Goal: Task Accomplishment & Management: Manage account settings

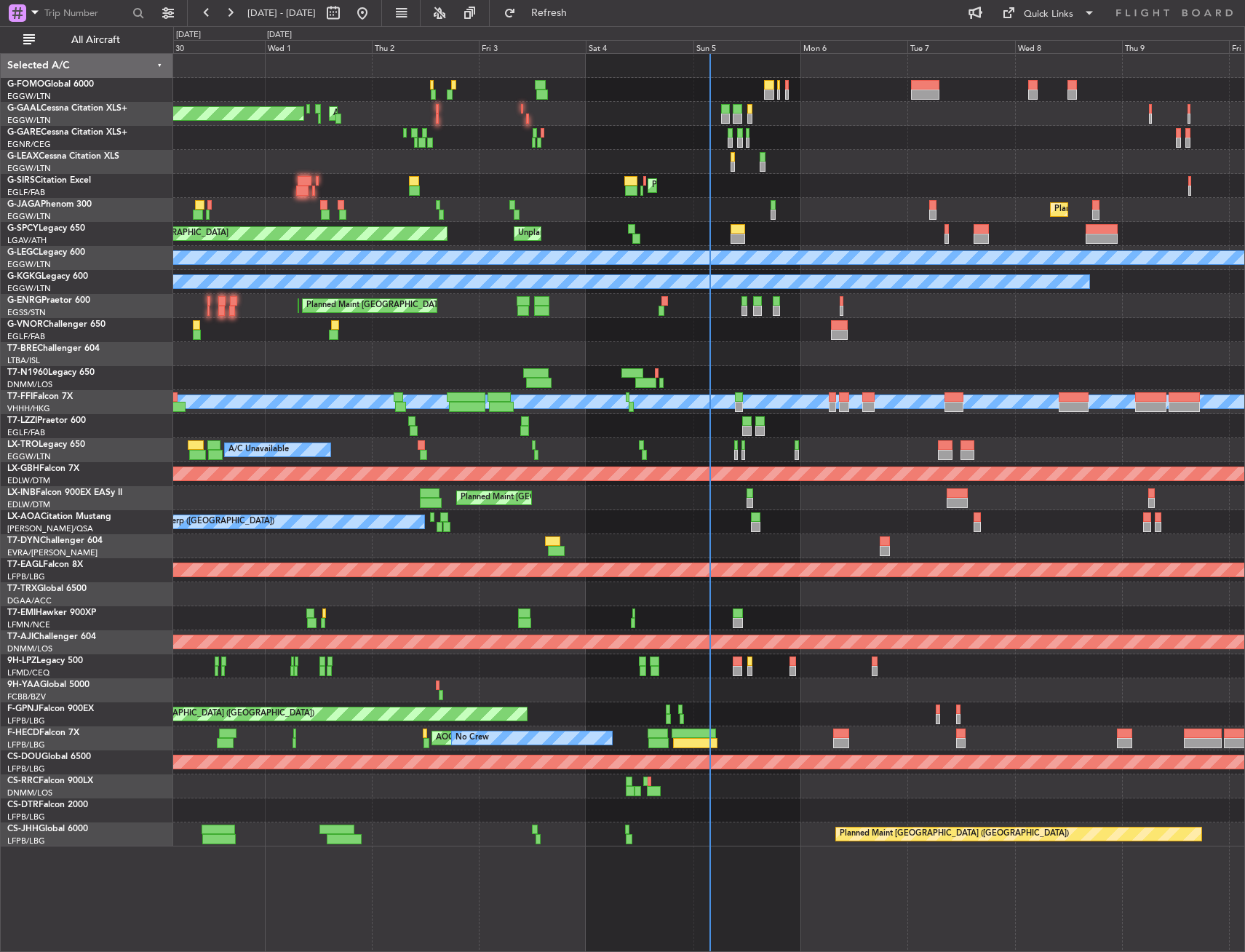
click at [101, 214] on div "Planned Maint Dusseldorf AOG Maint Dusseldorf Owner A/C Unavailable Planned Mai…" at bounding box center [622, 489] width 1245 height 926
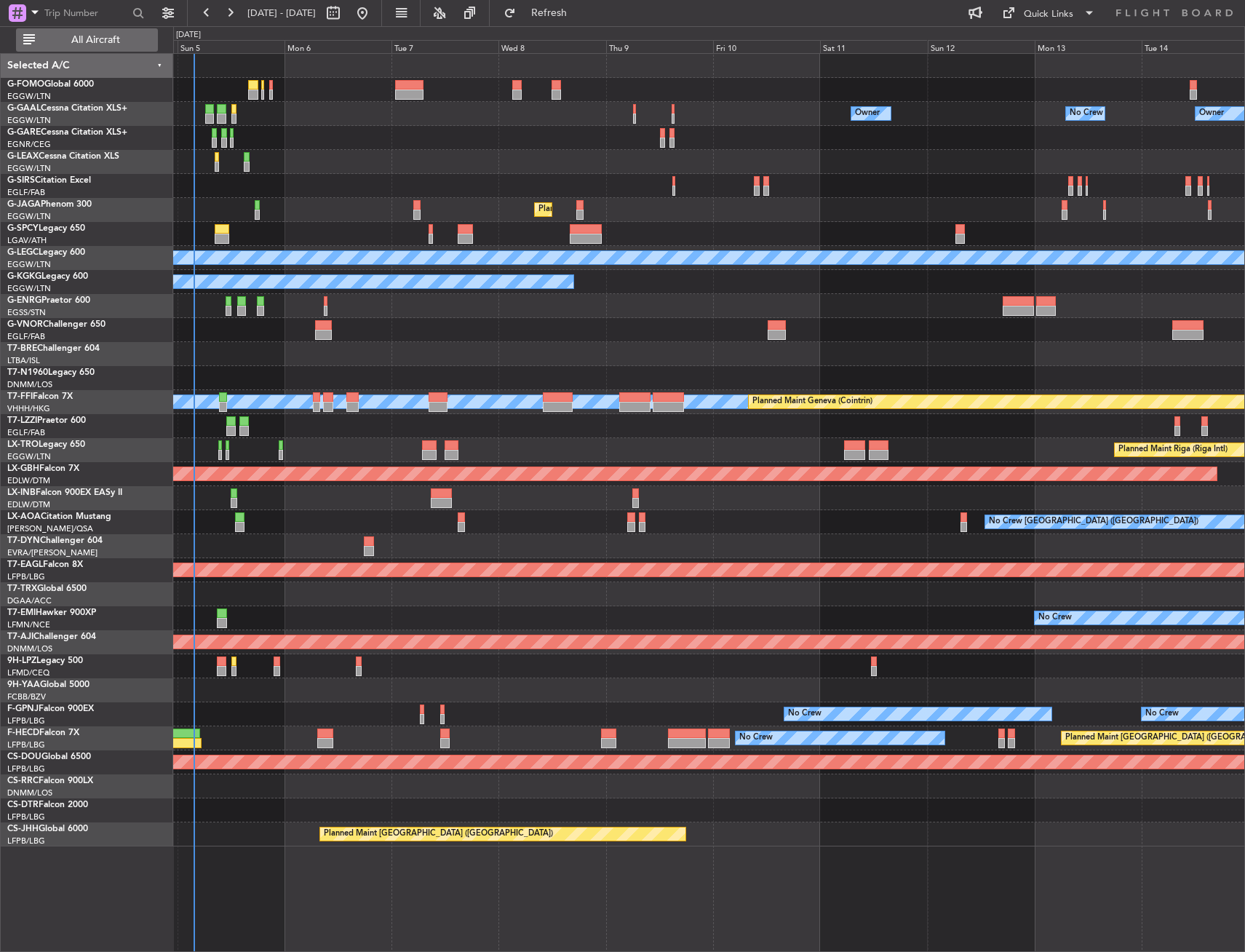
click at [108, 40] on span "All Aircraft" at bounding box center [96, 40] width 116 height 10
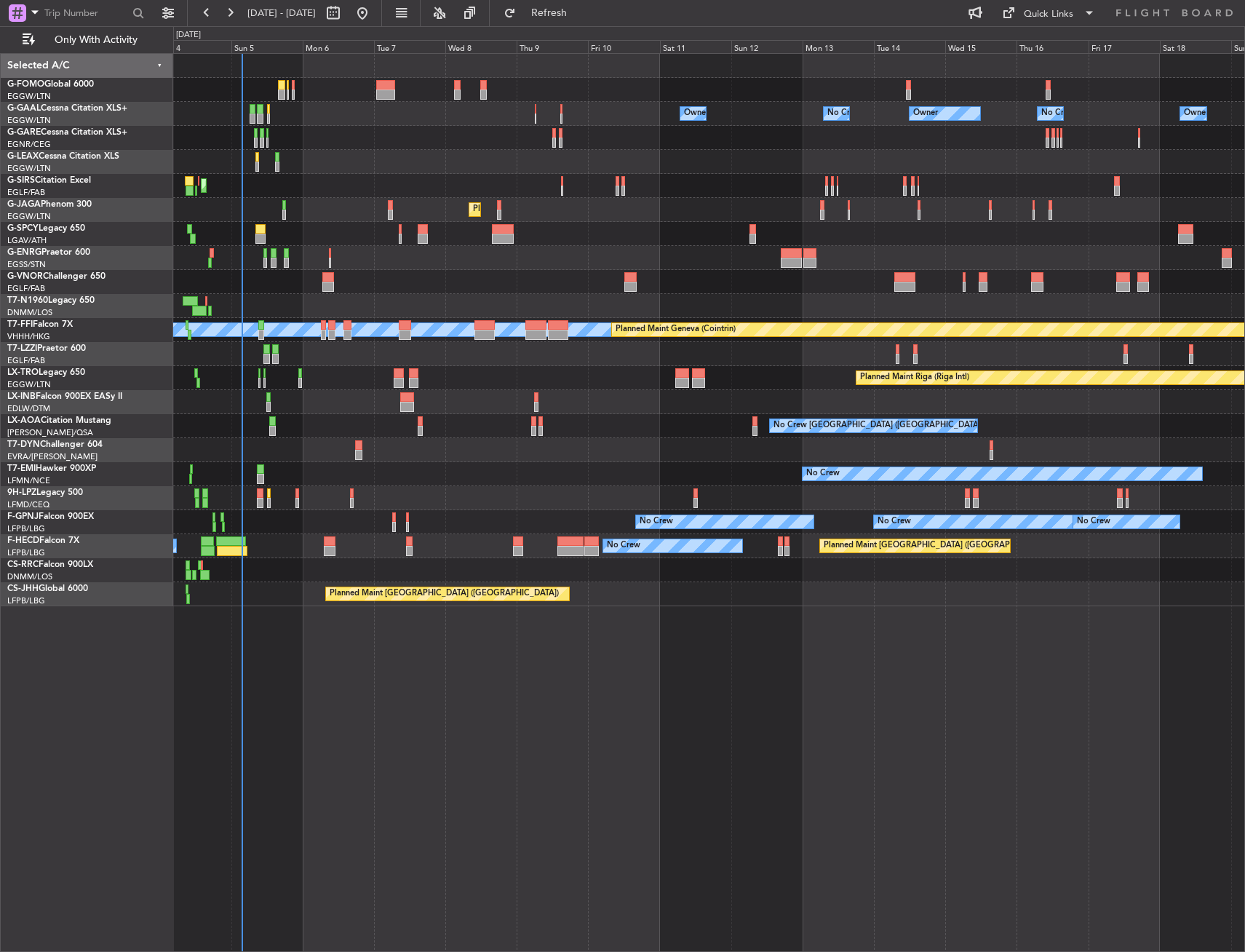
click at [215, 730] on div "Owner Owner Owner No Crew No Crew Owner AOG Maint Dusseldorf Planned Maint Duss…" at bounding box center [709, 502] width 1072 height 899
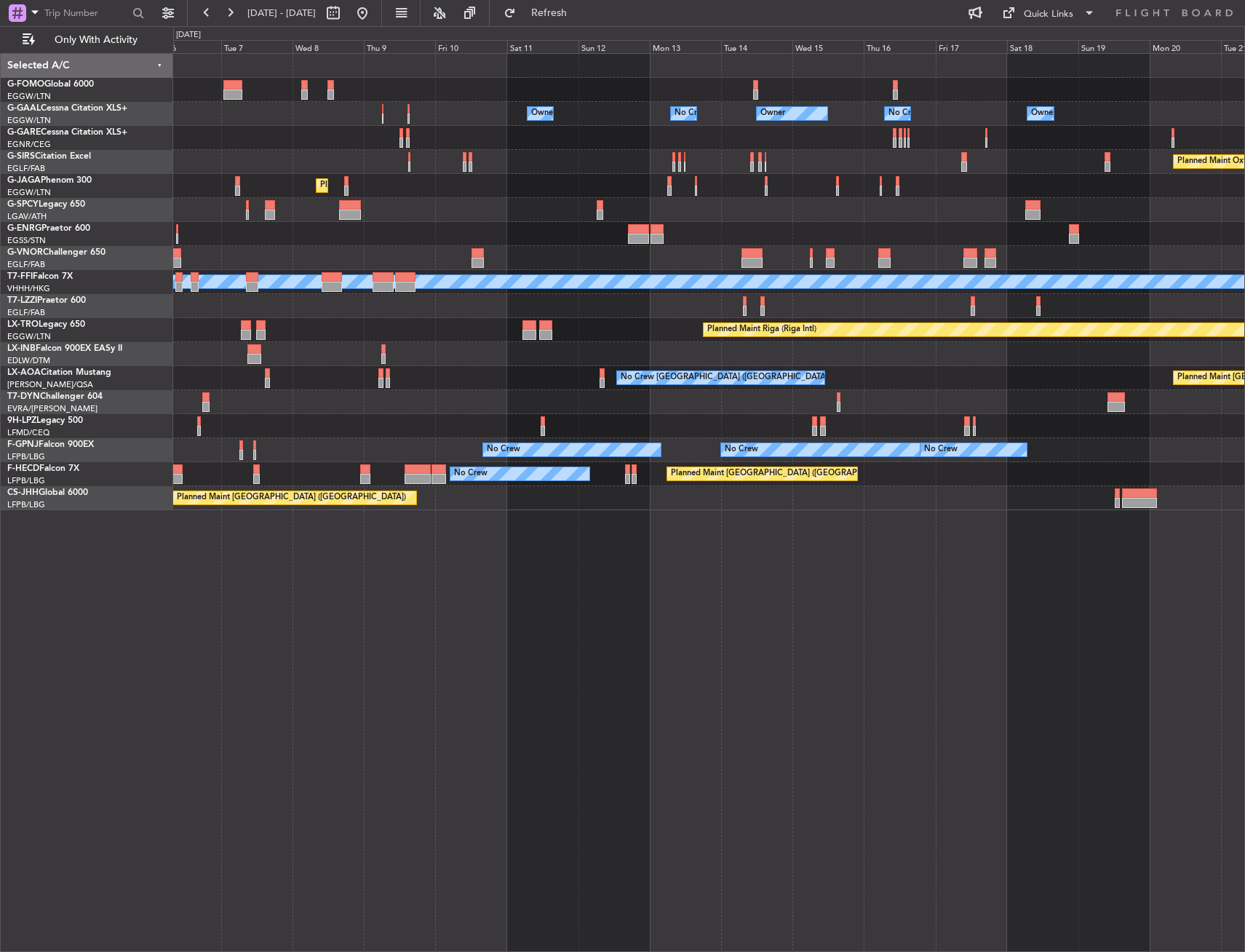
click at [913, 741] on div "Owner Owner Owner Owner No Crew No Crew Planned Maint Oxford (Kidlington) Plann…" at bounding box center [709, 502] width 1072 height 899
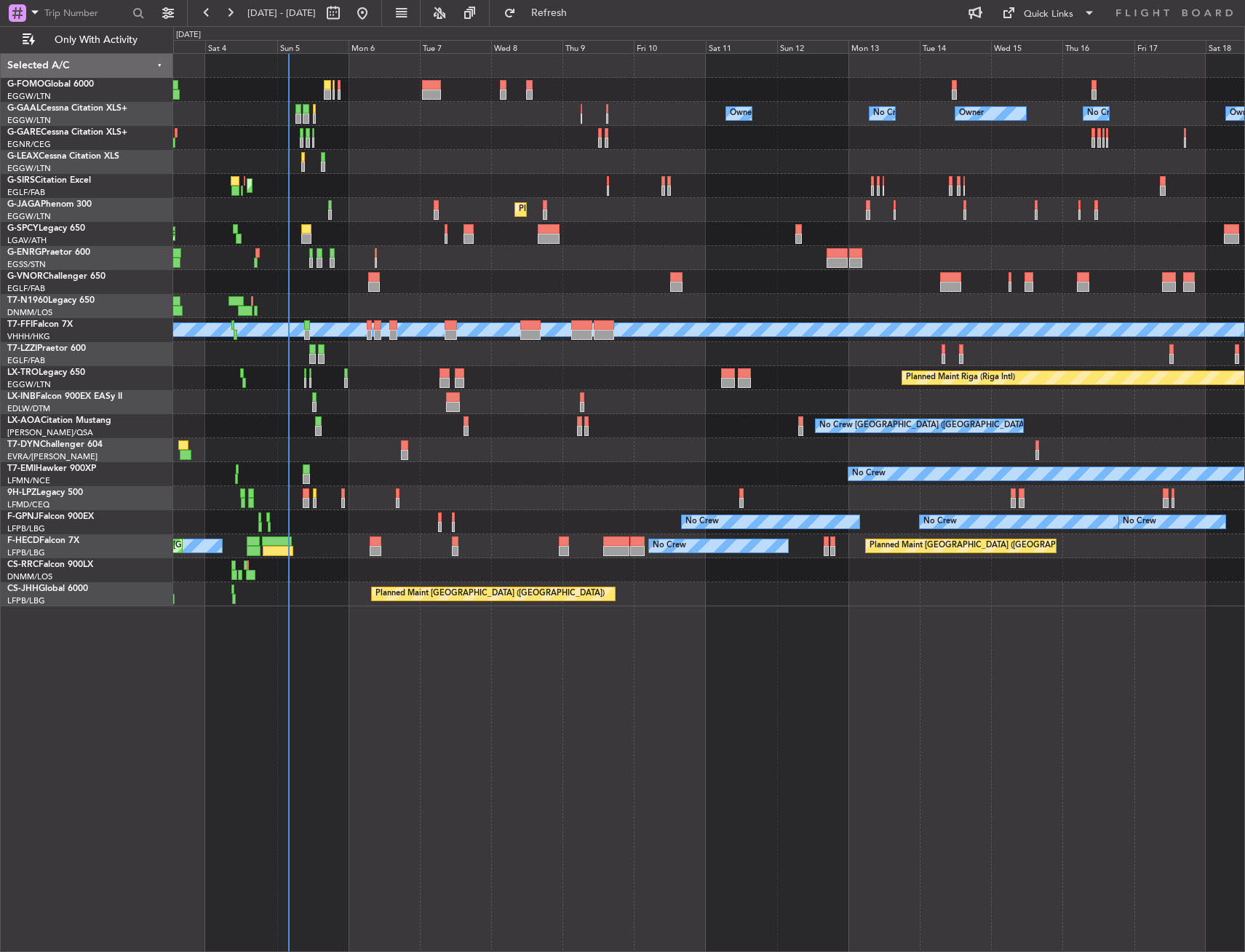
click at [520, 386] on div "Owner Owner Owner Owner No Crew No Crew AOG Maint Dusseldorf Planned Maint Duss…" at bounding box center [708, 330] width 1071 height 552
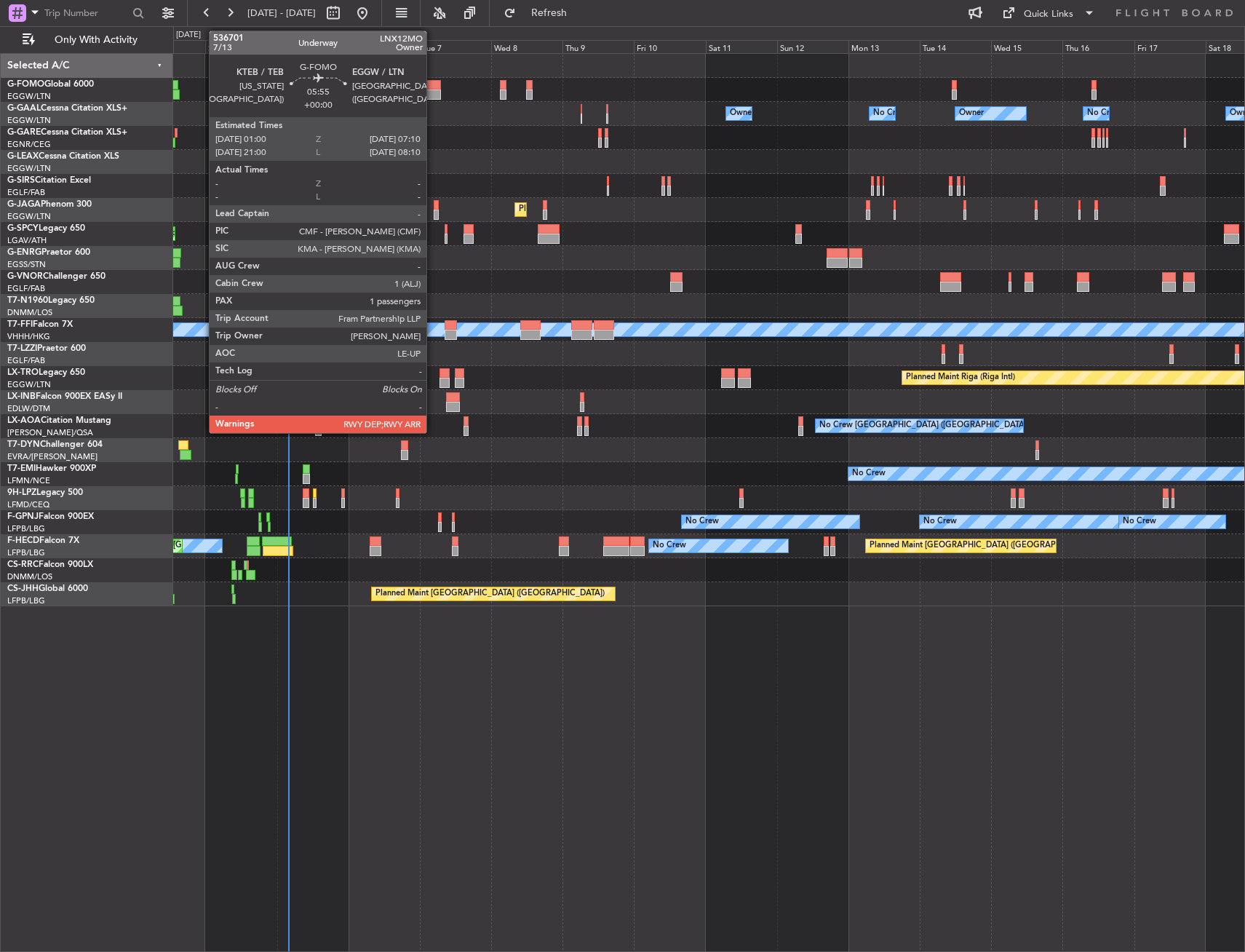
click at [433, 85] on div at bounding box center [432, 85] width 19 height 10
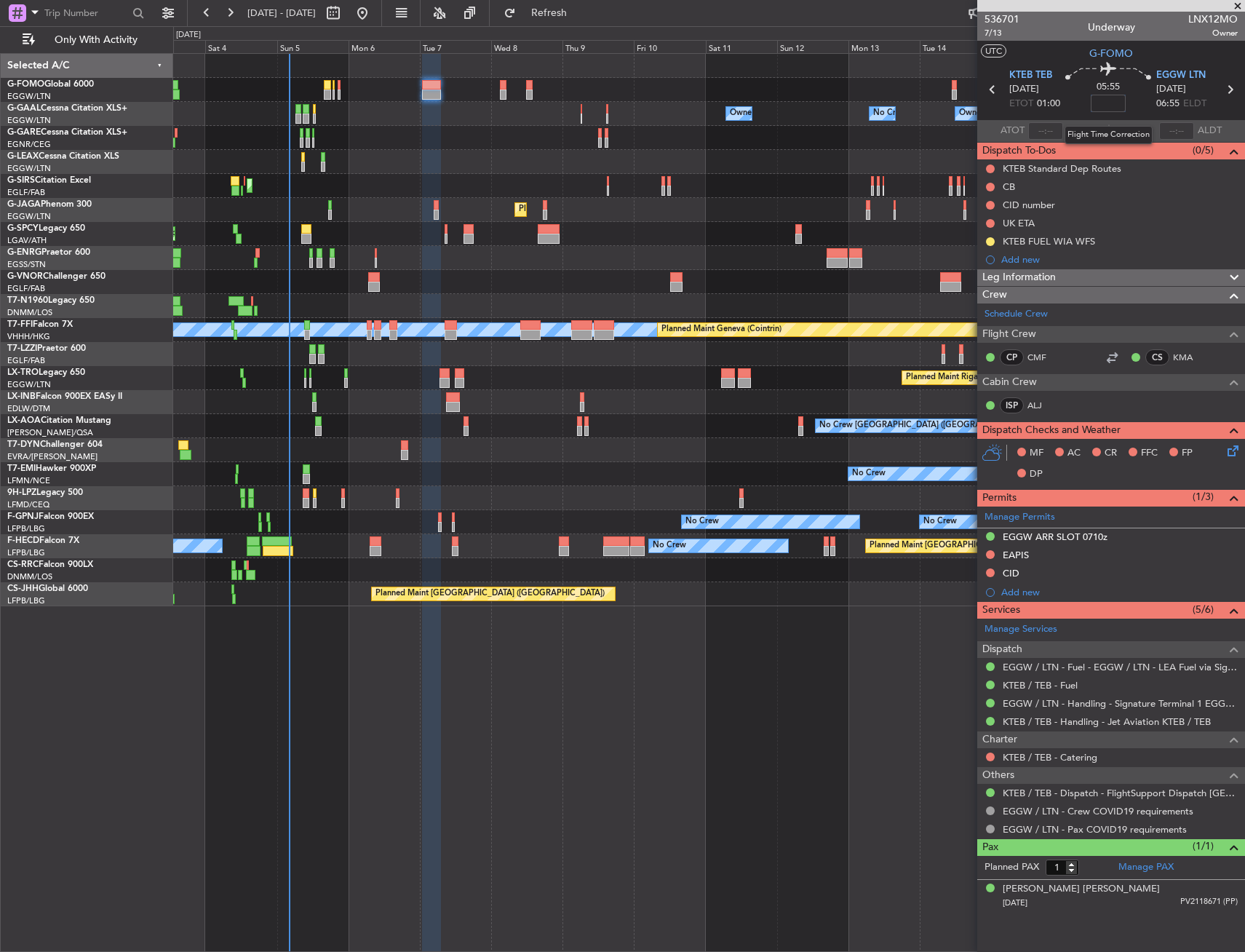
click at [1116, 106] on input at bounding box center [1108, 103] width 35 height 17
click at [1139, 104] on div "05:55 25" at bounding box center [1108, 89] width 96 height 54
type input "+00:25"
drag, startPoint x: 1027, startPoint y: 277, endPoint x: 1036, endPoint y: 298, distance: 22.8
click at [1028, 277] on span "Leg Information" at bounding box center [1019, 277] width 73 height 16
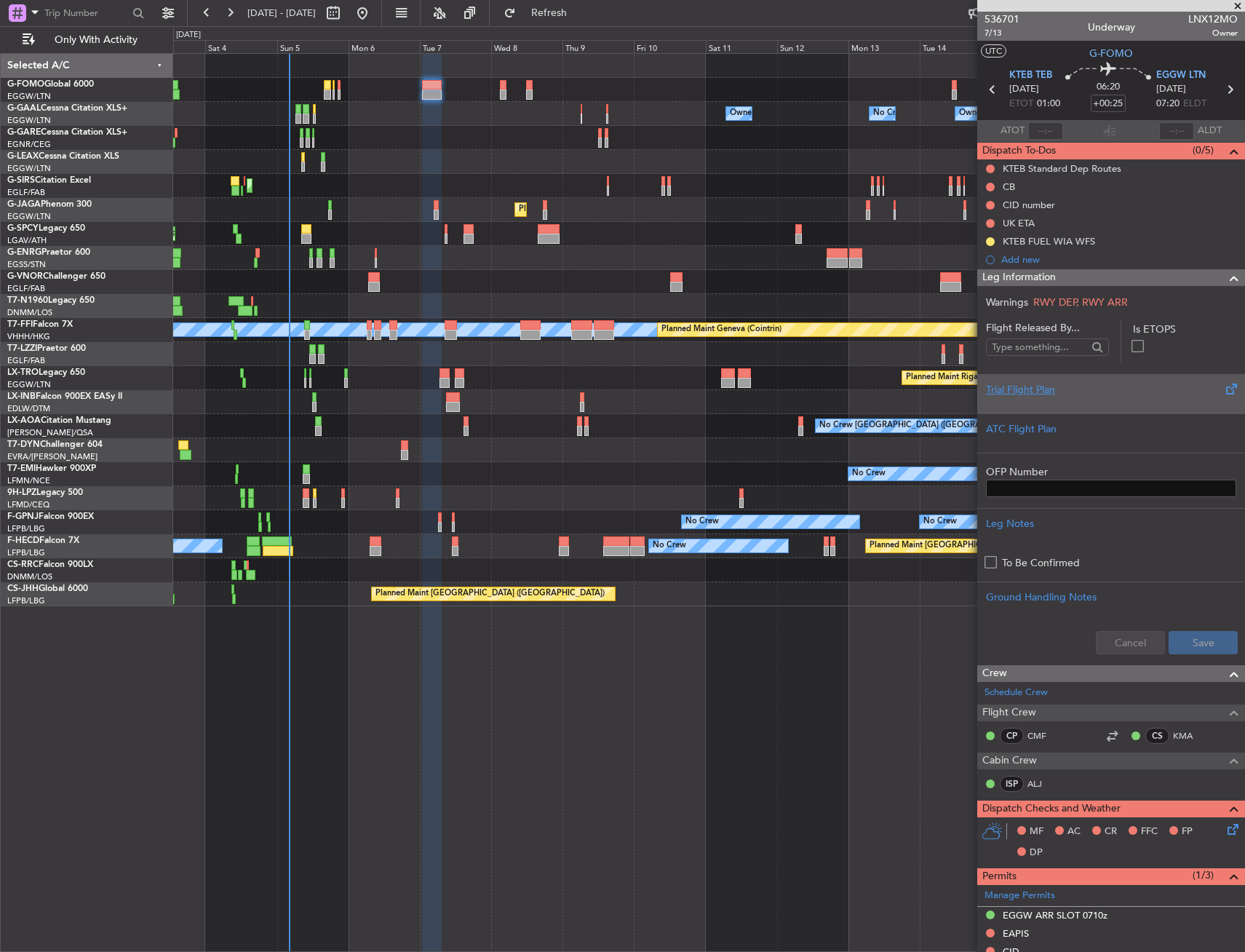
click at [1070, 388] on div "Trial Flight Plan" at bounding box center [1111, 390] width 250 height 16
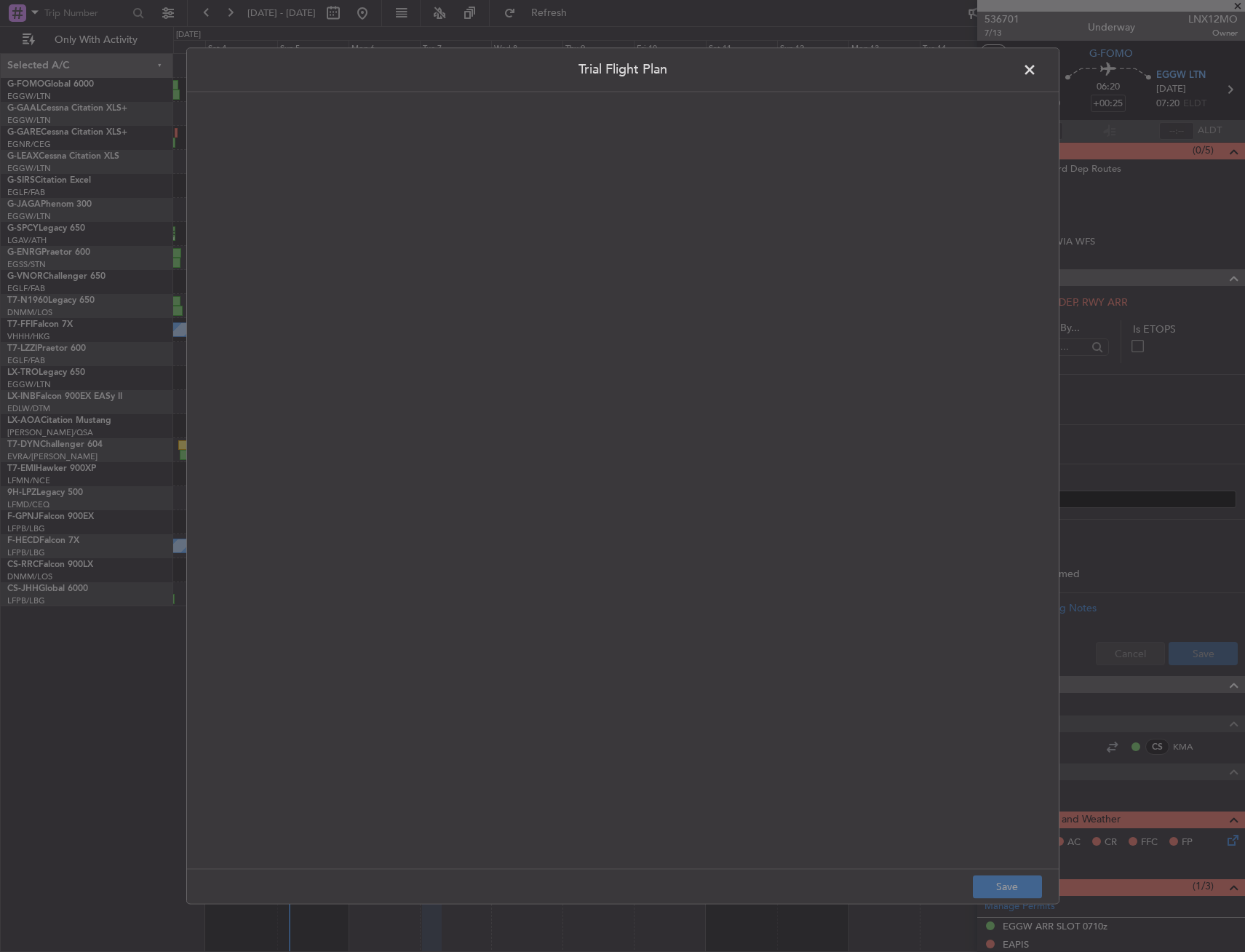
click at [613, 359] on quill-editor at bounding box center [623, 464] width 843 height 717
click at [570, 358] on div at bounding box center [623, 495] width 841 height 715
click at [261, 285] on div "APA // 05OCT // FCST" at bounding box center [623, 495] width 841 height 715
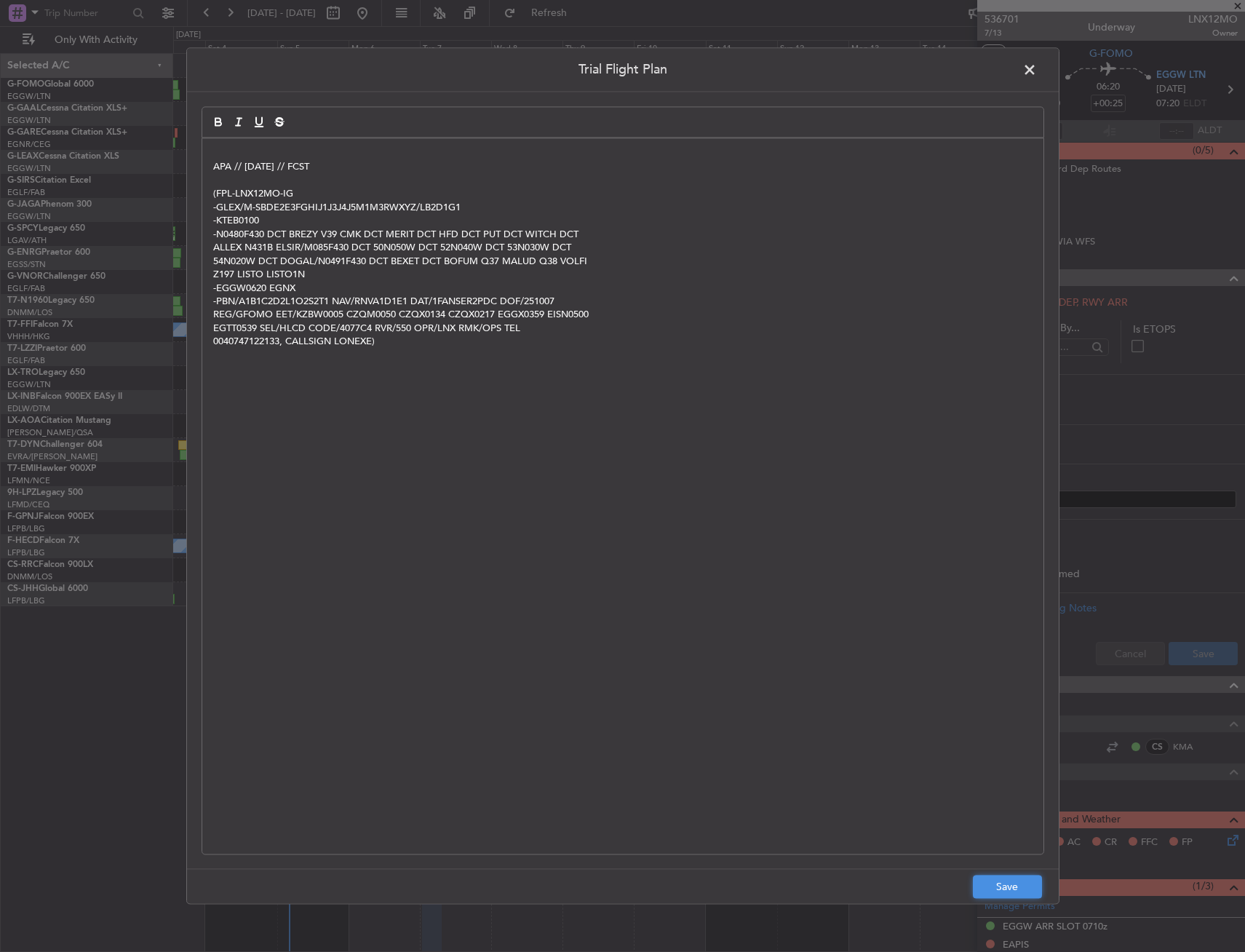
drag, startPoint x: 1014, startPoint y: 882, endPoint x: 1086, endPoint y: 807, distance: 104.0
click at [1013, 882] on button "Save" at bounding box center [1007, 887] width 69 height 23
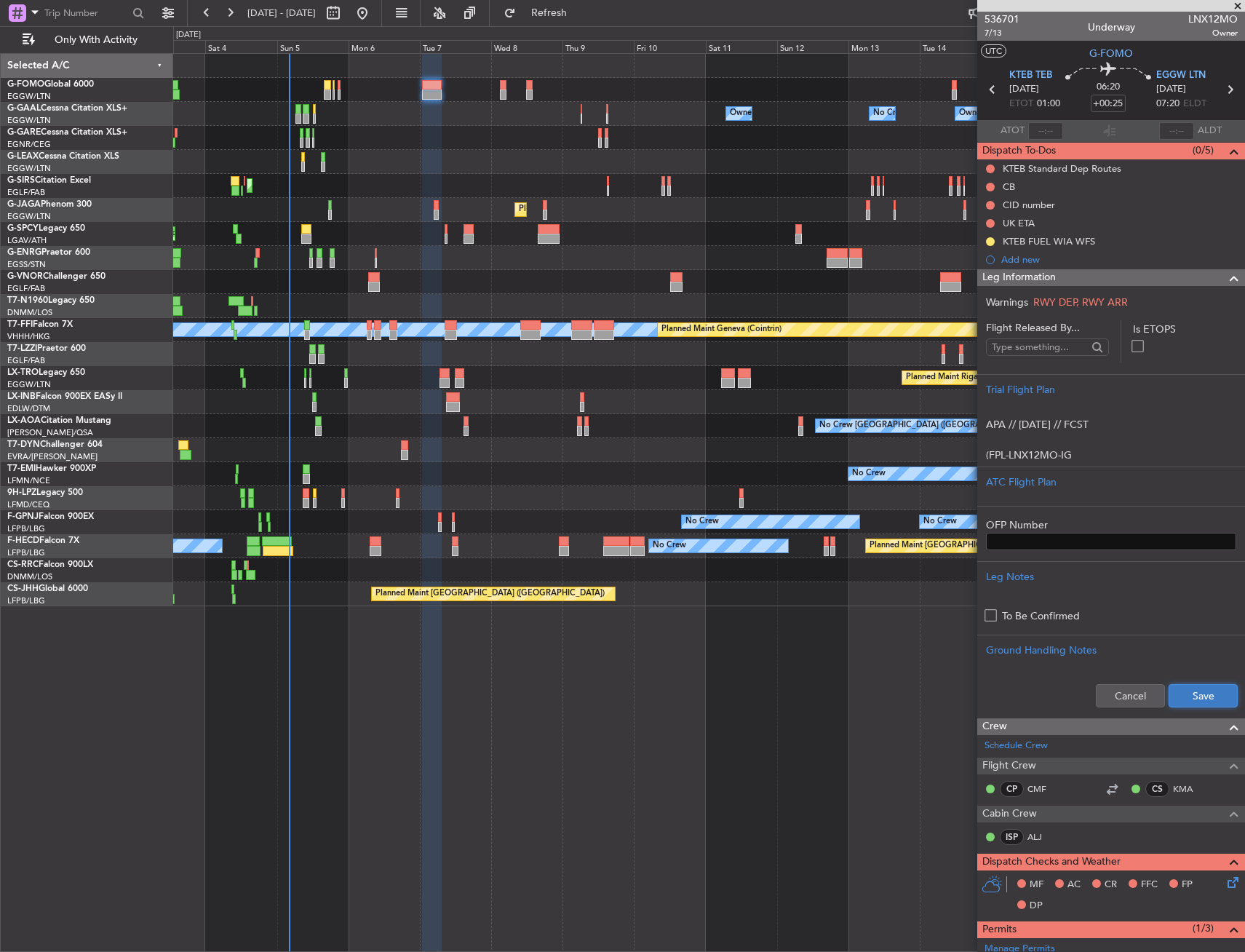
click at [1211, 692] on button "Save" at bounding box center [1203, 696] width 69 height 23
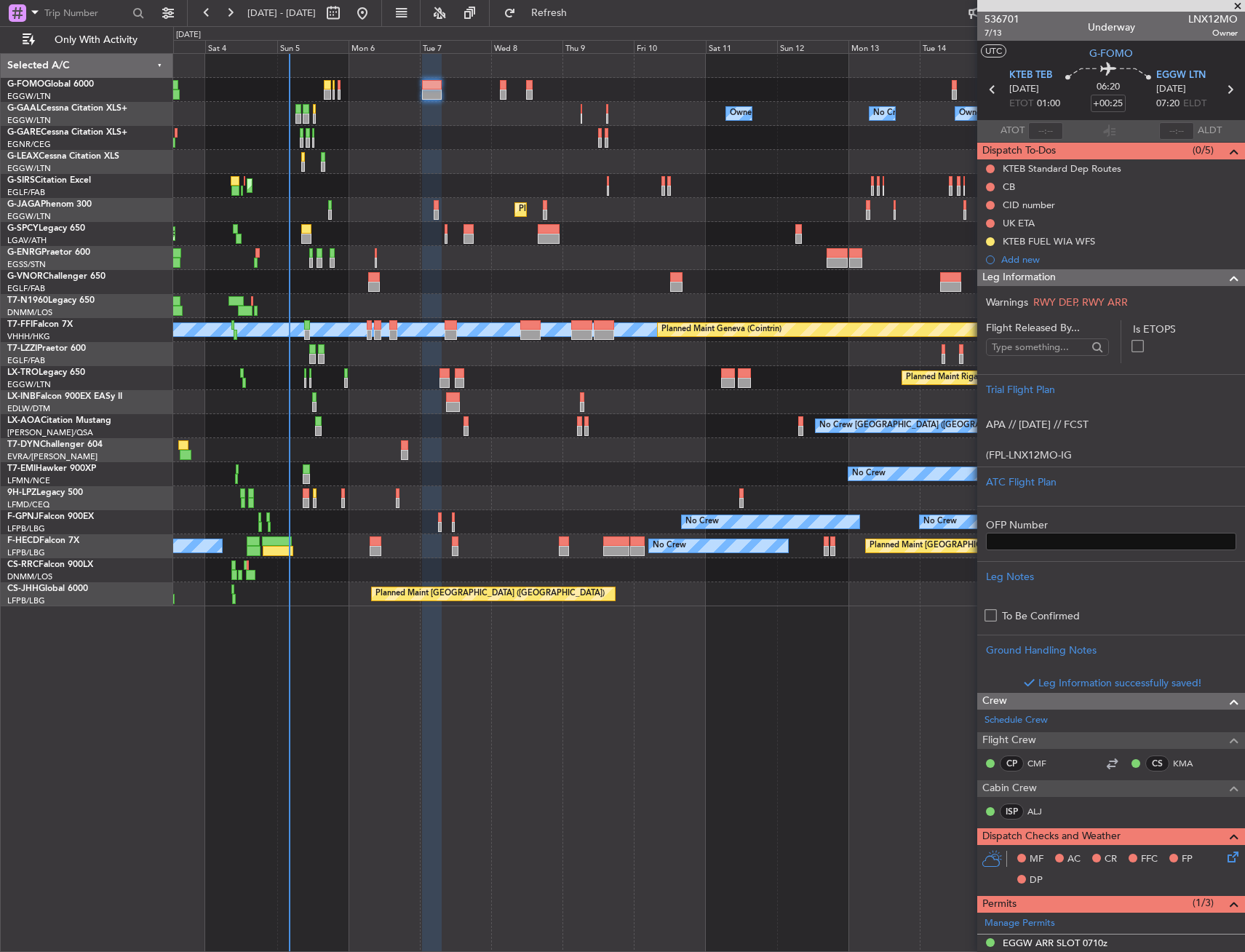
click at [1074, 278] on div "Leg Information" at bounding box center [1112, 277] width 268 height 16
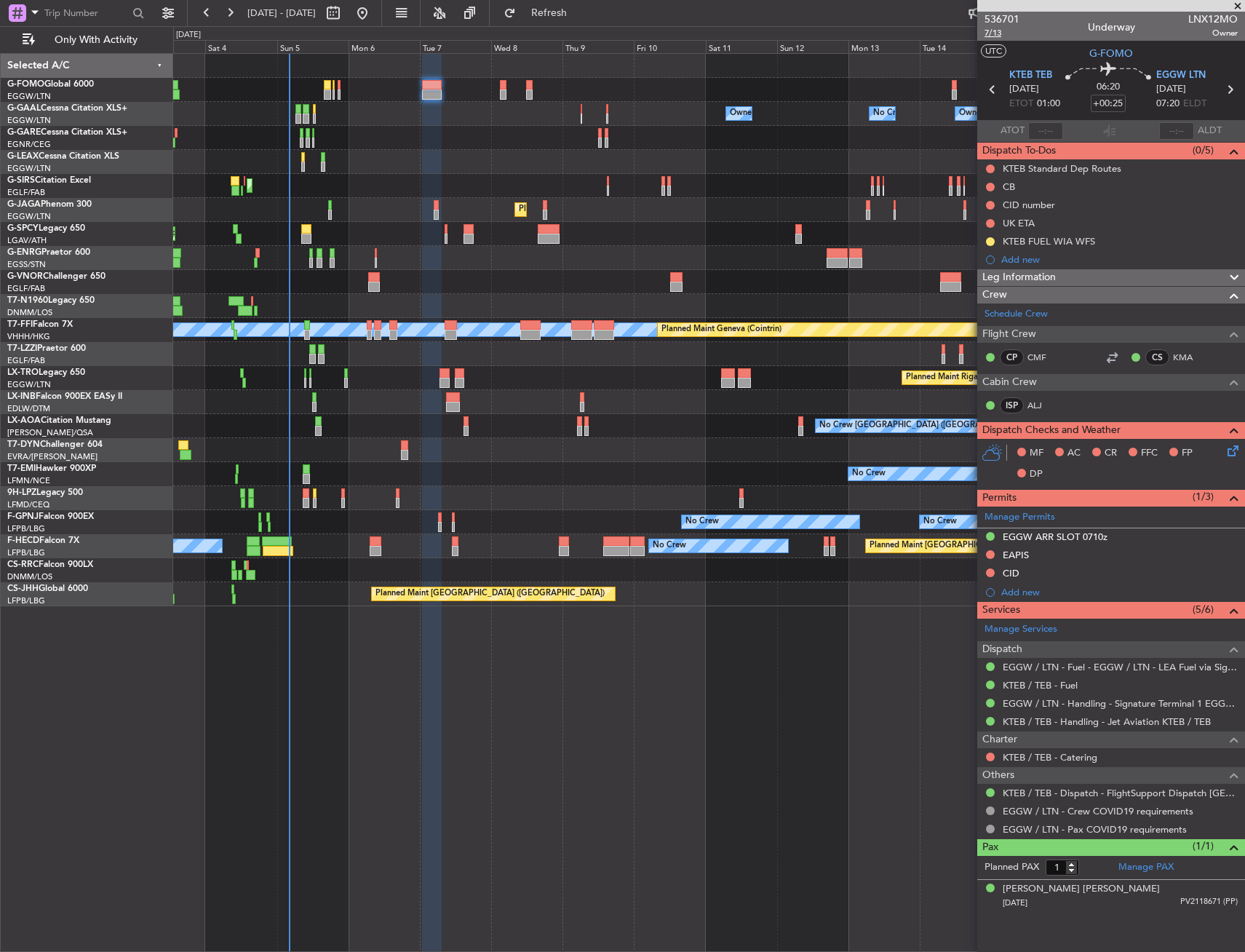
click at [1003, 34] on span "7/13" at bounding box center [1002, 33] width 35 height 12
drag, startPoint x: 988, startPoint y: 184, endPoint x: 986, endPoint y: 194, distance: 10.2
click at [987, 185] on button at bounding box center [990, 186] width 9 height 9
click at [986, 243] on li "Completed" at bounding box center [991, 251] width 77 height 22
click at [1236, 448] on icon at bounding box center [1230, 448] width 12 height 12
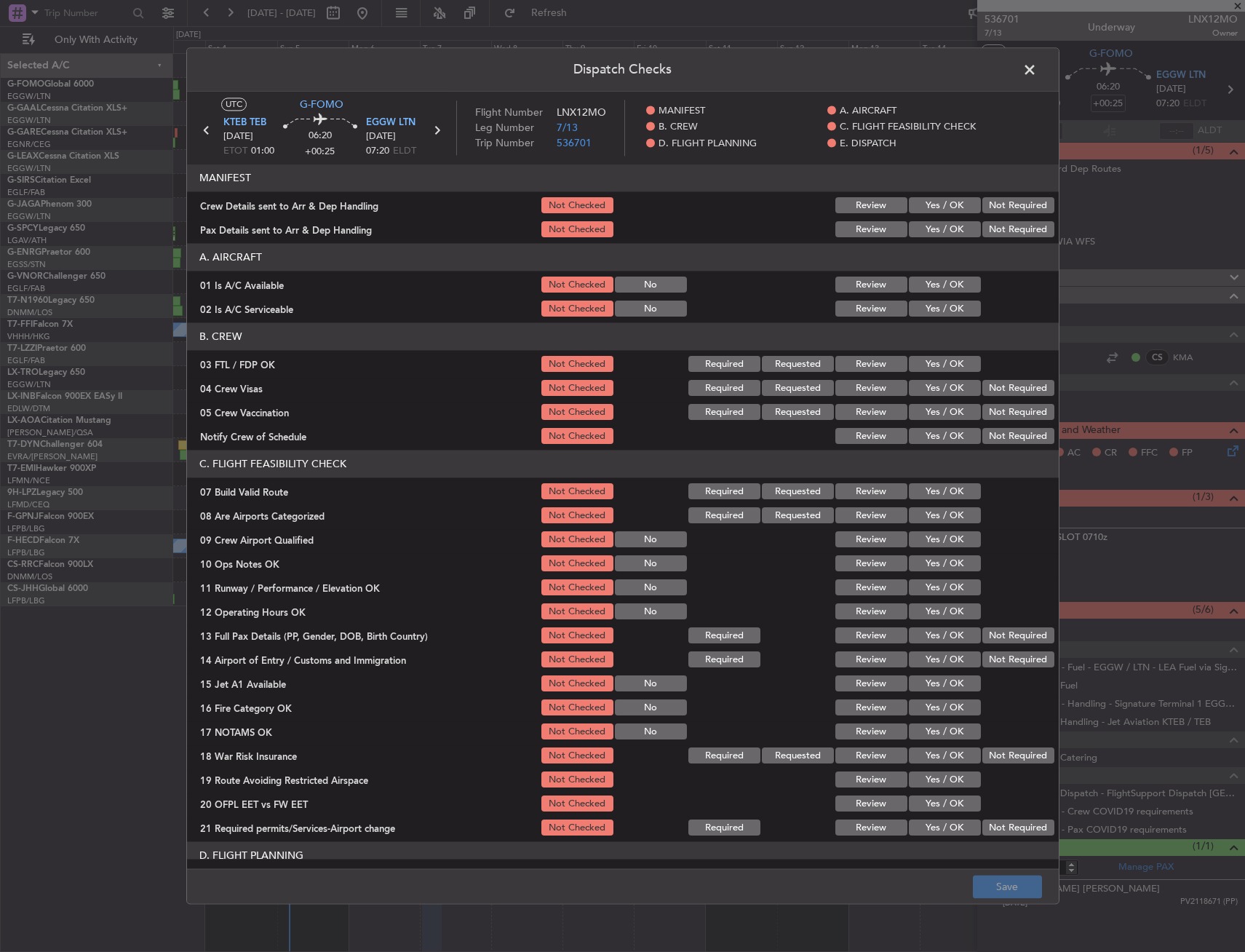
drag, startPoint x: 932, startPoint y: 275, endPoint x: 926, endPoint y: 299, distance: 24.7
click at [930, 280] on div "Yes / OK" at bounding box center [943, 285] width 73 height 20
click at [926, 299] on div "Yes / OK" at bounding box center [943, 309] width 73 height 20
drag, startPoint x: 925, startPoint y: 314, endPoint x: 926, endPoint y: 291, distance: 23.0
click at [923, 311] on button "Yes / OK" at bounding box center [945, 309] width 72 height 16
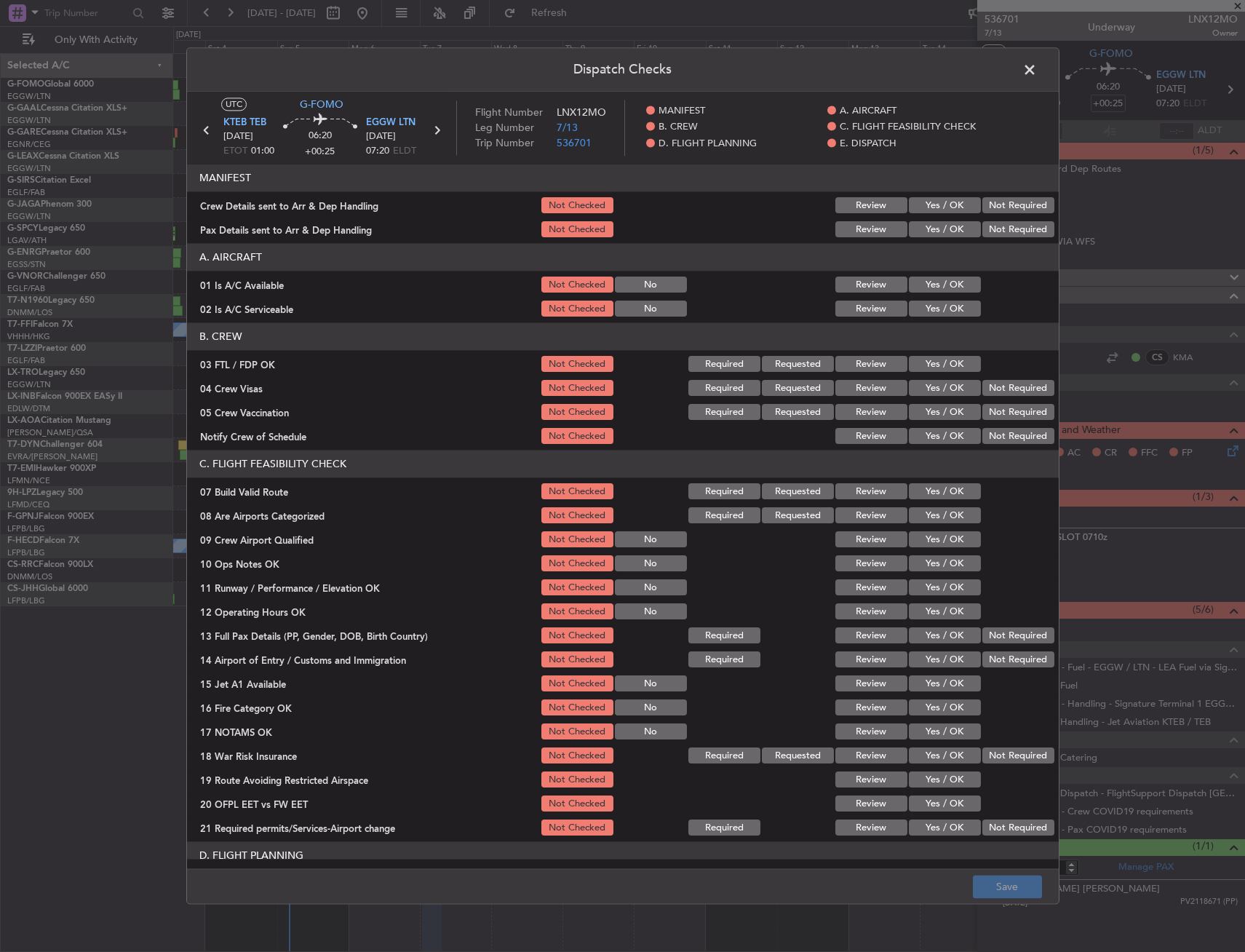
click at [926, 286] on button "Yes / OK" at bounding box center [945, 285] width 72 height 16
click at [921, 496] on button "Yes / OK" at bounding box center [945, 492] width 72 height 16
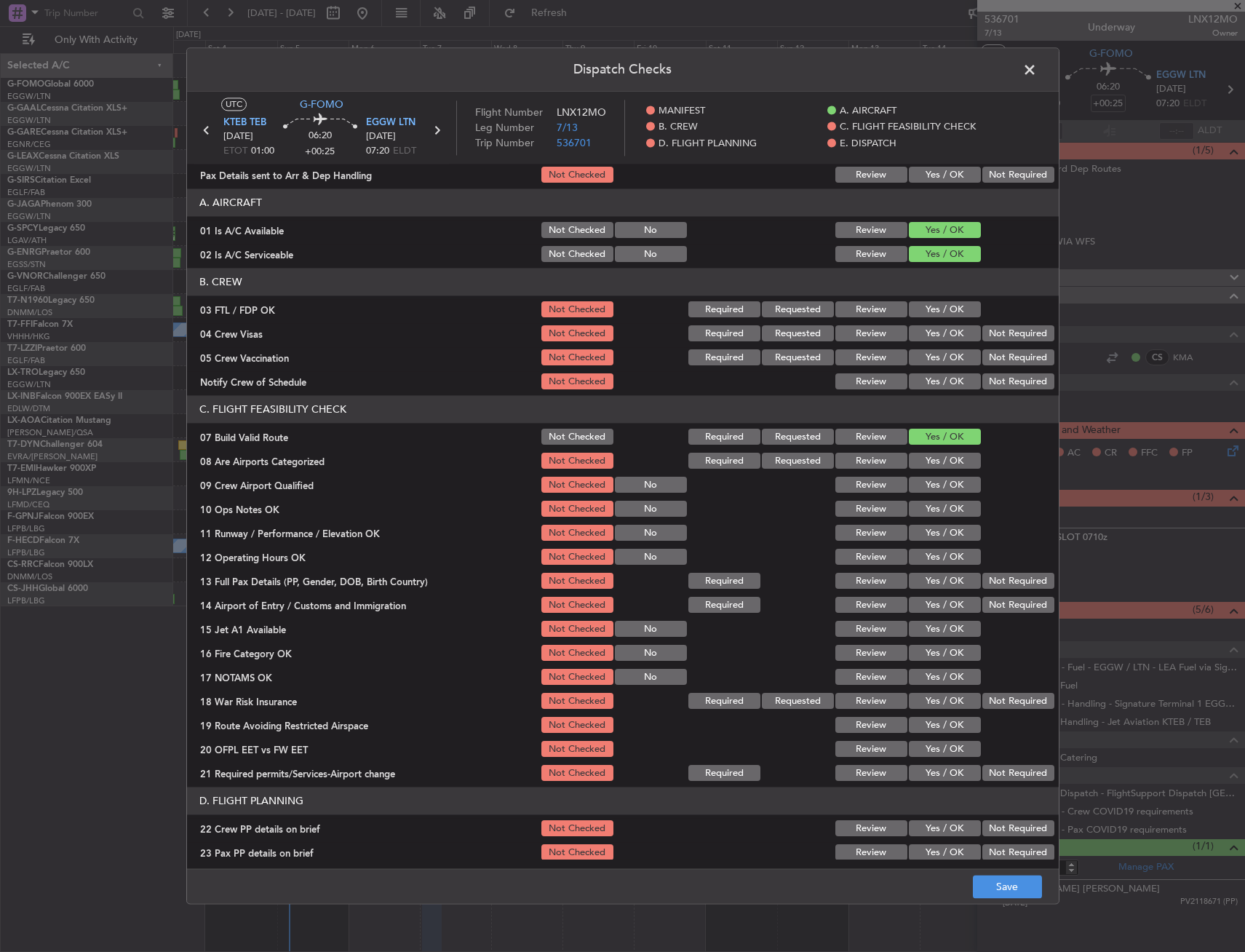
scroll to position [146, 0]
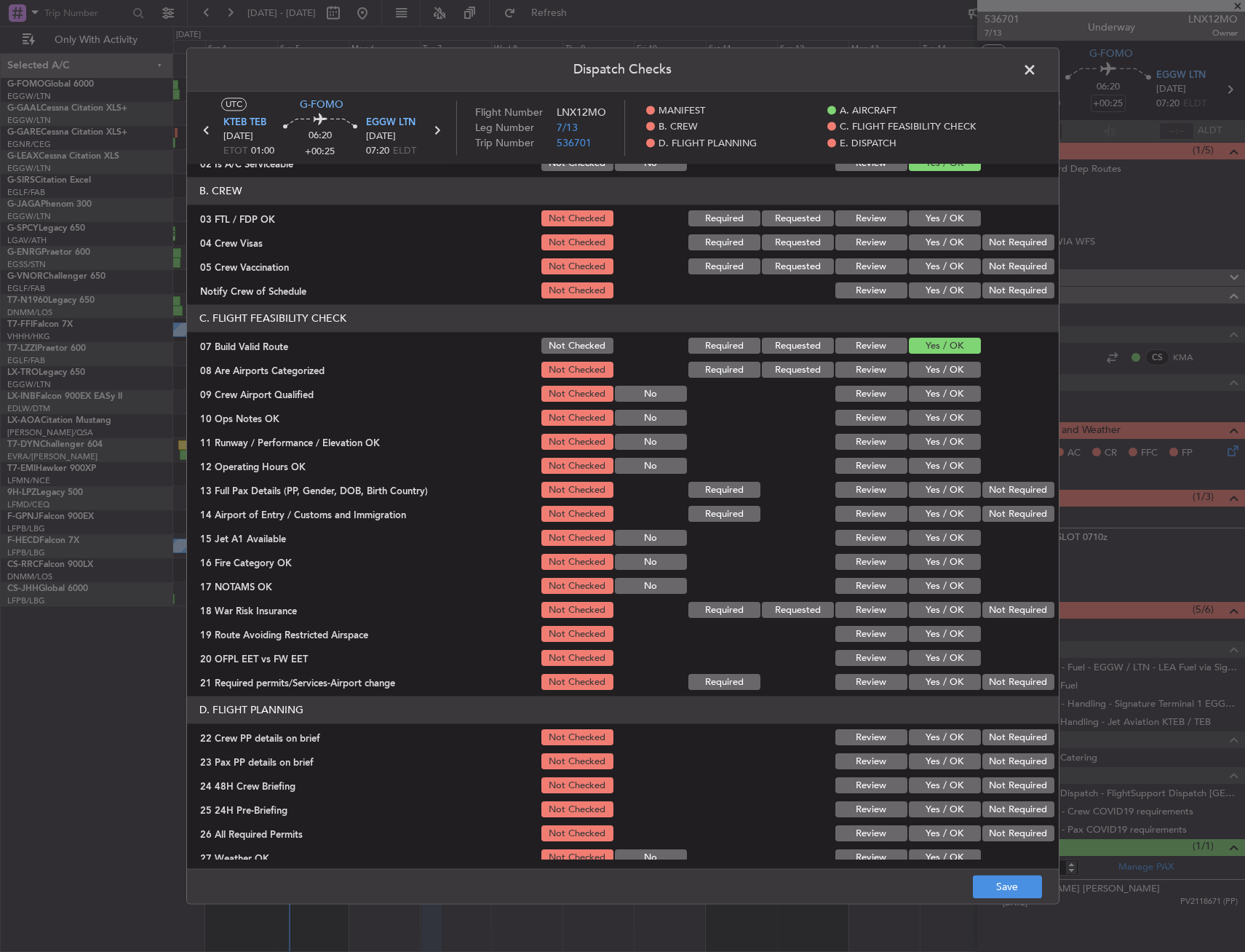
click at [919, 441] on button "Yes / OK" at bounding box center [945, 443] width 72 height 16
click at [918, 418] on button "Yes / OK" at bounding box center [945, 418] width 72 height 16
click at [938, 488] on button "Yes / OK" at bounding box center [945, 490] width 72 height 16
click at [931, 514] on button "Yes / OK" at bounding box center [945, 514] width 72 height 16
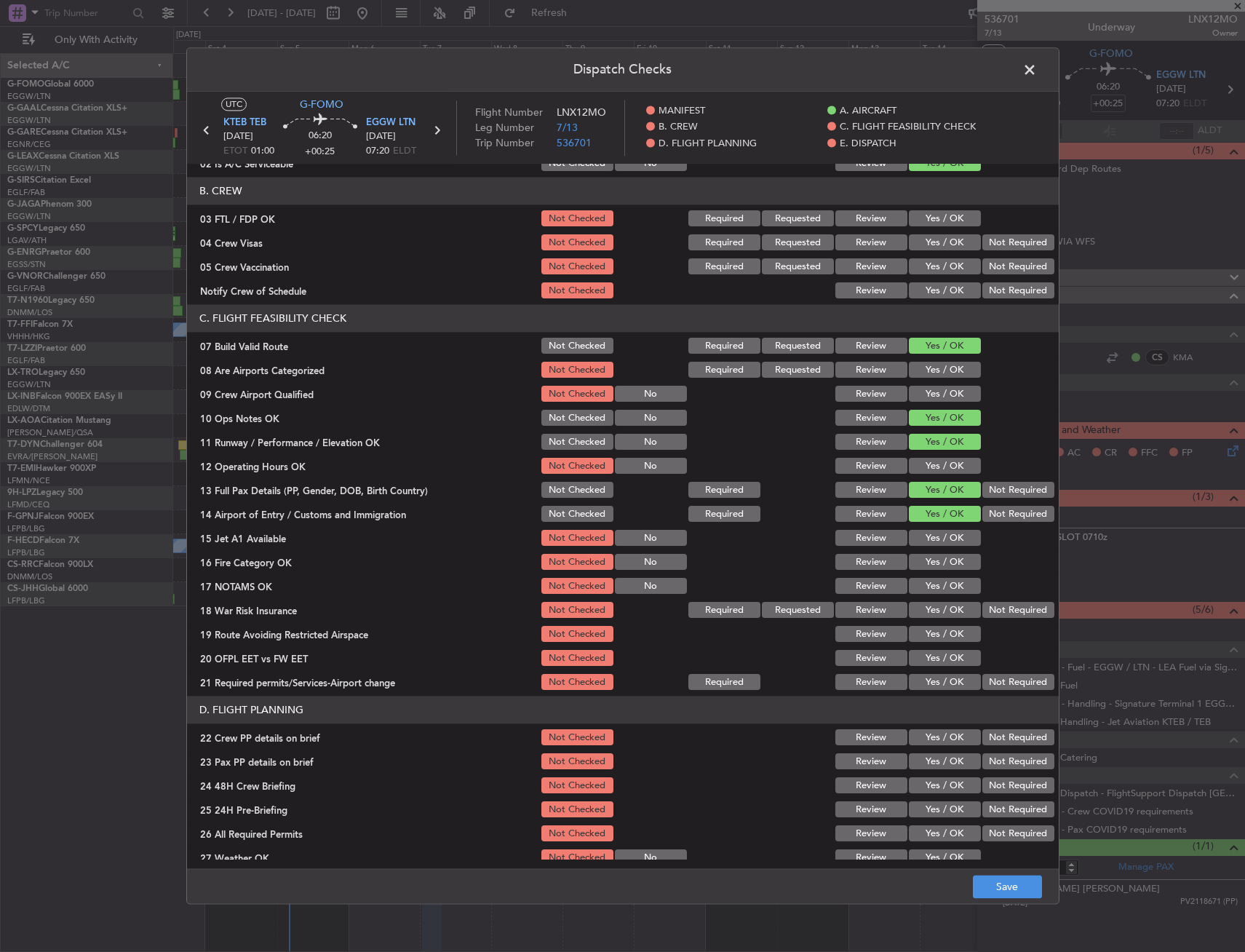
click at [930, 469] on button "Yes / OK" at bounding box center [945, 467] width 72 height 16
click at [925, 571] on div "Yes / OK" at bounding box center [943, 562] width 73 height 20
click at [925, 564] on button "Yes / OK" at bounding box center [945, 562] width 72 height 16
click at [927, 536] on button "Yes / OK" at bounding box center [945, 538] width 72 height 16
click at [945, 595] on section "C. FLIGHT FEASIBILITY CHECK 07 Build Valid Route Not Checked Required Requested…" at bounding box center [622, 499] width 872 height 388
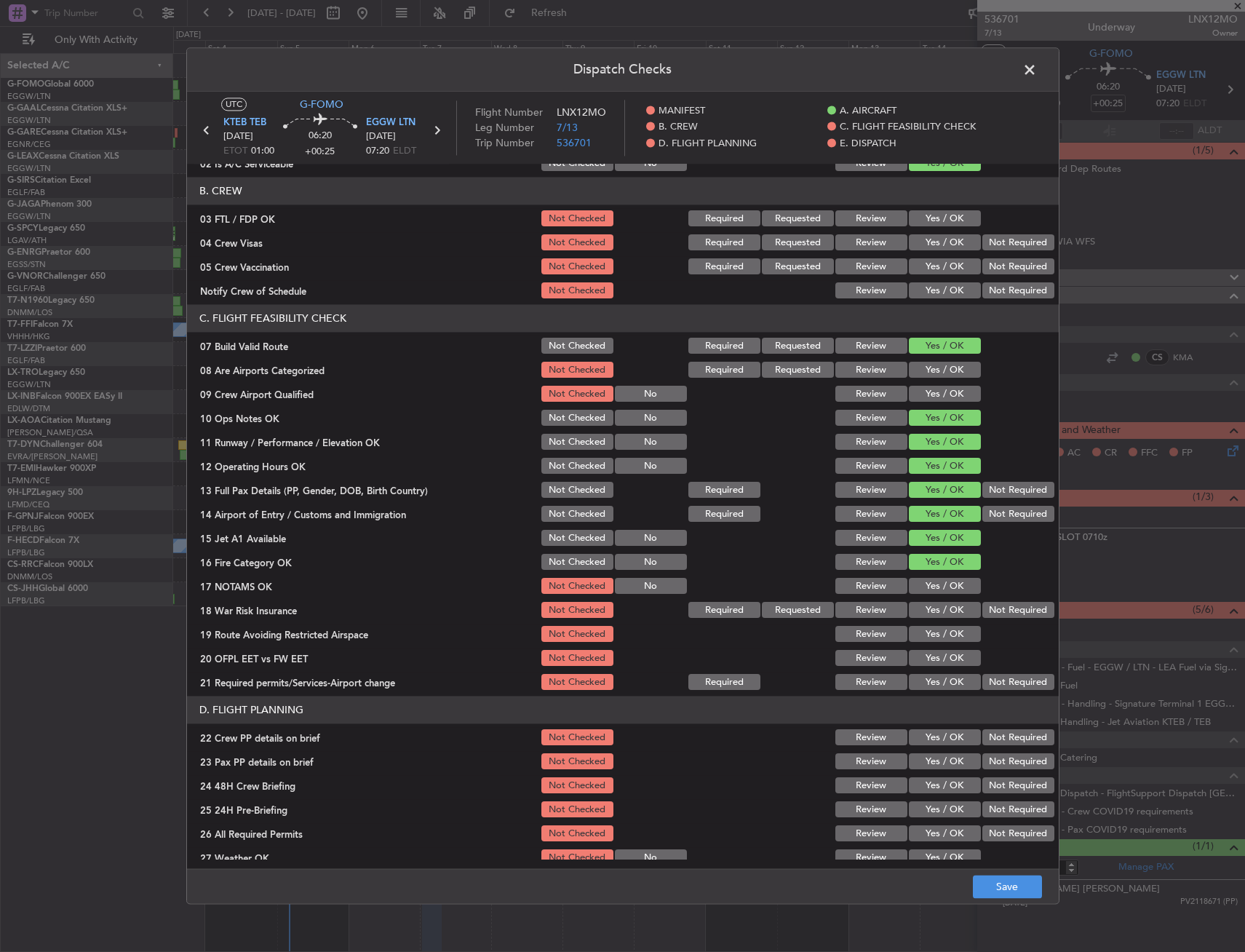
drag, startPoint x: 945, startPoint y: 595, endPoint x: 947, endPoint y: 575, distance: 20.1
click at [947, 575] on section "C. FLIGHT FEASIBILITY CHECK 07 Build Valid Route Not Checked Required Requested…" at bounding box center [622, 499] width 872 height 388
click at [952, 584] on button "Yes / OK" at bounding box center [945, 587] width 72 height 16
click at [980, 591] on div at bounding box center [1017, 587] width 73 height 20
click at [982, 604] on button "Not Required" at bounding box center [1018, 610] width 72 height 16
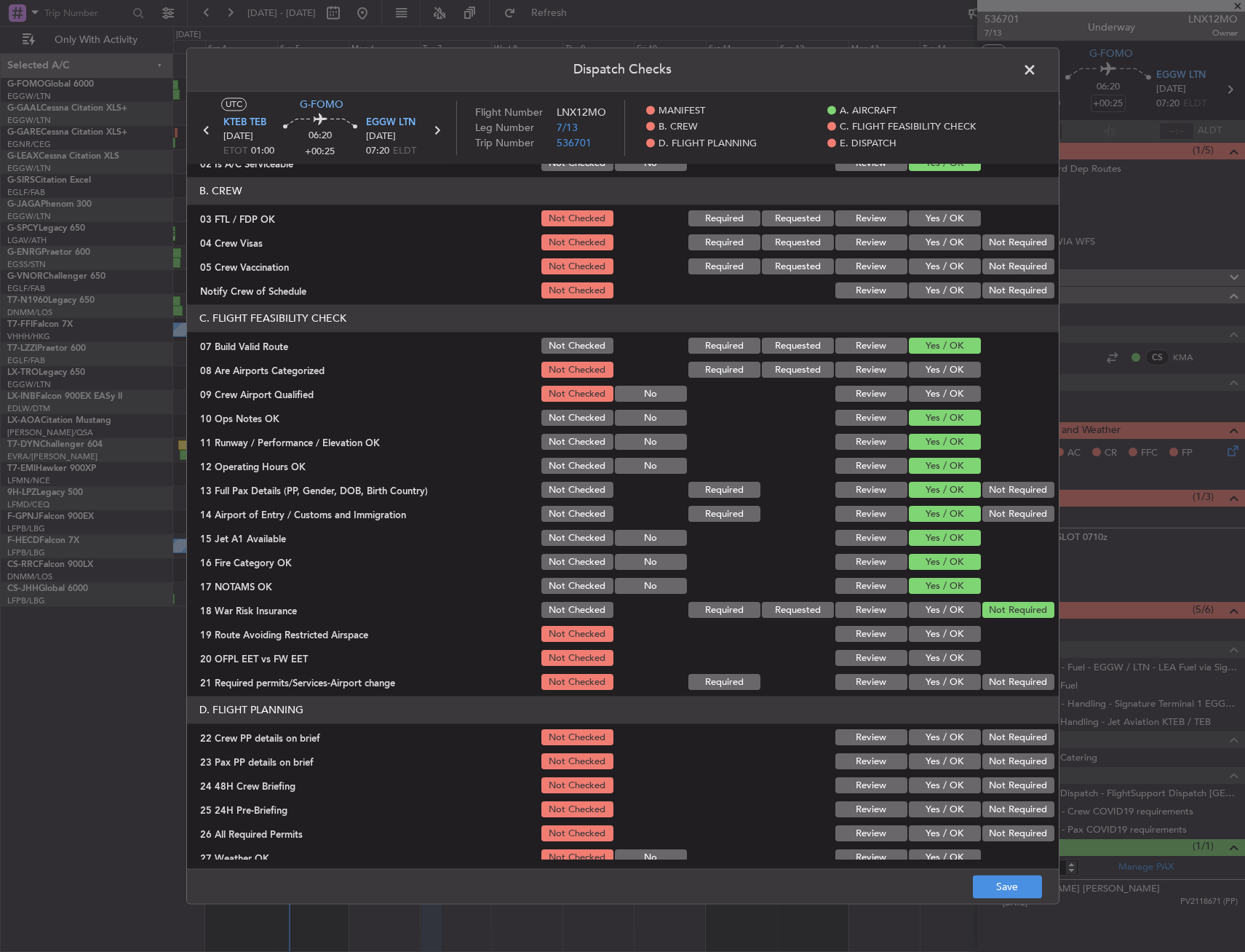
click at [930, 637] on button "Yes / OK" at bounding box center [945, 634] width 72 height 16
click at [930, 662] on button "Yes / OK" at bounding box center [945, 658] width 72 height 16
click at [931, 686] on button "Yes / OK" at bounding box center [945, 682] width 72 height 16
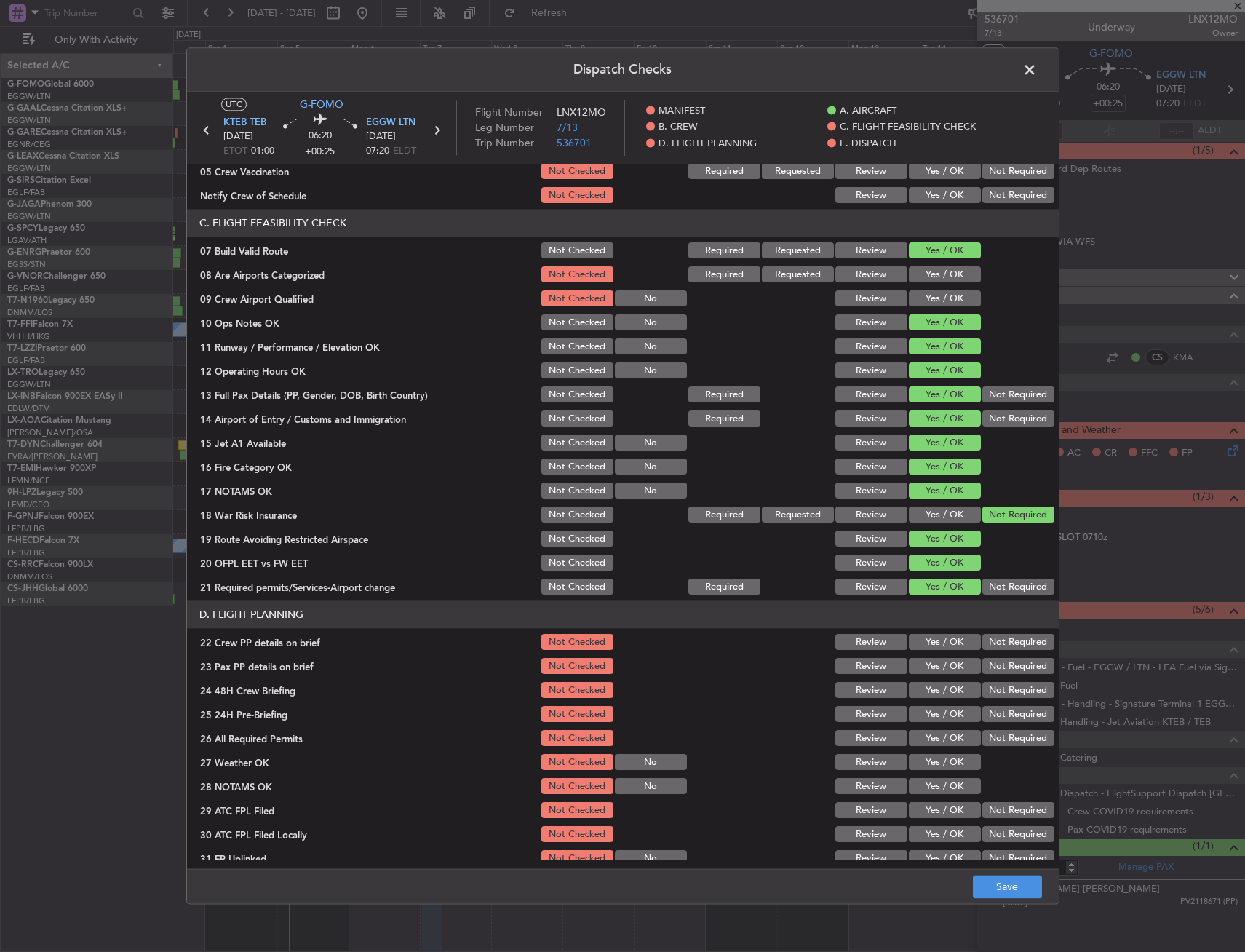
scroll to position [291, 0]
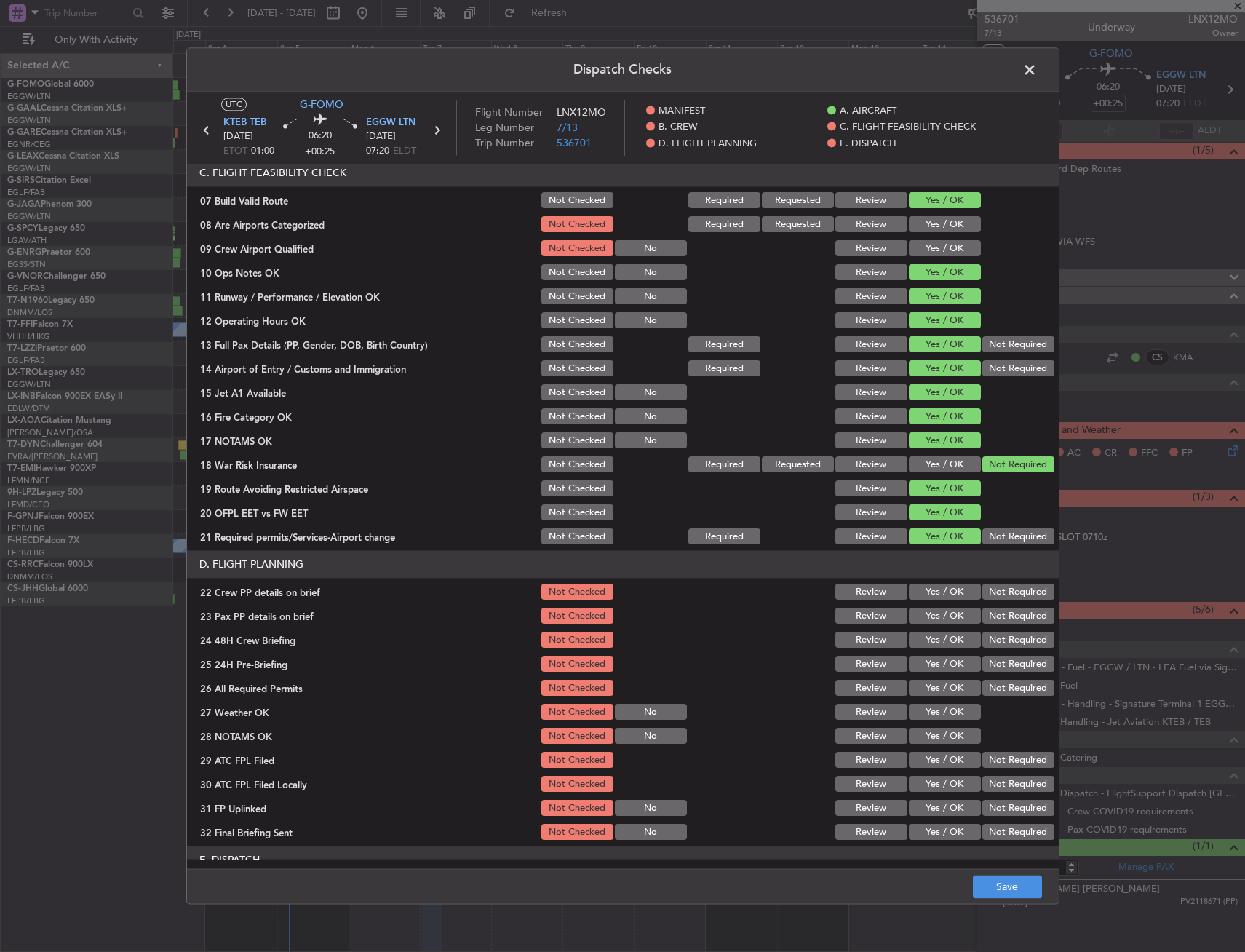
click at [914, 600] on button "Yes / OK" at bounding box center [945, 592] width 72 height 16
click at [915, 613] on button "Yes / OK" at bounding box center [945, 616] width 72 height 16
click at [920, 642] on button "Yes / OK" at bounding box center [945, 640] width 72 height 16
click at [1003, 669] on button "Not Required" at bounding box center [1018, 665] width 72 height 16
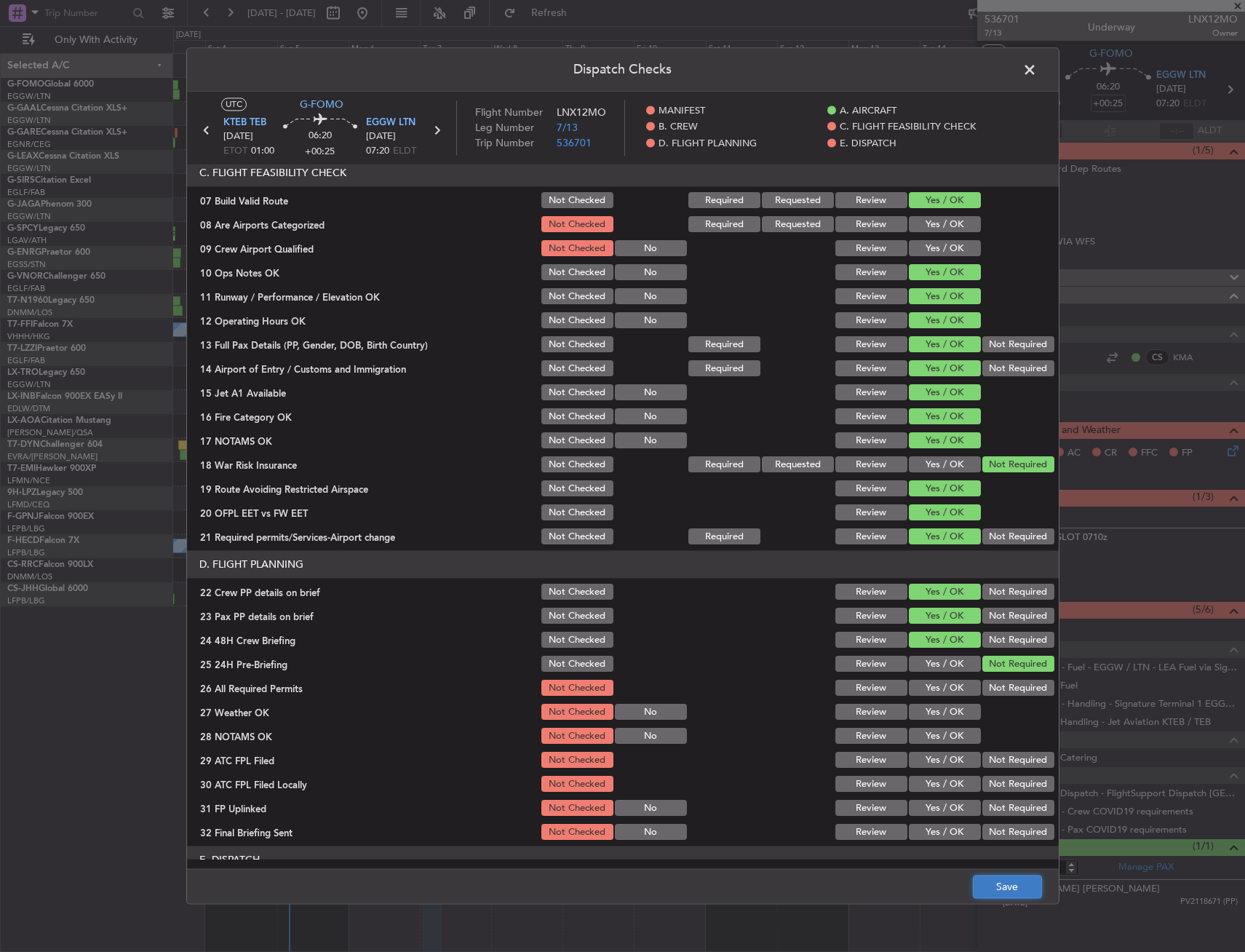
click at [1018, 895] on button "Save" at bounding box center [1007, 887] width 69 height 23
click at [1037, 69] on span at bounding box center [1037, 73] width 0 height 29
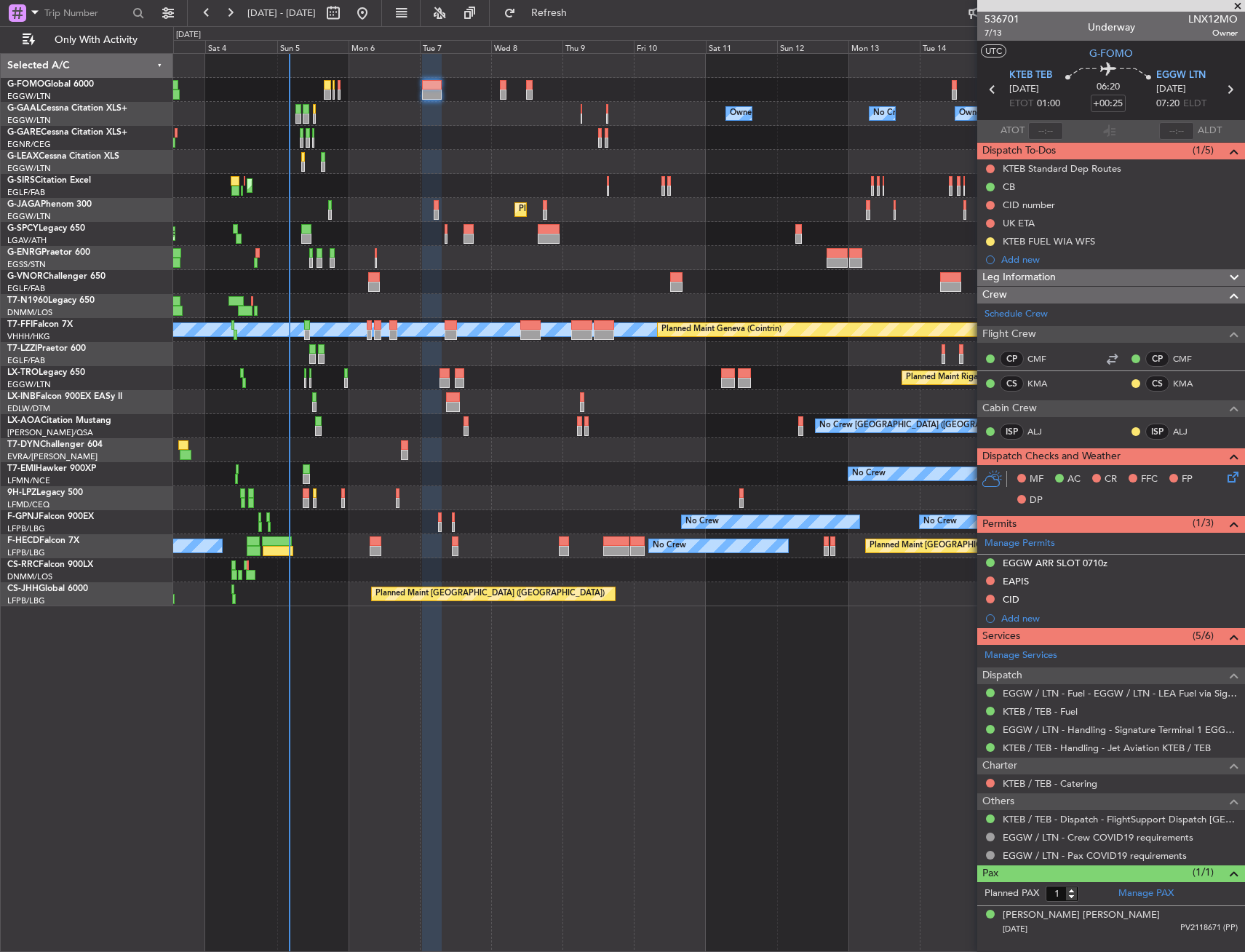
click at [1227, 470] on icon at bounding box center [1230, 474] width 12 height 12
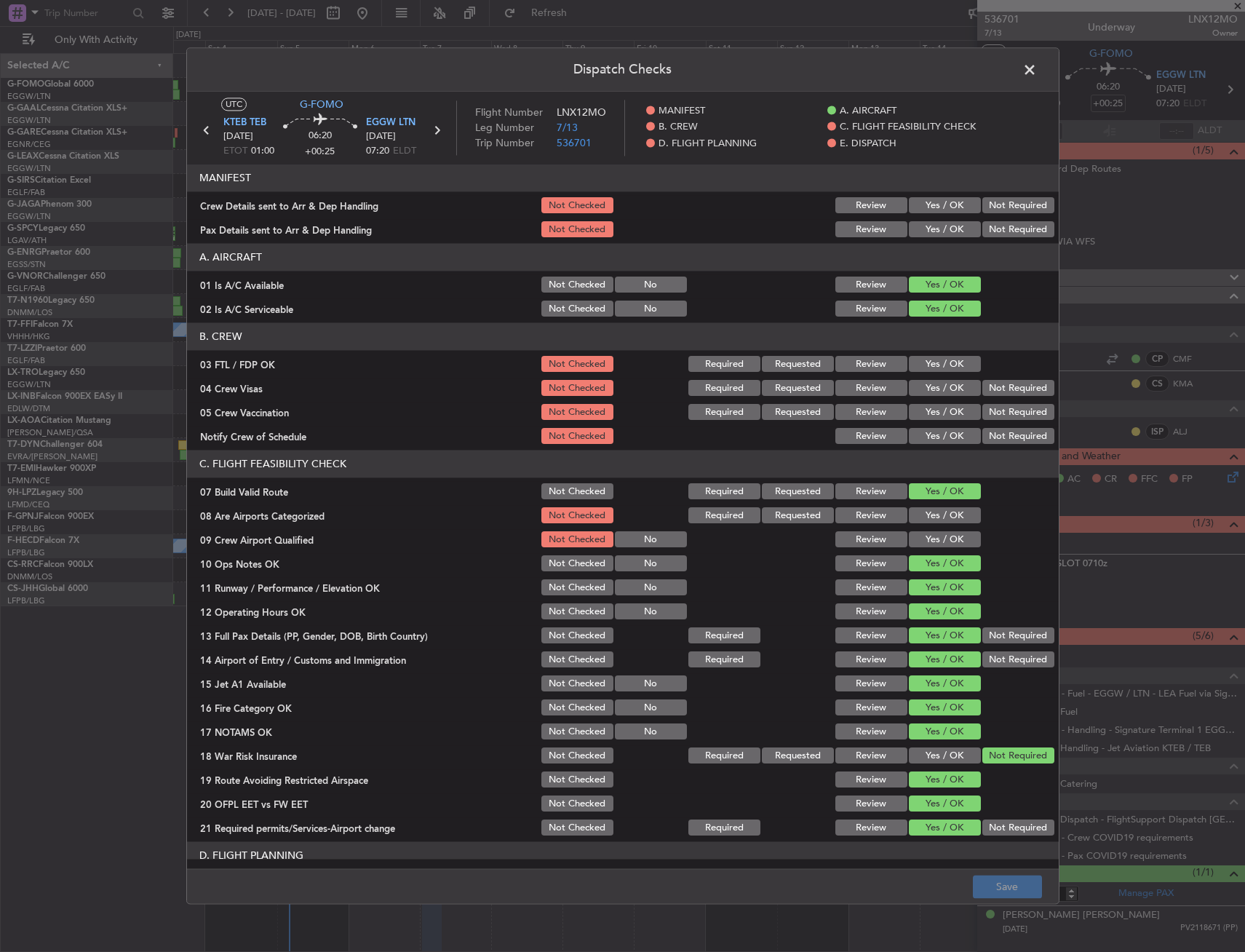
click at [1037, 69] on span at bounding box center [1037, 73] width 0 height 29
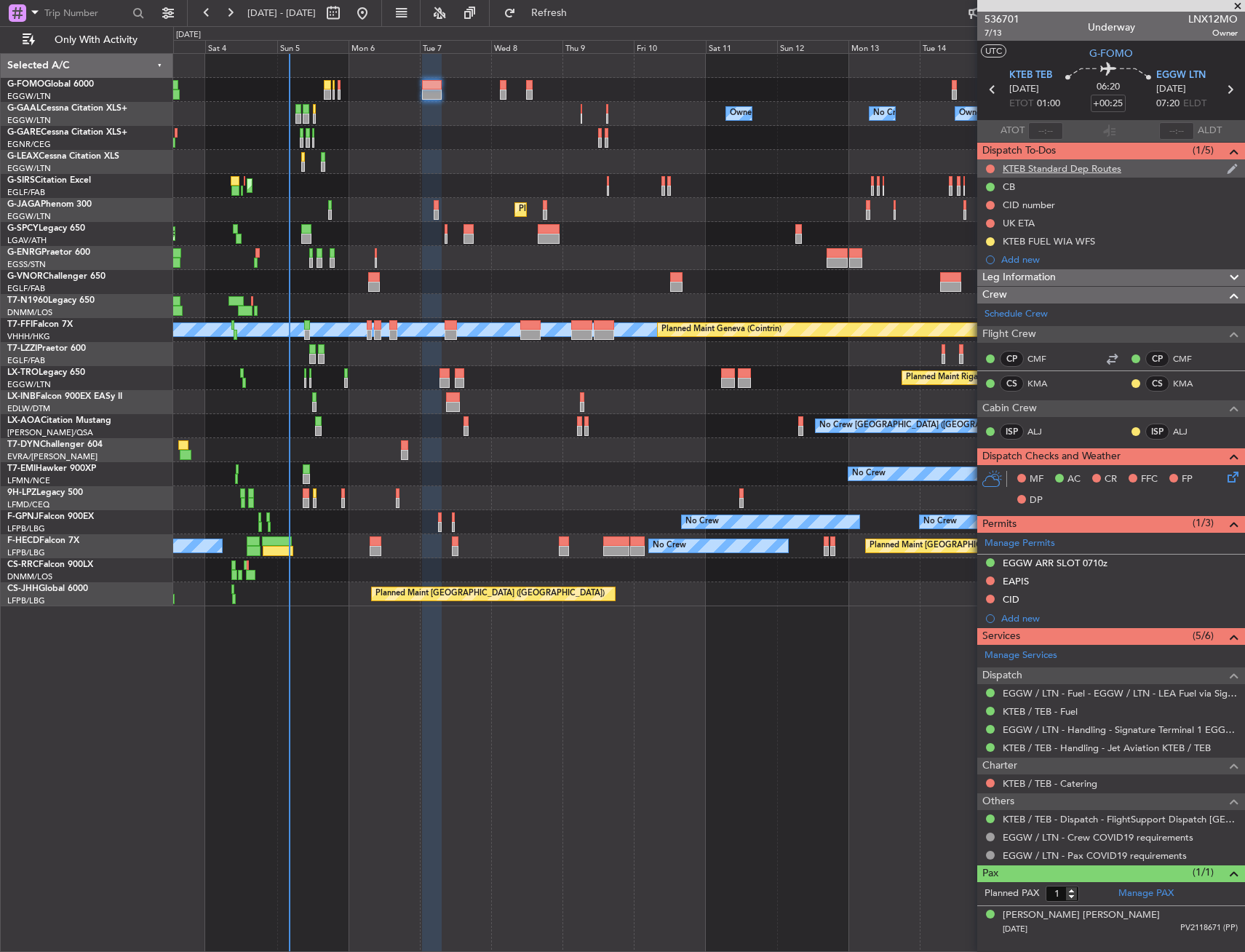
click at [1074, 166] on div "KTEB Standard Dep Routes" at bounding box center [1062, 168] width 118 height 12
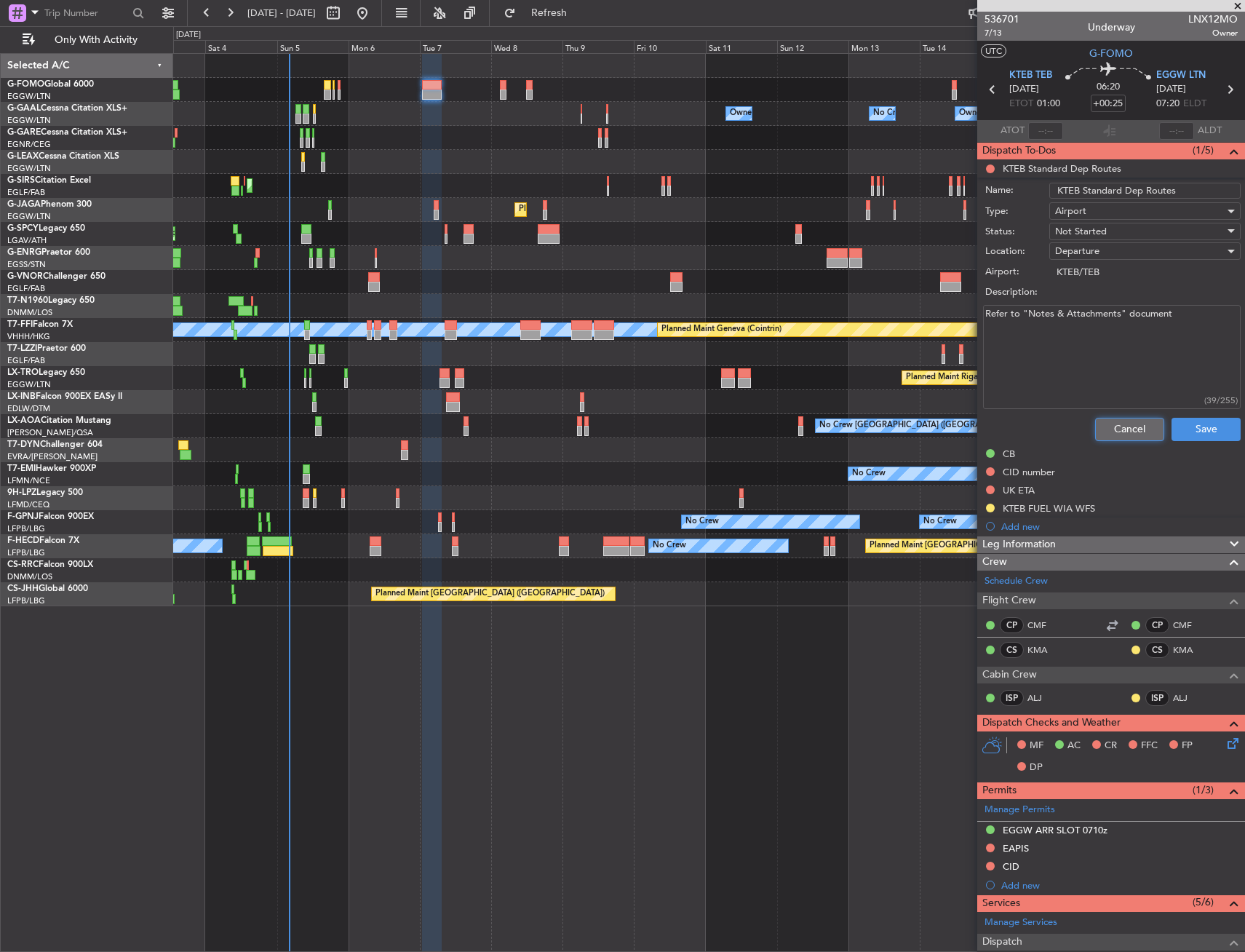
click at [1129, 435] on button "Cancel" at bounding box center [1130, 429] width 69 height 23
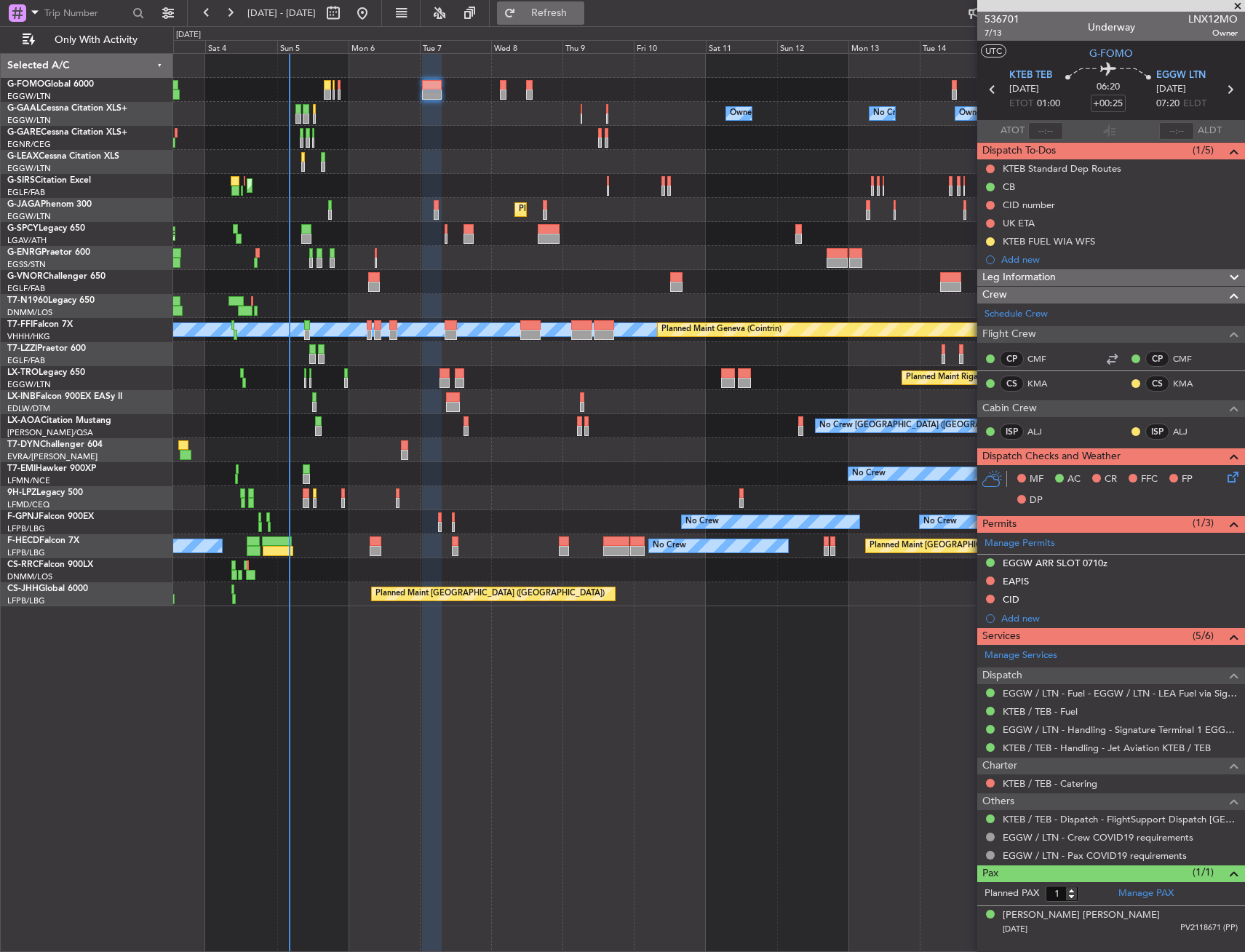
click at [575, 20] on button "Refresh" at bounding box center [541, 13] width 87 height 23
click at [1031, 276] on span "Leg Information" at bounding box center [1019, 277] width 73 height 16
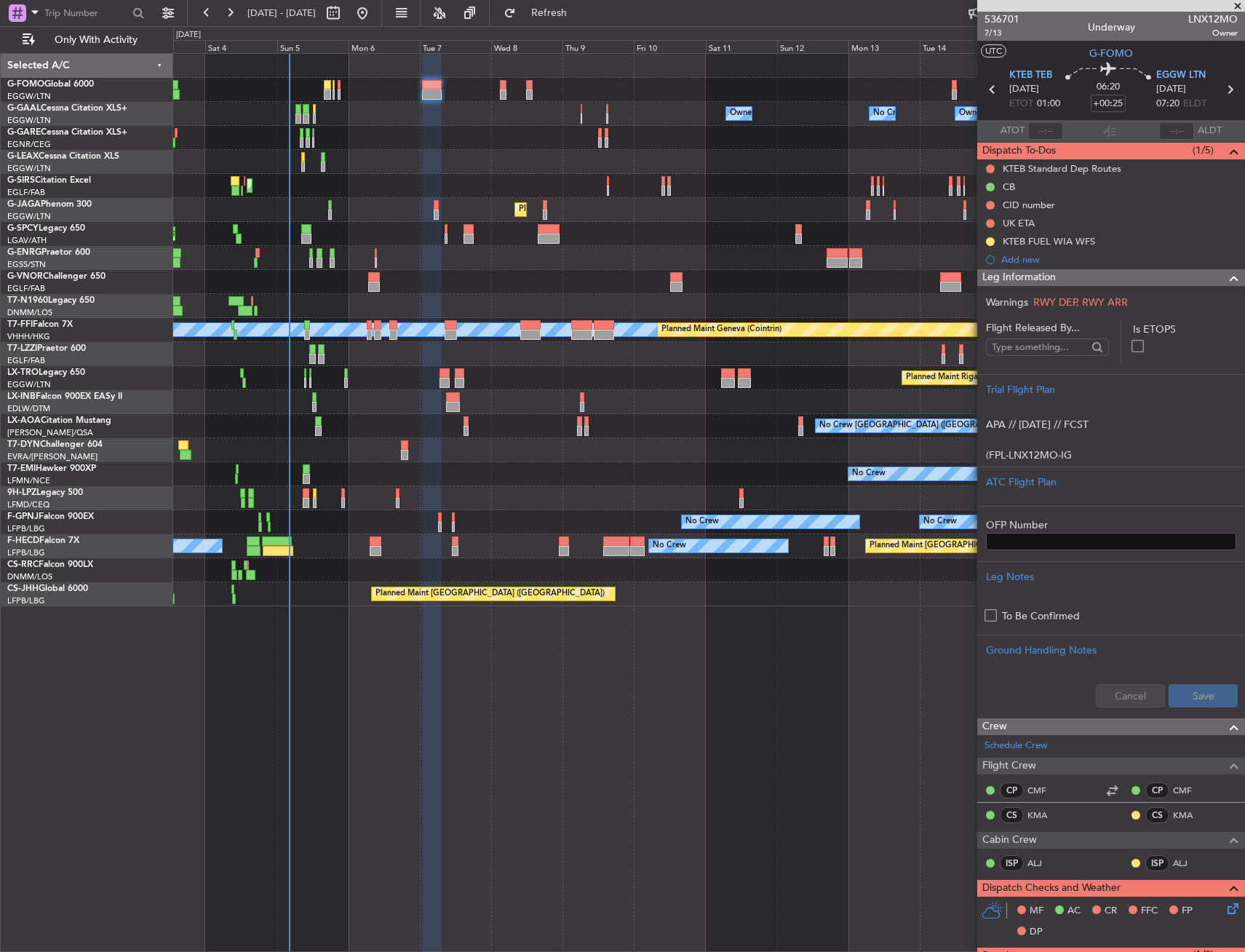
click at [1031, 276] on span "Leg Information" at bounding box center [1019, 277] width 73 height 16
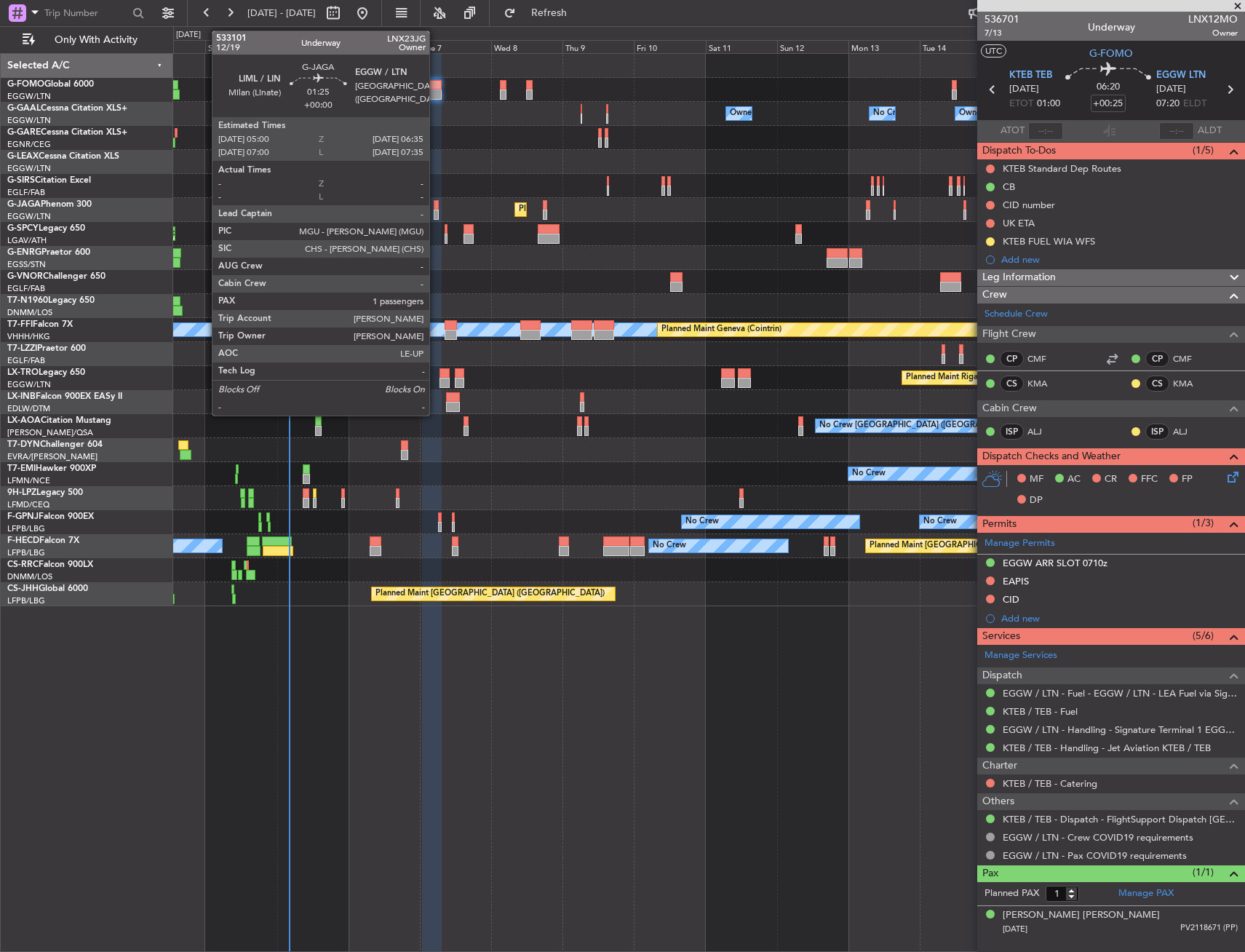
click at [436, 206] on div at bounding box center [436, 205] width 5 height 10
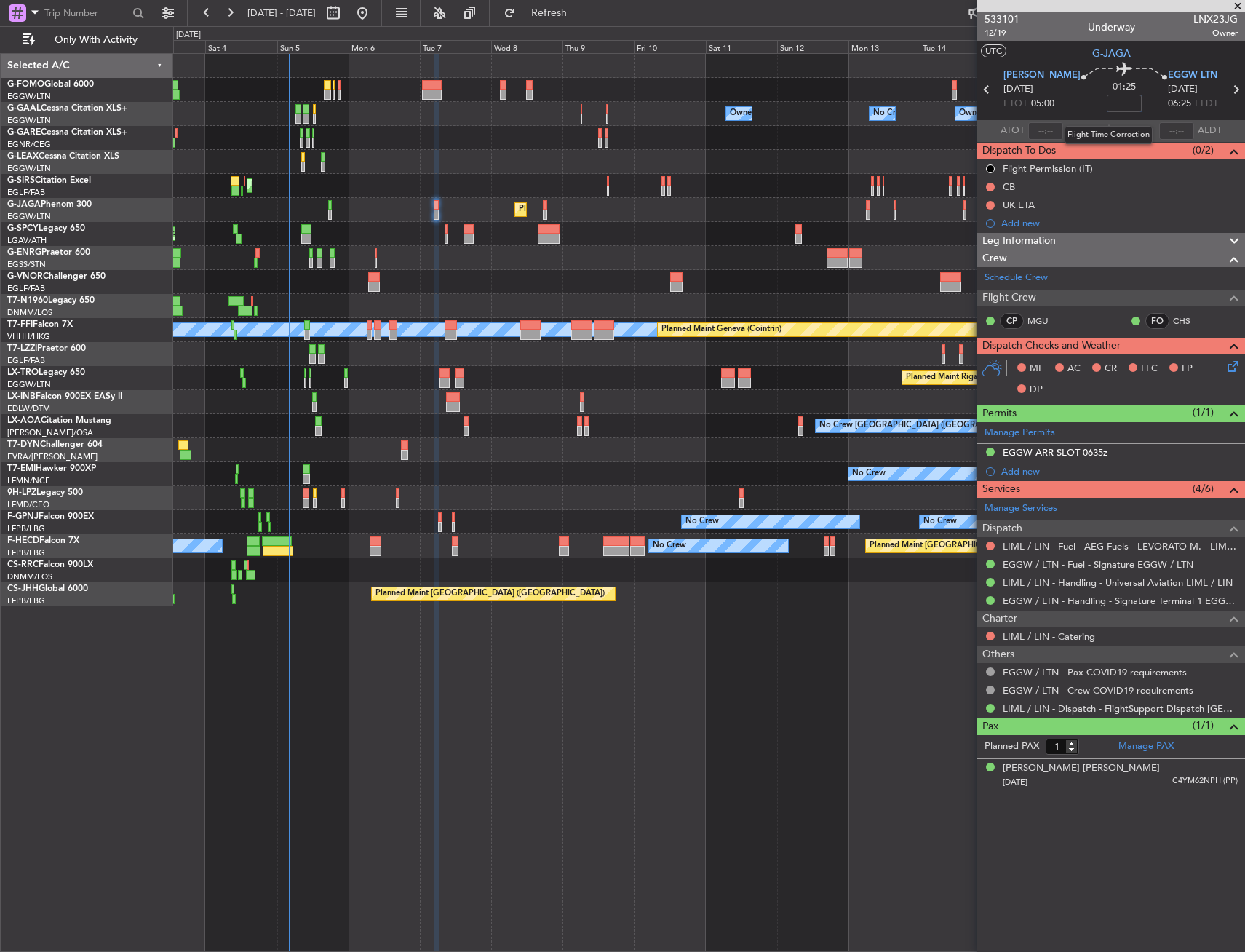
click at [1109, 108] on input at bounding box center [1124, 103] width 35 height 17
click at [1133, 100] on div "01:25 35" at bounding box center [1124, 89] width 87 height 54
type input "+00:35"
click at [1111, 462] on div "Add new" at bounding box center [1112, 471] width 268 height 18
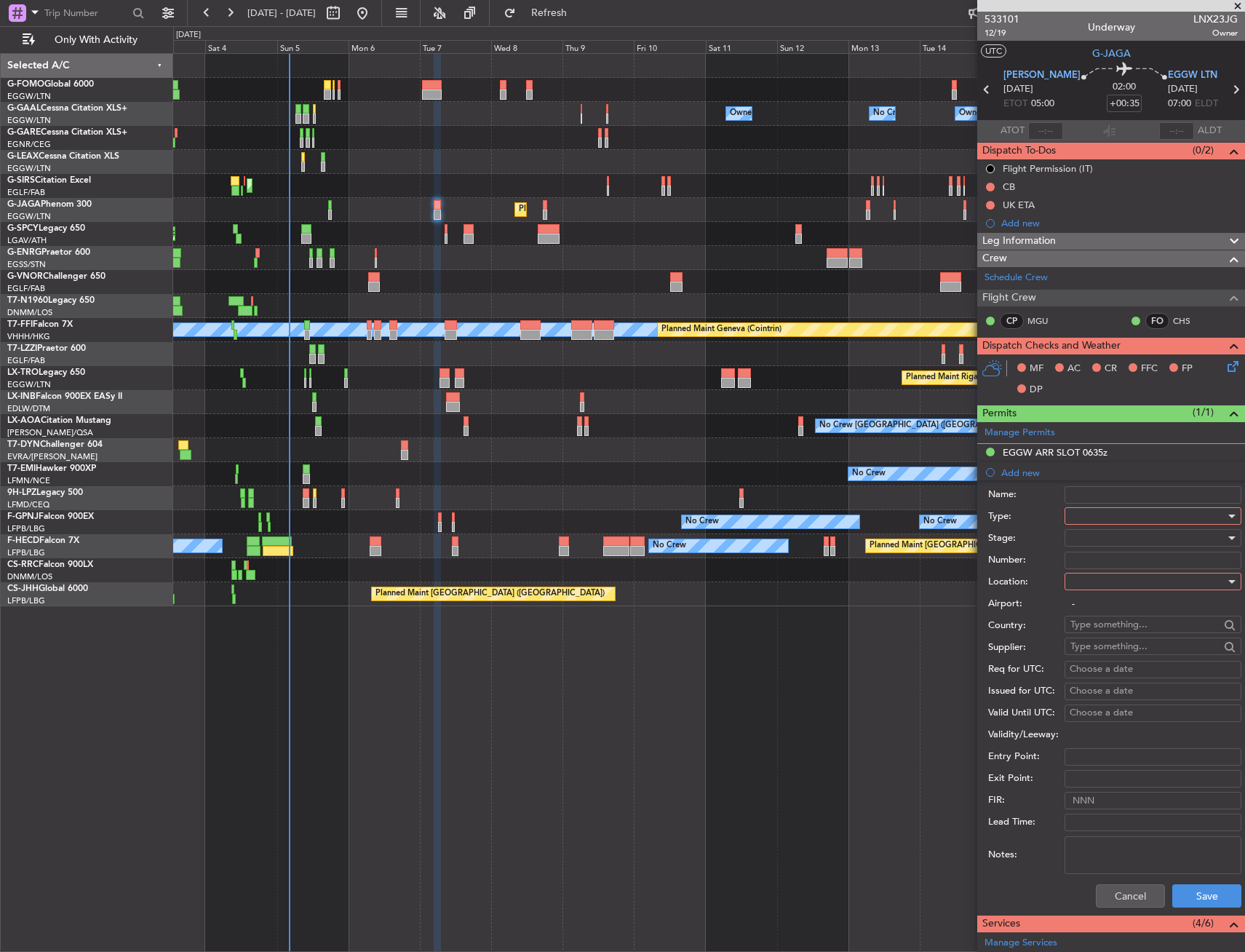
click at [1122, 898] on mat-tooltip-component "Incomplete" at bounding box center [1106, 897] width 67 height 39
click at [1119, 911] on div "Cancel Save" at bounding box center [1115, 896] width 253 height 38
click at [1118, 901] on button "Cancel" at bounding box center [1130, 896] width 69 height 23
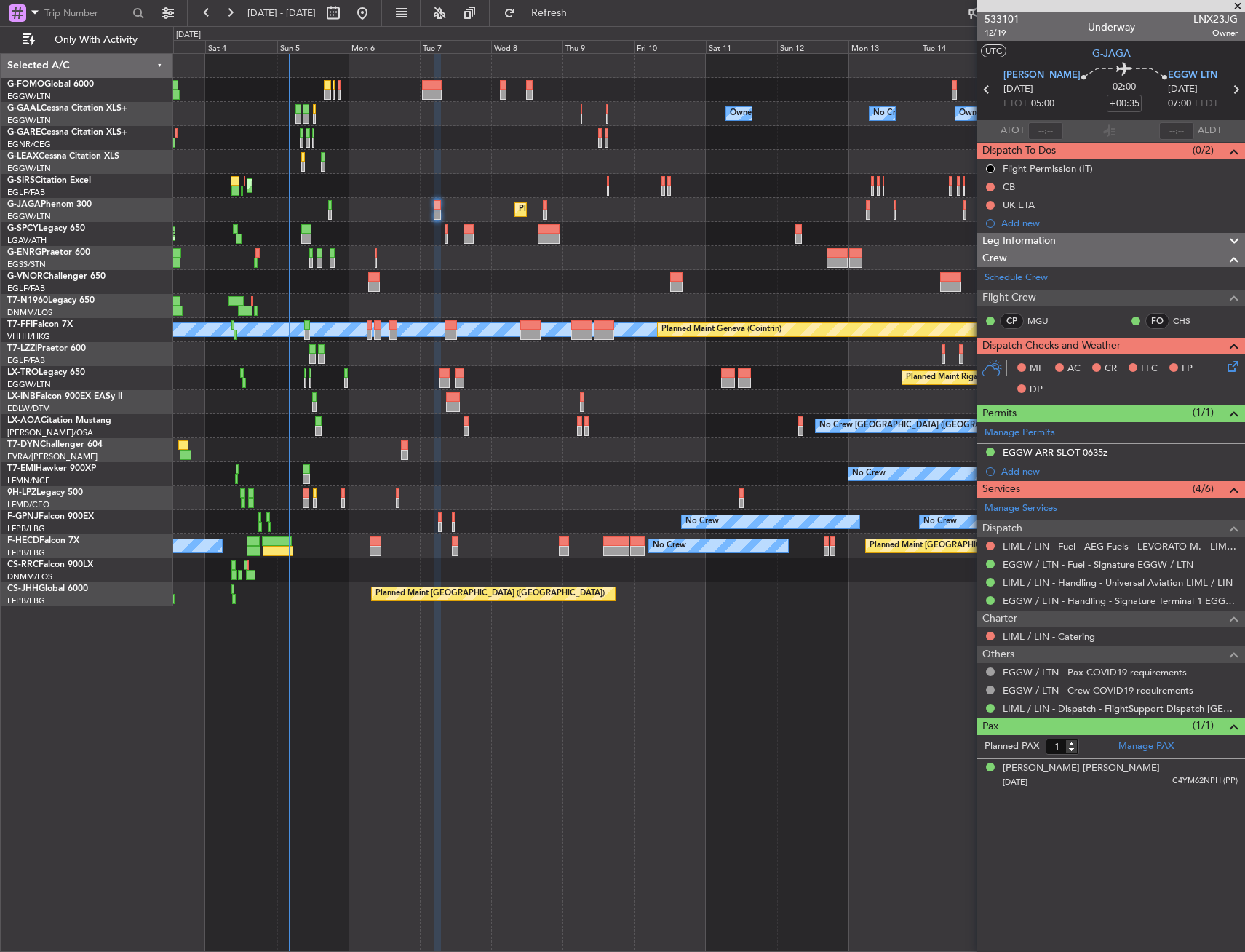
click at [1058, 573] on div "LIML / LIN - Handling - Universal Aviation LIML / LIN" at bounding box center [1112, 582] width 268 height 18
click at [1060, 566] on link "EGGW / LTN - Fuel - Signature EGGW / LTN" at bounding box center [1098, 564] width 191 height 12
click at [1064, 600] on link "EGGW / LTN - Handling - Signature Terminal 1 EGGW / LTN" at bounding box center [1120, 601] width 235 height 12
drag, startPoint x: 989, startPoint y: 601, endPoint x: 990, endPoint y: 629, distance: 28.0
click at [990, 601] on button at bounding box center [990, 600] width 9 height 9
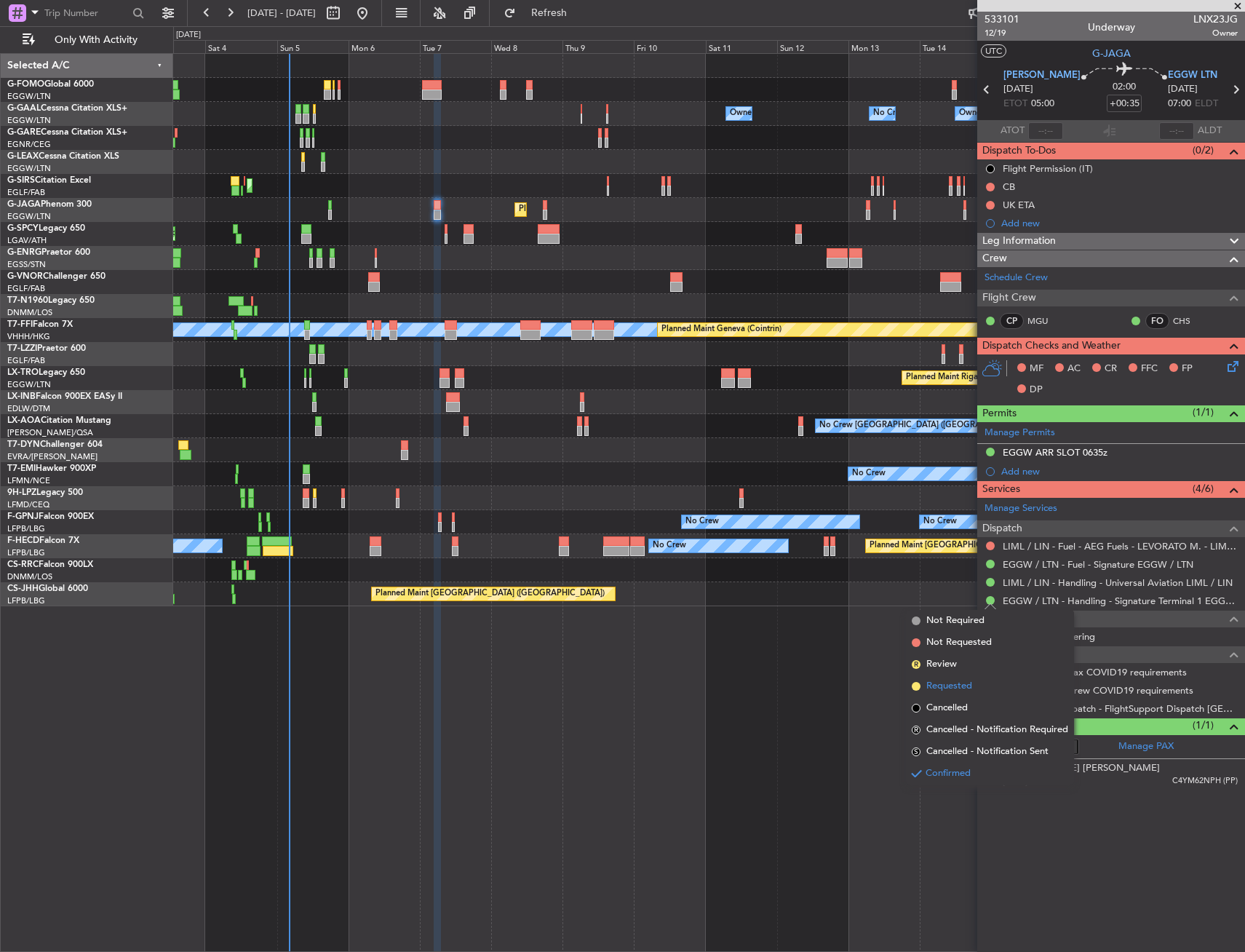
click at [967, 685] on span "Requested" at bounding box center [949, 686] width 46 height 15
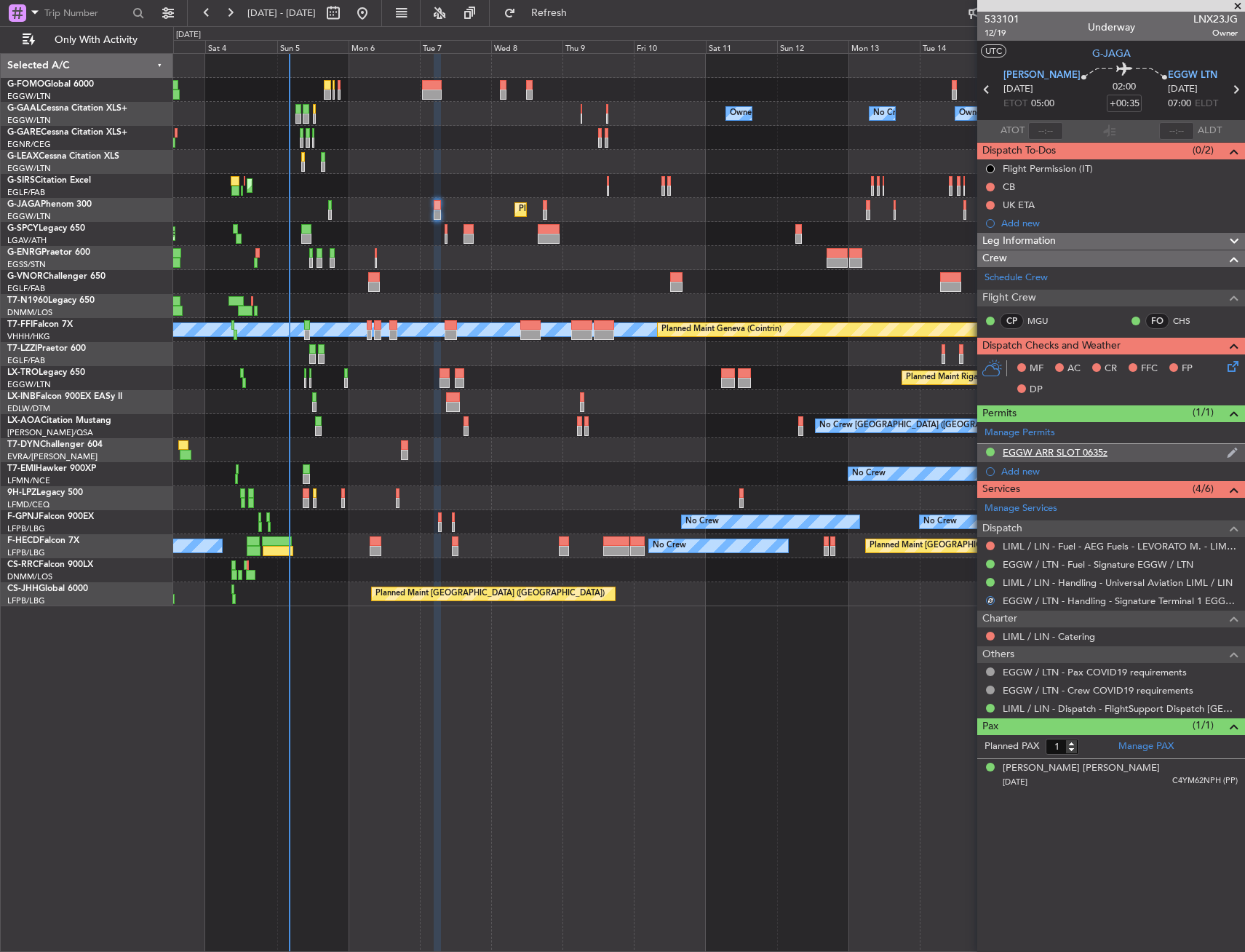
drag, startPoint x: 1079, startPoint y: 458, endPoint x: 1108, endPoint y: 460, distance: 29.1
click at [1080, 458] on div "EGGW ARR SLOT 0635z" at bounding box center [1112, 453] width 268 height 18
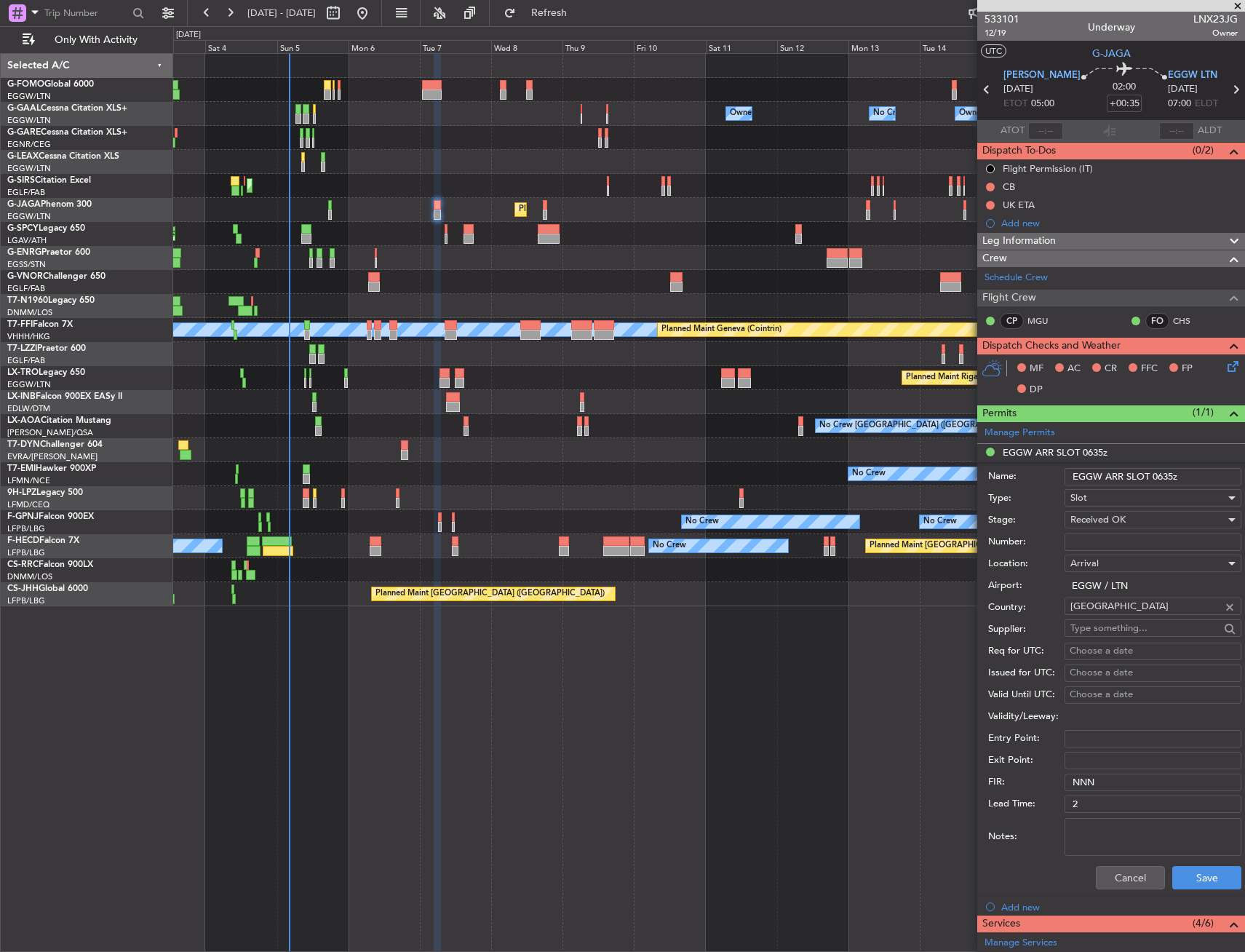
click at [1163, 474] on input "EGGW ARR SLOT 0635z" at bounding box center [1153, 477] width 177 height 17
click at [1164, 474] on input "EGGW ARR SLOT 0635z" at bounding box center [1153, 477] width 177 height 17
type input "EGGW ARR SLOT 0700z"
click at [1119, 525] on span "Received OK" at bounding box center [1098, 520] width 55 height 13
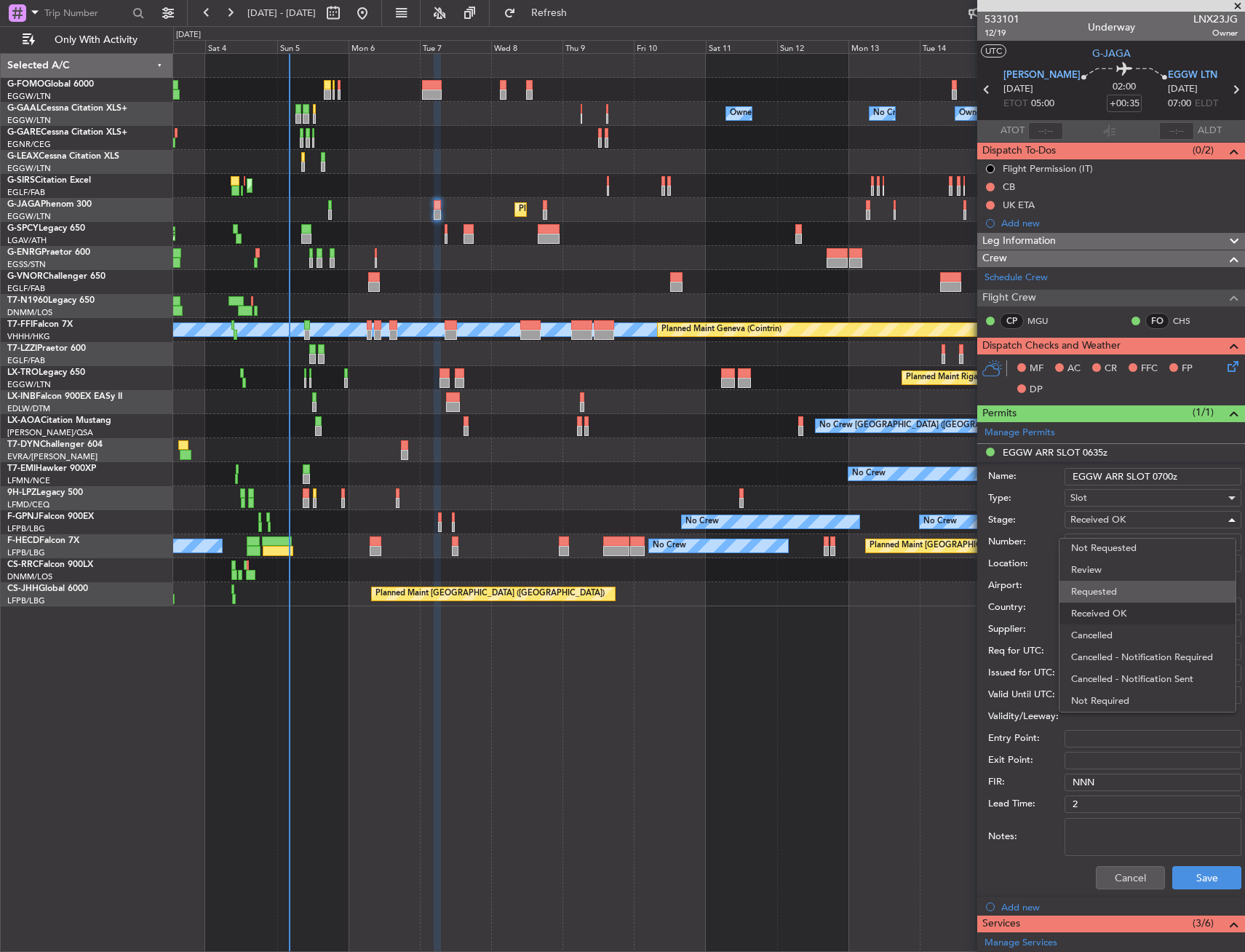
click at [1128, 590] on span "Requested" at bounding box center [1148, 591] width 153 height 22
click at [1201, 876] on button "Save" at bounding box center [1207, 878] width 69 height 23
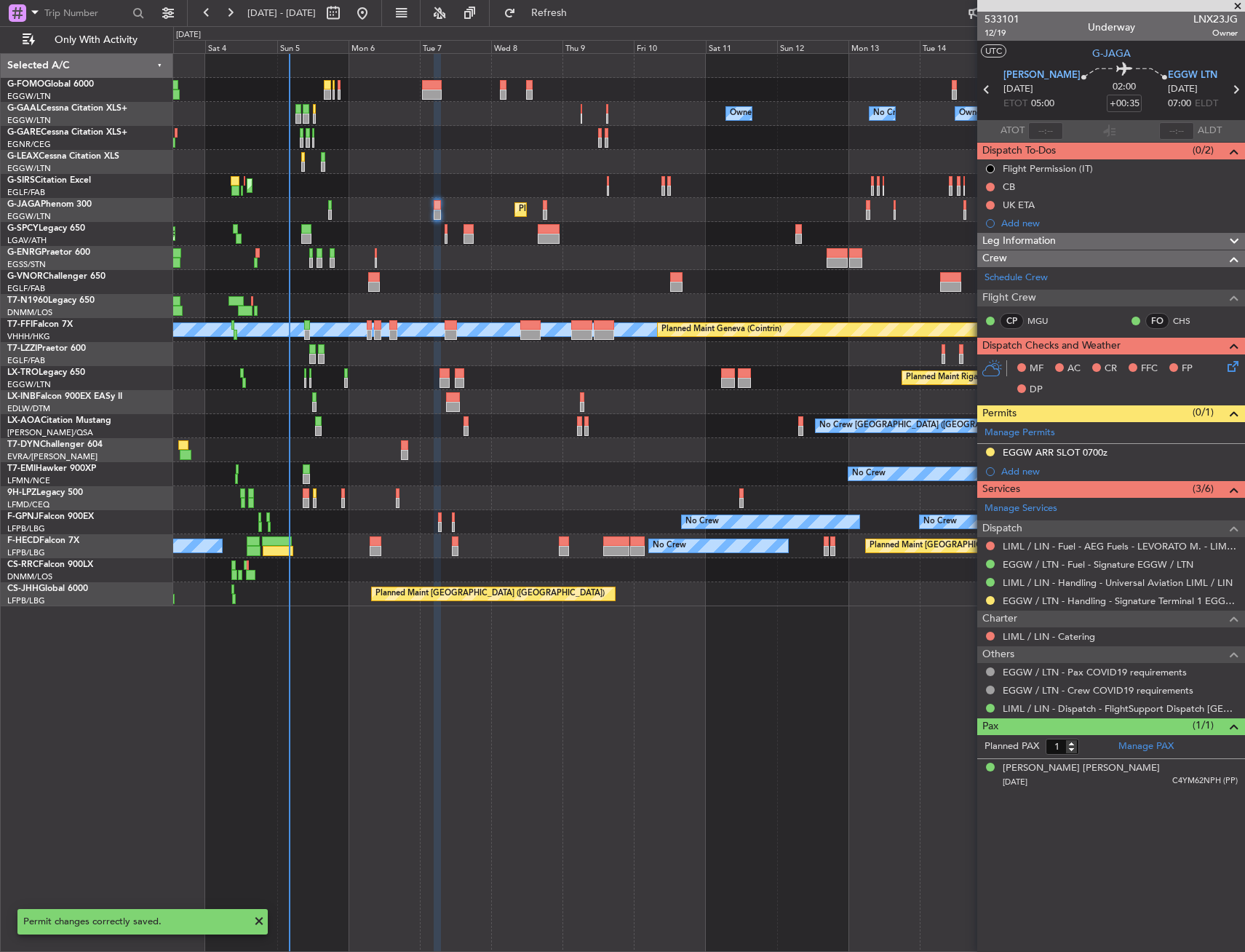
click at [1230, 369] on icon at bounding box center [1230, 364] width 12 height 12
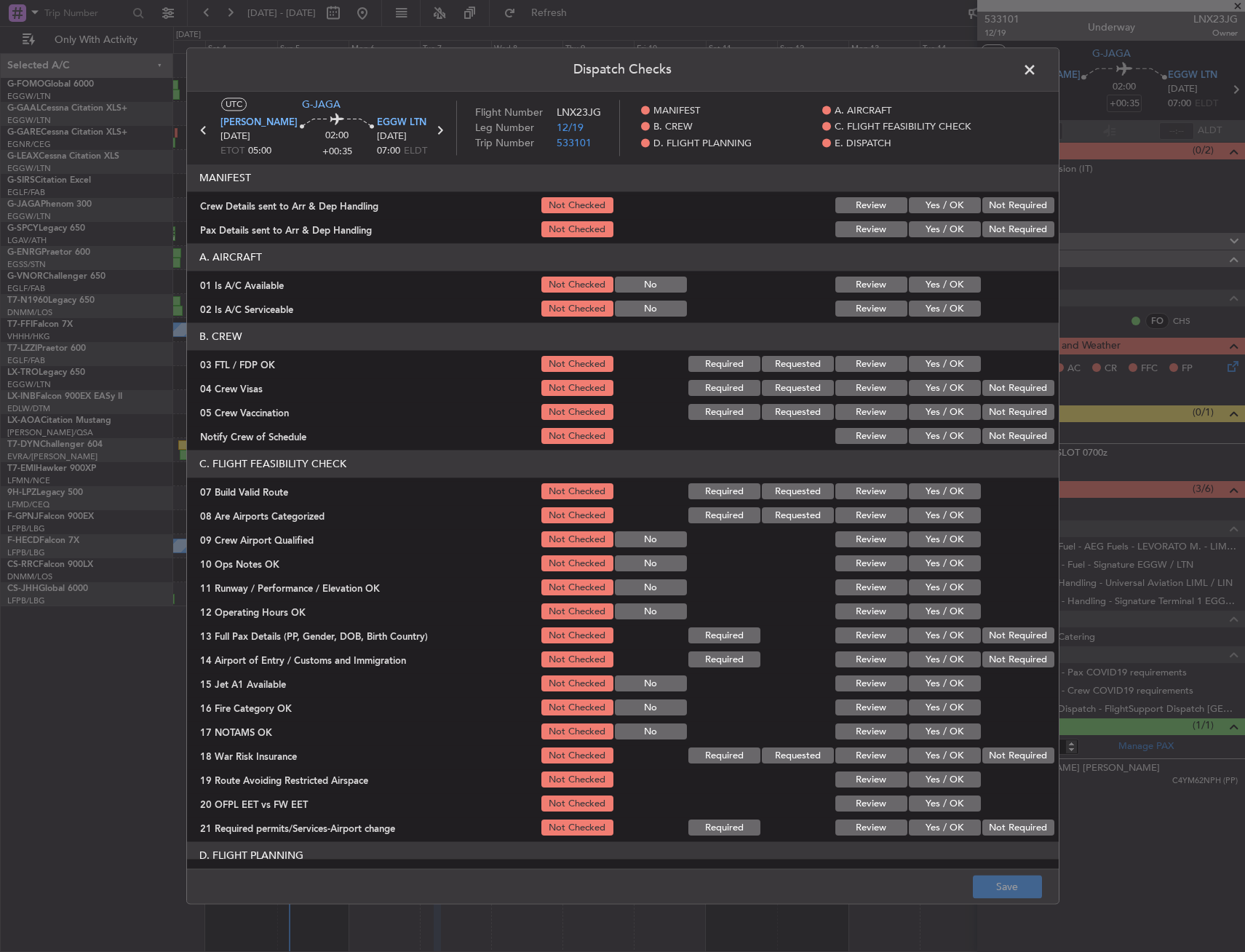
click at [945, 290] on button "Yes / OK" at bounding box center [945, 285] width 72 height 16
click at [943, 293] on div "Yes / OK" at bounding box center [943, 285] width 73 height 20
drag, startPoint x: 940, startPoint y: 298, endPoint x: 934, endPoint y: 304, distance: 8.5
click at [935, 304] on div "Yes / OK" at bounding box center [943, 309] width 73 height 20
click at [945, 326] on header "B. CREW" at bounding box center [622, 337] width 872 height 27
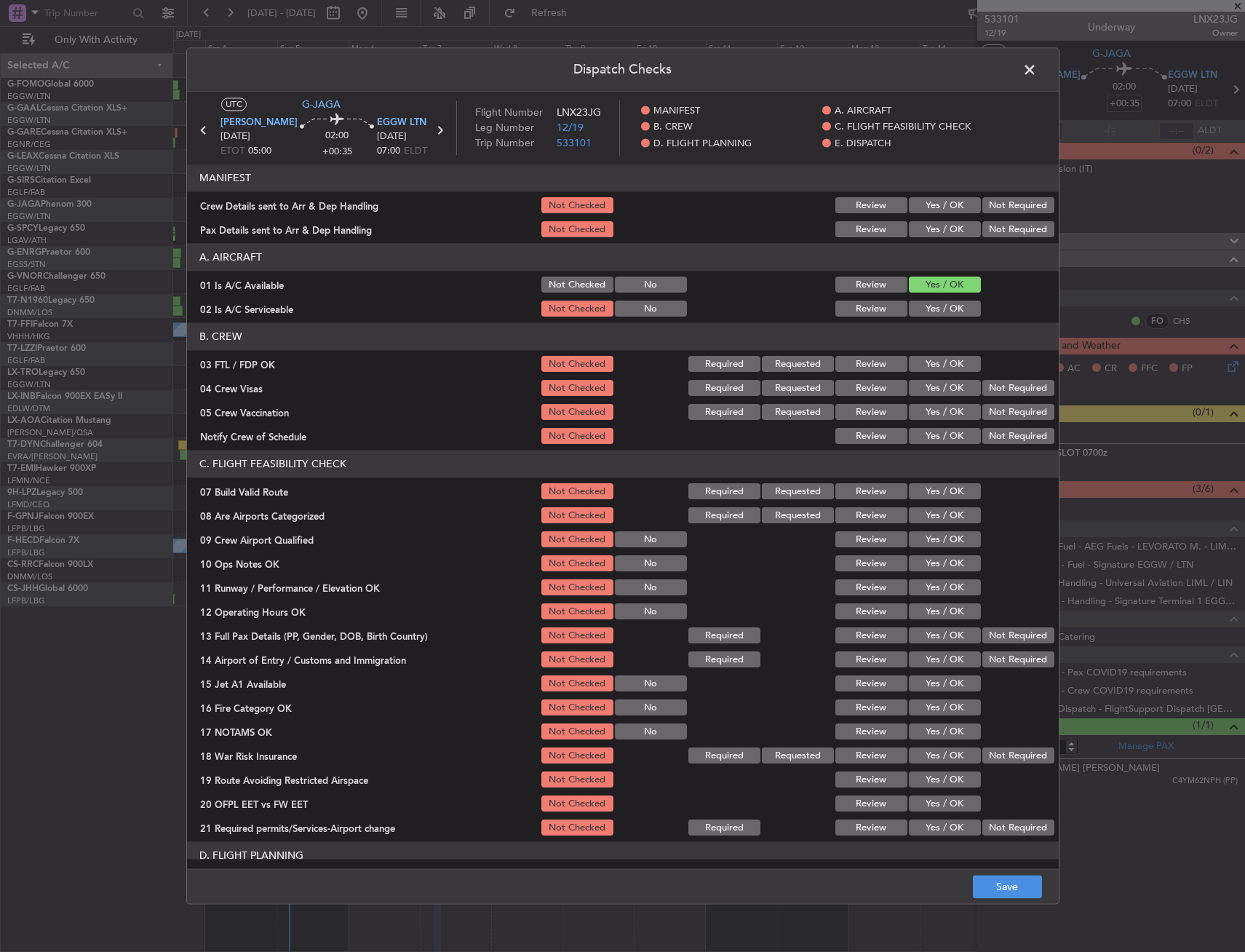
click at [943, 320] on article "MANIFEST Crew Details sent to Arr & Dep Handling Not Checked Review Yes / OK No…" at bounding box center [622, 512] width 872 height 695
drag, startPoint x: 943, startPoint y: 320, endPoint x: 941, endPoint y: 368, distance: 48.0
click at [942, 309] on button "Yes / OK" at bounding box center [945, 309] width 72 height 16
click at [941, 493] on button "Yes / OK" at bounding box center [945, 492] width 72 height 16
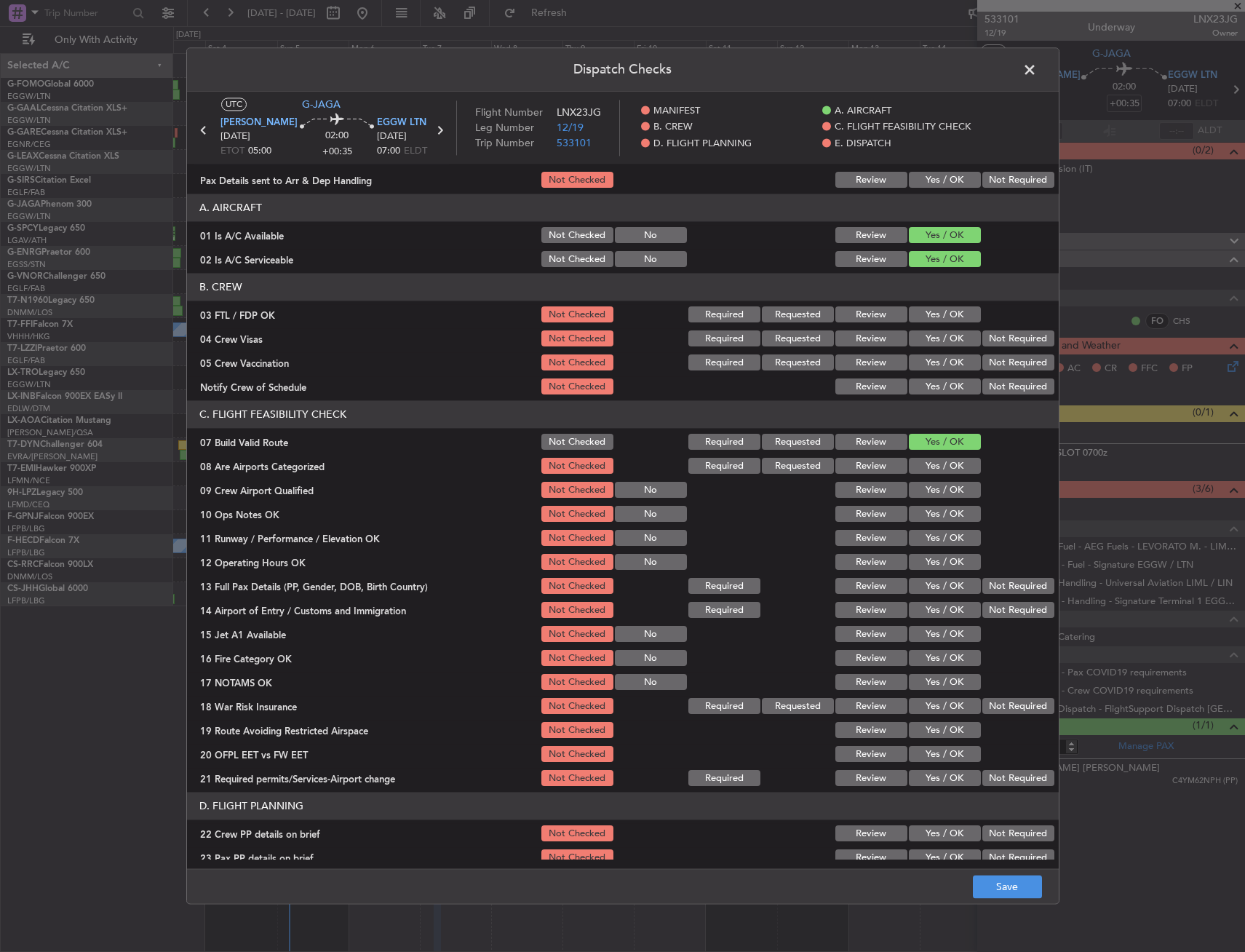
scroll to position [72, 0]
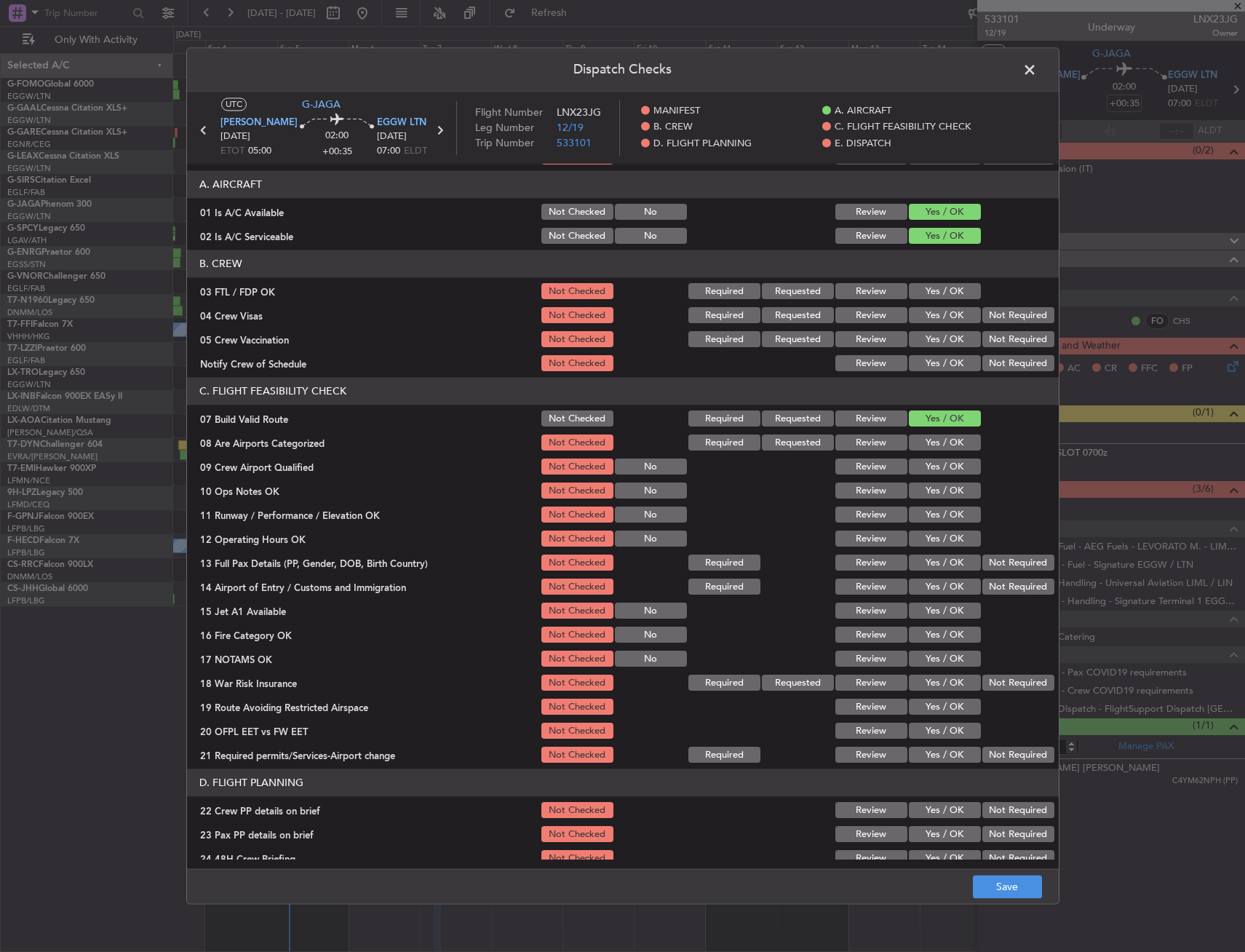
click at [934, 501] on div "Yes / OK" at bounding box center [943, 491] width 73 height 20
click at [933, 492] on button "Yes / OK" at bounding box center [945, 491] width 72 height 16
click at [933, 517] on button "Yes / OK" at bounding box center [945, 515] width 72 height 16
click at [932, 537] on button "Yes / OK" at bounding box center [945, 539] width 72 height 16
drag, startPoint x: 929, startPoint y: 550, endPoint x: 928, endPoint y: 568, distance: 18.0
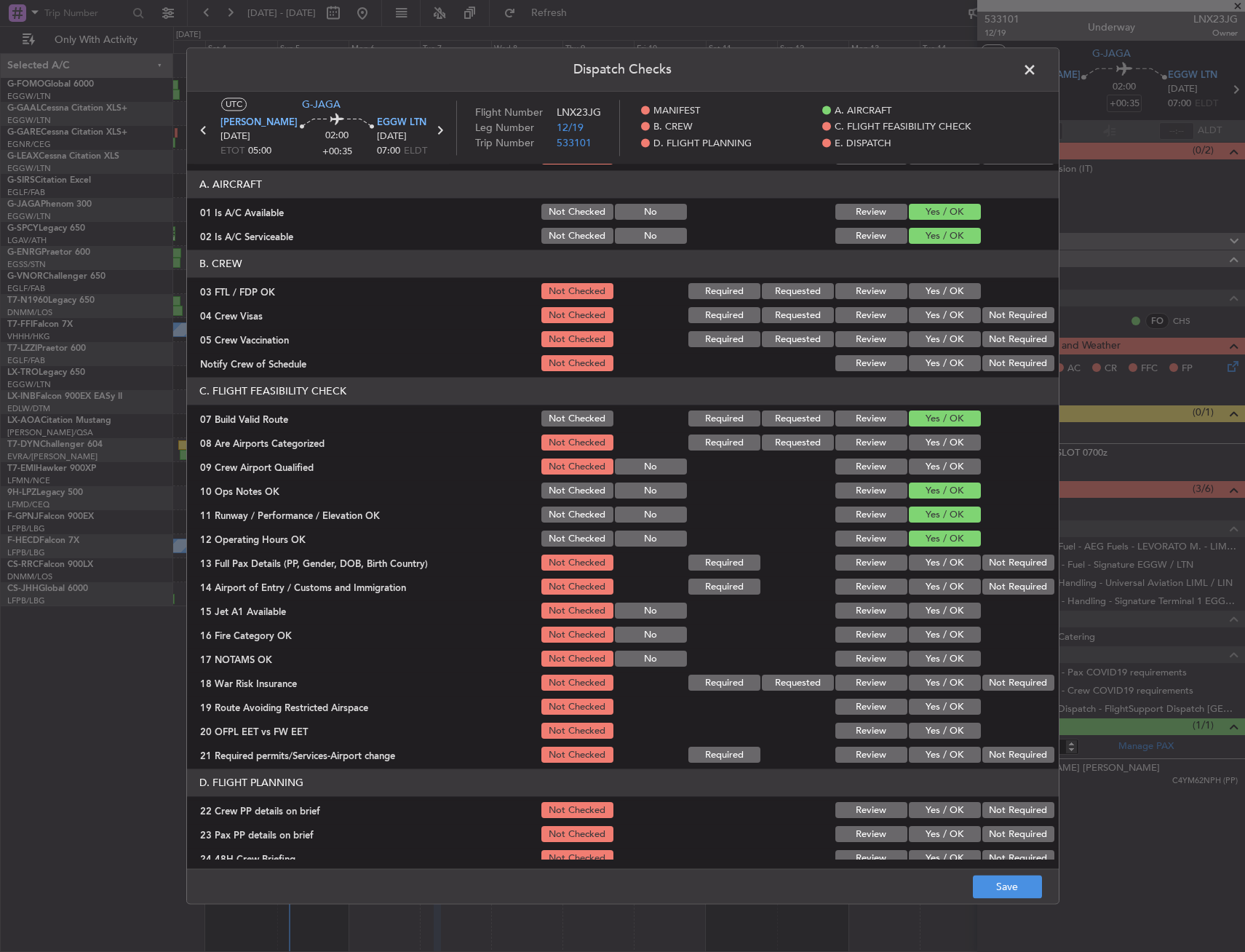
click at [929, 552] on section "C. FLIGHT FEASIBILITY CHECK 07 Build Valid Route Not Checked Required Requested…" at bounding box center [622, 572] width 872 height 388
click at [927, 571] on div "Yes / OK" at bounding box center [943, 563] width 73 height 20
click at [927, 580] on button "Yes / OK" at bounding box center [945, 587] width 72 height 16
click at [926, 563] on button "Yes / OK" at bounding box center [945, 563] width 72 height 16
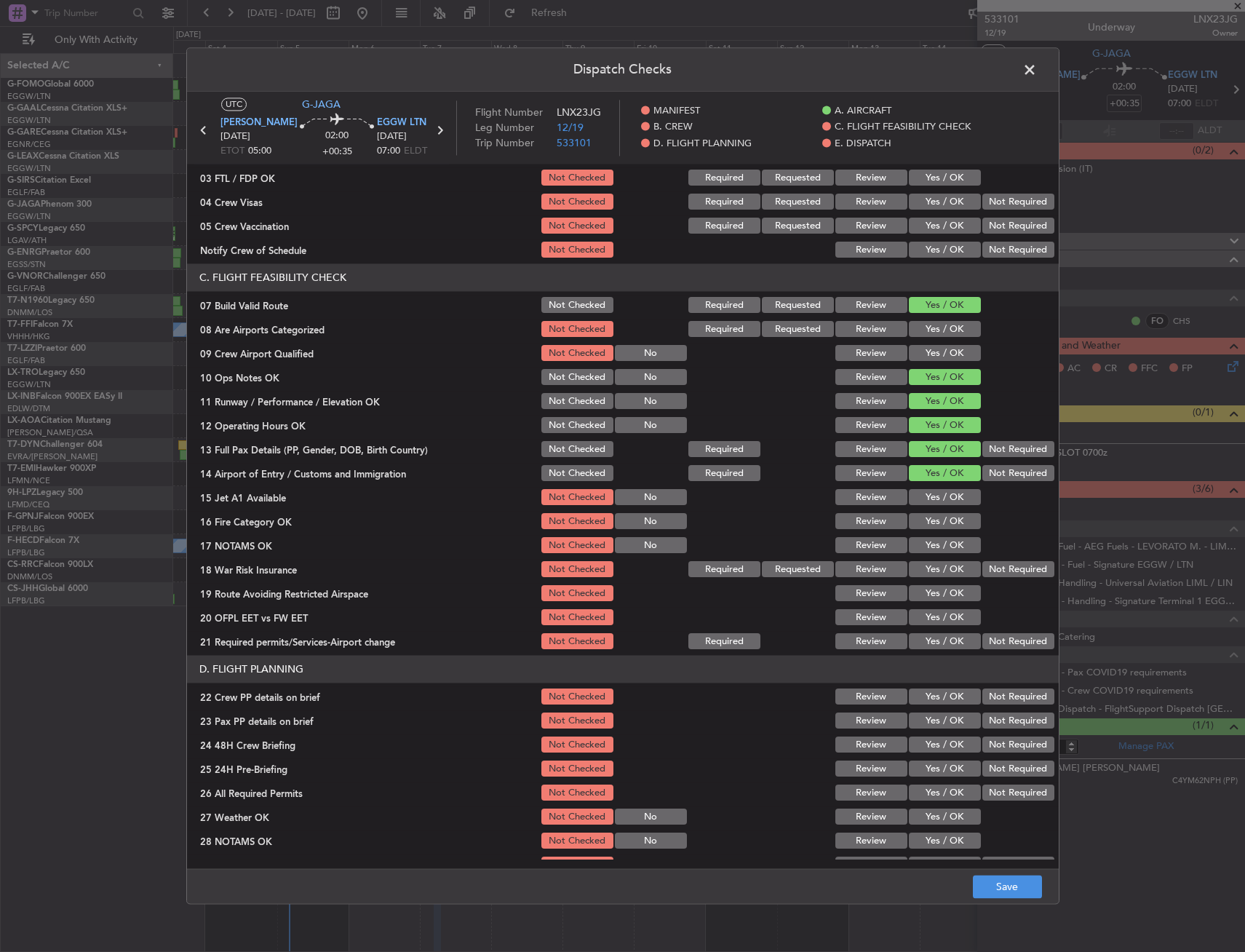
scroll to position [218, 0]
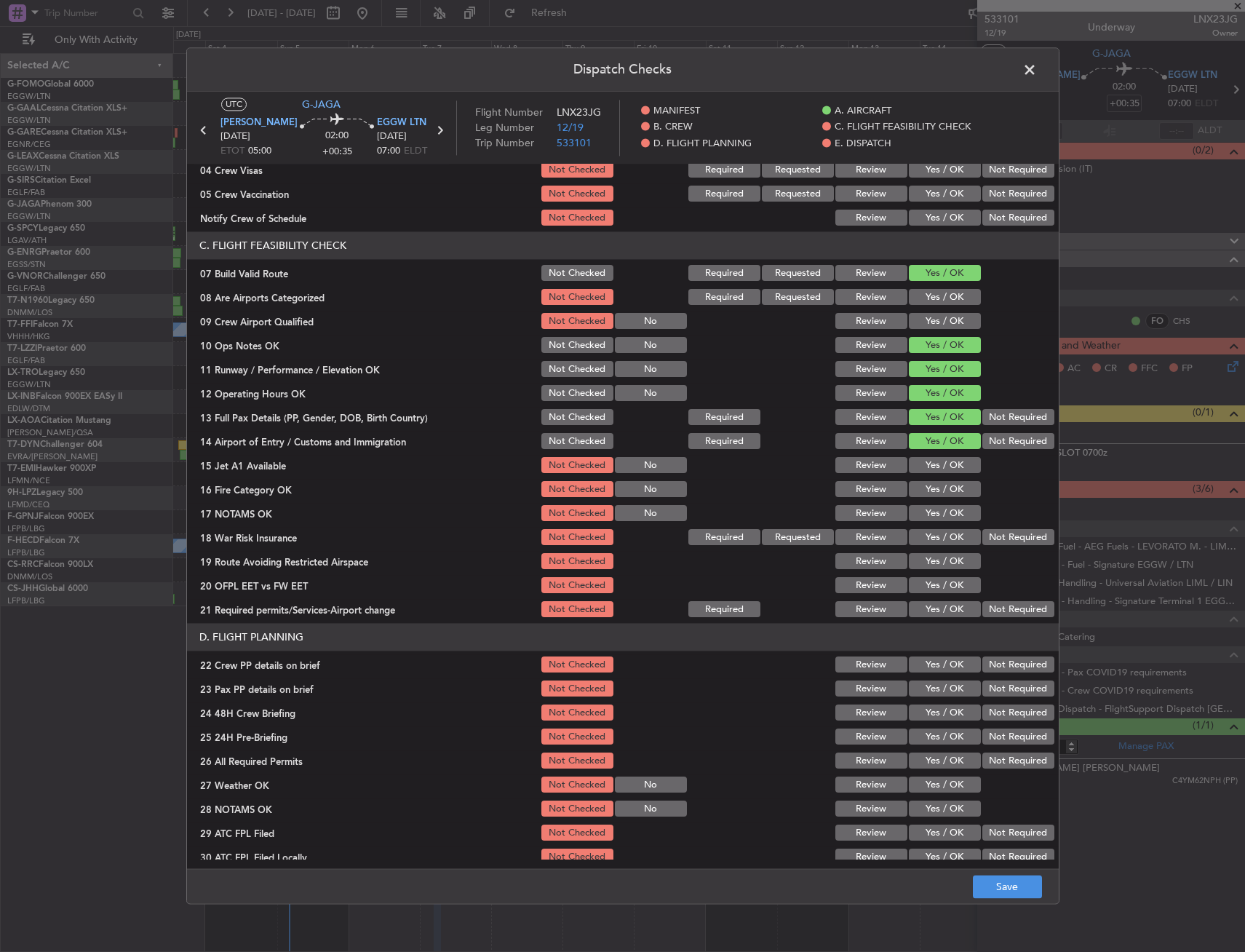
click at [916, 524] on div "Yes / OK" at bounding box center [943, 513] width 73 height 20
drag, startPoint x: 918, startPoint y: 517, endPoint x: 922, endPoint y: 500, distance: 17.5
click at [918, 516] on button "Yes / OK" at bounding box center [945, 513] width 72 height 16
drag, startPoint x: 923, startPoint y: 494, endPoint x: 925, endPoint y: 475, distance: 19.1
click at [923, 492] on button "Yes / OK" at bounding box center [945, 489] width 72 height 16
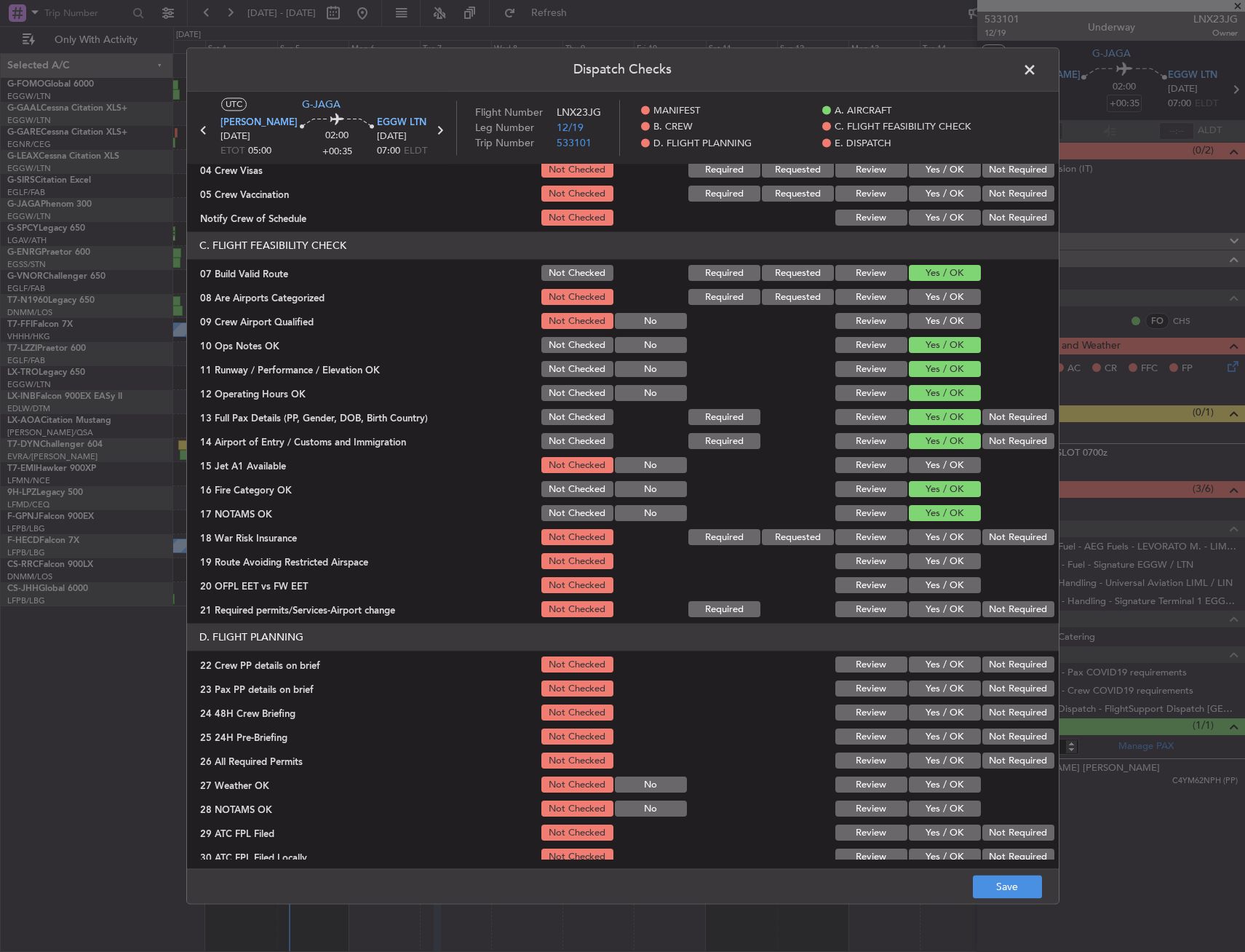
click at [925, 470] on button "Yes / OK" at bounding box center [945, 466] width 72 height 16
drag, startPoint x: 1004, startPoint y: 543, endPoint x: 954, endPoint y: 558, distance: 52.2
click at [1003, 543] on button "Not Required" at bounding box center [1018, 538] width 72 height 16
click at [933, 558] on button "Yes / OK" at bounding box center [945, 562] width 72 height 16
drag, startPoint x: 931, startPoint y: 586, endPoint x: 930, endPoint y: 603, distance: 17.0
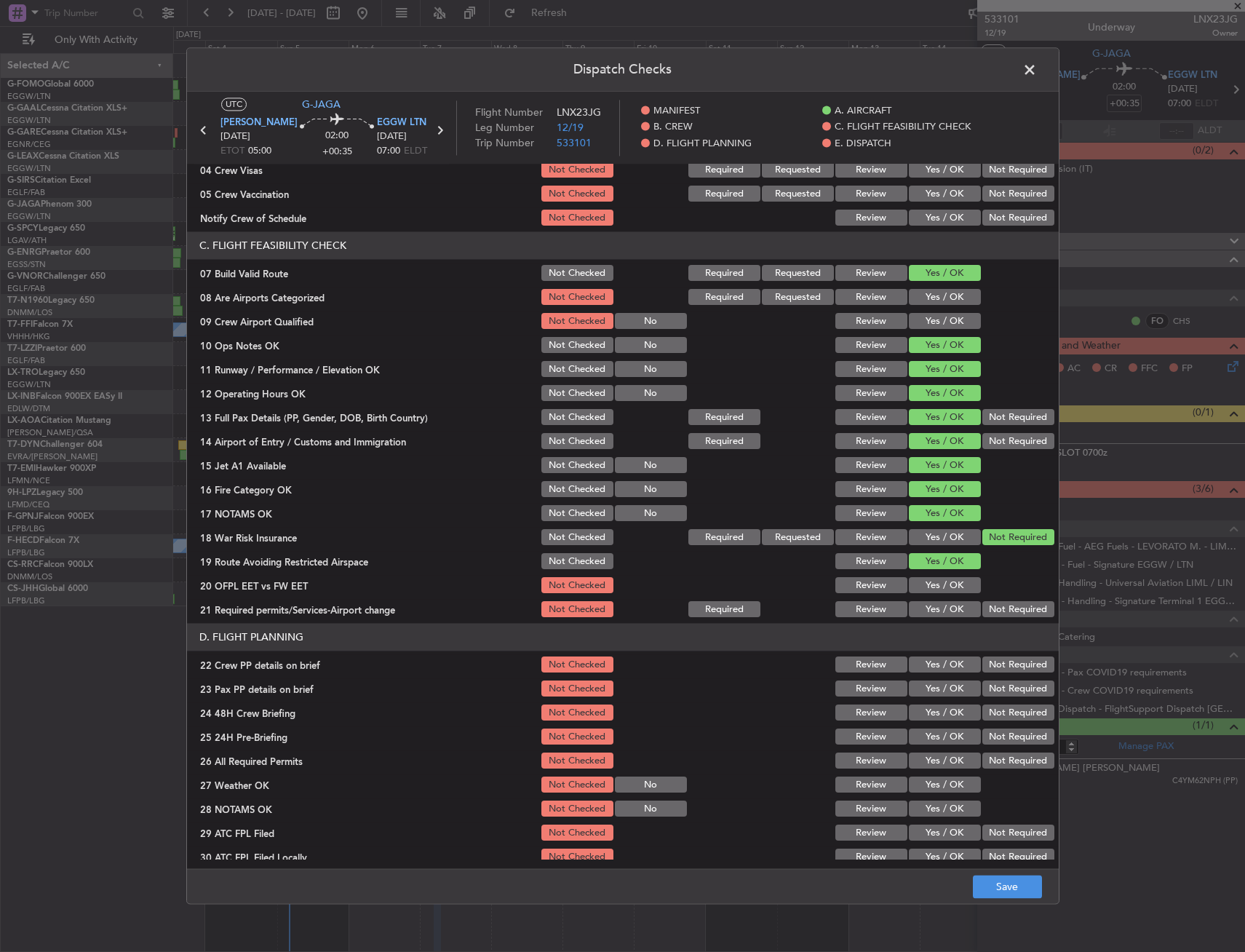
click at [931, 587] on button "Yes / OK" at bounding box center [945, 586] width 72 height 16
click at [930, 612] on button "Yes / OK" at bounding box center [945, 610] width 72 height 16
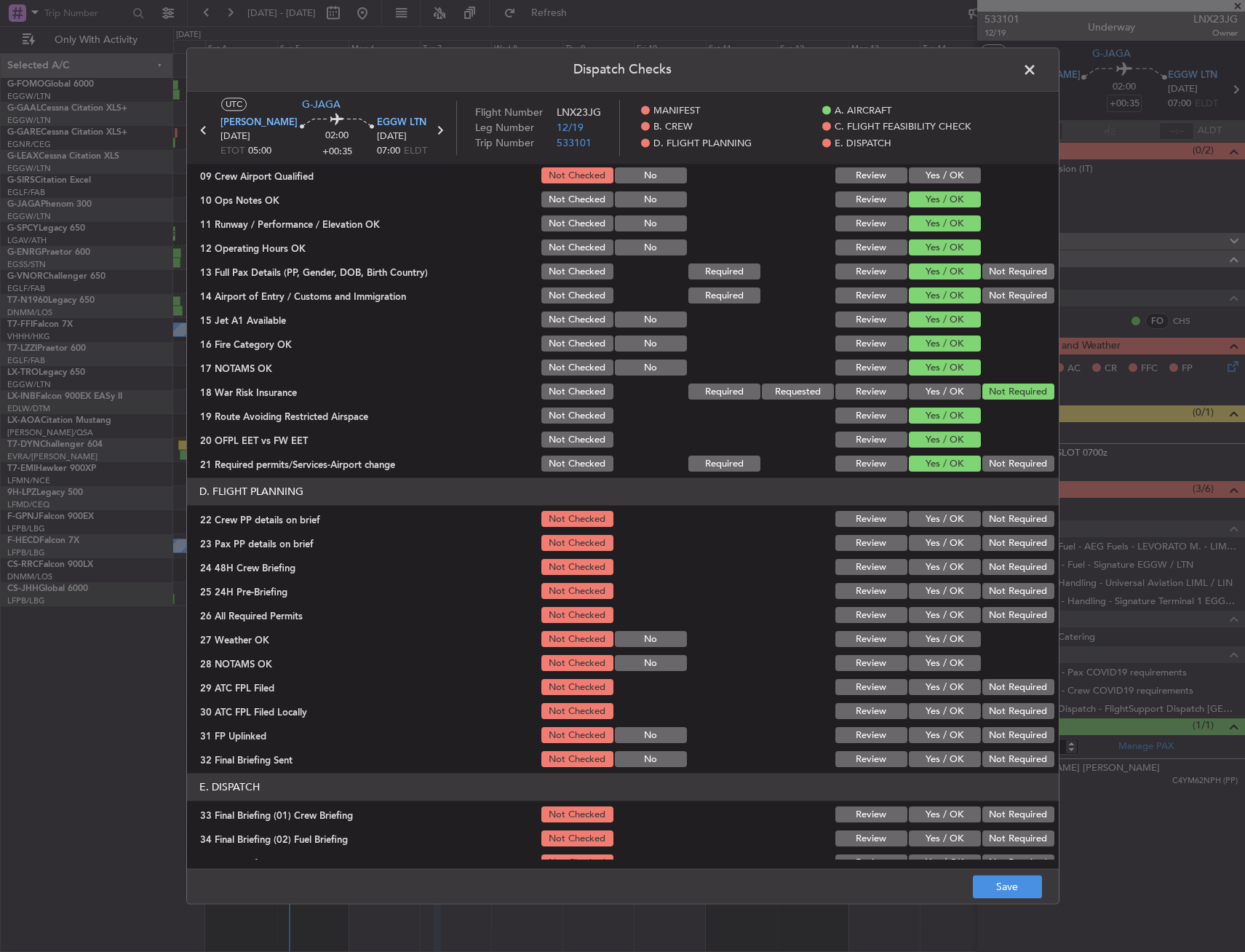
click at [929, 563] on button "Yes / OK" at bounding box center [945, 567] width 72 height 16
drag, startPoint x: 926, startPoint y: 553, endPoint x: 926, endPoint y: 542, distance: 11.0
click at [926, 552] on div "Yes / OK" at bounding box center [943, 544] width 73 height 20
click at [926, 541] on button "Yes / OK" at bounding box center [945, 544] width 72 height 16
click at [930, 523] on button "Yes / OK" at bounding box center [945, 520] width 72 height 16
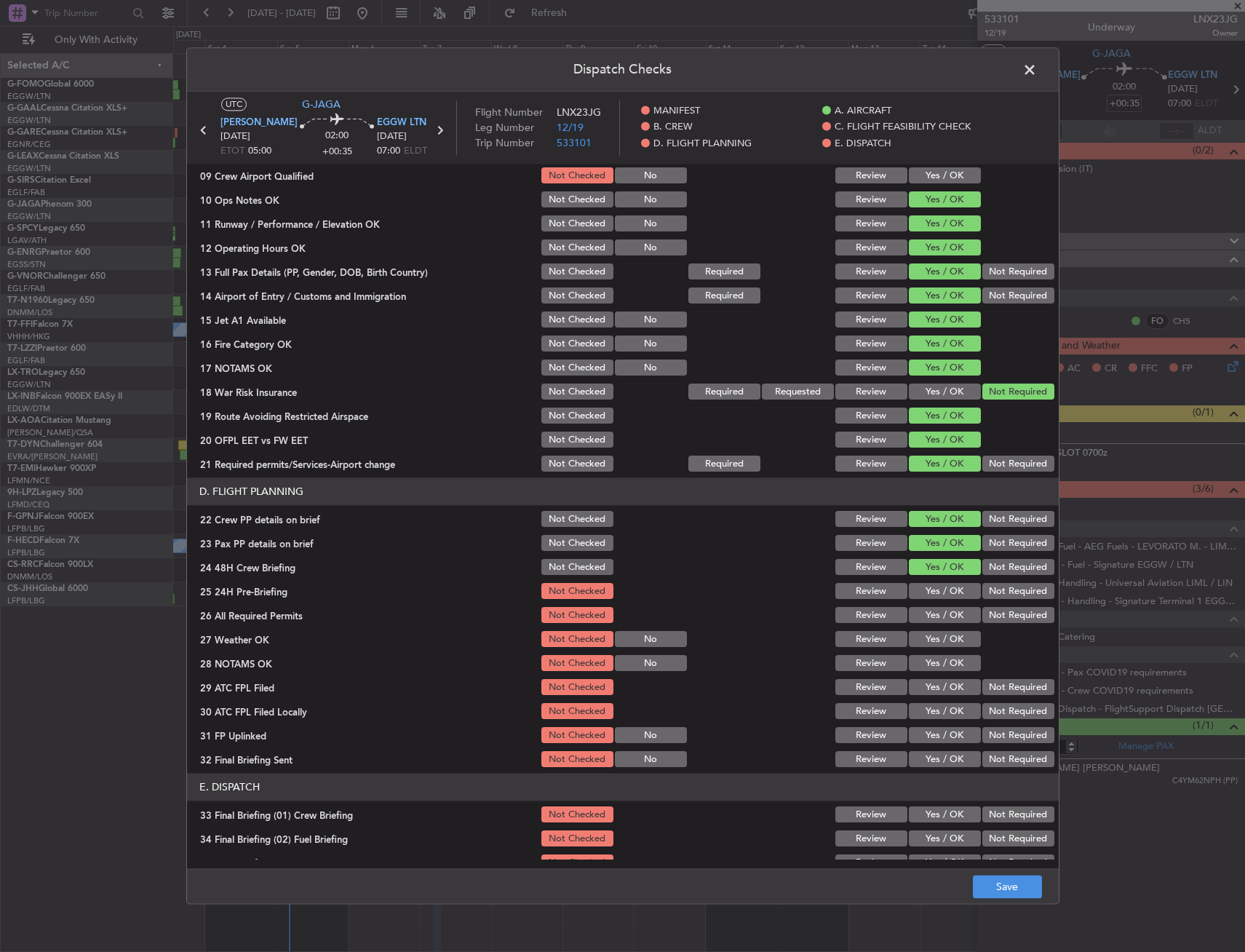
click at [1000, 582] on div "Not Required" at bounding box center [1017, 591] width 73 height 20
click at [996, 587] on button "Not Required" at bounding box center [1018, 591] width 72 height 16
click at [1007, 885] on button "Save" at bounding box center [1007, 887] width 69 height 23
click at [1037, 63] on span at bounding box center [1037, 73] width 0 height 29
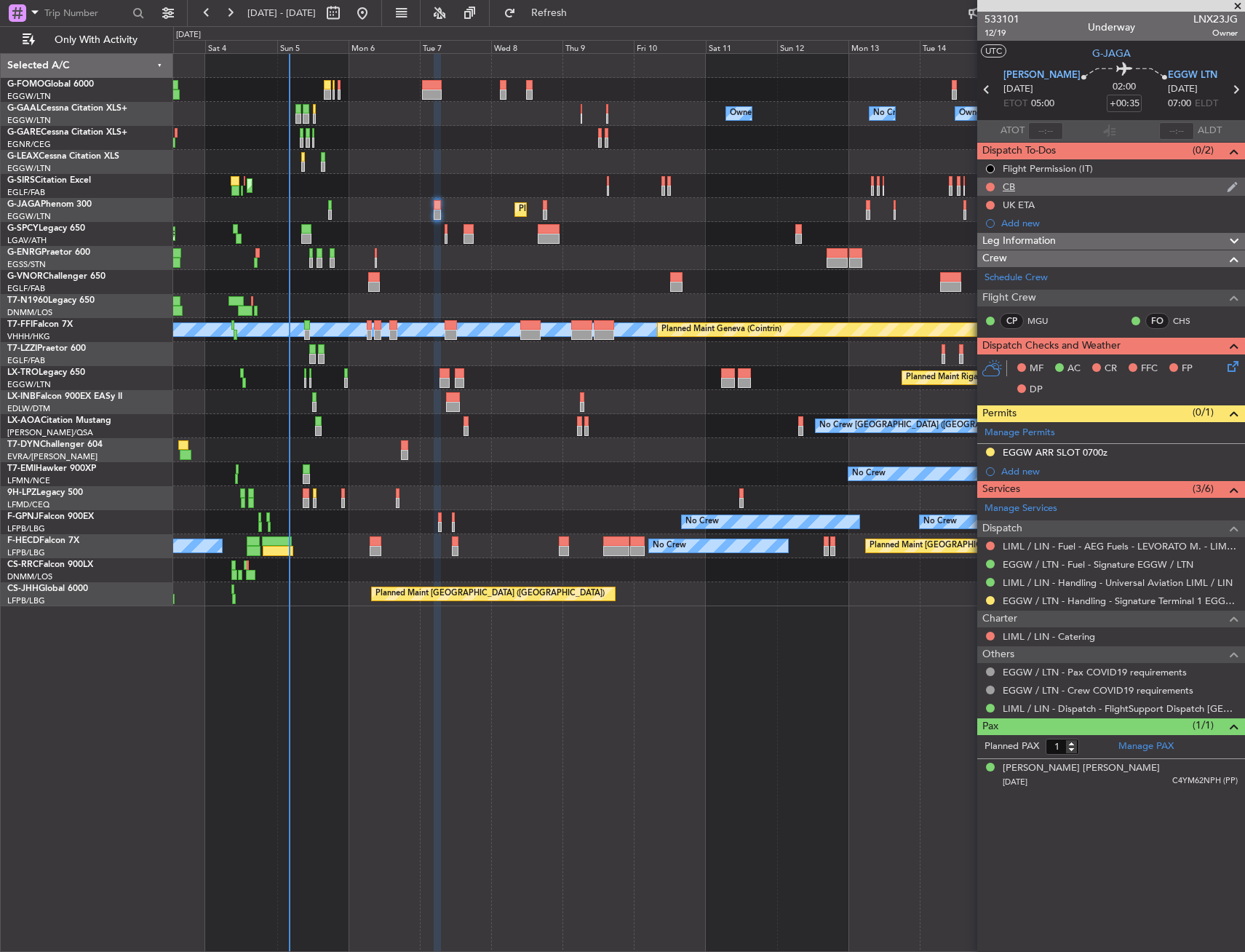
click at [984, 180] on div "CB" at bounding box center [1112, 186] width 268 height 18
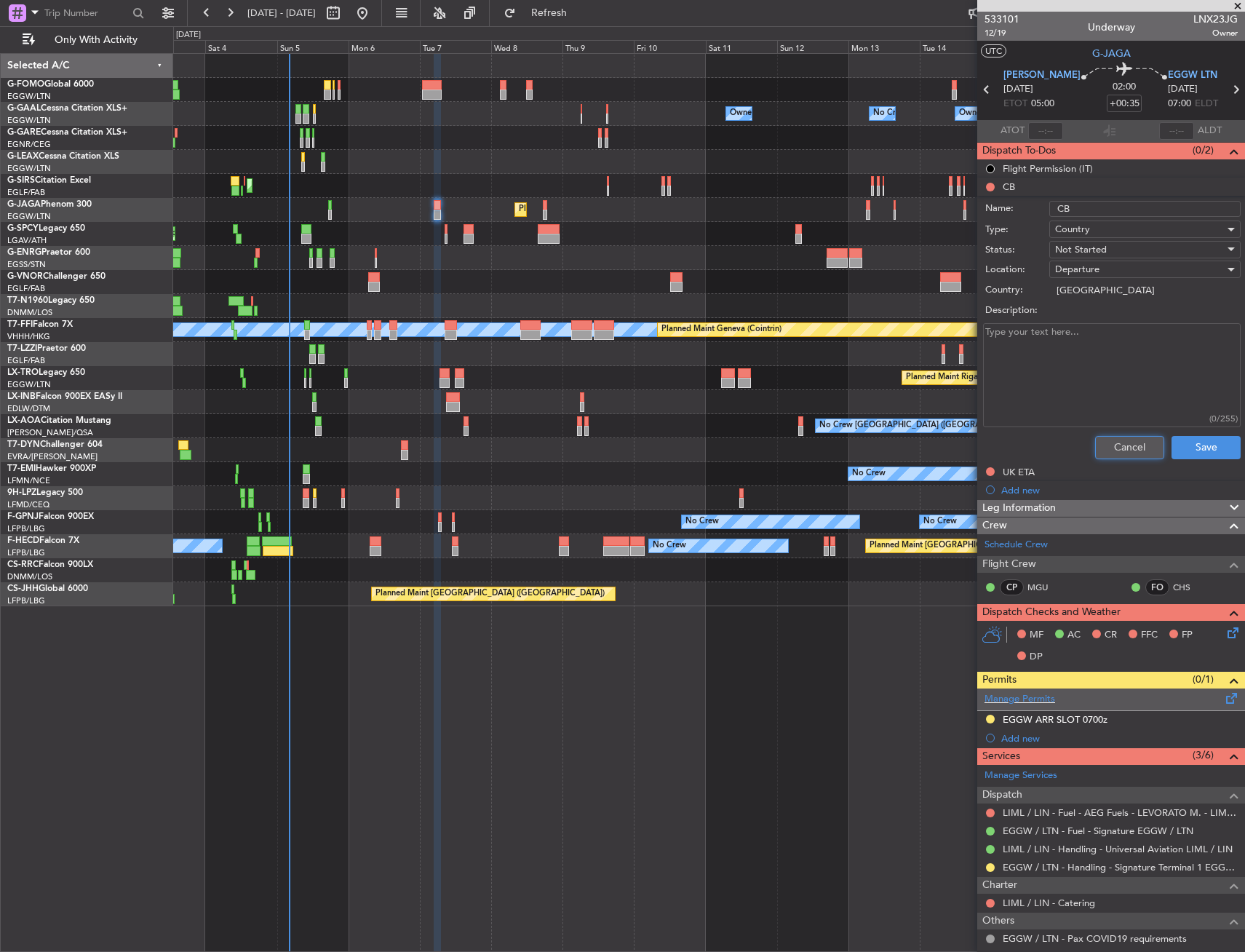
click at [1122, 442] on button "Cancel" at bounding box center [1130, 448] width 69 height 23
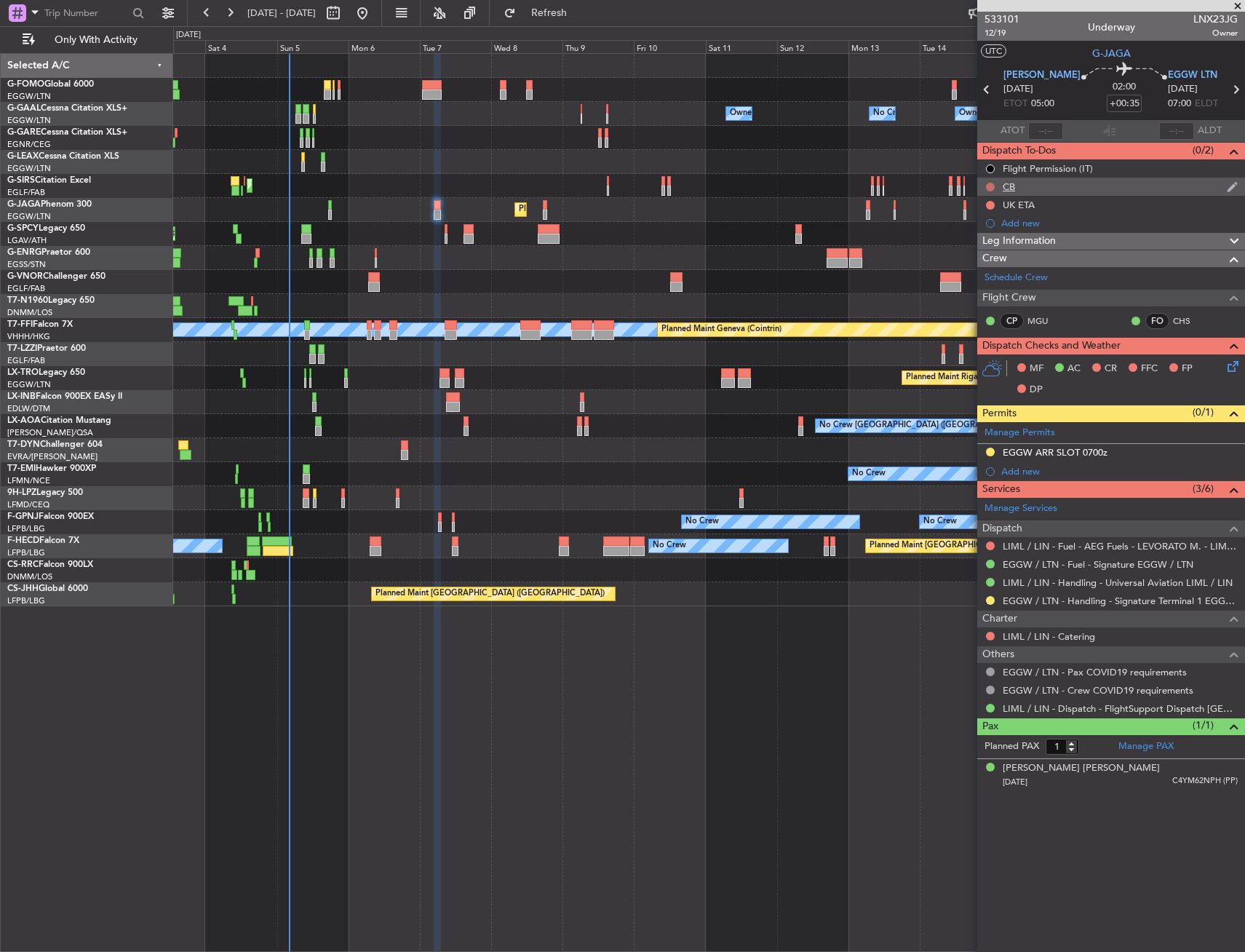
click at [991, 189] on button at bounding box center [990, 186] width 9 height 9
click at [980, 256] on span "Completed" at bounding box center [997, 251] width 48 height 15
click at [450, 233] on div "Unplanned Maint Bremen Planned Maint Bremen" at bounding box center [708, 234] width 1071 height 24
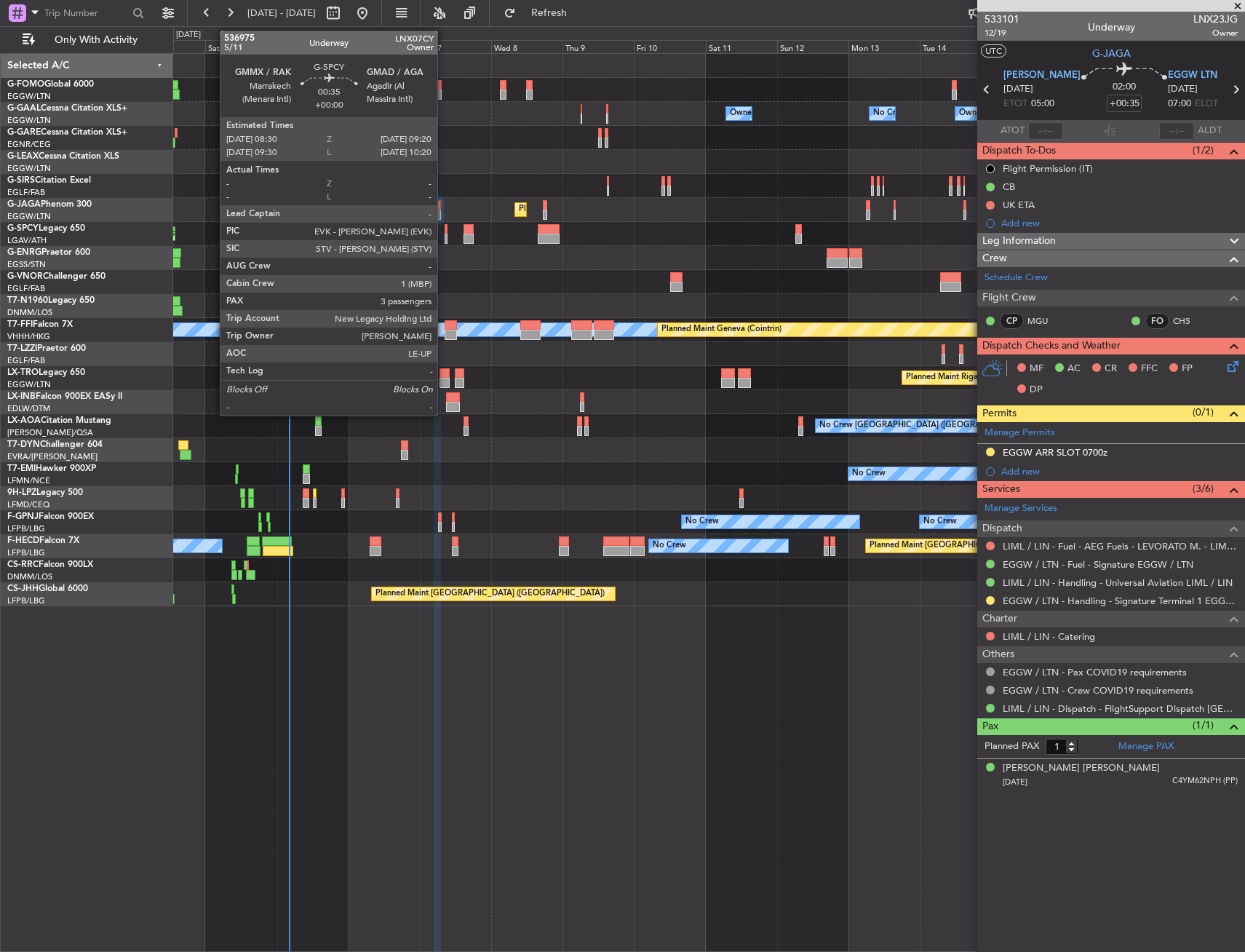
click at [445, 234] on div at bounding box center [446, 238] width 3 height 10
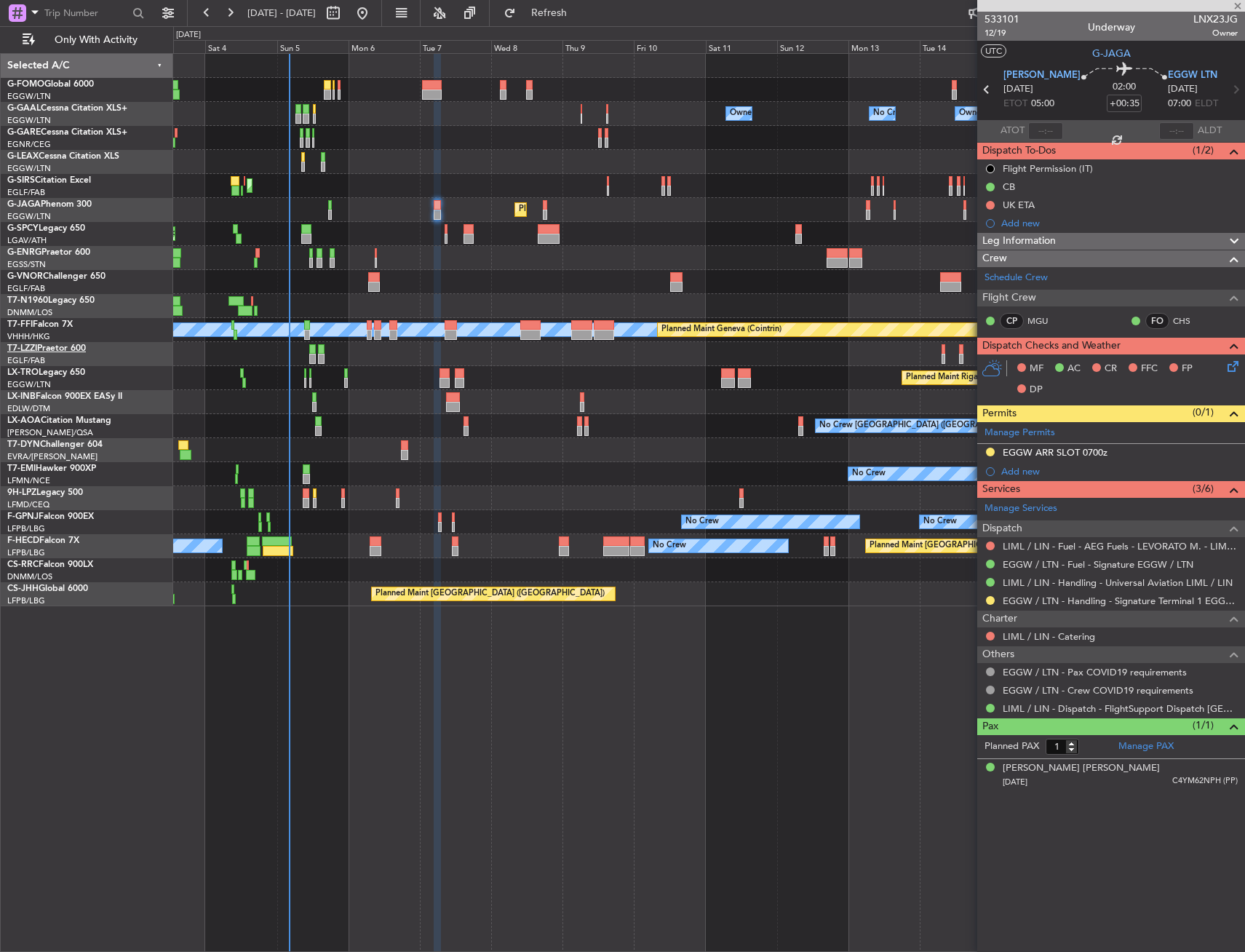
type input "3"
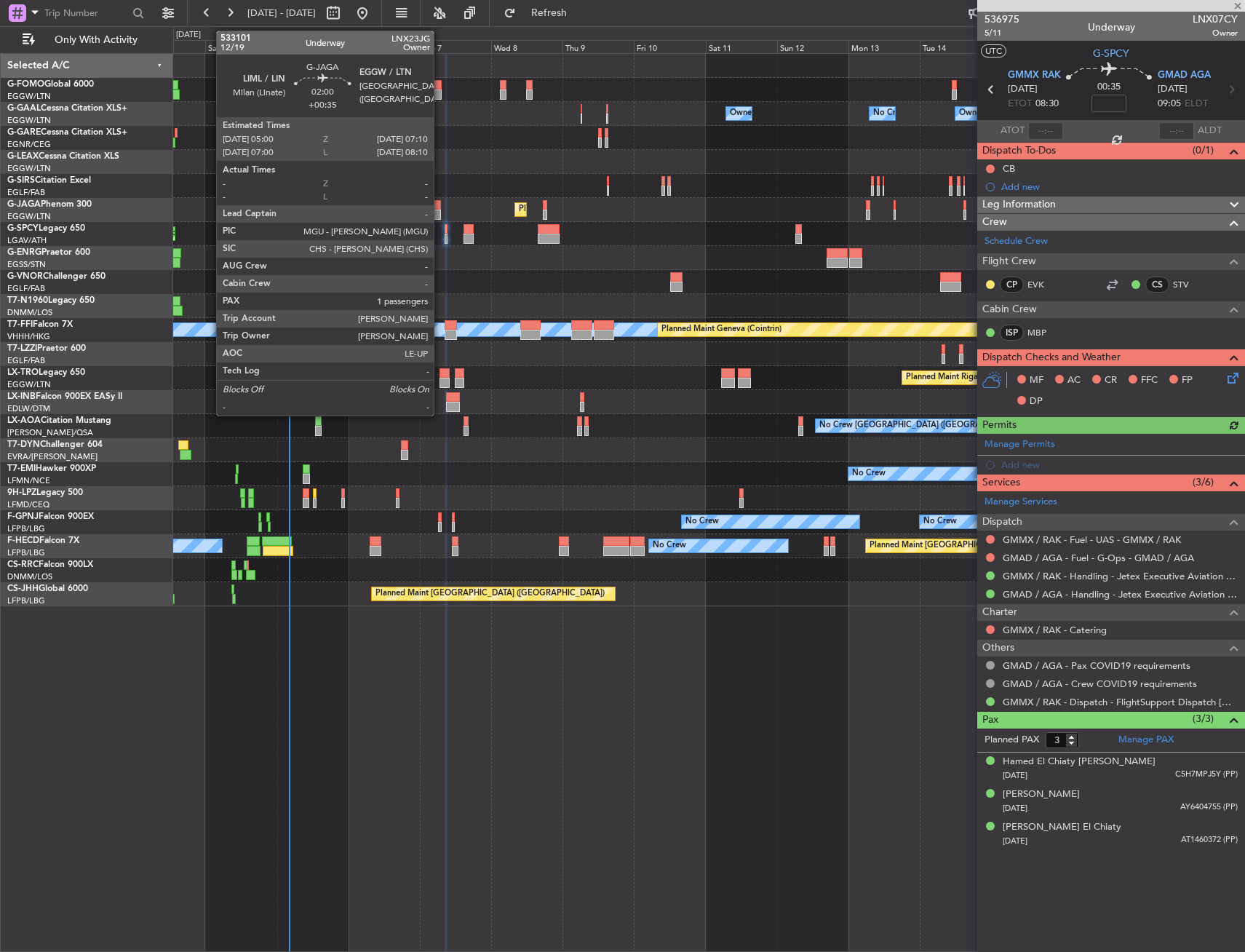
click at [440, 210] on div at bounding box center [437, 214] width 6 height 10
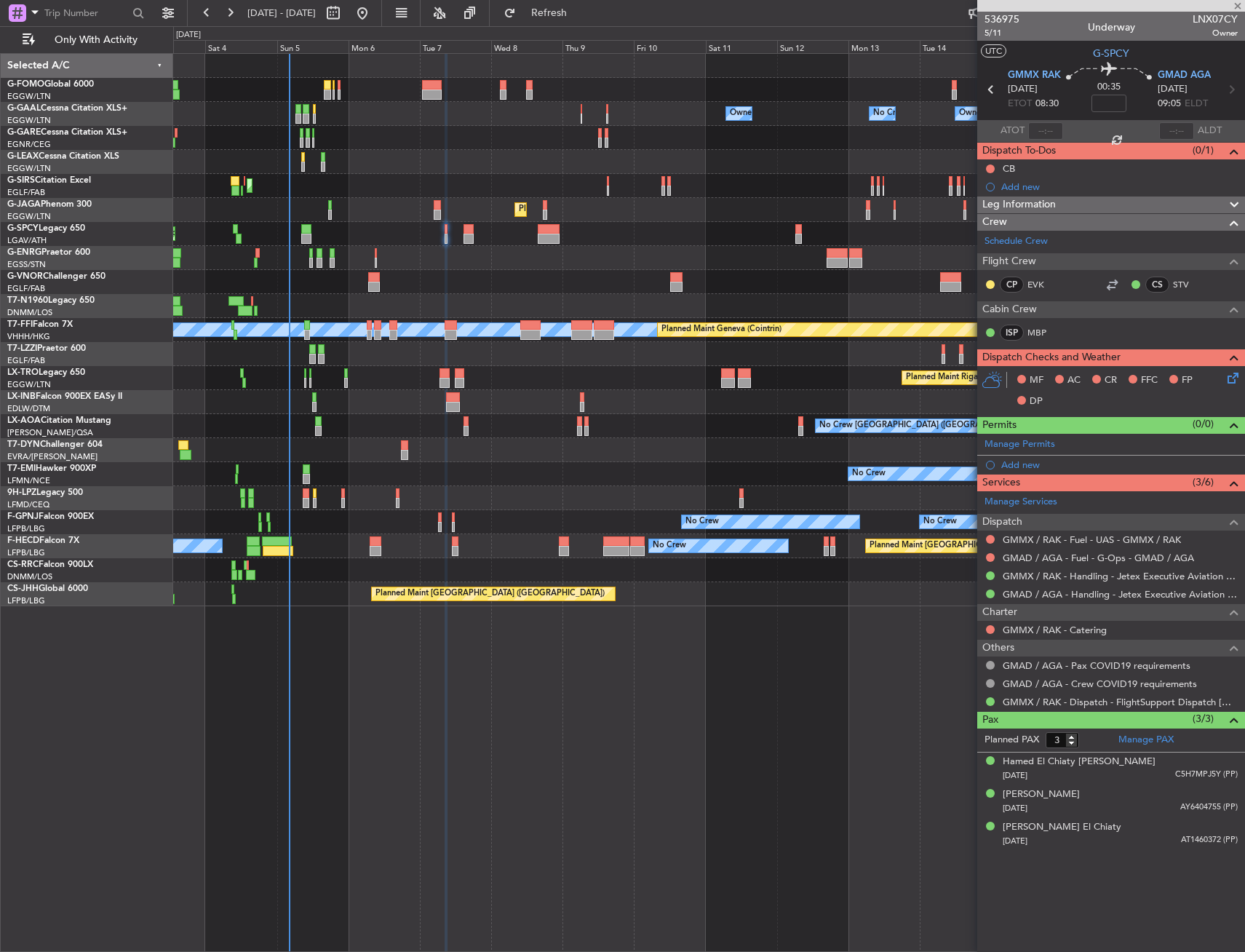
type input "+00:35"
type input "1"
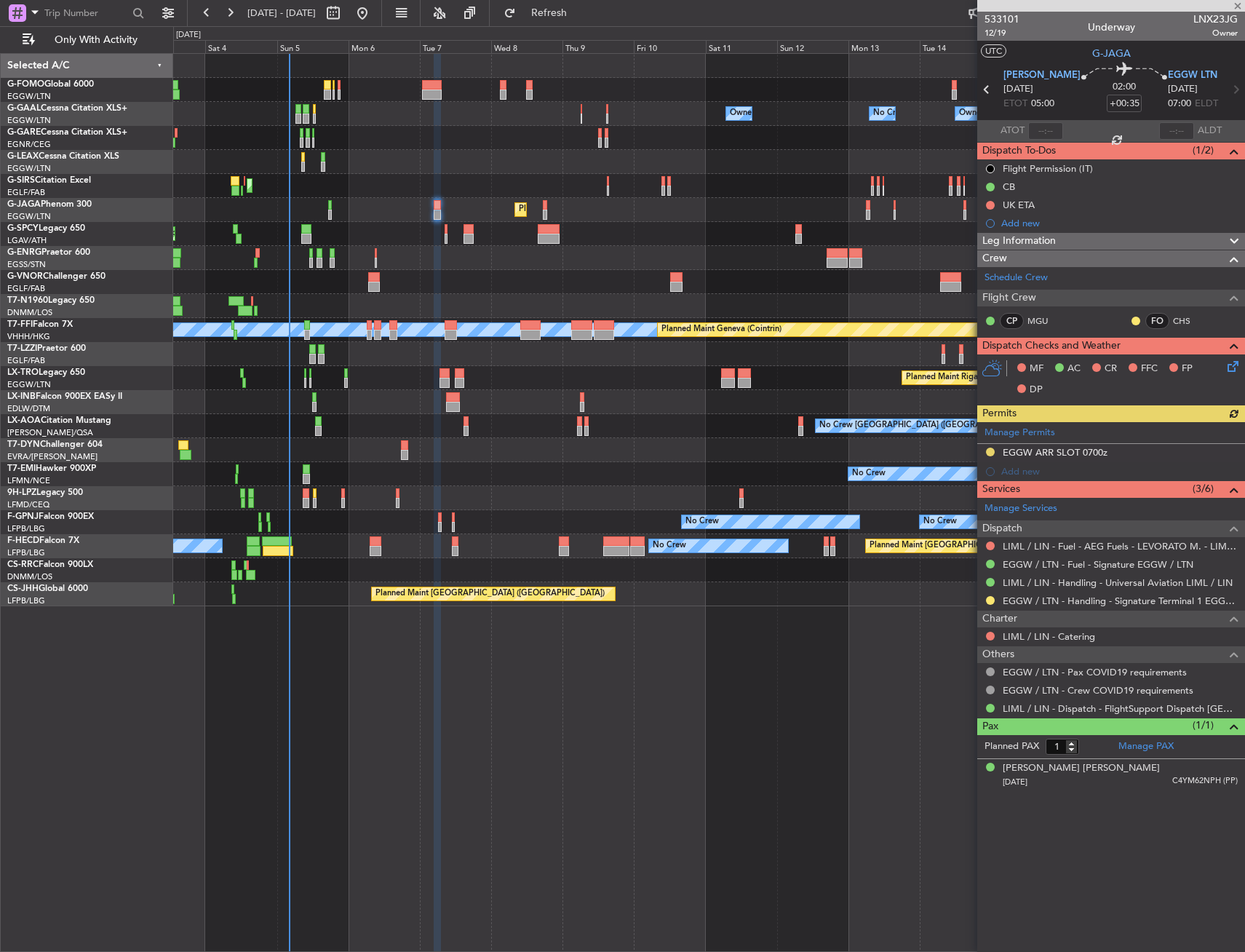
click at [1014, 244] on span "Leg Information" at bounding box center [1019, 241] width 73 height 16
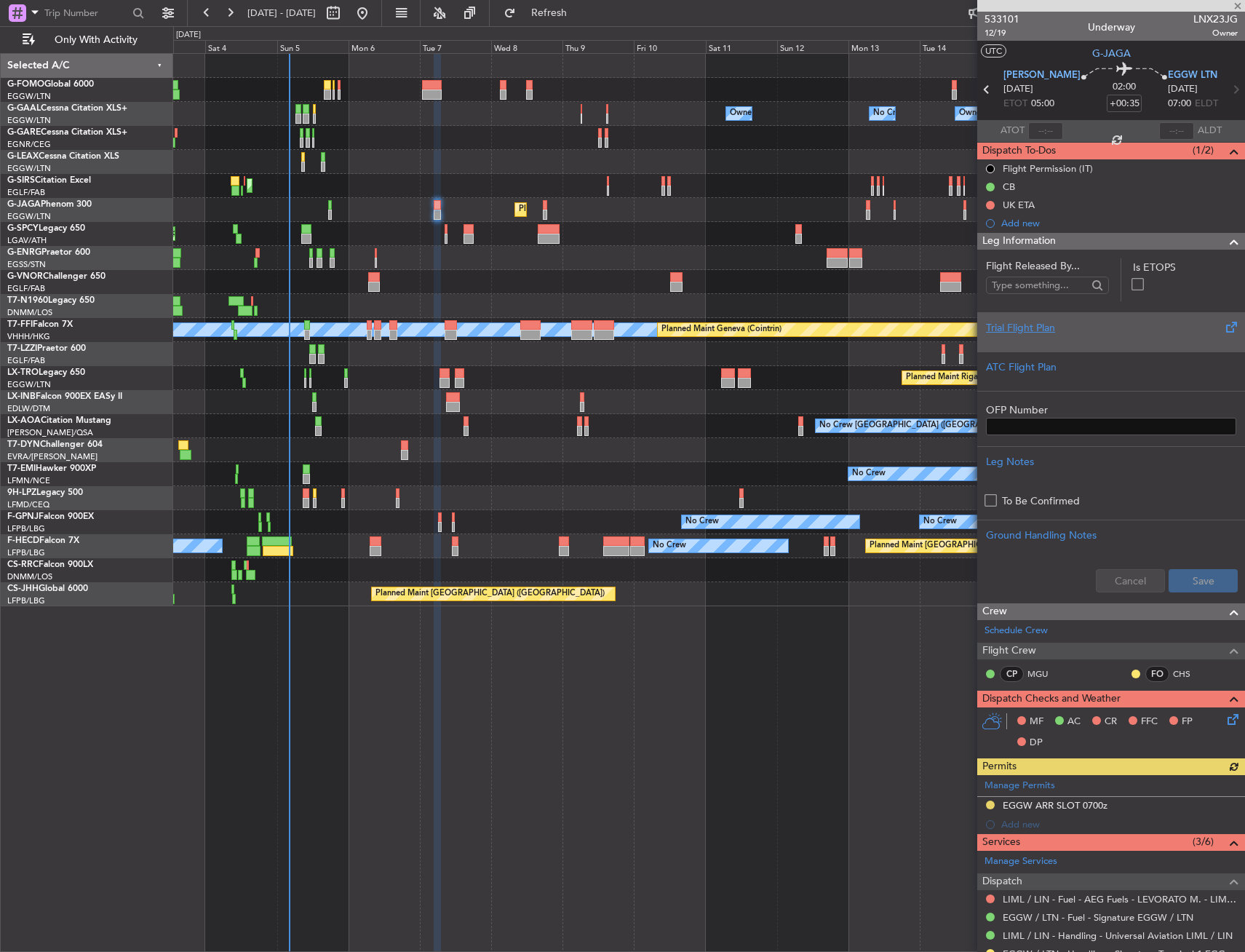
click at [1022, 324] on div "Trial Flight Plan" at bounding box center [1111, 328] width 250 height 16
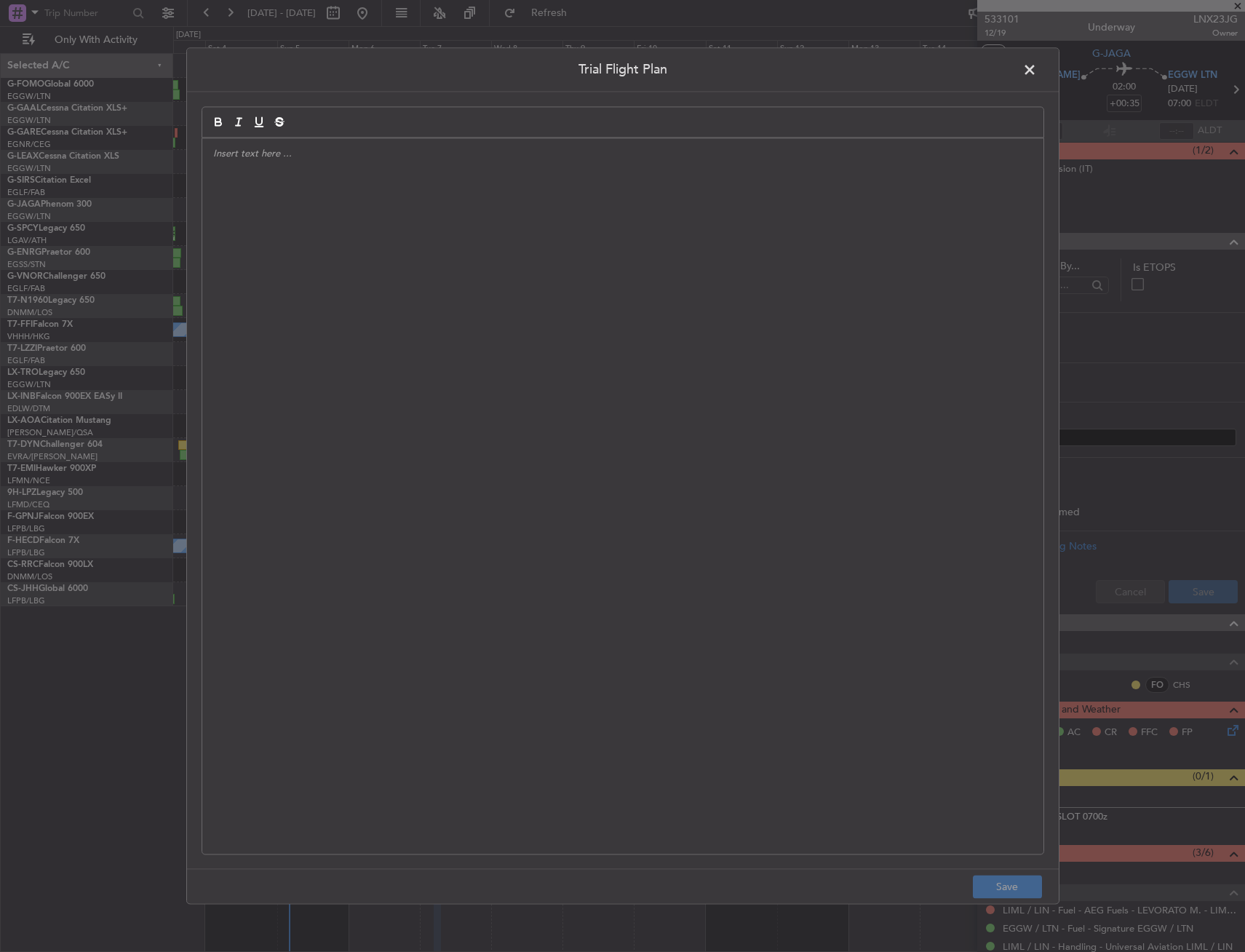
click at [488, 295] on div at bounding box center [623, 495] width 841 height 715
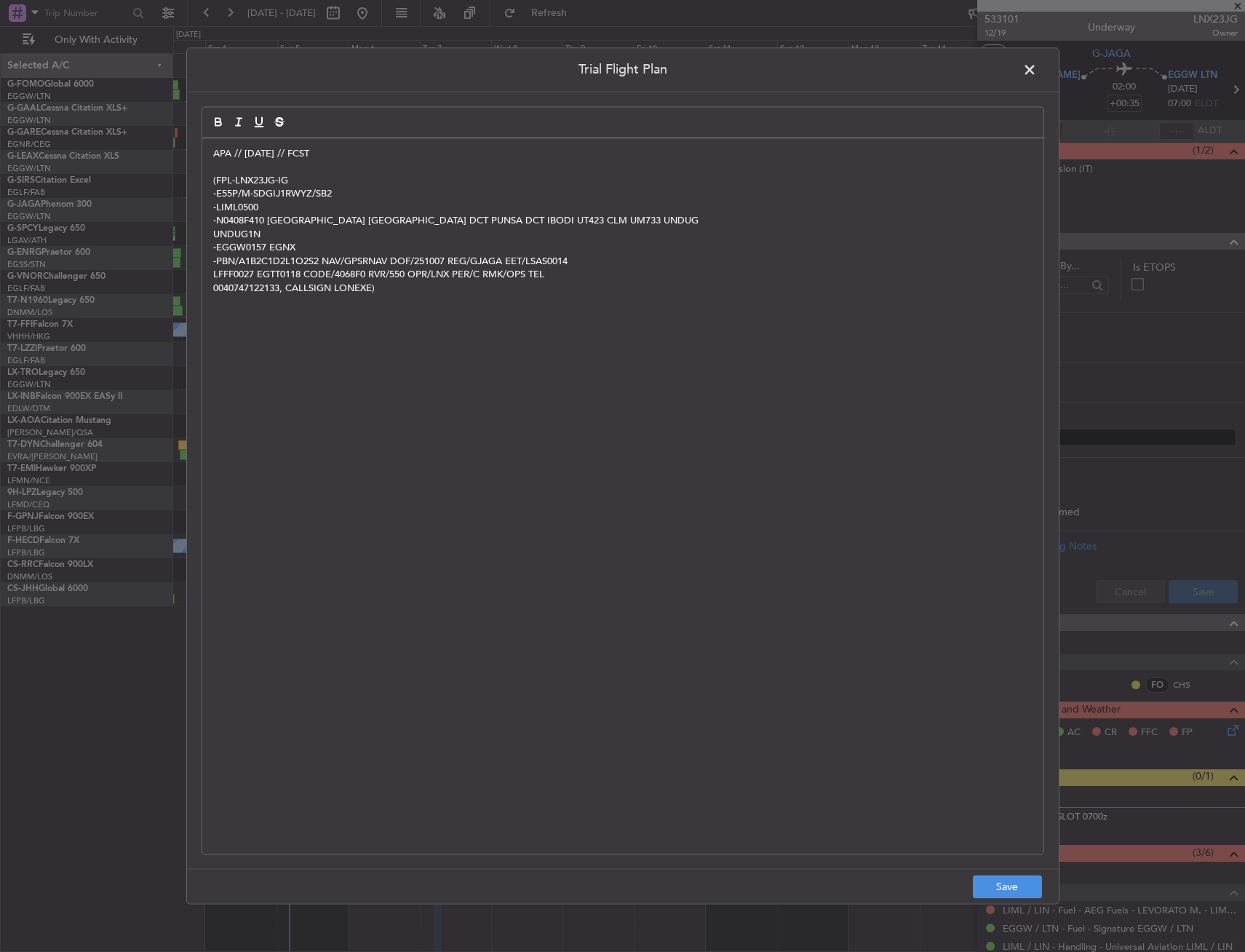
scroll to position [0, 0]
click at [1017, 880] on button "Save" at bounding box center [1007, 887] width 69 height 23
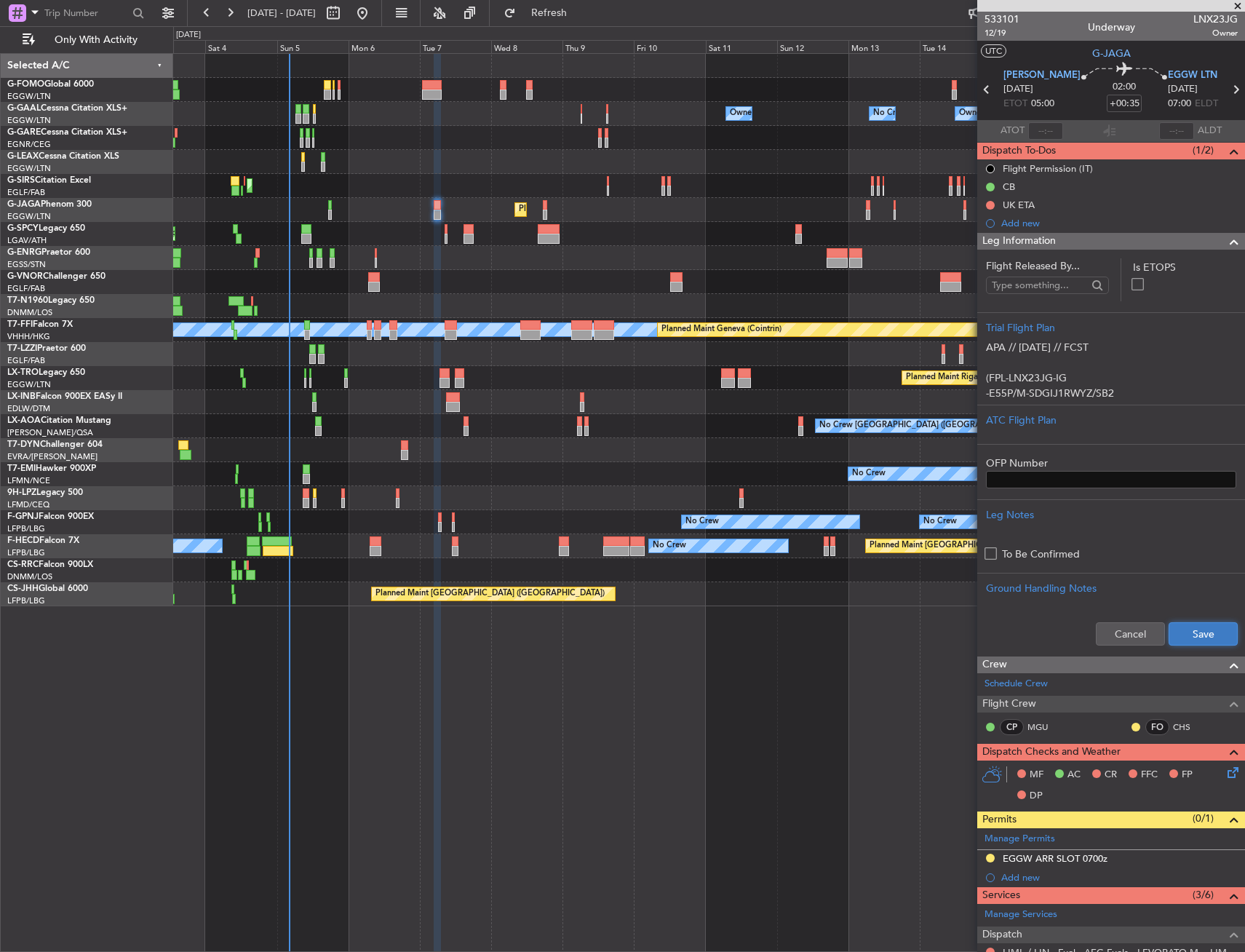
click at [1187, 626] on button "Save" at bounding box center [1203, 634] width 69 height 23
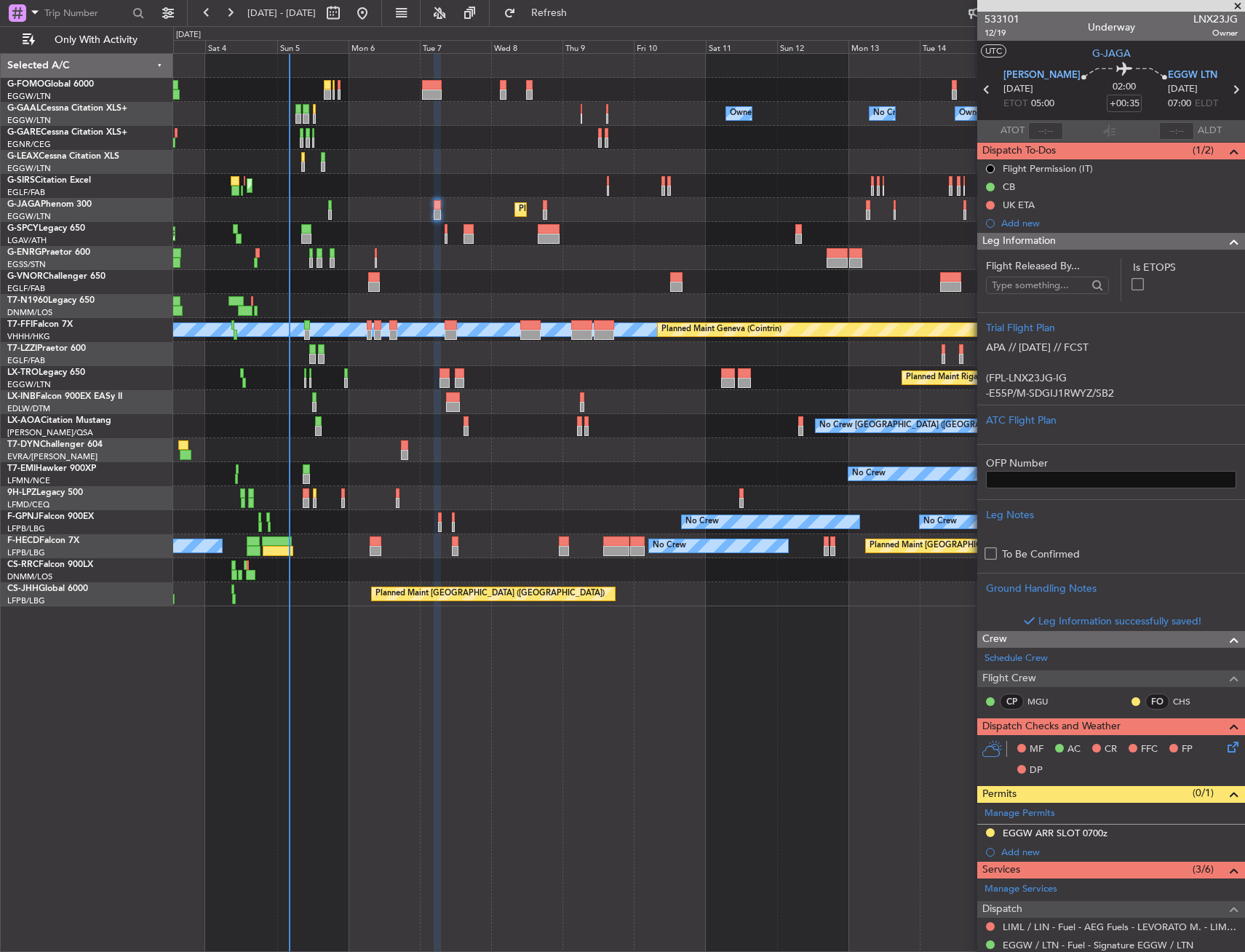
click at [1032, 249] on span "Leg Information" at bounding box center [1019, 241] width 73 height 16
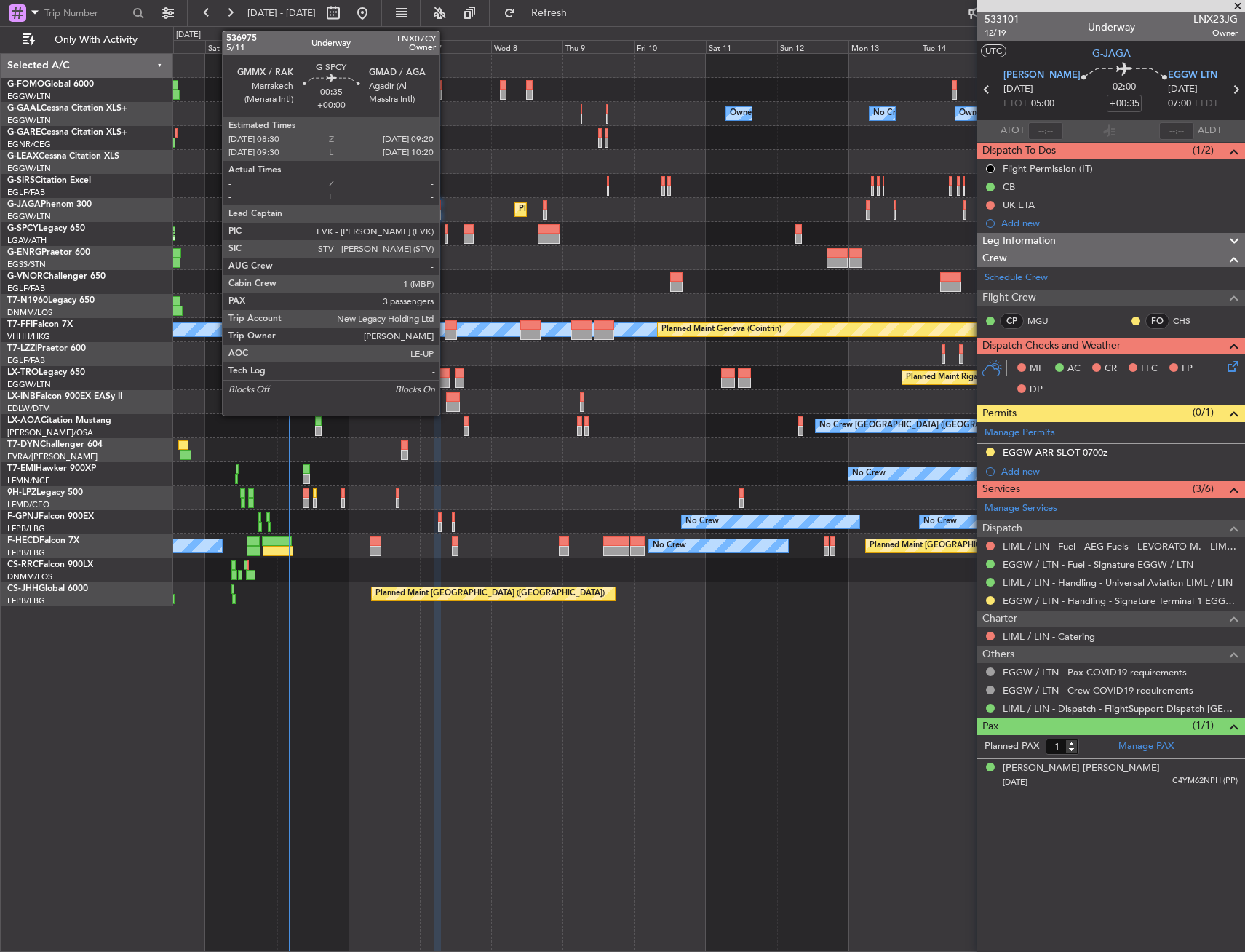
click at [446, 238] on div at bounding box center [446, 238] width 3 height 10
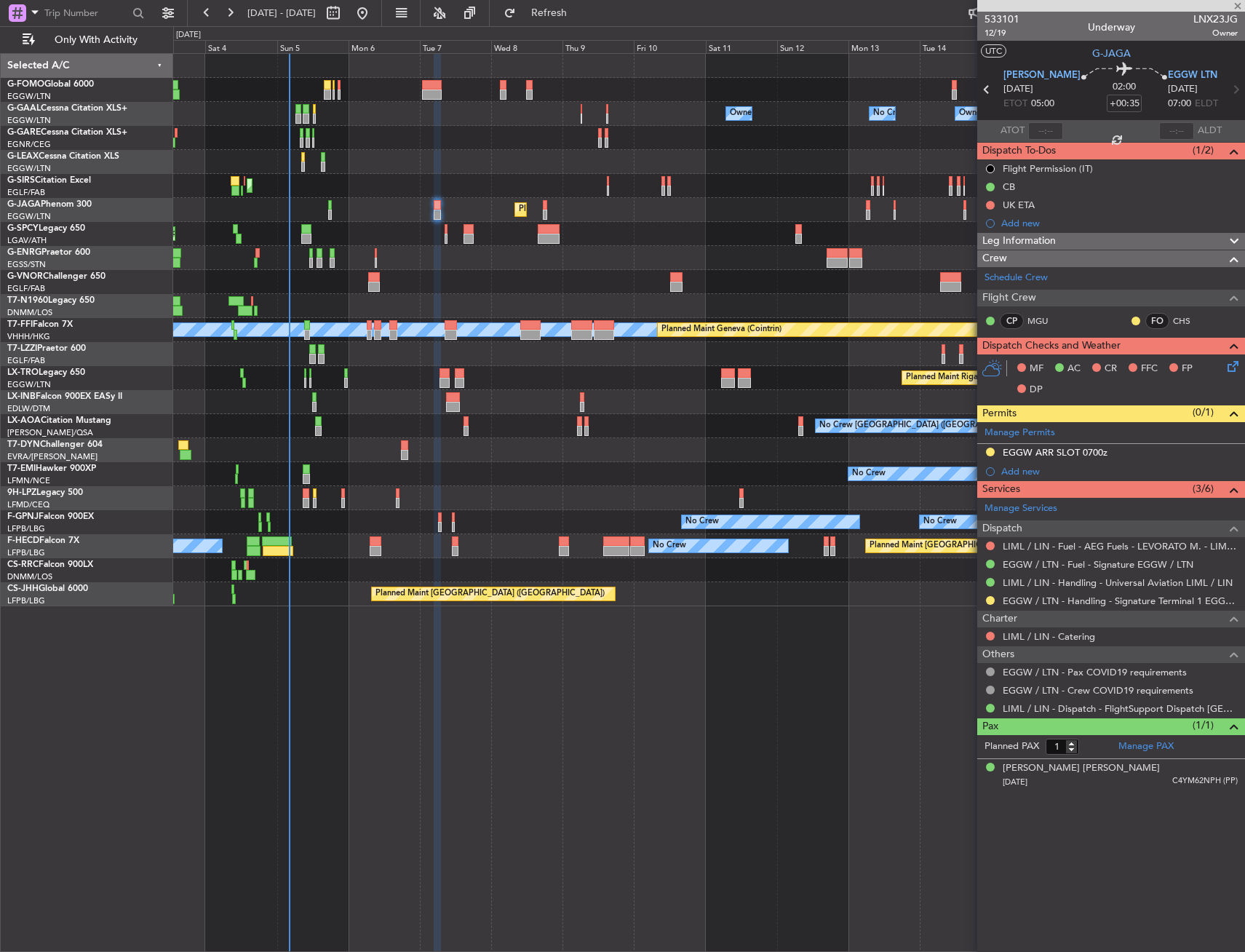
type input "3"
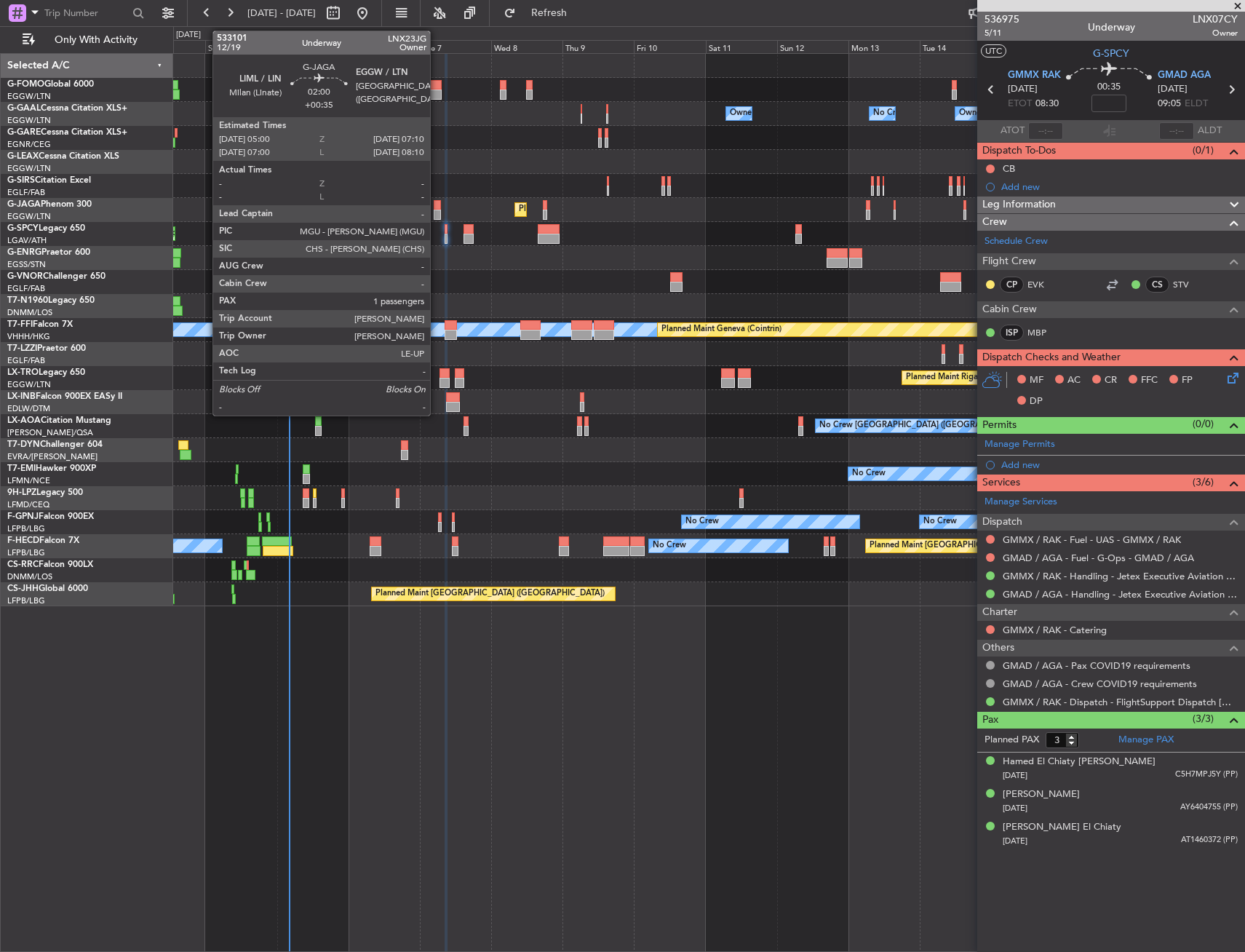
click at [436, 214] on div at bounding box center [437, 214] width 6 height 10
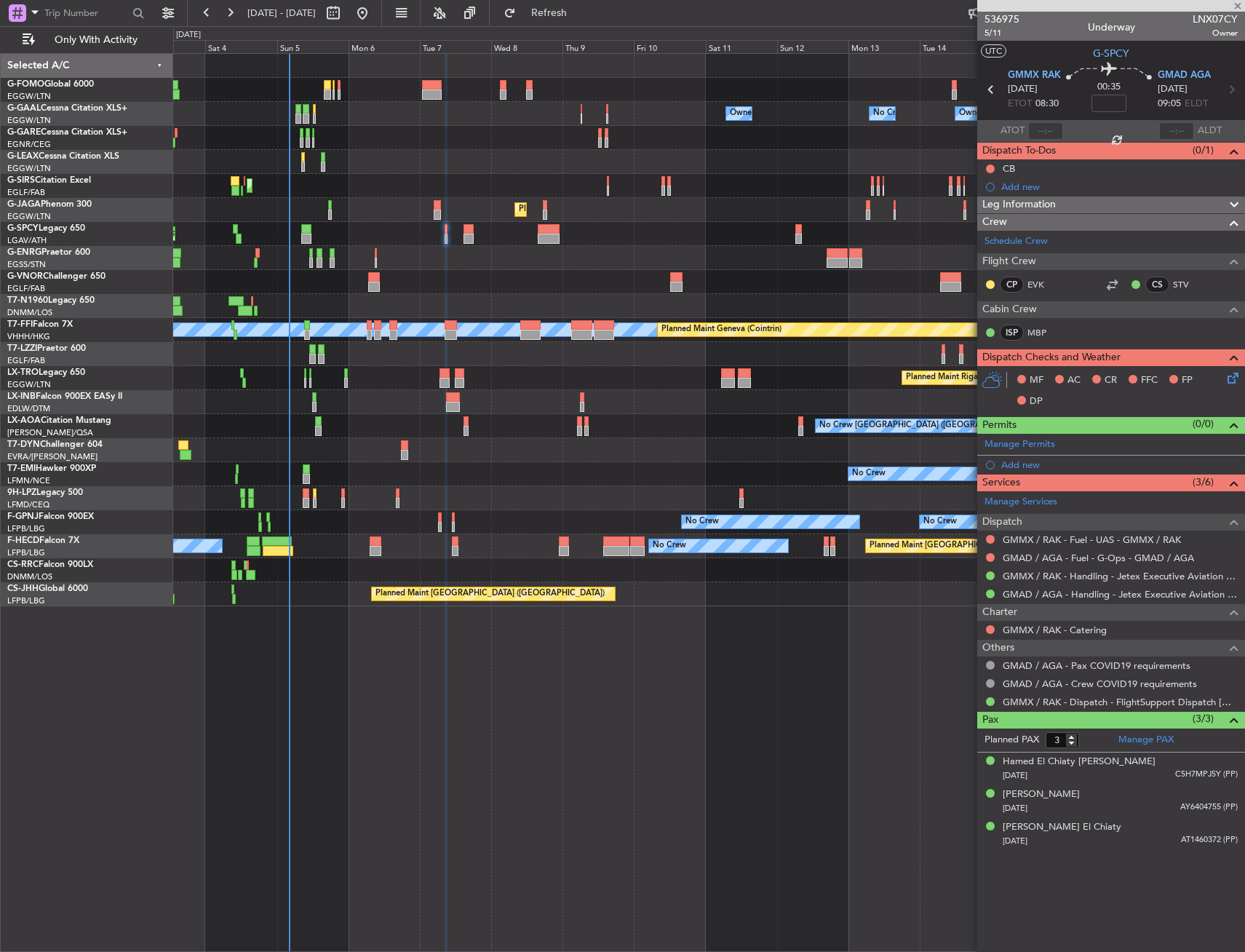
type input "+00:35"
type input "1"
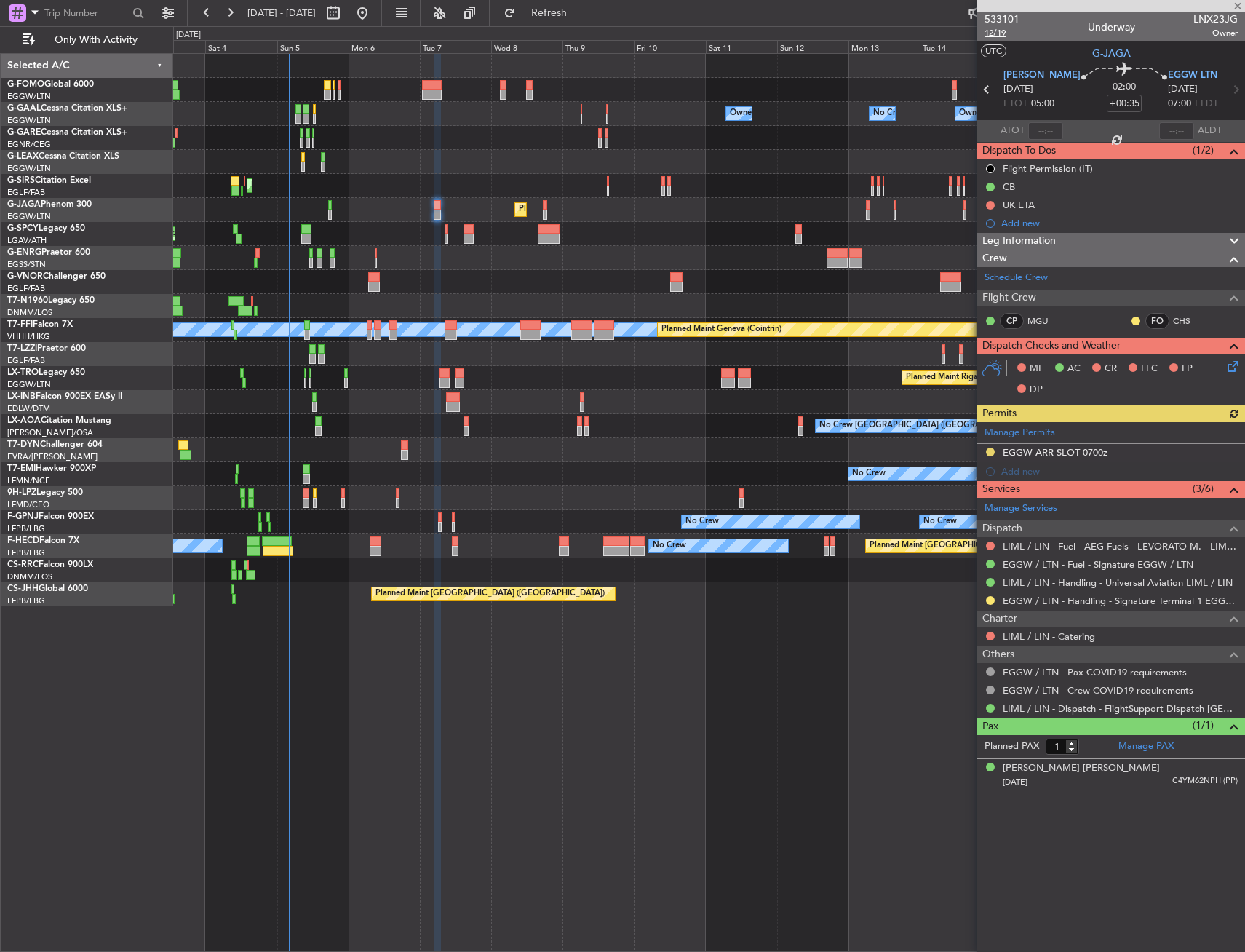
click at [1011, 37] on span "12/19" at bounding box center [1002, 33] width 35 height 12
click at [574, 7] on button "Refresh" at bounding box center [541, 13] width 87 height 23
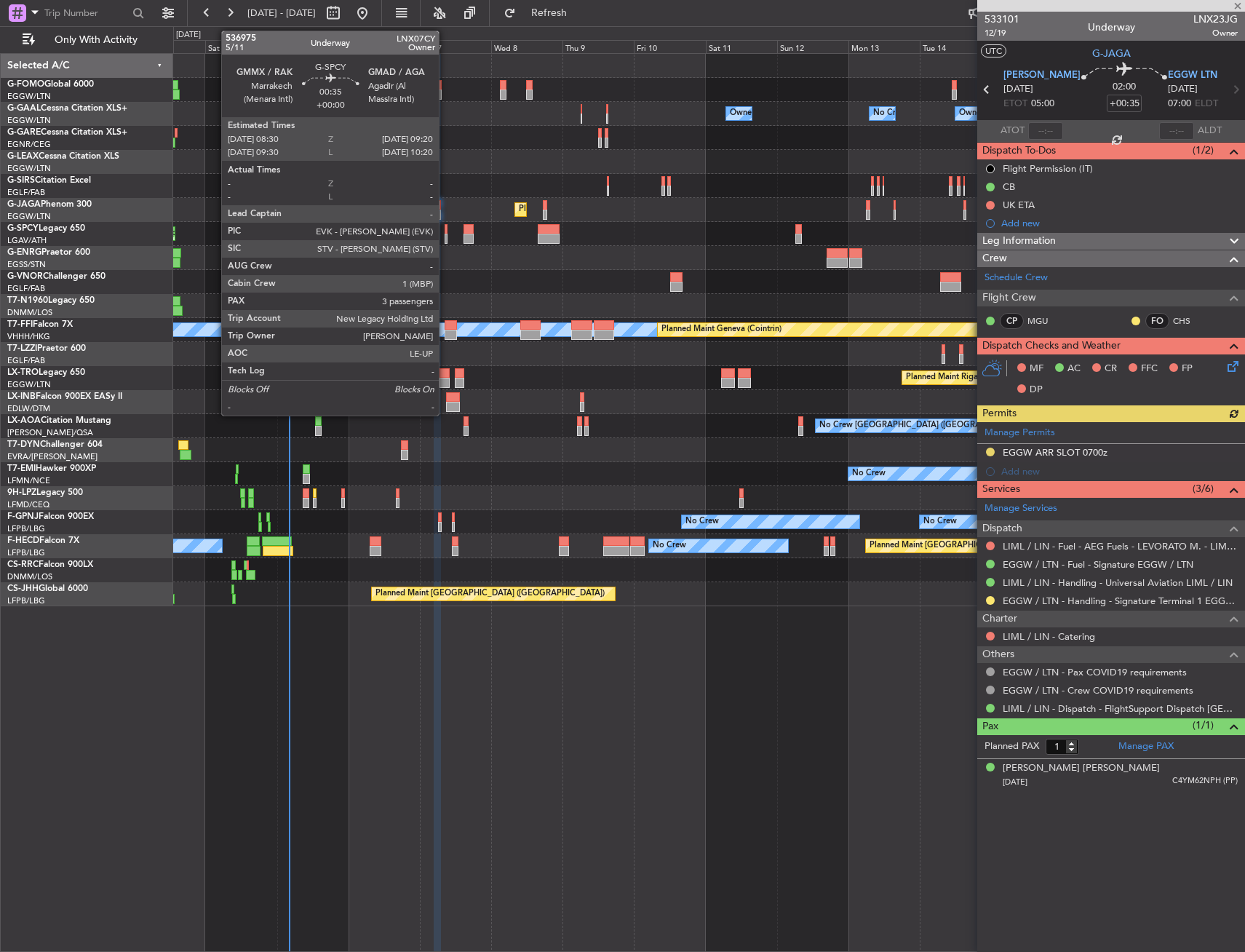
click at [446, 230] on div at bounding box center [446, 229] width 3 height 10
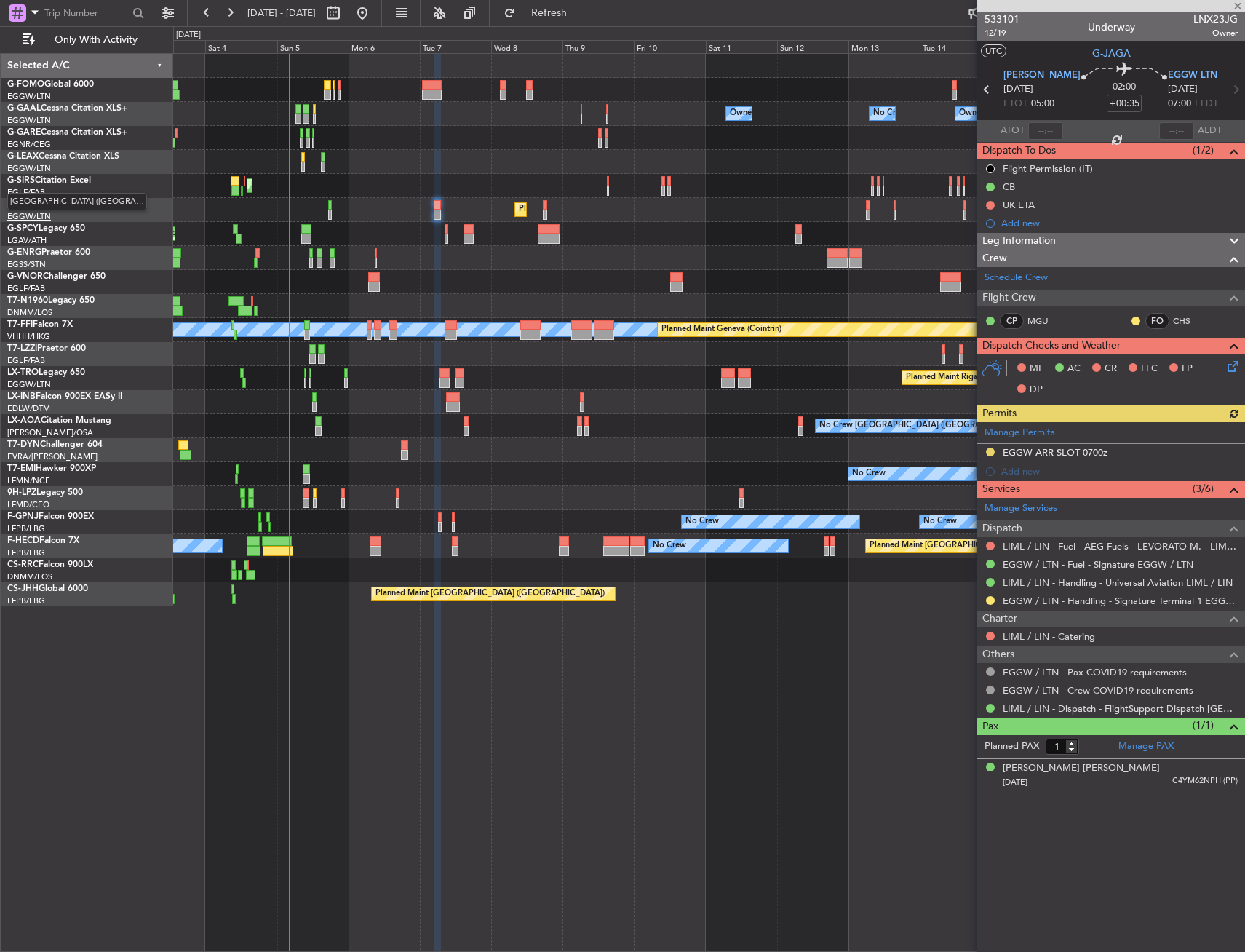
type input "3"
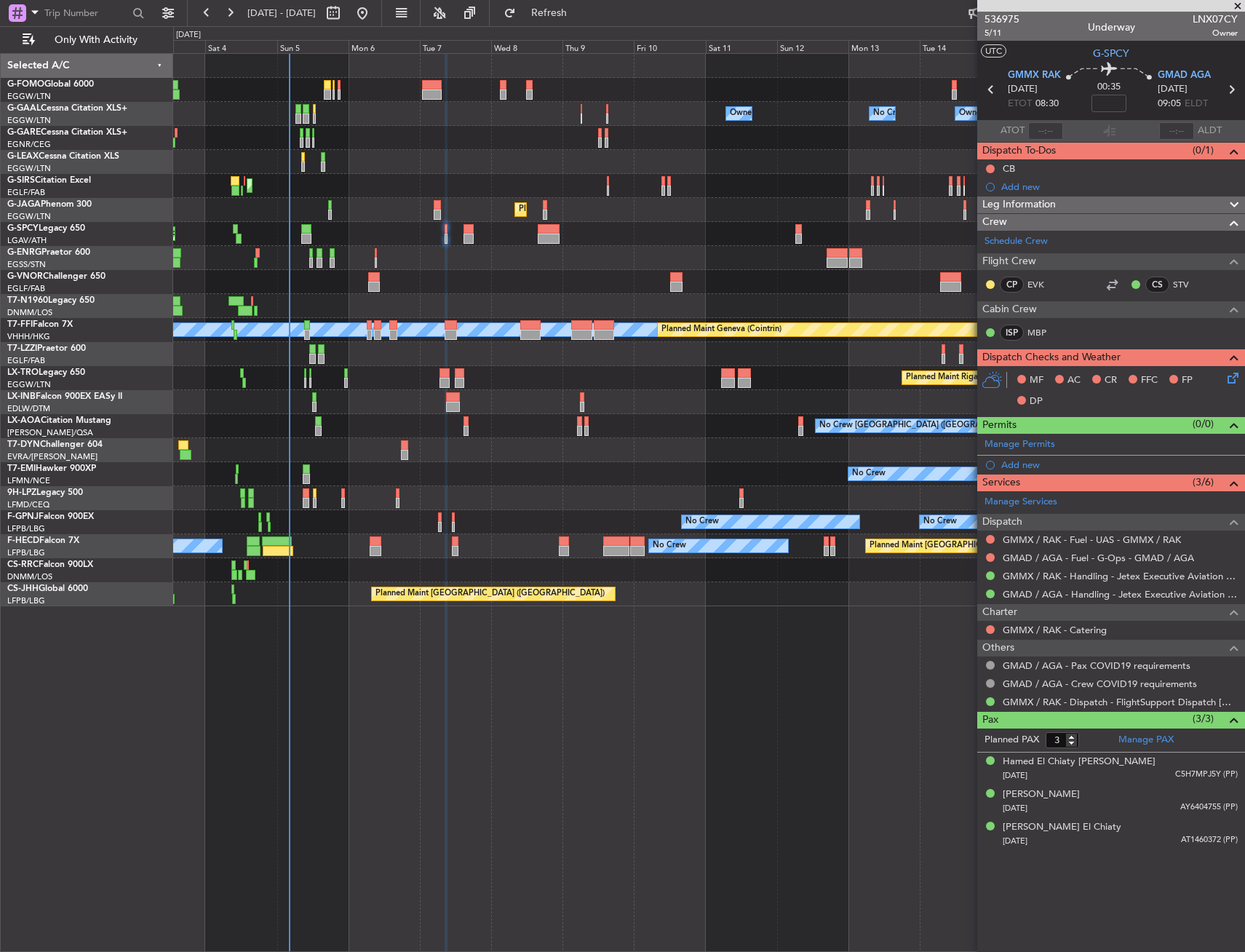
click at [1183, 23] on div "536975 5/11 Underway LNX07CY Owner" at bounding box center [1112, 26] width 268 height 29
drag, startPoint x: 1198, startPoint y: 18, endPoint x: 1219, endPoint y: 17, distance: 21.0
click at [1222, 17] on div "536975 5/11 Underway LNX07CY Owner" at bounding box center [1112, 26] width 268 height 29
drag, startPoint x: 1219, startPoint y: 17, endPoint x: 1186, endPoint y: 16, distance: 33.0
click at [1180, 21] on div "536975 5/11 Underway LNX07CY Owner" at bounding box center [1112, 26] width 268 height 29
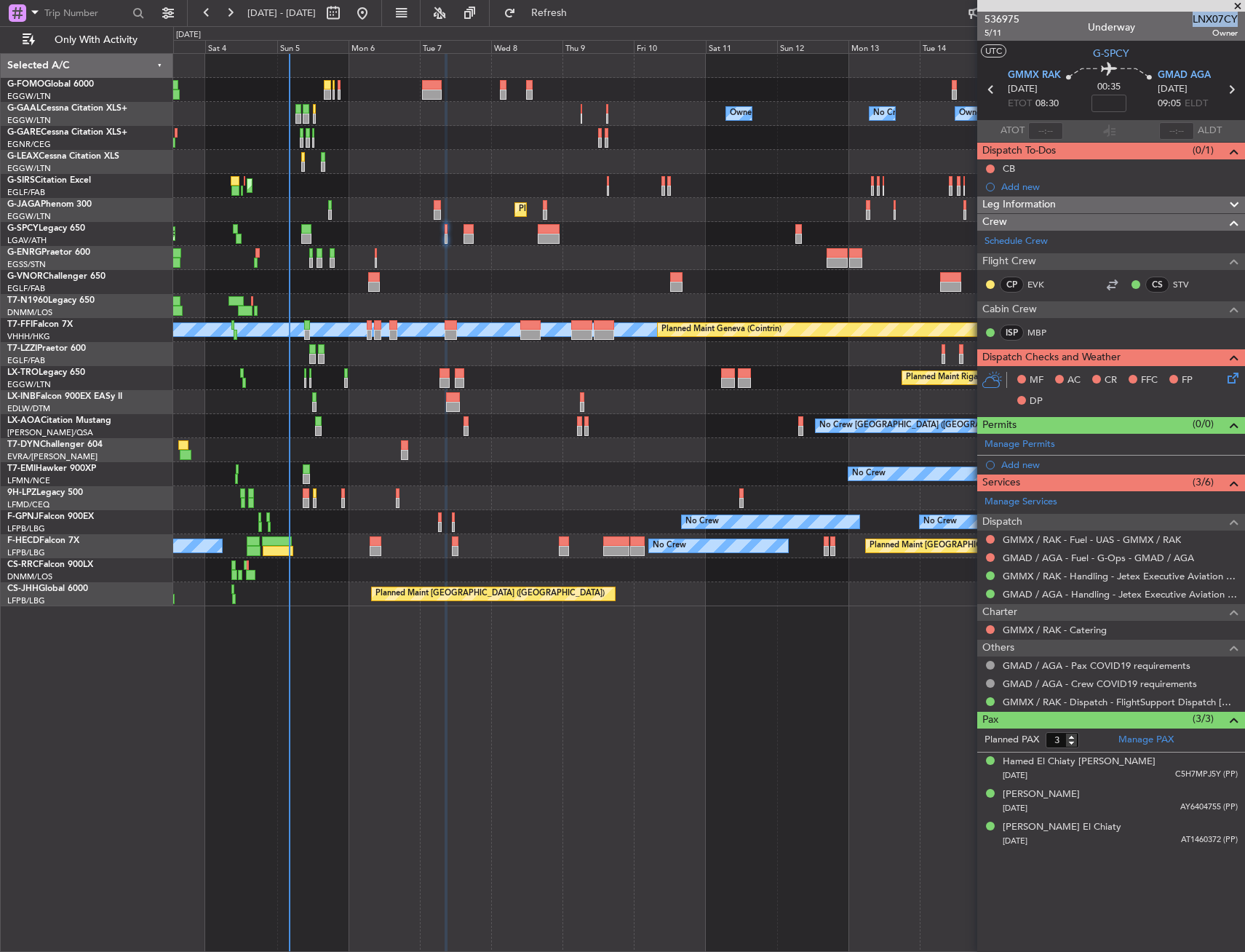
drag, startPoint x: 1199, startPoint y: 16, endPoint x: 1236, endPoint y: 15, distance: 37.0
click at [1236, 15] on span "LNX07CY" at bounding box center [1215, 19] width 45 height 16
copy span "LNX07CY"
click at [1112, 103] on input at bounding box center [1109, 103] width 35 height 17
type input "-00:10"
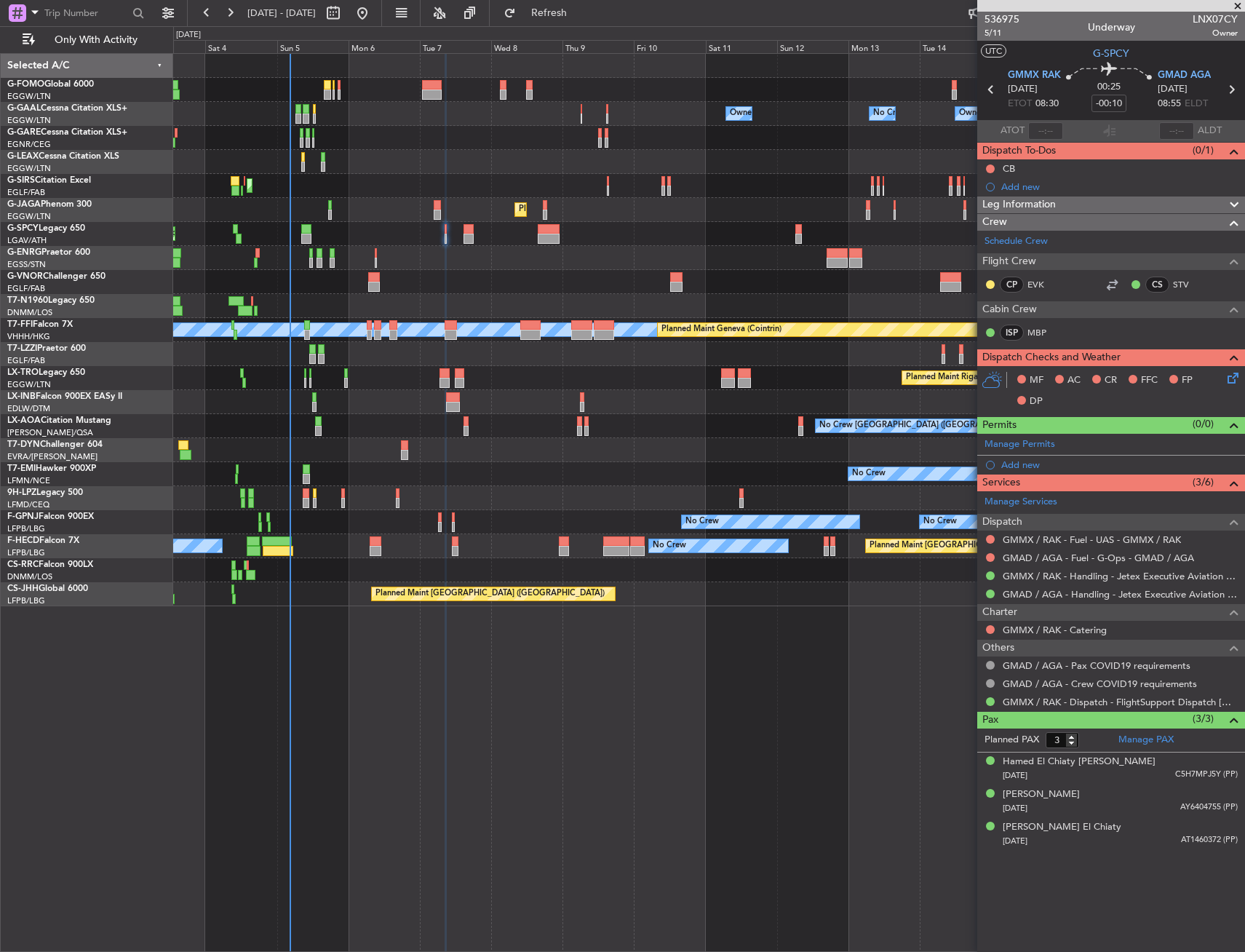
drag, startPoint x: 1091, startPoint y: 208, endPoint x: 1088, endPoint y: 251, distance: 43.1
click at [1091, 208] on div "Leg Information" at bounding box center [1112, 204] width 268 height 16
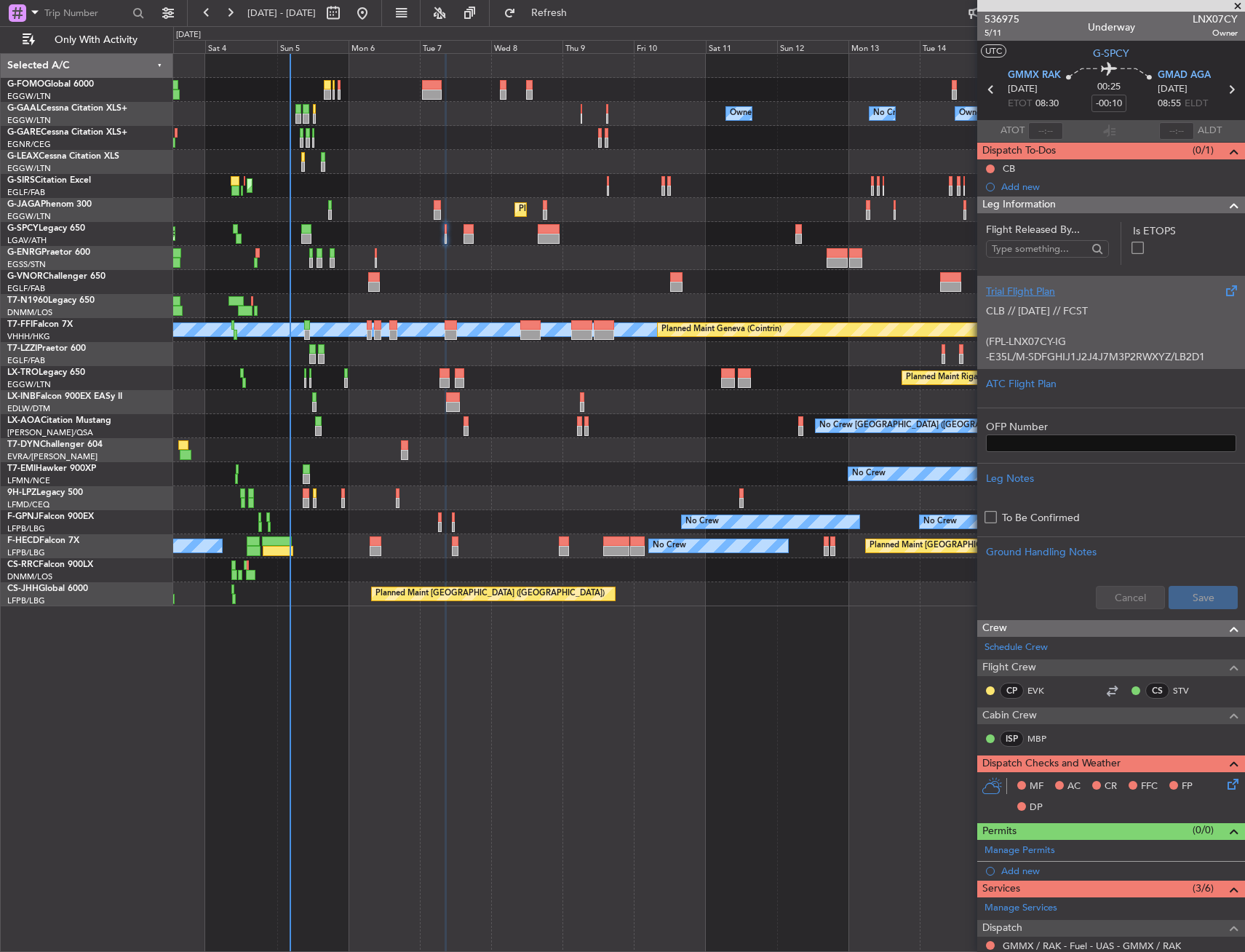
click at [1078, 296] on div "Trial Flight Plan" at bounding box center [1111, 291] width 250 height 16
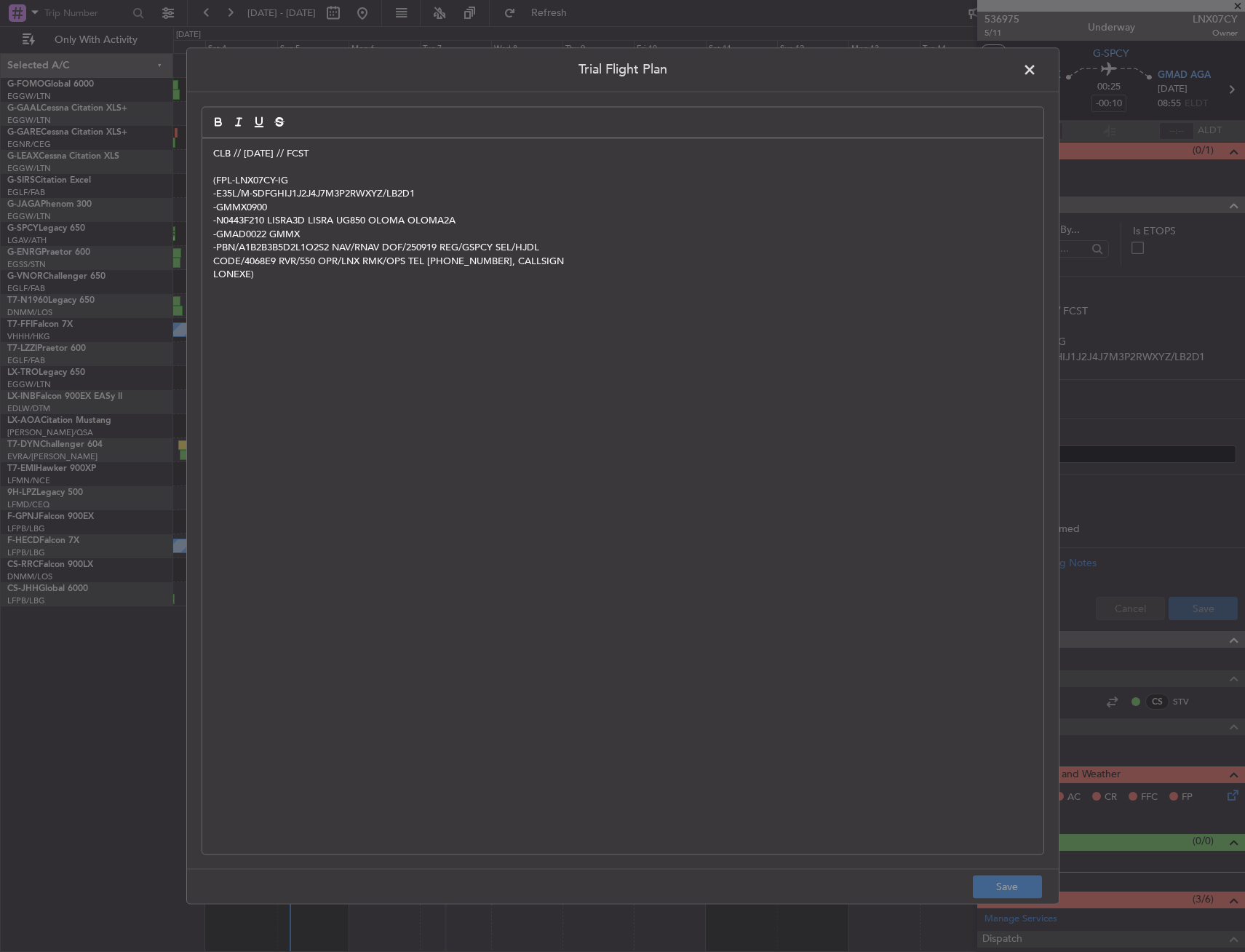
click at [199, 157] on div "Trial Flight Plan CLB // 18SEP // FCST (FPL-LNX07CY-IG -E35L/M-SDFGHIJ1J2J4J7M3…" at bounding box center [622, 475] width 873 height 856
click at [215, 157] on p "CLB // 18SEP // FCST" at bounding box center [623, 153] width 820 height 13
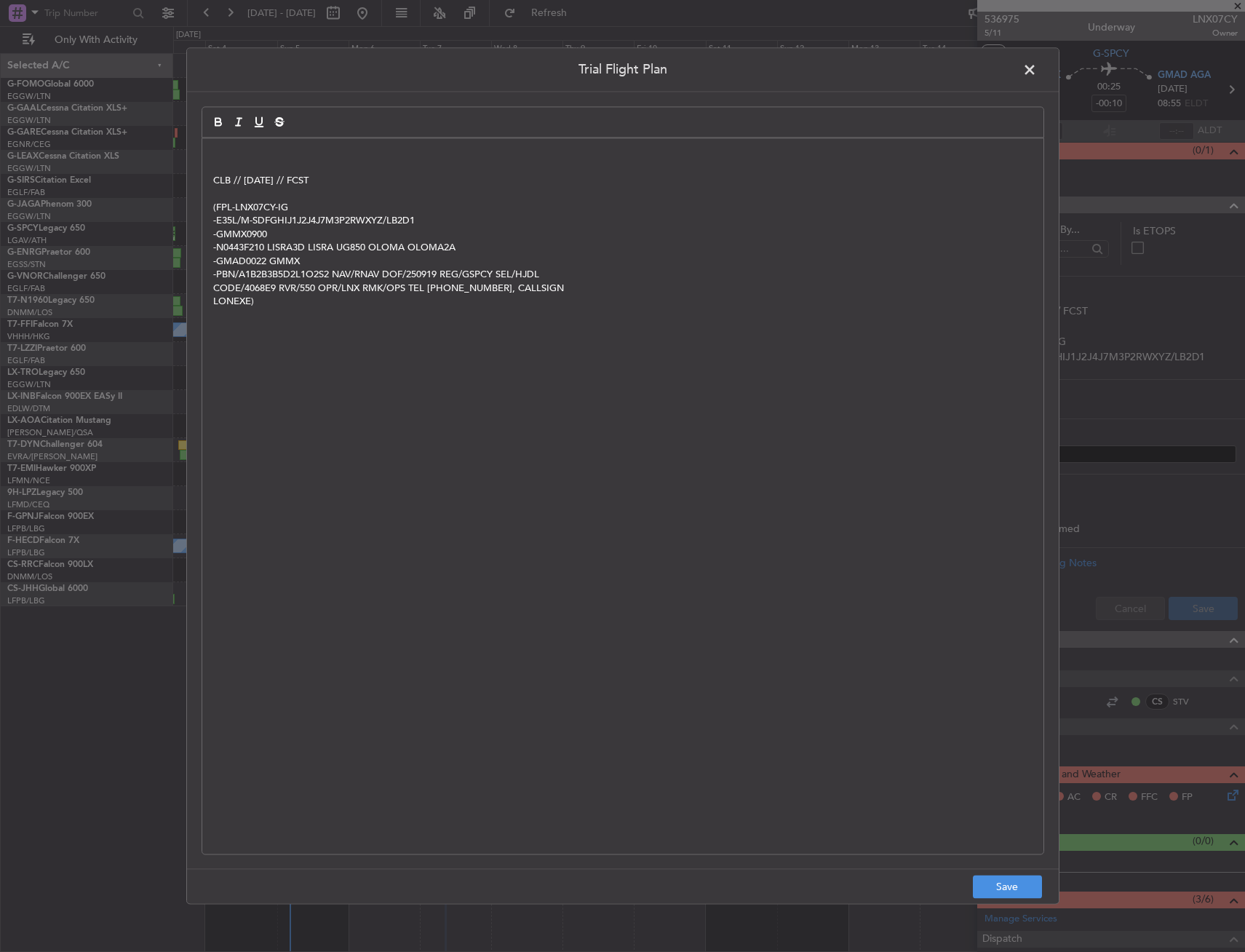
click at [276, 150] on p at bounding box center [623, 153] width 820 height 13
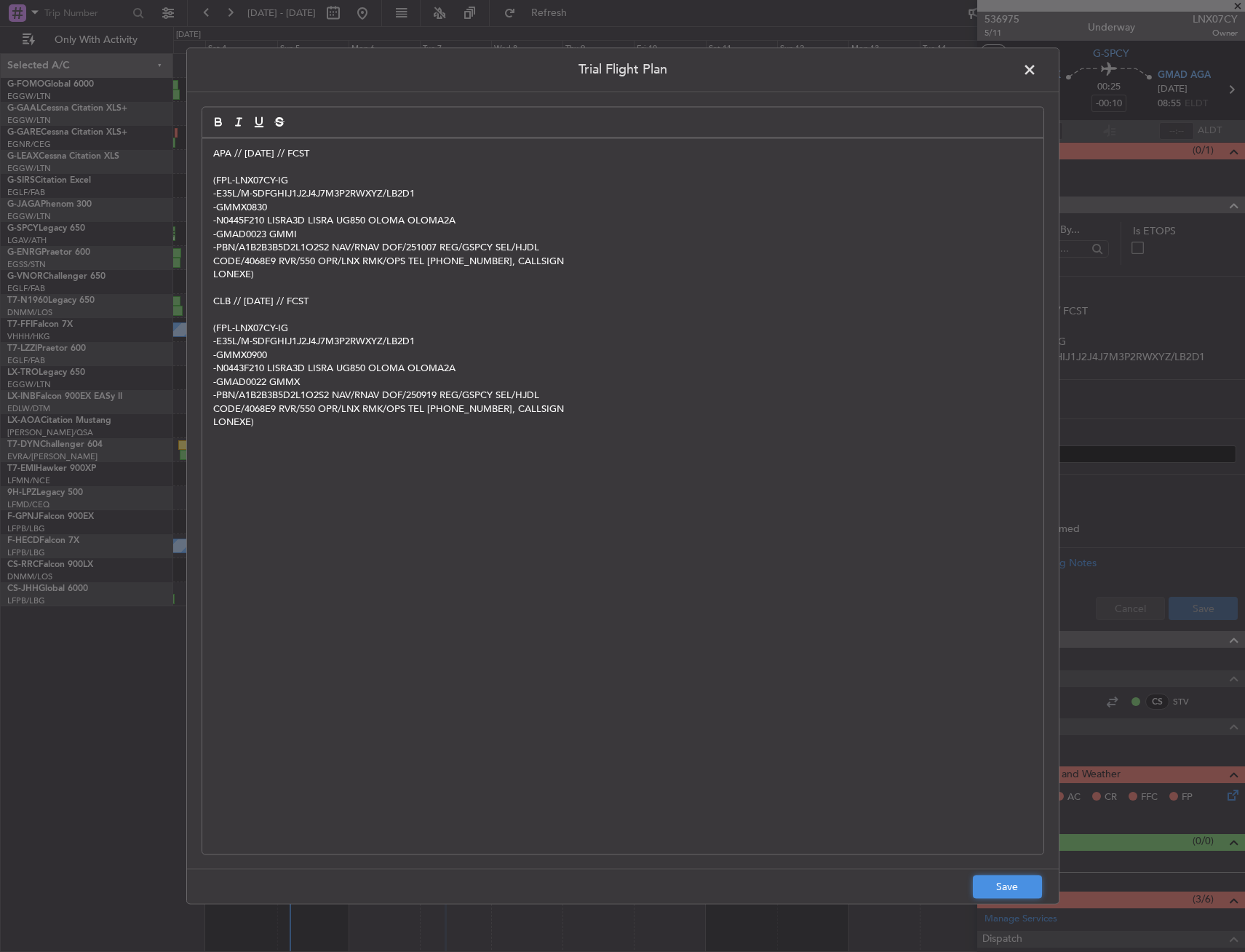
click at [1017, 889] on button "Save" at bounding box center [1007, 887] width 69 height 23
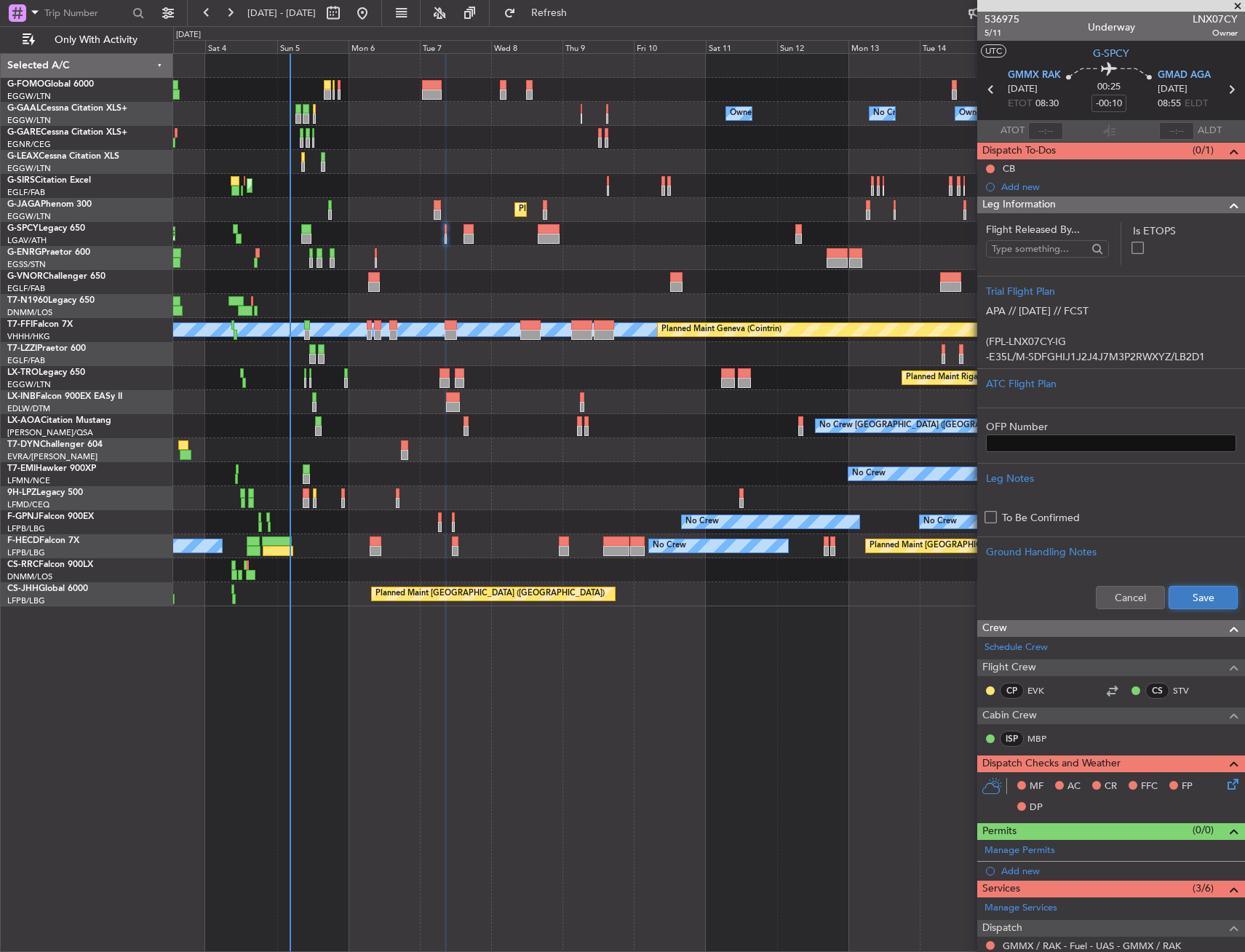
click at [1203, 596] on button "Save" at bounding box center [1203, 598] width 69 height 23
click at [1128, 205] on div "Leg Information" at bounding box center [1112, 204] width 268 height 16
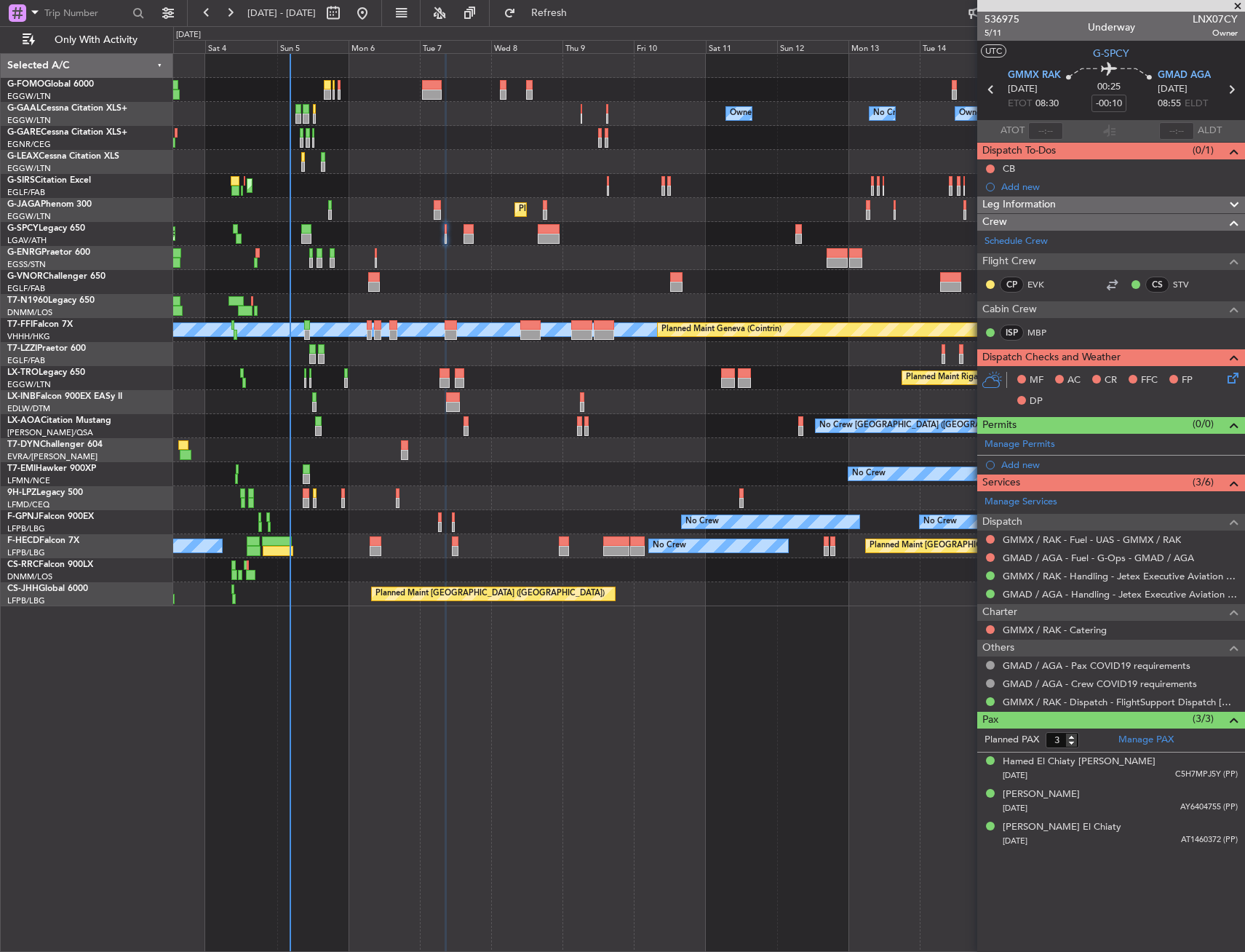
click at [1226, 379] on icon at bounding box center [1230, 376] width 12 height 12
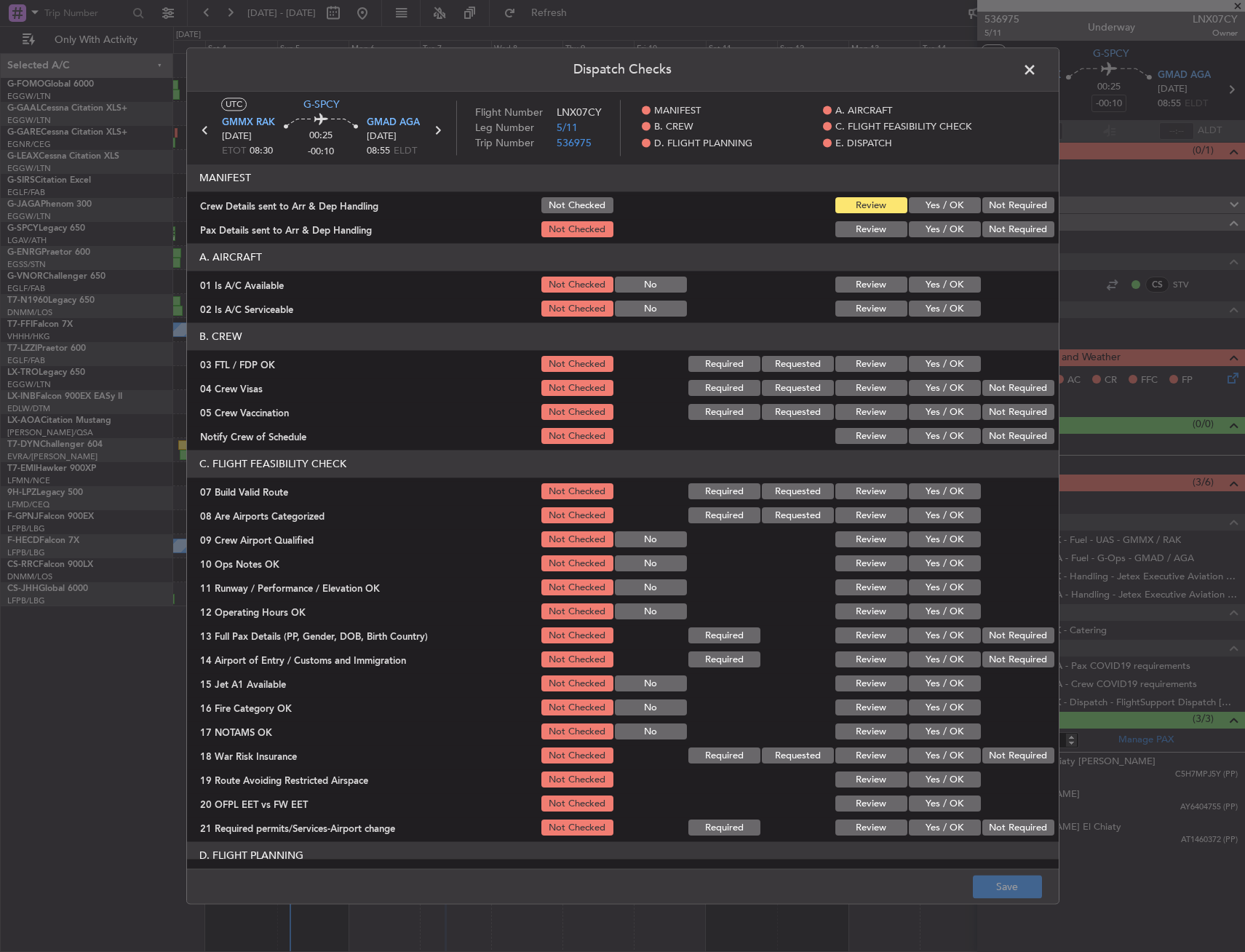
click at [943, 291] on button "Yes / OK" at bounding box center [945, 285] width 72 height 16
drag, startPoint x: 937, startPoint y: 307, endPoint x: 935, endPoint y: 358, distance: 51.0
click at [936, 307] on button "Yes / OK" at bounding box center [945, 309] width 72 height 16
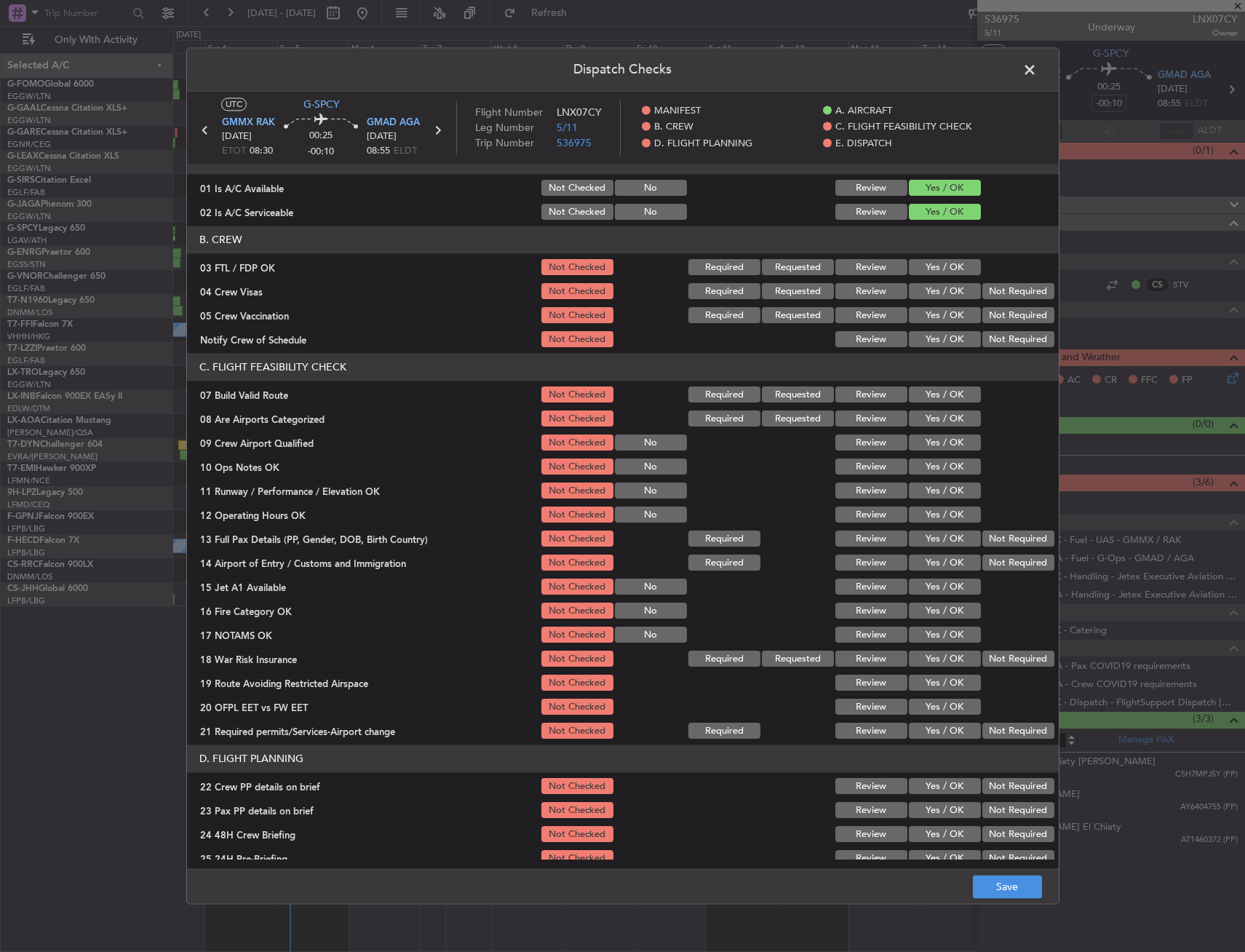
scroll to position [146, 0]
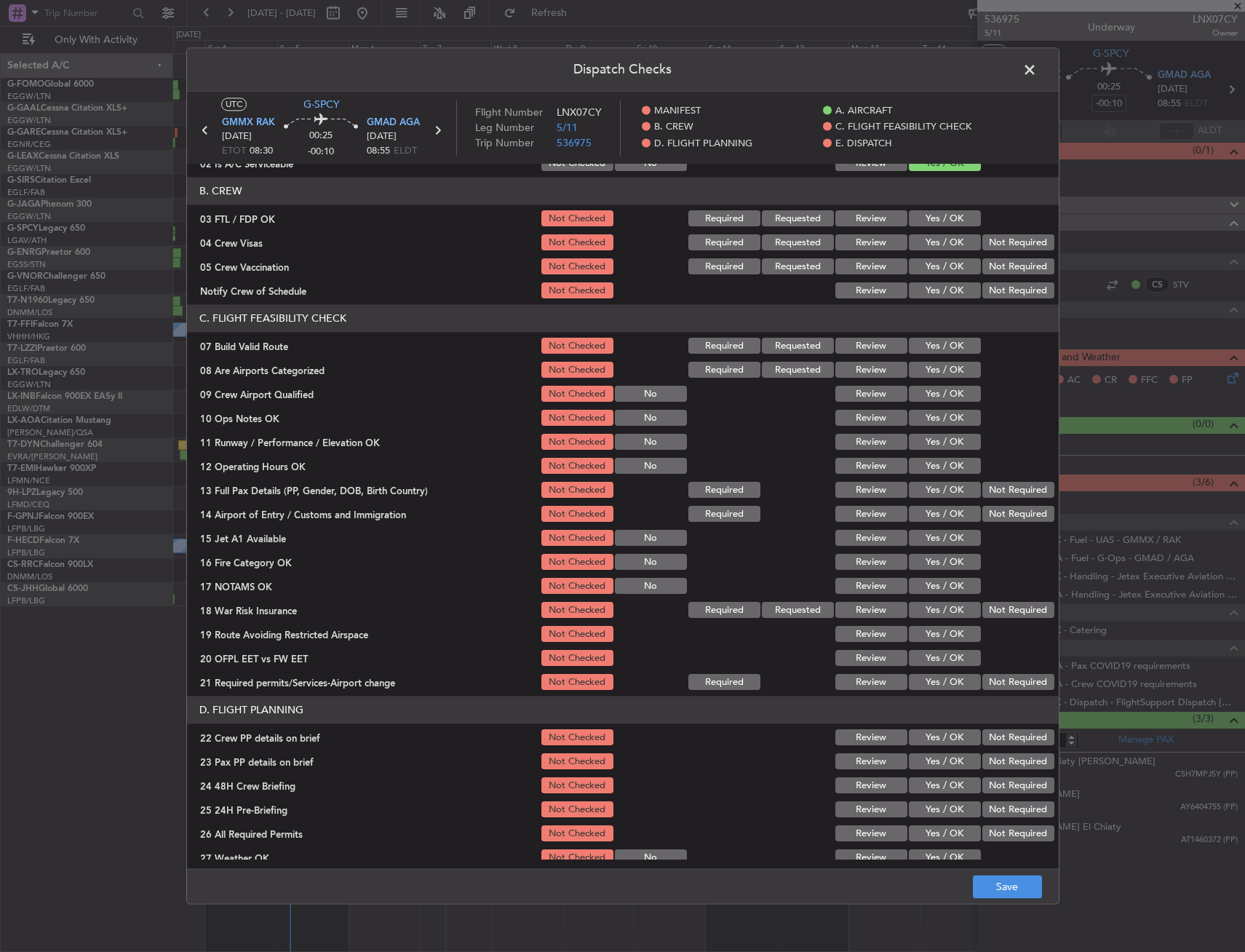
click at [931, 347] on button "Yes / OK" at bounding box center [945, 346] width 72 height 16
click at [934, 421] on button "Yes / OK" at bounding box center [945, 418] width 72 height 16
drag, startPoint x: 929, startPoint y: 448, endPoint x: 926, endPoint y: 481, distance: 33.1
click at [928, 448] on button "Yes / OK" at bounding box center [945, 443] width 72 height 16
click at [926, 481] on div "Yes / OK" at bounding box center [943, 491] width 73 height 20
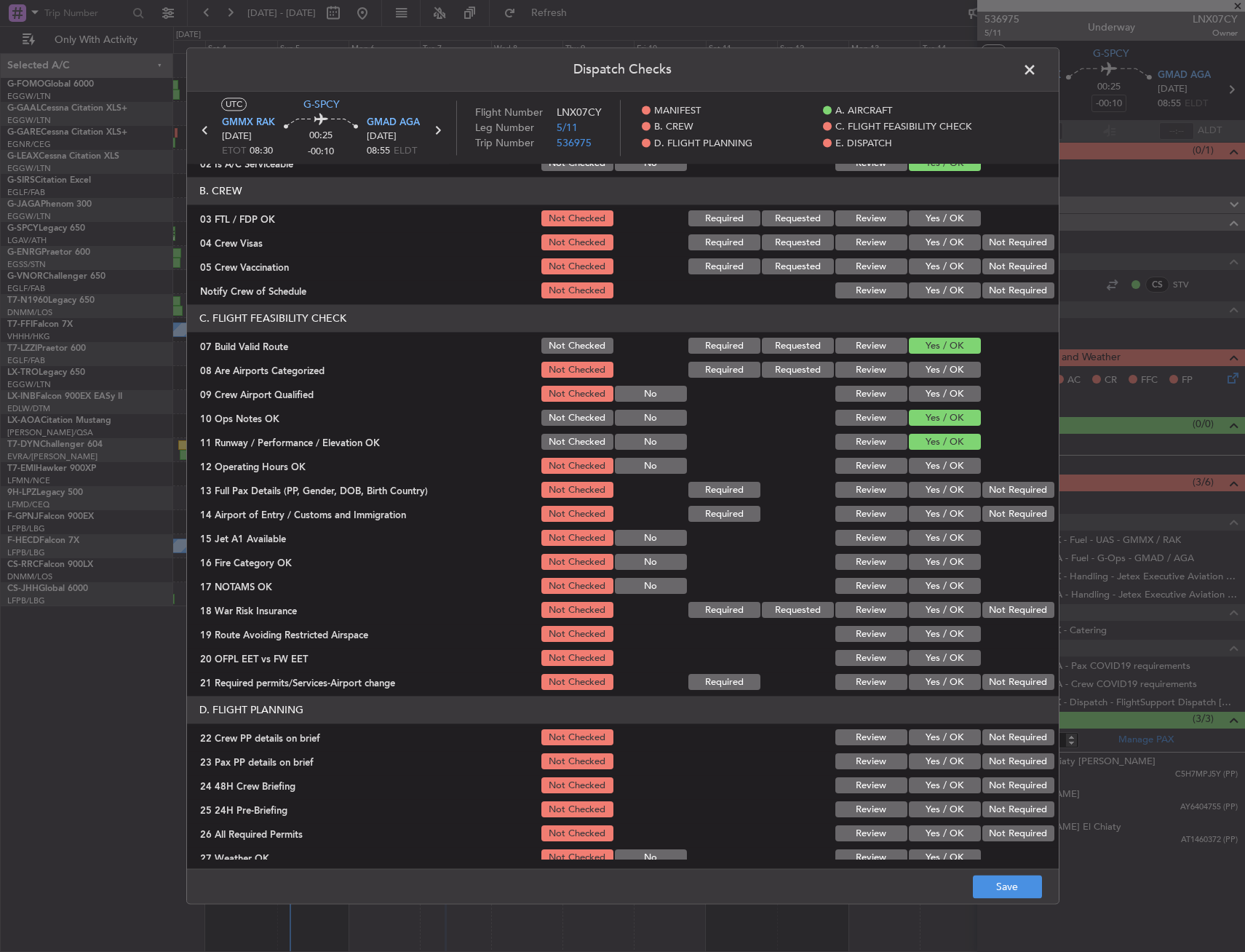
click at [923, 466] on button "Yes / OK" at bounding box center [945, 467] width 72 height 16
click at [940, 506] on button "Yes / OK" at bounding box center [945, 514] width 72 height 16
drag, startPoint x: 930, startPoint y: 519, endPoint x: 930, endPoint y: 498, distance: 21.0
click at [930, 506] on button "Yes / OK" at bounding box center [945, 514] width 72 height 16
click at [930, 498] on button "Yes / OK" at bounding box center [945, 490] width 72 height 16
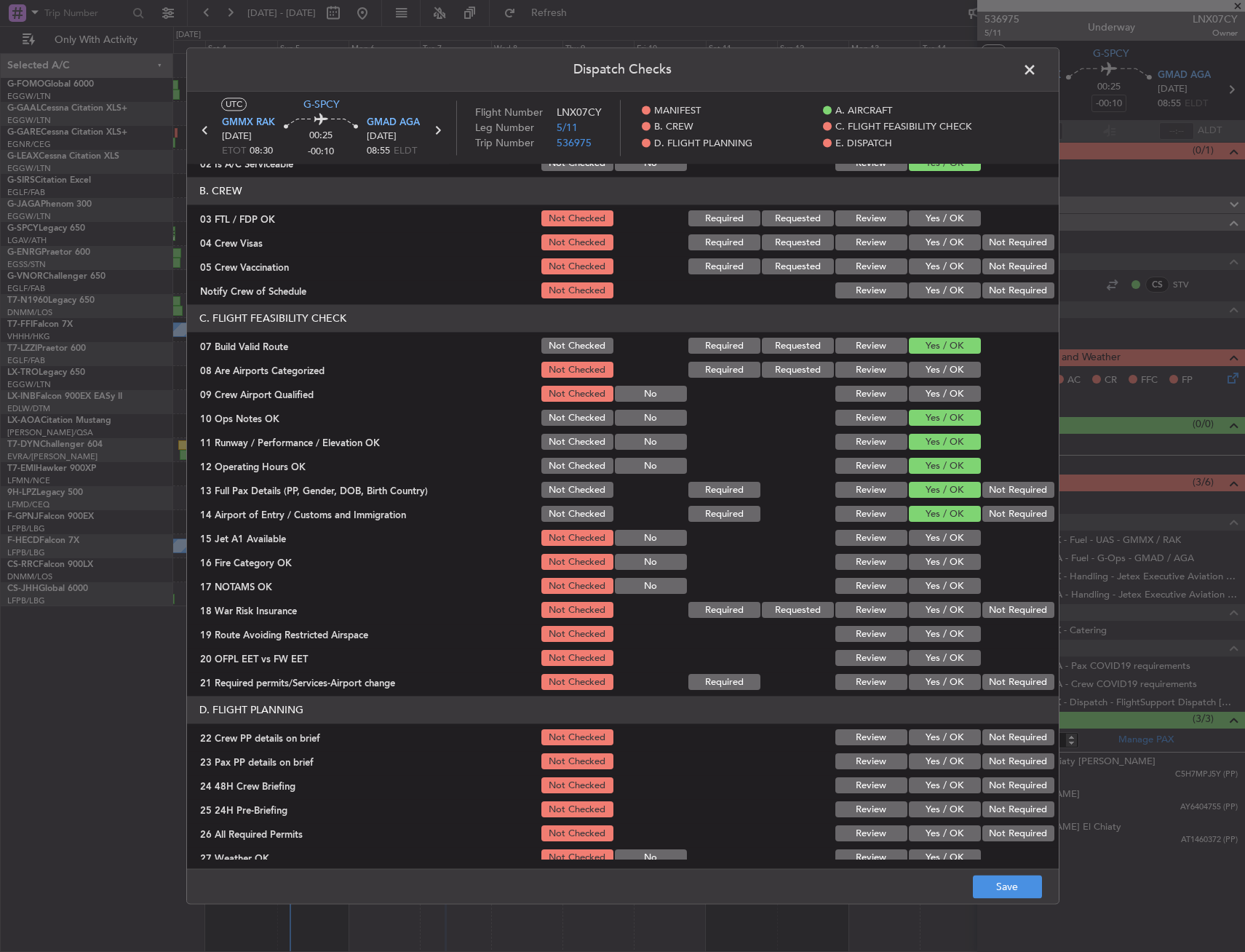
click at [931, 553] on div "Yes / OK" at bounding box center [943, 562] width 73 height 20
click at [929, 563] on button "Yes / OK" at bounding box center [945, 562] width 72 height 16
click at [928, 538] on button "Yes / OK" at bounding box center [945, 538] width 72 height 16
click at [928, 582] on button "Yes / OK" at bounding box center [945, 587] width 72 height 16
click at [1014, 613] on button "Not Required" at bounding box center [1018, 610] width 72 height 16
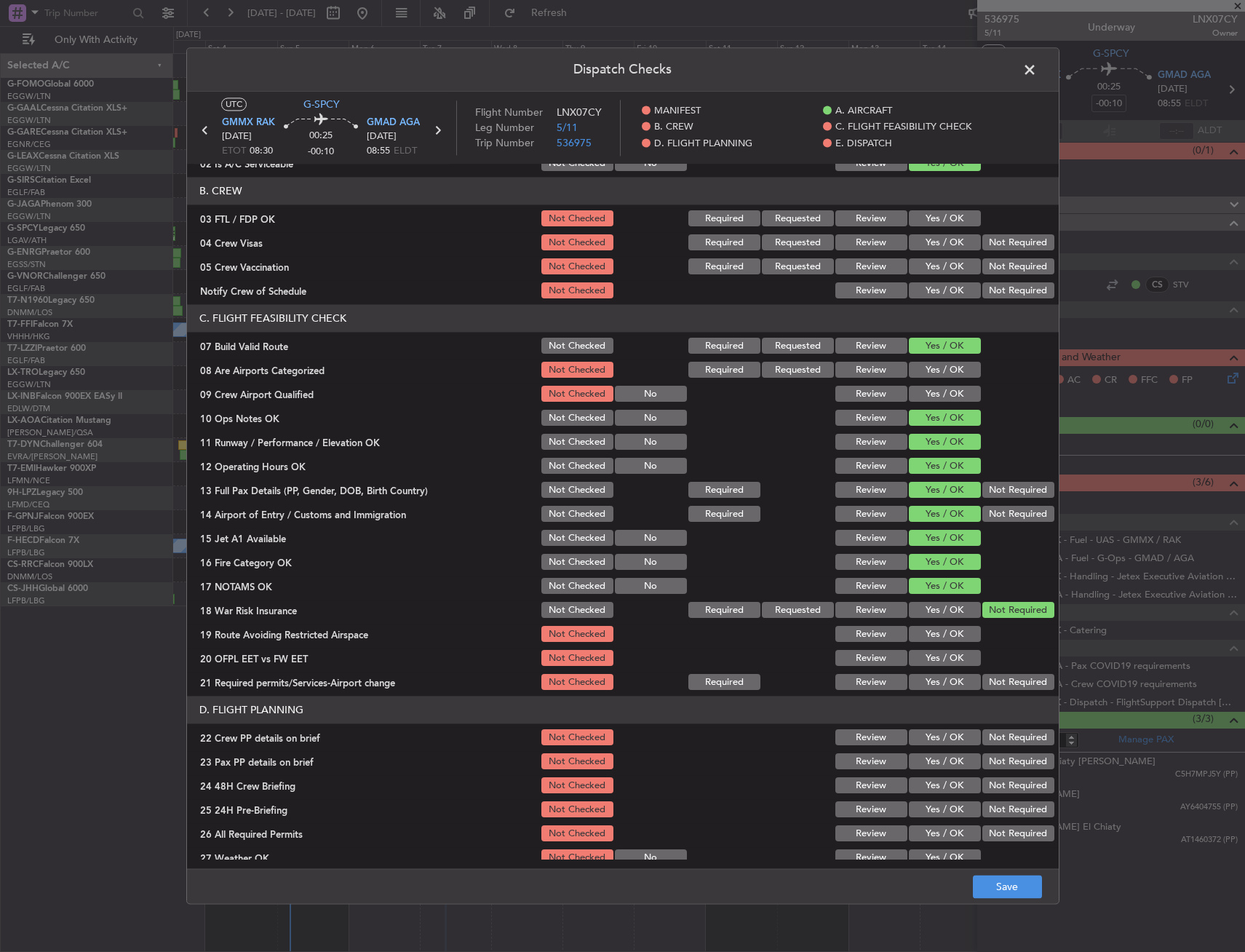
click at [935, 630] on button "Yes / OK" at bounding box center [945, 634] width 72 height 16
click at [935, 654] on button "Yes / OK" at bounding box center [945, 658] width 72 height 16
click at [934, 685] on button "Yes / OK" at bounding box center [945, 682] width 72 height 16
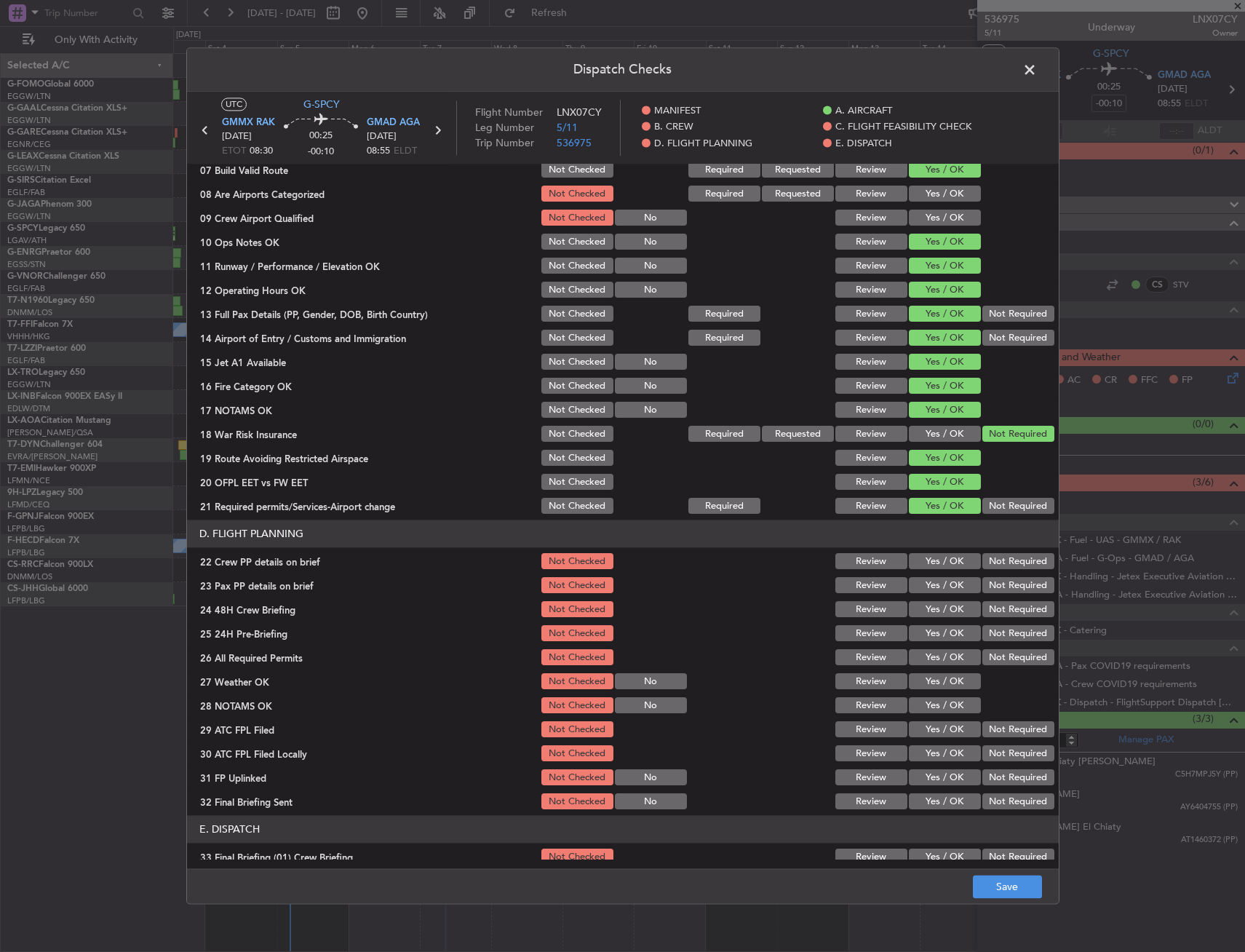
scroll to position [436, 0]
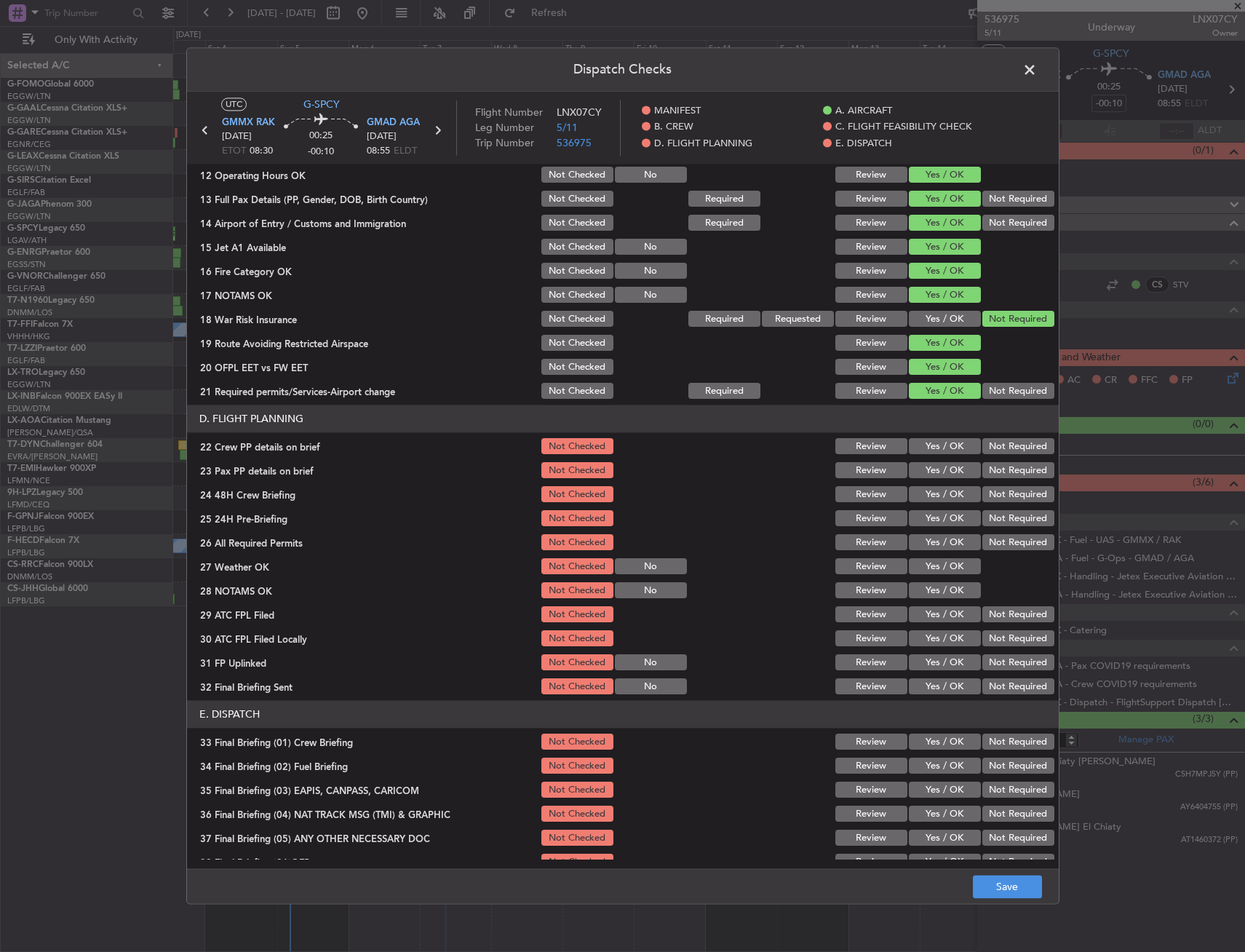
click at [912, 467] on button "Yes / OK" at bounding box center [945, 471] width 72 height 16
drag, startPoint x: 919, startPoint y: 450, endPoint x: 924, endPoint y: 474, distance: 24.5
click at [920, 450] on button "Yes / OK" at bounding box center [945, 446] width 72 height 16
click at [924, 496] on button "Yes / OK" at bounding box center [945, 495] width 72 height 16
click at [1004, 520] on button "Not Required" at bounding box center [1018, 519] width 72 height 16
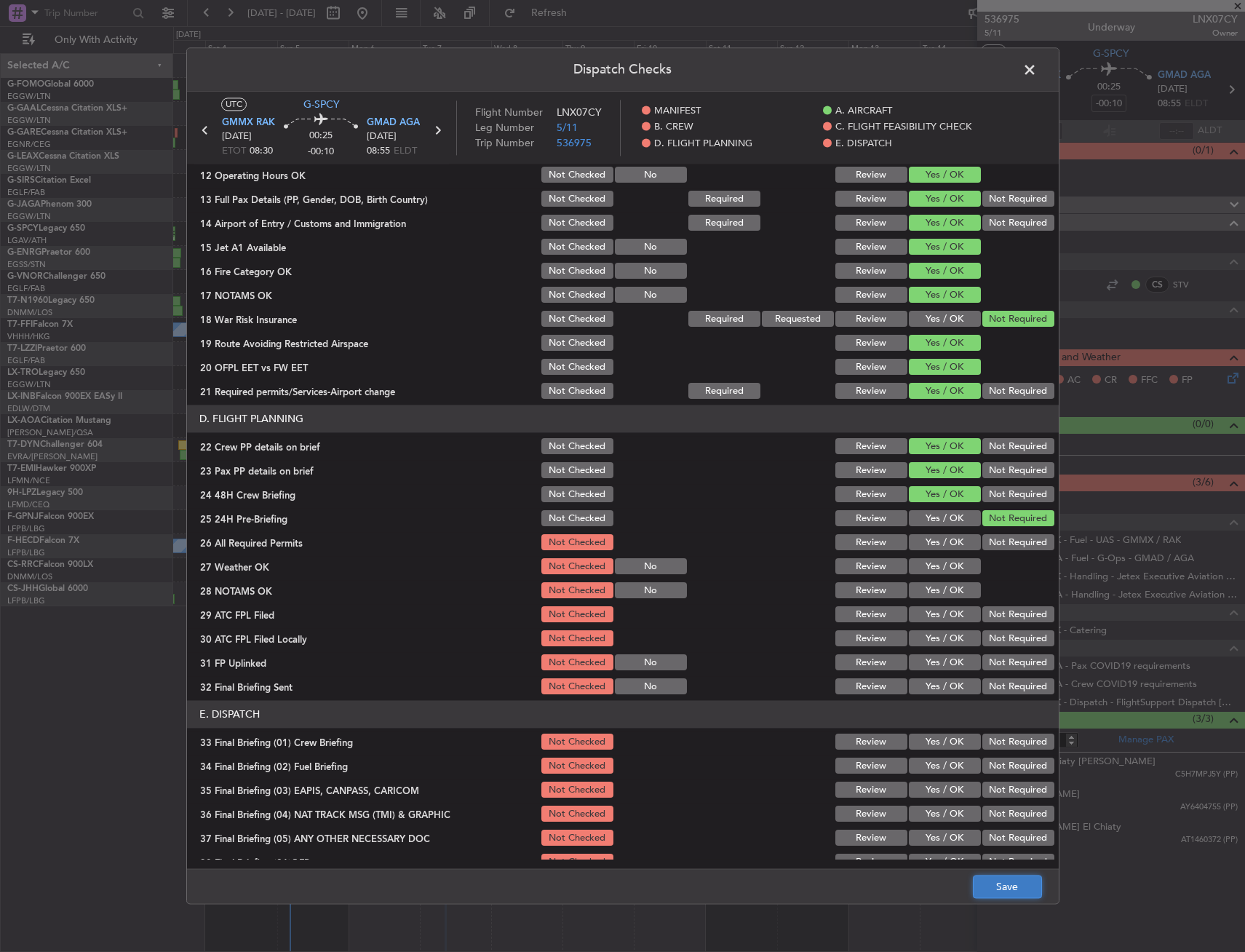
click at [1010, 883] on button "Save" at bounding box center [1007, 887] width 69 height 23
click at [1037, 67] on span at bounding box center [1037, 73] width 0 height 29
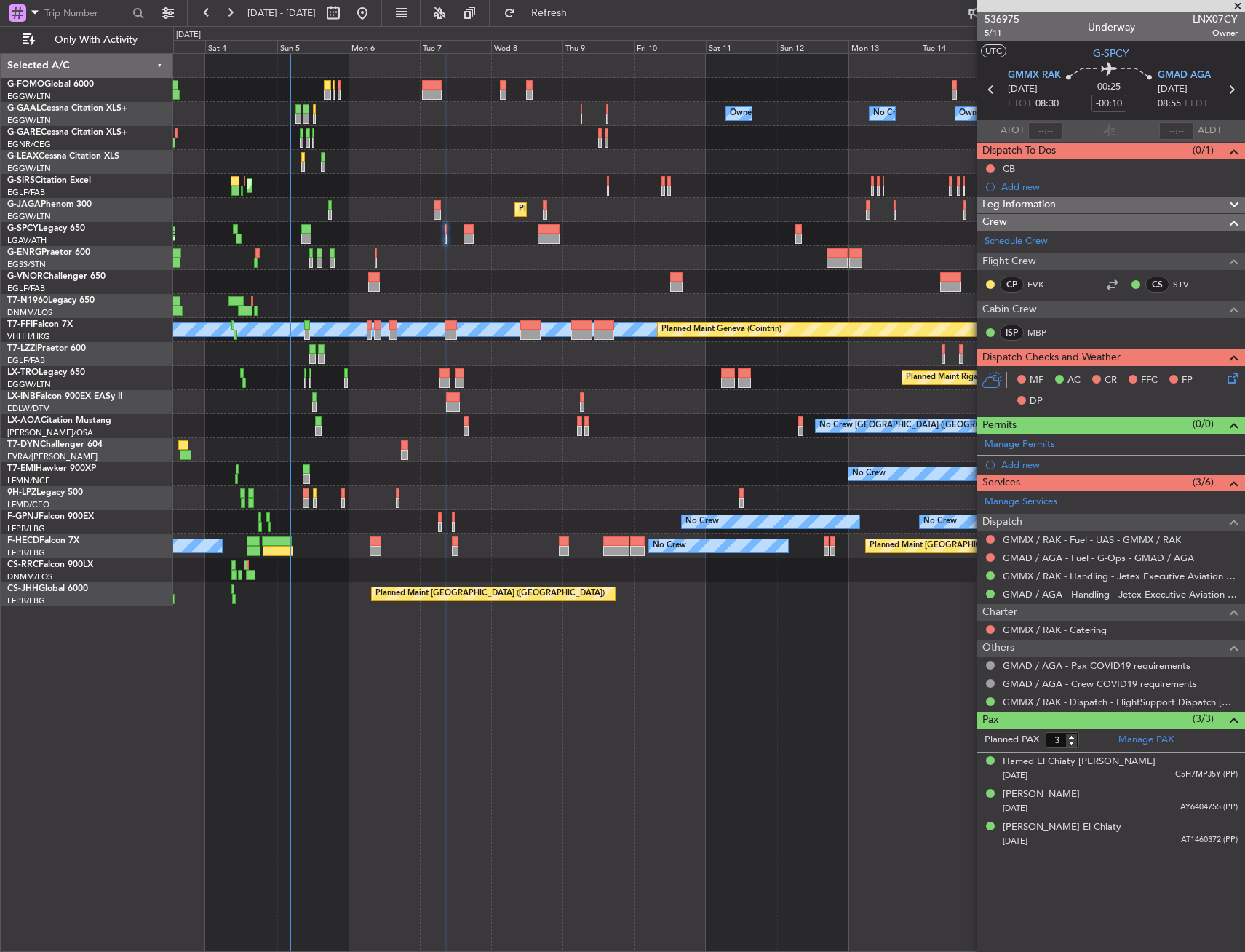
click at [1032, 209] on span "Leg Information" at bounding box center [1019, 204] width 73 height 16
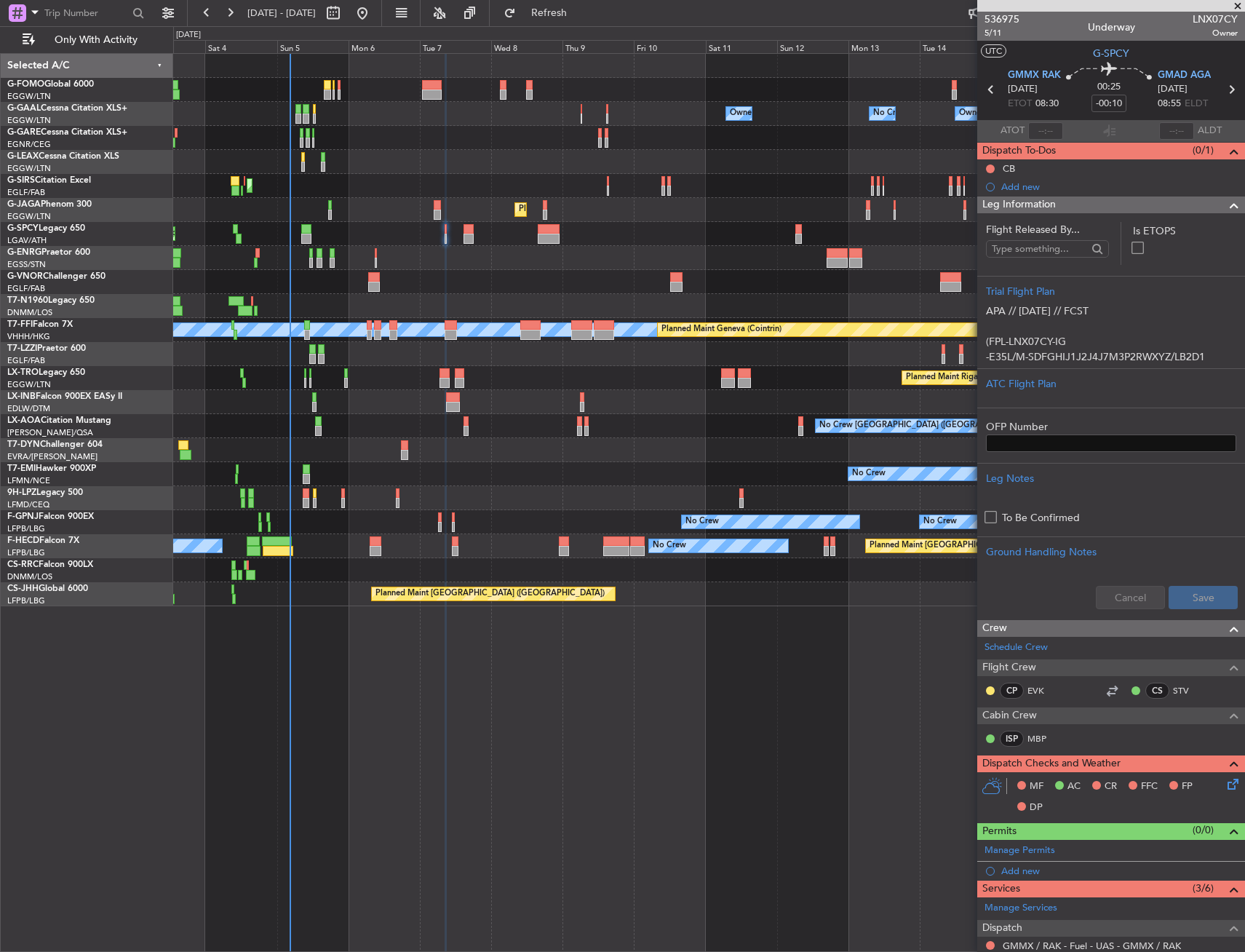
click at [1032, 209] on span "Leg Information" at bounding box center [1019, 204] width 73 height 16
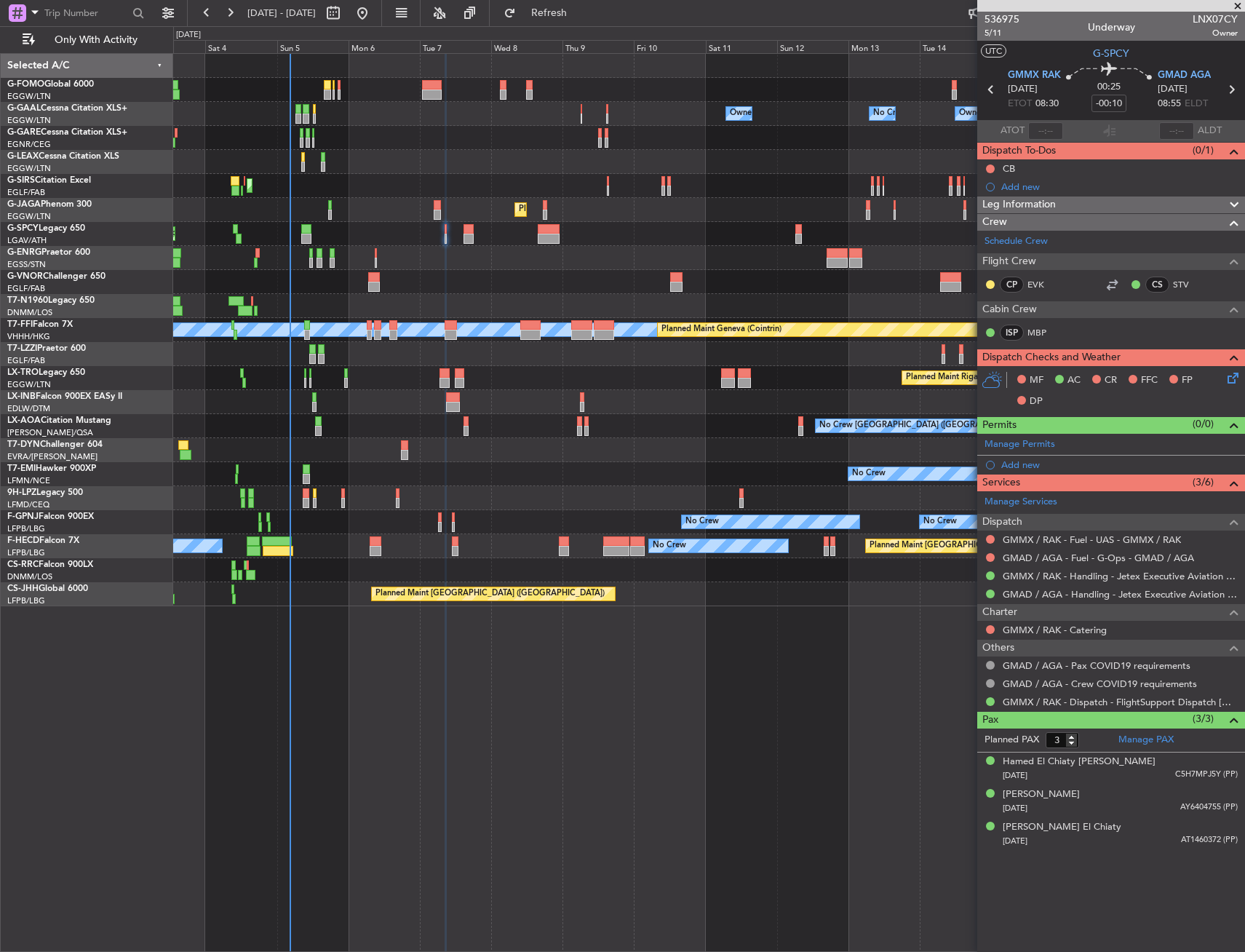
click at [1230, 358] on span at bounding box center [1234, 357] width 17 height 17
click at [1229, 357] on span at bounding box center [1234, 357] width 17 height 17
click at [1228, 372] on icon at bounding box center [1230, 376] width 12 height 12
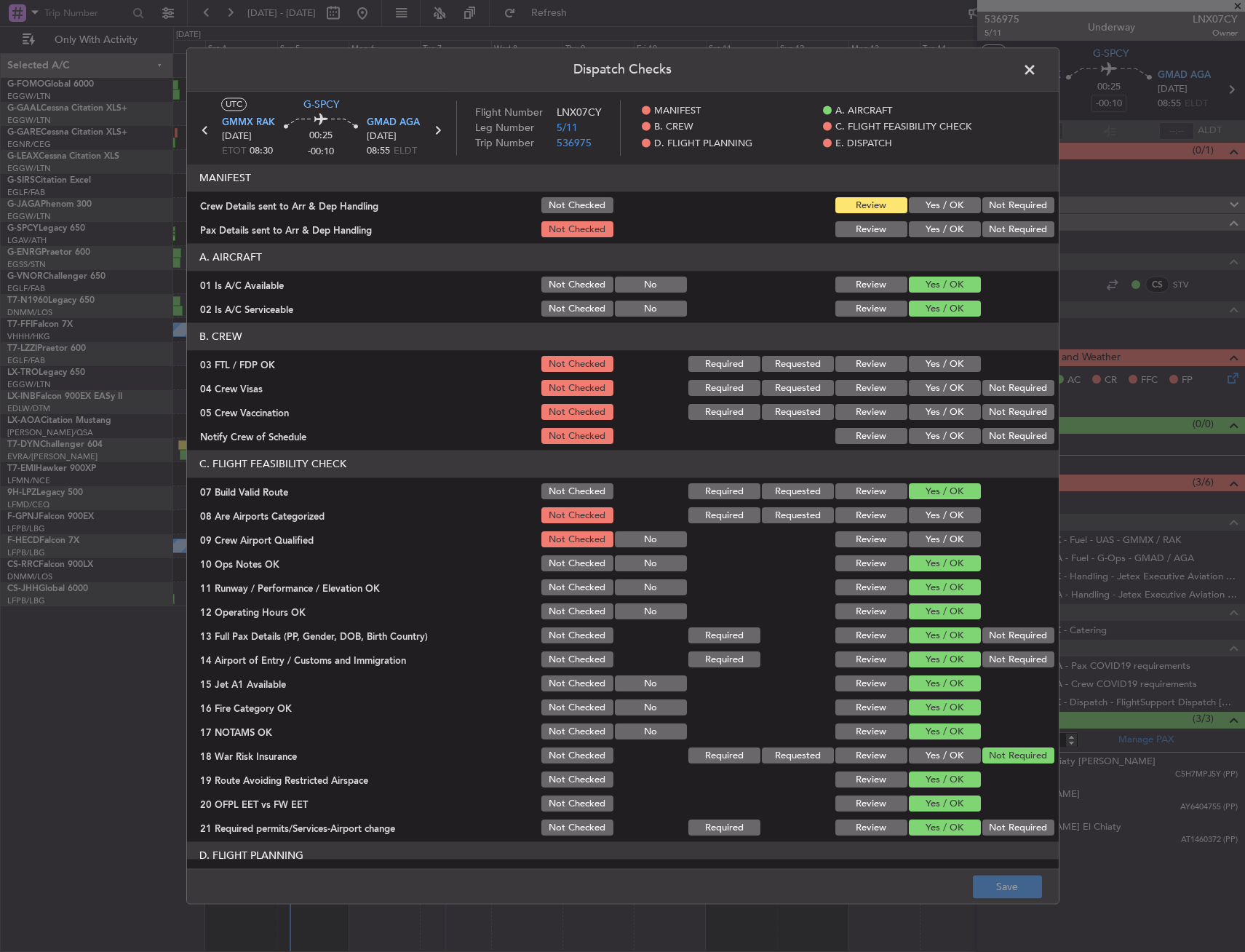
click at [1037, 68] on span at bounding box center [1037, 73] width 0 height 29
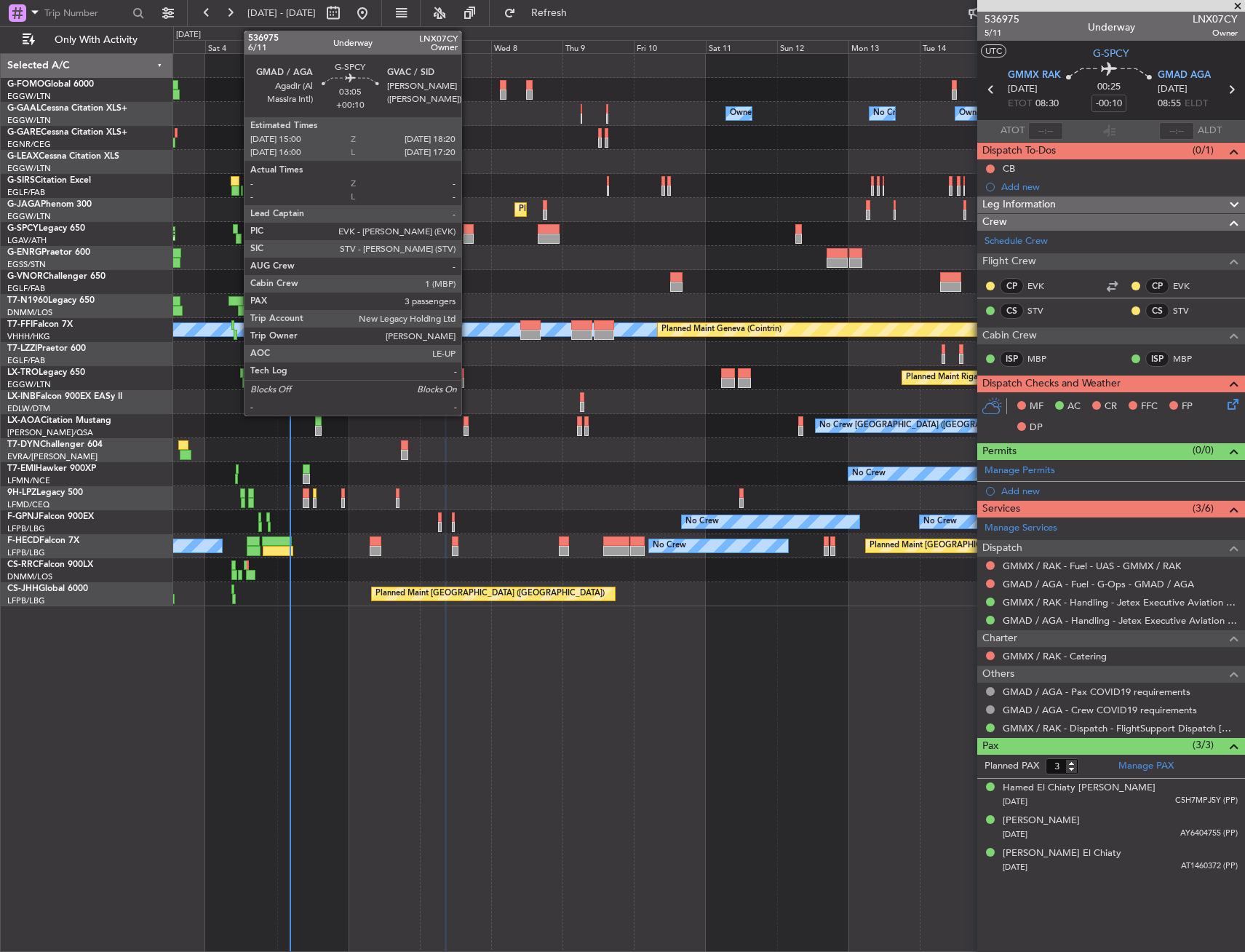
click at [468, 226] on div at bounding box center [468, 229] width 10 height 10
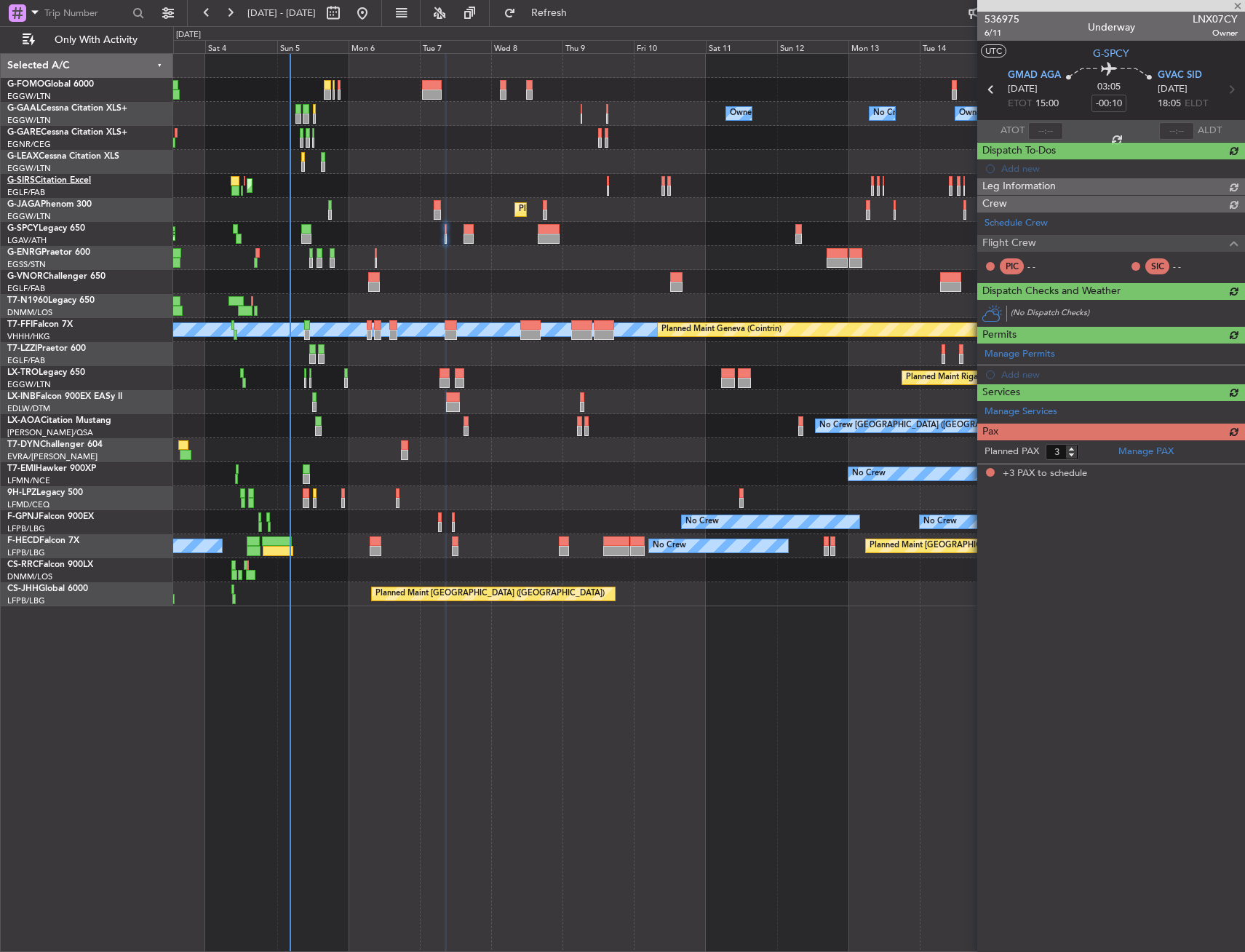
type input "+00:10"
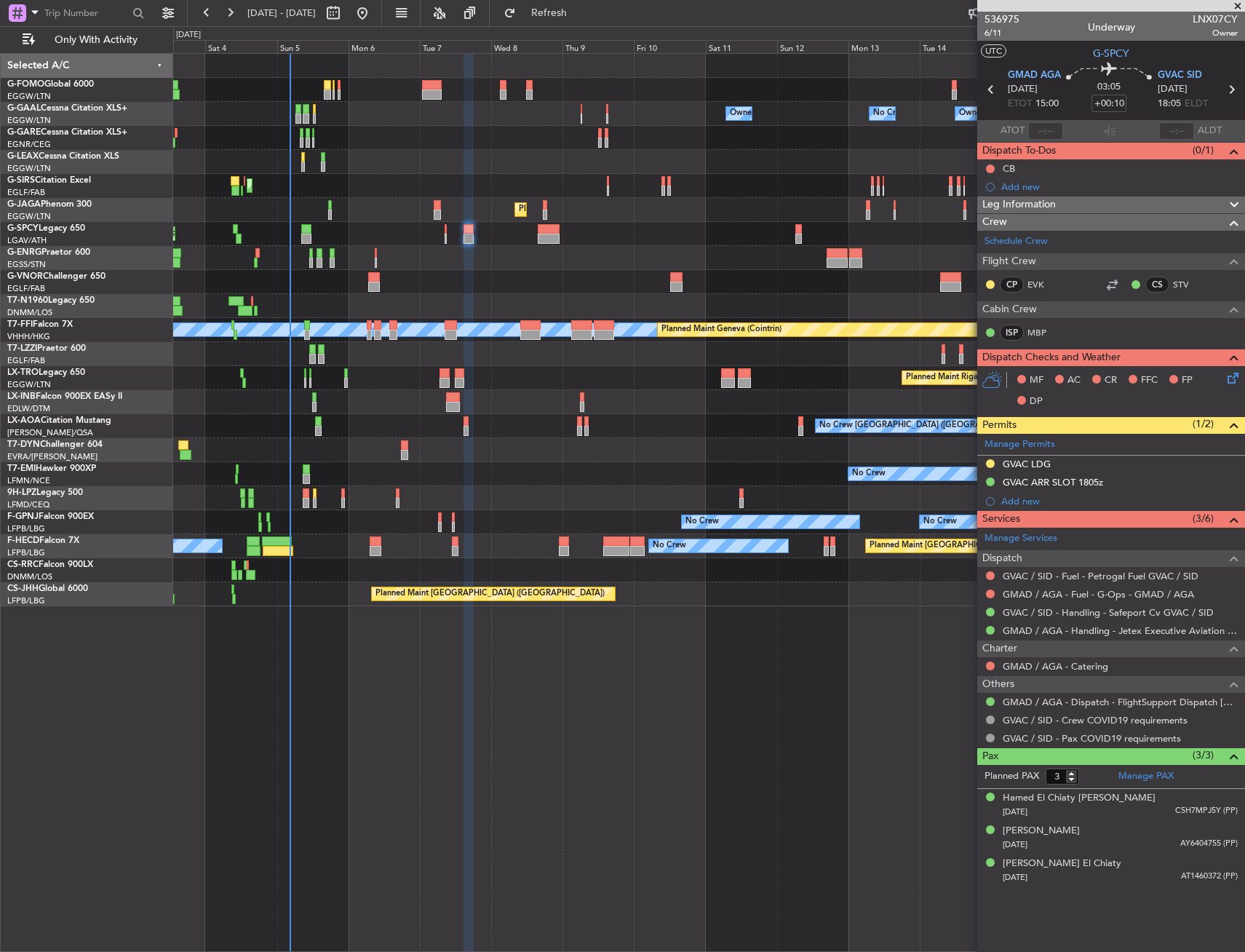
drag, startPoint x: 1051, startPoint y: 206, endPoint x: 1049, endPoint y: 217, distance: 11.2
click at [1051, 206] on span "Leg Information" at bounding box center [1019, 204] width 73 height 16
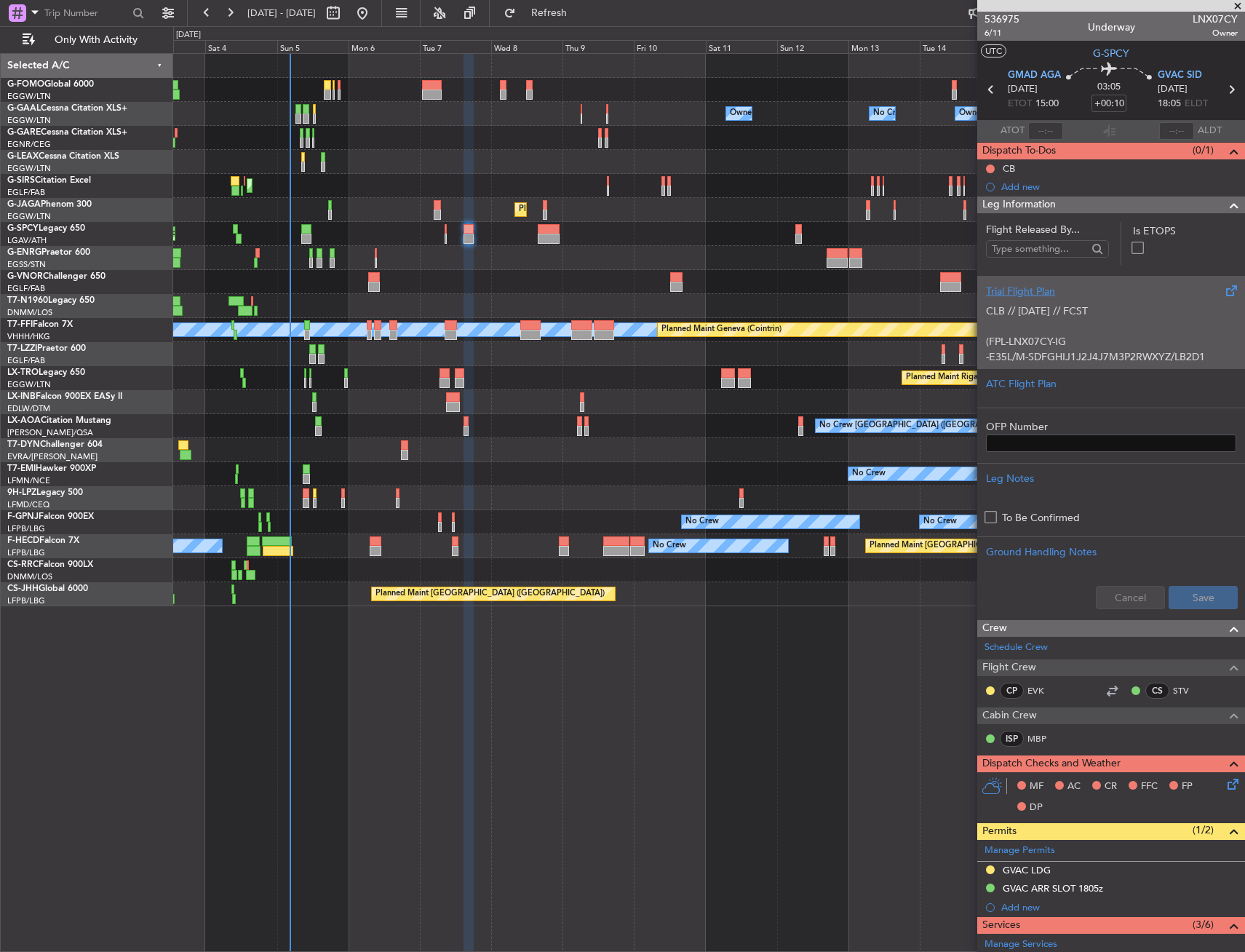
click at [1055, 305] on div "CLB // 18SEP // FCST (FPL-LNX07CY-IG -E35L/M-SDFGHIJ1J2J4J7M3P2RWXYZ/LB2D1 -GMA…" at bounding box center [1111, 330] width 250 height 62
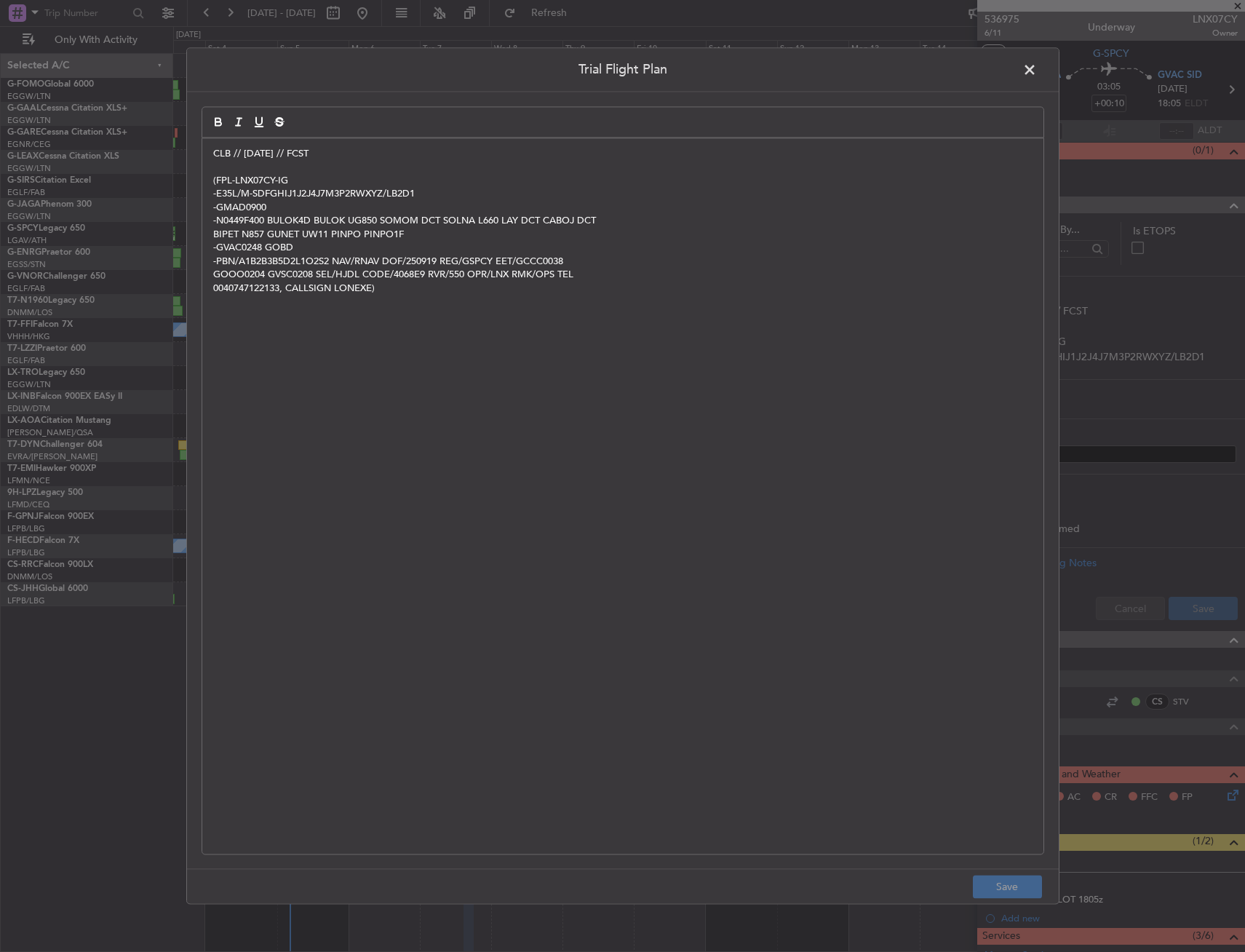
click at [1037, 65] on span at bounding box center [1037, 73] width 0 height 29
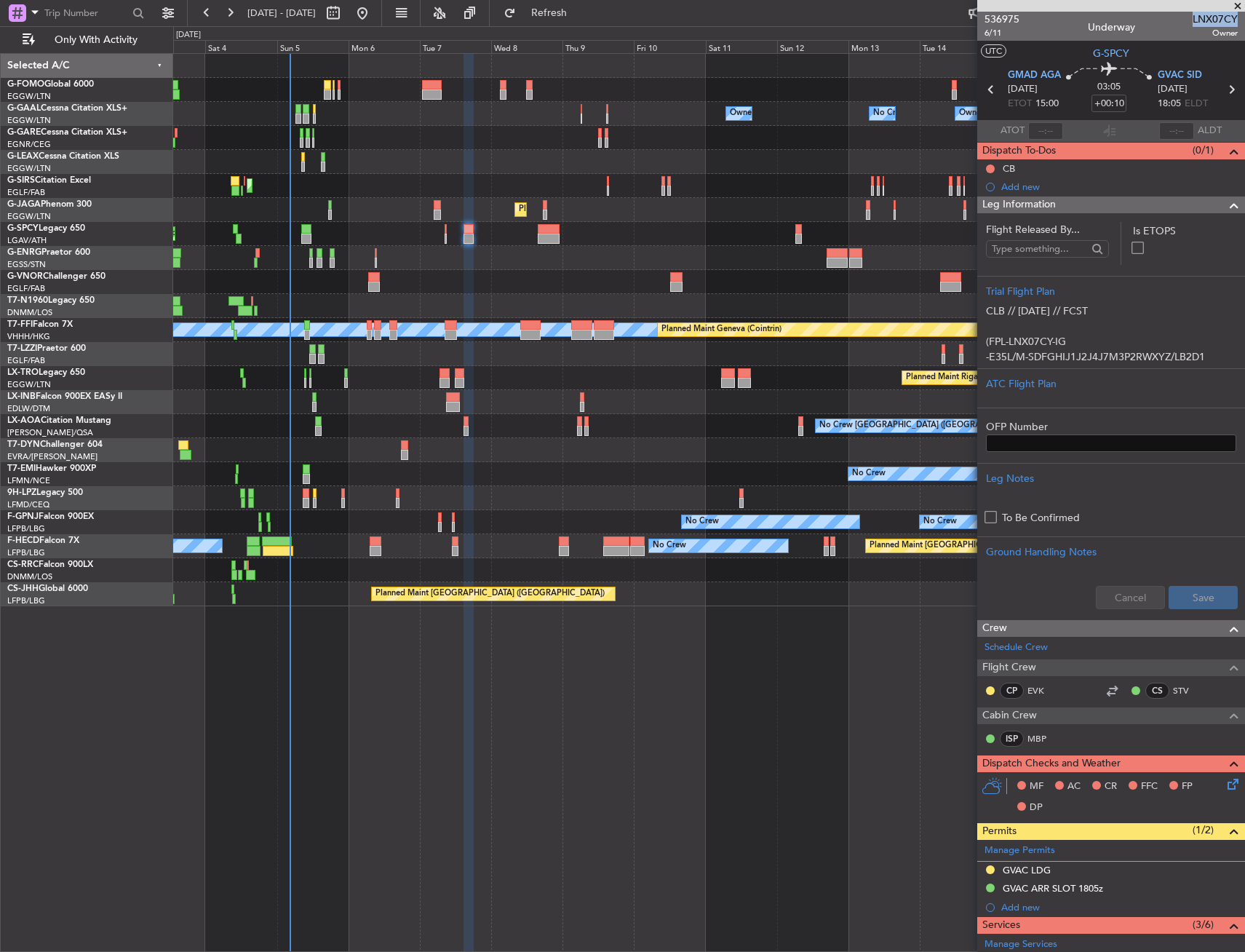
drag, startPoint x: 1184, startPoint y: 23, endPoint x: 1225, endPoint y: 17, distance: 41.4
click at [1225, 17] on span "LNX07CY" at bounding box center [1215, 19] width 45 height 16
copy span "LNX07CY"
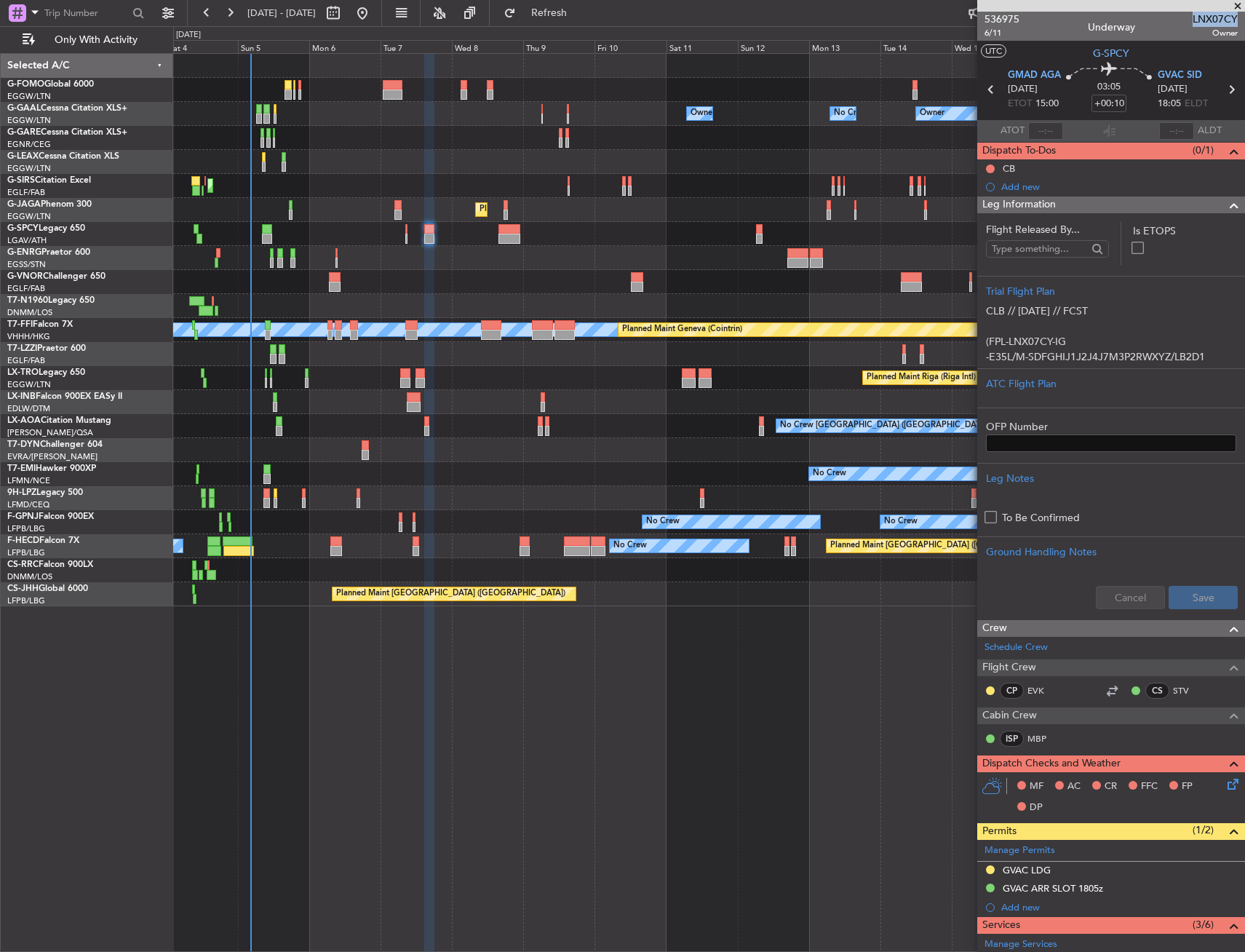
click at [481, 182] on div "Planned Maint London (Farnborough) Planned Maint Oxford (Kidlington)" at bounding box center [708, 185] width 1071 height 24
click at [1130, 204] on div "Leg Information" at bounding box center [1112, 204] width 268 height 16
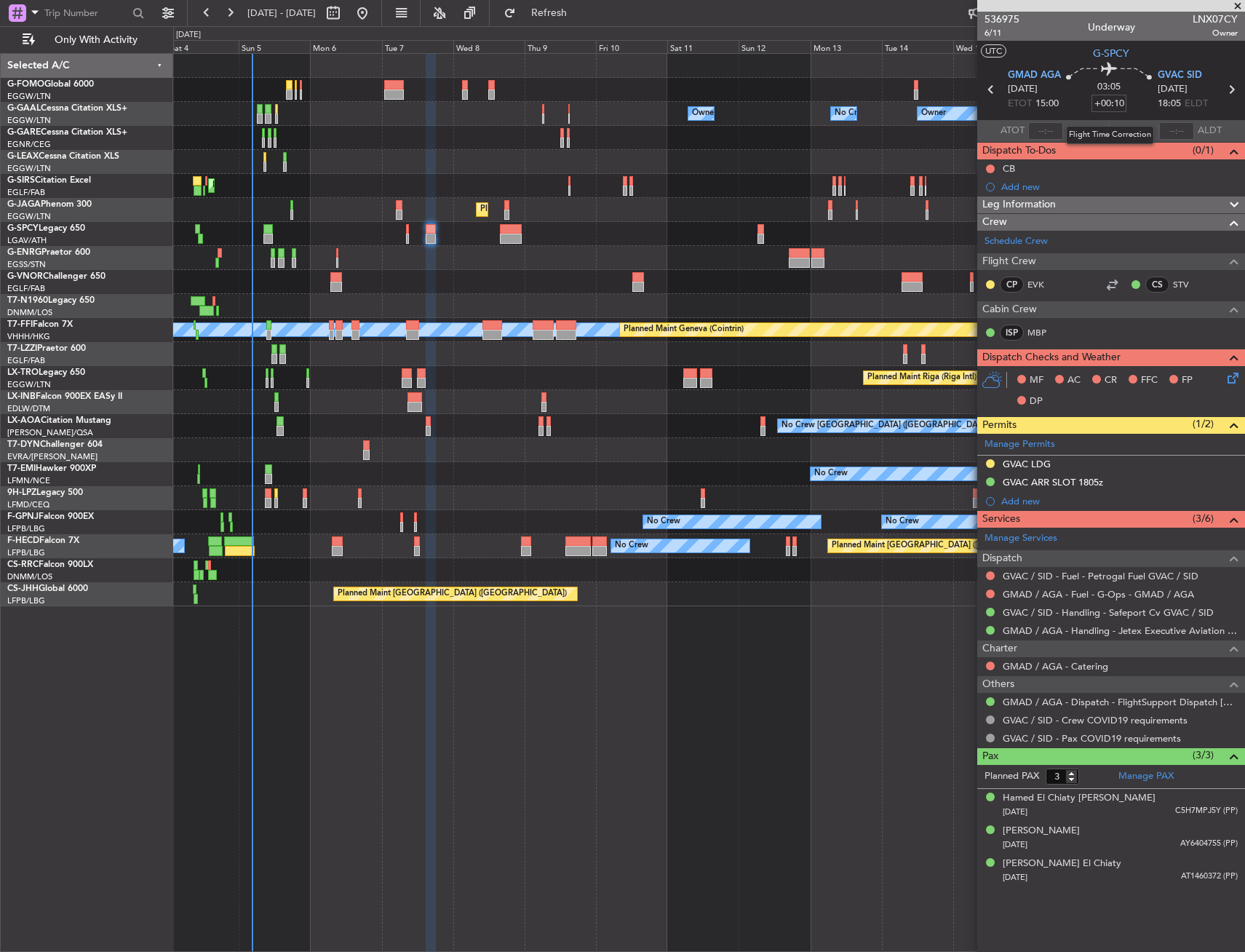
click at [1117, 105] on input "+00:10" at bounding box center [1109, 103] width 35 height 17
click at [1135, 118] on section "GMAD AGA 07/10/2025 ETOT 15:00 03:05 -5 GVAC SID 07/10/2025 18:05 ELDT" at bounding box center [1112, 91] width 268 height 58
type input "-00:05"
drag, startPoint x: 1100, startPoint y: 208, endPoint x: 1079, endPoint y: 269, distance: 64.5
click at [1100, 208] on div "Leg Information" at bounding box center [1112, 204] width 268 height 16
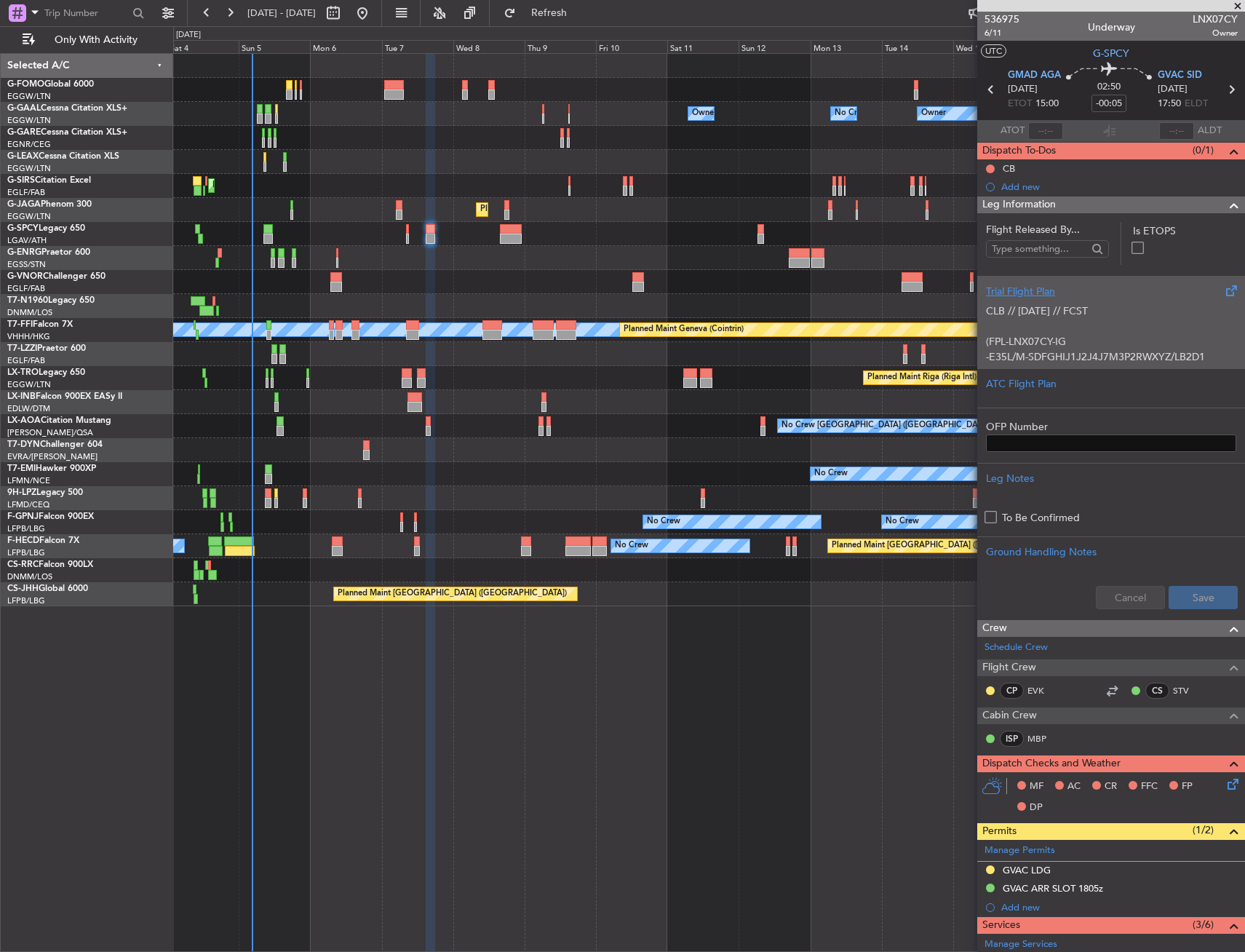
click at [1061, 309] on div "CLB // 18SEP // FCST (FPL-LNX07CY-IG -E35L/M-SDFGHIJ1J2J4J7M3P2RWXYZ/LB2D1 -GMA…" at bounding box center [1111, 330] width 250 height 62
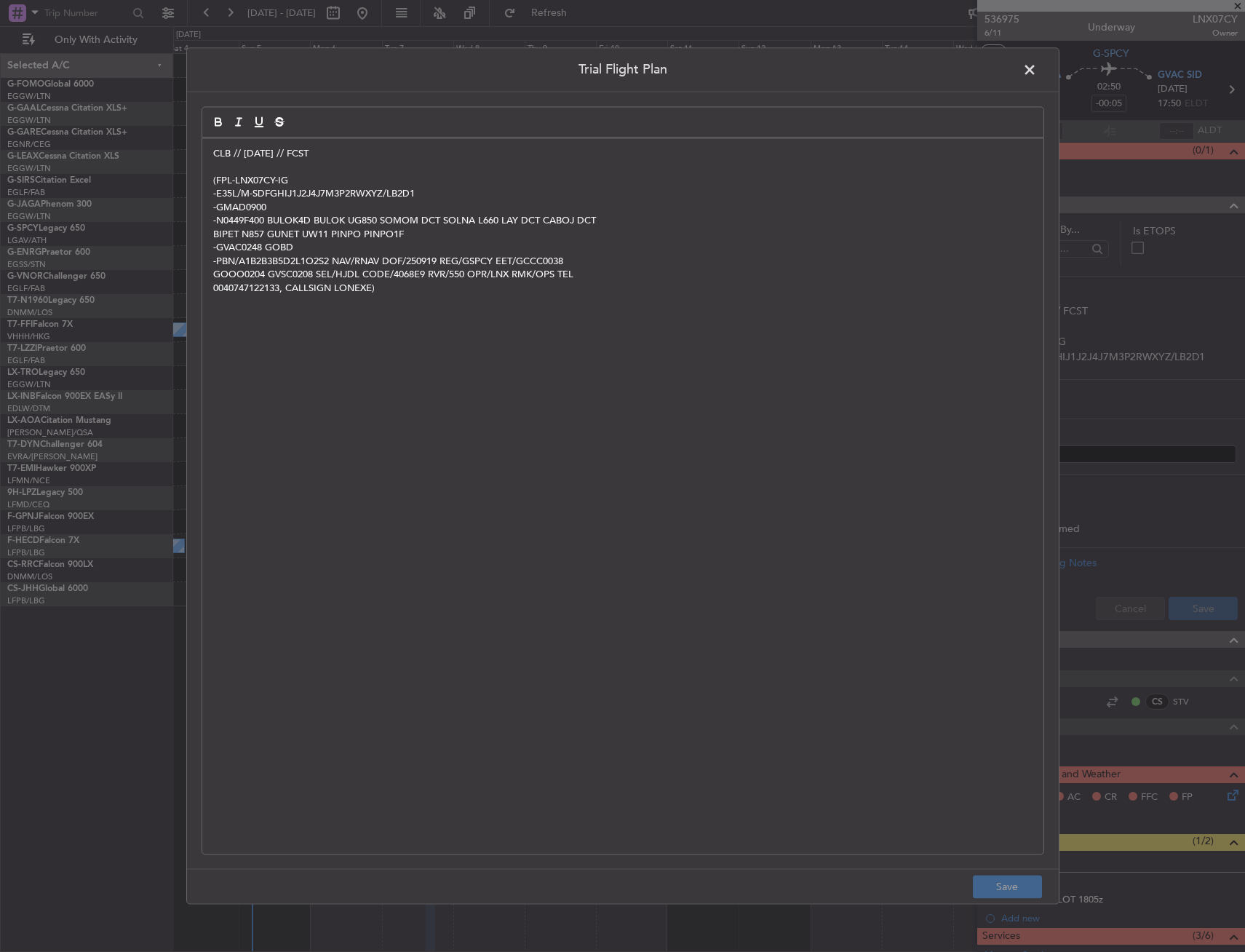
click at [209, 153] on div "CLB // 18SEP // FCST (FPL-LNX07CY-IG -E35L/M-SDFGHIJ1J2J4J7M3P2RWXYZ/LB2D1 -GMA…" at bounding box center [623, 495] width 841 height 715
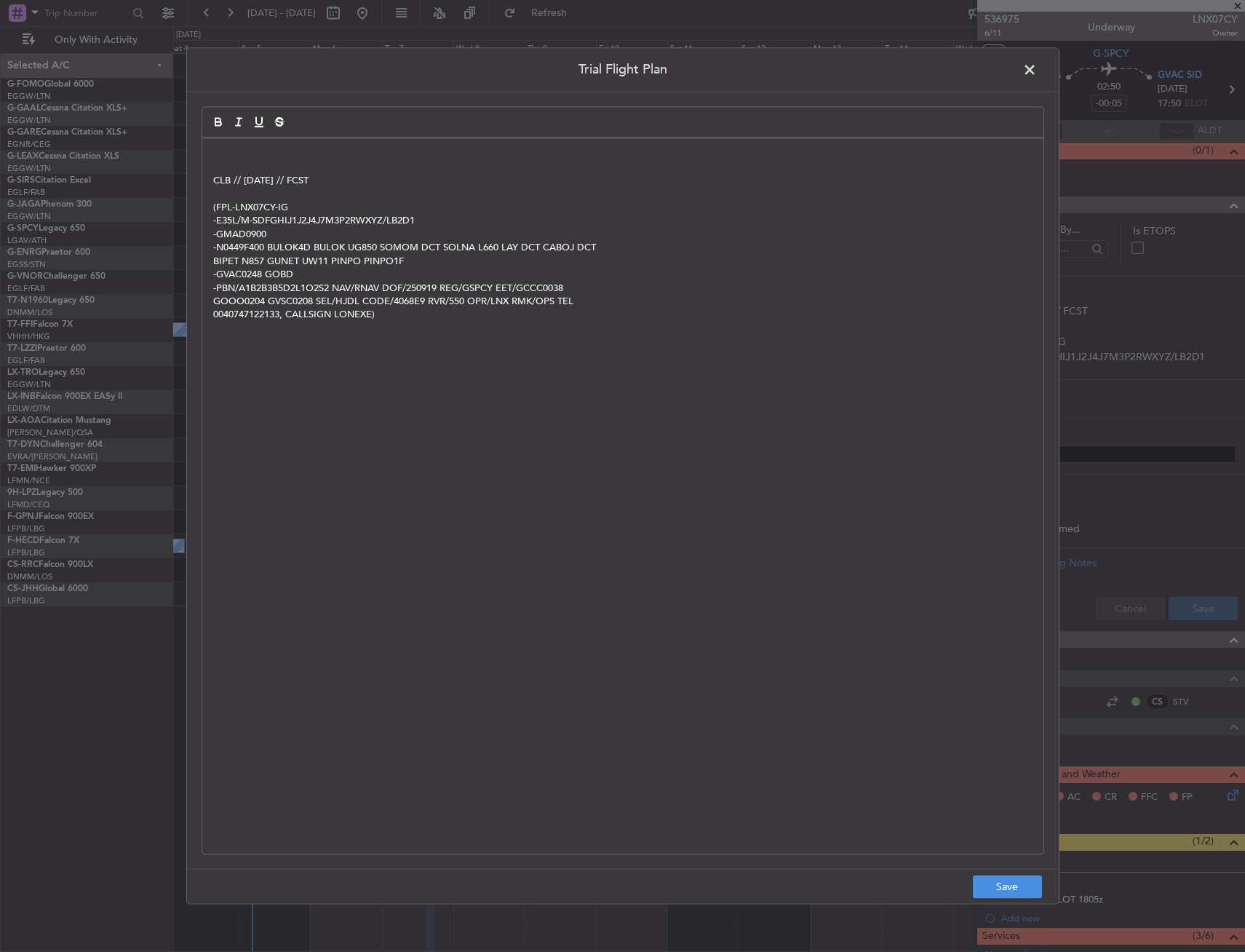
click at [257, 140] on div "CLB // 18SEP // FCST (FPL-LNX07CY-IG -E35L/M-SDFGHIJ1J2J4J7M3P2RWXYZ/LB2D1 -GMA…" at bounding box center [623, 495] width 841 height 715
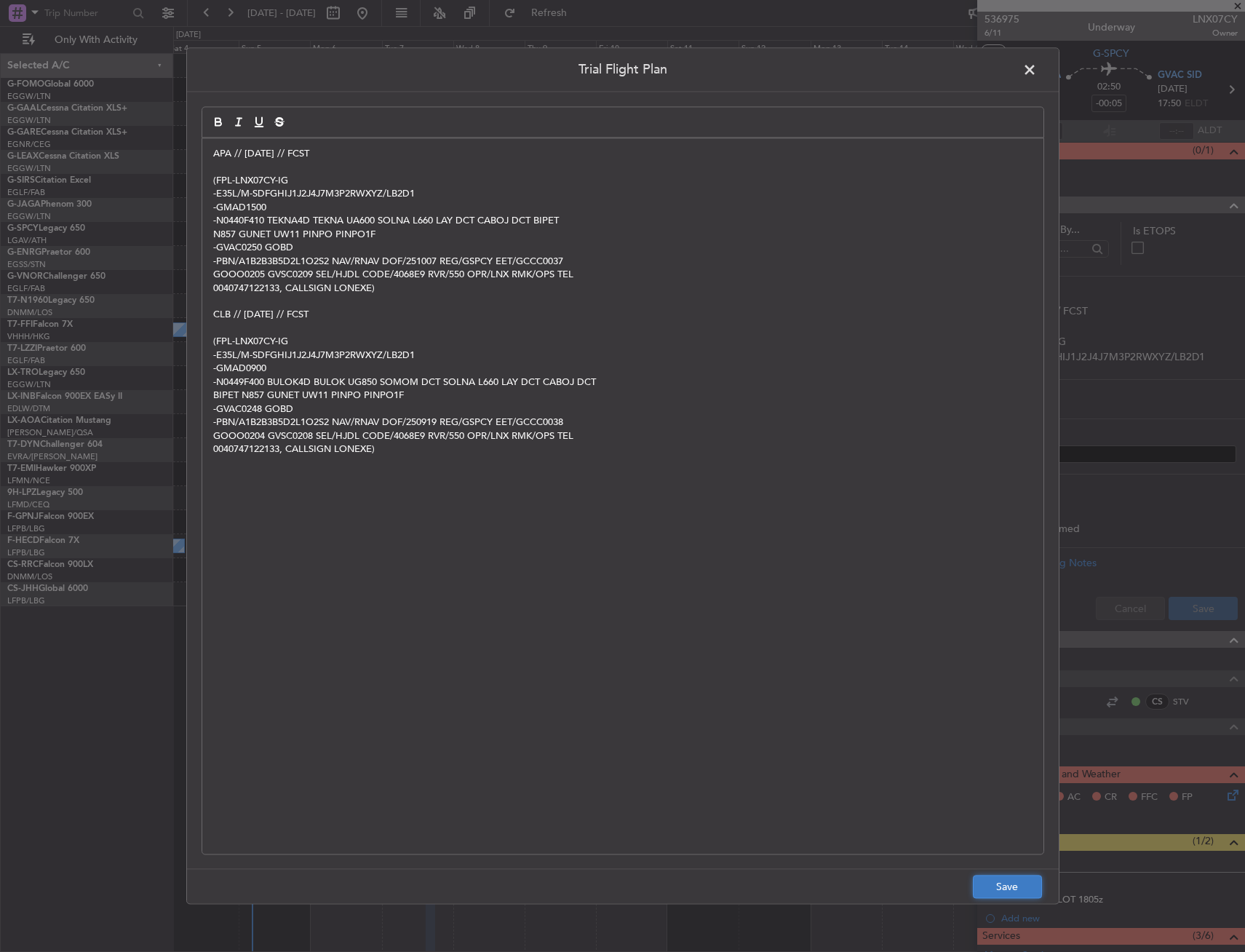
click at [1008, 897] on button "Save" at bounding box center [1007, 887] width 69 height 23
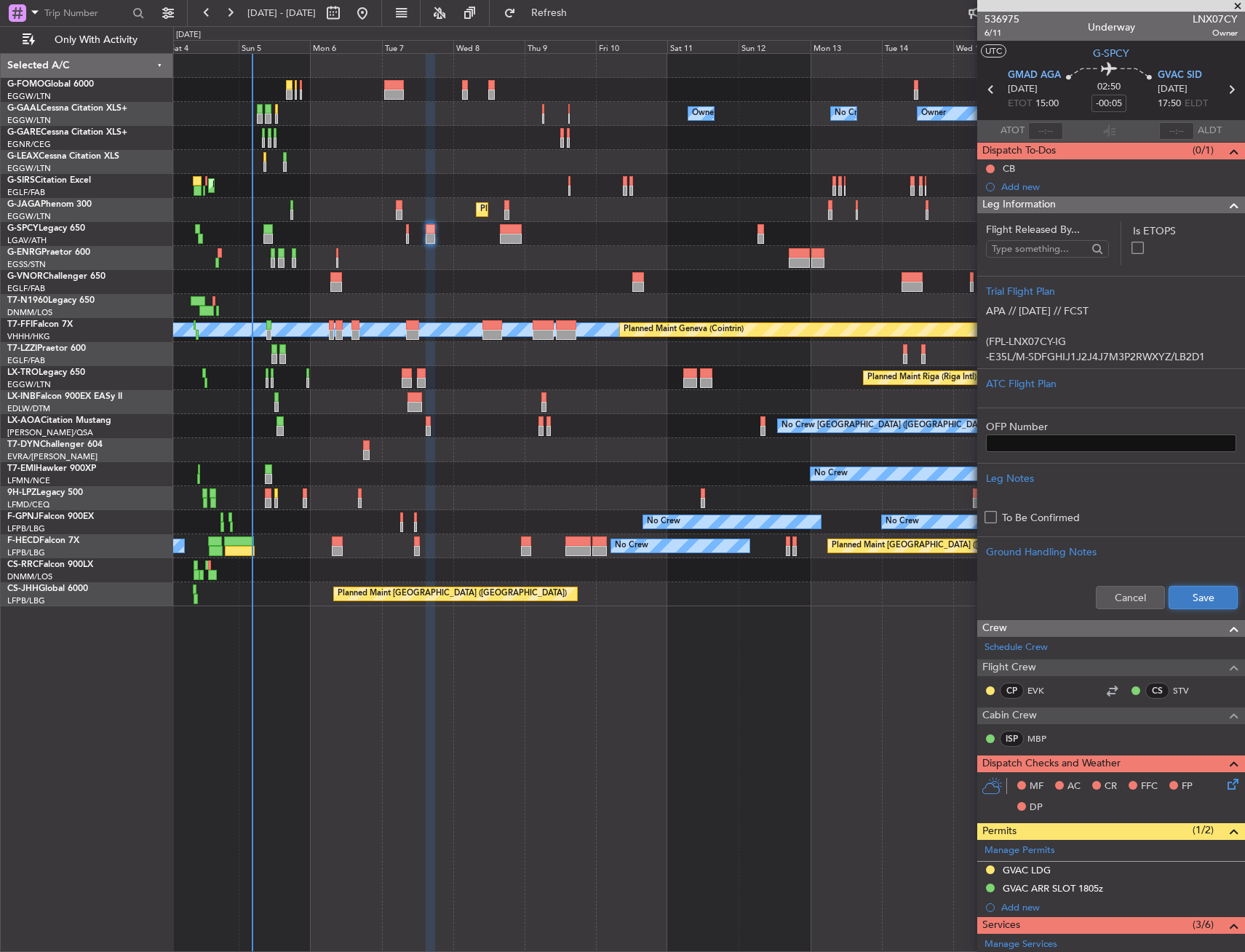
click at [1201, 591] on button "Save" at bounding box center [1203, 598] width 69 height 23
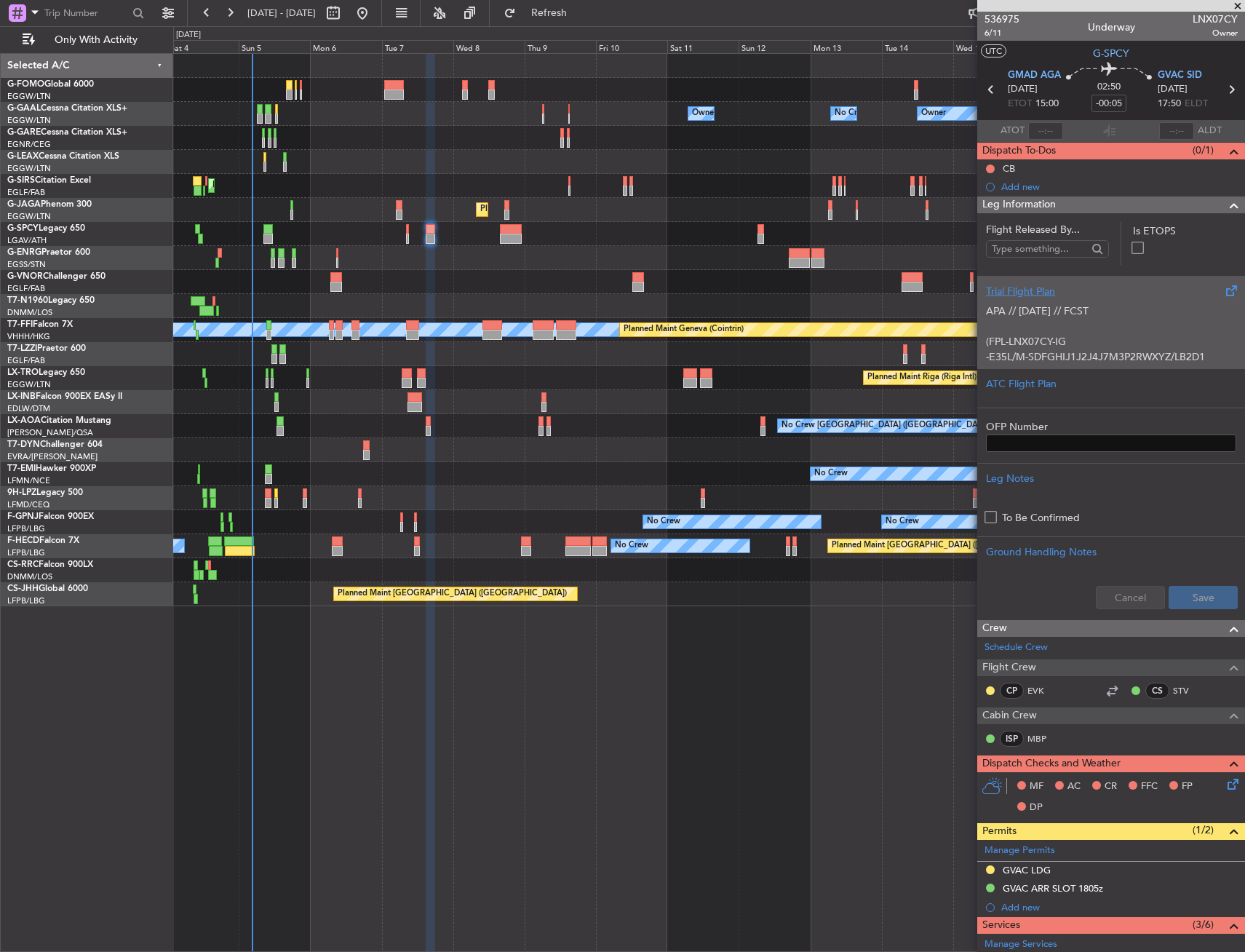
click at [1135, 335] on p "(FPL-LNX07CY-IG" at bounding box center [1111, 342] width 250 height 16
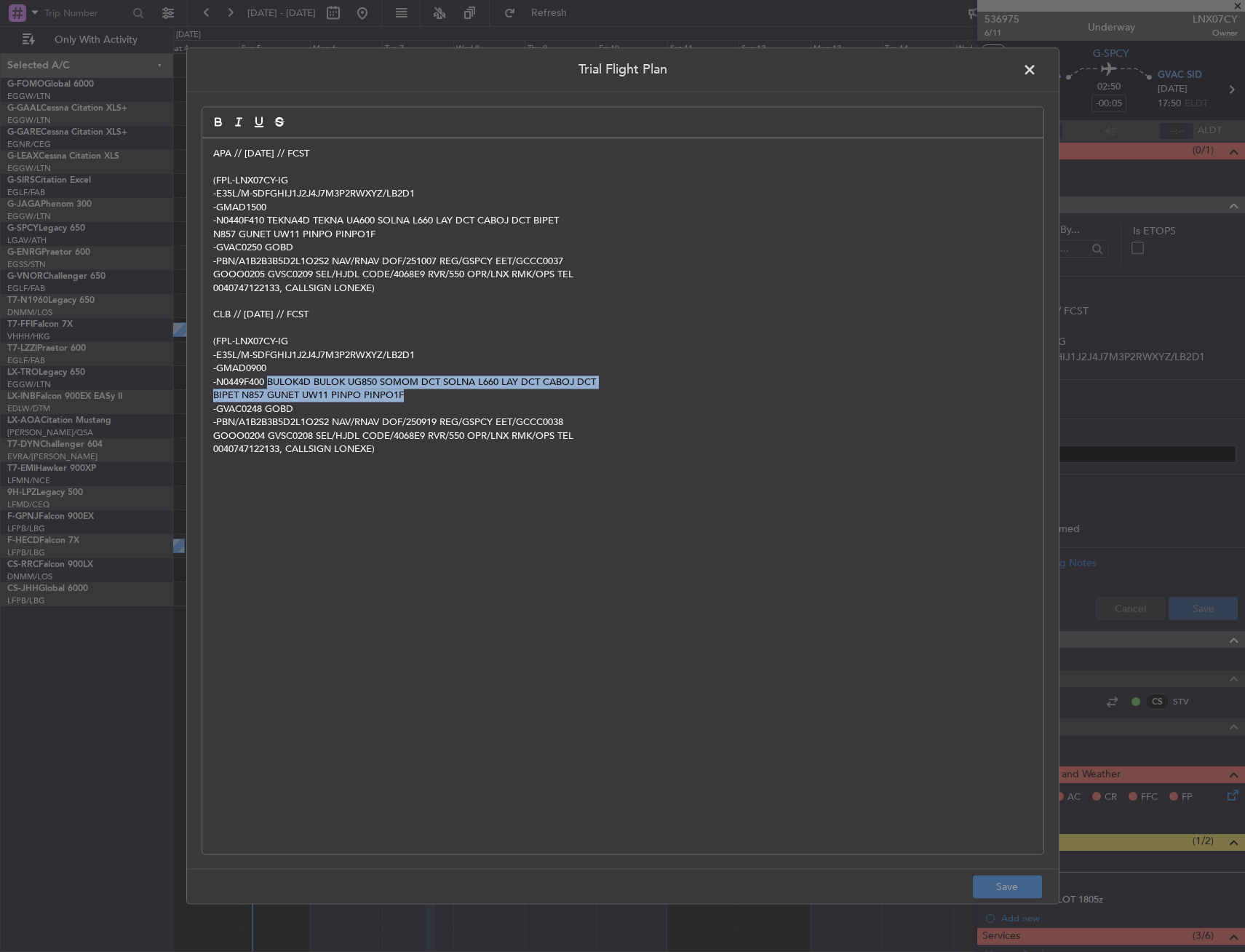
drag, startPoint x: 271, startPoint y: 383, endPoint x: 432, endPoint y: 394, distance: 161.4
click at [432, 394] on div "APA // 05OCT // FCST (FPL-LNX07CY-IG -E35L/M-SDFGHIJ1J2J4J7M3P2RWXYZ/LB2D1 -GMA…" at bounding box center [623, 495] width 841 height 715
copy div "BULOK4D BULOK UG850 SOMOM DCT SOLNA L660 LAY DCT CABOJ DCT BIPET N857 GUNET UW1…"
click at [335, 421] on p "-PBN/A1B2B3B5D2L1O2S2 NAV/RNAV DOF/250919 REG/GSPCY EET/GCCC0038" at bounding box center [623, 421] width 820 height 13
drag, startPoint x: 267, startPoint y: 383, endPoint x: 464, endPoint y: 400, distance: 197.7
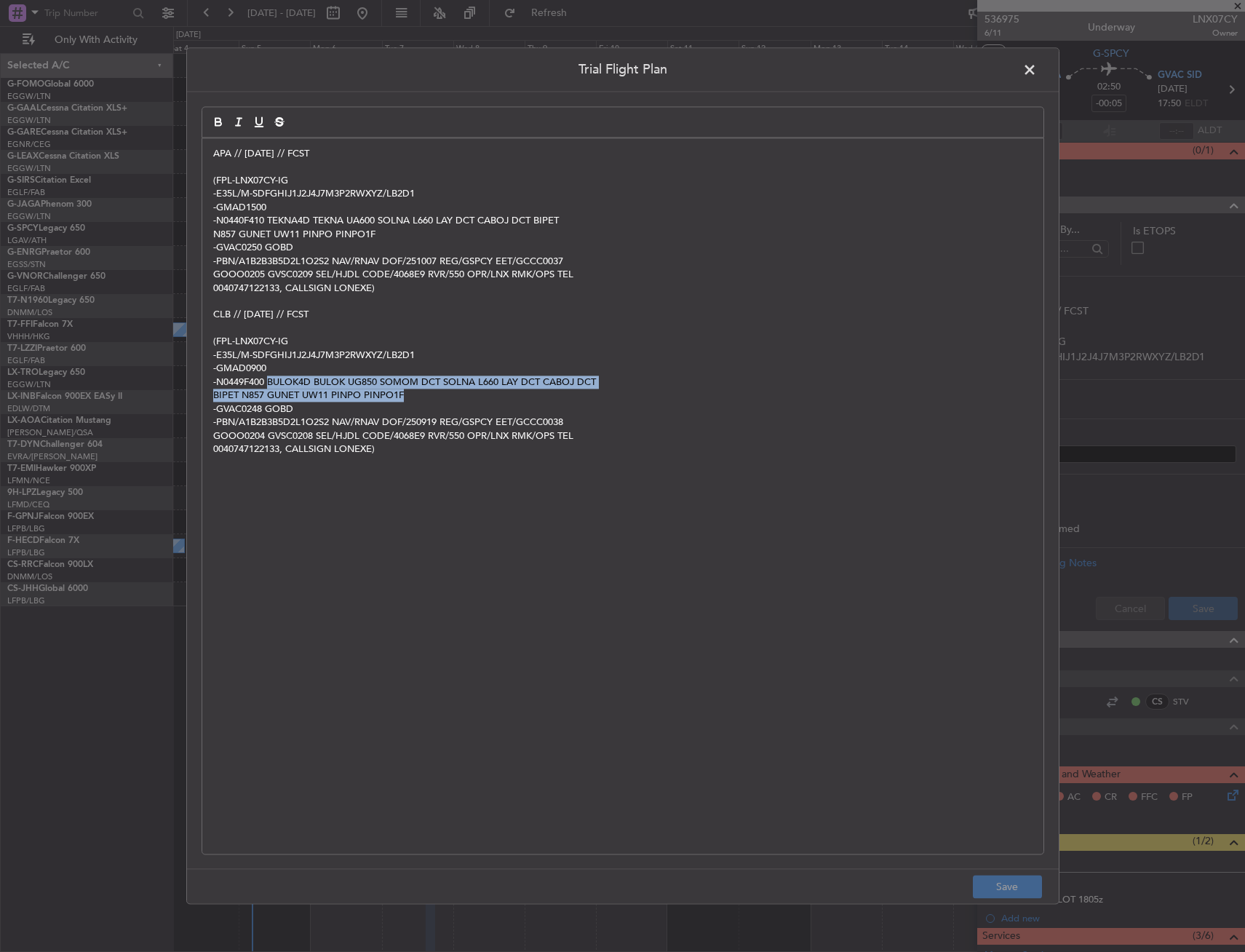
click at [464, 400] on div "APA // 05OCT // FCST (FPL-LNX07CY-IG -E35L/M-SDFGHIJ1J2J4J7M3P2RWXYZ/LB2D1 -GMA…" at bounding box center [623, 495] width 841 height 715
copy div "BULOK4D BULOK UG850 SOMOM DCT SOLNA L660 LAY DCT CABOJ DCT BIPET N857 GUNET UW1…"
click at [1037, 68] on span at bounding box center [1037, 73] width 0 height 29
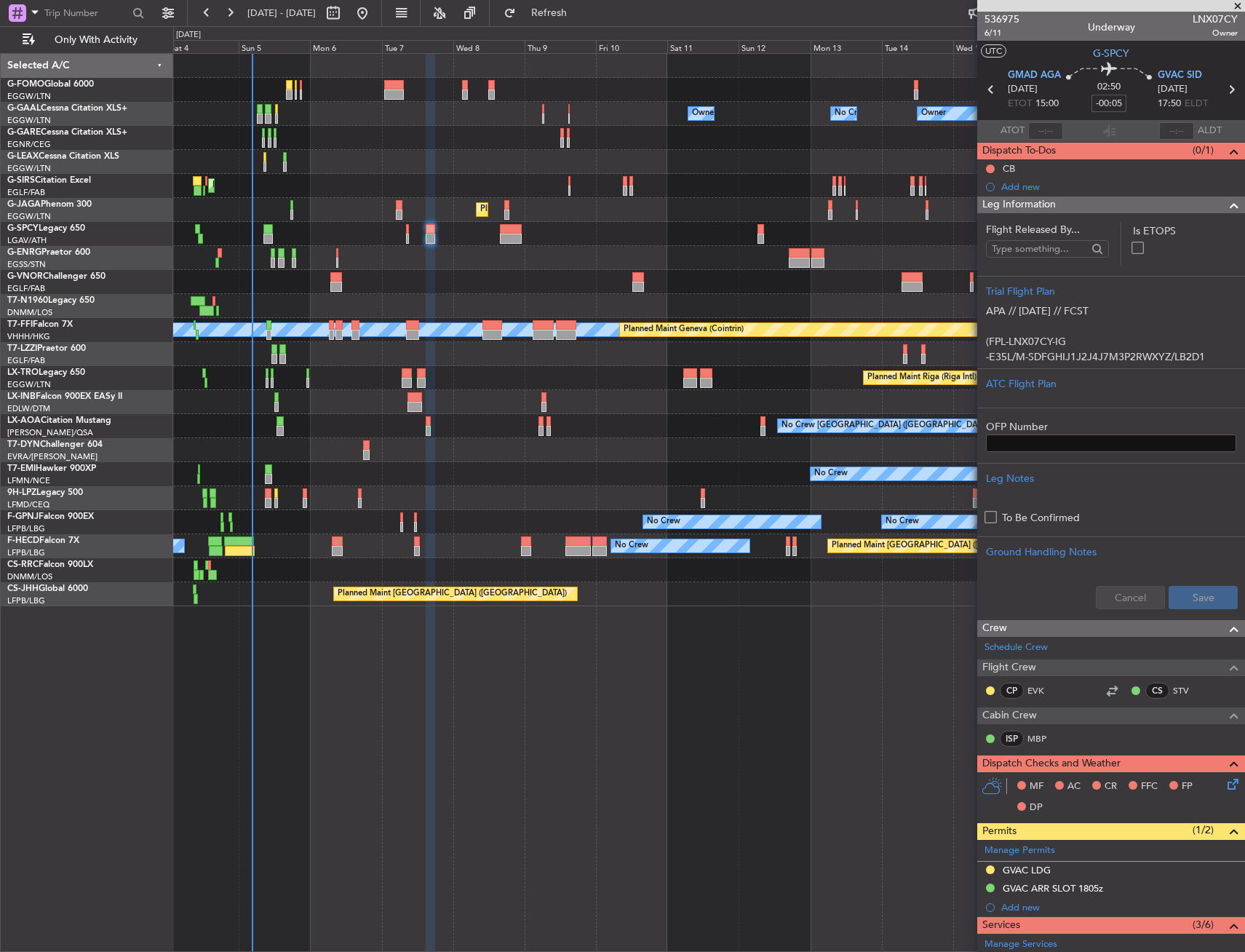
click at [1116, 103] on input "-00:05" at bounding box center [1109, 103] width 35 height 17
click at [1137, 83] on div "02:50 15" at bounding box center [1109, 89] width 96 height 54
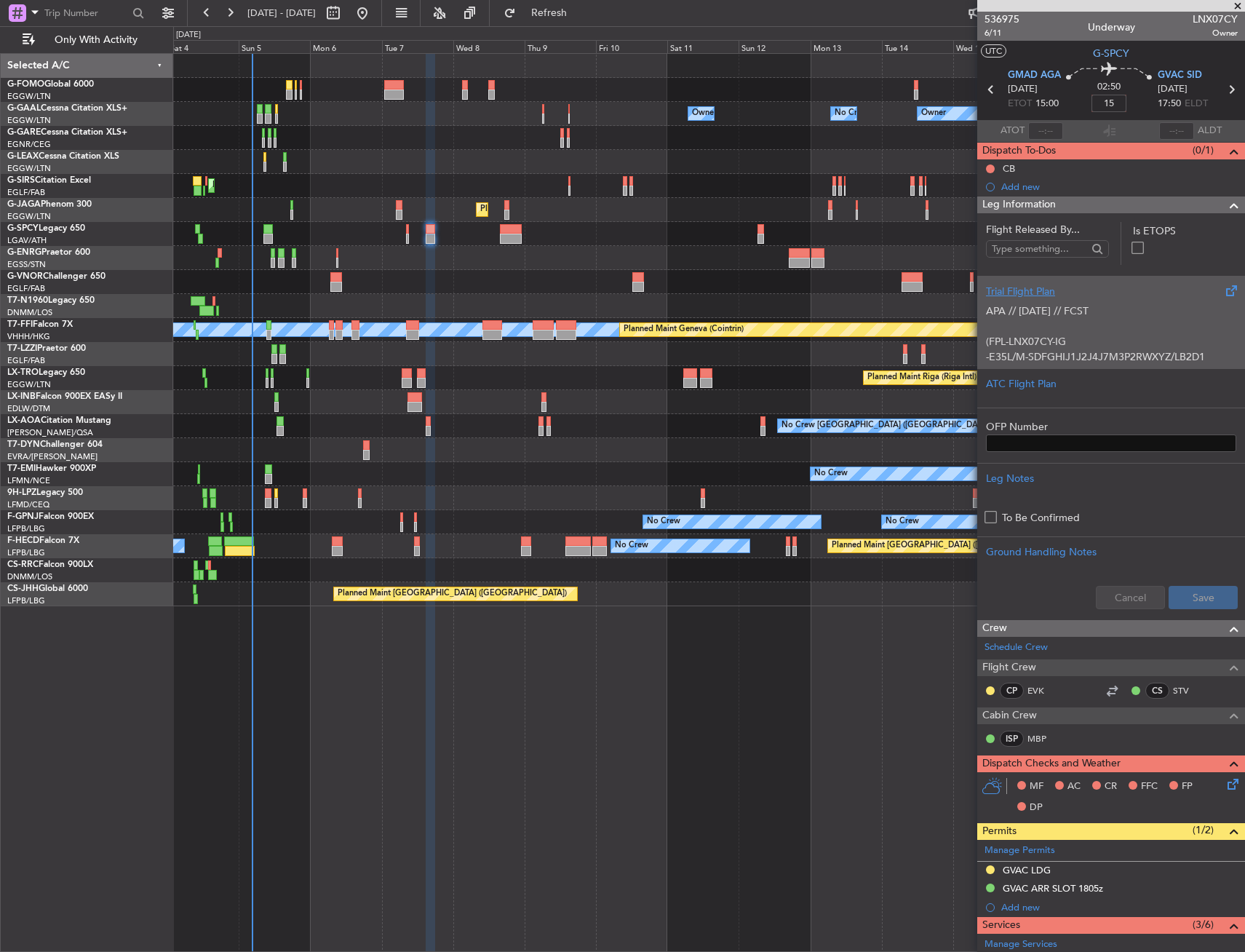
type input "+00:15"
click at [1056, 347] on p "(FPL-LNX07CY-IG" at bounding box center [1111, 342] width 250 height 16
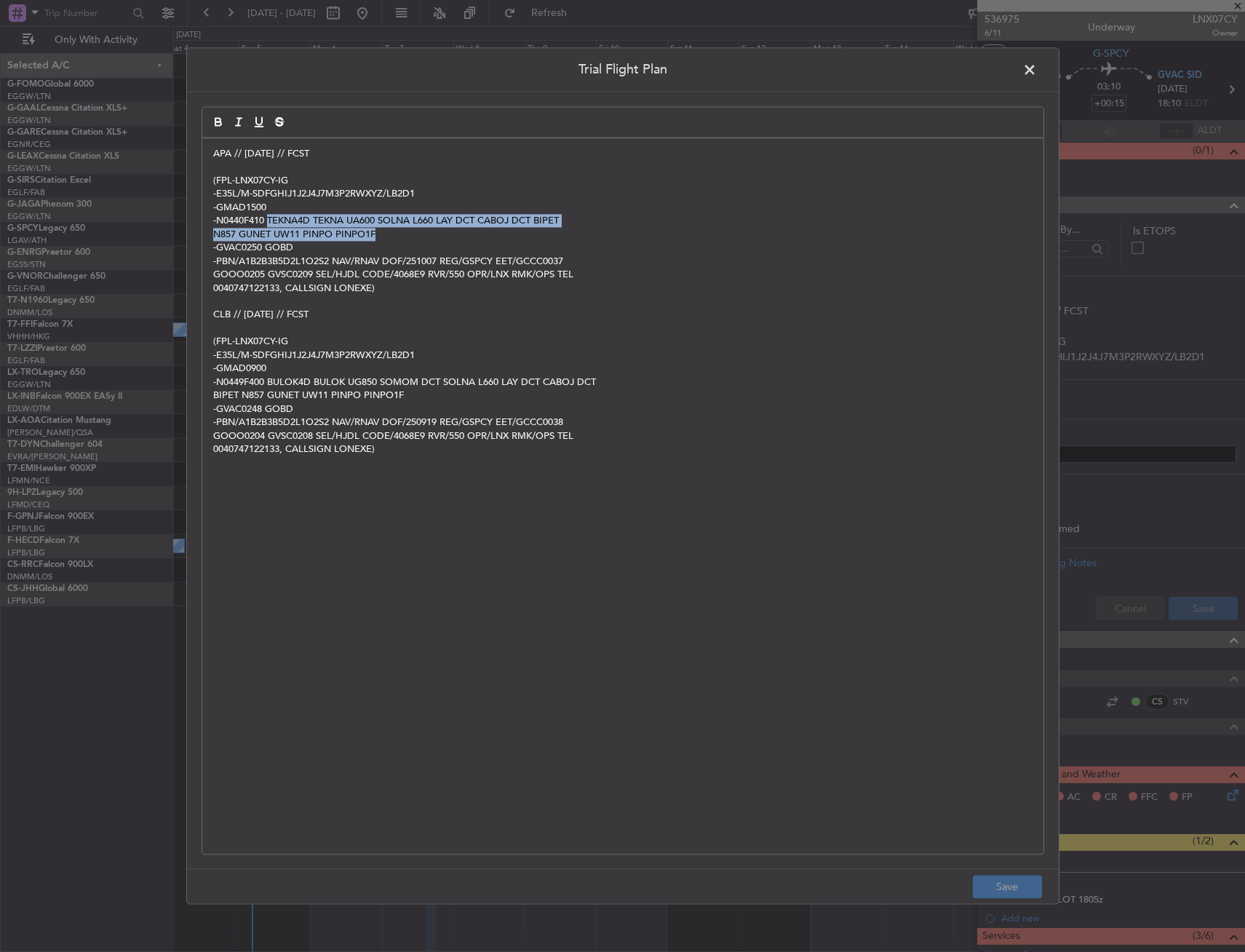
drag, startPoint x: 271, startPoint y: 218, endPoint x: 408, endPoint y: 238, distance: 138.5
click at [408, 238] on div "APA // 05OCT // FCST (FPL-LNX07CY-IG -E35L/M-SDFGHIJ1J2J4J7M3P2RWXYZ/LB2D1 -GMA…" at bounding box center [623, 495] width 841 height 715
copy div "TEKNA4D TEKNA UA600 SOLNA L660 LAY DCT CABOJ DCT BIPET N857 GUNET UW11 PINPO PI…"
click at [1037, 68] on span at bounding box center [1037, 73] width 0 height 29
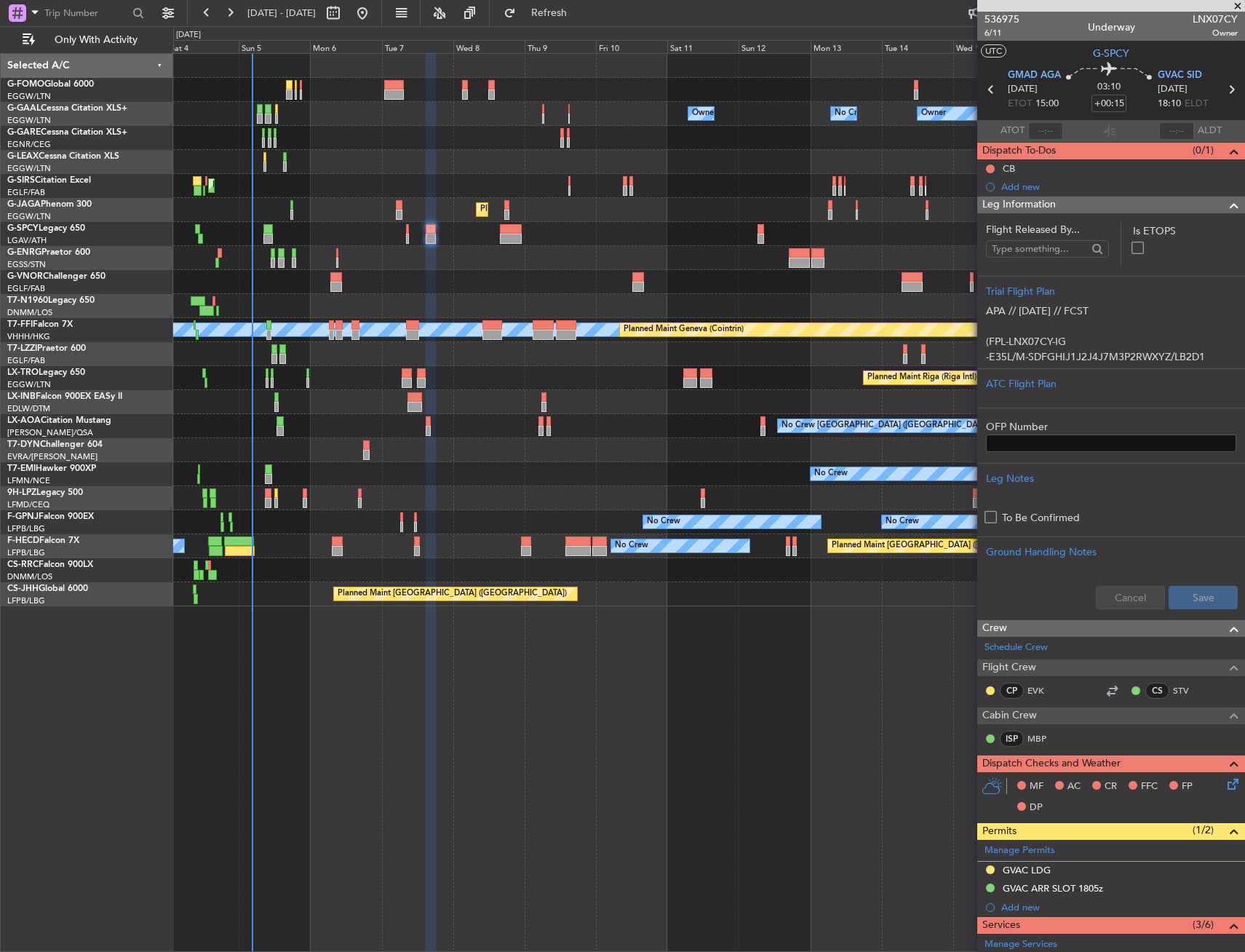
click at [1034, 206] on span "Leg Information" at bounding box center [1019, 204] width 73 height 16
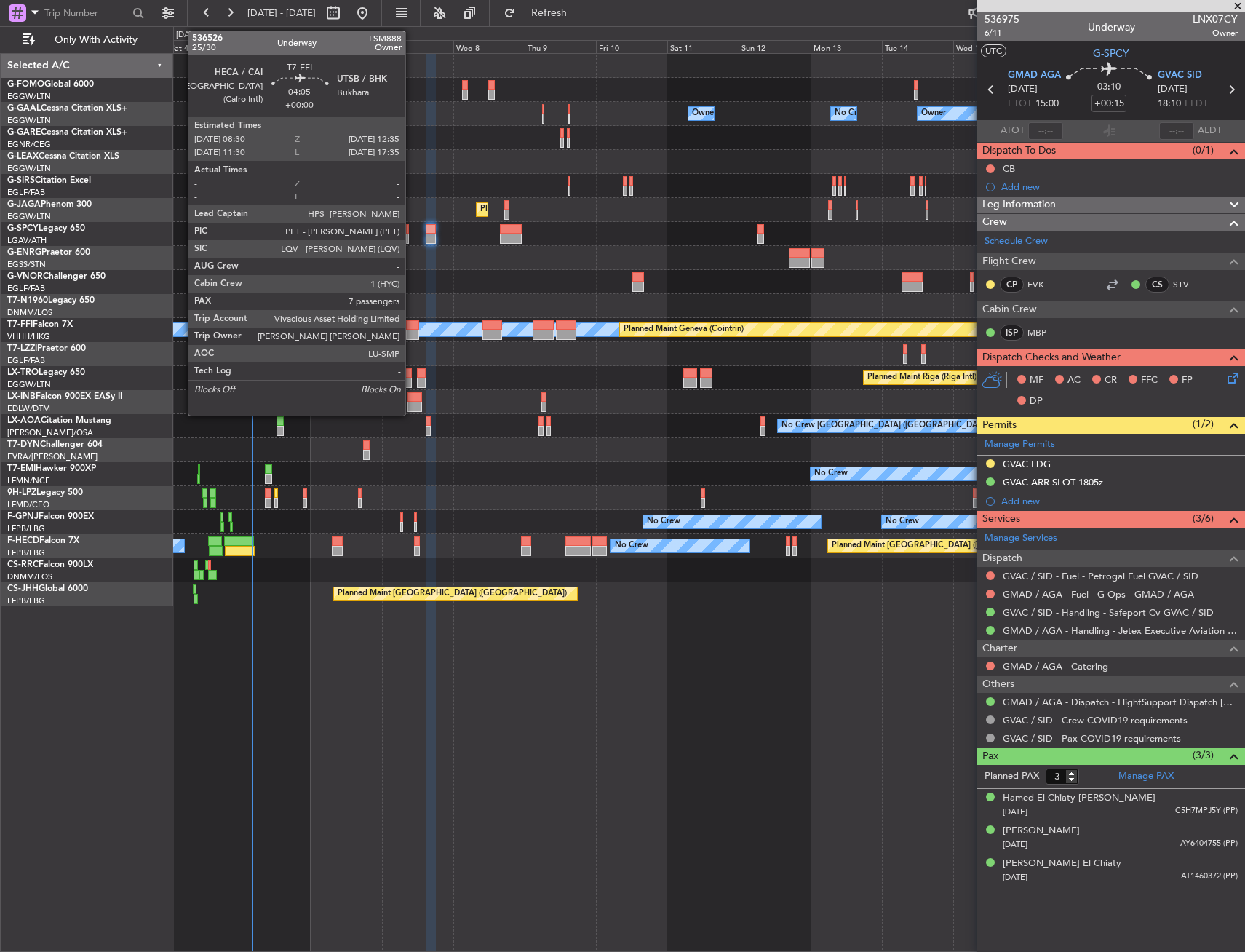
click at [412, 330] on div at bounding box center [412, 334] width 12 height 10
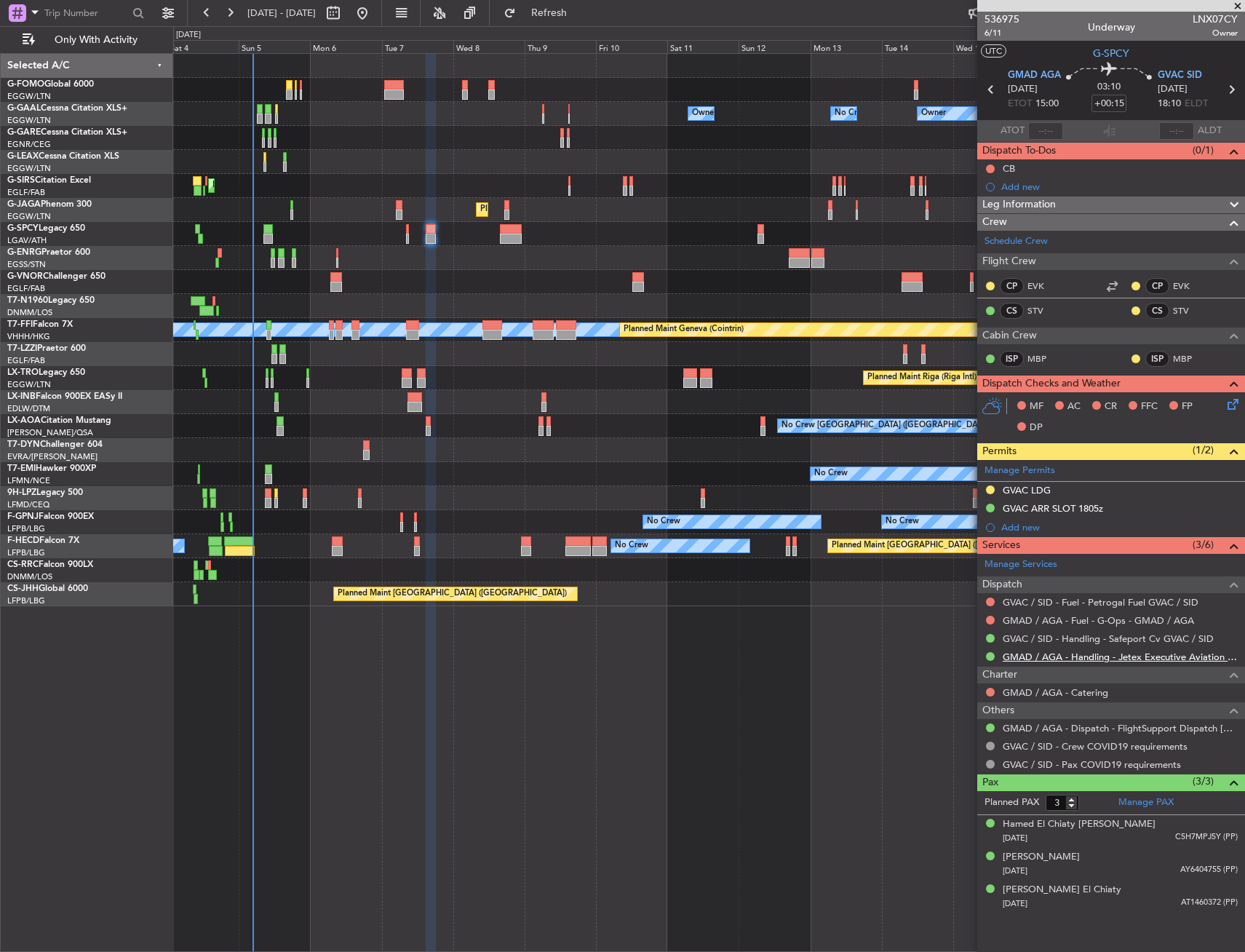
click at [1028, 654] on link "GMAD / AGA - Handling - Jetex Executive Aviation Morocco GMAD / AGA" at bounding box center [1120, 657] width 235 height 12
click at [1222, 470] on div "Manage Permits" at bounding box center [1112, 471] width 268 height 22
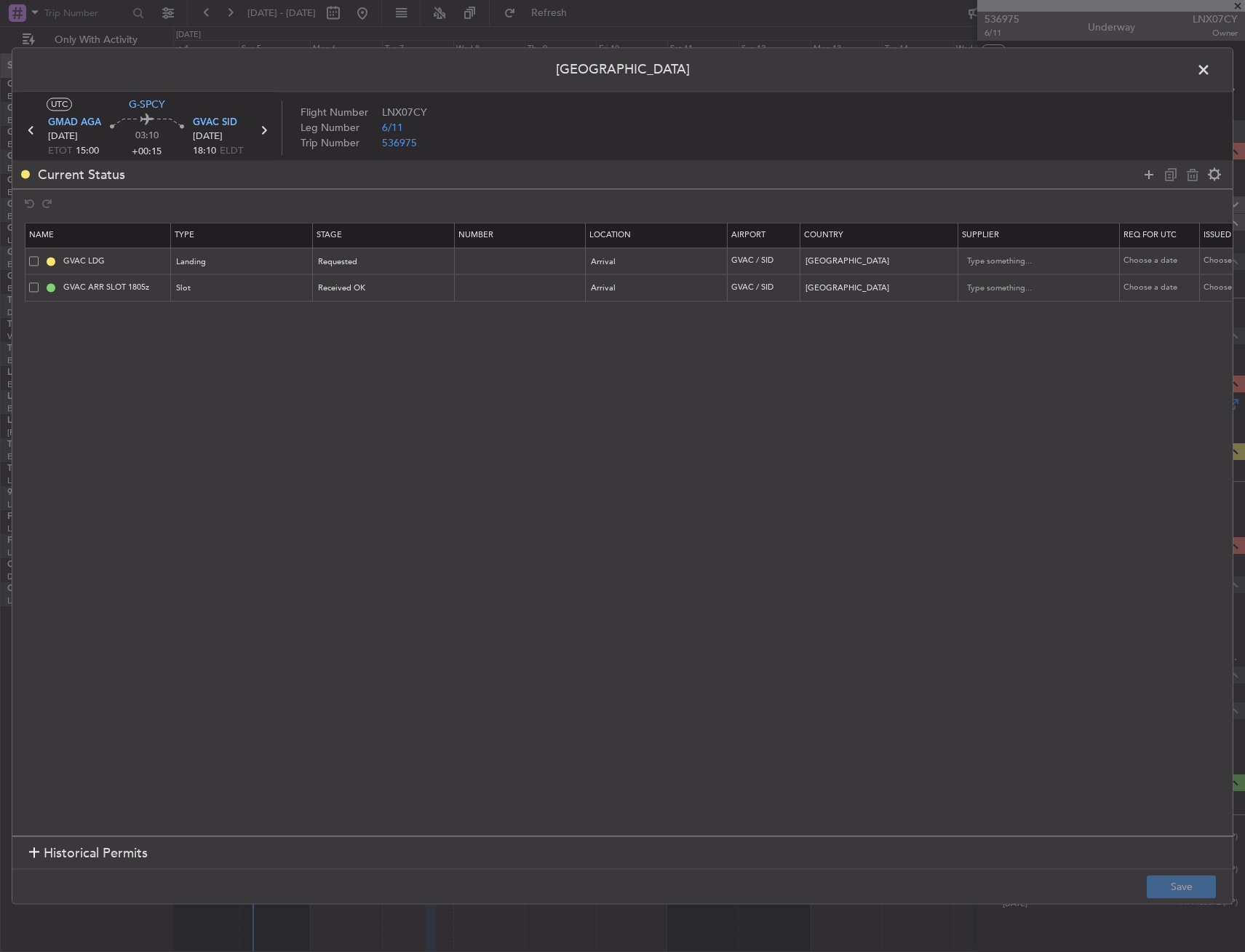
click at [1143, 171] on icon at bounding box center [1149, 175] width 17 height 17
click at [209, 316] on div "Type" at bounding box center [238, 316] width 121 height 22
drag, startPoint x: 227, startPoint y: 470, endPoint x: 354, endPoint y: 388, distance: 151.2
click at [224, 470] on span "Overflight" at bounding box center [243, 470] width 129 height 22
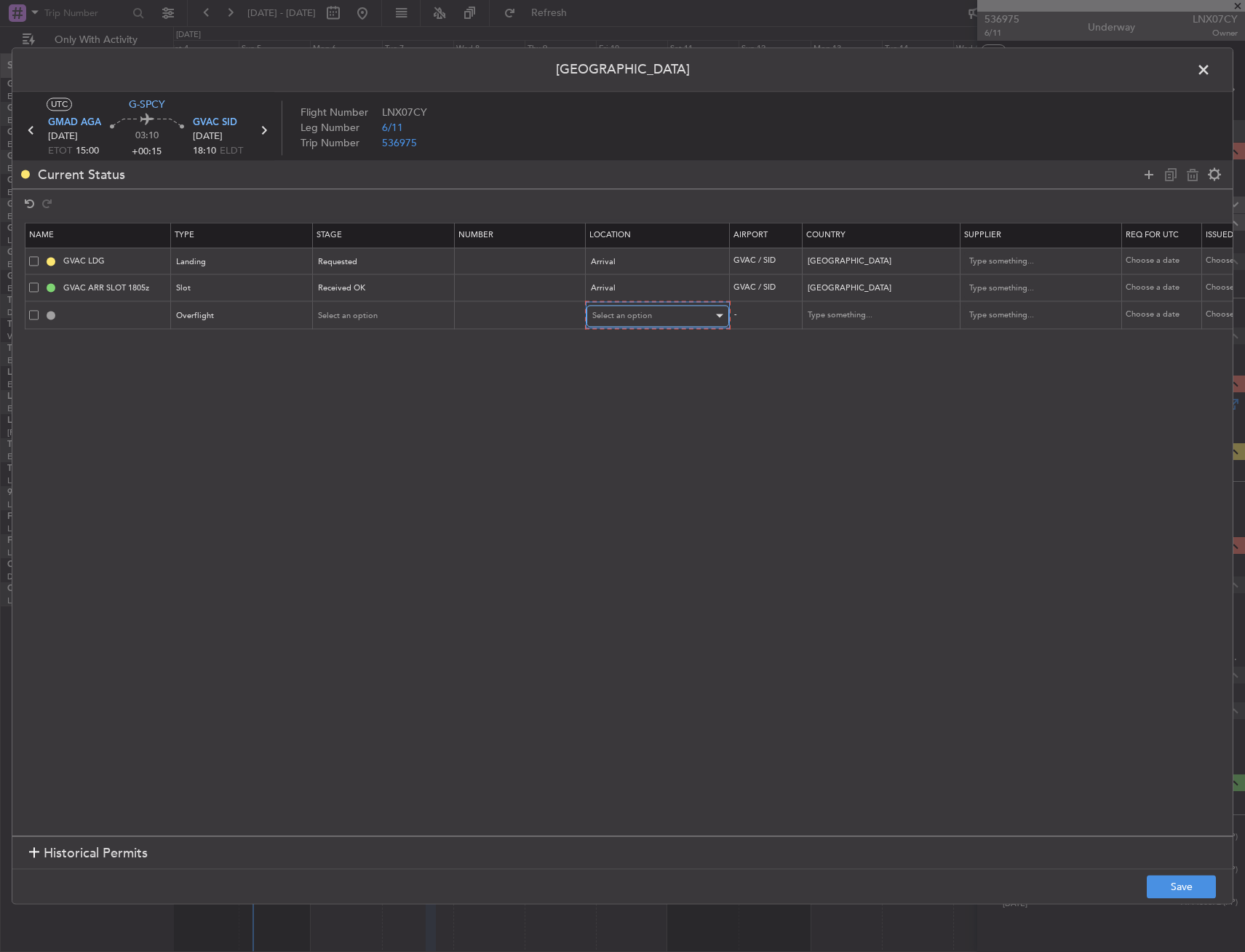
click at [600, 313] on span "Select an option" at bounding box center [622, 316] width 60 height 11
click at [608, 431] on span "Enroute" at bounding box center [658, 434] width 129 height 22
click at [830, 317] on input "text" at bounding box center [872, 315] width 131 height 22
click at [813, 340] on span "Senegal" at bounding box center [880, 338] width 136 height 22
type input "Senegal"
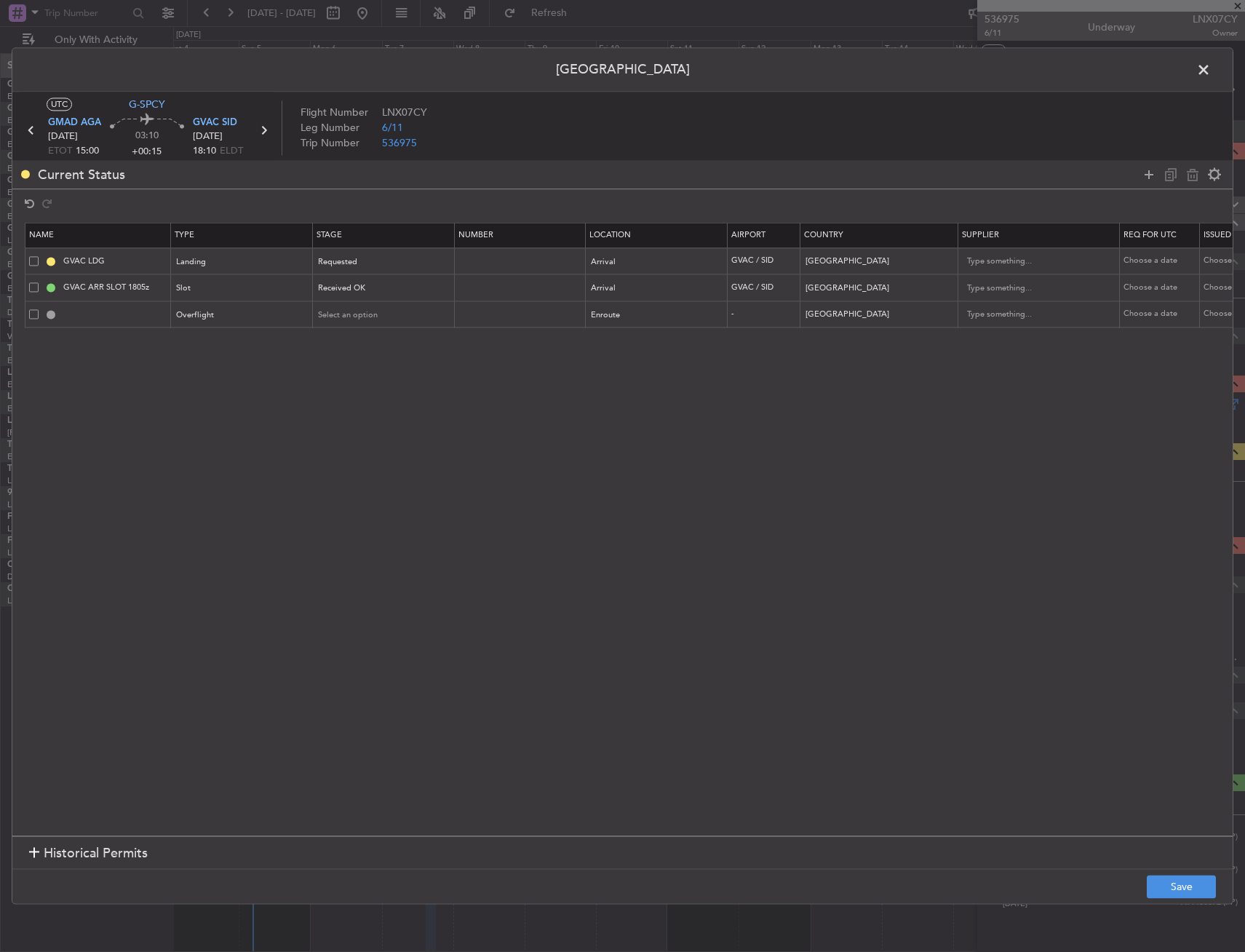
drag, startPoint x: 347, startPoint y: 303, endPoint x: 358, endPoint y: 354, distance: 52.2
click at [347, 304] on div "Select an option" at bounding box center [383, 315] width 141 height 22
click at [359, 325] on div "Select an option" at bounding box center [379, 315] width 121 height 22
click at [372, 410] on span "Requested" at bounding box center [384, 411] width 129 height 22
click at [1206, 884] on button "Save" at bounding box center [1181, 887] width 69 height 23
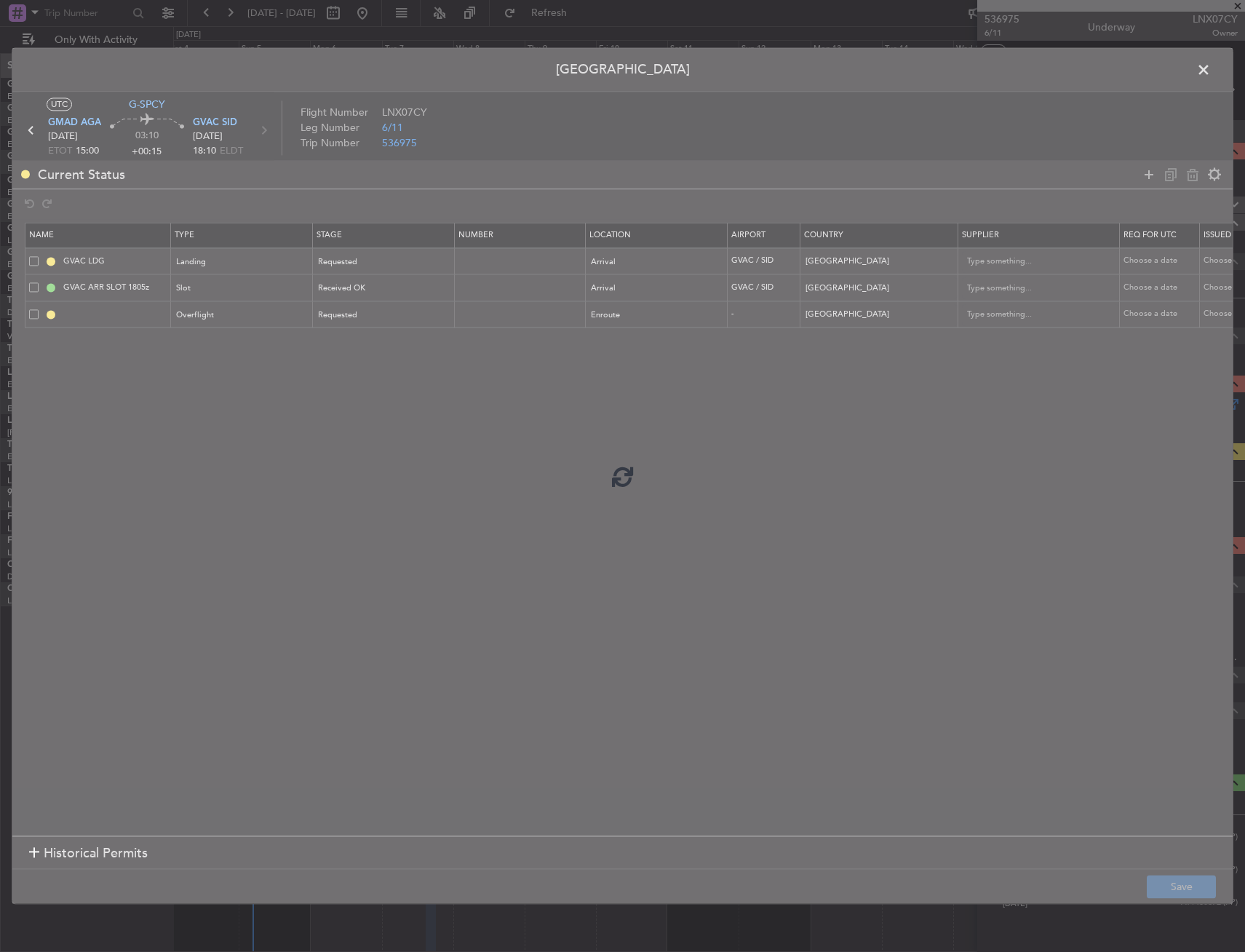
type input "SENEGAL OVF"
type input "NNN"
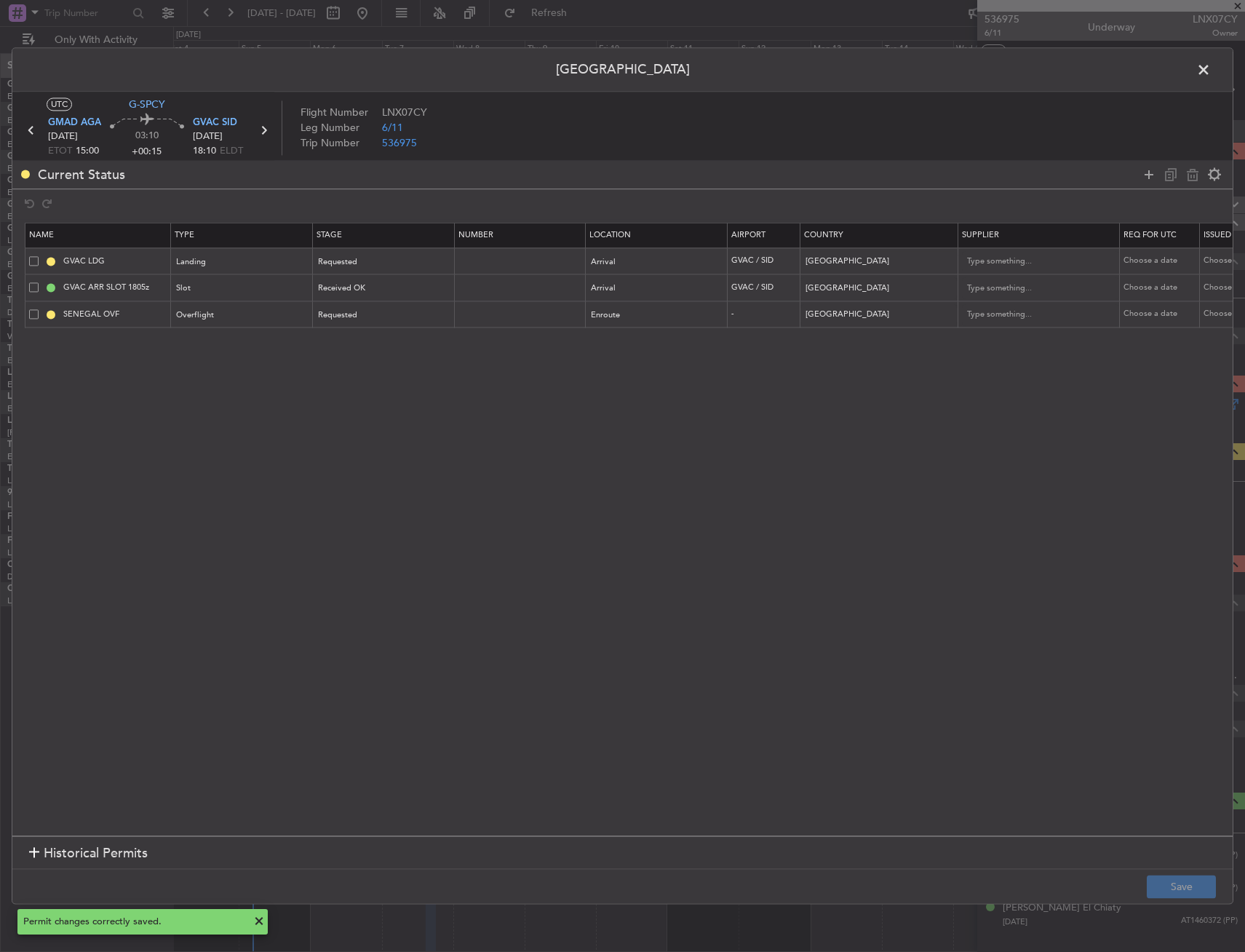
drag, startPoint x: 1205, startPoint y: 69, endPoint x: 1192, endPoint y: 76, distance: 14.8
click at [1211, 69] on span at bounding box center [1211, 73] width 0 height 29
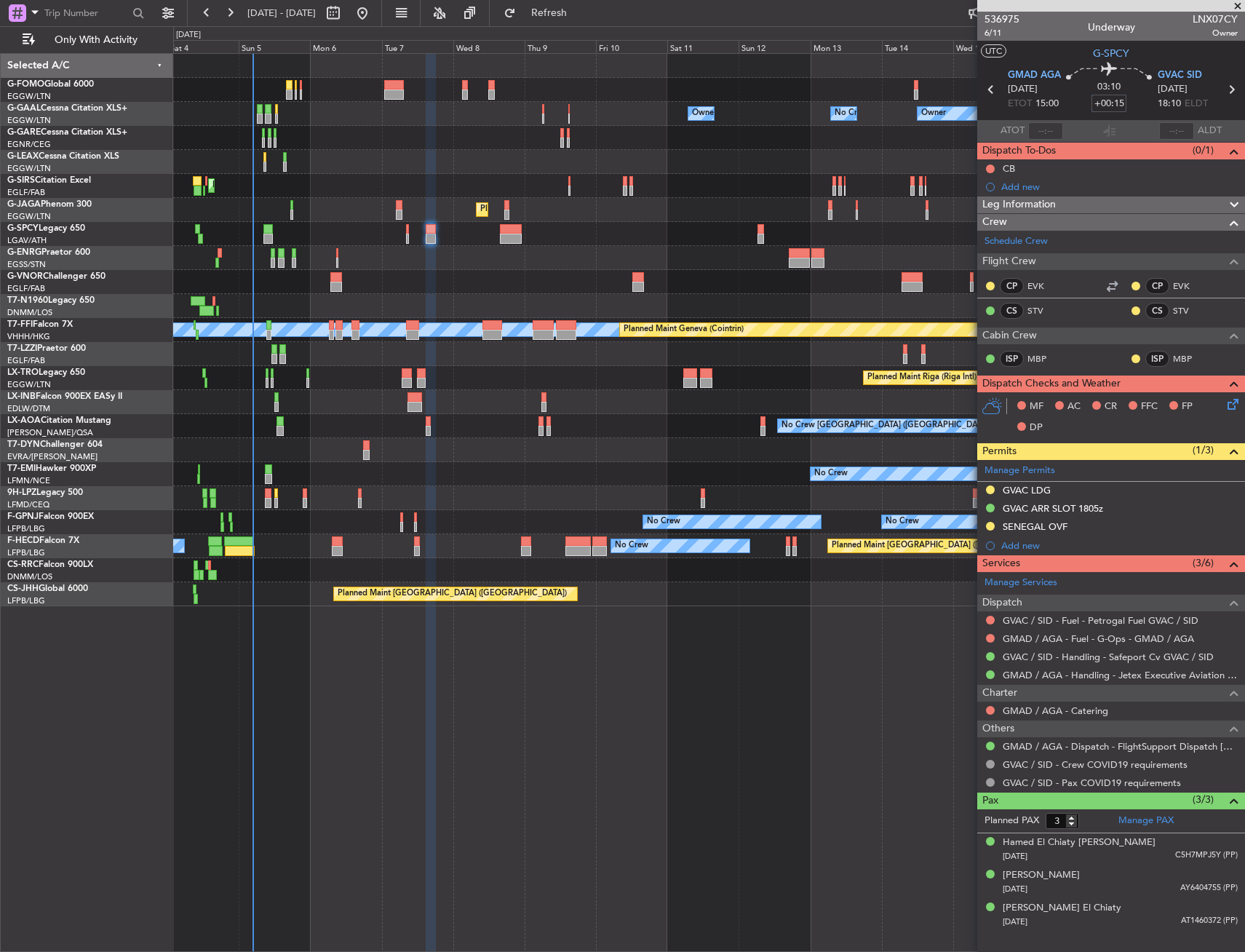
click at [1121, 103] on input "+00:15" at bounding box center [1109, 103] width 35 height 17
click at [1141, 98] on mat-tooltip-component "Estimated Landing Time" at bounding box center [1178, 115] width 115 height 39
drag, startPoint x: 1194, startPoint y: 19, endPoint x: 1238, endPoint y: 20, distance: 44.0
click at [1239, 19] on div "536975 6/11 Underway LNX07CY Owner" at bounding box center [1112, 26] width 268 height 29
click at [1058, 206] on div "Leg Information" at bounding box center [1112, 204] width 268 height 16
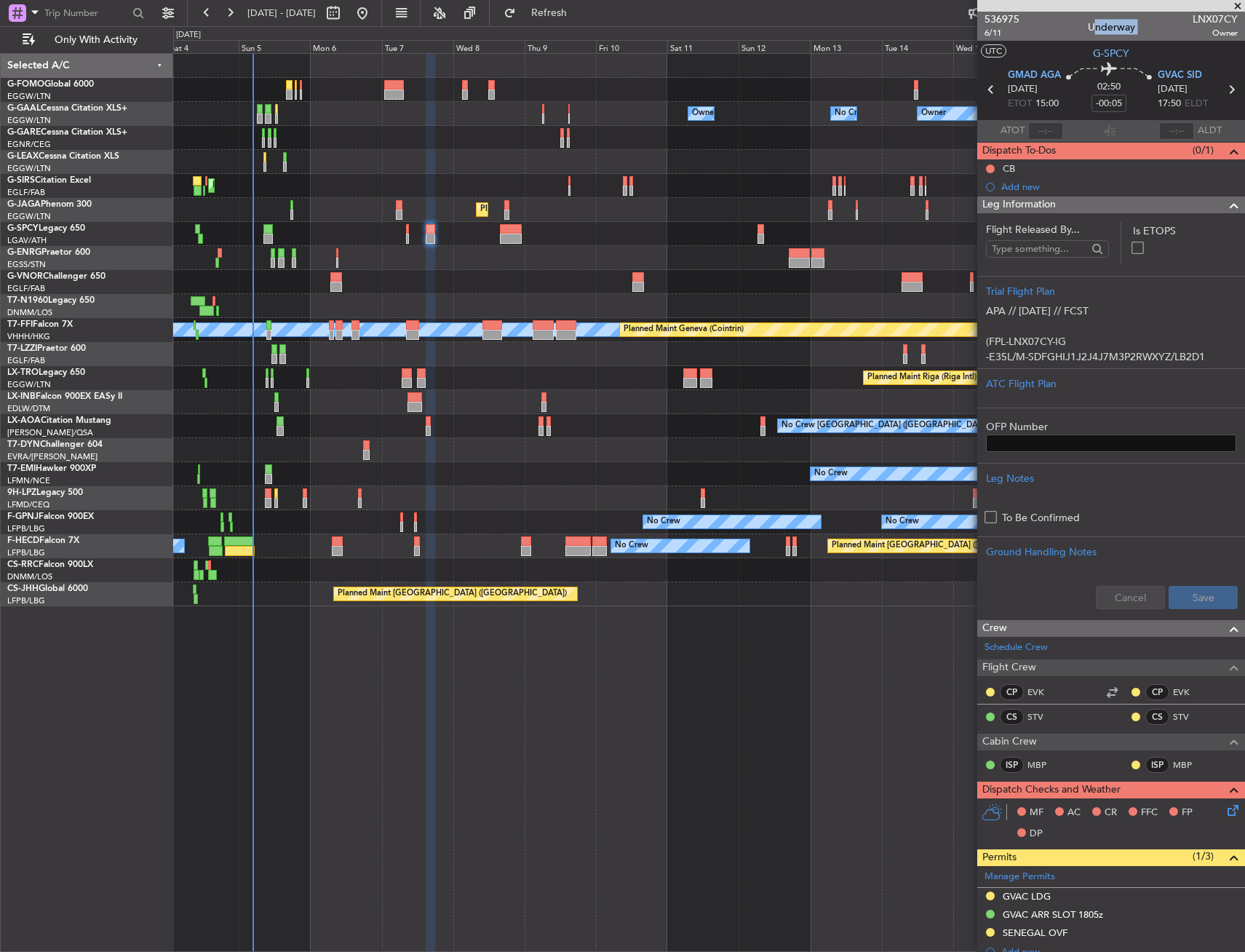
click at [1057, 205] on div "Leg Information" at bounding box center [1112, 204] width 268 height 16
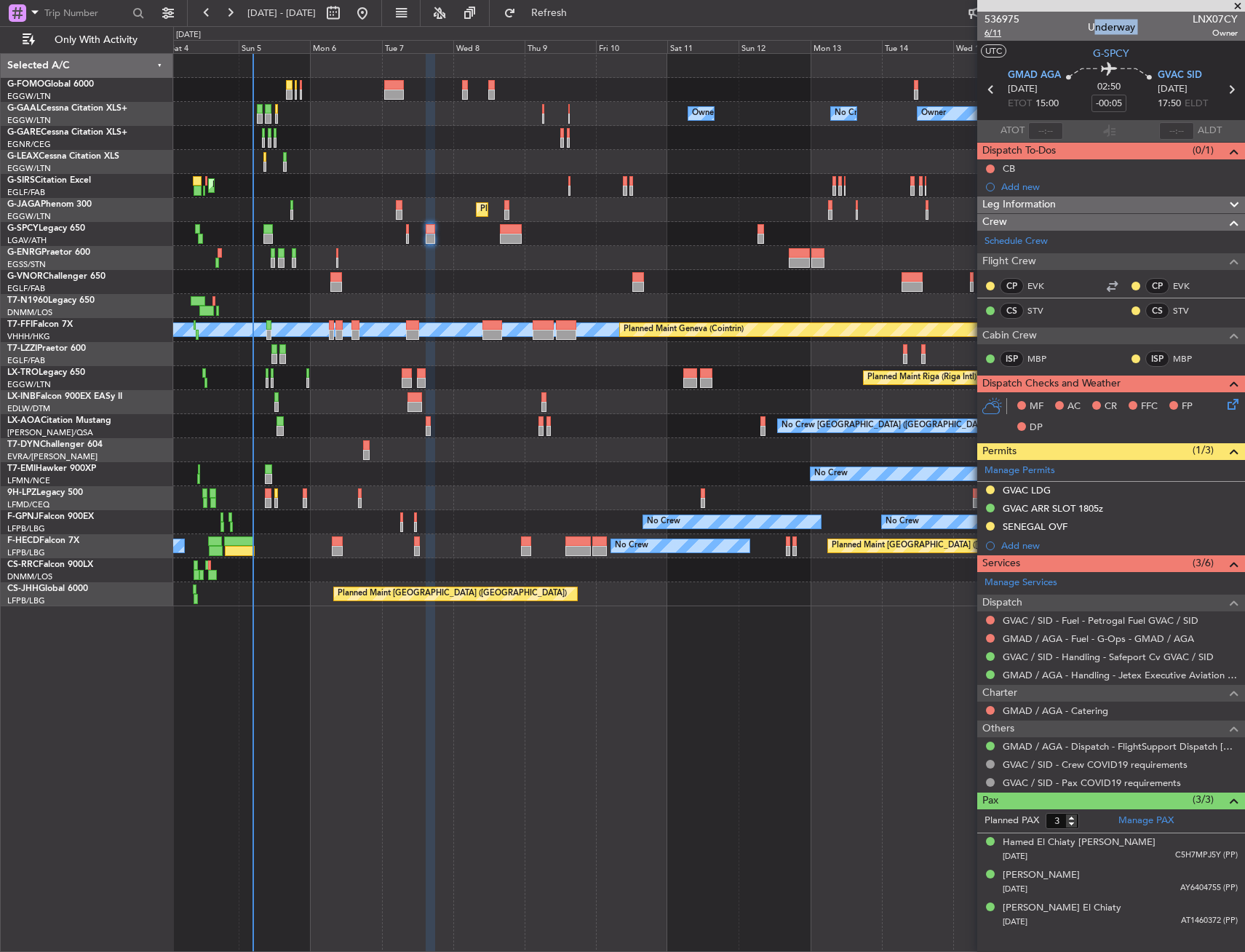
click at [1003, 37] on span "6/11" at bounding box center [1002, 33] width 35 height 12
click at [1236, 412] on div "MF AC CR FFC FP DP" at bounding box center [1112, 418] width 268 height 50
click at [1232, 407] on icon at bounding box center [1230, 401] width 12 height 12
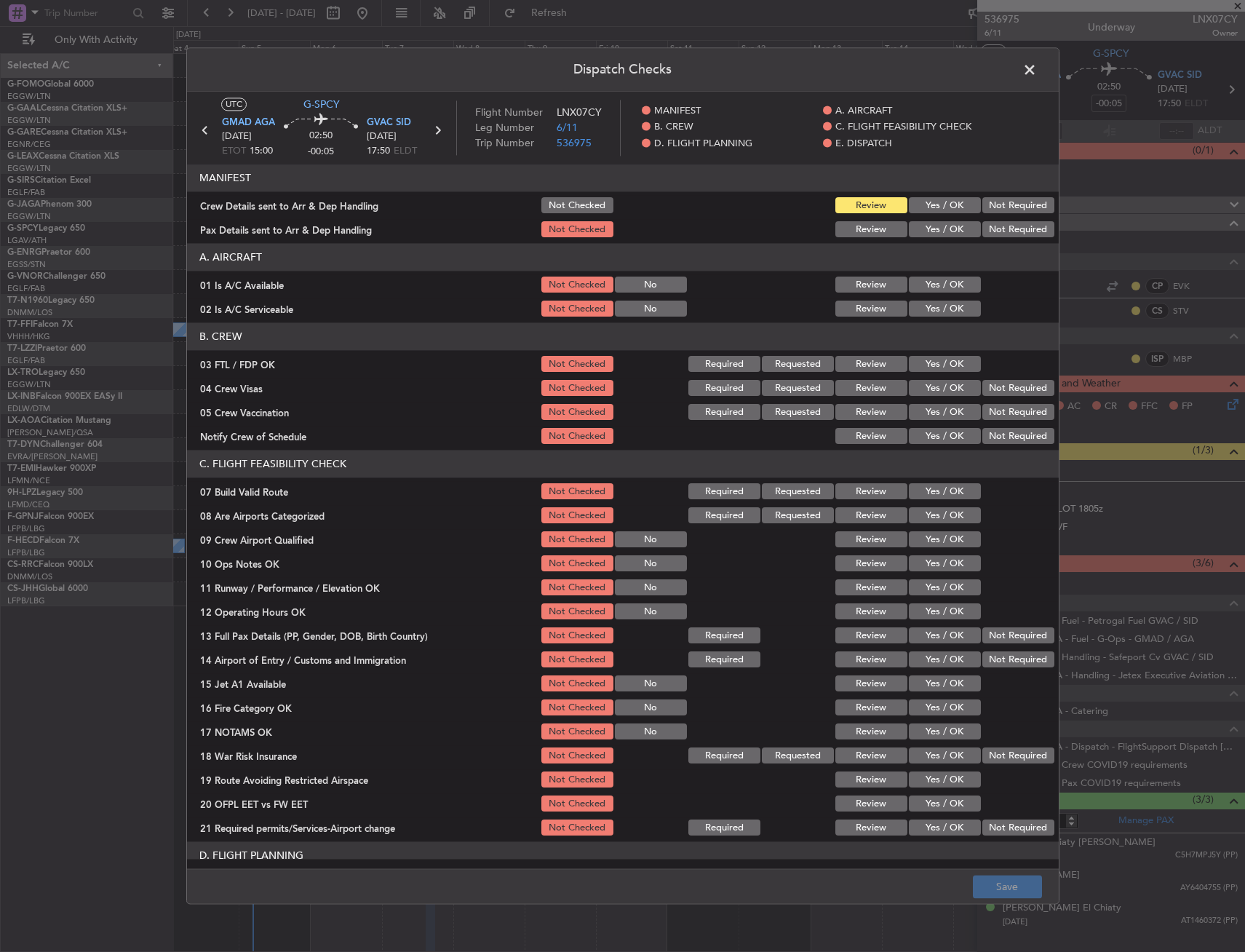
click at [937, 284] on button "Yes / OK" at bounding box center [945, 285] width 72 height 16
click at [933, 315] on button "Yes / OK" at bounding box center [945, 309] width 72 height 16
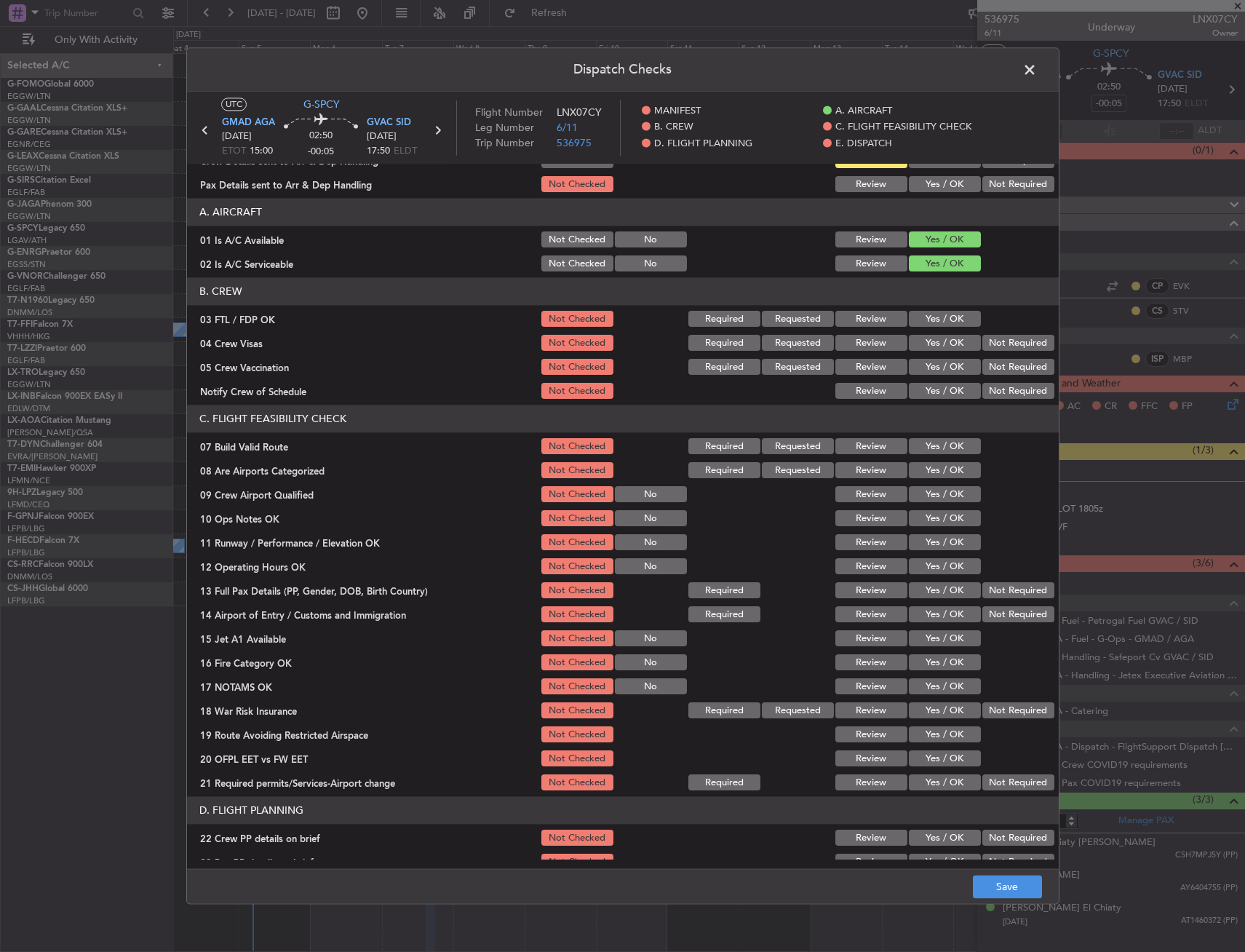
scroll to position [146, 0]
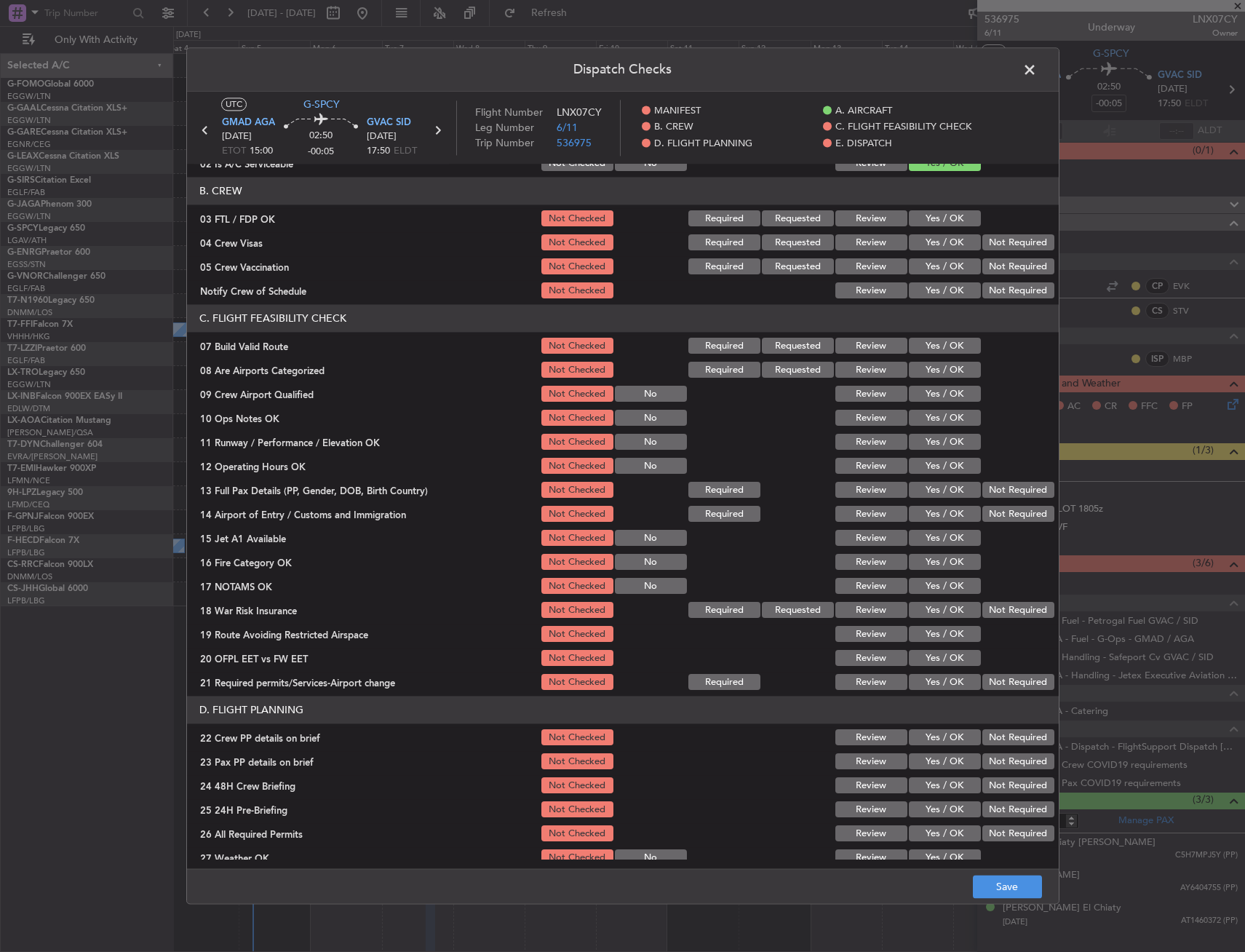
drag, startPoint x: 932, startPoint y: 330, endPoint x: 931, endPoint y: 338, distance: 8.1
click at [931, 338] on section "C. FLIGHT FEASIBILITY CHECK 07 Build Valid Route Not Checked Required Requested…" at bounding box center [622, 499] width 872 height 388
drag, startPoint x: 931, startPoint y: 338, endPoint x: 933, endPoint y: 349, distance: 11.2
click at [930, 340] on button "Yes / OK" at bounding box center [945, 346] width 72 height 16
click at [937, 404] on div "Yes / OK" at bounding box center [943, 394] width 73 height 20
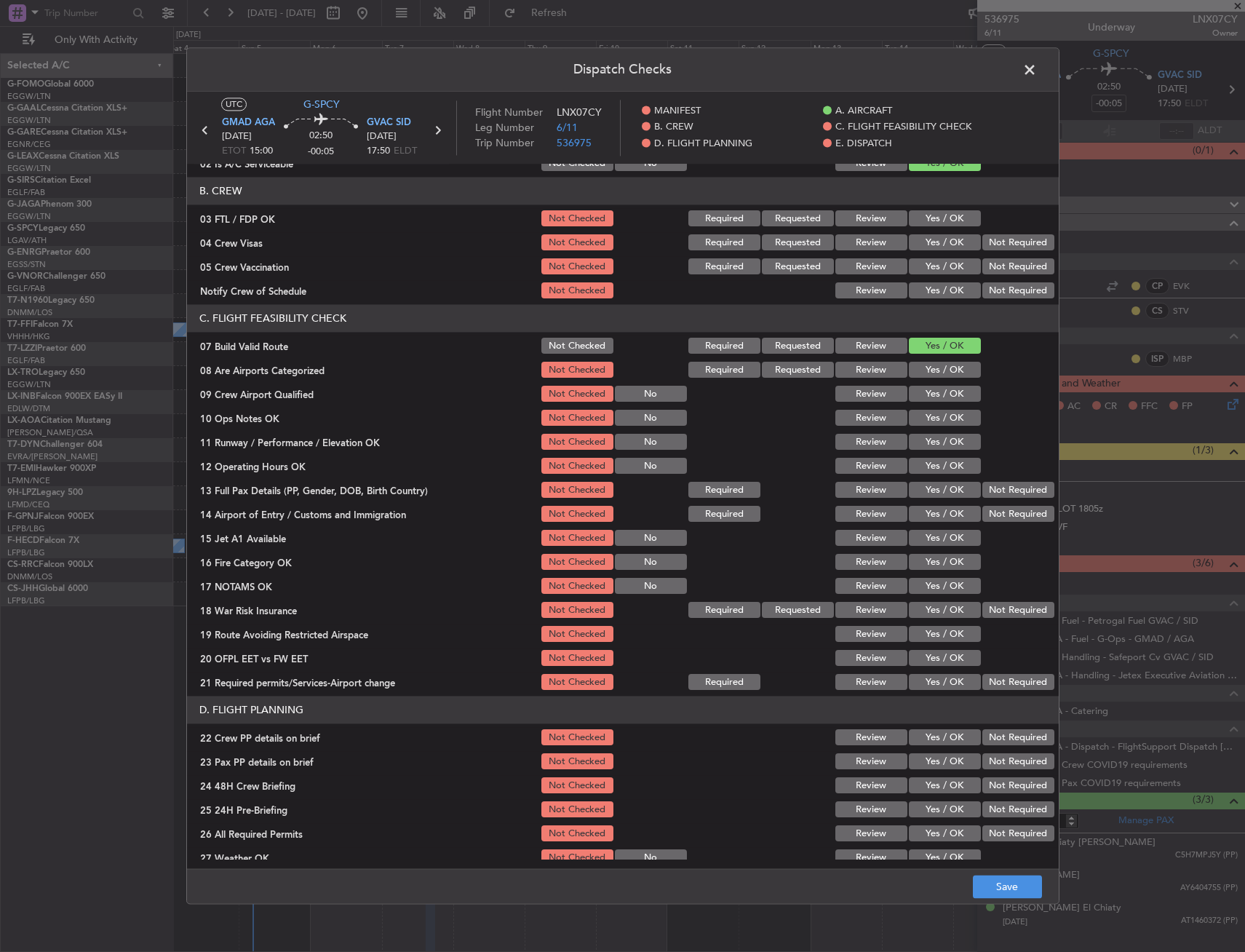
click at [932, 421] on button "Yes / OK" at bounding box center [945, 418] width 72 height 16
click at [933, 441] on button "Yes / OK" at bounding box center [945, 443] width 72 height 16
click at [929, 478] on section "C. FLIGHT FEASIBILITY CHECK 07 Build Valid Route Not Checked Required Requested…" at bounding box center [622, 499] width 872 height 388
click at [929, 478] on section "C. FLIGHT FEASIBILITY CHECK 07 Build Valid Route Not Checked Required Requested…" at bounding box center [622, 499] width 872 height 388
drag, startPoint x: 929, startPoint y: 455, endPoint x: 929, endPoint y: 467, distance: 12.0
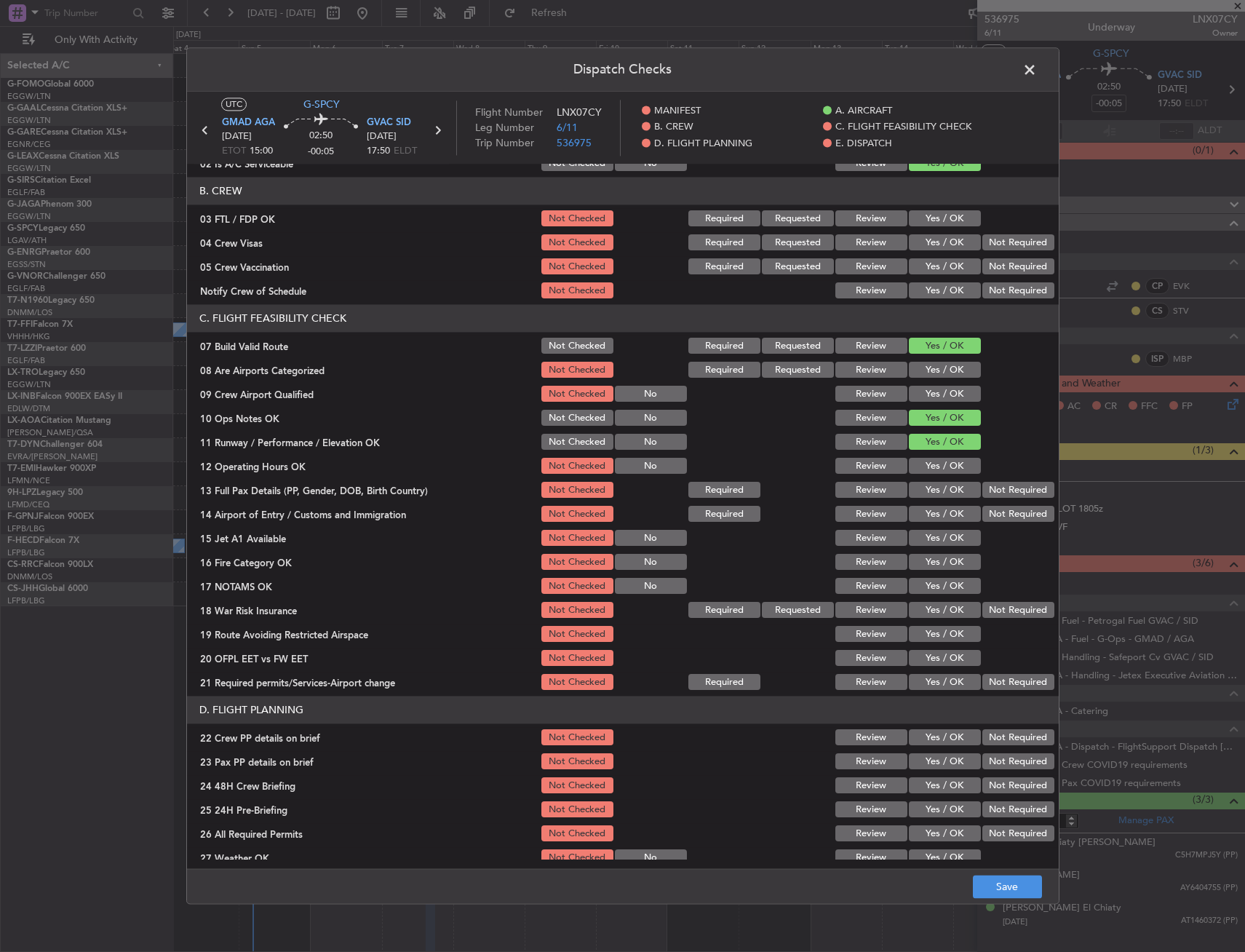
click at [929, 457] on section "C. FLIGHT FEASIBILITY CHECK 07 Build Valid Route Not Checked Required Requested…" at bounding box center [622, 499] width 872 height 388
click at [927, 467] on button "Yes / OK" at bounding box center [945, 467] width 72 height 16
drag, startPoint x: 930, startPoint y: 481, endPoint x: 929, endPoint y: 502, distance: 21.0
click at [929, 481] on div "Yes / OK" at bounding box center [943, 491] width 73 height 20
click at [929, 502] on section "C. FLIGHT FEASIBILITY CHECK 07 Build Valid Route Not Checked Required Requested…" at bounding box center [622, 499] width 872 height 388
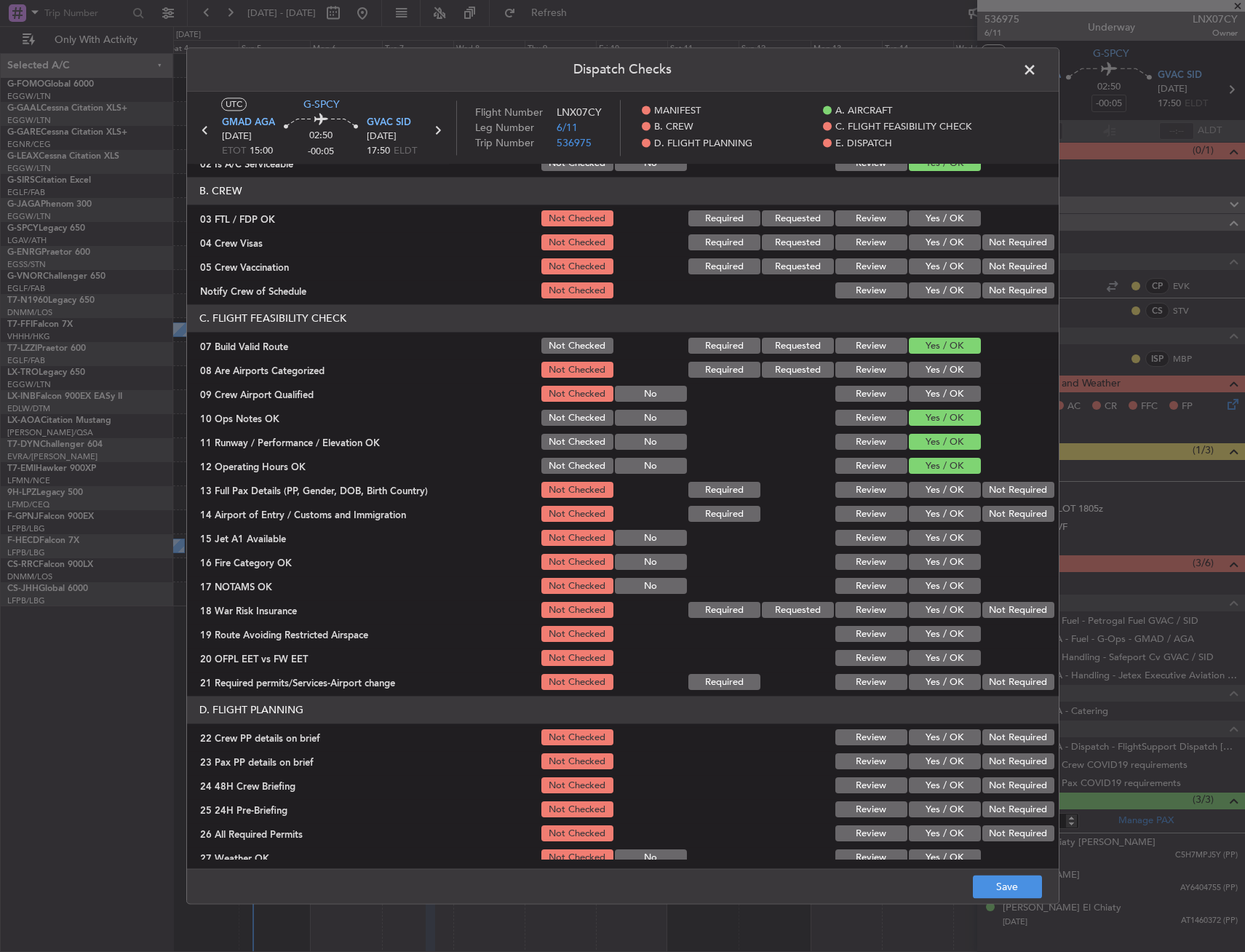
click at [928, 513] on button "Yes / OK" at bounding box center [945, 514] width 72 height 16
click at [926, 489] on button "Yes / OK" at bounding box center [945, 490] width 72 height 16
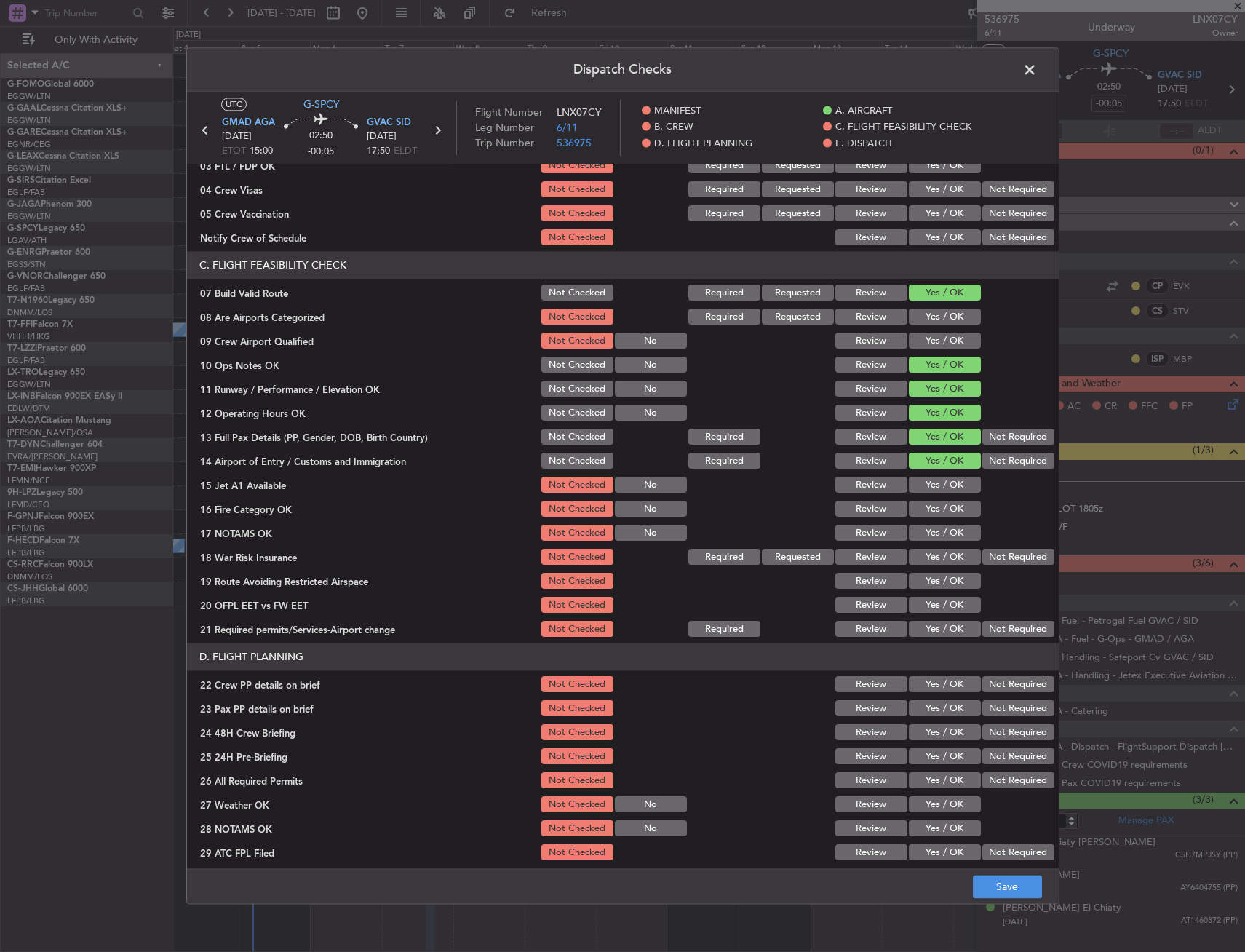
scroll to position [218, 0]
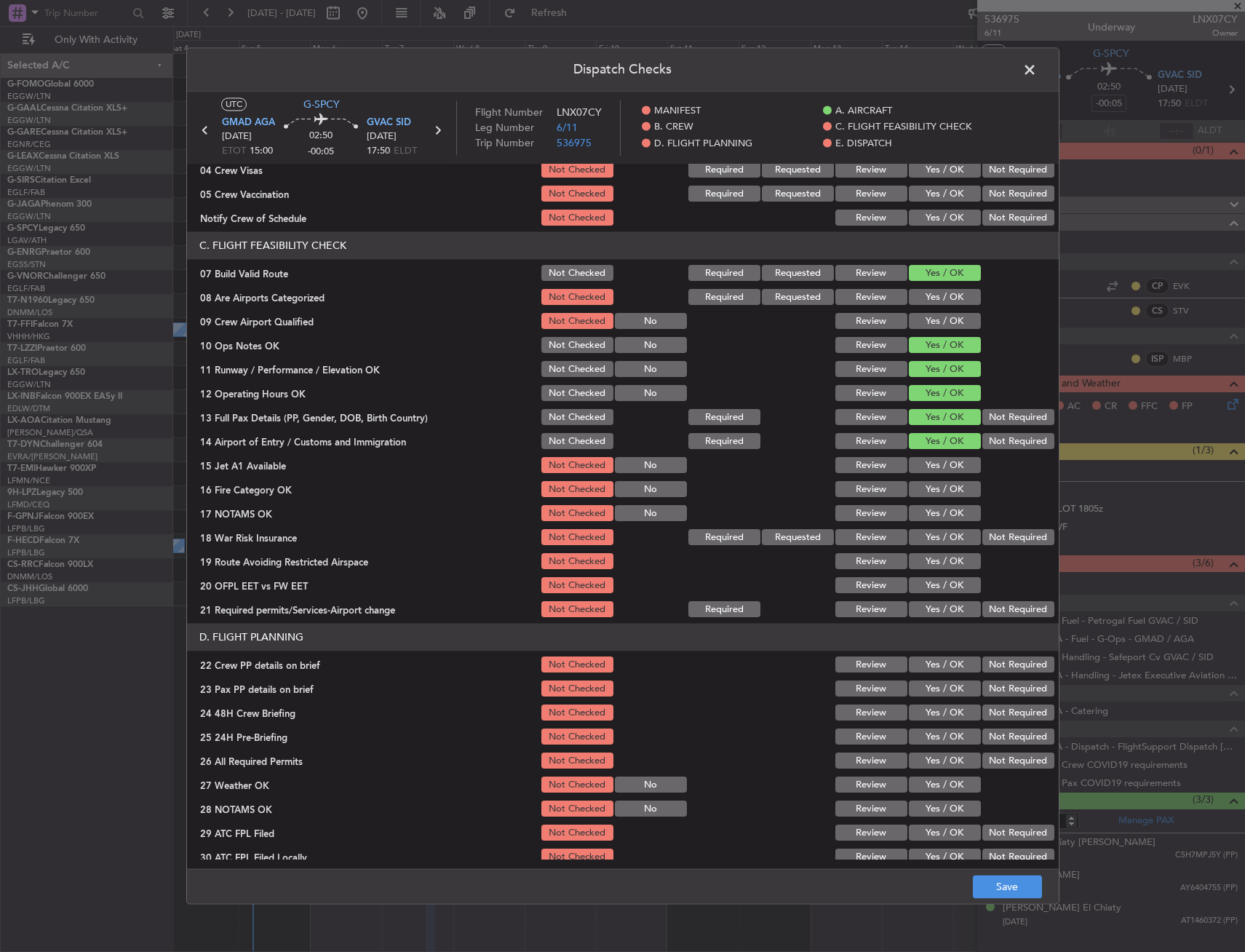
click at [925, 480] on div "Yes / OK" at bounding box center [943, 490] width 73 height 20
click at [924, 467] on button "Yes / OK" at bounding box center [945, 466] width 72 height 16
click at [923, 486] on button "Yes / OK" at bounding box center [945, 489] width 72 height 16
click at [928, 511] on button "Yes / OK" at bounding box center [945, 513] width 72 height 16
click at [1000, 547] on div "Not Required" at bounding box center [1017, 538] width 73 height 20
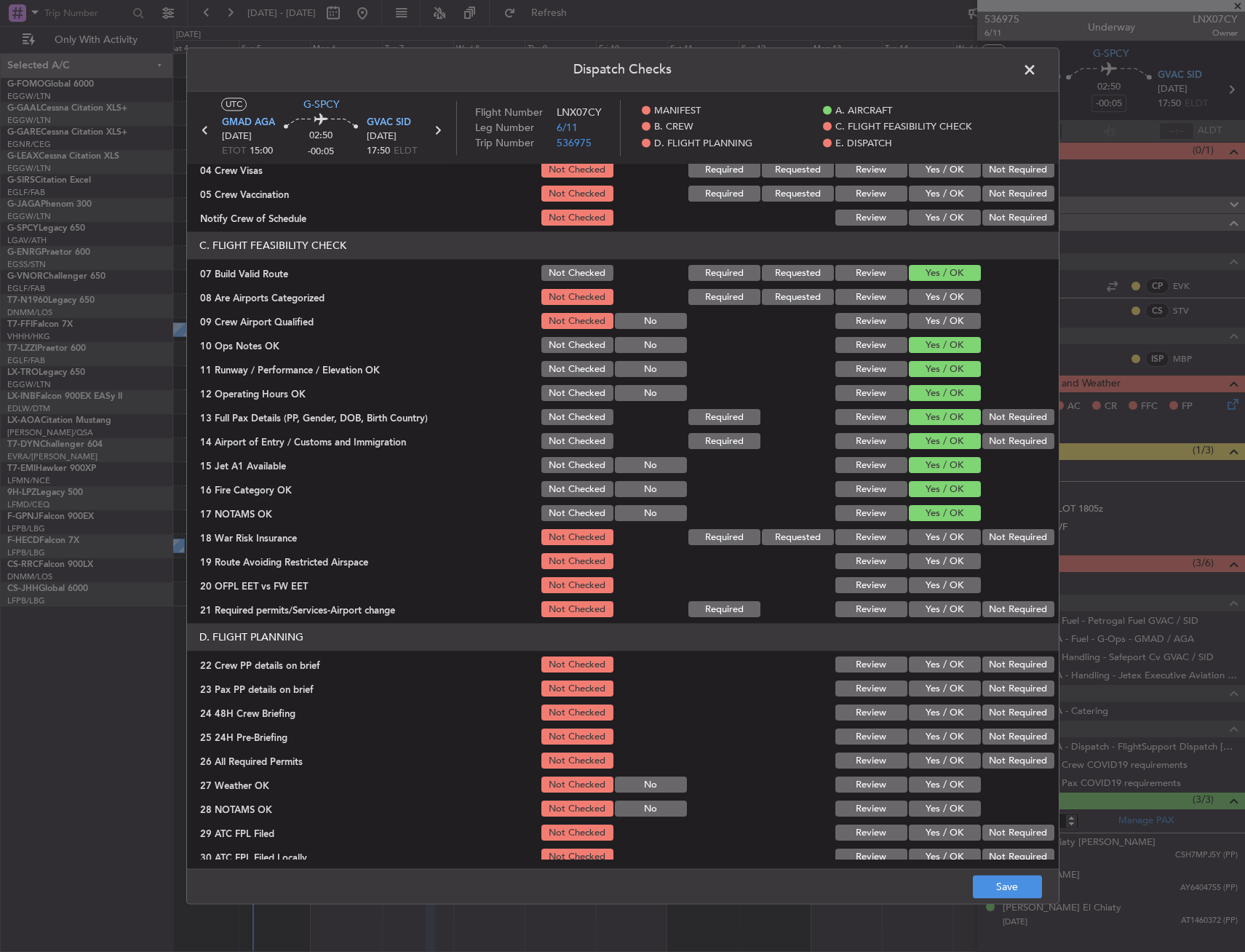
click at [998, 531] on button "Not Required" at bounding box center [1018, 538] width 72 height 16
click at [934, 552] on div "Yes / OK" at bounding box center [943, 562] width 73 height 20
click at [934, 559] on button "Yes / OK" at bounding box center [945, 562] width 72 height 16
click at [936, 587] on button "Yes / OK" at bounding box center [945, 586] width 72 height 16
click at [933, 608] on button "Yes / OK" at bounding box center [945, 610] width 72 height 16
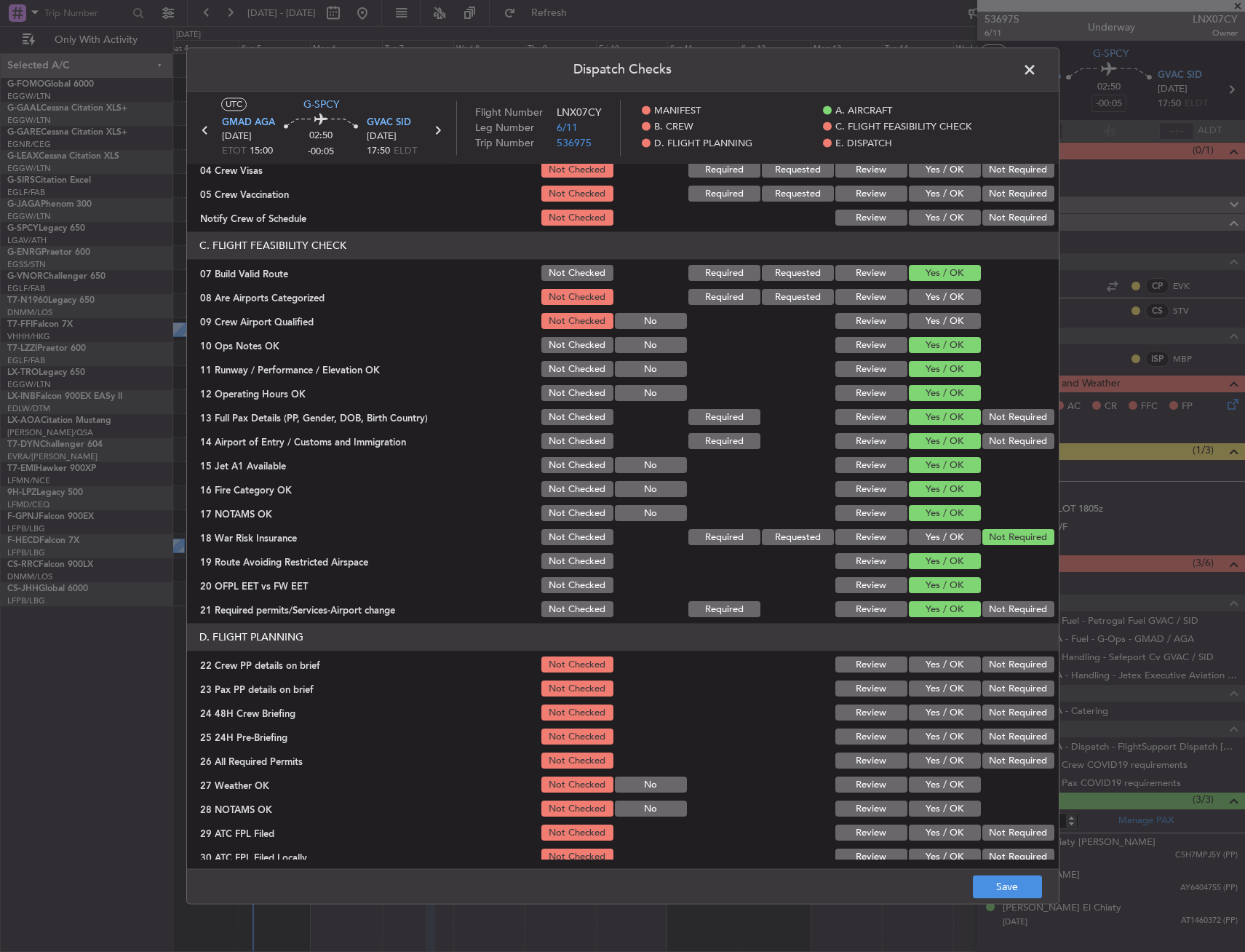
scroll to position [364, 0]
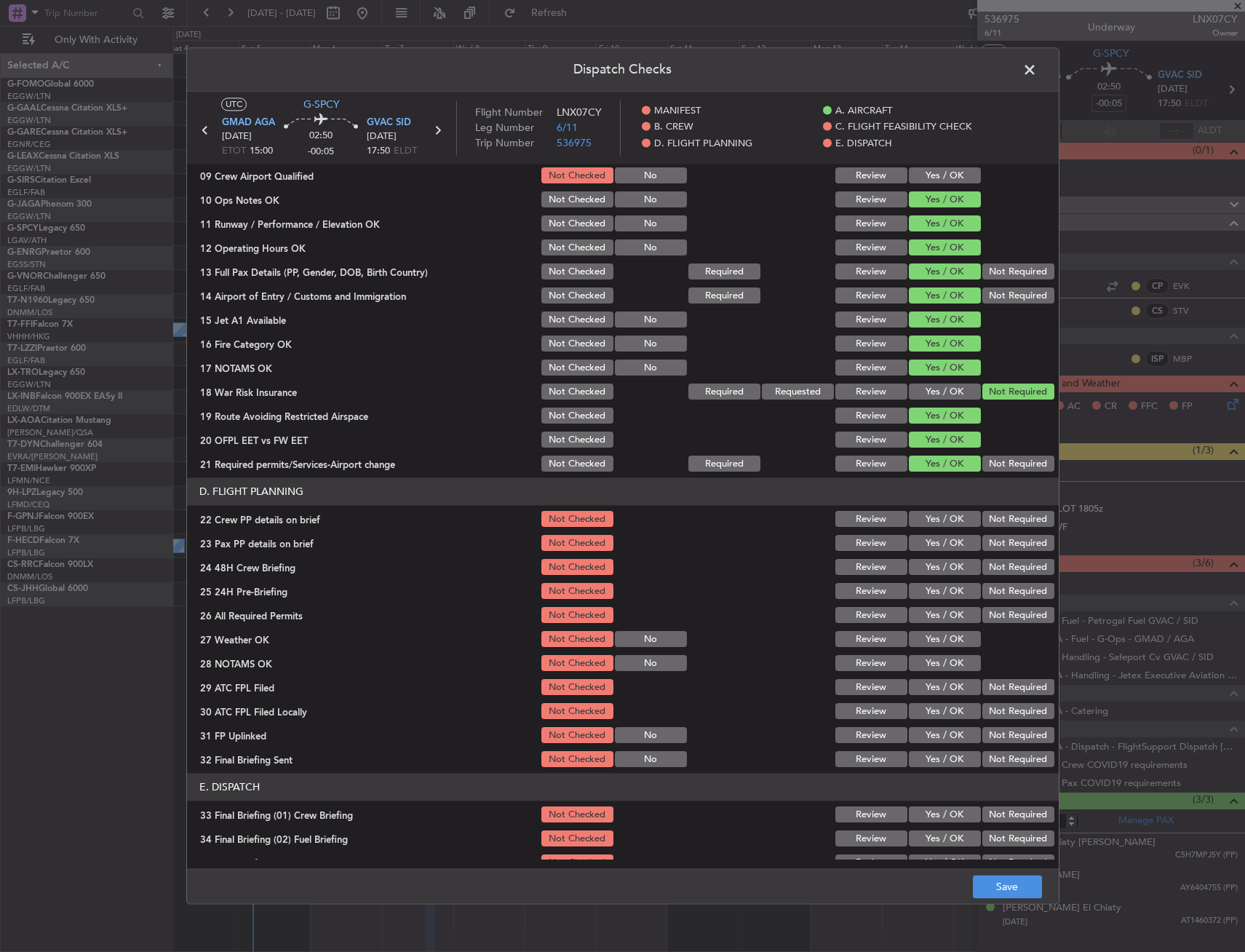
click at [924, 534] on div "Yes / OK" at bounding box center [943, 544] width 73 height 20
click at [925, 524] on button "Yes / OK" at bounding box center [945, 520] width 72 height 16
click at [925, 549] on button "Yes / OK" at bounding box center [945, 544] width 72 height 16
click at [928, 571] on button "Yes / OK" at bounding box center [945, 567] width 72 height 16
click at [1000, 593] on button "Not Required" at bounding box center [1018, 591] width 72 height 16
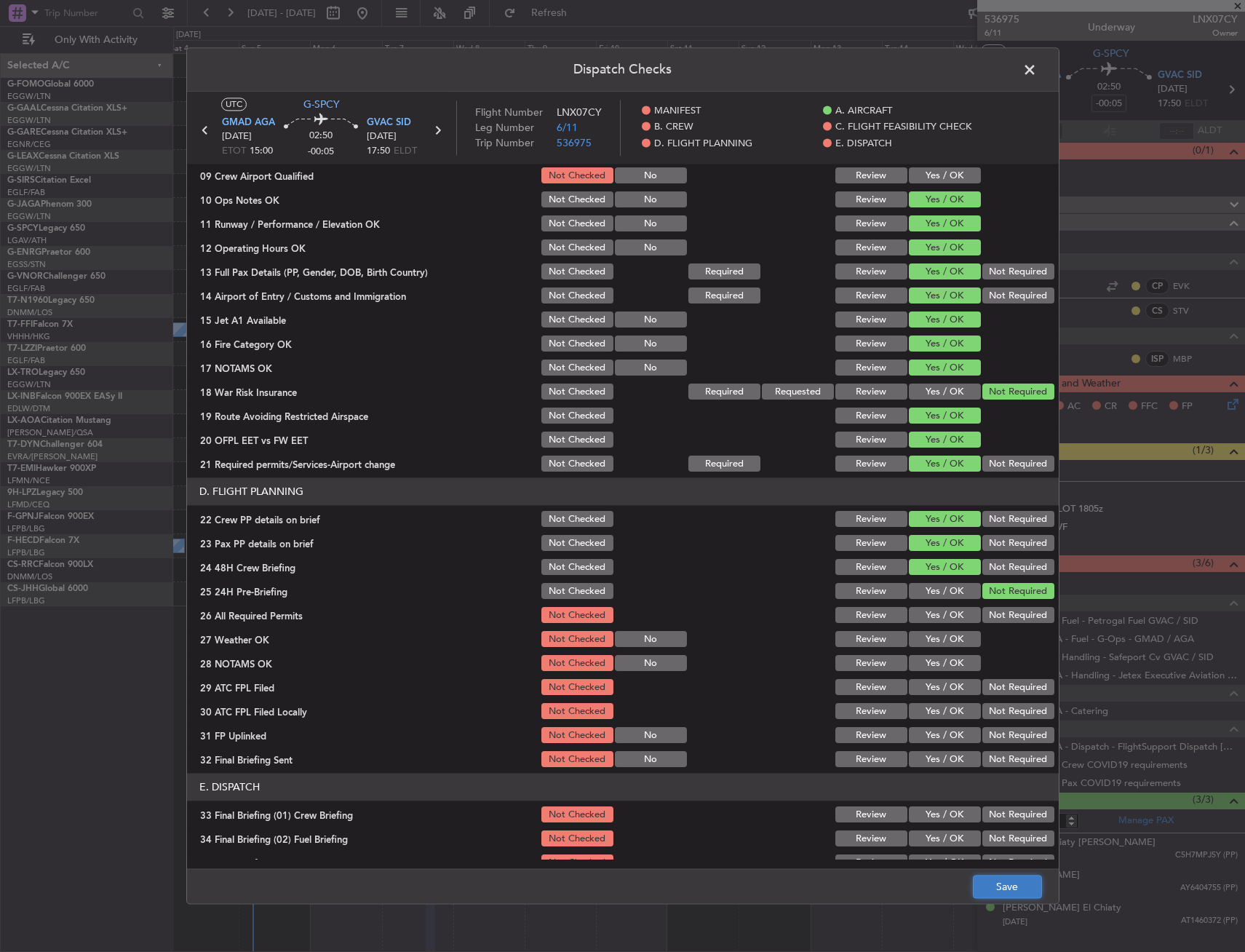
click at [1010, 877] on button "Save" at bounding box center [1007, 887] width 69 height 23
click at [1037, 69] on span at bounding box center [1037, 73] width 0 height 29
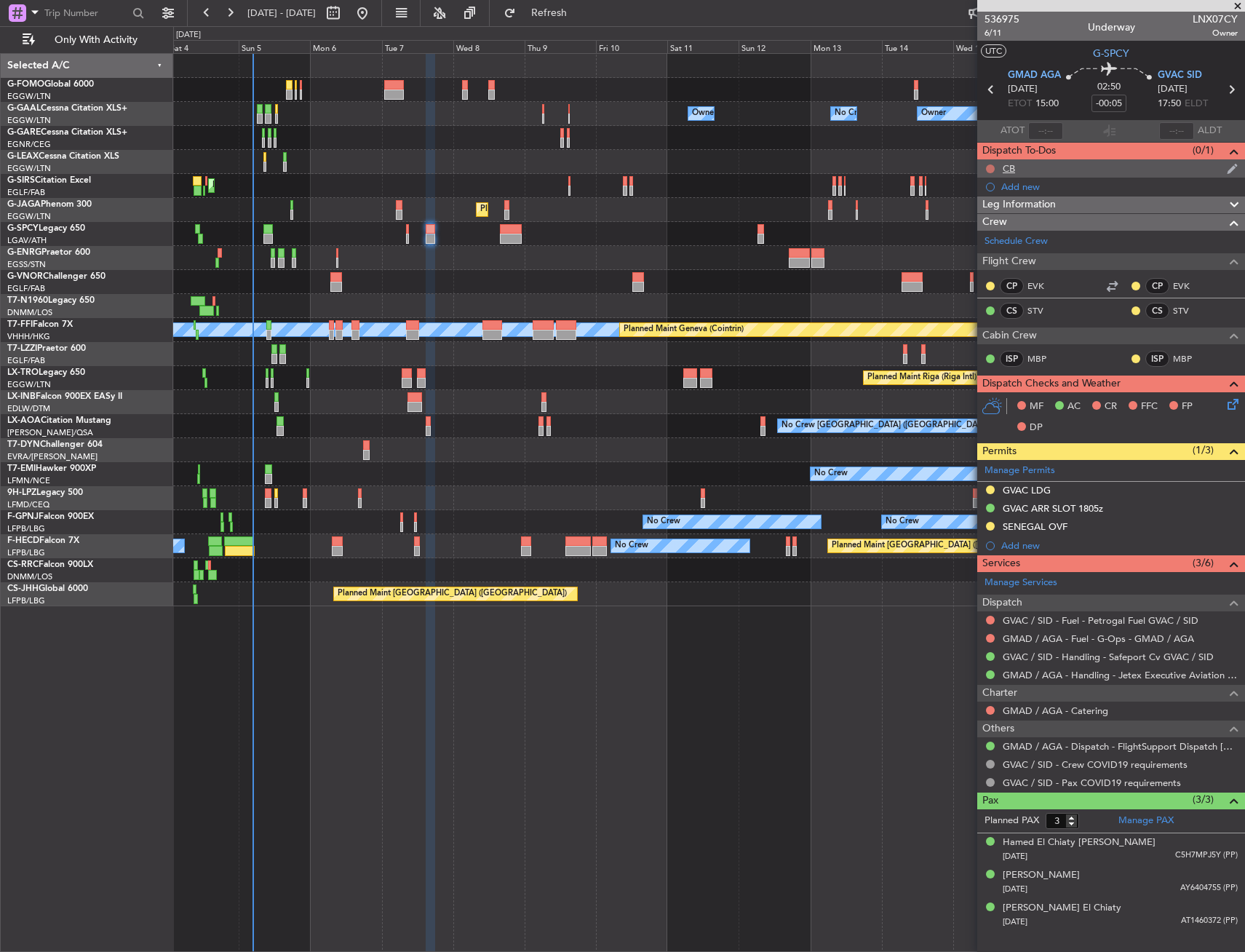
click at [989, 167] on button at bounding box center [990, 168] width 9 height 9
click at [991, 236] on span "Completed" at bounding box center [997, 233] width 48 height 15
click at [1236, 406] on icon at bounding box center [1230, 401] width 12 height 12
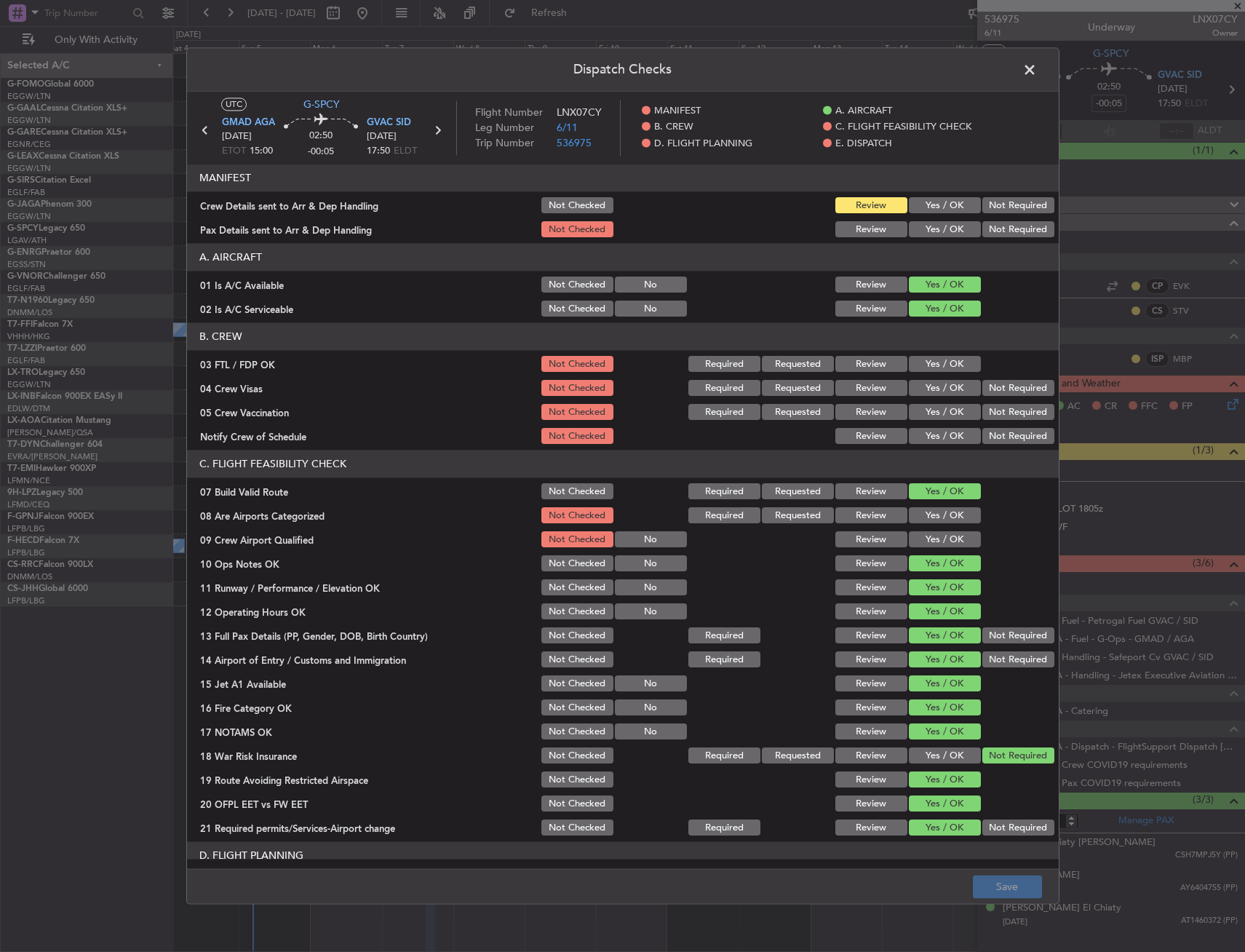
click at [1037, 74] on span at bounding box center [1037, 73] width 0 height 29
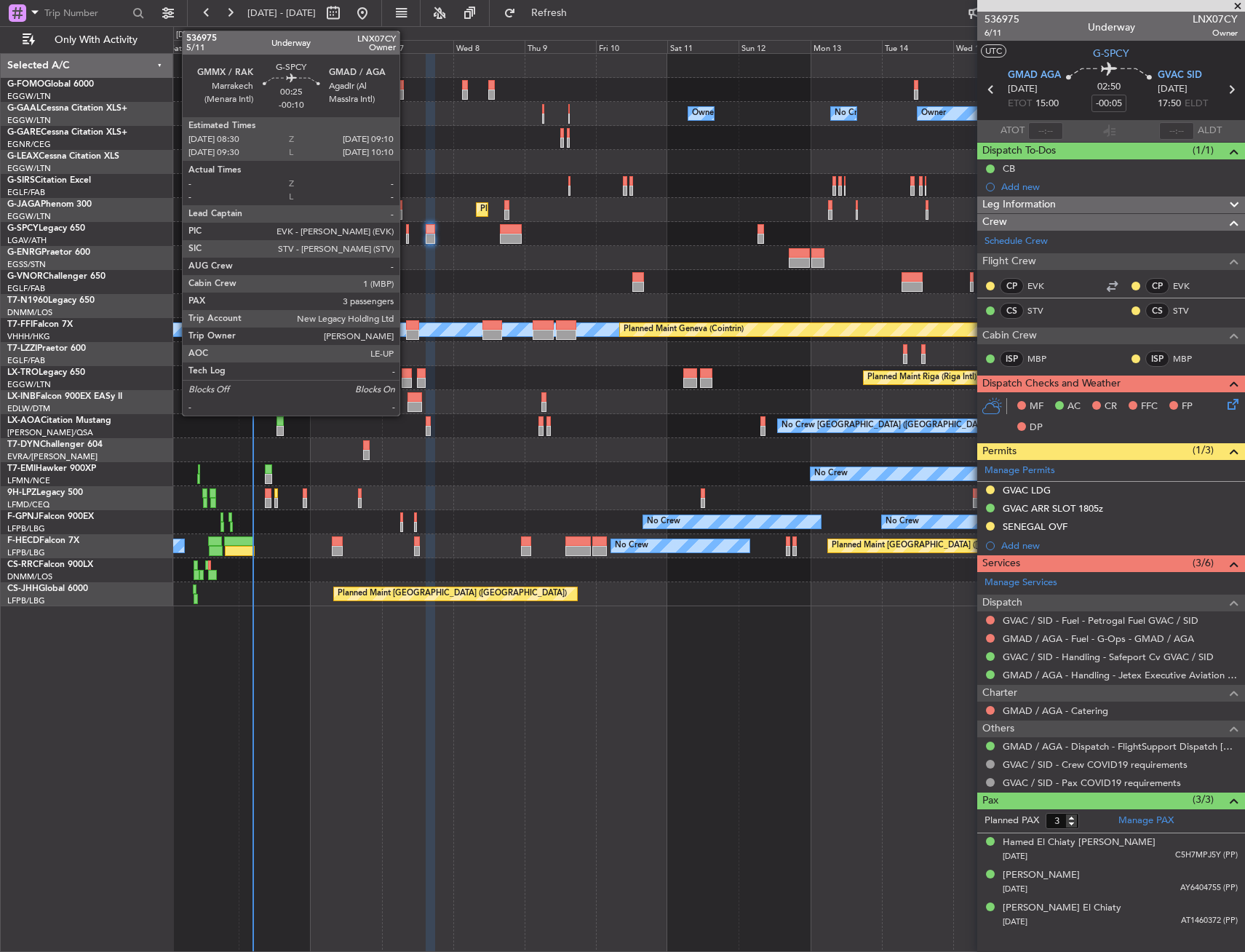
click at [406, 234] on div at bounding box center [407, 238] width 2 height 10
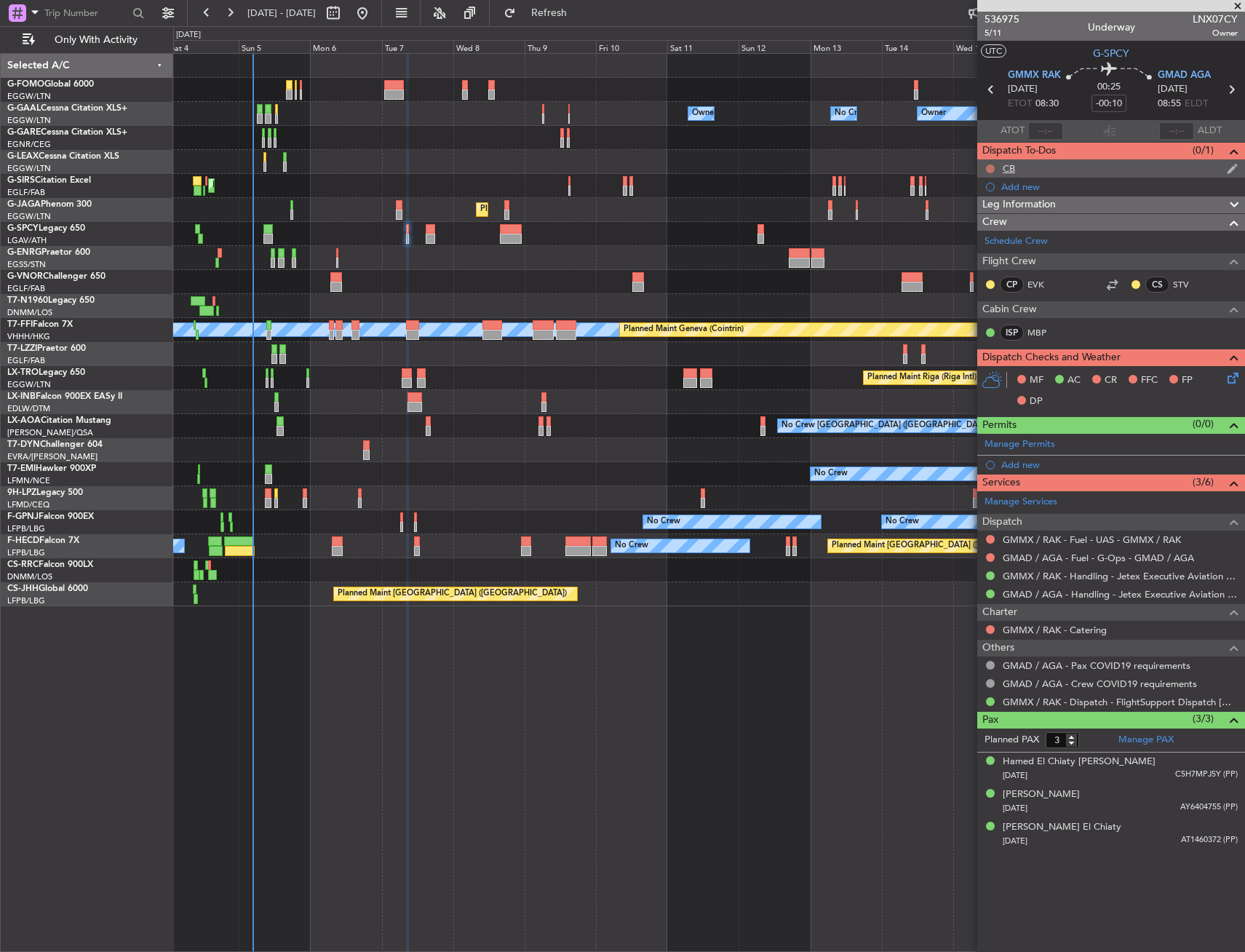
click at [988, 166] on button at bounding box center [990, 168] width 9 height 9
click at [988, 234] on span "Completed" at bounding box center [997, 233] width 48 height 15
click at [1233, 381] on icon at bounding box center [1230, 376] width 12 height 12
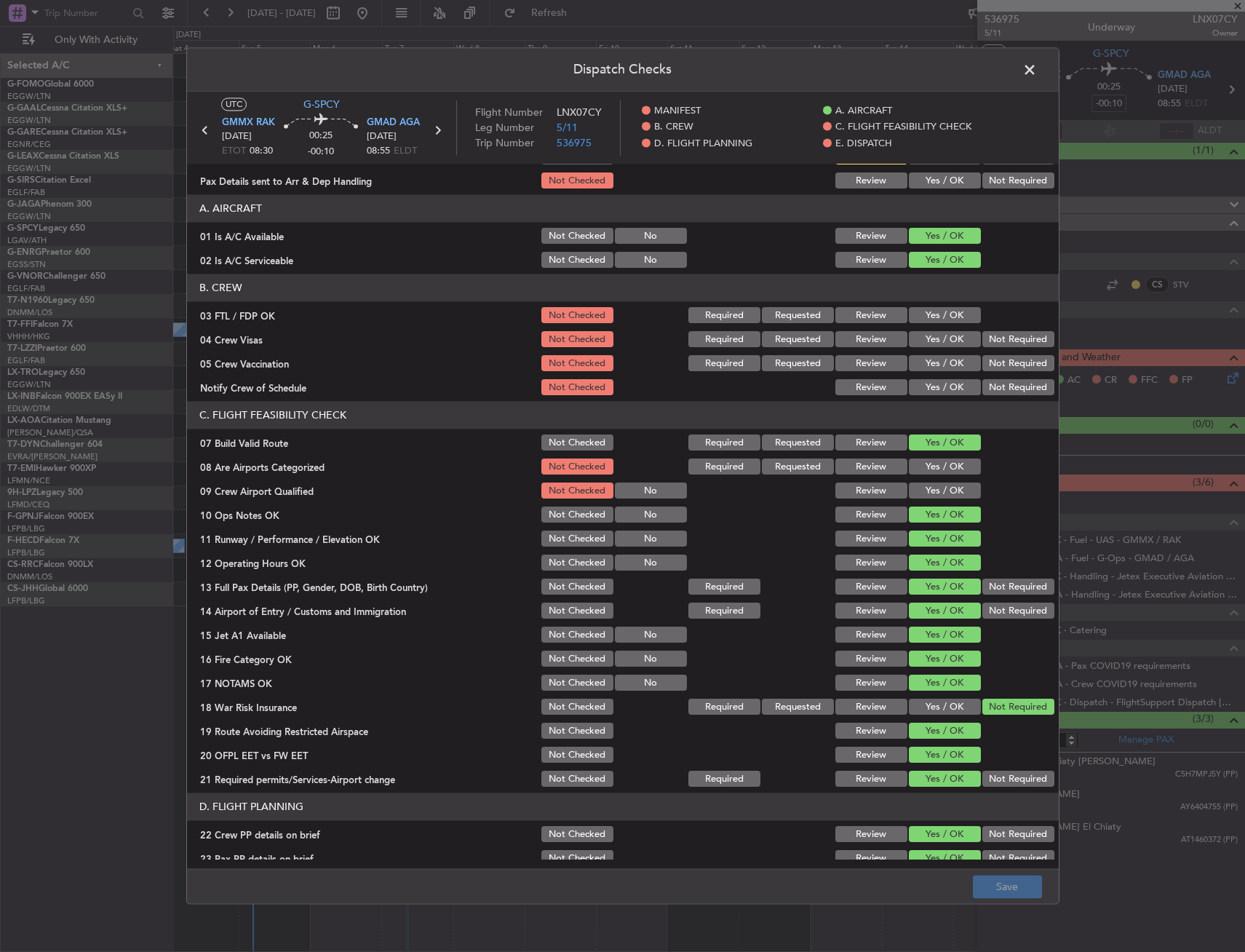
scroll to position [72, 0]
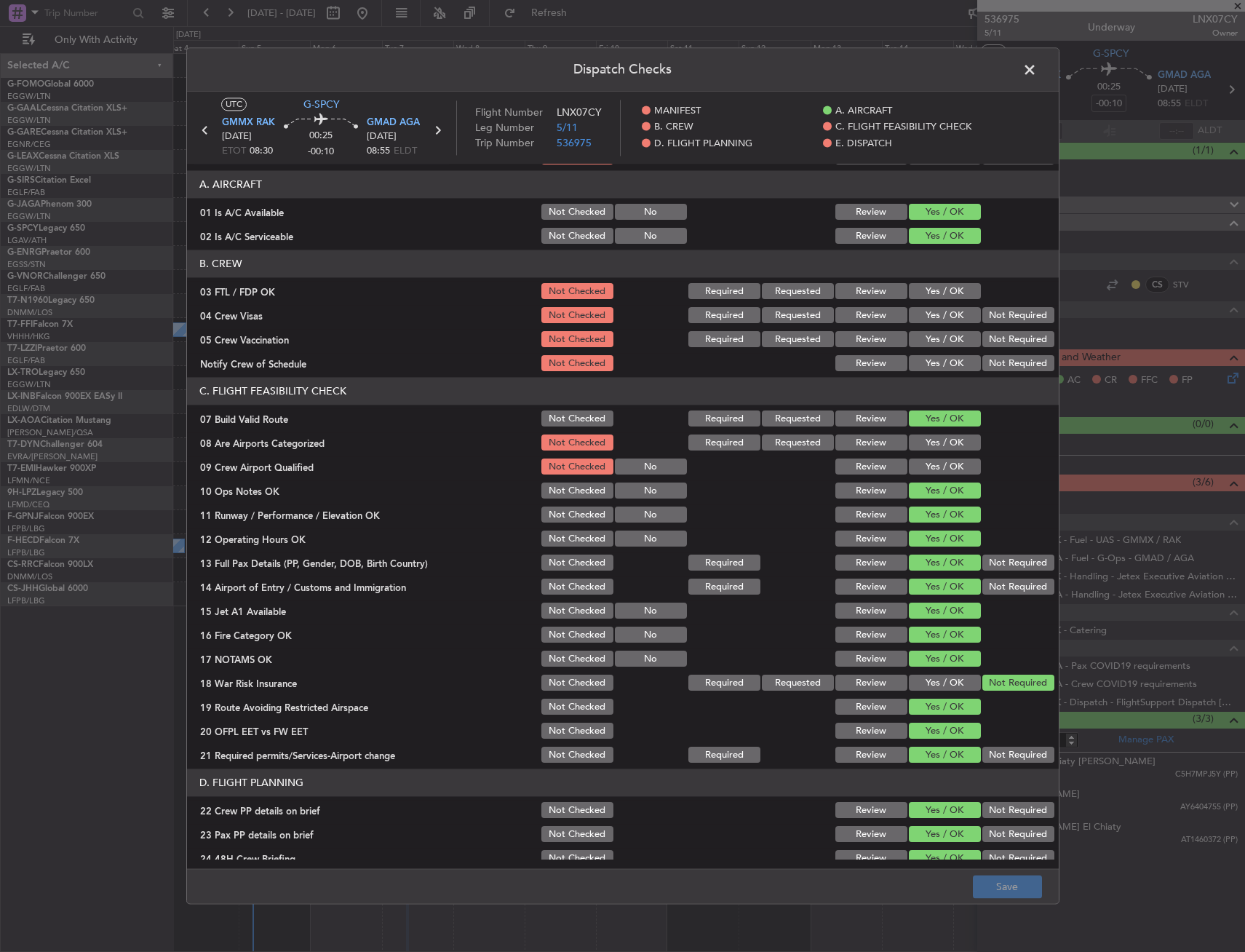
click at [1037, 72] on span at bounding box center [1037, 73] width 0 height 29
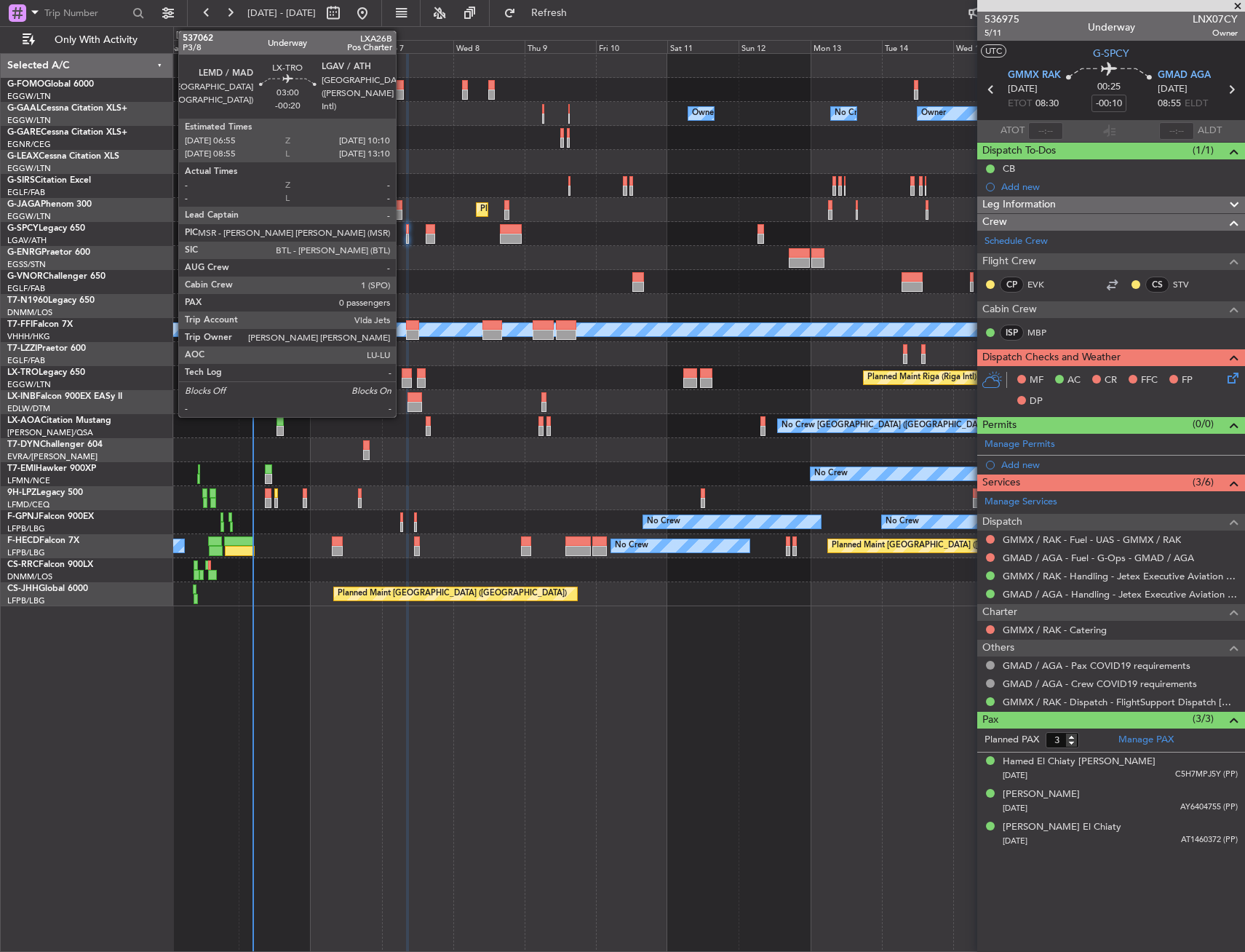
click at [403, 373] on div at bounding box center [407, 373] width 10 height 10
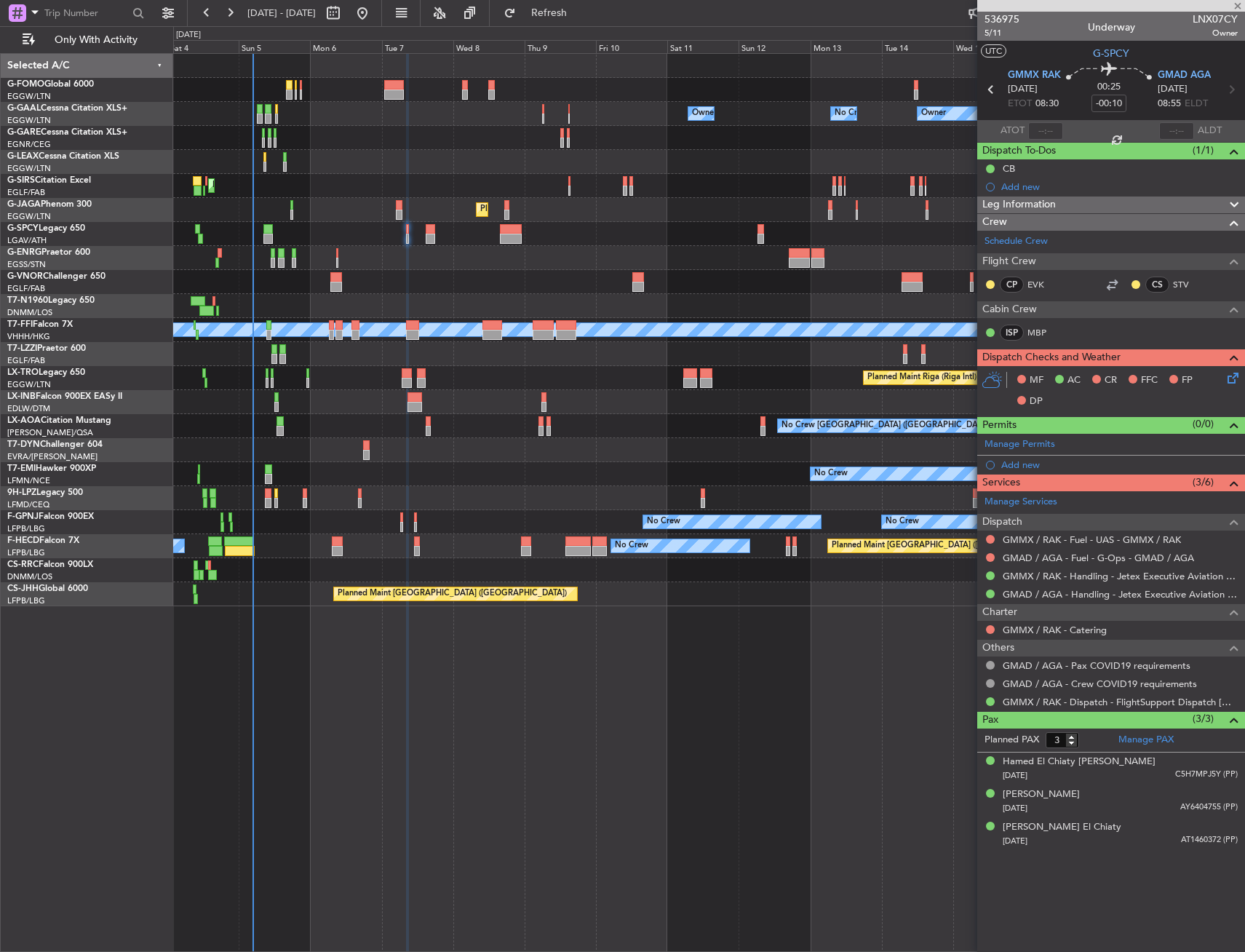
type input "-00:20"
type input "0"
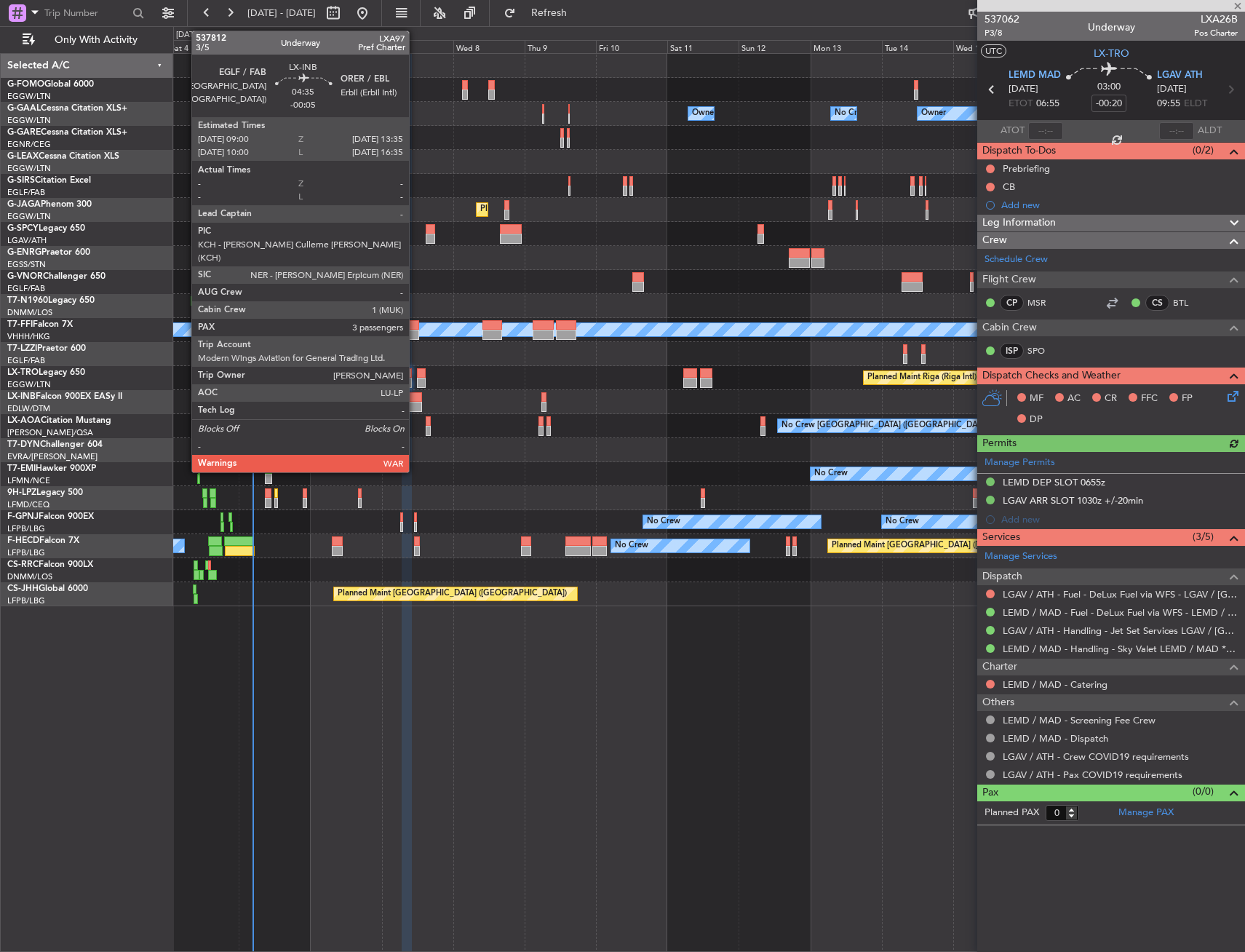
click at [415, 396] on div at bounding box center [414, 397] width 14 height 10
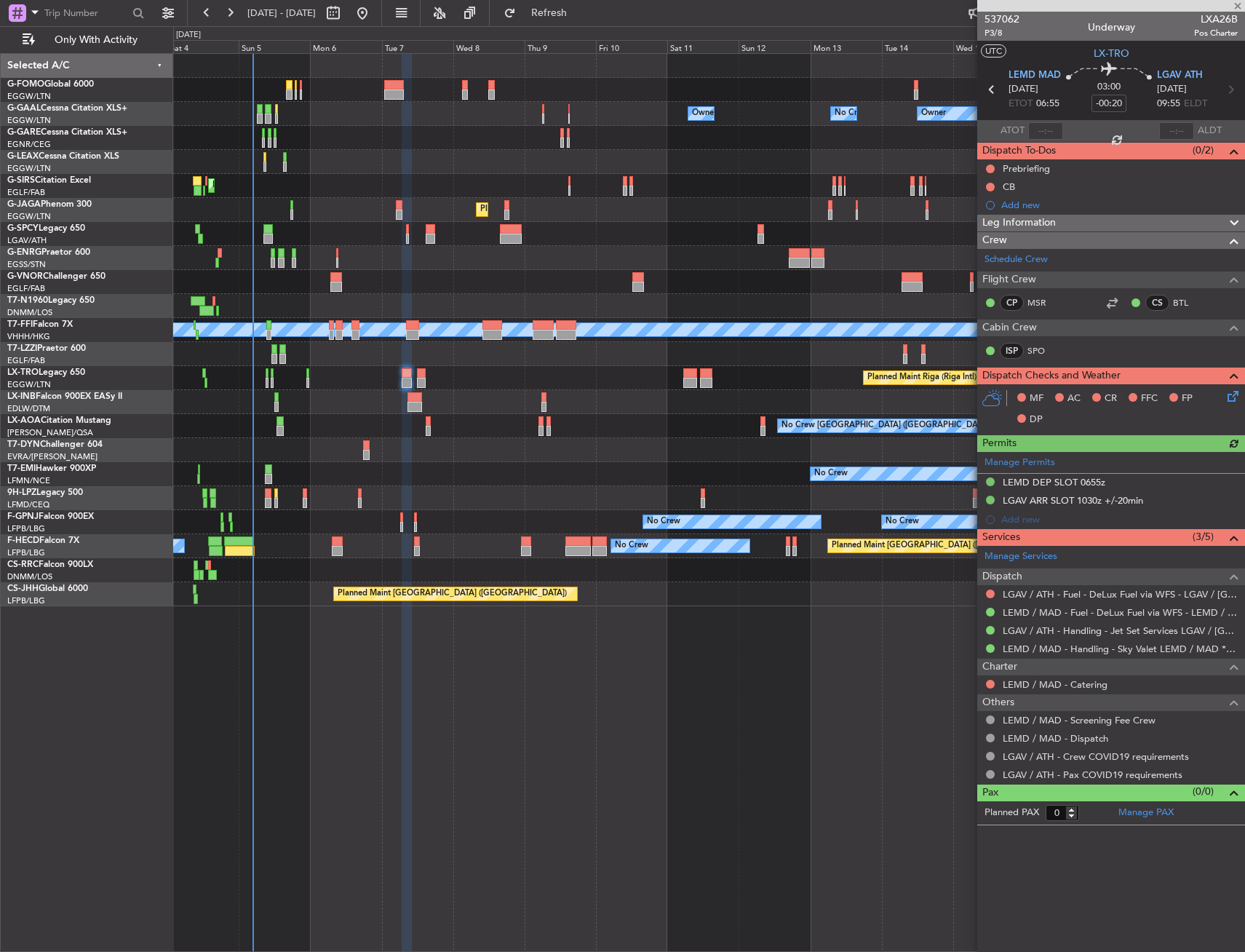
type input "-00:05"
type input "3"
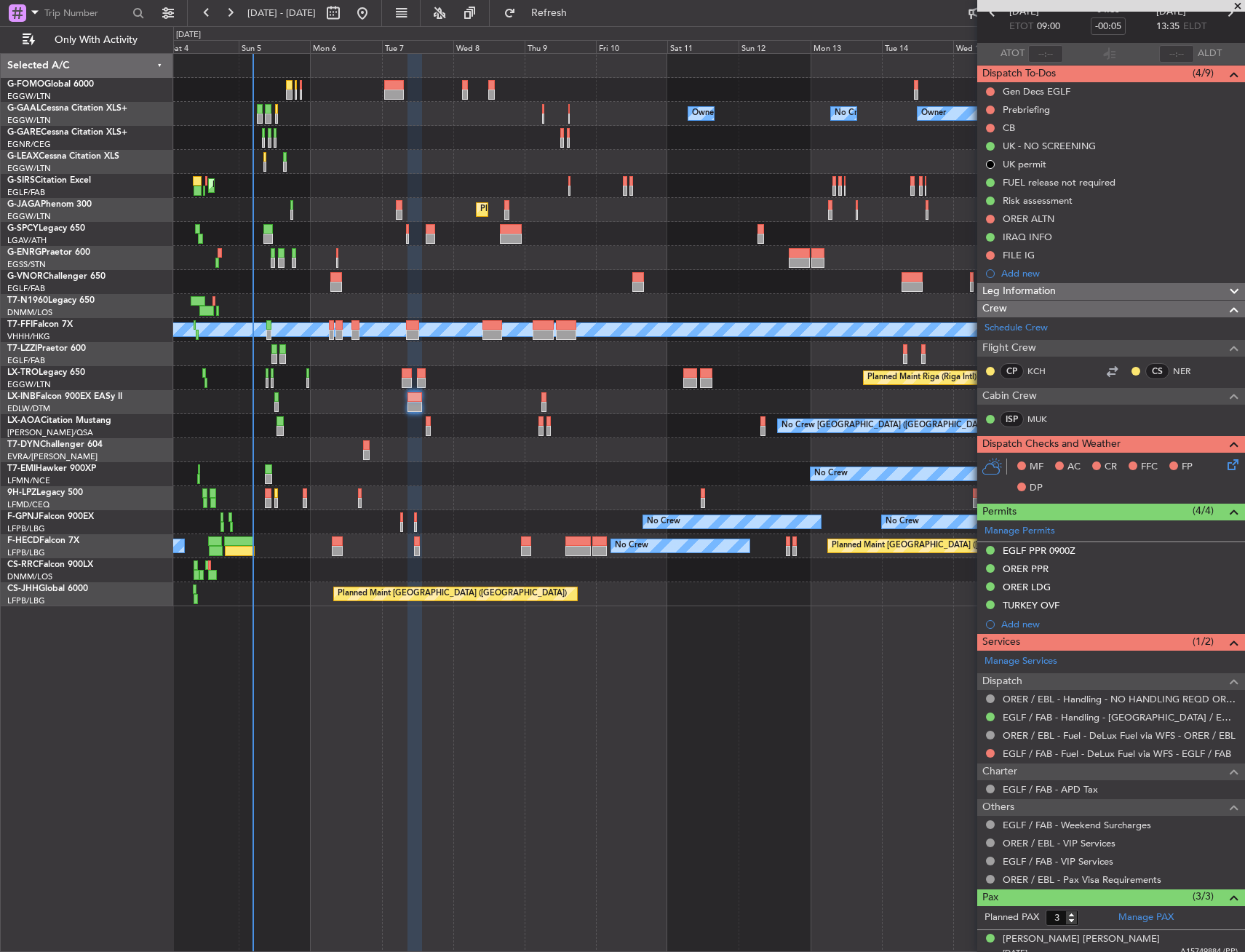
scroll to position [0, 0]
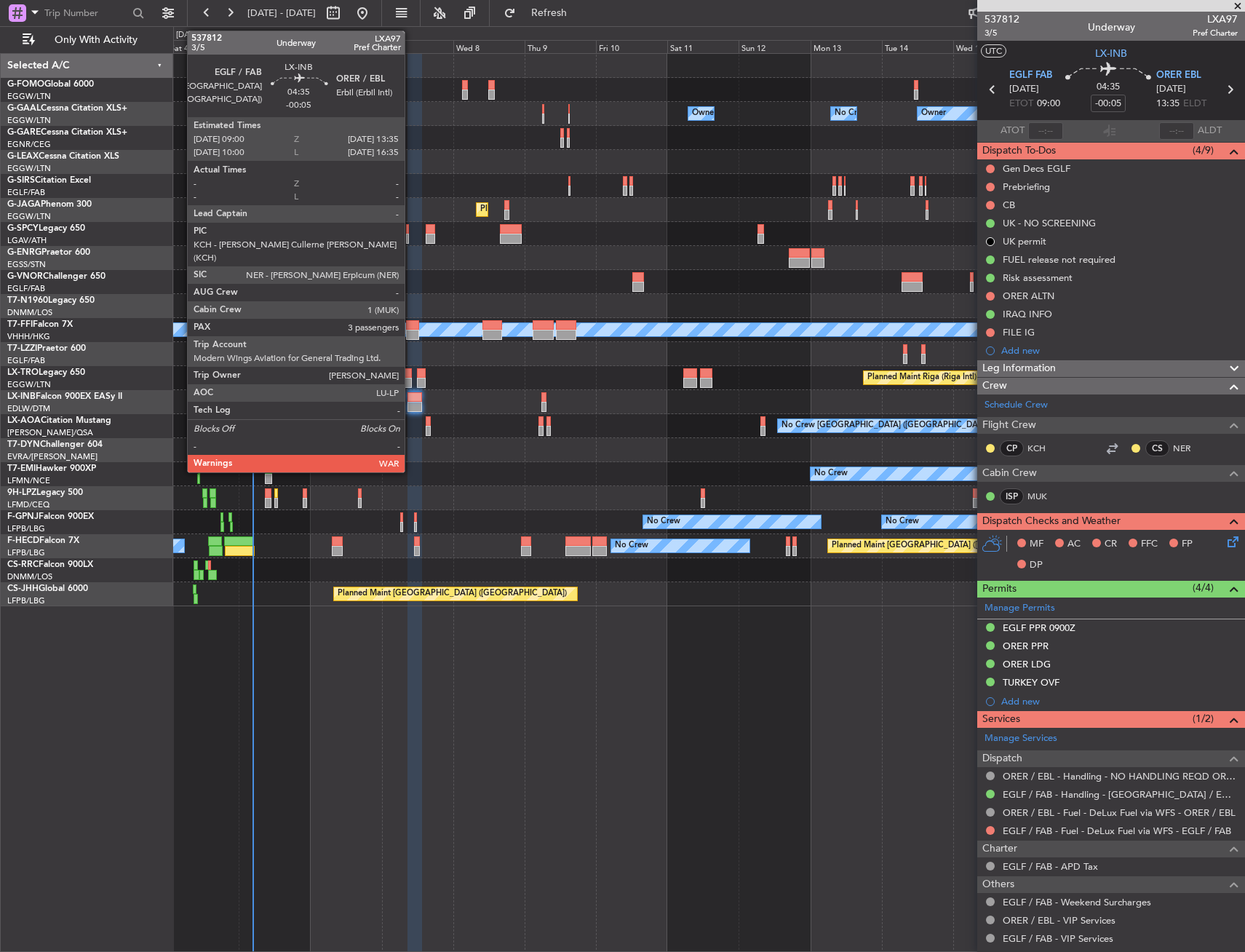
click at [411, 403] on div at bounding box center [414, 407] width 14 height 10
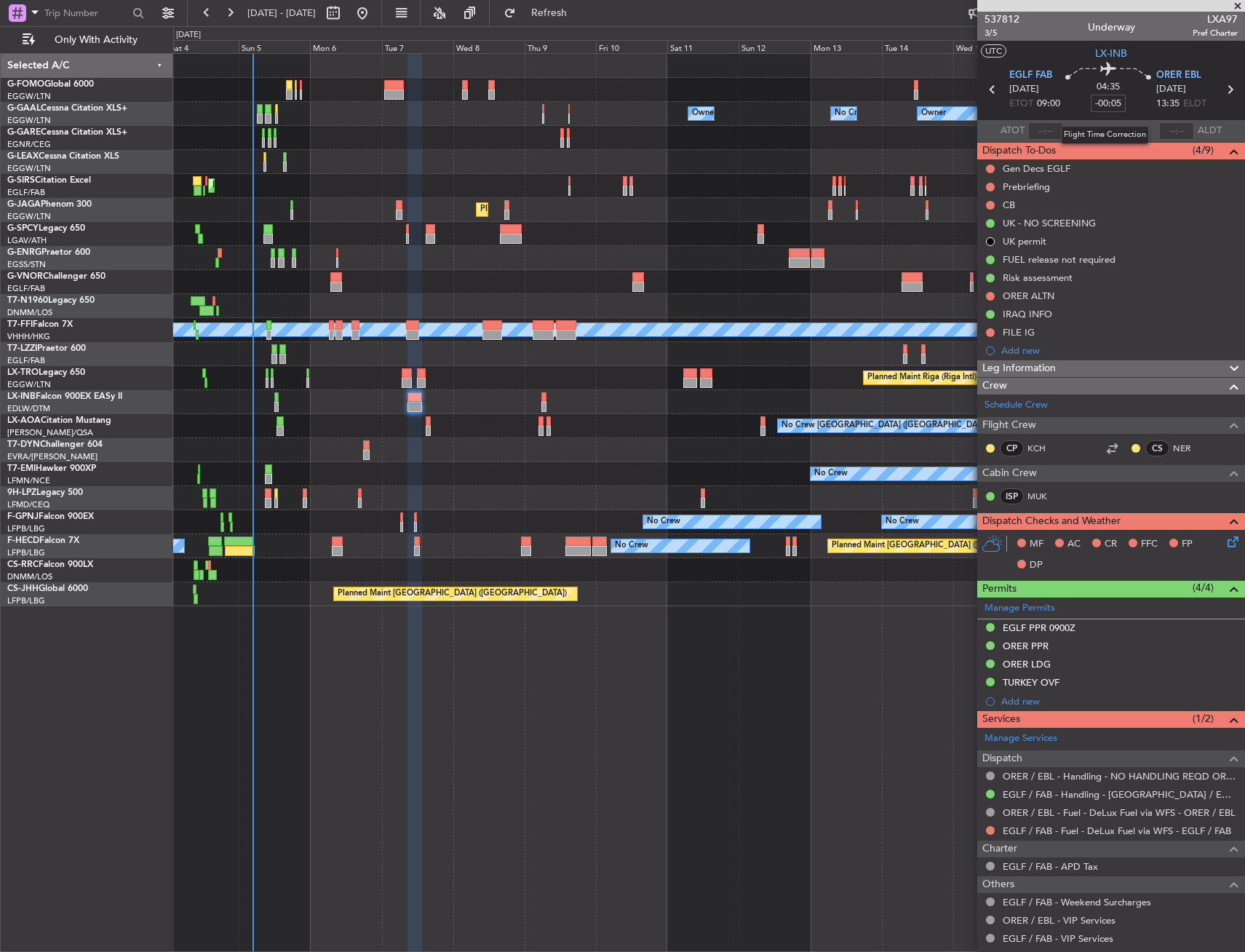
click at [1113, 107] on input "-00:05" at bounding box center [1108, 103] width 35 height 17
click at [1123, 108] on div "04:35 5" at bounding box center [1108, 89] width 96 height 54
type input "+00:05"
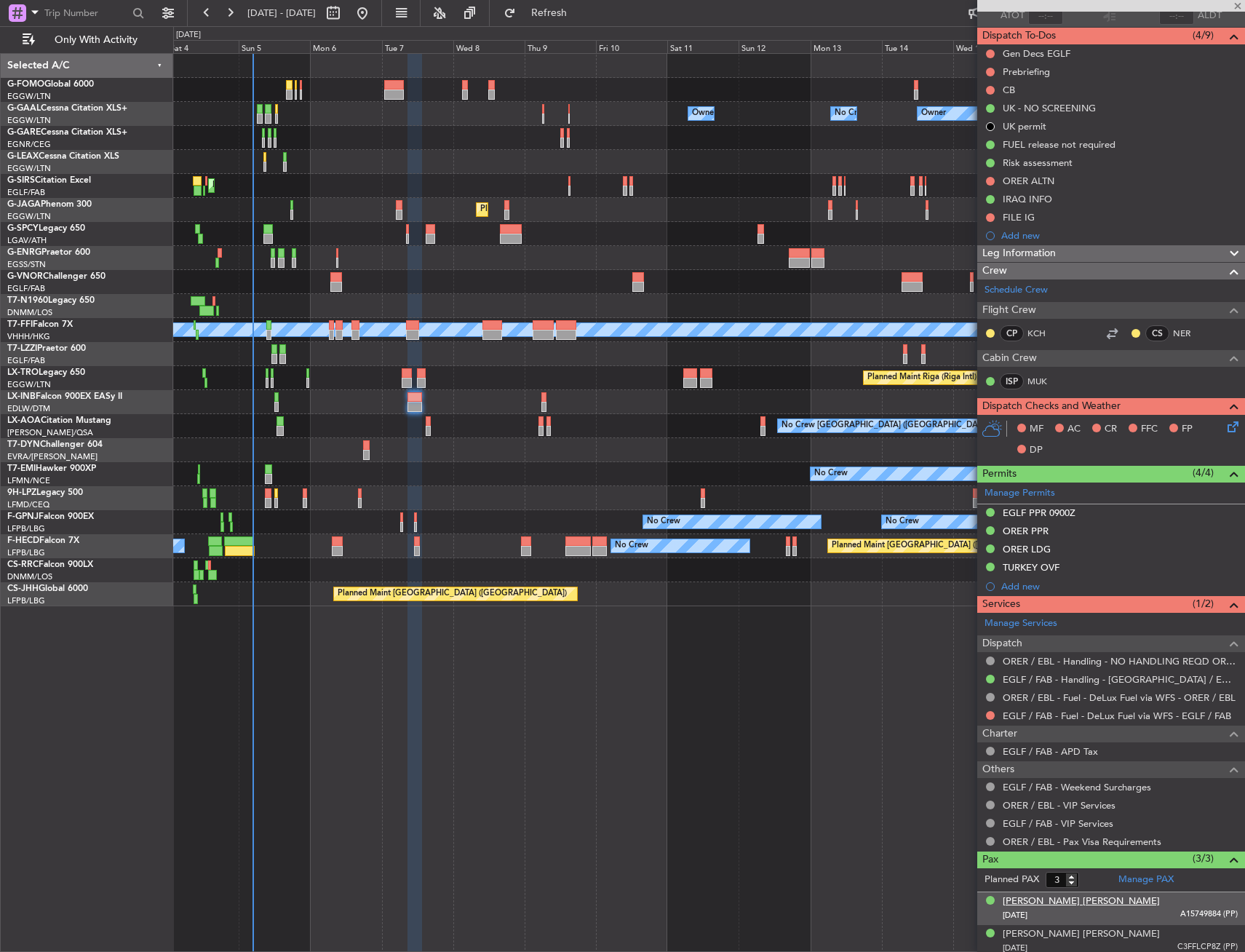
scroll to position [153, 0]
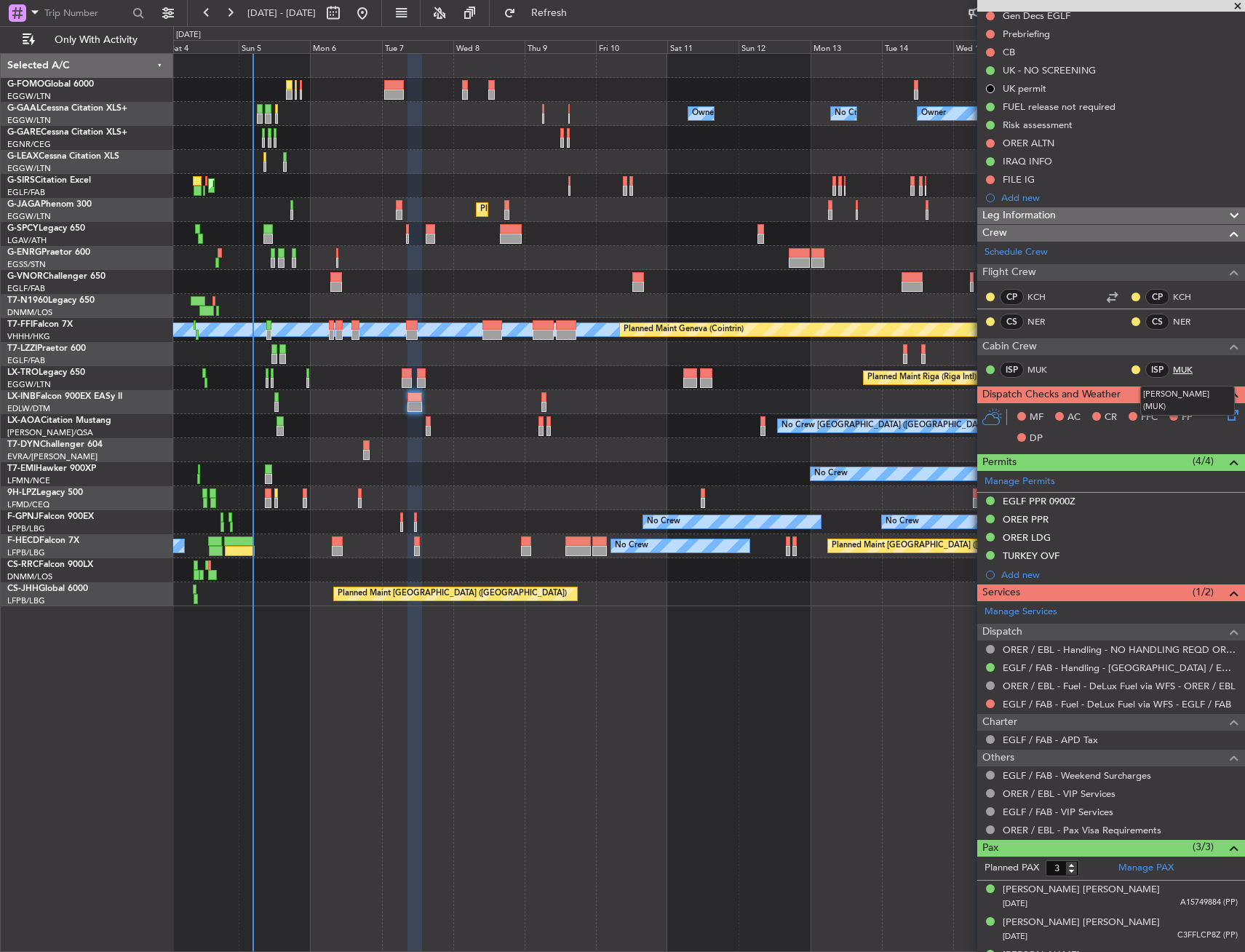
click at [1185, 368] on link "MUK" at bounding box center [1190, 369] width 33 height 13
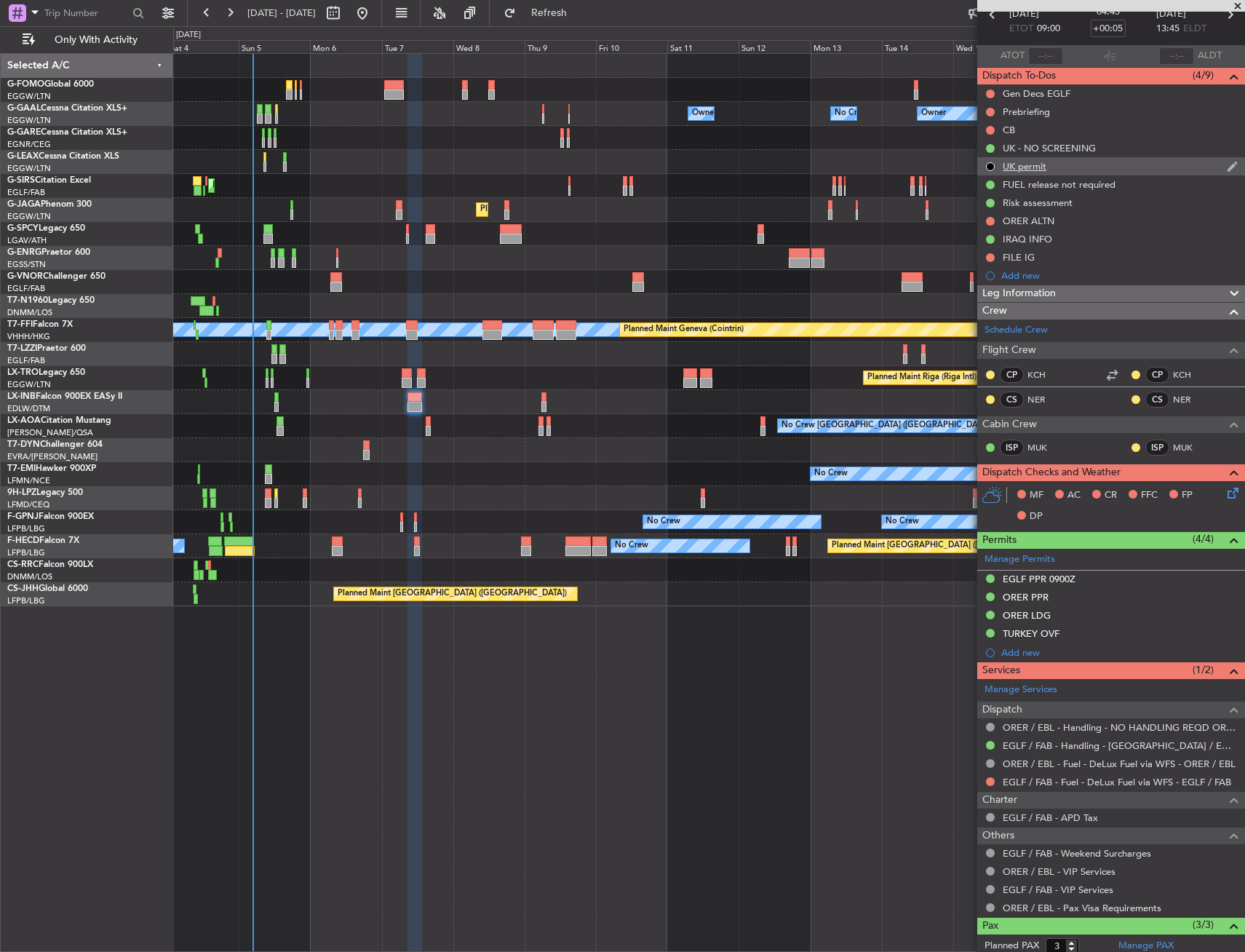
scroll to position [0, 0]
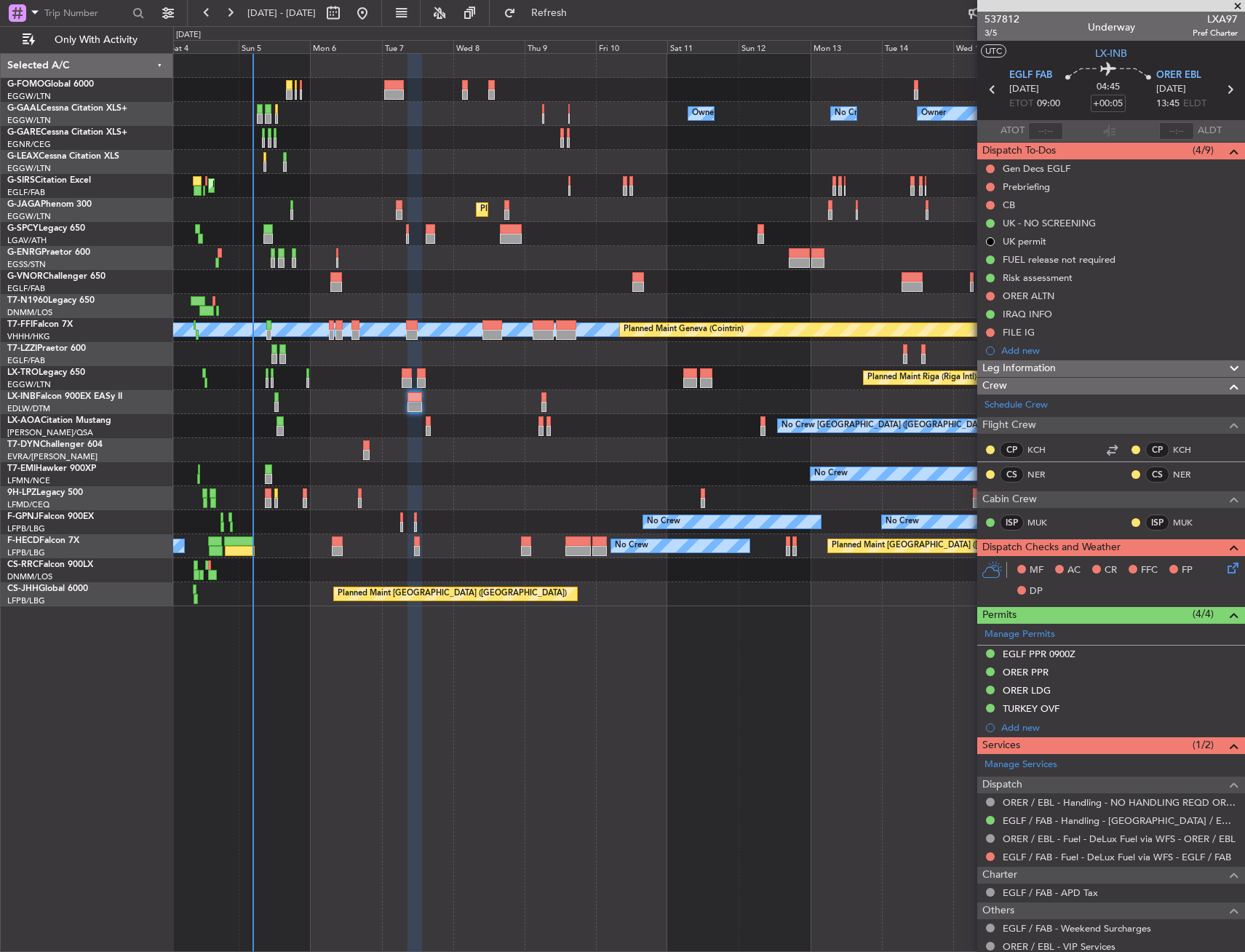
click at [1120, 370] on div "Leg Information" at bounding box center [1112, 368] width 268 height 16
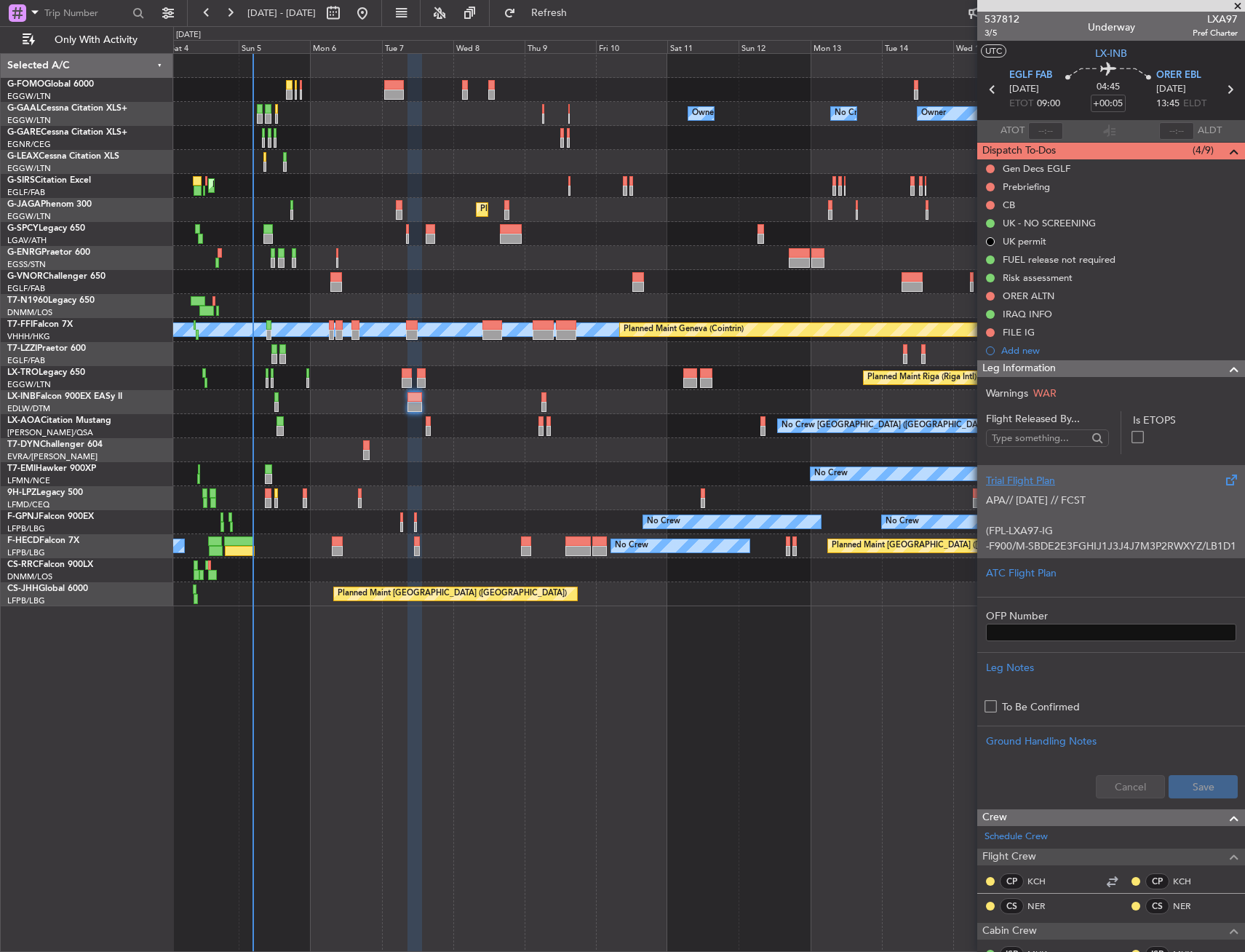
click at [1081, 488] on div "APA// 30SEP // FCST (FPL-LXA97-IG -F900/M-SBDE2E3FGHIJ1J3J4J7M3P2RWXYZ/LB1D1 -E…" at bounding box center [1111, 519] width 250 height 62
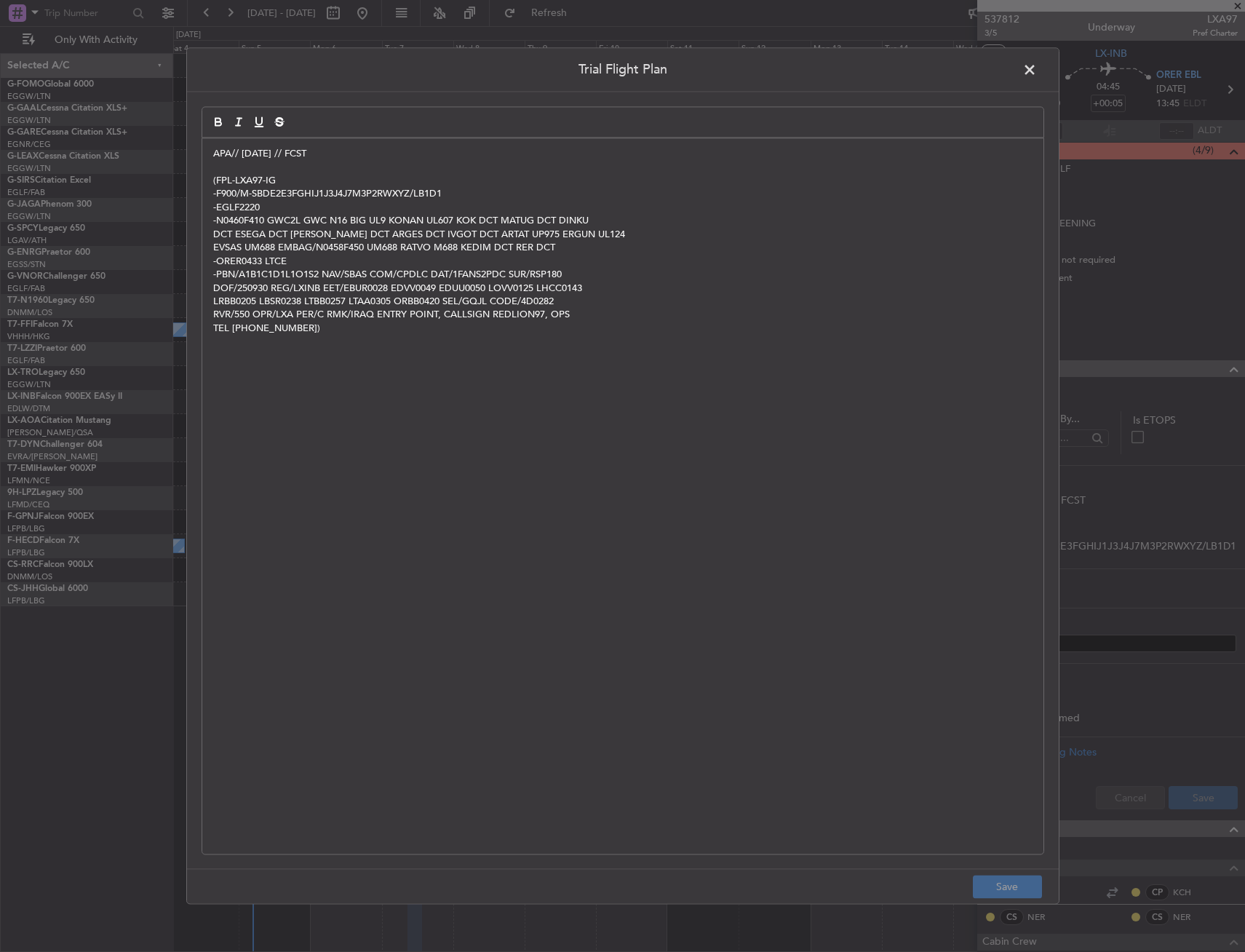
click at [216, 150] on p "APA// 30SEP // FCST" at bounding box center [623, 153] width 820 height 13
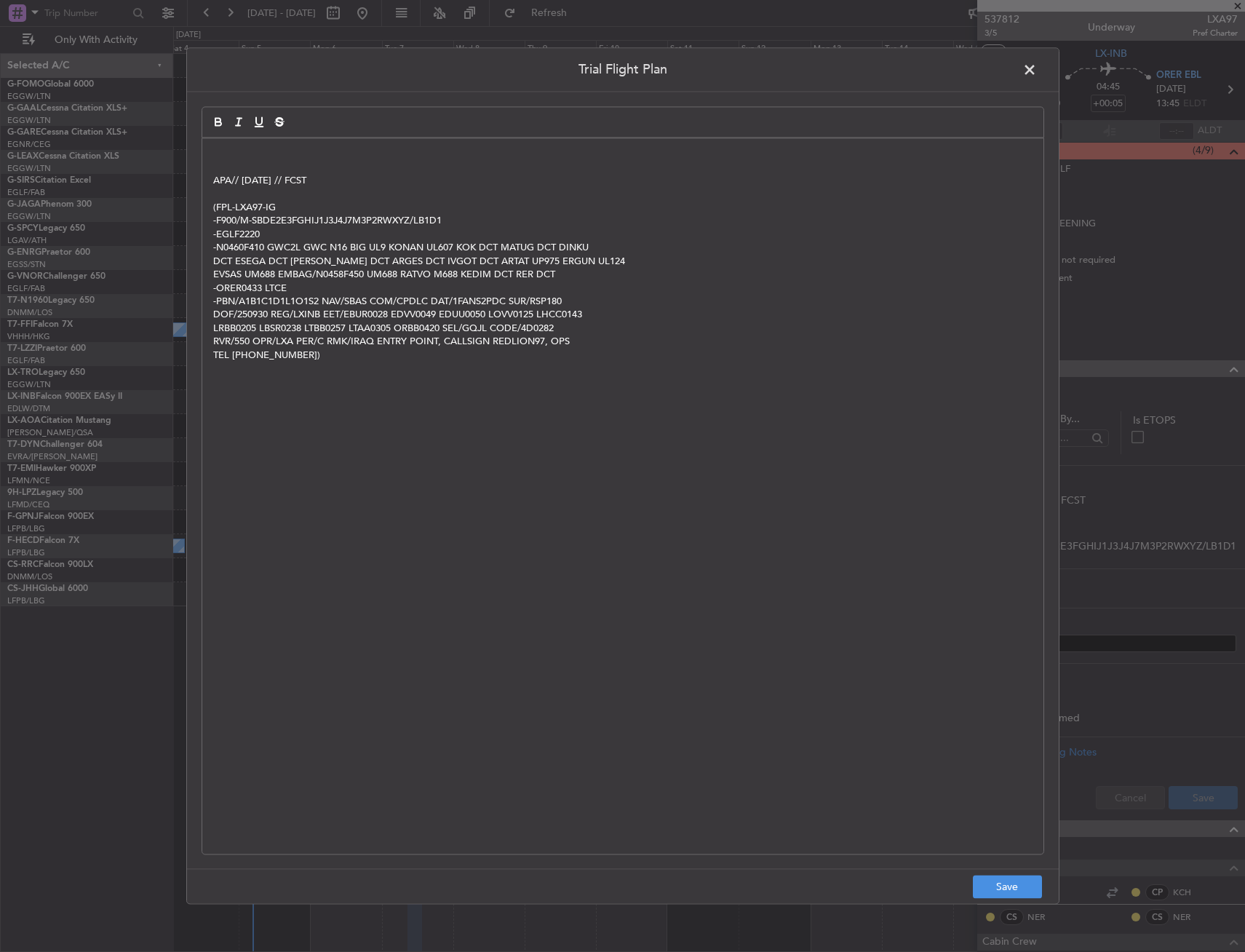
click at [231, 150] on p at bounding box center [623, 153] width 820 height 13
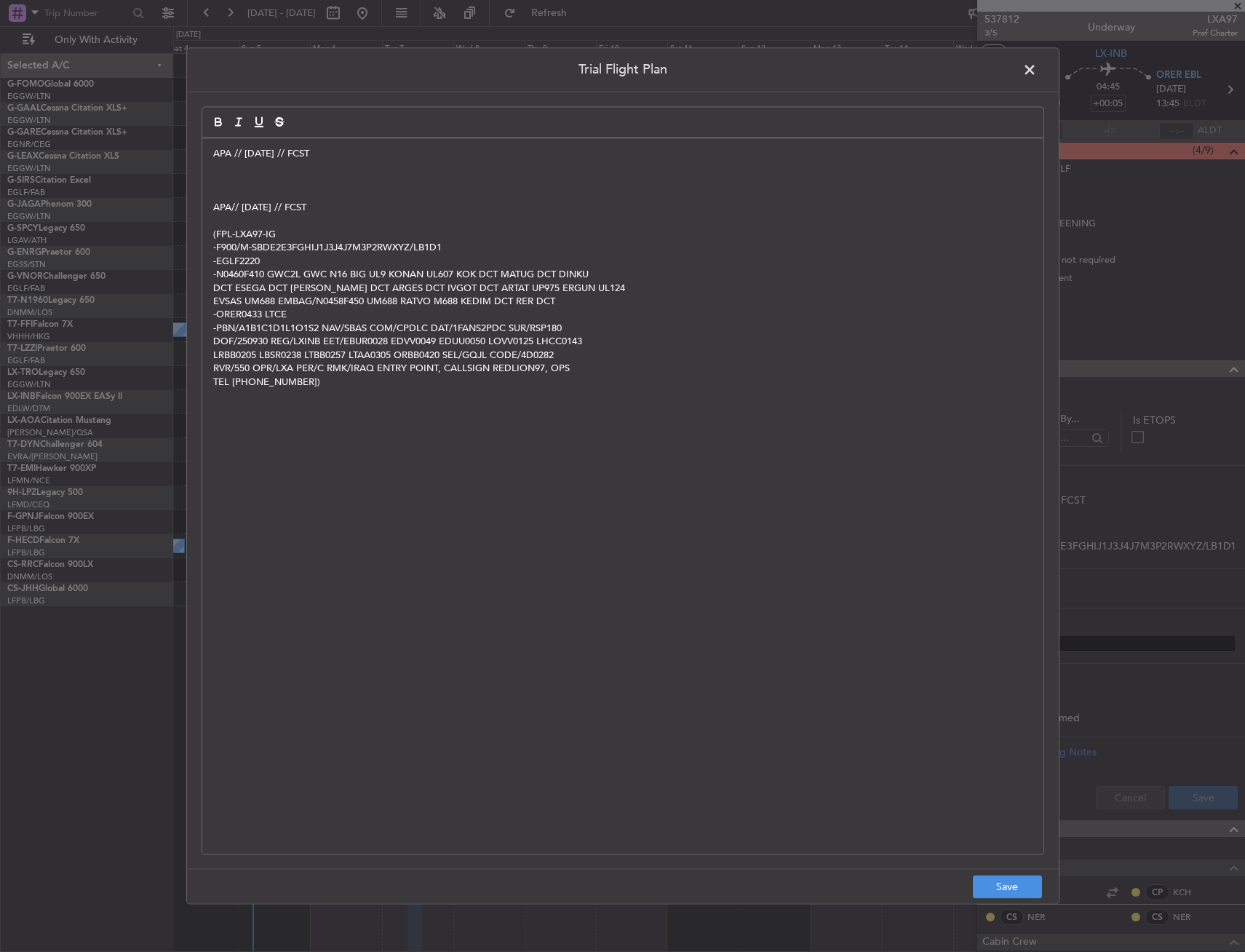
click at [240, 168] on p at bounding box center [623, 167] width 820 height 13
click at [231, 182] on p at bounding box center [623, 180] width 820 height 13
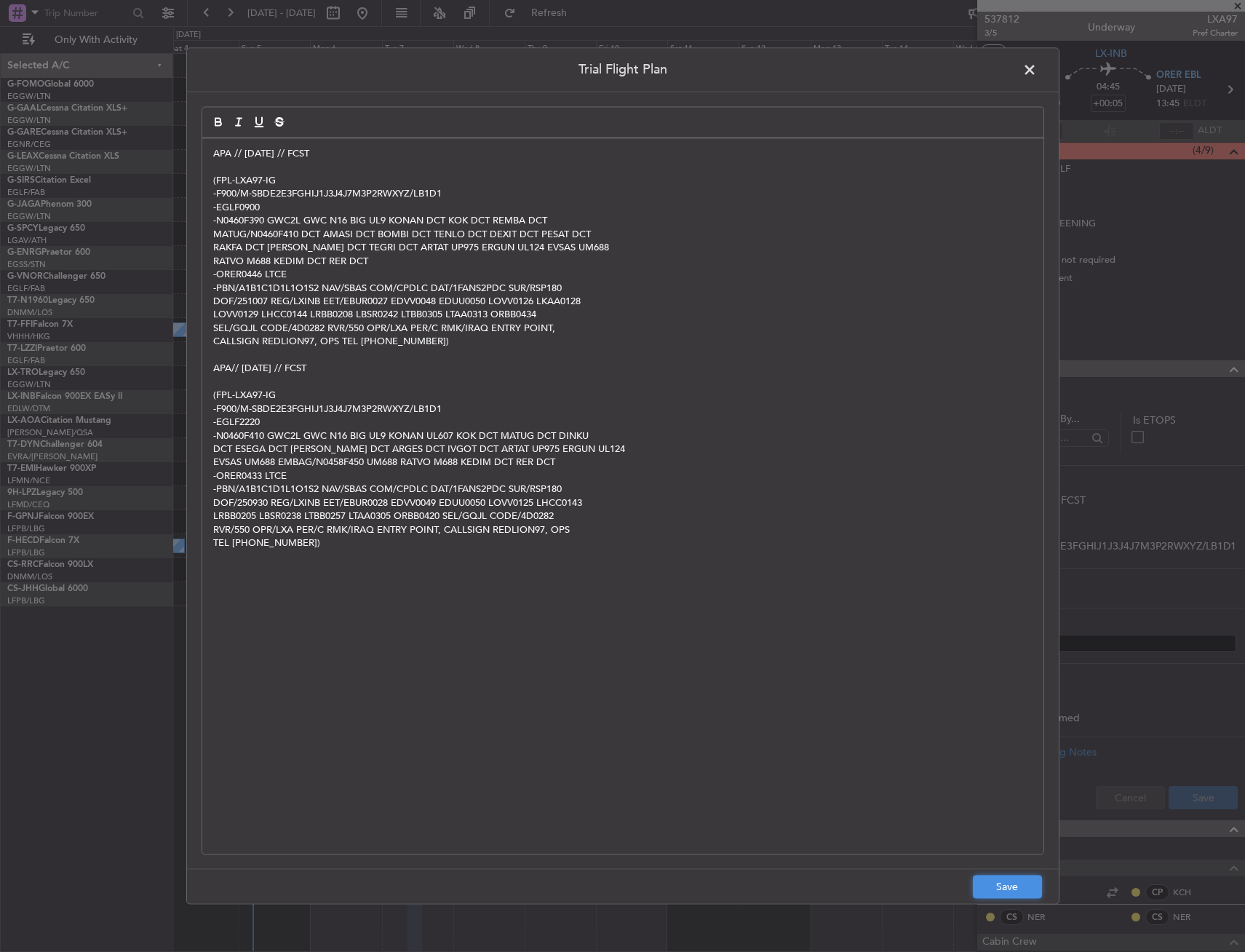
drag, startPoint x: 1021, startPoint y: 887, endPoint x: 1076, endPoint y: 848, distance: 67.4
click at [1022, 883] on button "Save" at bounding box center [1007, 887] width 69 height 23
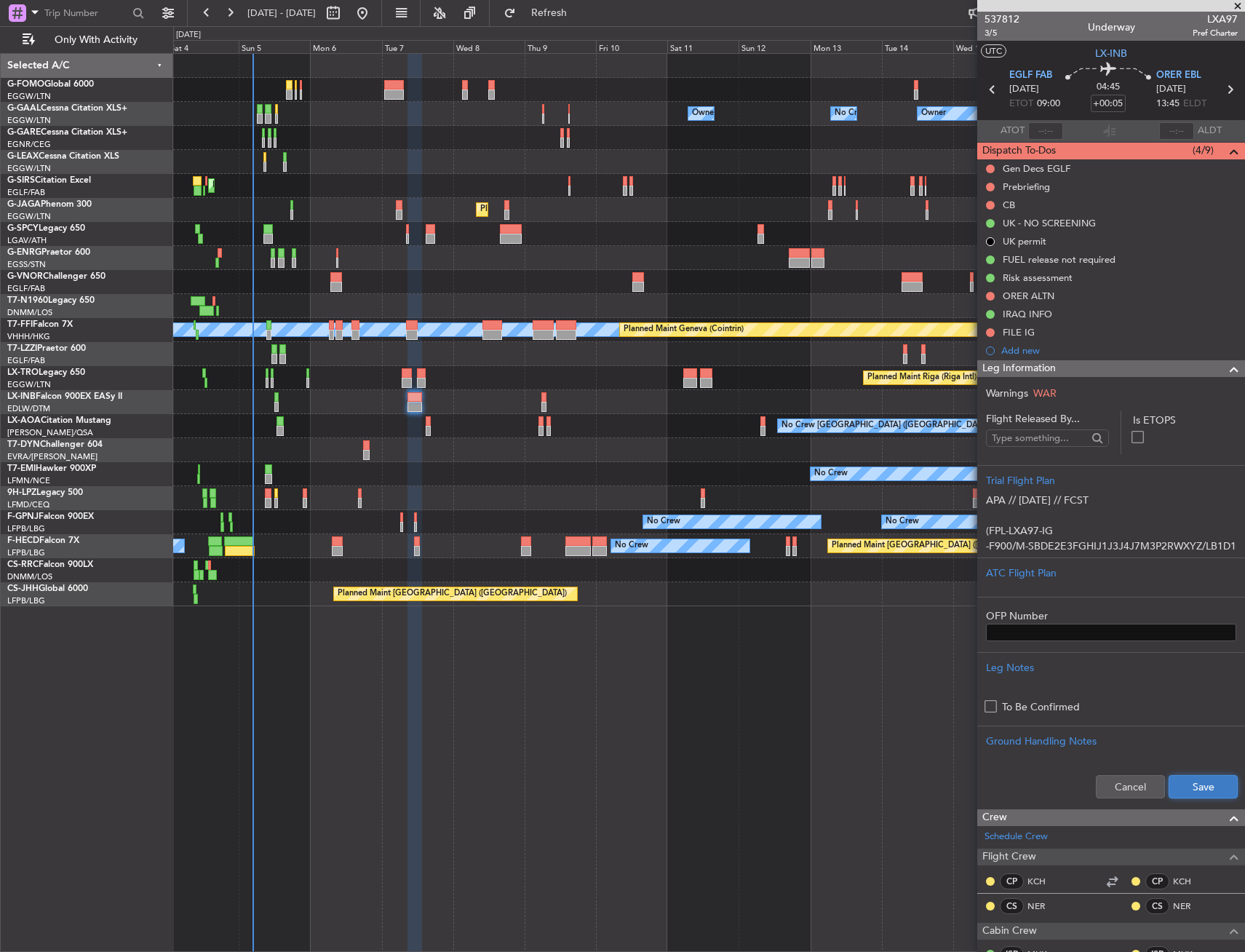
click at [1192, 793] on button "Save" at bounding box center [1203, 787] width 69 height 23
click at [1134, 369] on div "Leg Information" at bounding box center [1112, 368] width 268 height 16
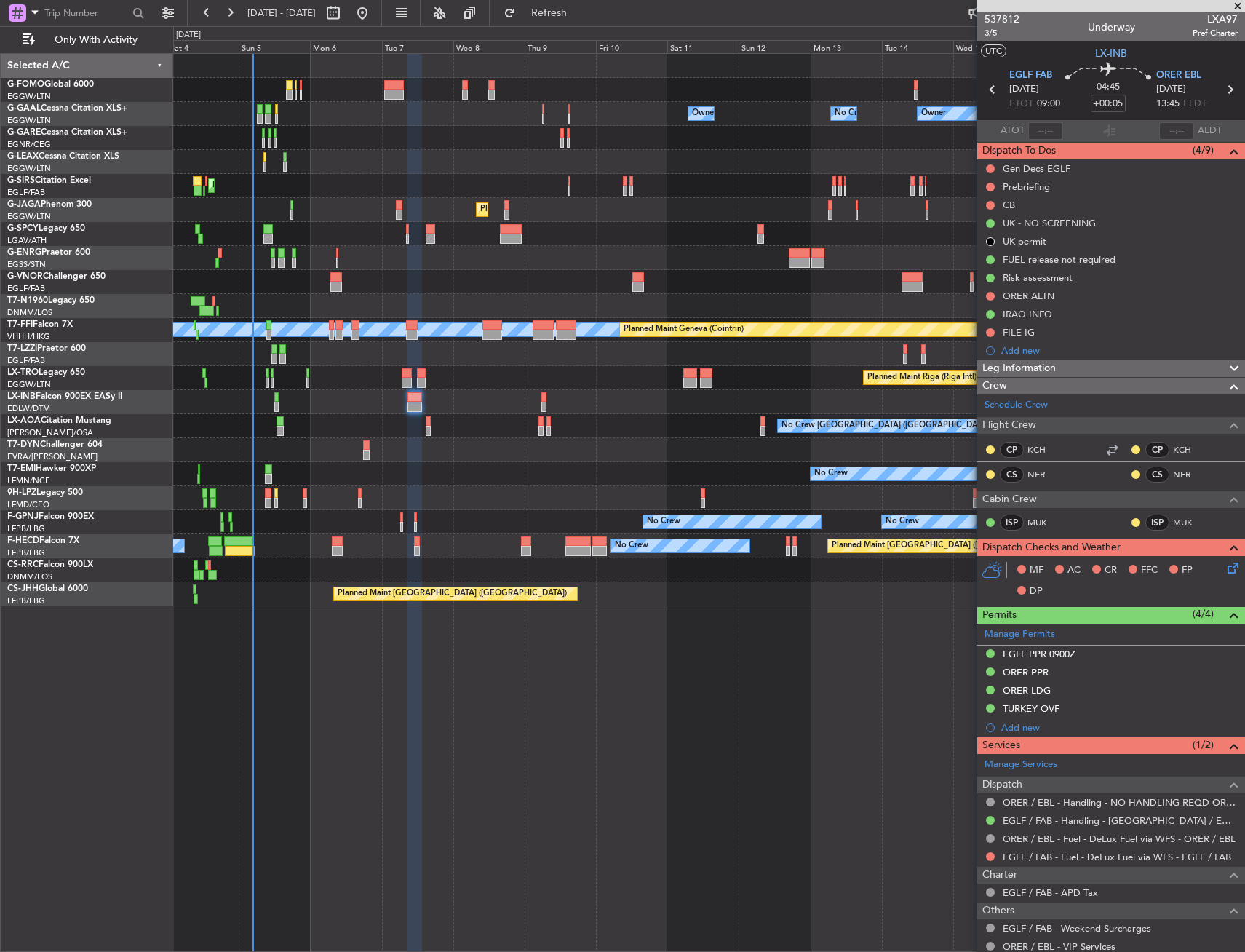
click at [1225, 566] on icon at bounding box center [1230, 565] width 12 height 12
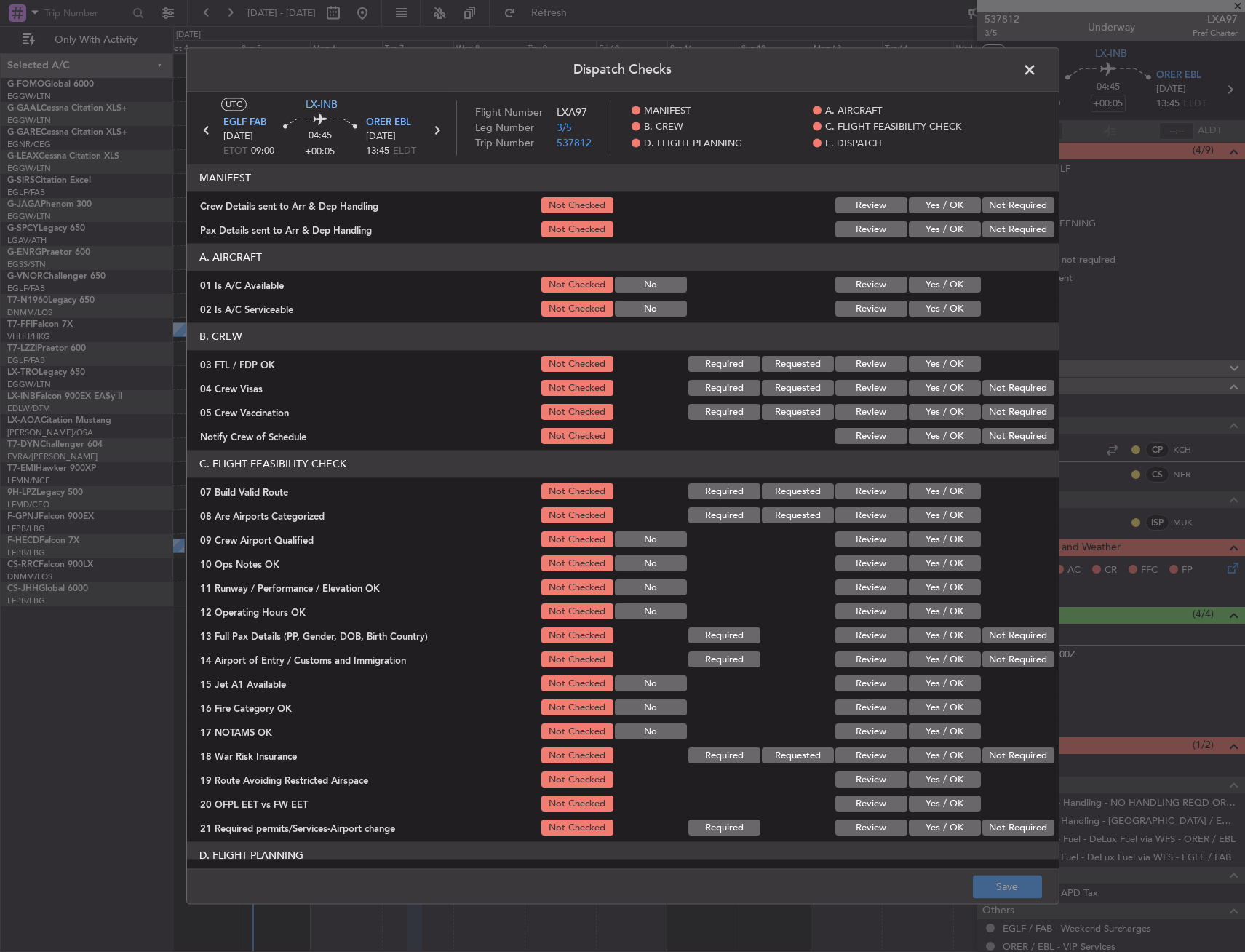
click at [904, 297] on section "A. AIRCRAFT 01 Is A/C Available Not Checked No Review Yes / OK 02 Is A/C Servic…" at bounding box center [622, 281] width 872 height 76
click at [915, 289] on button "Yes / OK" at bounding box center [945, 285] width 72 height 16
click at [912, 311] on button "Yes / OK" at bounding box center [945, 309] width 72 height 16
click at [931, 357] on button "Yes / OK" at bounding box center [945, 365] width 72 height 16
drag, startPoint x: 993, startPoint y: 380, endPoint x: 990, endPoint y: 390, distance: 10.4
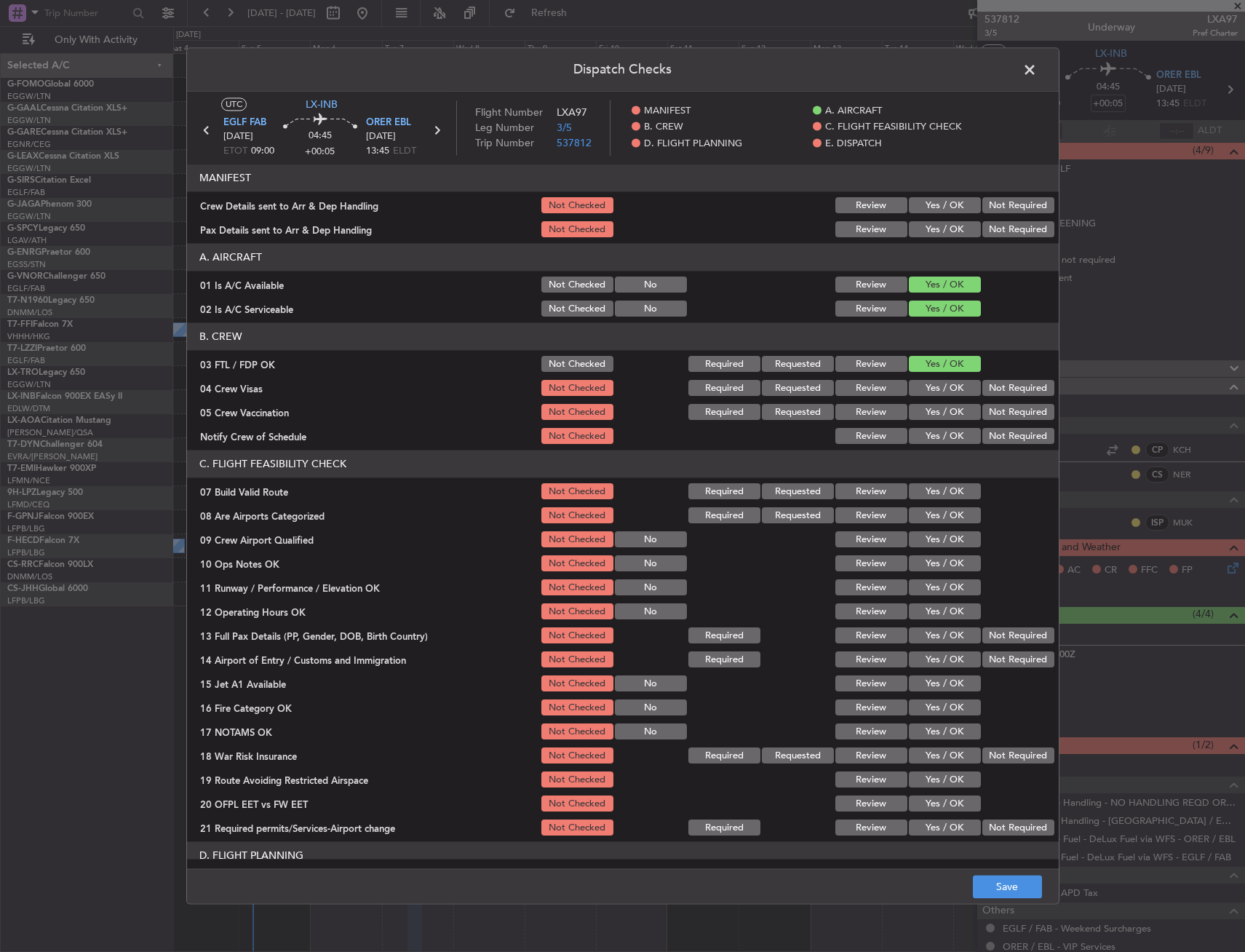
click at [993, 381] on button "Not Required" at bounding box center [1018, 389] width 72 height 16
click at [989, 408] on button "Not Required" at bounding box center [1018, 412] width 72 height 16
click at [944, 433] on button "Yes / OK" at bounding box center [945, 436] width 72 height 16
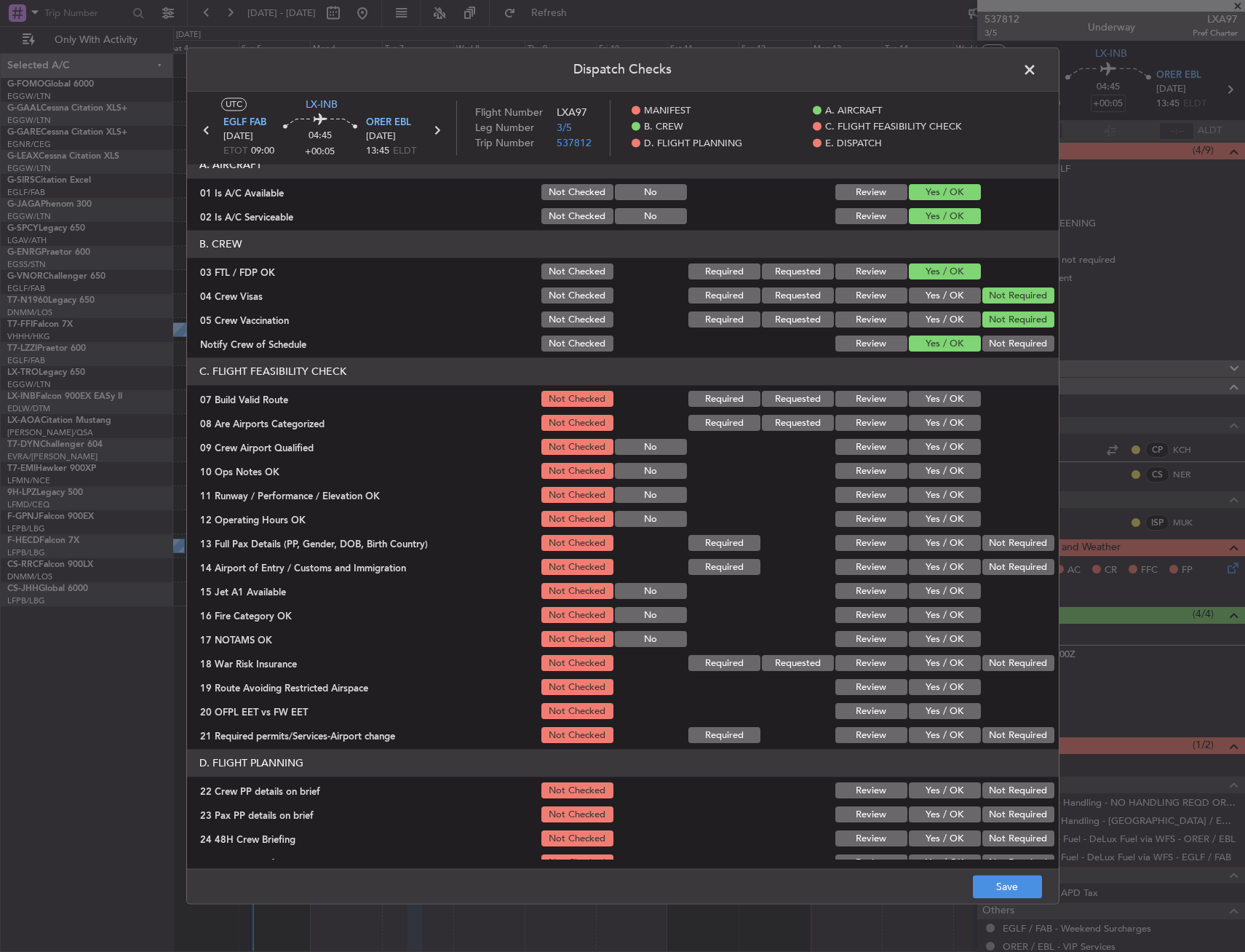
scroll to position [146, 0]
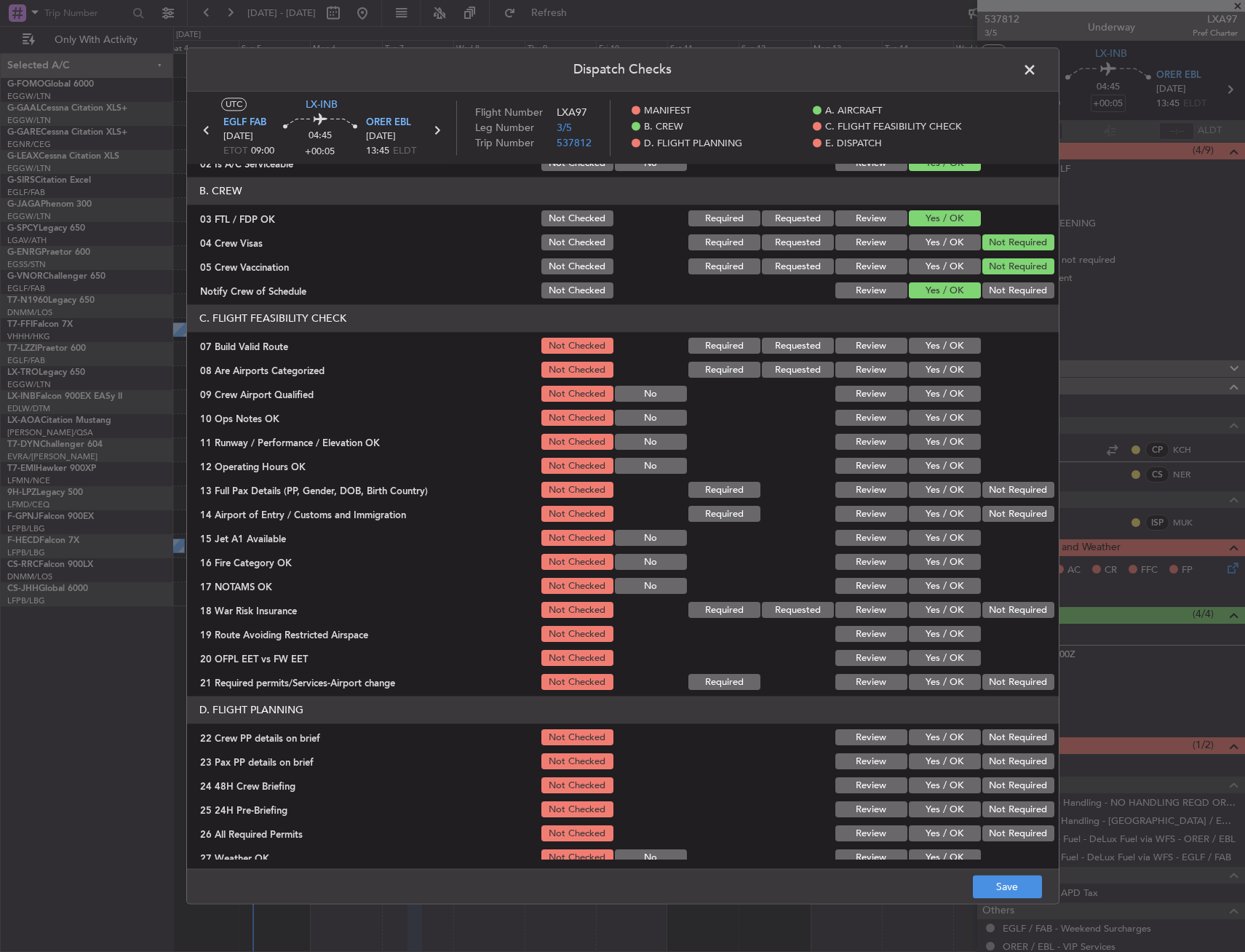
click at [932, 402] on button "Yes / OK" at bounding box center [945, 394] width 72 height 16
click at [933, 356] on div "Yes / OK" at bounding box center [943, 347] width 73 height 20
click at [931, 349] on button "Yes / OK" at bounding box center [945, 346] width 72 height 16
click at [912, 384] on div "Yes / OK" at bounding box center [943, 394] width 73 height 20
click at [919, 376] on button "Yes / OK" at bounding box center [945, 370] width 72 height 16
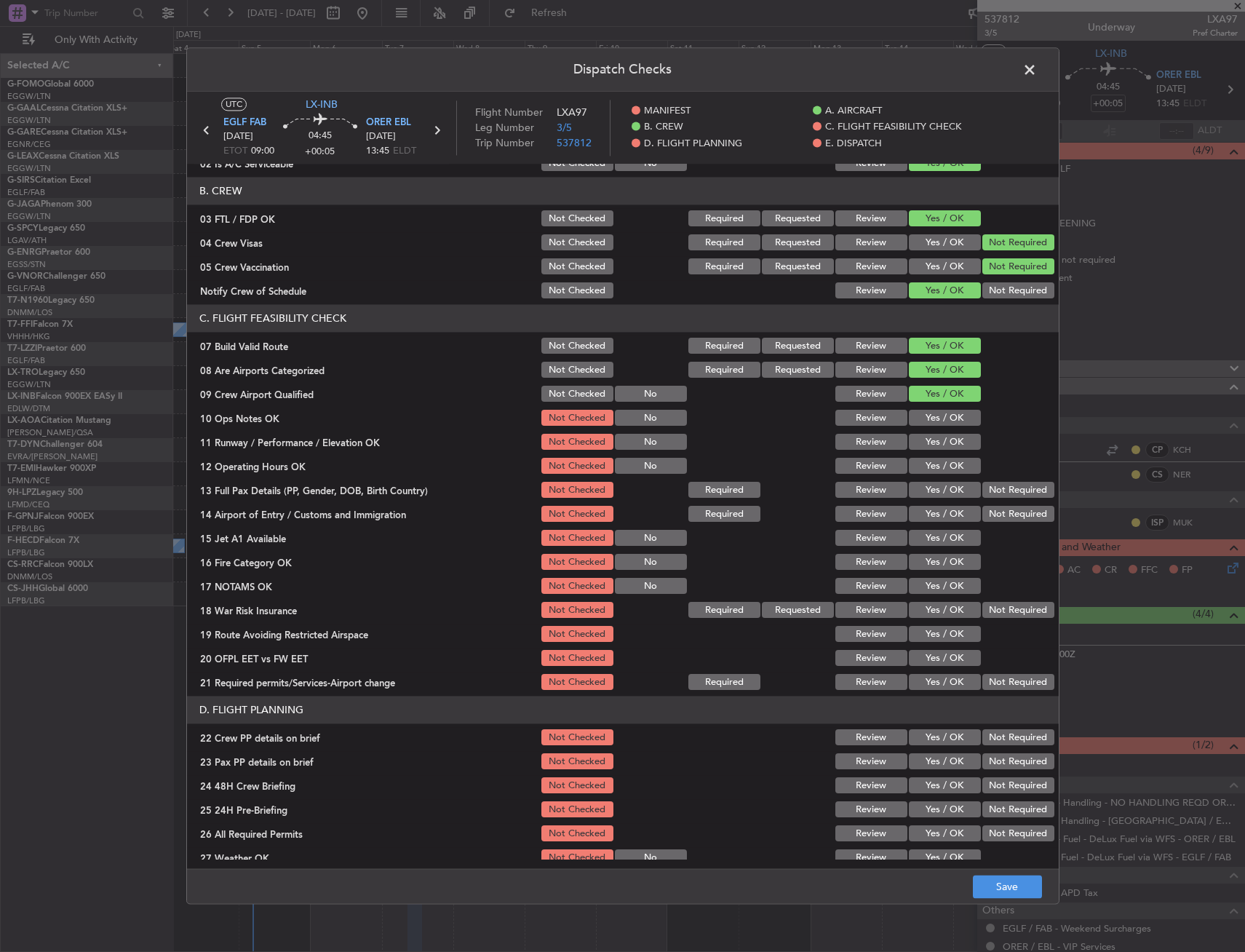
click at [921, 415] on button "Yes / OK" at bounding box center [945, 418] width 72 height 16
click at [922, 437] on button "Yes / OK" at bounding box center [945, 443] width 72 height 16
click at [923, 454] on section "C. FLIGHT FEASIBILITY CHECK 07 Build Valid Route Not Checked Required Requested…" at bounding box center [622, 499] width 872 height 388
drag, startPoint x: 923, startPoint y: 456, endPoint x: 929, endPoint y: 475, distance: 19.9
click at [928, 472] on button "Yes / OK" at bounding box center [945, 467] width 72 height 16
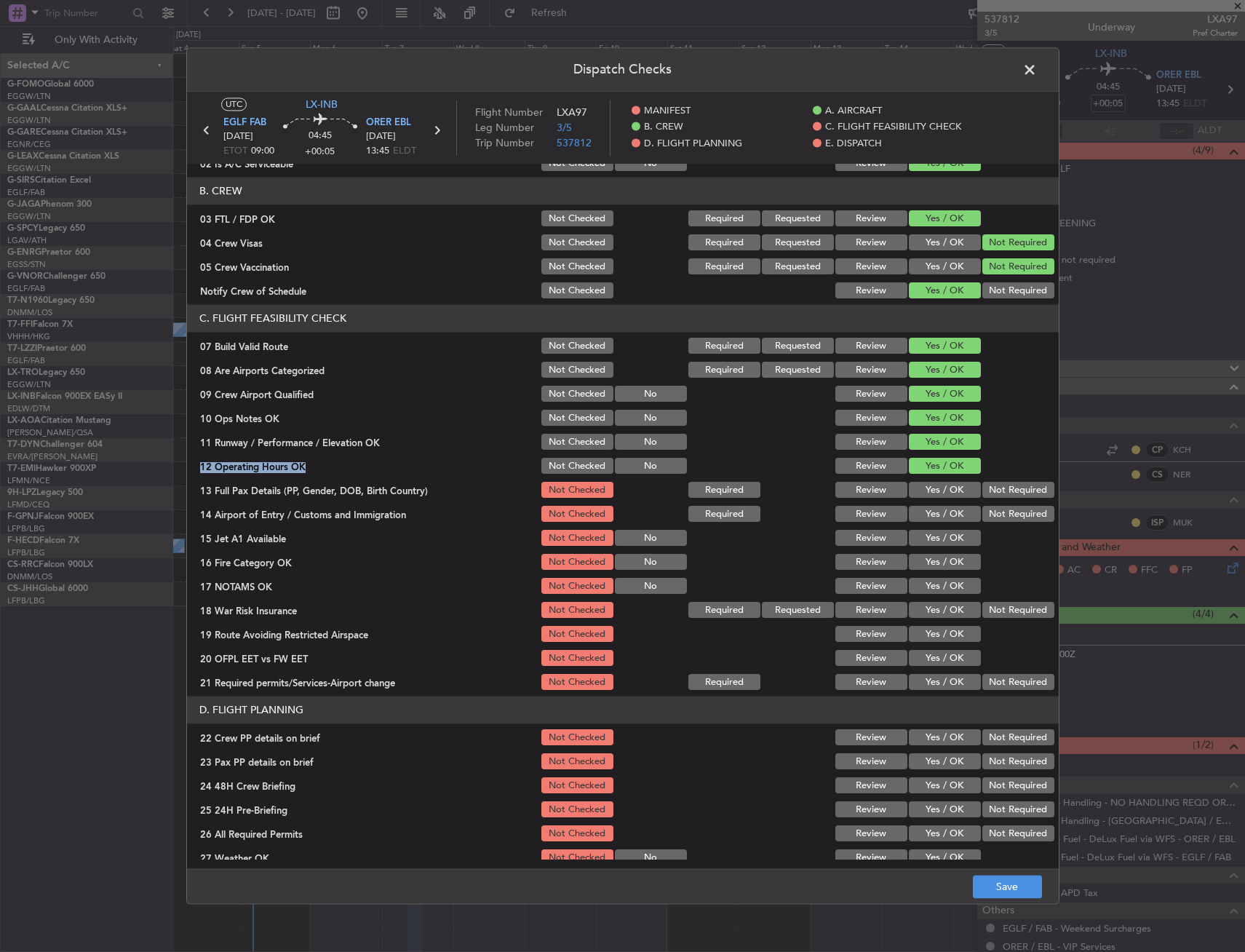
click at [932, 495] on button "Yes / OK" at bounding box center [945, 490] width 72 height 16
click at [926, 524] on div "Yes / OK" at bounding box center [943, 514] width 73 height 20
click at [927, 538] on button "Yes / OK" at bounding box center [945, 538] width 72 height 16
click at [929, 513] on button "Yes / OK" at bounding box center [945, 514] width 72 height 16
click at [932, 576] on div "Yes / OK" at bounding box center [943, 587] width 73 height 20
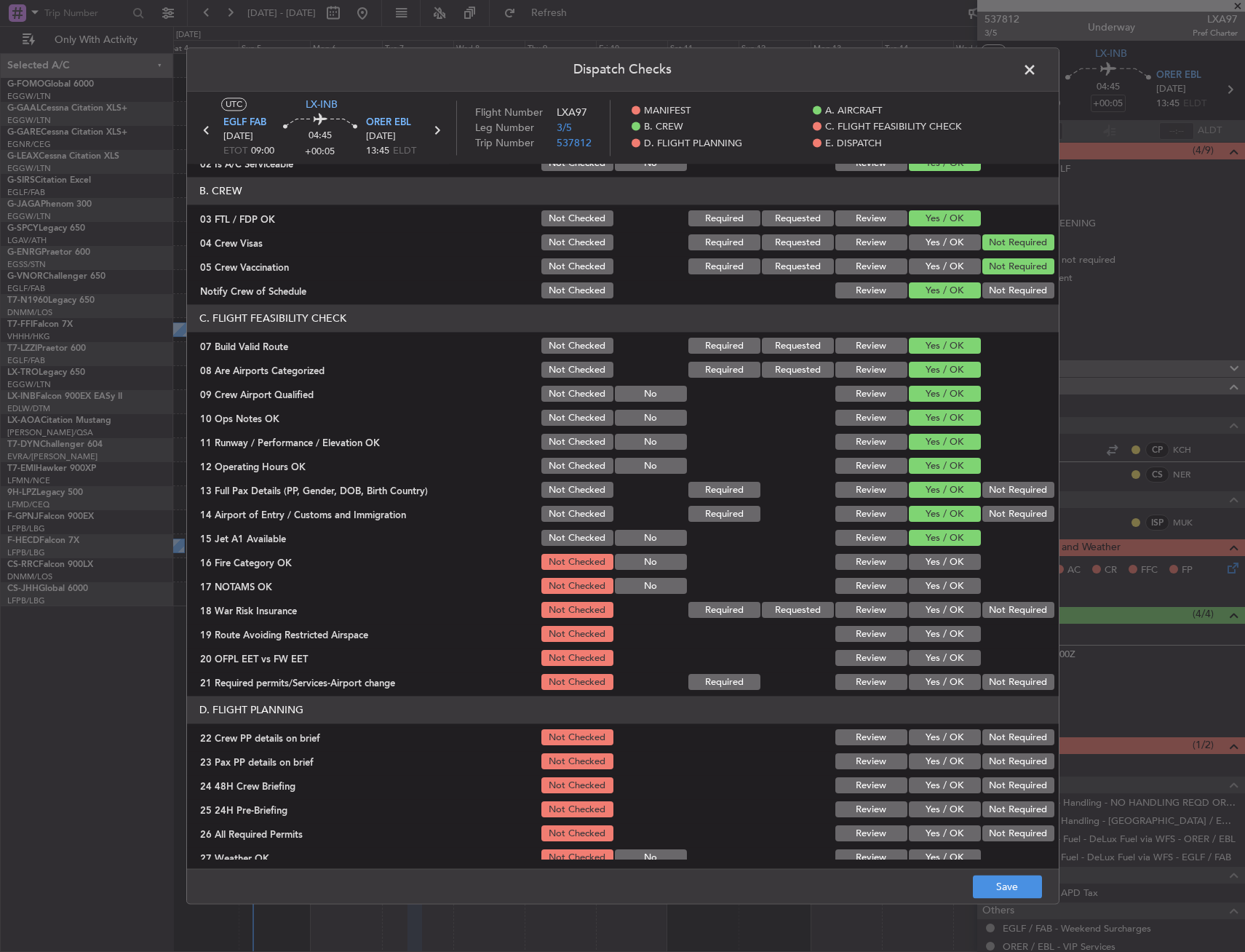
drag, startPoint x: 929, startPoint y: 590, endPoint x: 932, endPoint y: 559, distance: 31.1
click at [929, 588] on button "Yes / OK" at bounding box center [945, 587] width 72 height 16
click at [932, 559] on button "Yes / OK" at bounding box center [945, 562] width 72 height 16
drag, startPoint x: 978, startPoint y: 594, endPoint x: 986, endPoint y: 609, distance: 17.0
click at [980, 594] on div at bounding box center [1017, 587] width 73 height 20
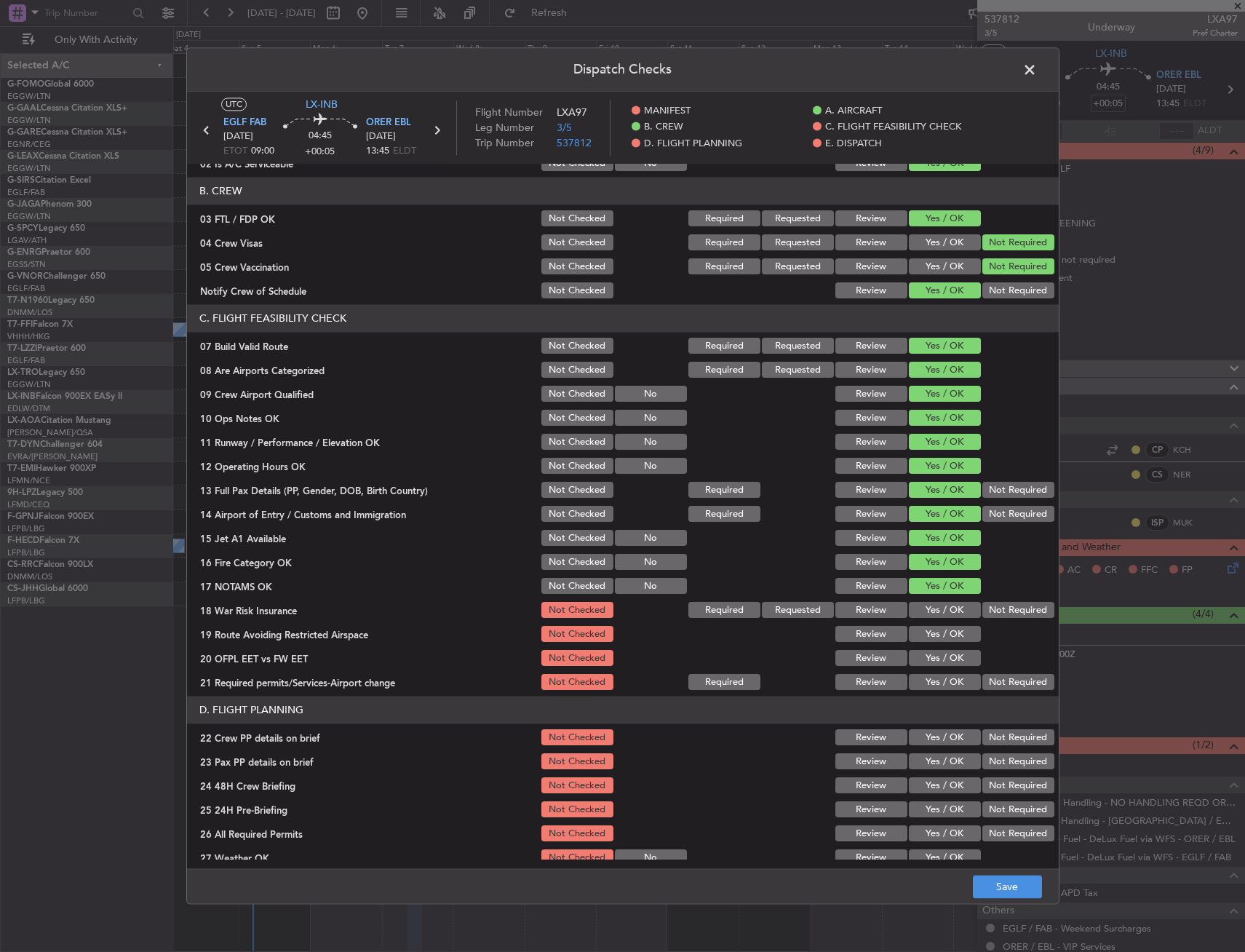
click at [987, 609] on button "Not Required" at bounding box center [1018, 610] width 72 height 16
click at [912, 626] on button "Yes / OK" at bounding box center [945, 634] width 72 height 16
click at [917, 651] on button "Yes / OK" at bounding box center [945, 658] width 72 height 16
click at [918, 672] on div "Yes / OK" at bounding box center [943, 682] width 73 height 20
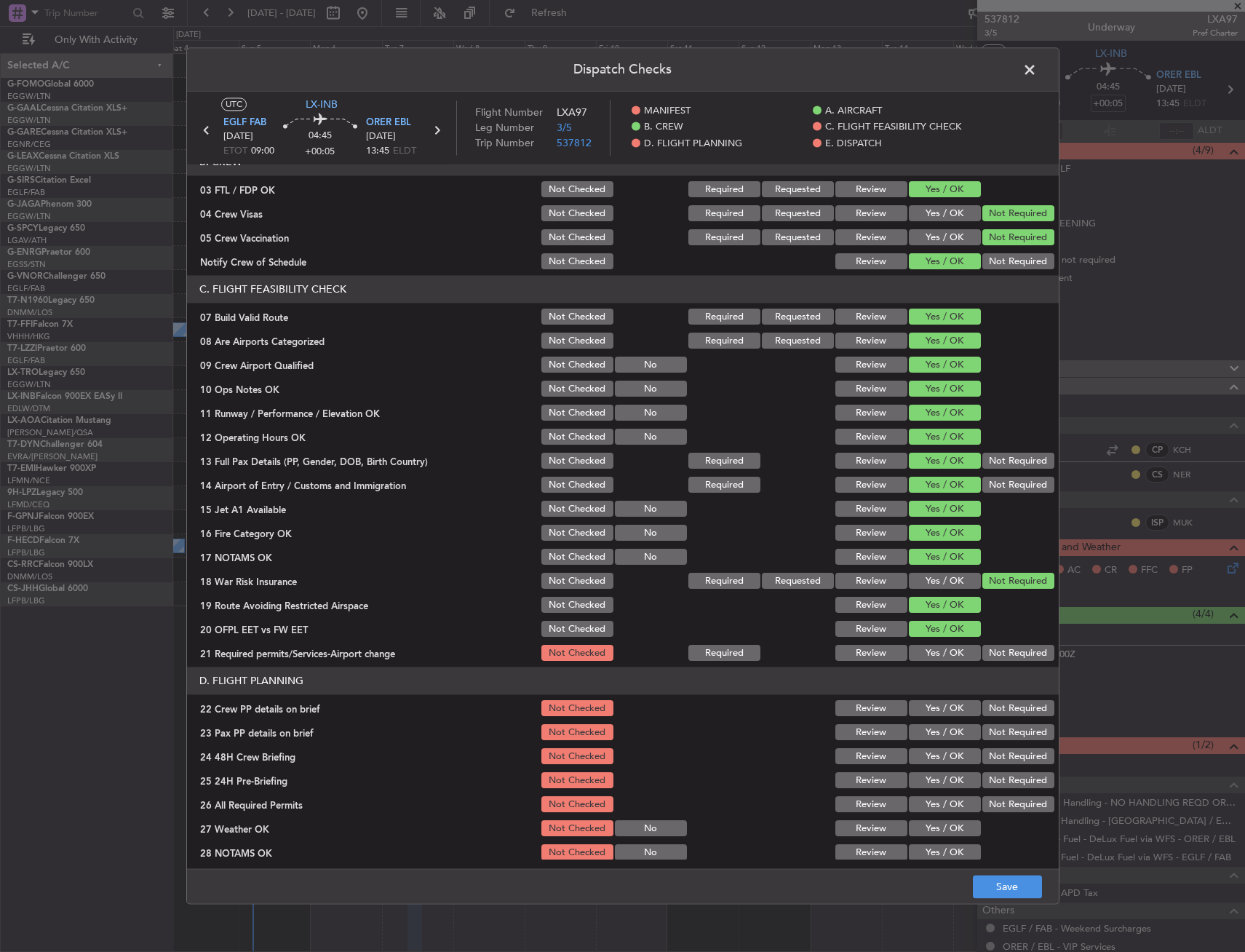
scroll to position [218, 0]
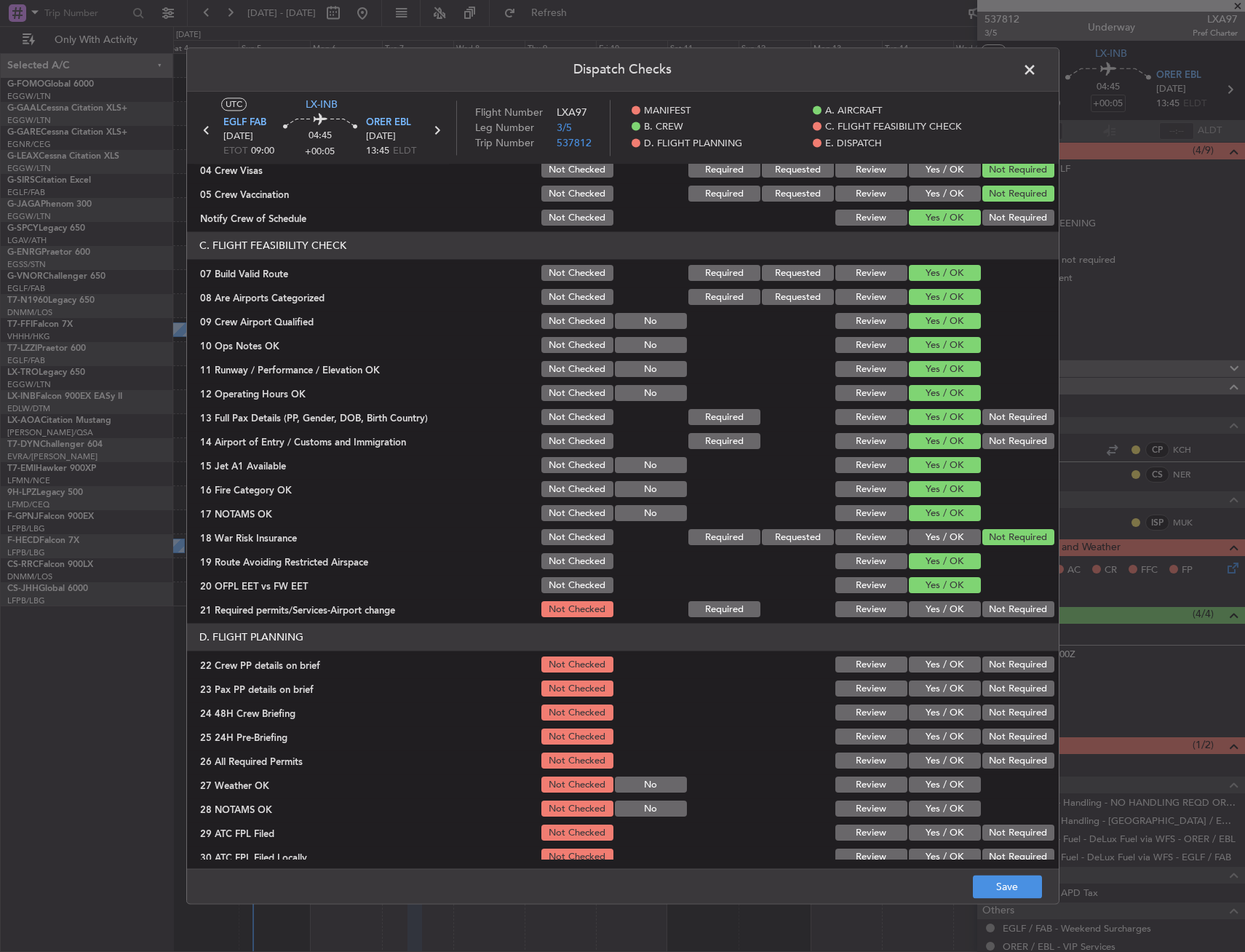
click at [927, 602] on button "Yes / OK" at bounding box center [945, 610] width 72 height 16
click at [923, 655] on div "Yes / OK" at bounding box center [943, 665] width 73 height 20
click at [922, 672] on button "Yes / OK" at bounding box center [945, 665] width 72 height 16
click at [923, 684] on button "Yes / OK" at bounding box center [945, 689] width 72 height 16
click at [932, 717] on button "Yes / OK" at bounding box center [945, 713] width 72 height 16
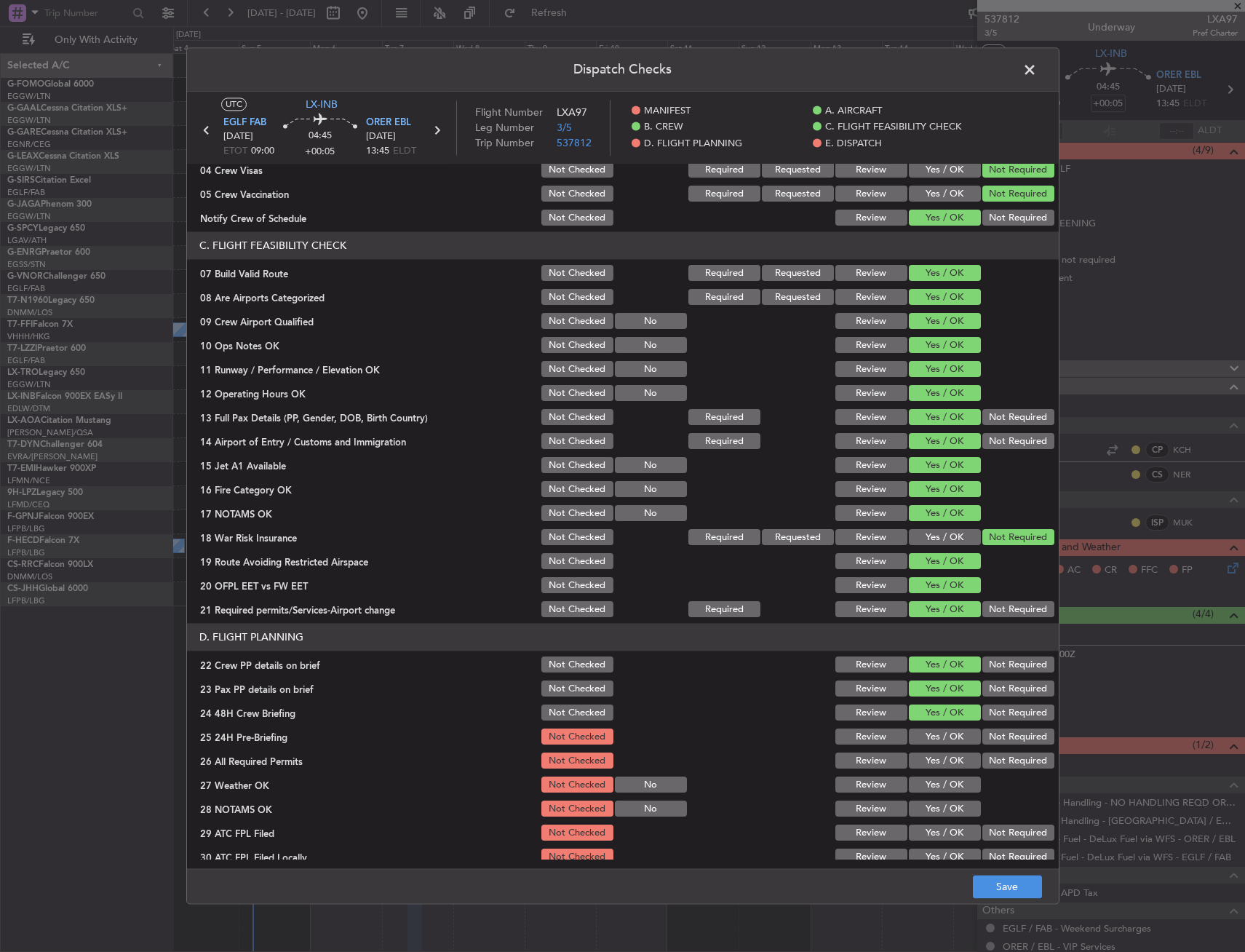
click at [994, 741] on button "Not Required" at bounding box center [1018, 737] width 72 height 16
click at [1005, 890] on button "Save" at bounding box center [1007, 887] width 69 height 23
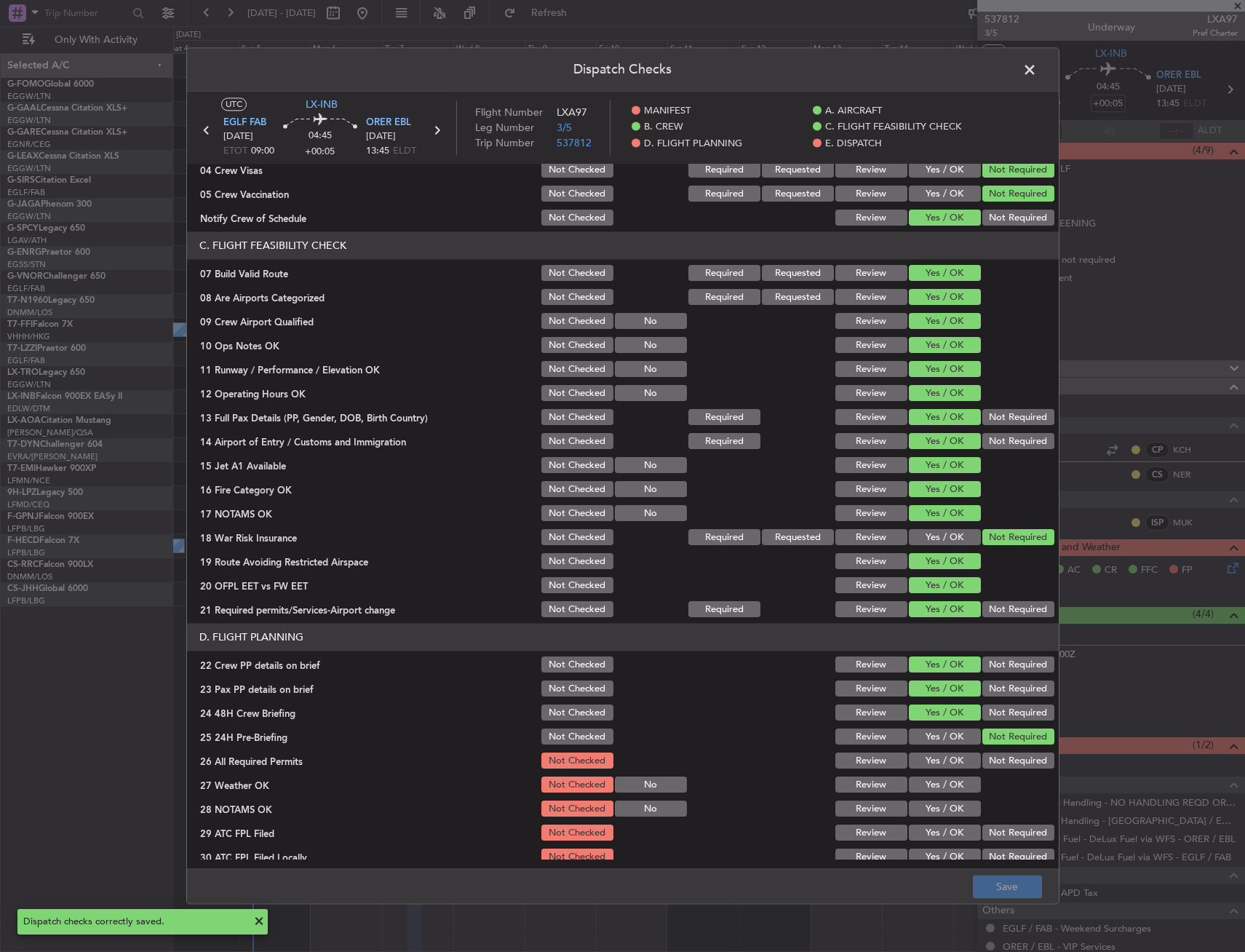
click at [1037, 76] on span at bounding box center [1037, 73] width 0 height 29
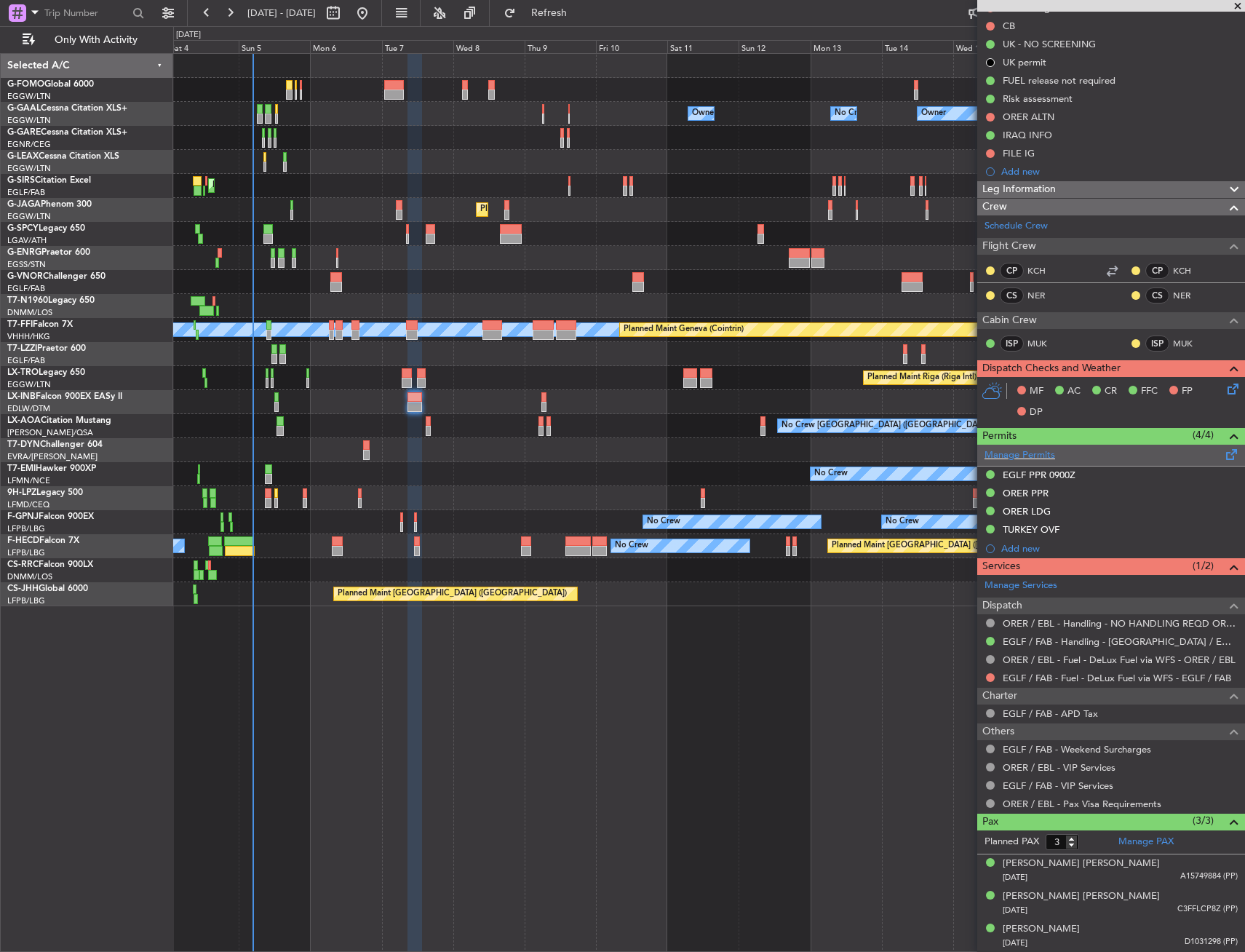
scroll to position [0, 0]
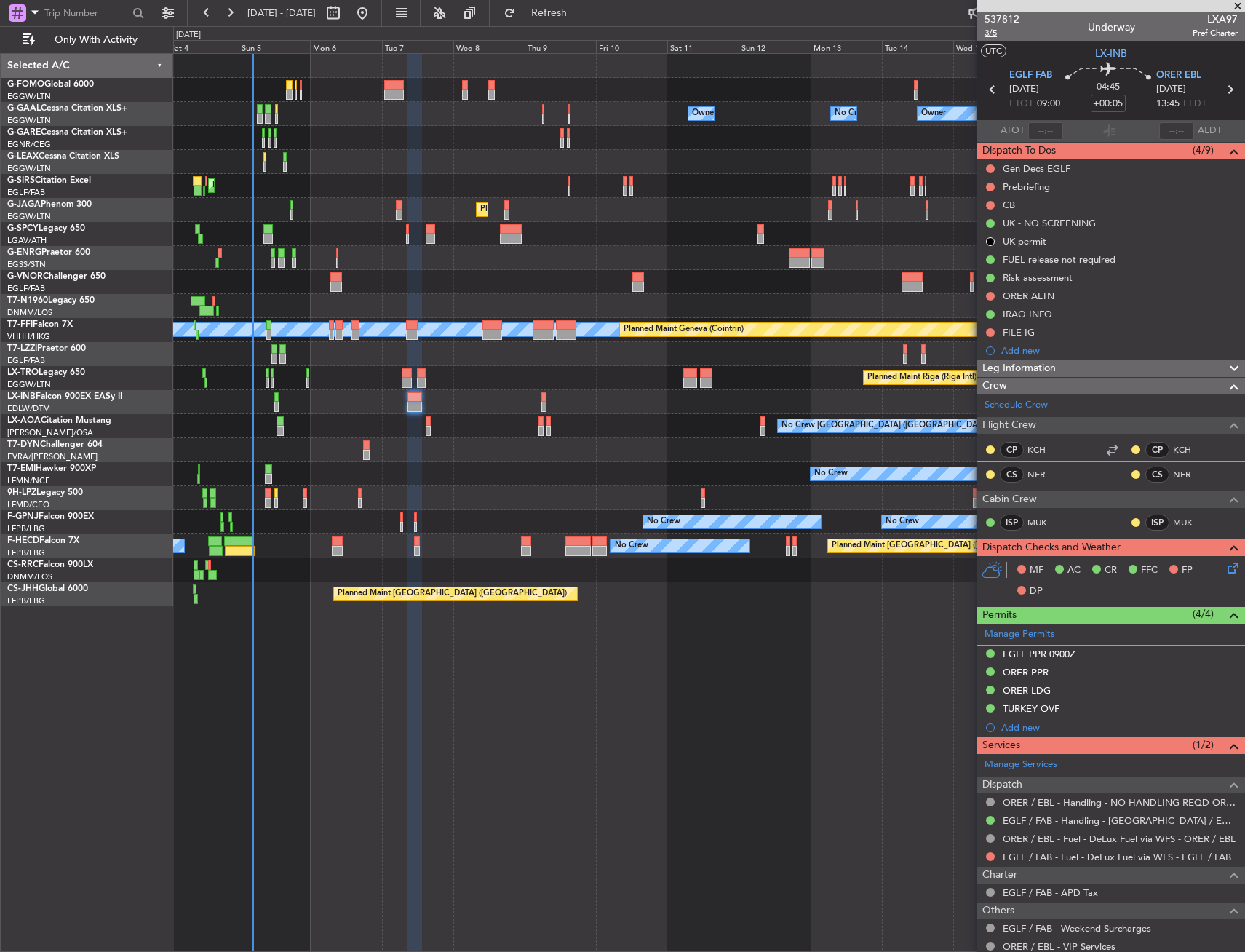
click at [998, 36] on span "3/5" at bounding box center [1002, 33] width 35 height 12
drag, startPoint x: 989, startPoint y: 203, endPoint x: 989, endPoint y: 222, distance: 19.0
click at [989, 203] on button at bounding box center [990, 205] width 9 height 9
click at [980, 264] on span "Completed" at bounding box center [997, 269] width 48 height 15
click at [986, 186] on button at bounding box center [990, 186] width 9 height 9
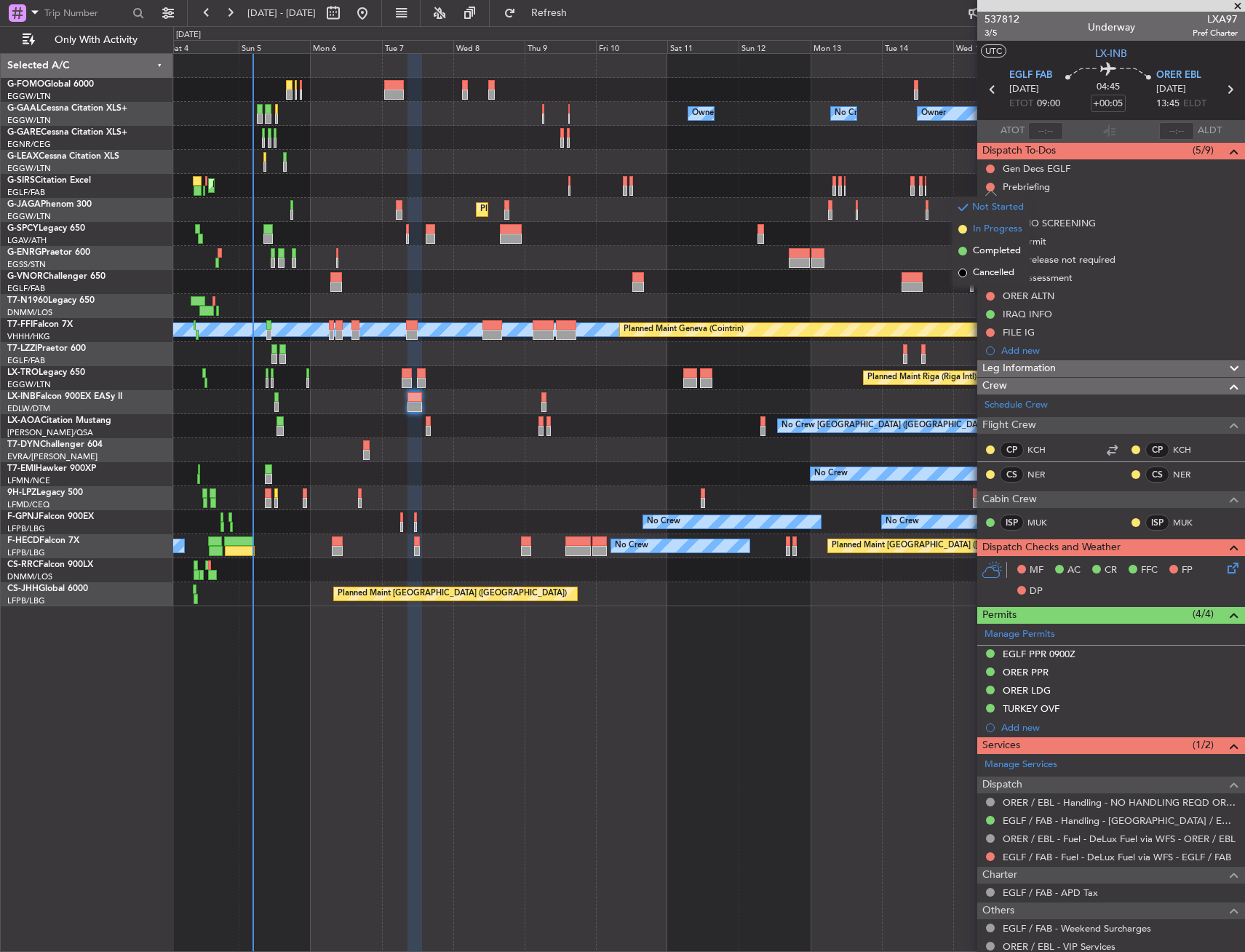
click at [987, 231] on span "In Progress" at bounding box center [998, 229] width 50 height 15
click at [1009, 372] on span "Leg Information" at bounding box center [1019, 368] width 73 height 16
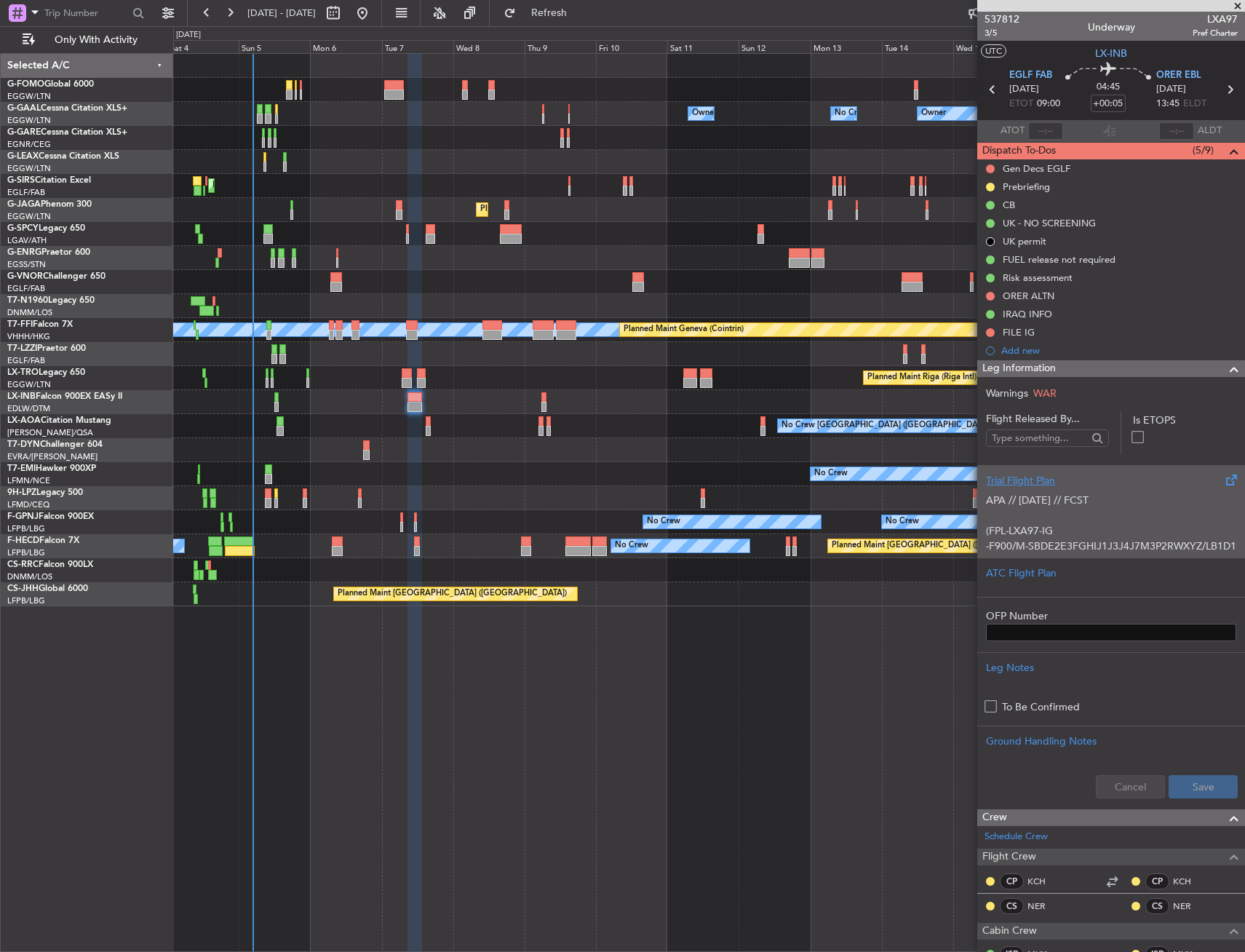
click at [1063, 497] on p "APA // 04OCT // FCST" at bounding box center [1111, 500] width 250 height 16
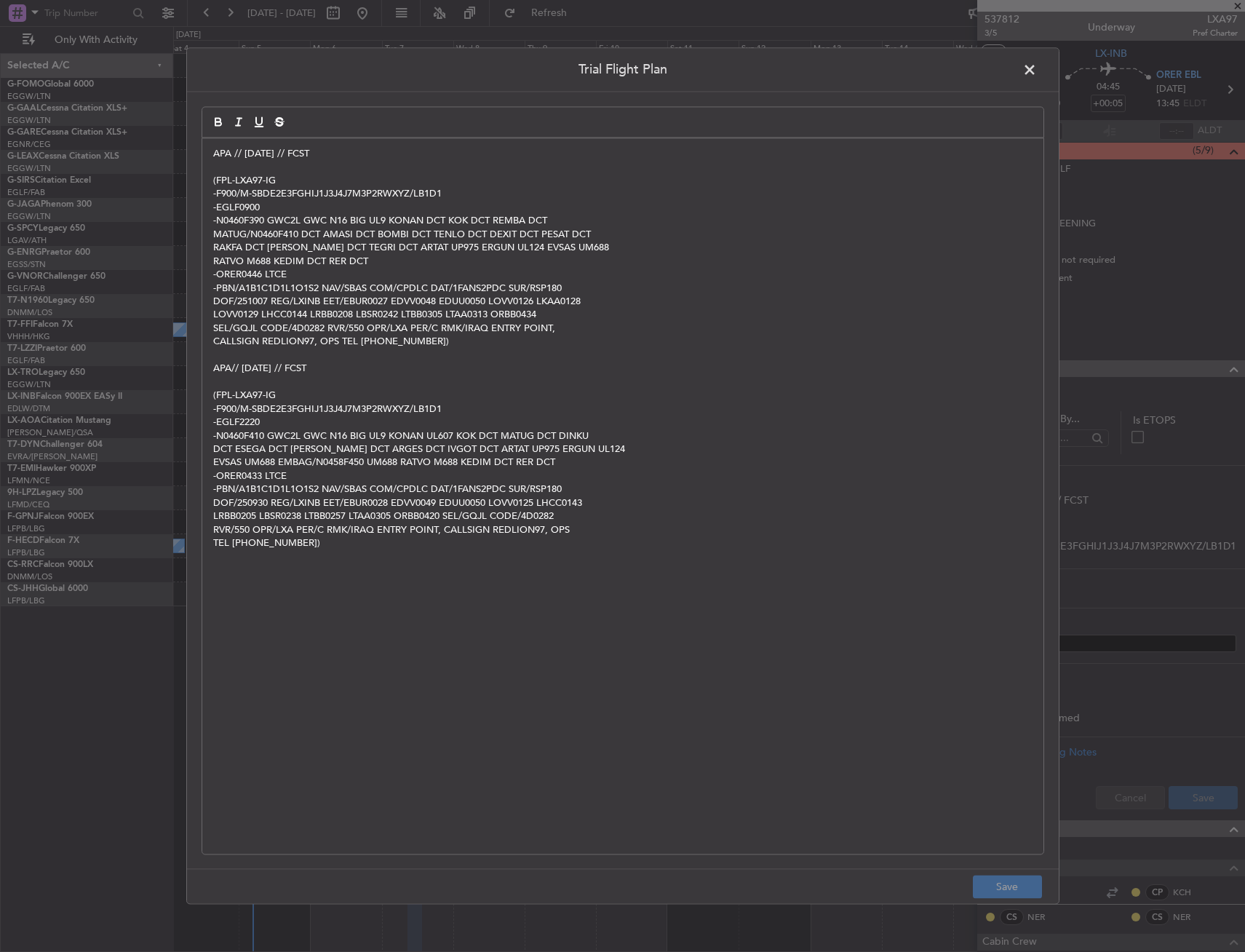
click at [1017, 71] on header "Trial Flight Plan" at bounding box center [622, 70] width 872 height 44
click at [1037, 67] on span at bounding box center [1037, 73] width 0 height 29
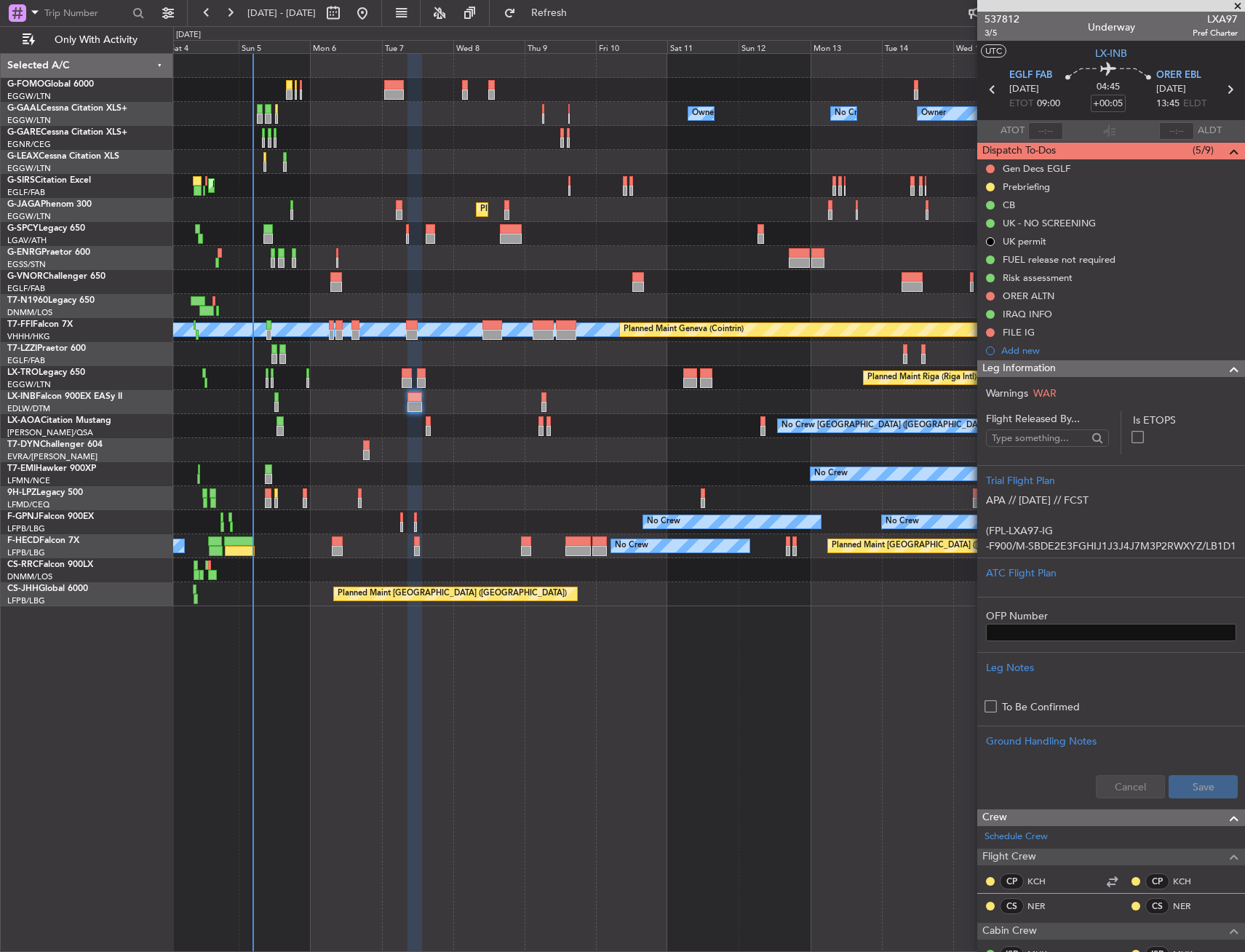
click at [1088, 369] on div "Leg Information" at bounding box center [1112, 368] width 268 height 16
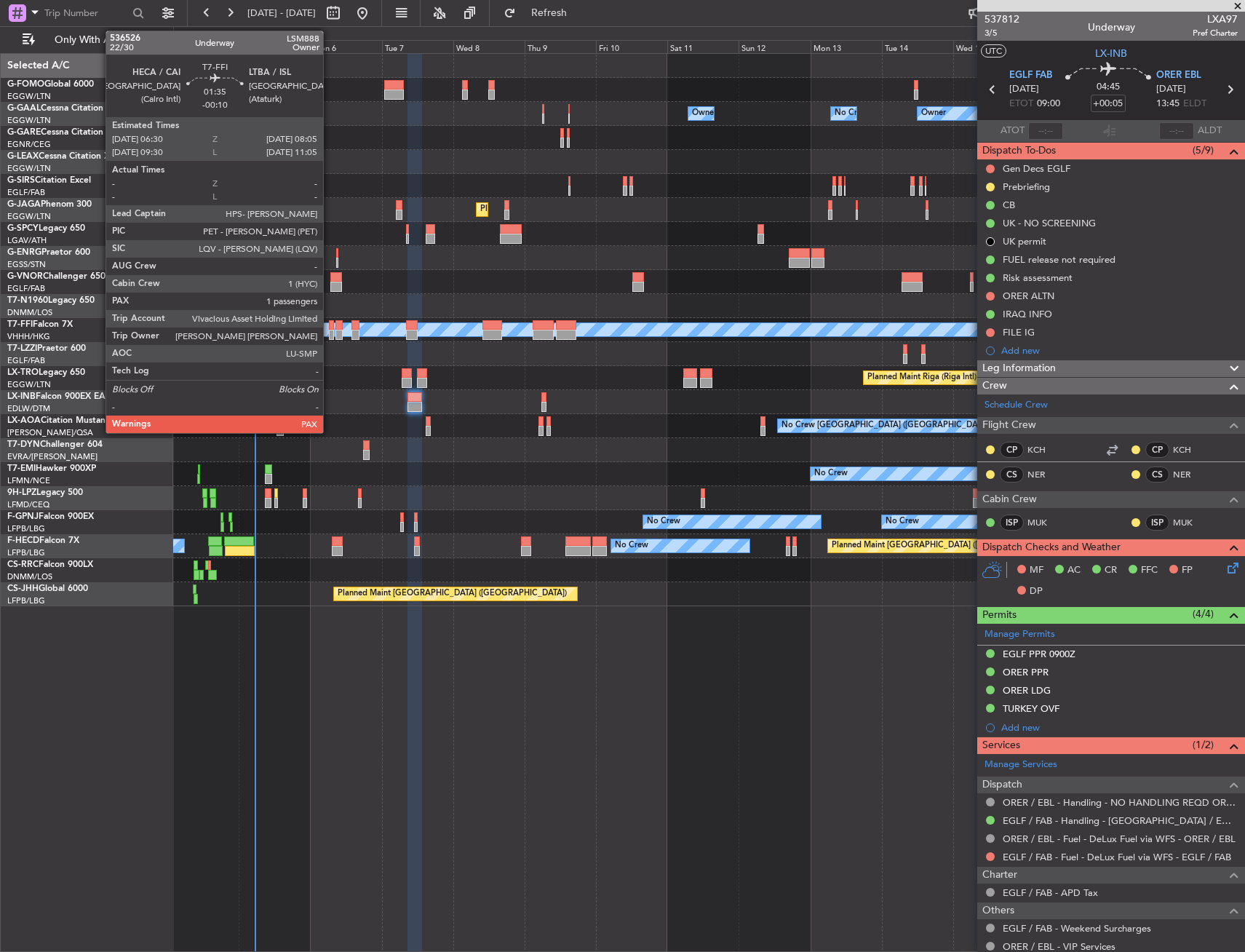
click at [330, 325] on div at bounding box center [331, 325] width 5 height 10
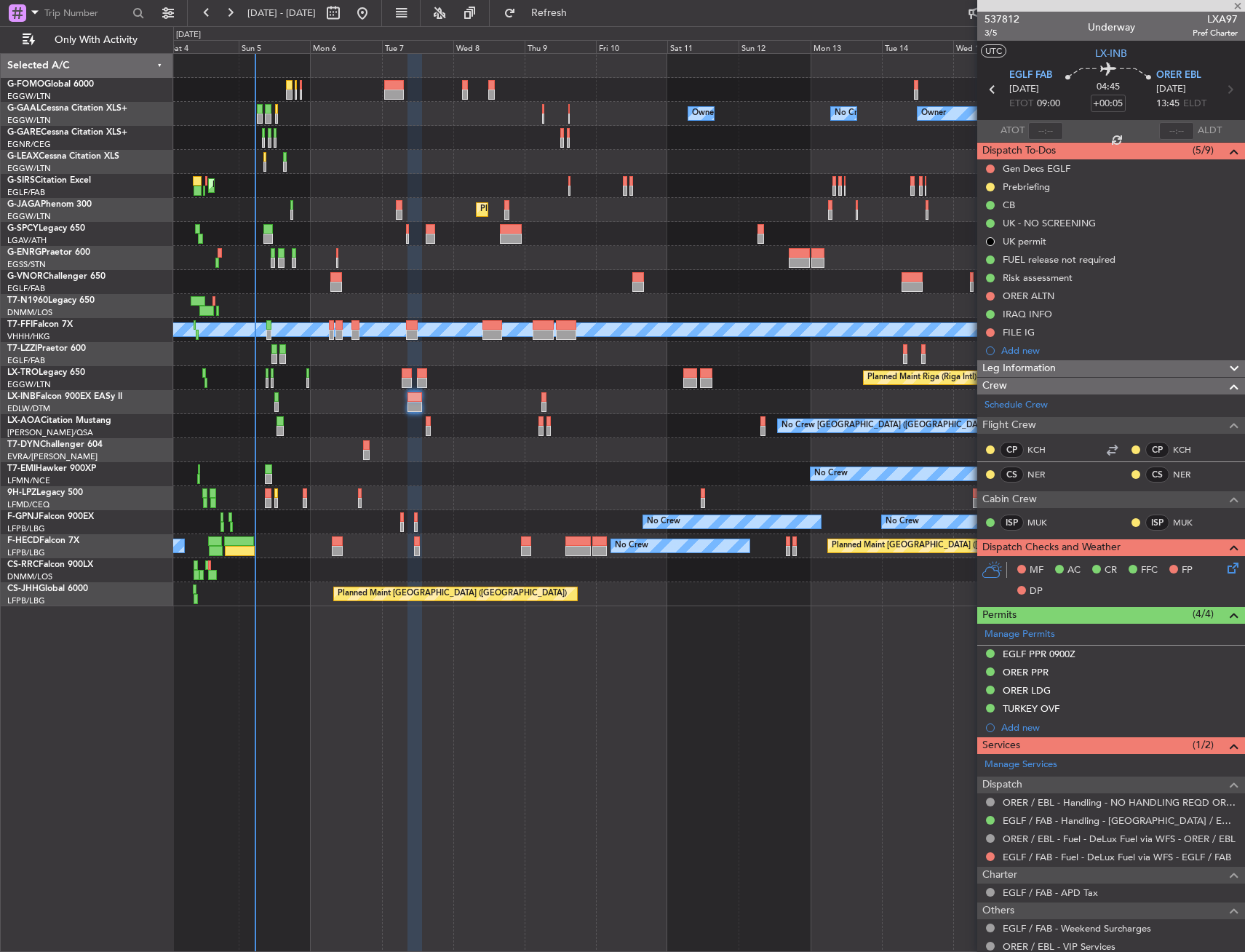
type input "-00:10"
type input "4"
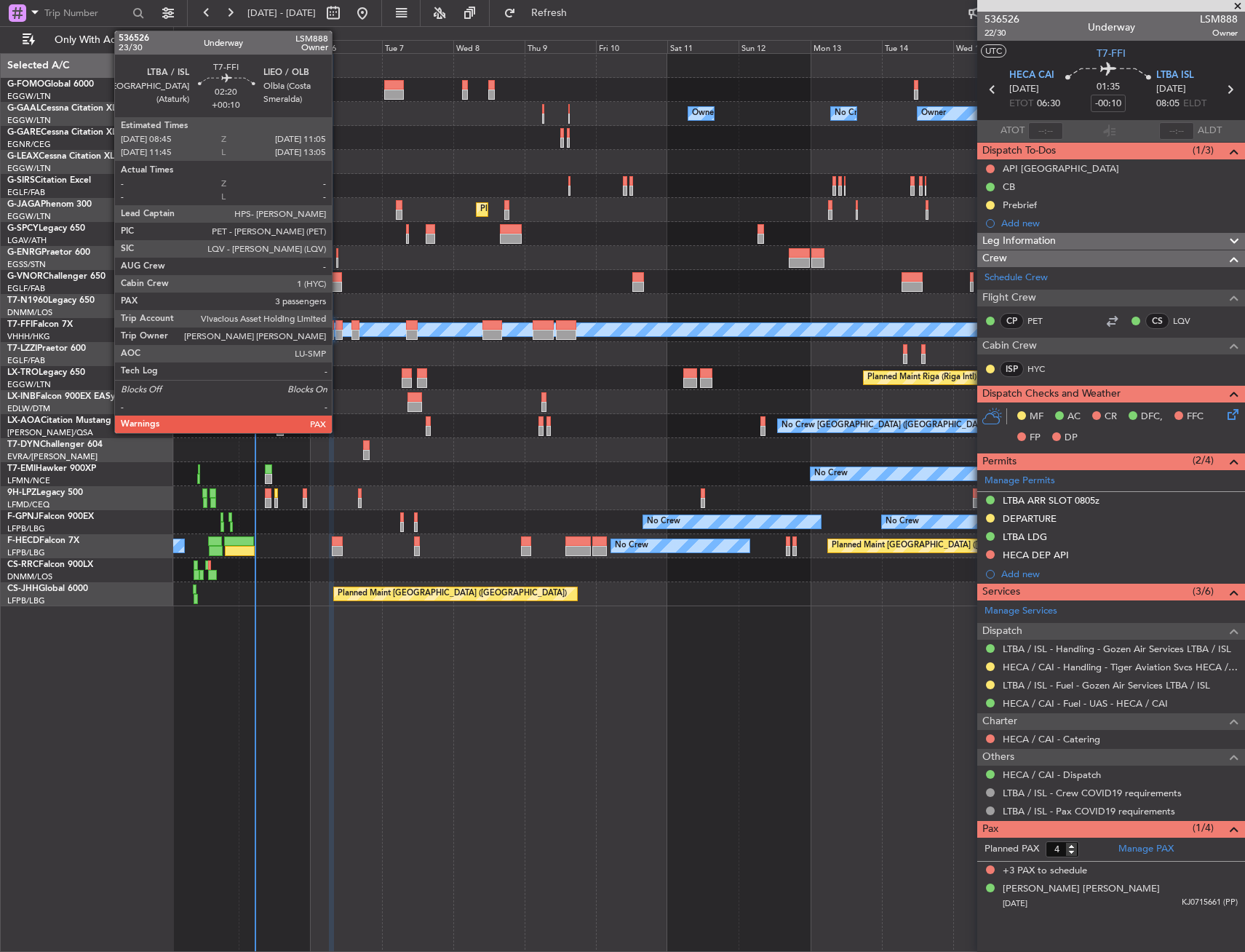
click at [338, 329] on div at bounding box center [339, 325] width 7 height 10
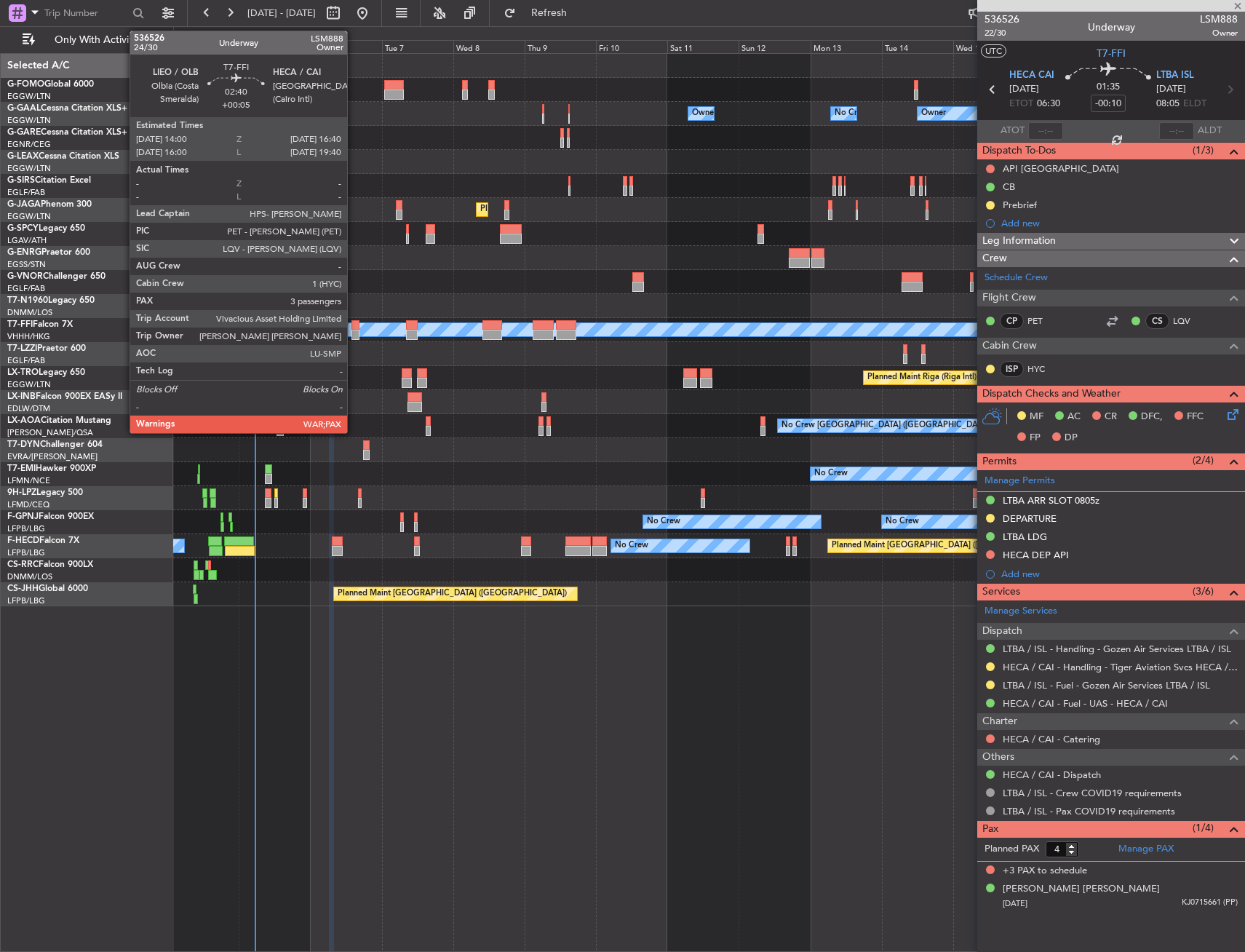
type input "+00:10"
type input "3"
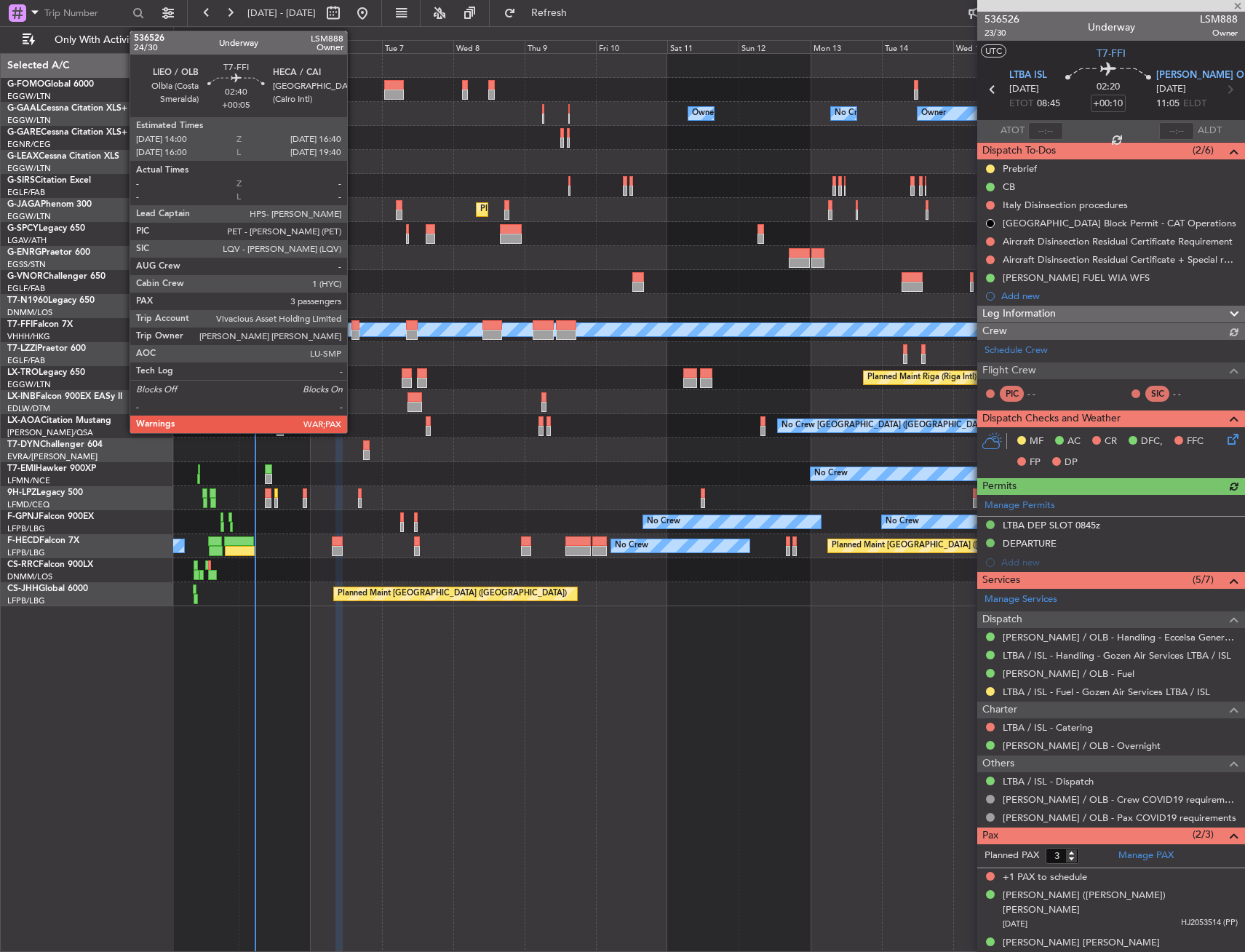
click at [354, 330] on div at bounding box center [355, 334] width 8 height 10
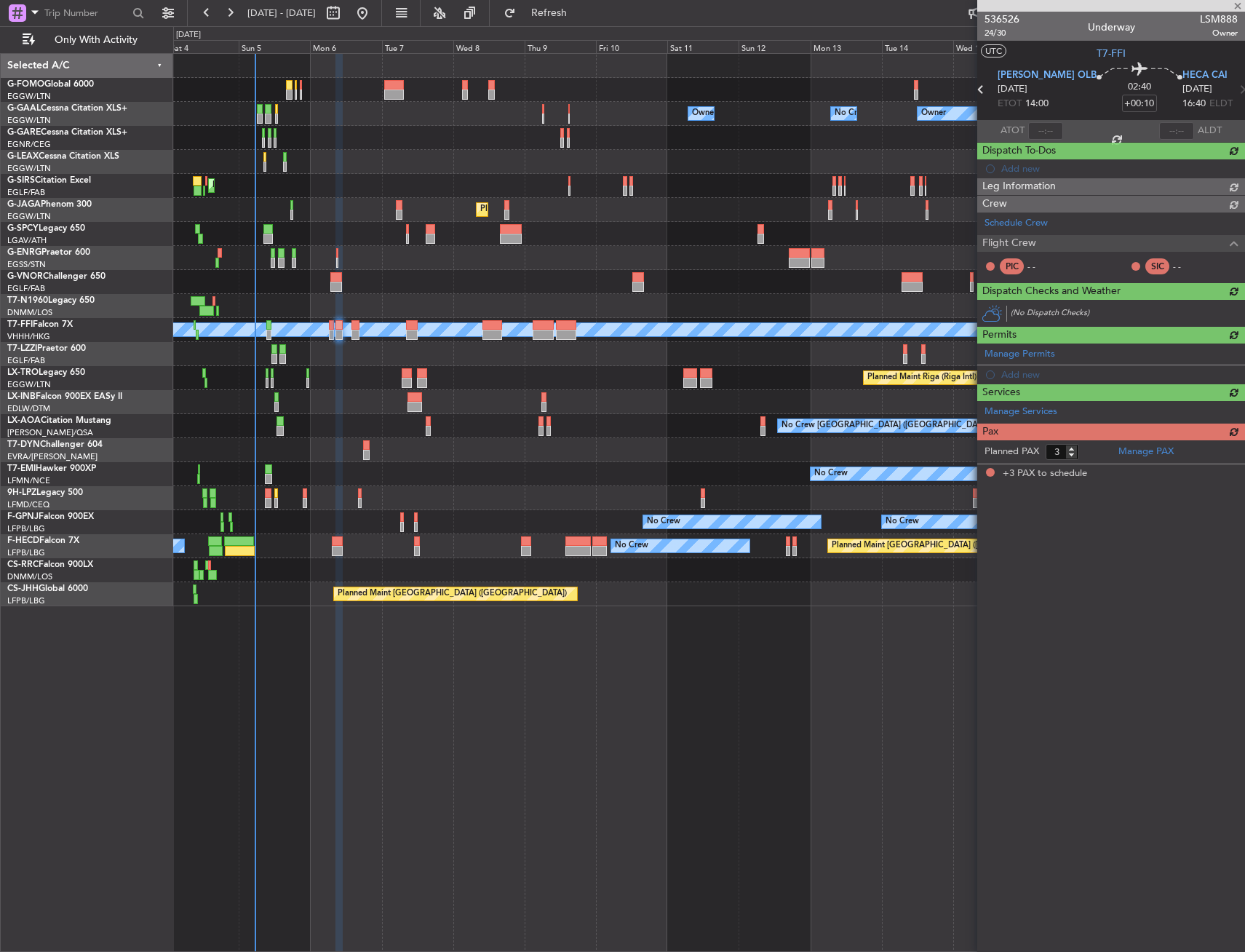
type input "+00:05"
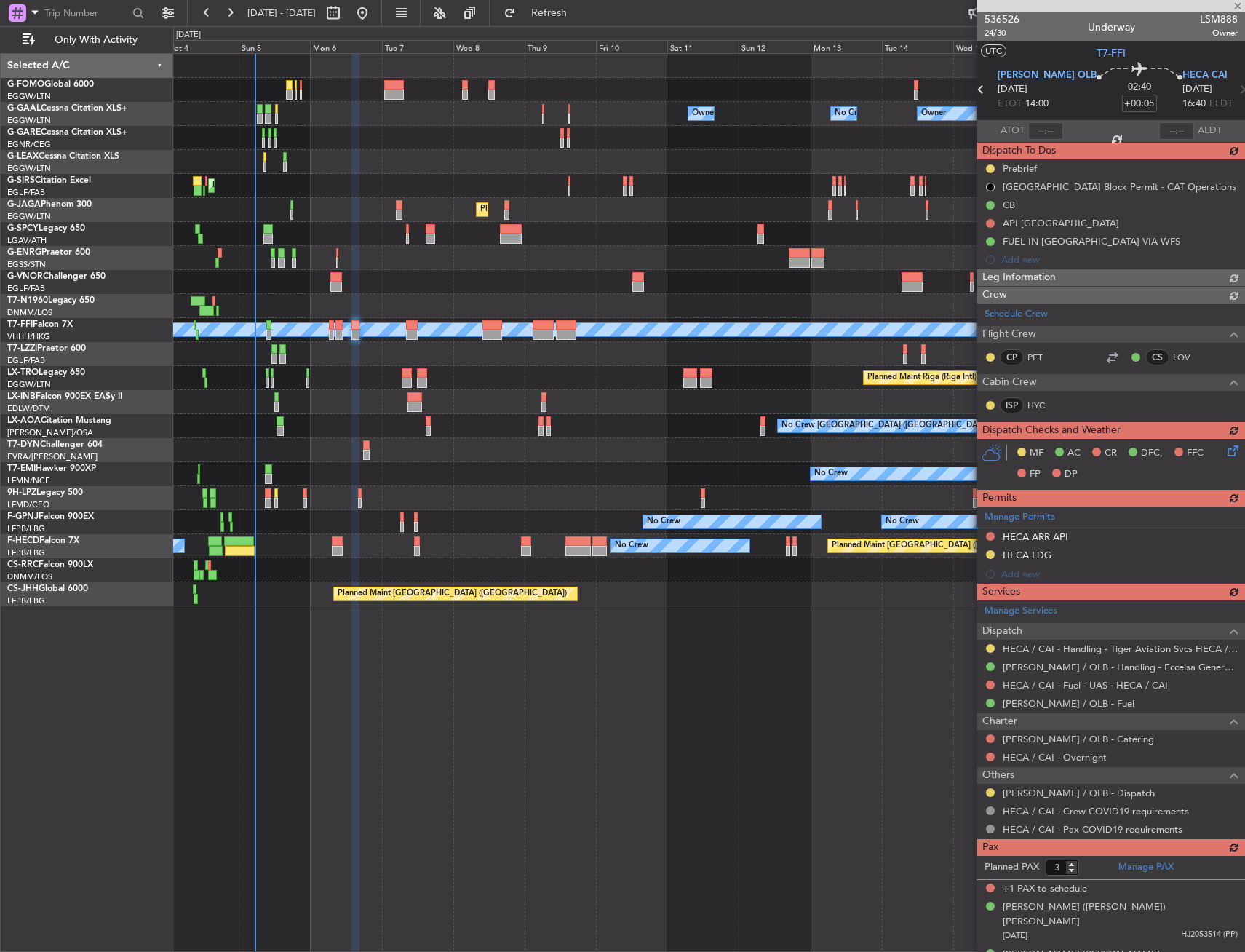
type input "2"
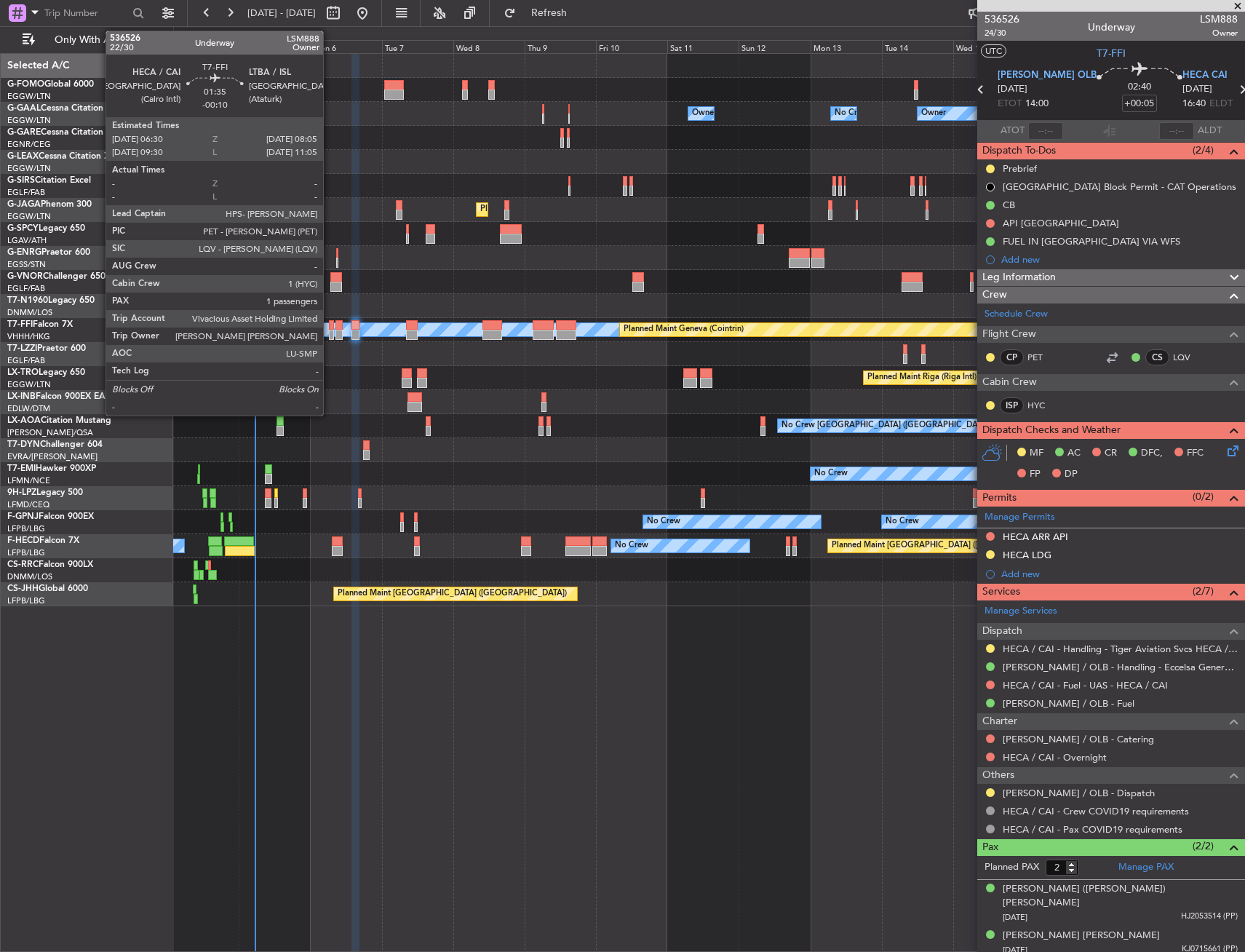
click at [330, 327] on div at bounding box center [331, 325] width 5 height 10
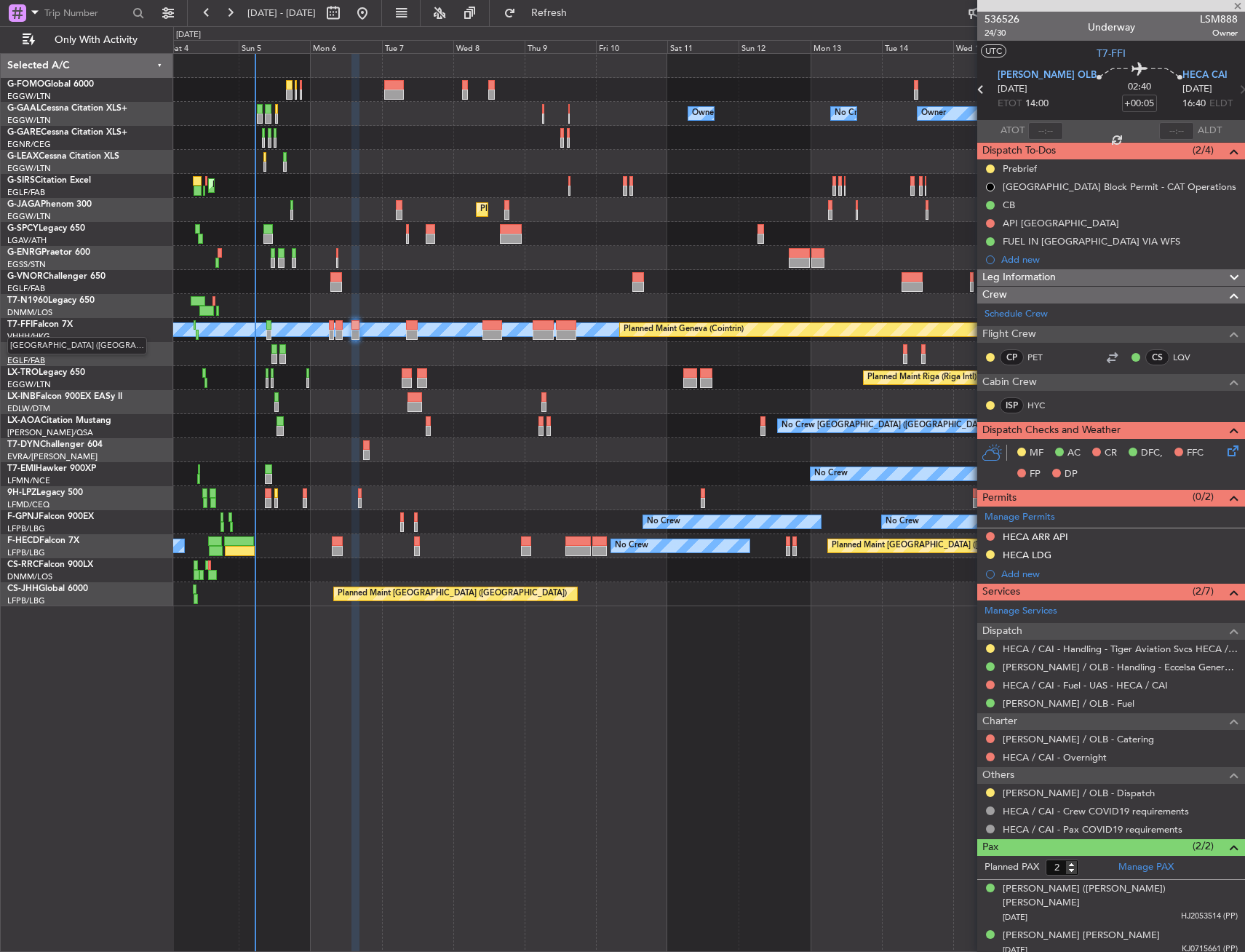
type input "-00:10"
type input "1"
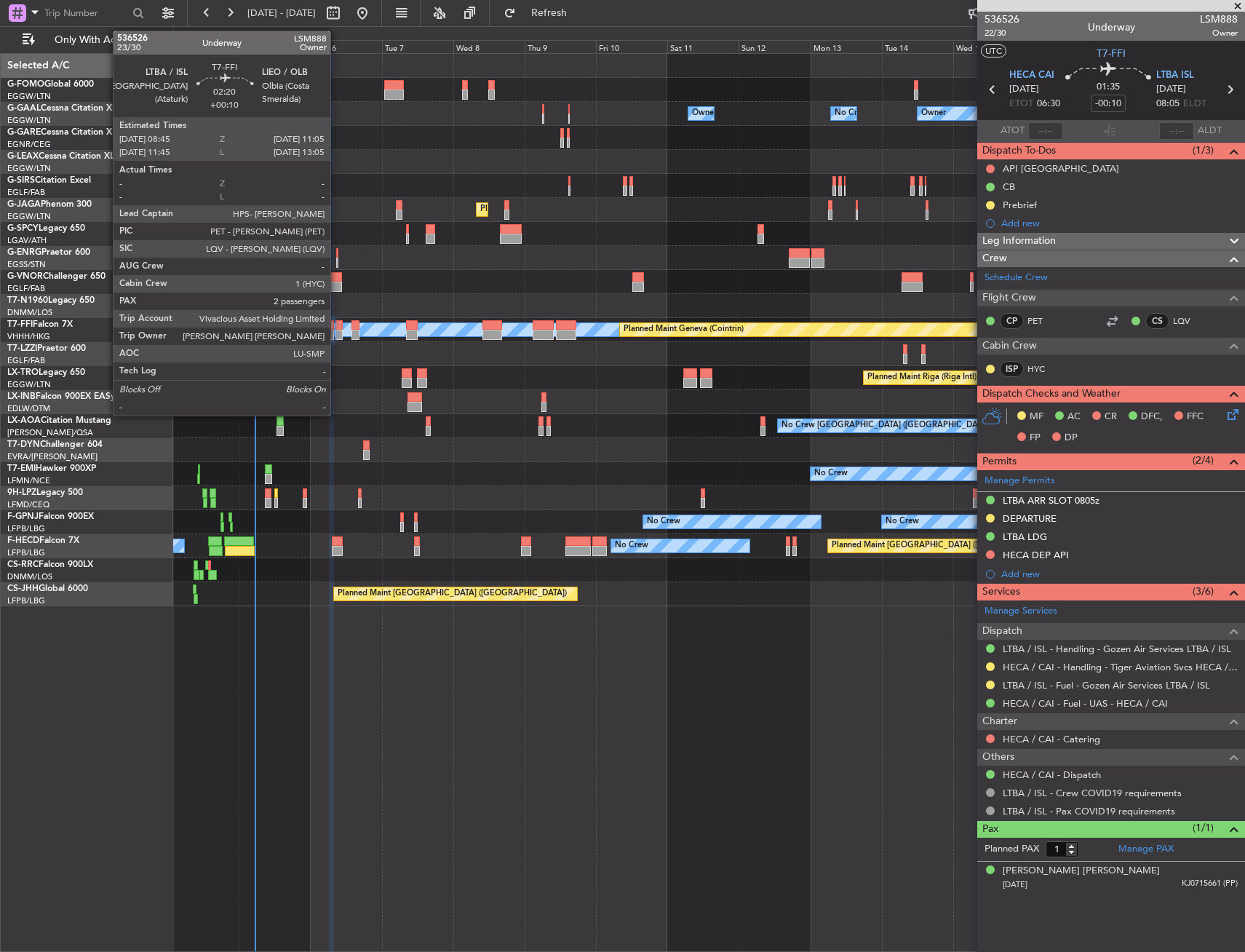
click at [337, 327] on div at bounding box center [339, 325] width 7 height 10
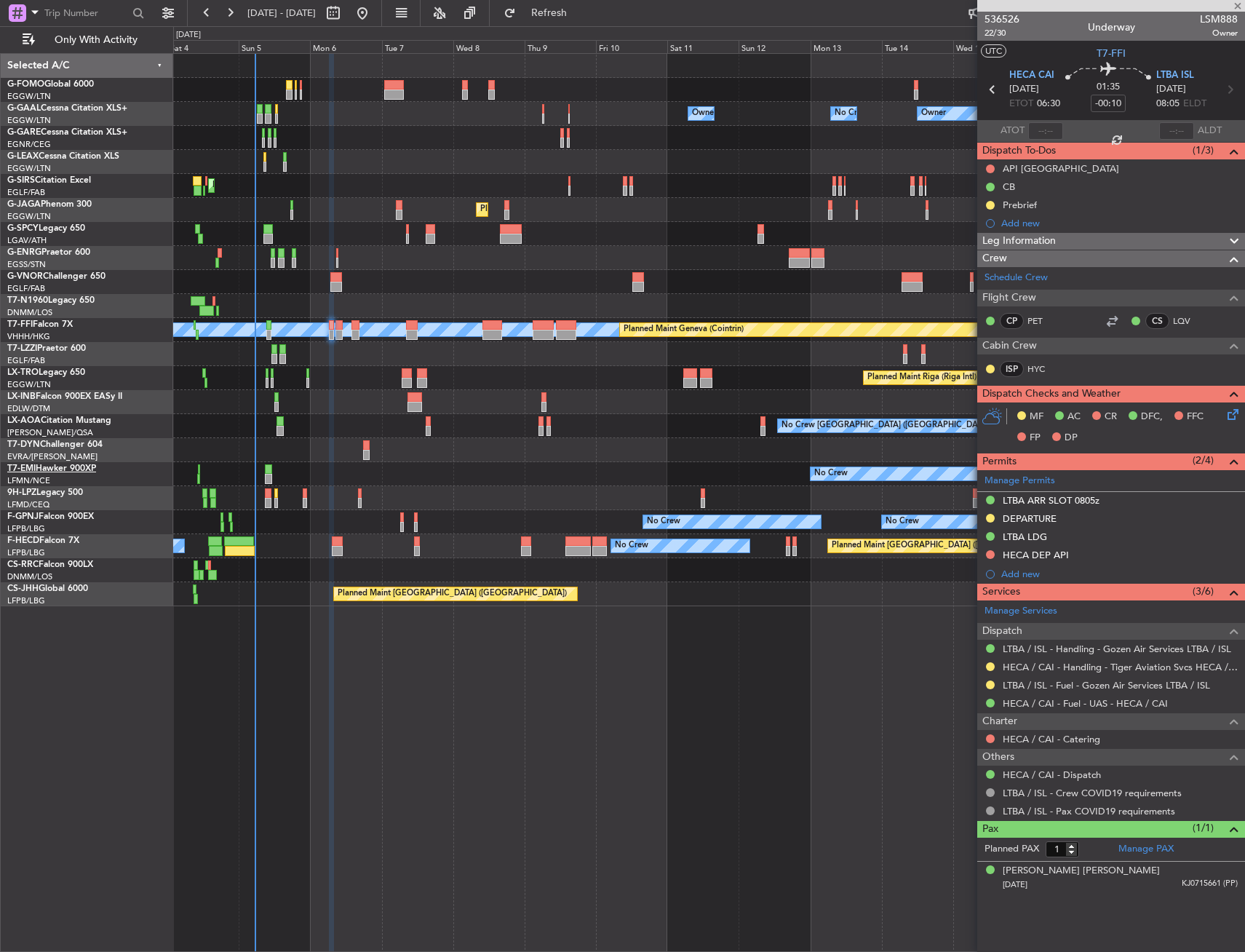
type input "+00:10"
type input "2"
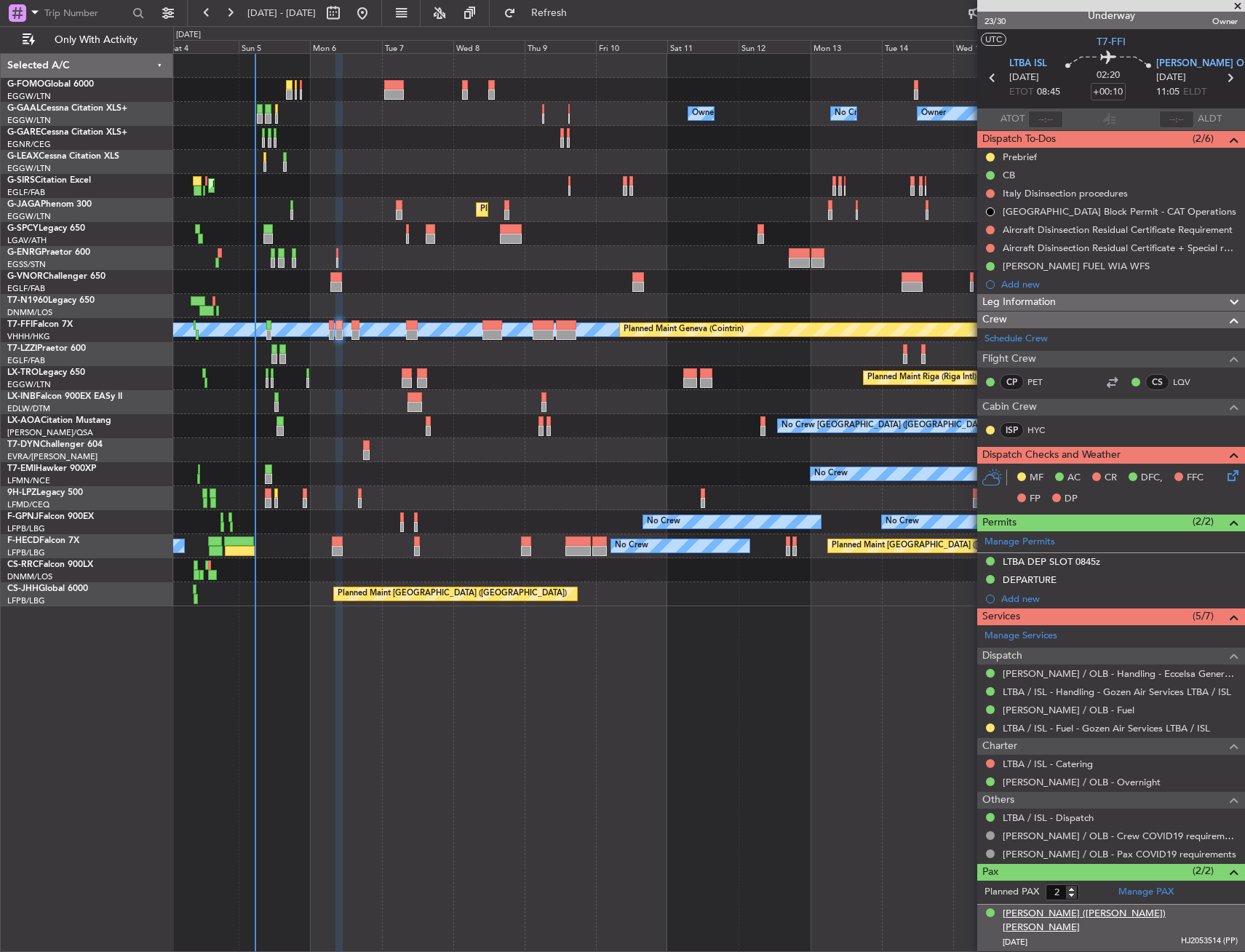
scroll to position [29, 0]
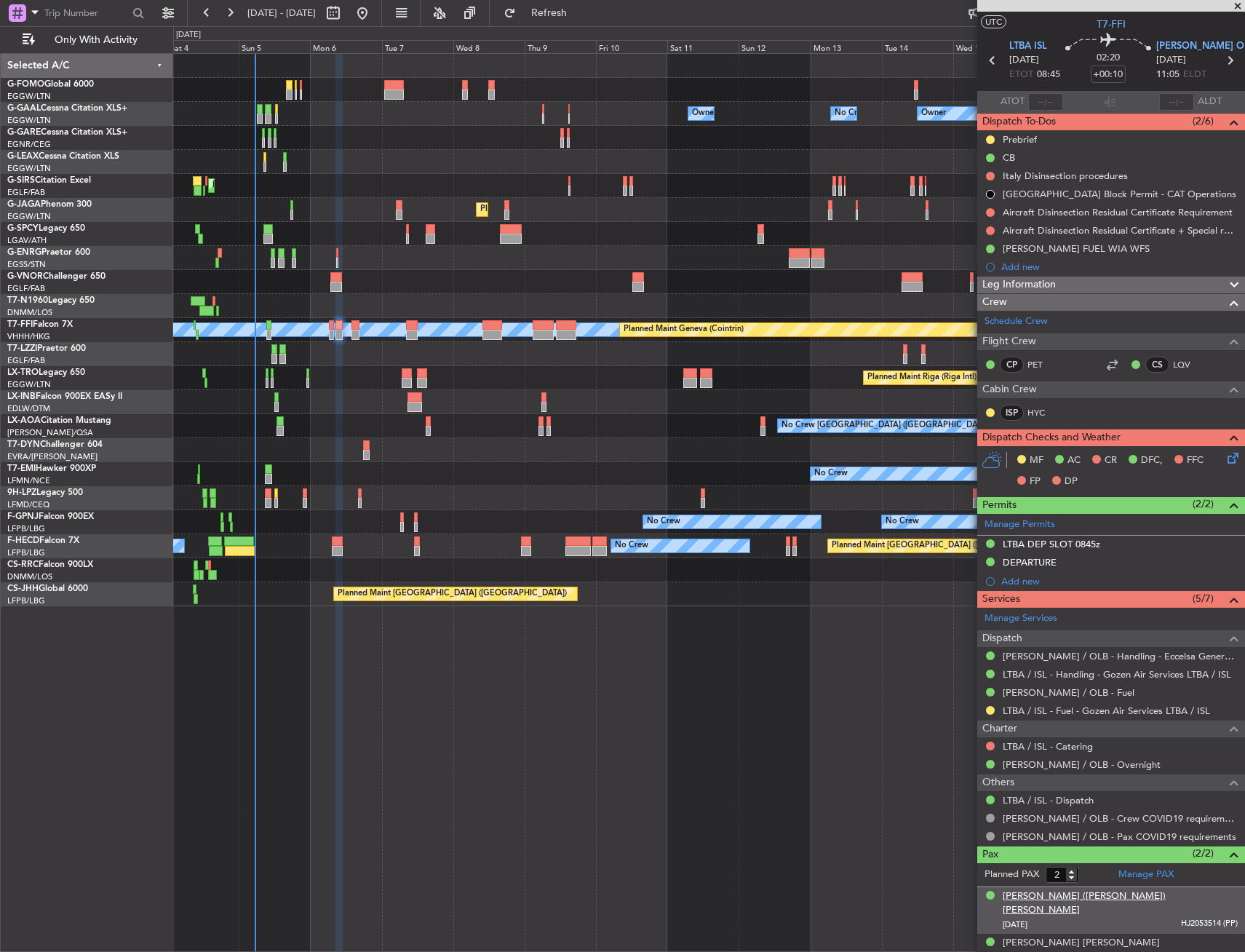
click at [1053, 897] on div "[PERSON_NAME] ([PERSON_NAME]) [PERSON_NAME]" at bounding box center [1120, 904] width 235 height 28
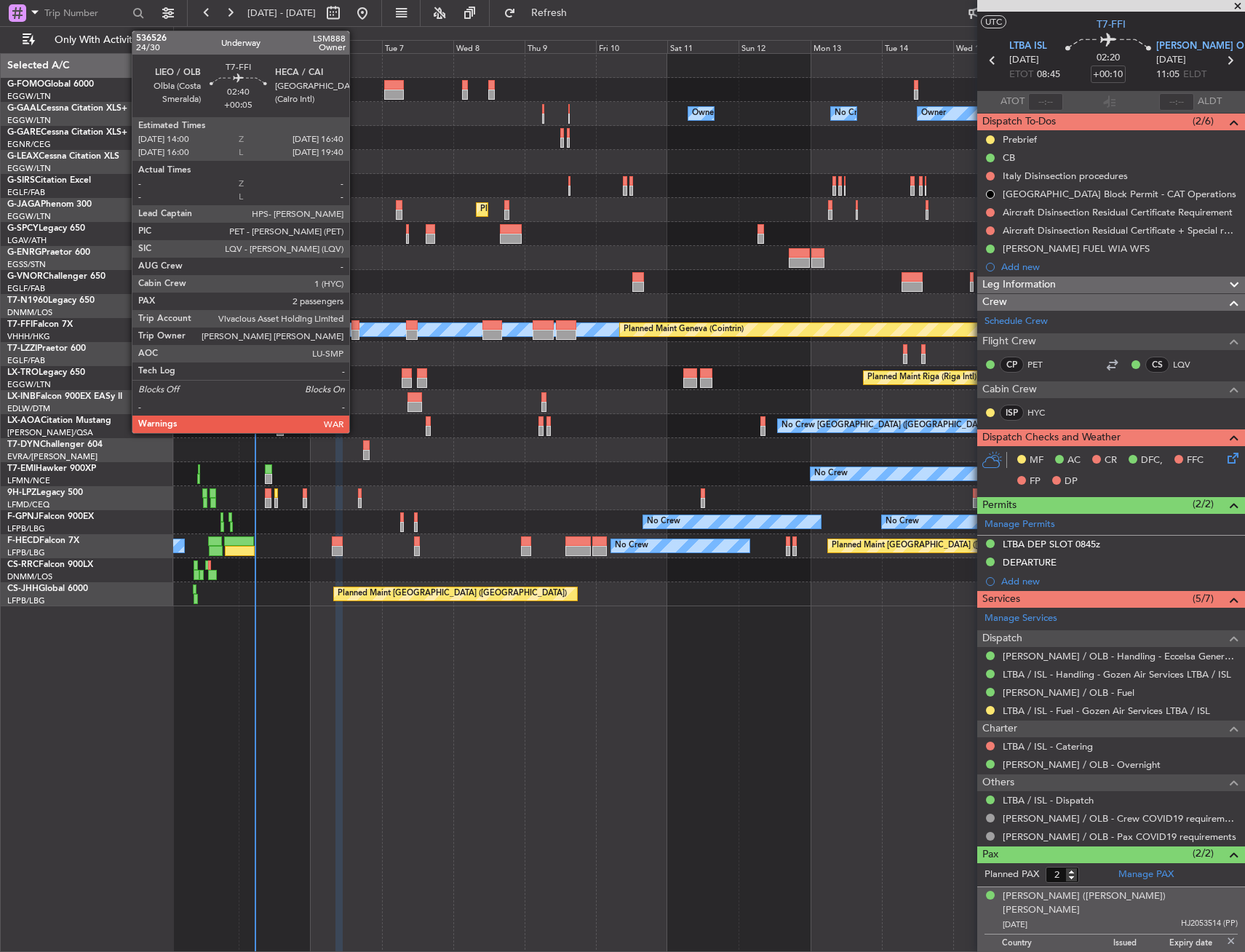
click at [356, 326] on div at bounding box center [355, 325] width 8 height 10
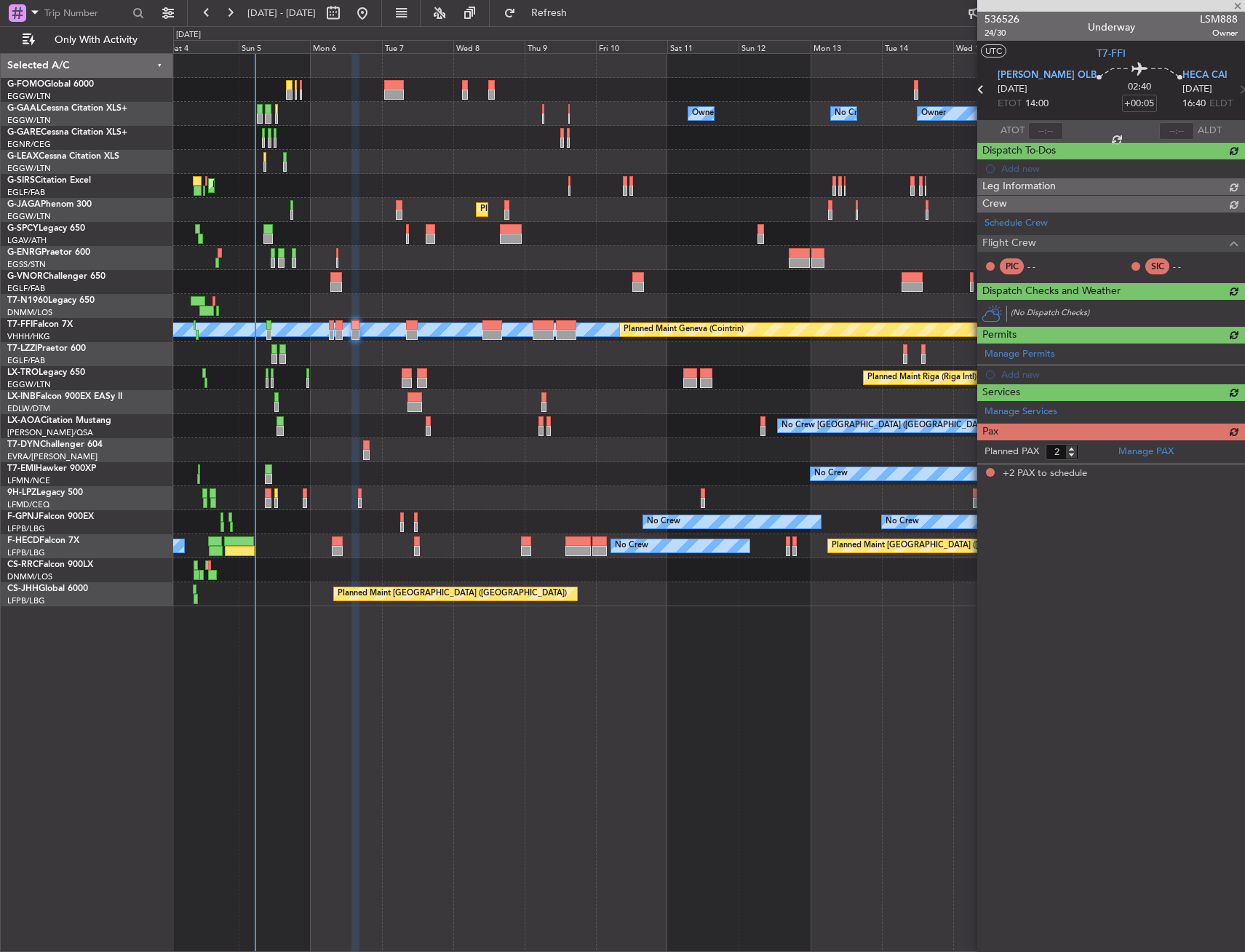
scroll to position [0, 0]
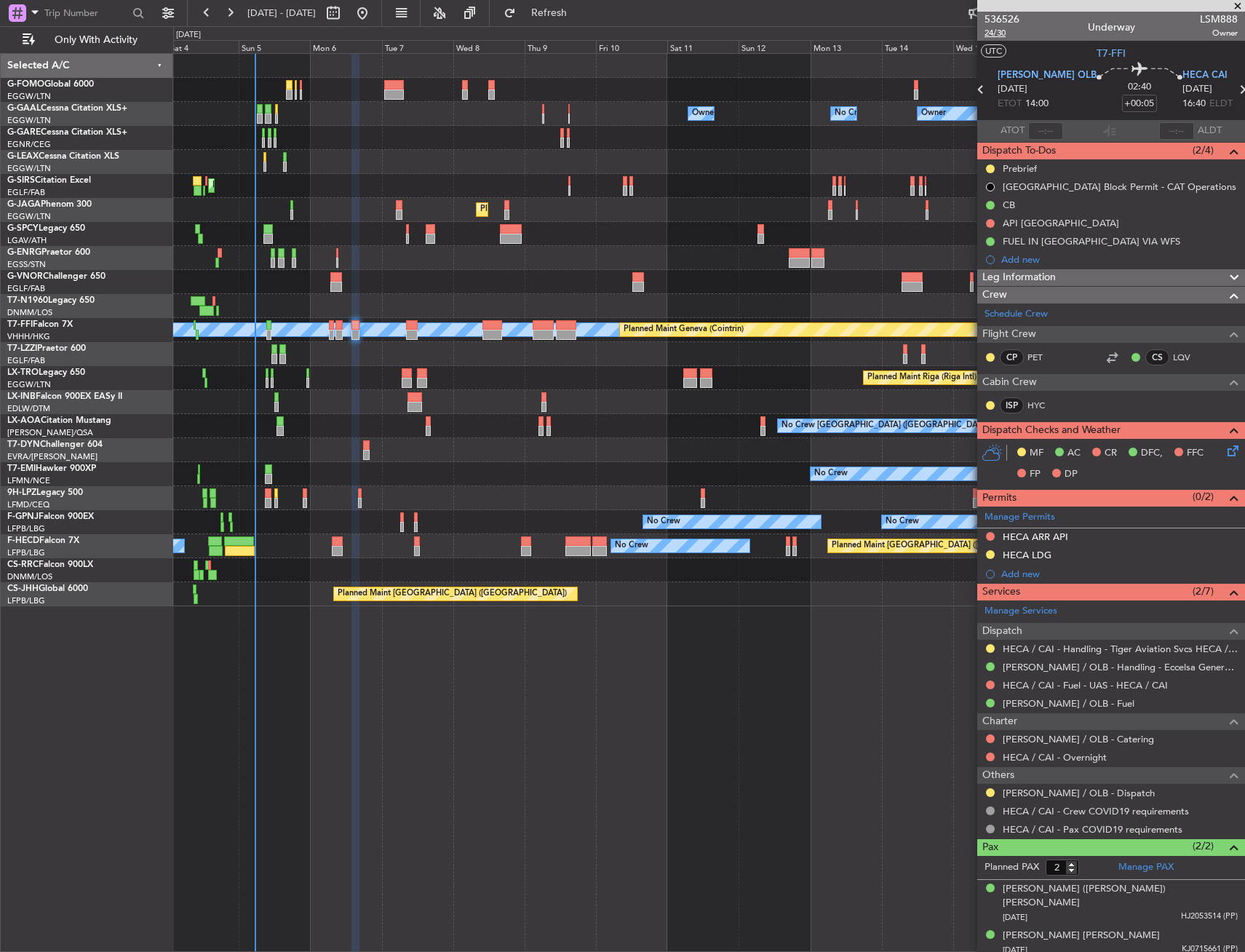
click at [1008, 29] on span "24/30" at bounding box center [1002, 33] width 35 height 12
click at [251, 535] on div "No Crew Planned Maint [GEOGRAPHIC_DATA] ([GEOGRAPHIC_DATA]) No Crew AOG Maint […" at bounding box center [708, 546] width 1071 height 24
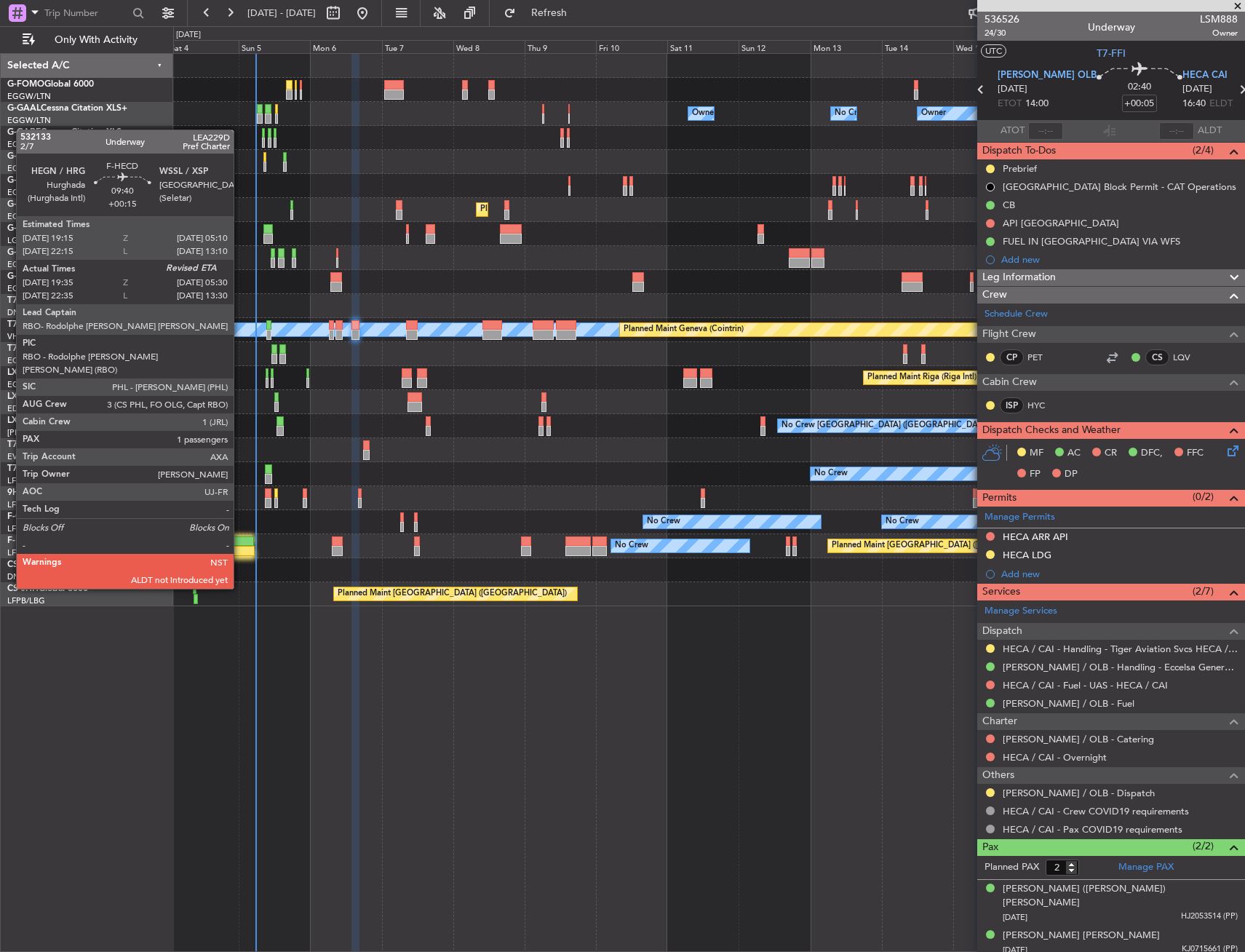
click at [240, 548] on div at bounding box center [240, 551] width 30 height 10
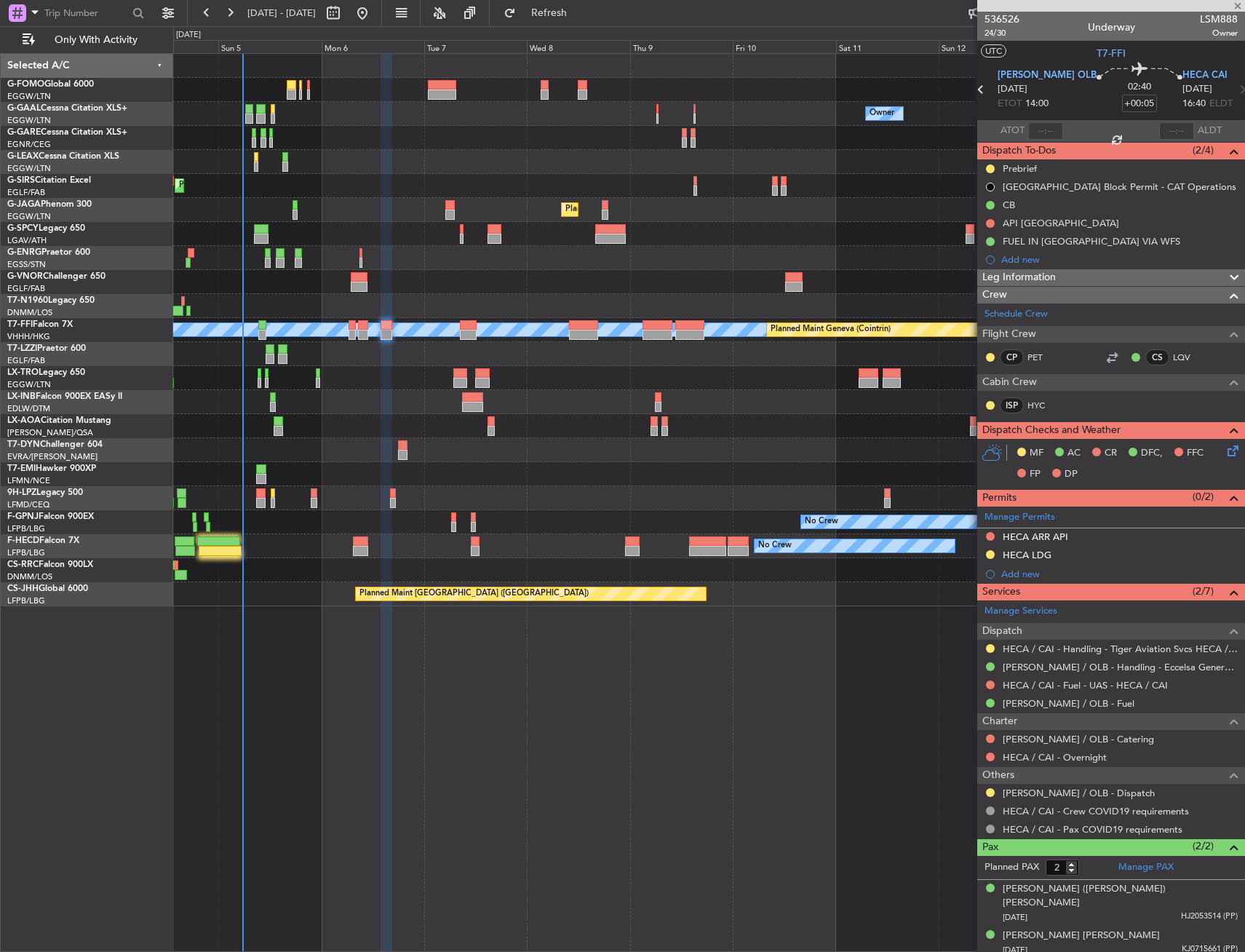
type input "+00:15"
type input "19:45"
type input "1"
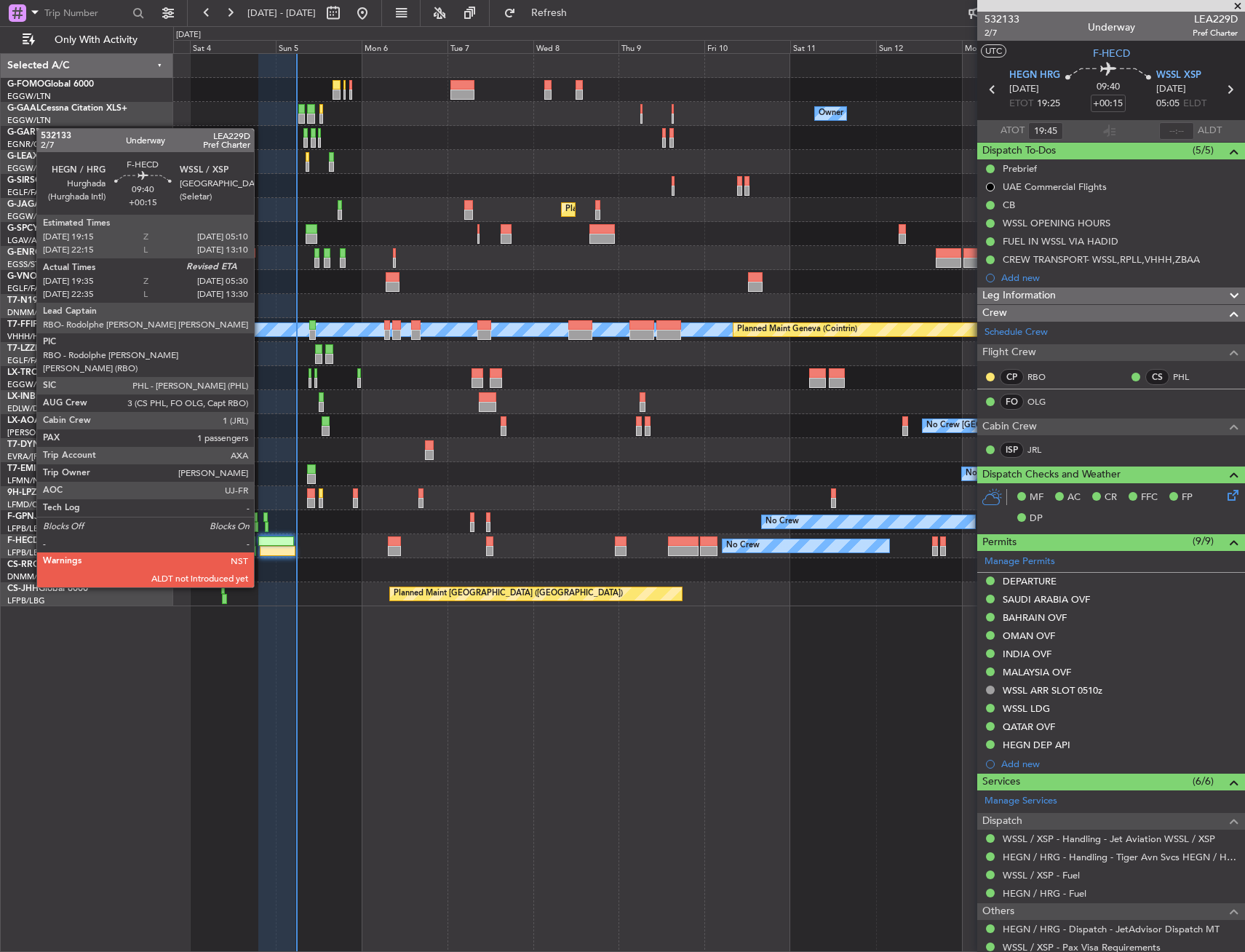
click at [260, 547] on div at bounding box center [277, 551] width 36 height 10
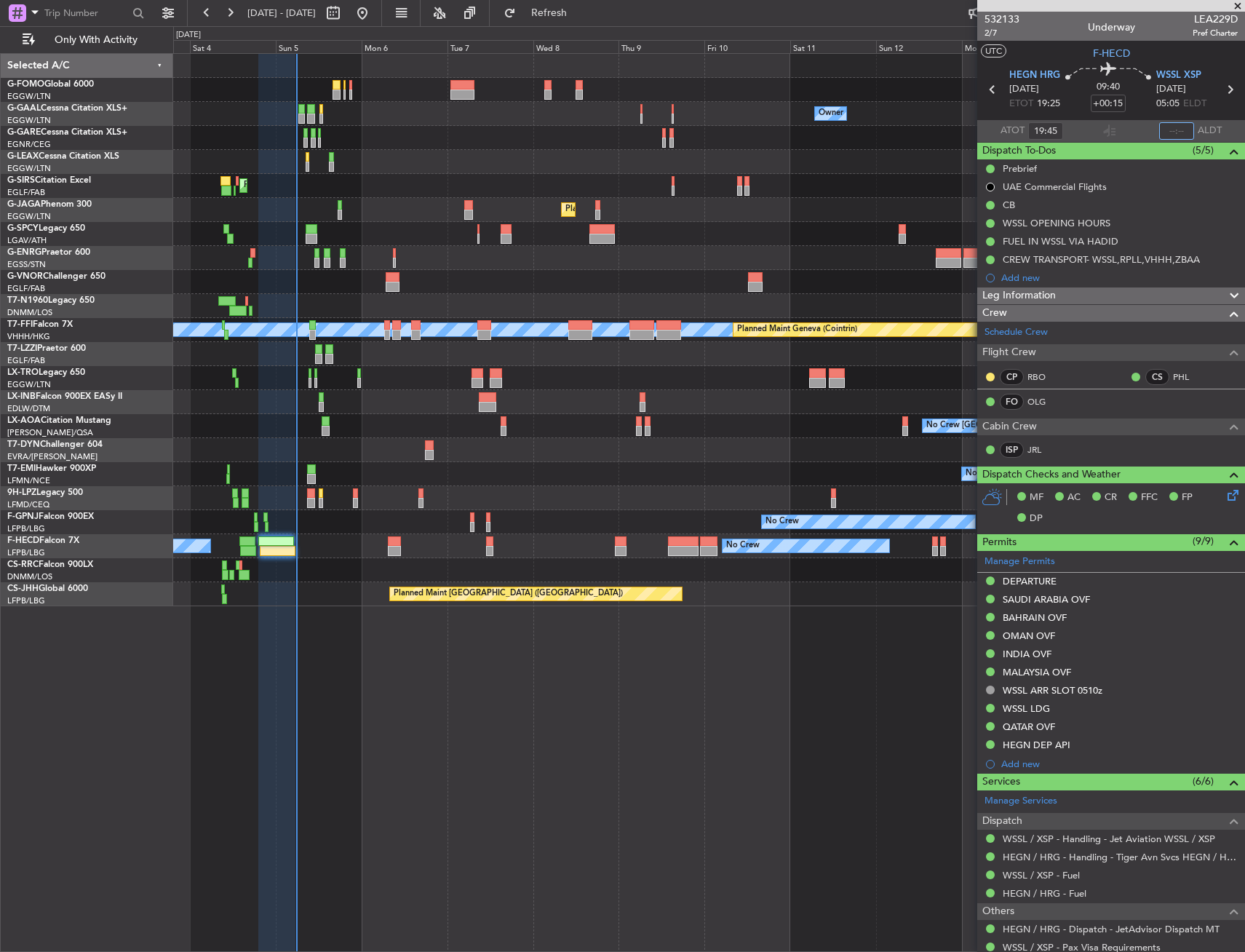
click at [1175, 129] on input "text" at bounding box center [1176, 131] width 35 height 17
type input "05:38"
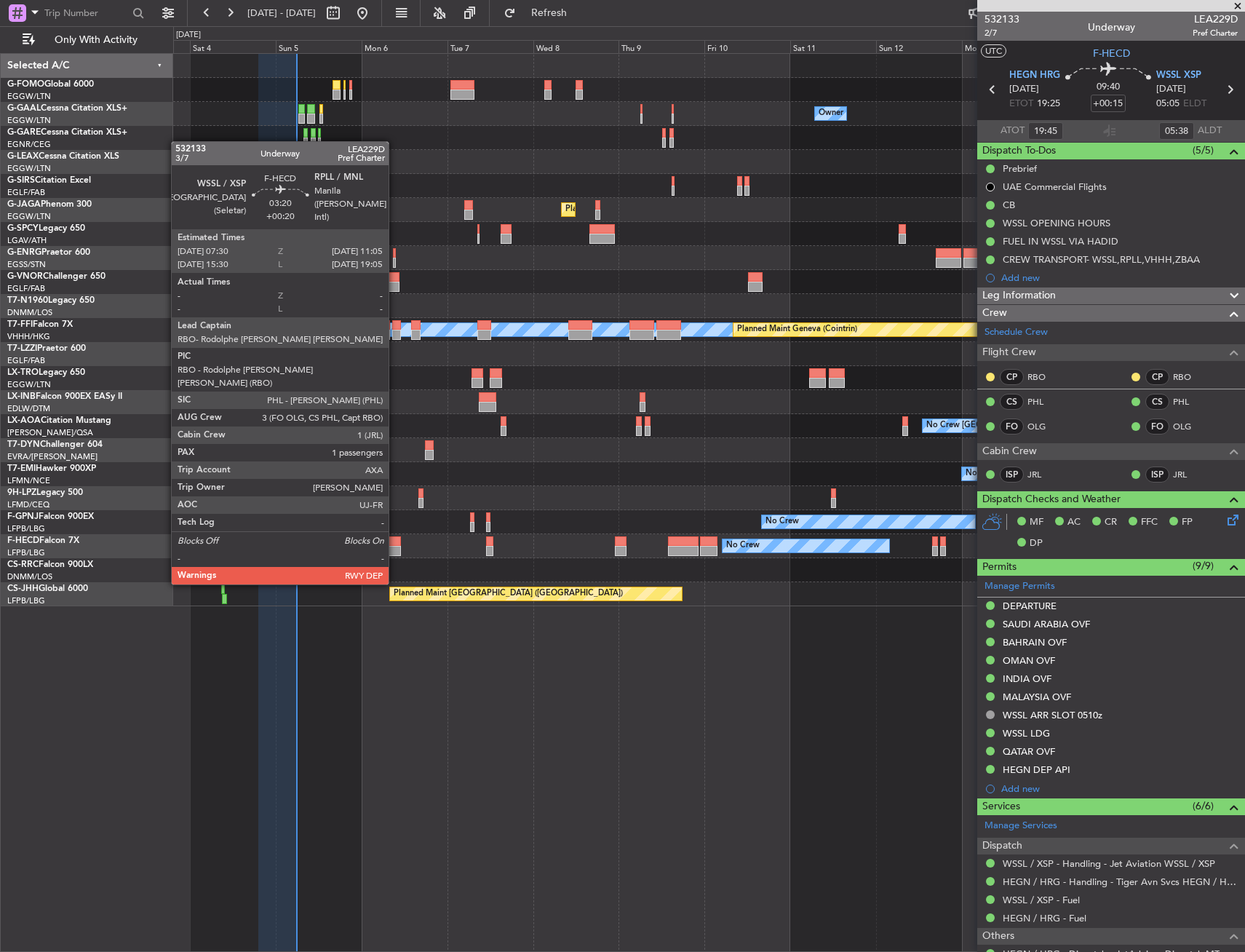
click at [394, 542] on div at bounding box center [394, 541] width 13 height 10
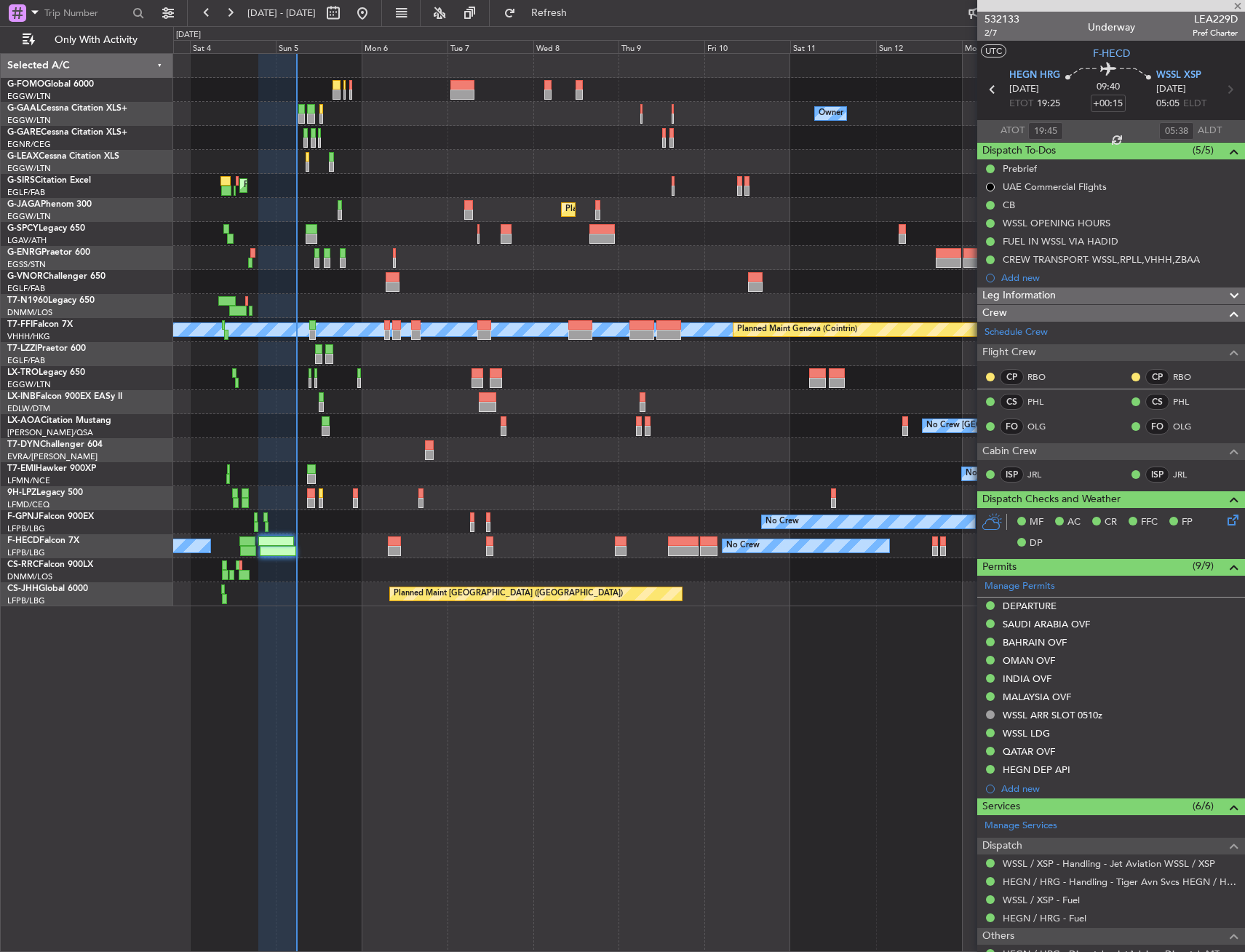
type input "+00:20"
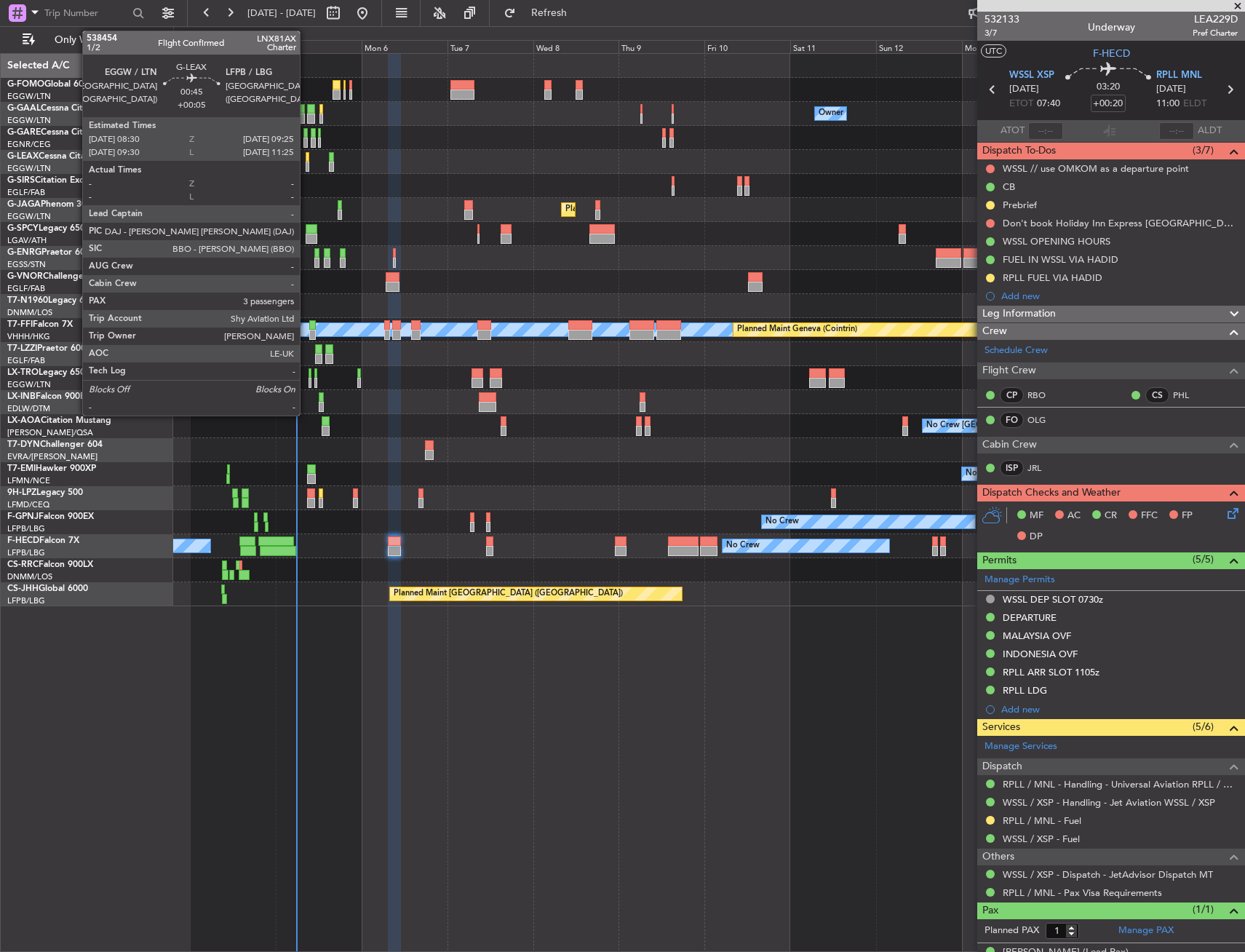
click at [306, 157] on div at bounding box center [307, 157] width 4 height 10
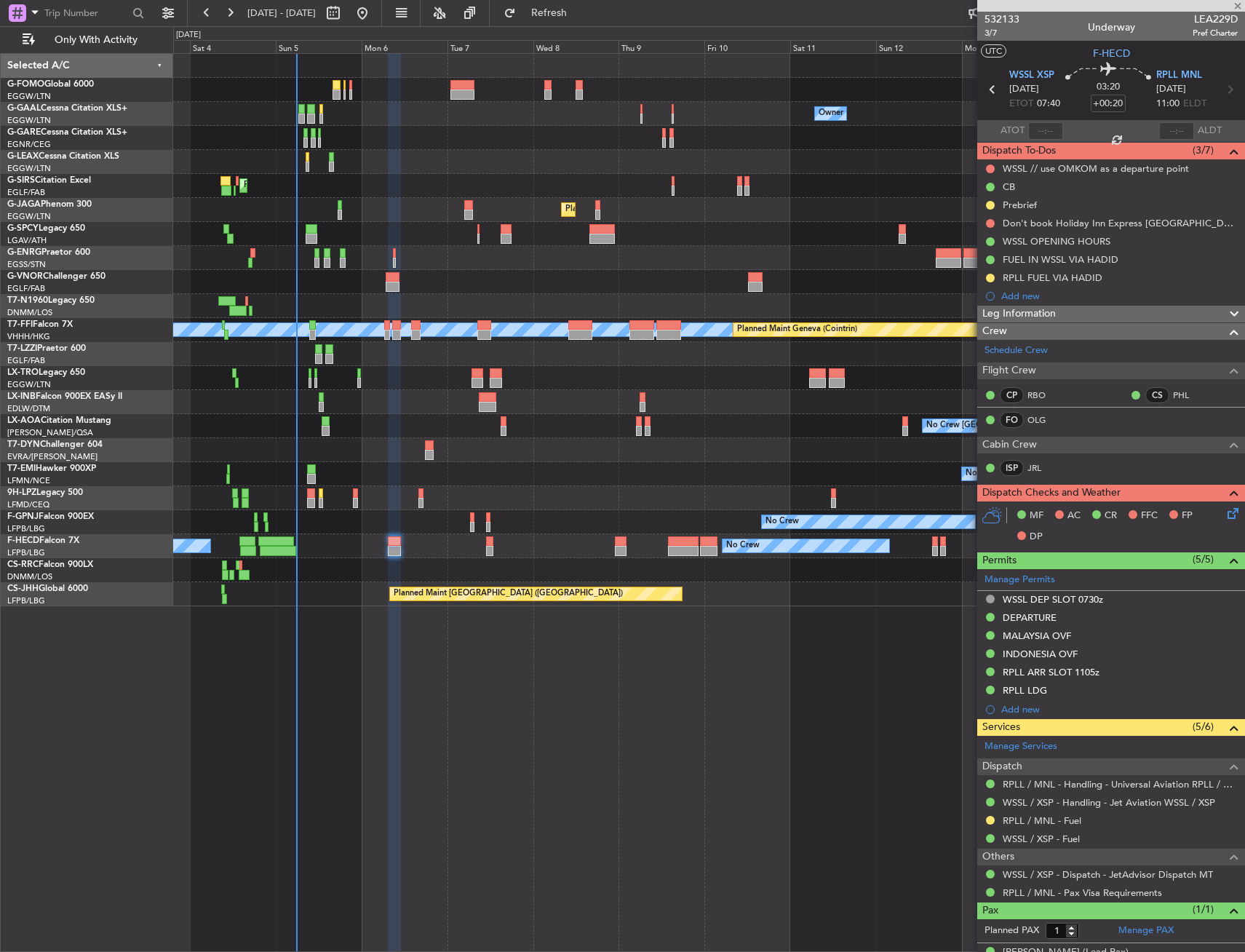
type input "+00:05"
type input "3"
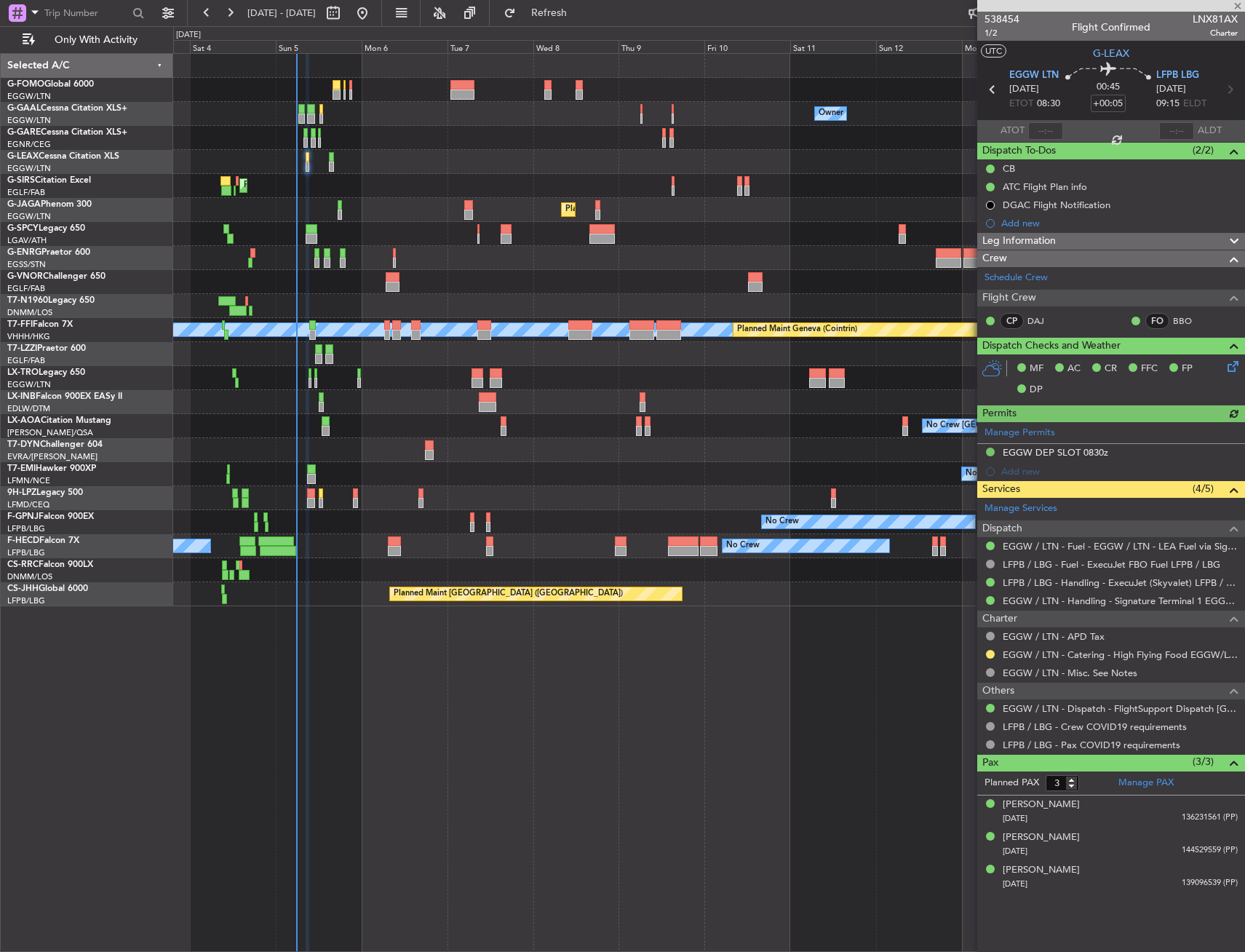
click at [327, 159] on div at bounding box center [708, 161] width 1071 height 24
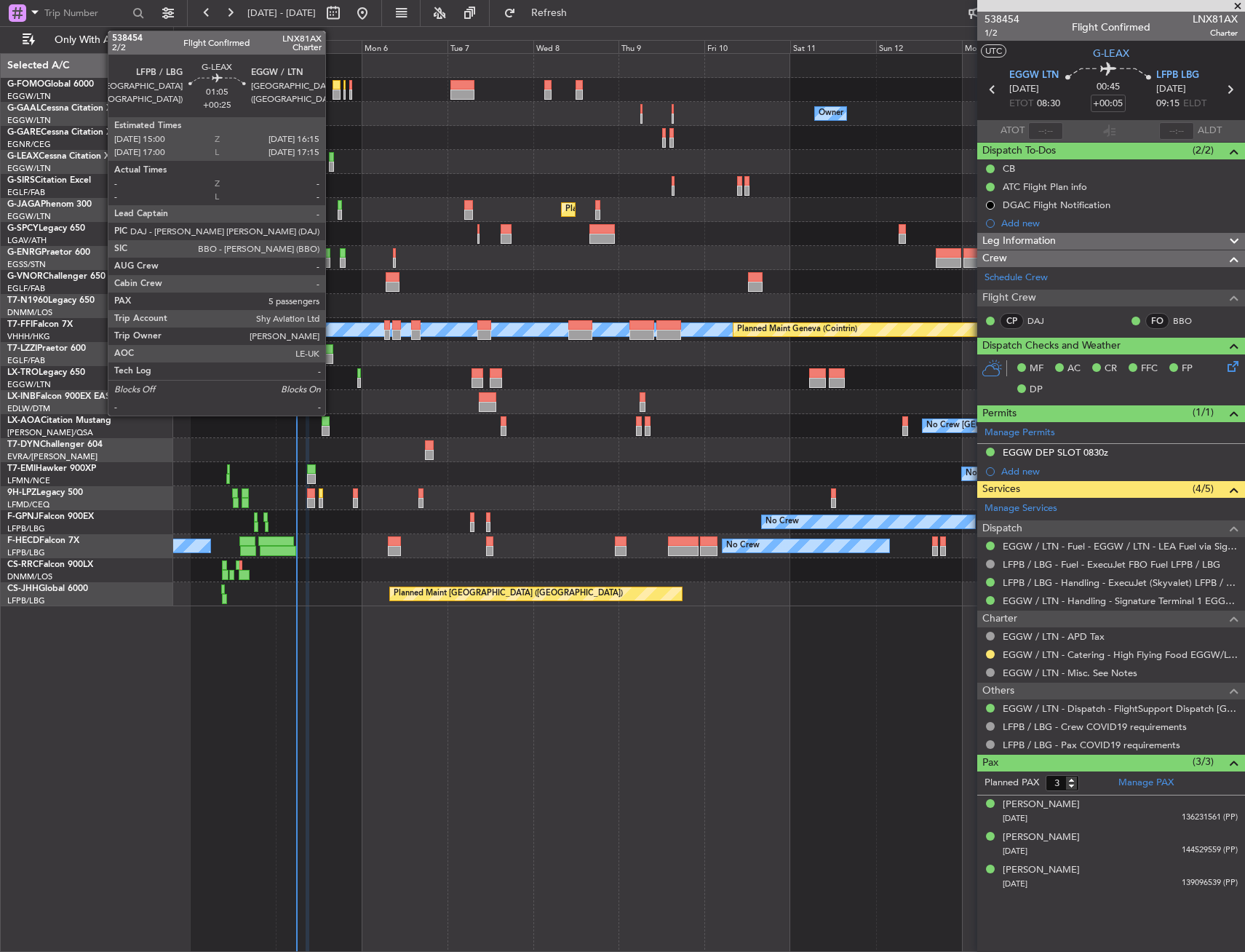
click at [332, 159] on div at bounding box center [331, 157] width 5 height 10
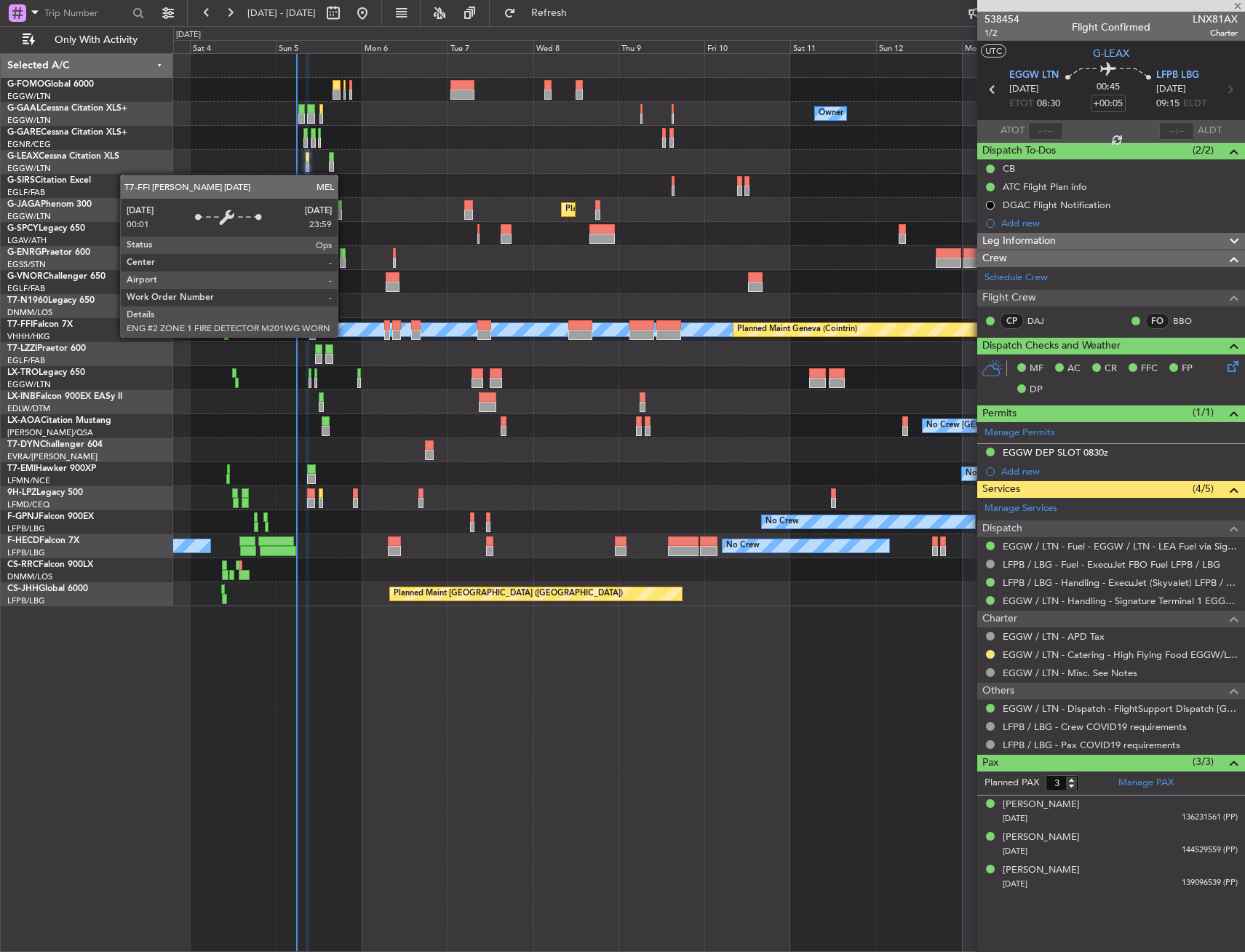
type input "+00:25"
type input "5"
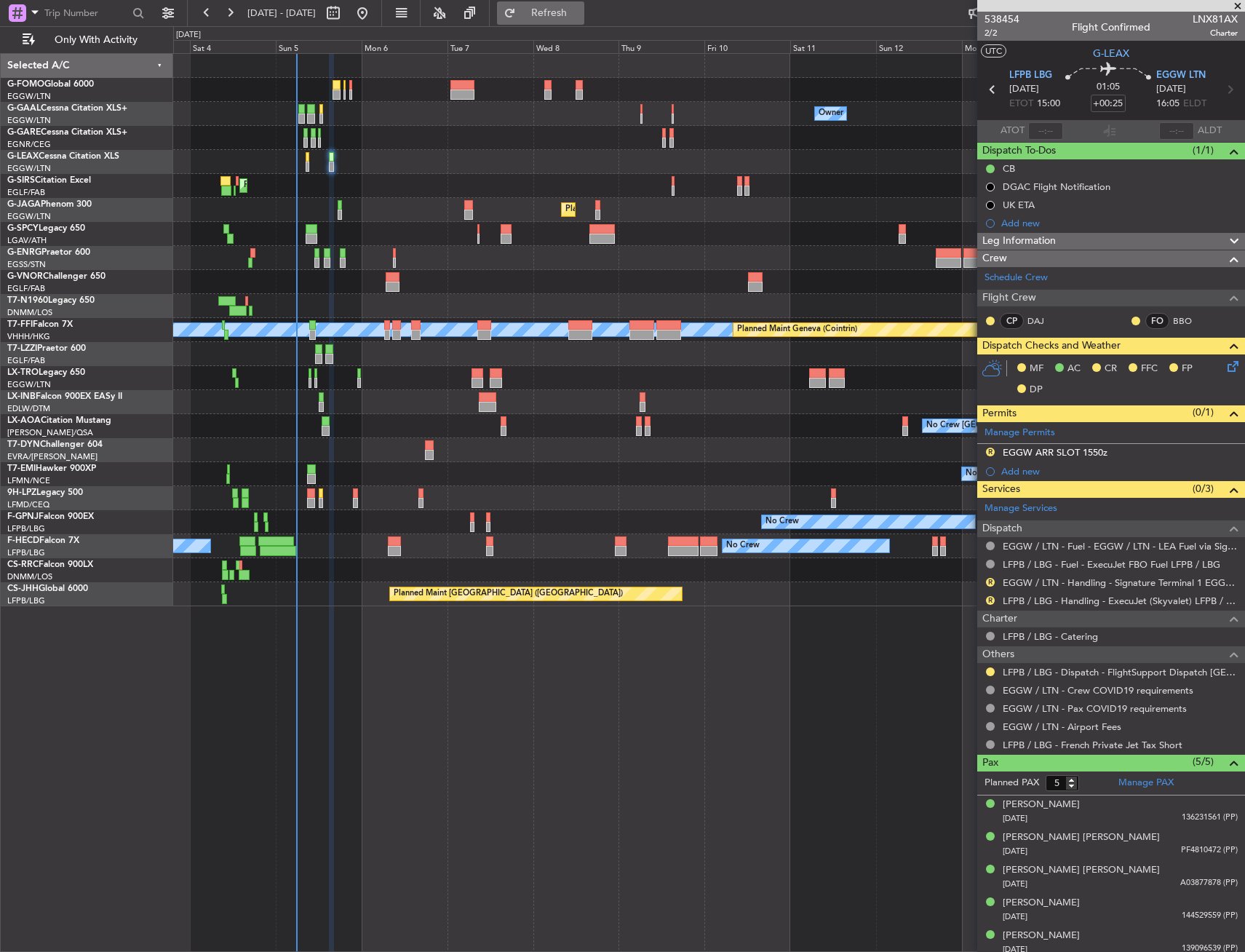
click at [580, 12] on span "Refresh" at bounding box center [549, 12] width 61 height 10
drag, startPoint x: 1107, startPoint y: 450, endPoint x: 1108, endPoint y: 470, distance: 20.0
click at [1107, 450] on div "EGGW ARR SLOT 1550z" at bounding box center [1055, 453] width 105 height 12
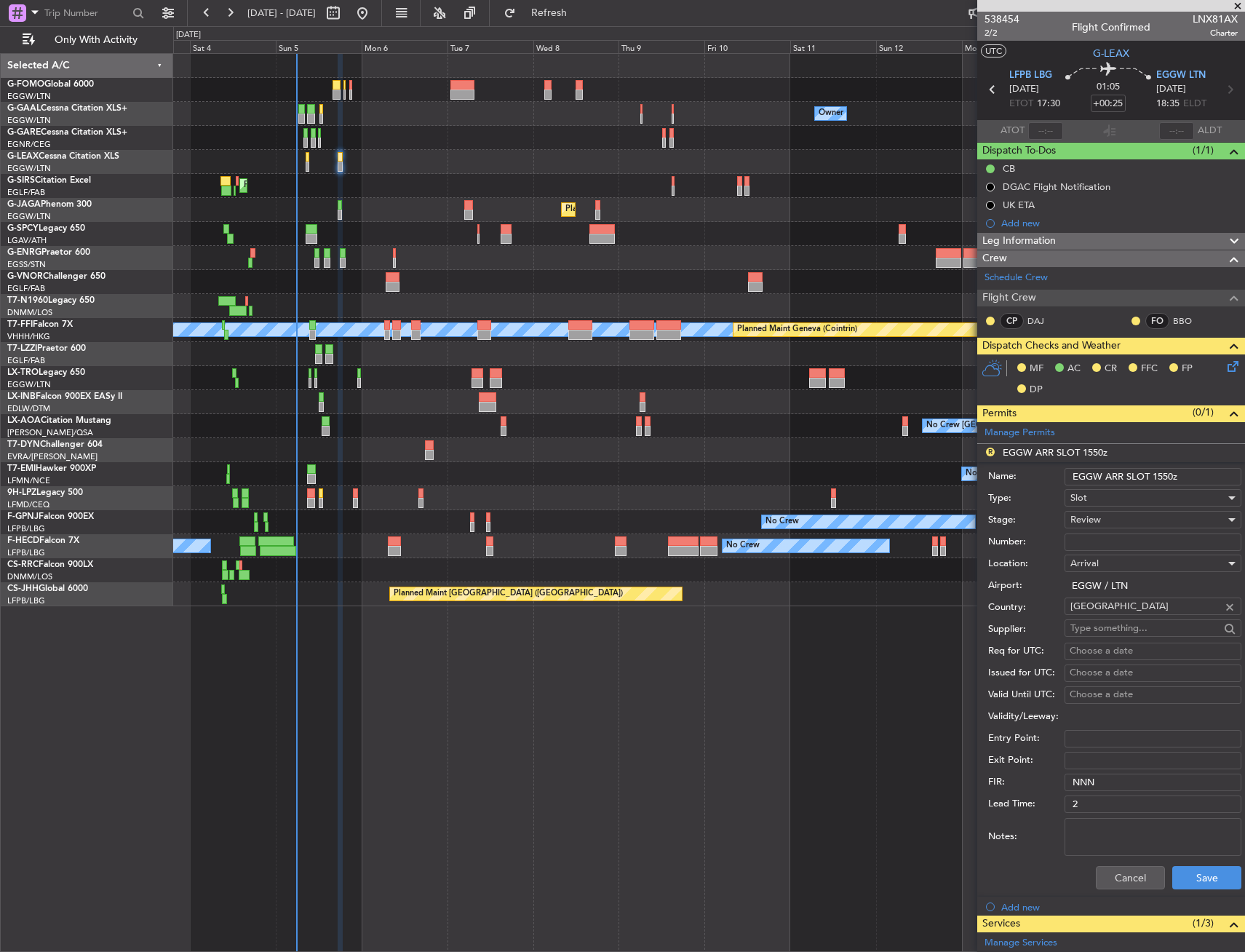
drag, startPoint x: 1144, startPoint y: 481, endPoint x: 1189, endPoint y: 483, distance: 45.0
click at [1189, 483] on input "EGGW ARR SLOT 1550z" at bounding box center [1153, 477] width 177 height 17
click at [1123, 859] on div "Cancel Save" at bounding box center [1115, 877] width 253 height 38
click at [1116, 875] on button "Cancel" at bounding box center [1130, 878] width 69 height 23
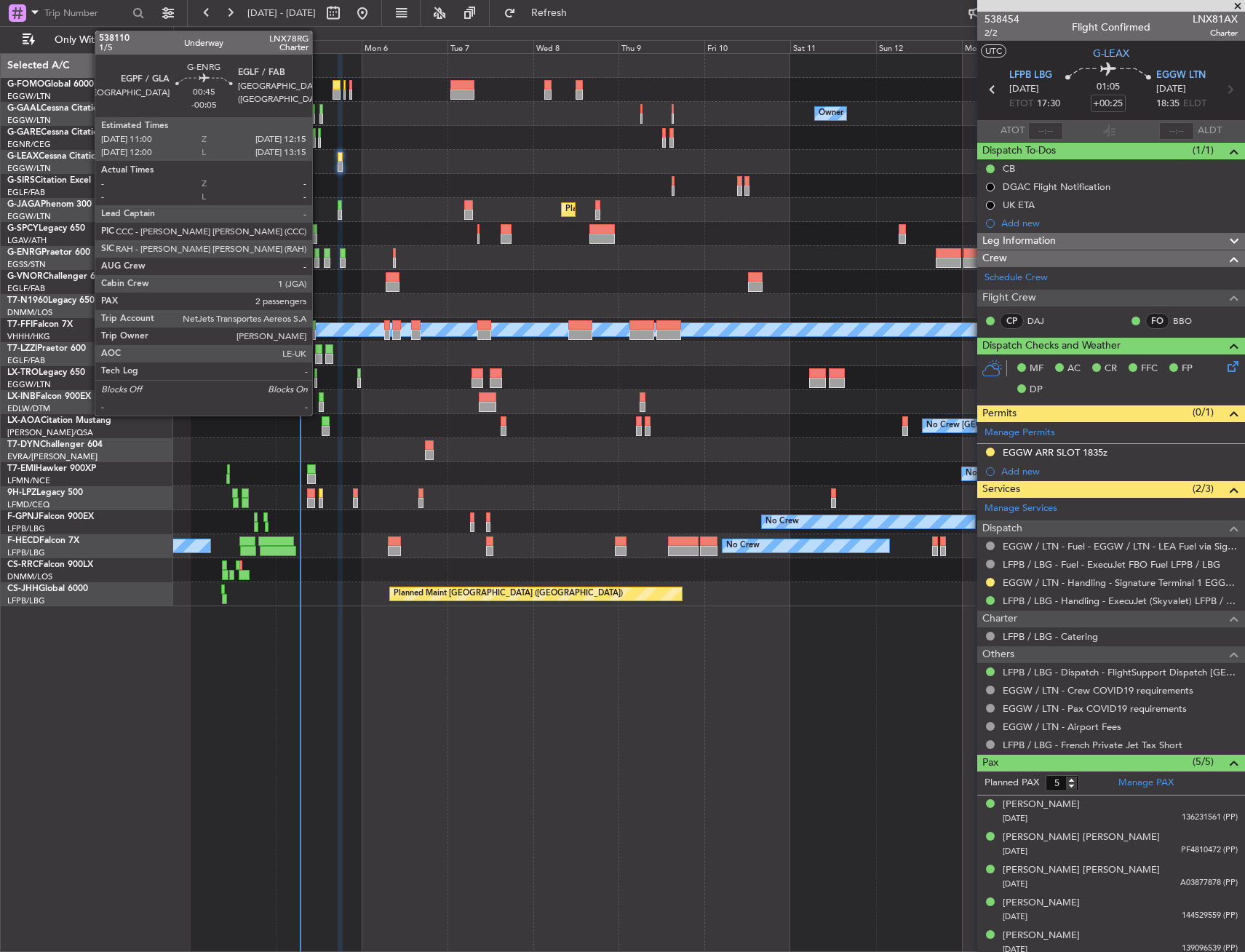
click at [317, 263] on div at bounding box center [317, 263] width 5 height 10
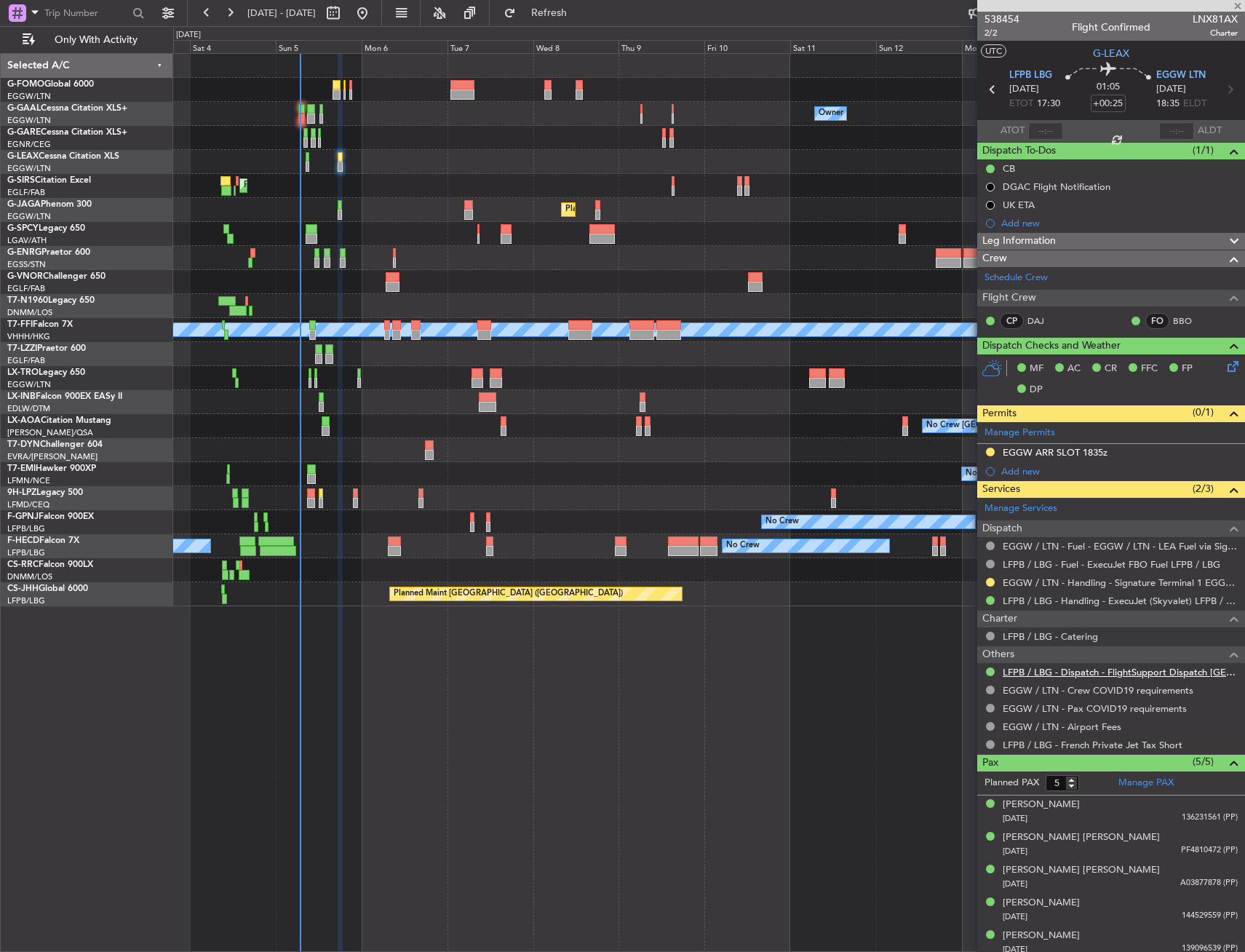
type input "-00:05"
type input "2"
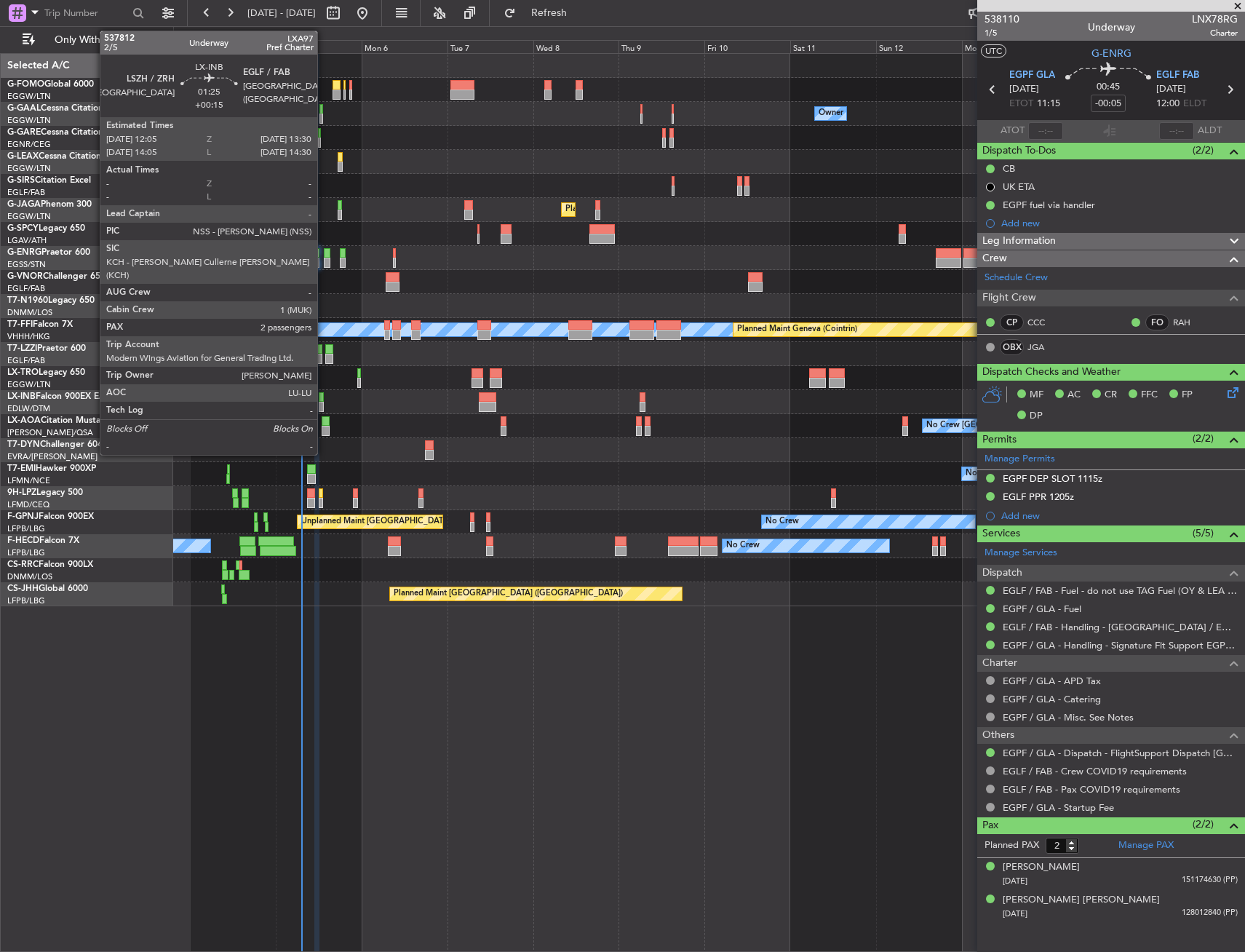
click at [324, 397] on div at bounding box center [321, 397] width 5 height 10
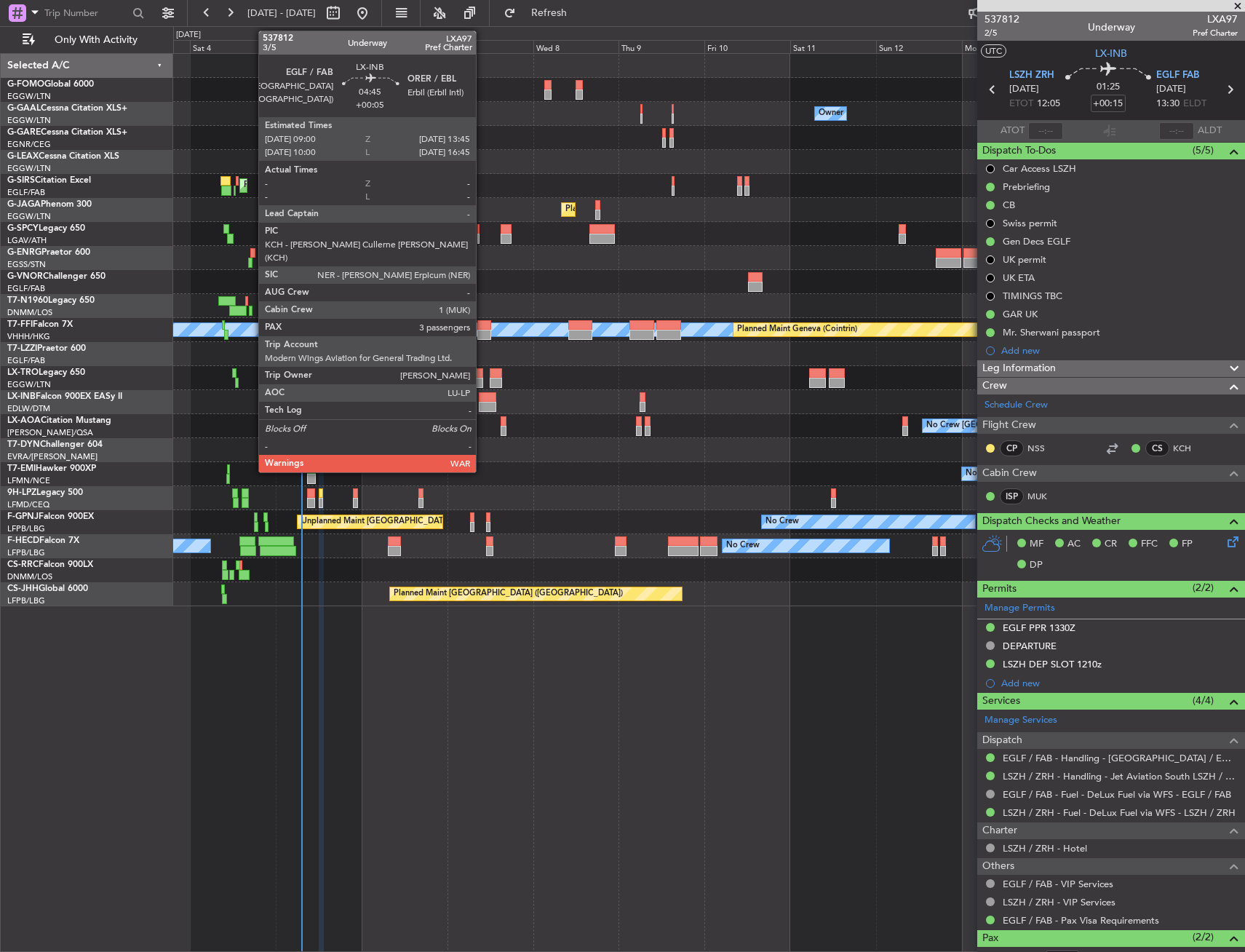
click at [482, 402] on div at bounding box center [488, 407] width 17 height 10
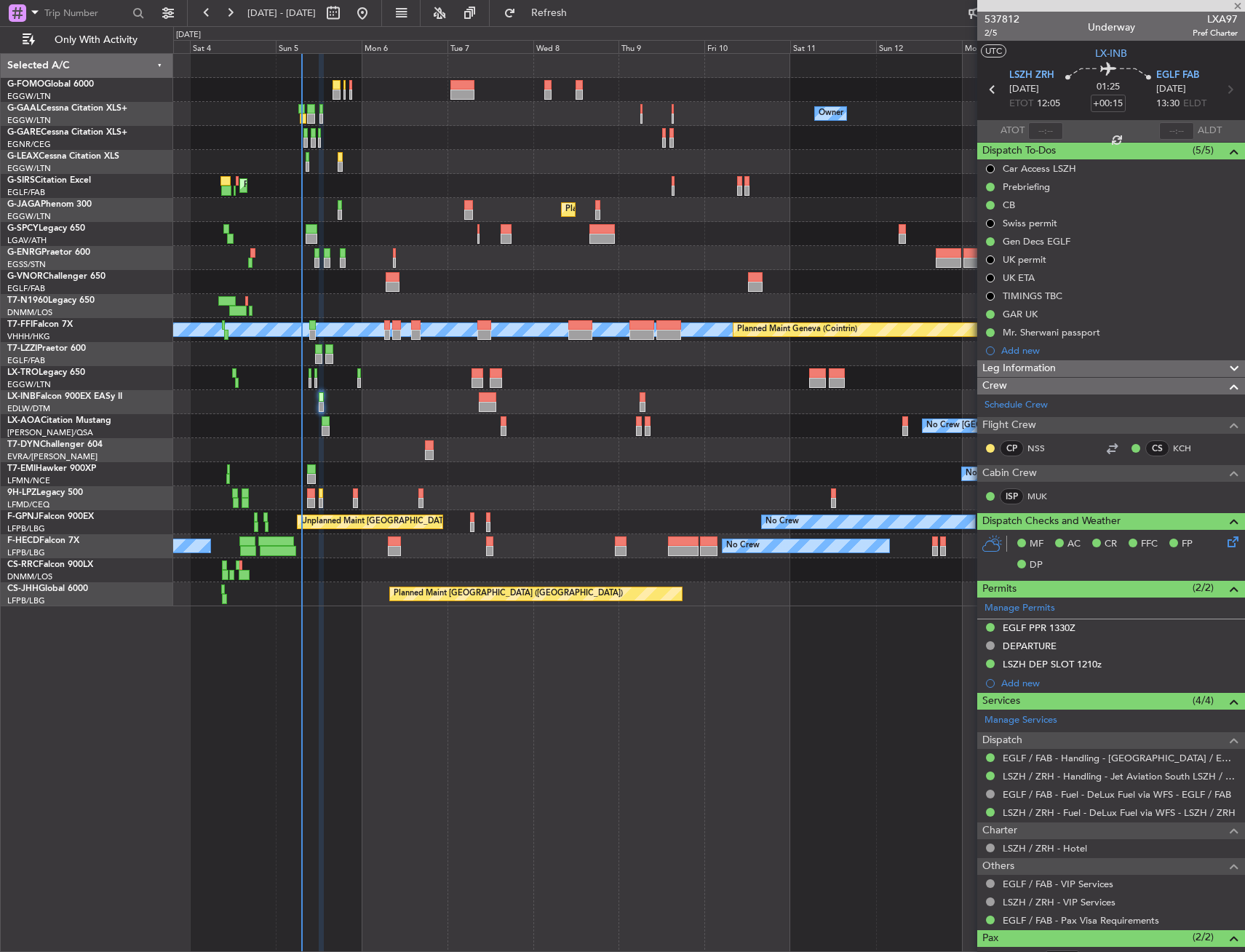
type input "+00:05"
type input "3"
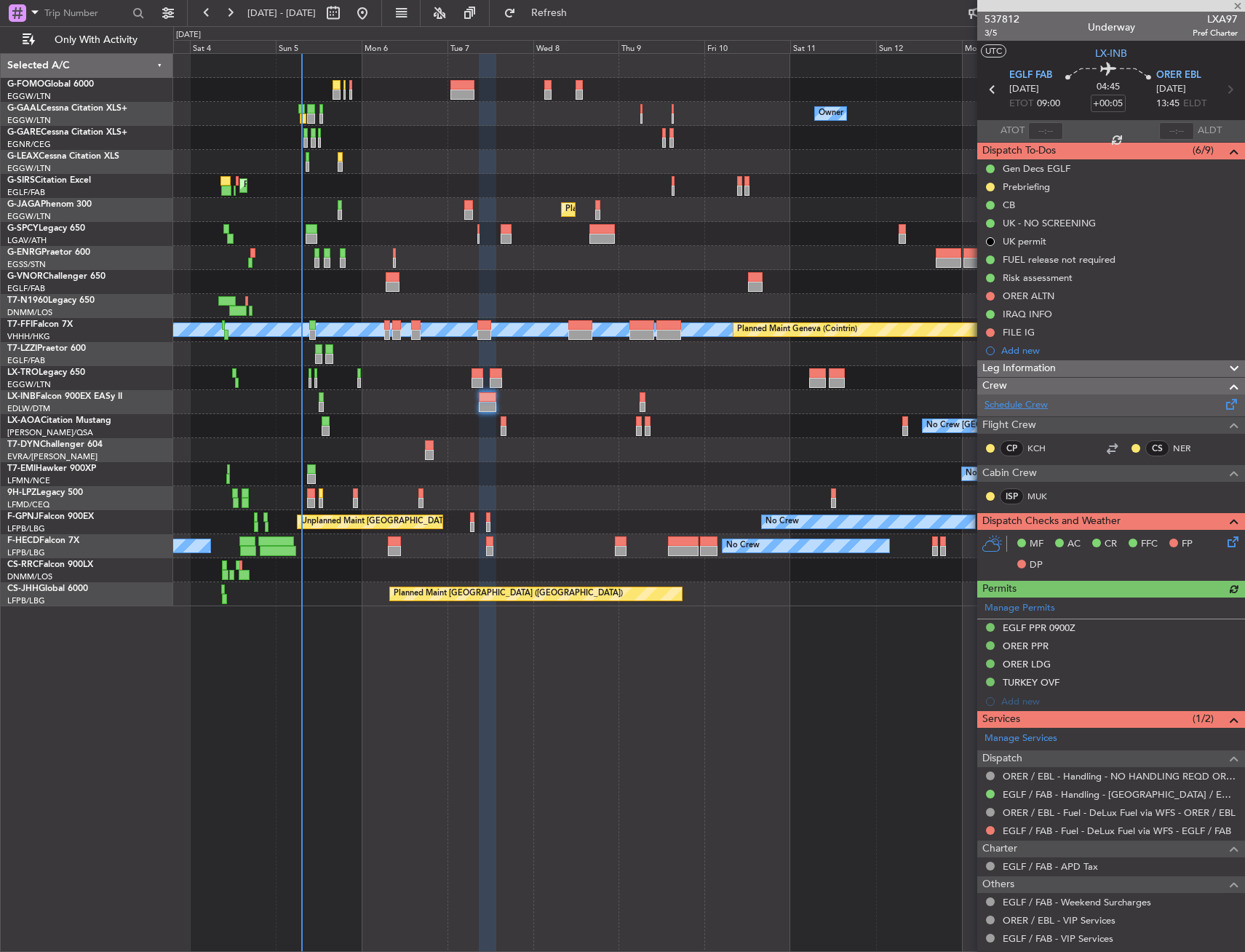
click at [1033, 404] on link "Schedule Crew" at bounding box center [1016, 405] width 63 height 15
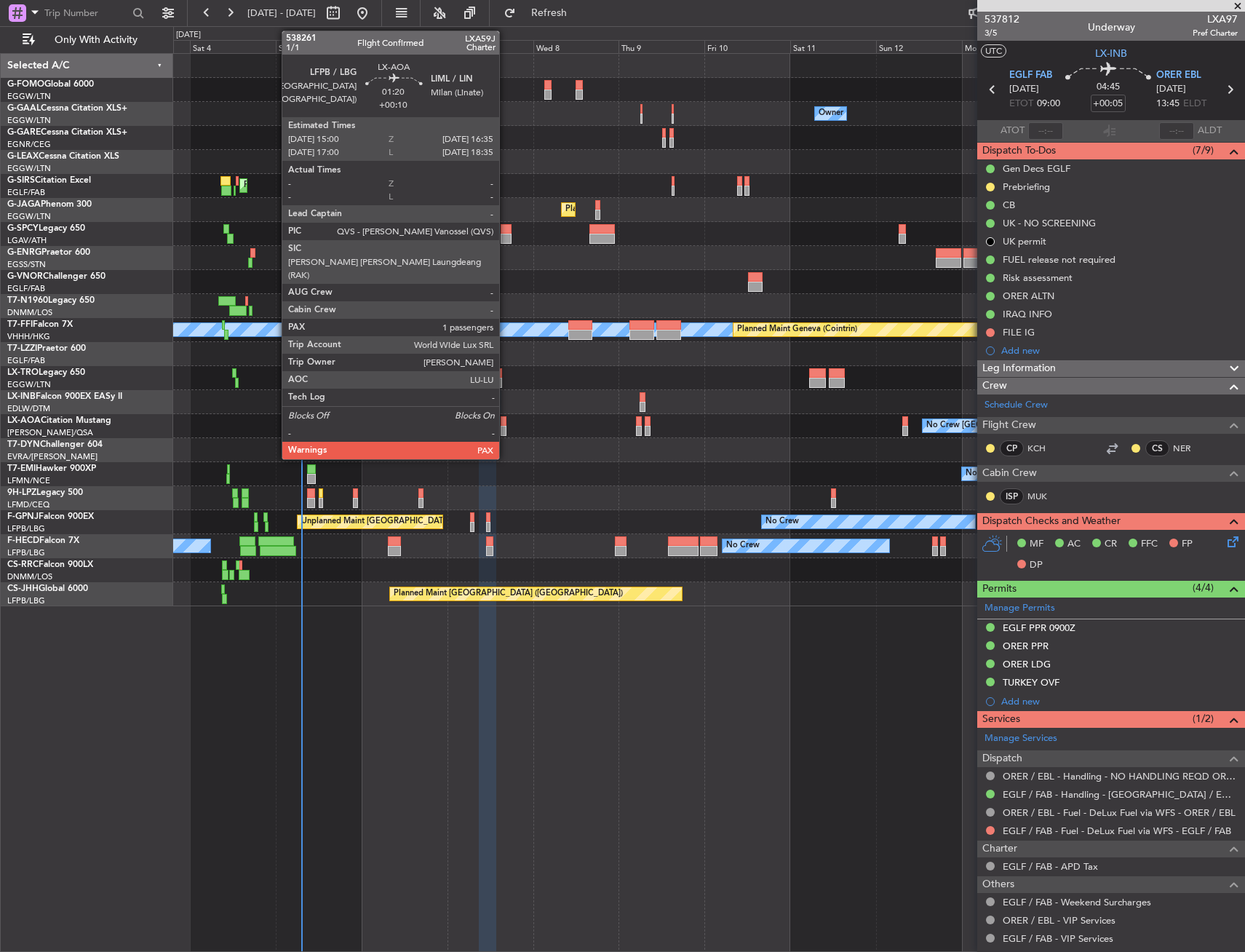
click at [506, 417] on div at bounding box center [503, 421] width 5 height 10
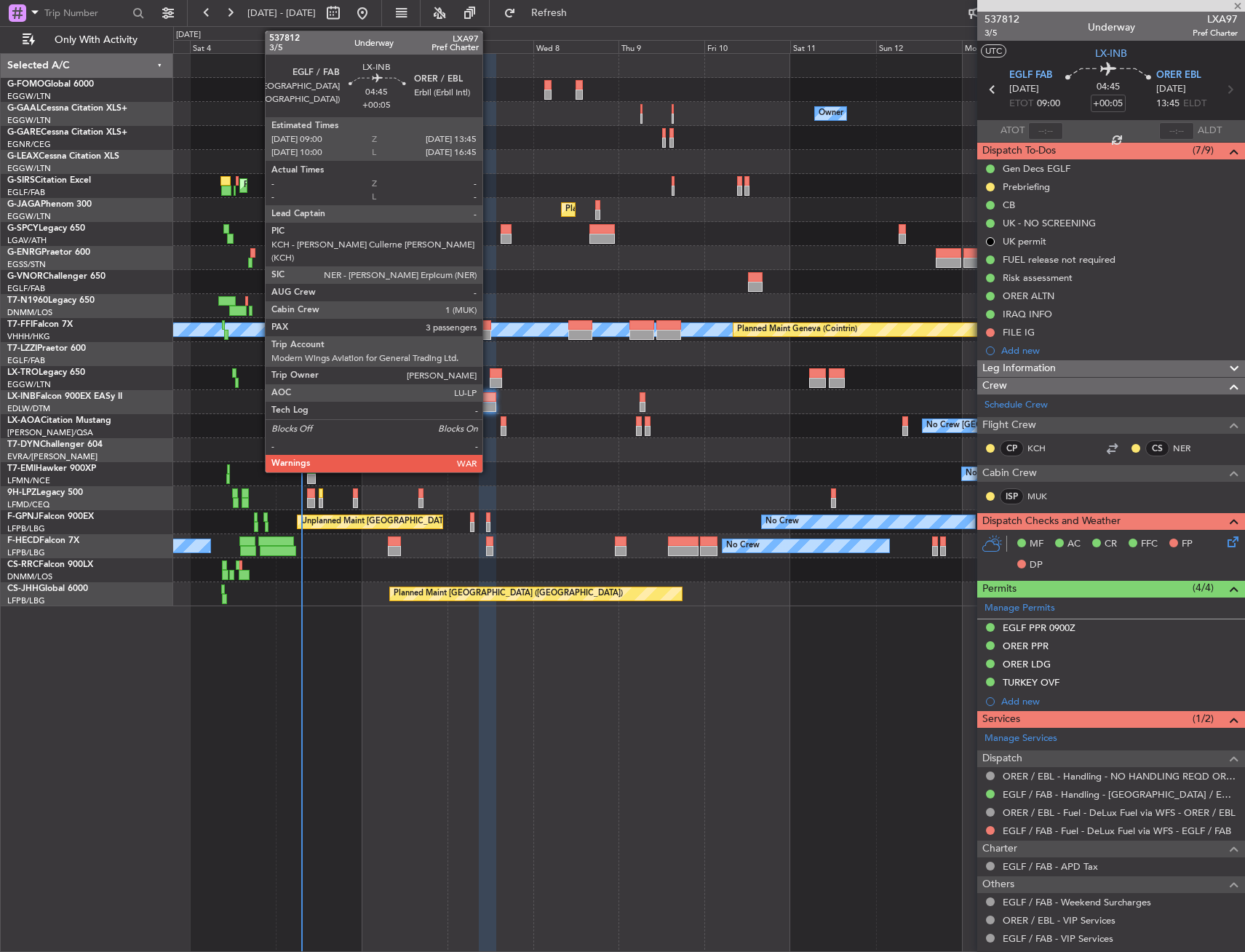
type input "+00:10"
type input "1"
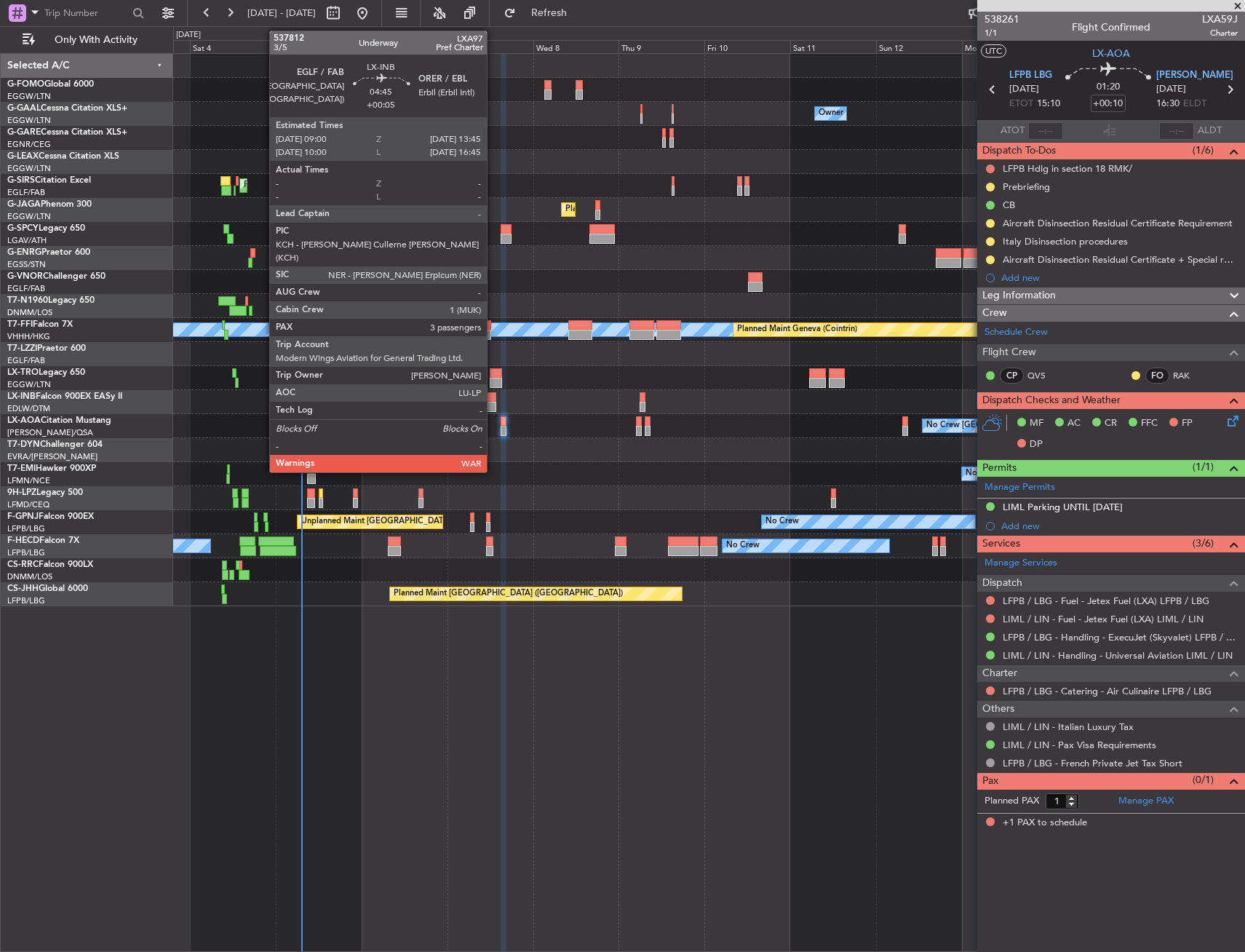
click at [493, 397] on div at bounding box center [488, 397] width 17 height 10
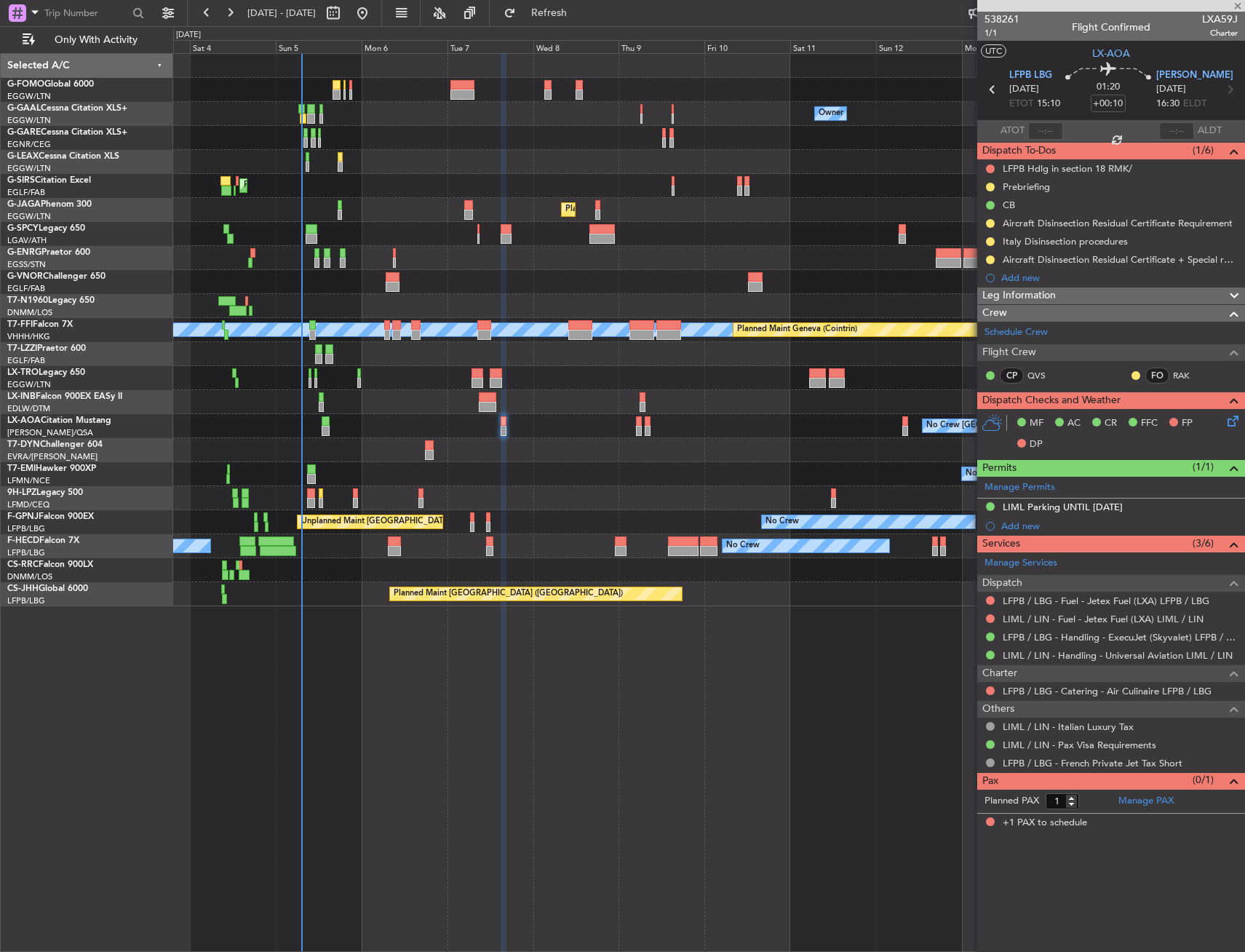
type input "+00:05"
type input "3"
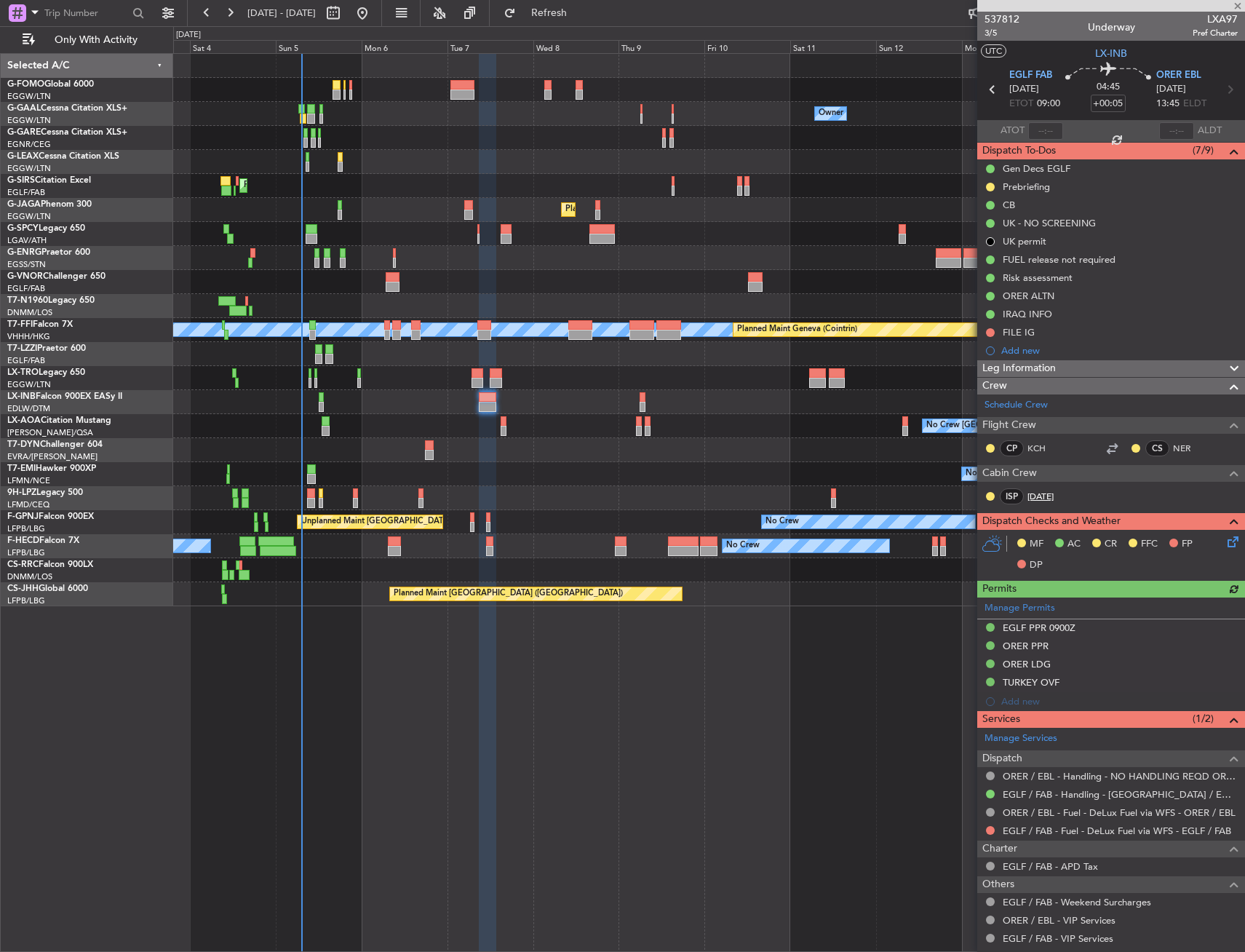
click at [1035, 498] on link "JUL" at bounding box center [1044, 496] width 33 height 13
click at [1001, 33] on span "3/5" at bounding box center [1002, 33] width 35 height 12
click at [580, 16] on span "Refresh" at bounding box center [549, 12] width 61 height 10
click at [580, 8] on span "Refresh" at bounding box center [549, 12] width 61 height 10
click at [1225, 538] on icon at bounding box center [1230, 539] width 12 height 12
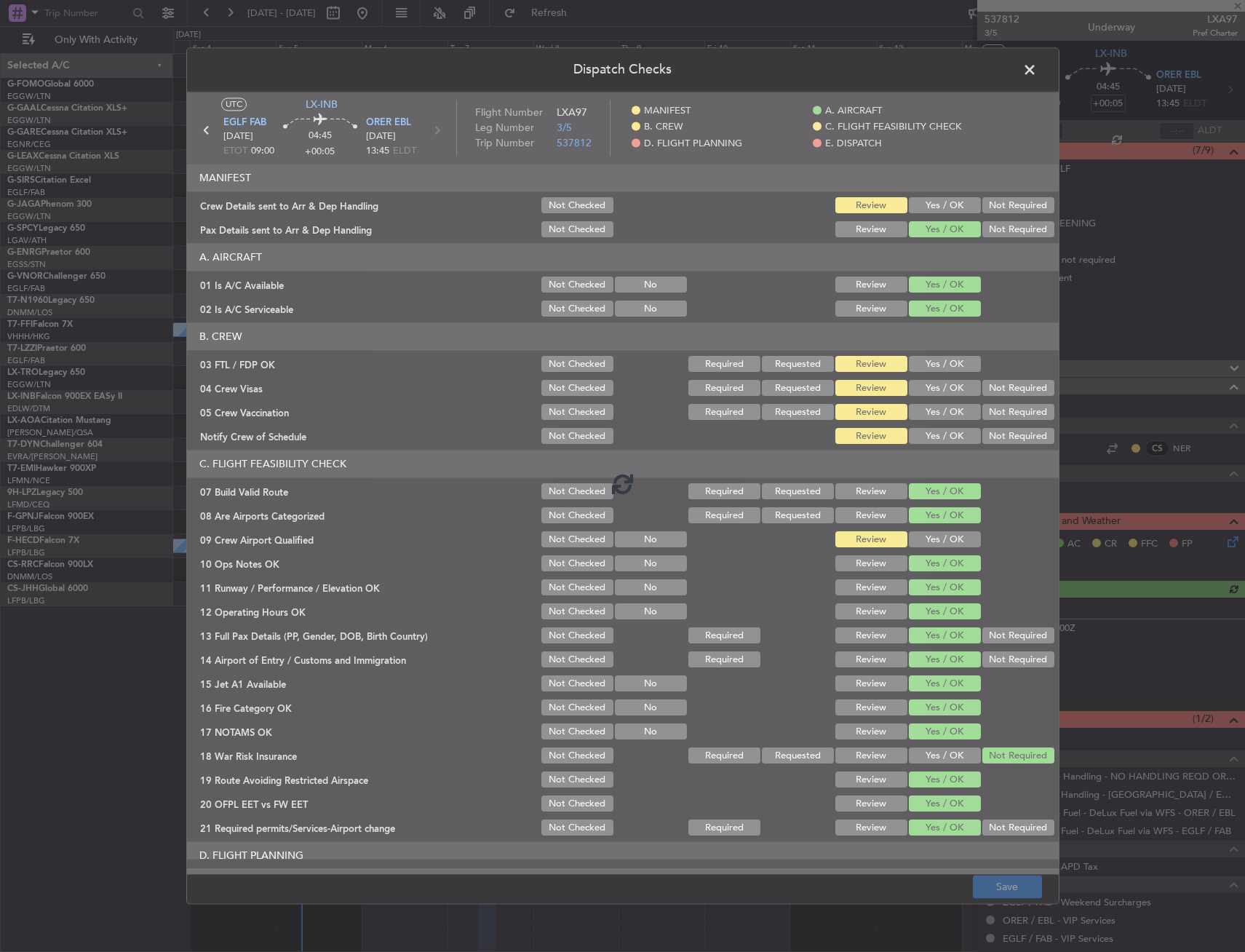
click at [933, 359] on div at bounding box center [622, 483] width 872 height 782
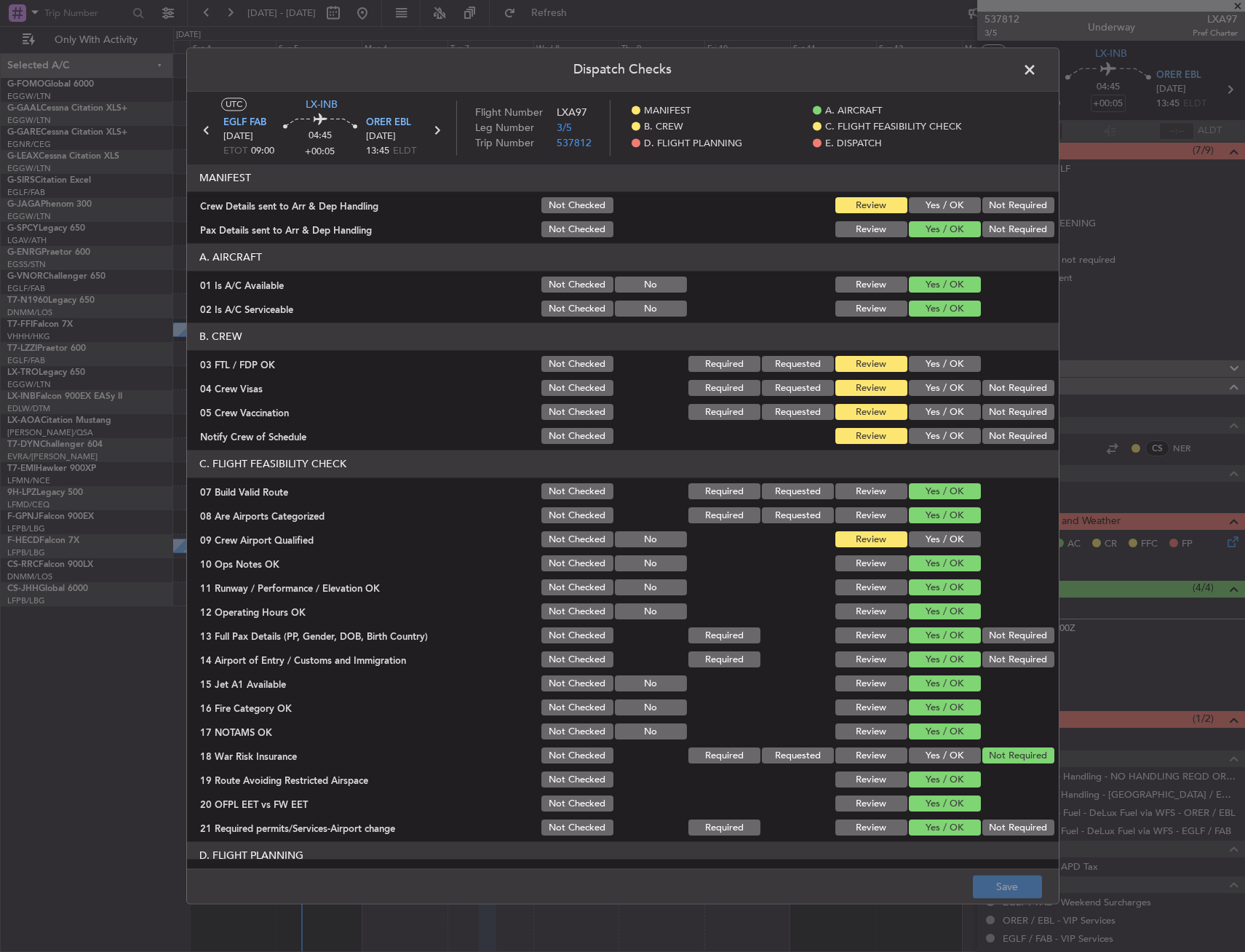
click at [926, 364] on button "Yes / OK" at bounding box center [945, 365] width 72 height 16
click at [1012, 405] on button "Not Required" at bounding box center [1018, 412] width 72 height 16
drag, startPoint x: 1000, startPoint y: 391, endPoint x: 959, endPoint y: 437, distance: 61.6
click at [999, 391] on button "Not Required" at bounding box center [1018, 389] width 72 height 16
click at [951, 437] on button "Yes / OK" at bounding box center [945, 436] width 72 height 16
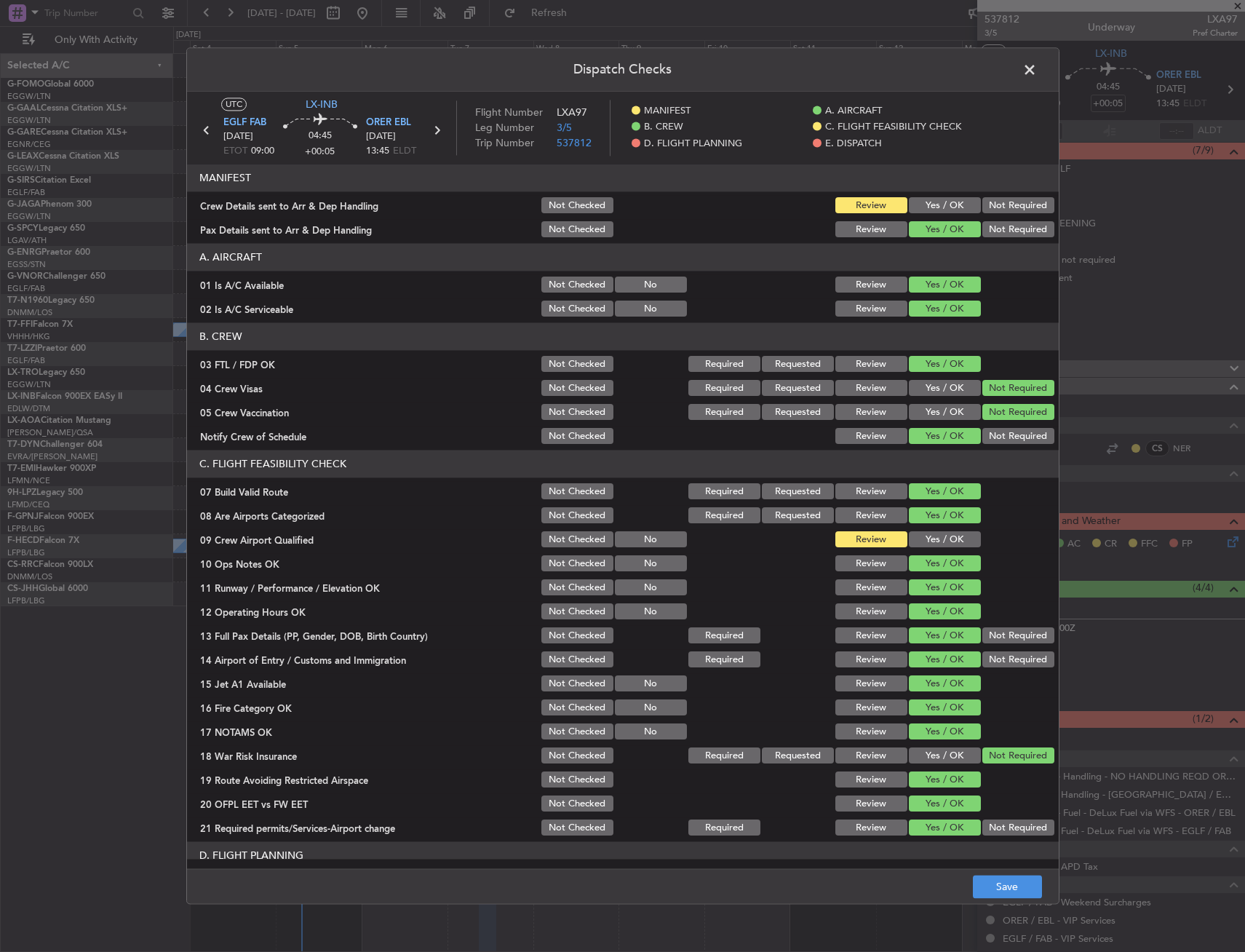
click at [928, 554] on div "Yes / OK" at bounding box center [943, 564] width 73 height 20
click at [930, 538] on button "Yes / OK" at bounding box center [945, 540] width 72 height 16
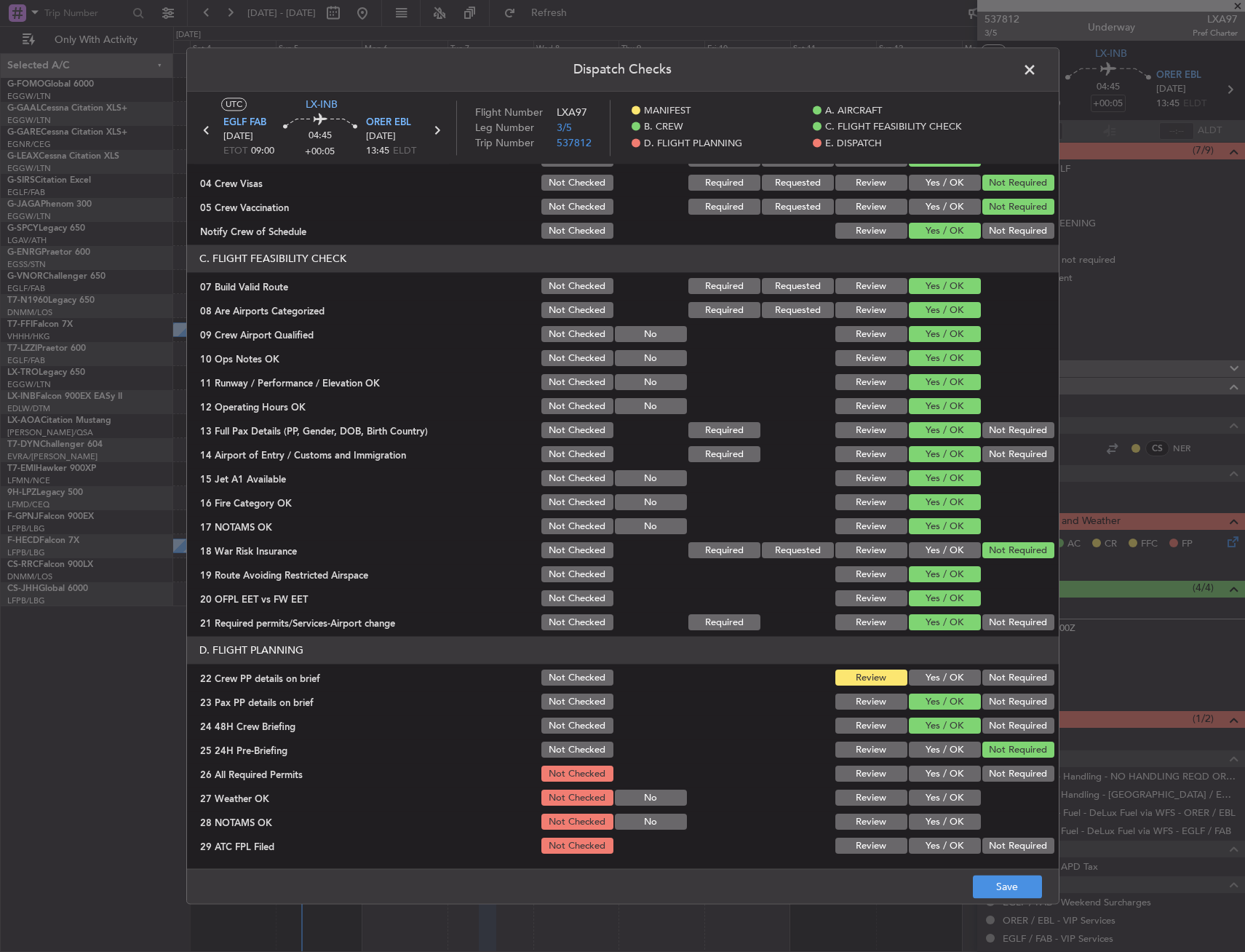
scroll to position [364, 0]
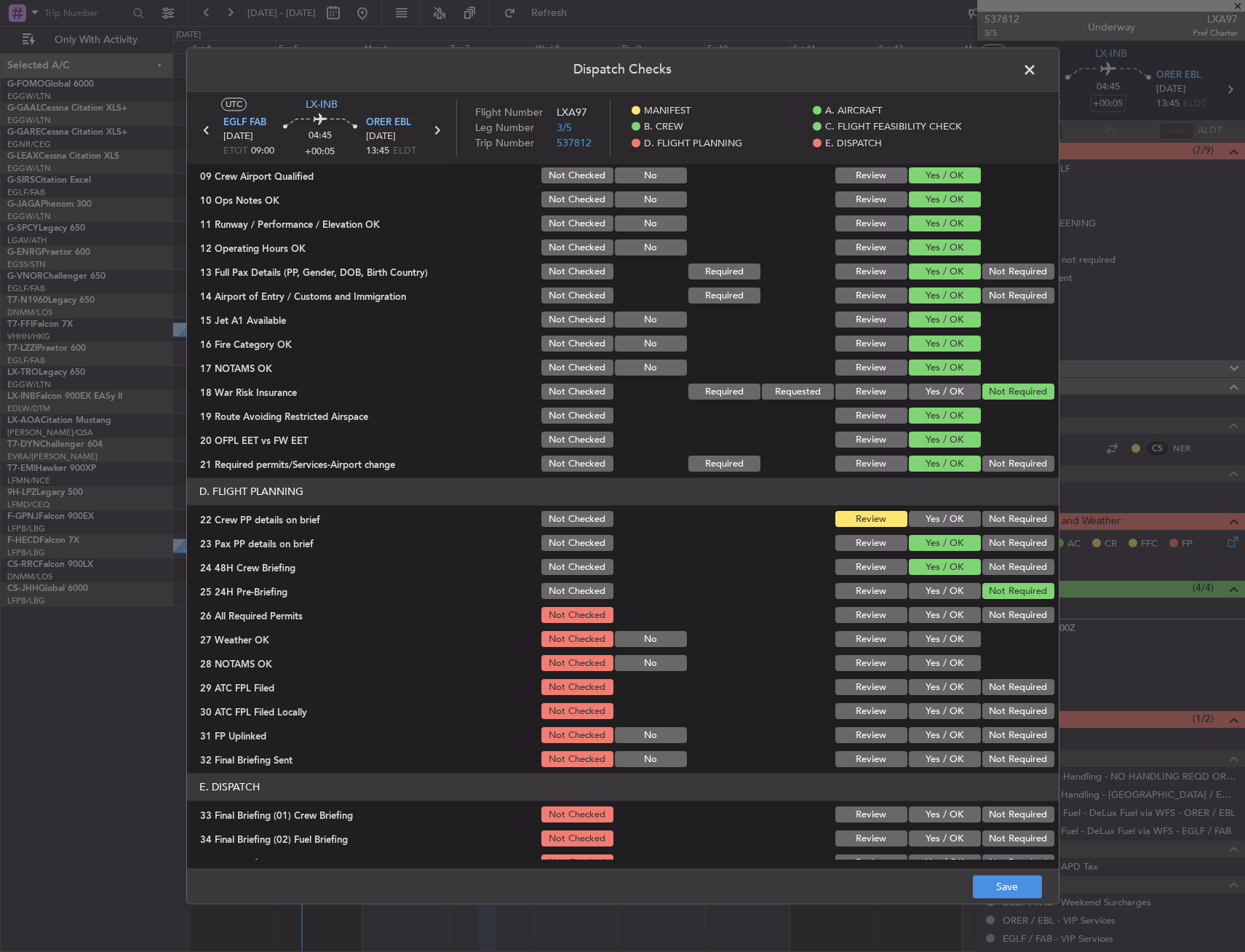
click at [926, 522] on button "Yes / OK" at bounding box center [945, 520] width 72 height 16
click at [1017, 879] on button "Save" at bounding box center [1007, 887] width 69 height 23
drag, startPoint x: 1033, startPoint y: 66, endPoint x: 1024, endPoint y: 77, distance: 14.2
click at [1037, 66] on span at bounding box center [1037, 73] width 0 height 29
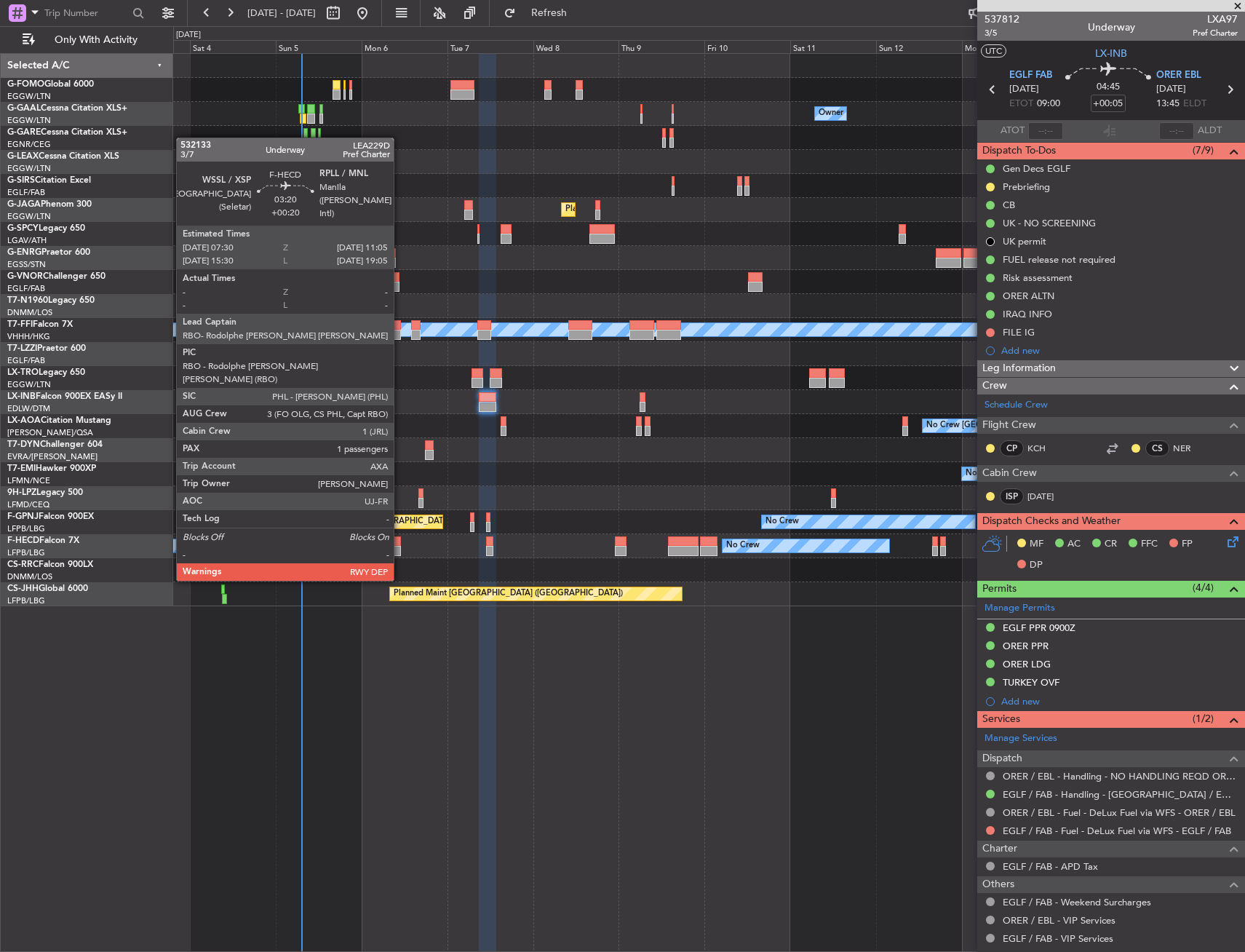
click at [400, 538] on div at bounding box center [394, 541] width 13 height 10
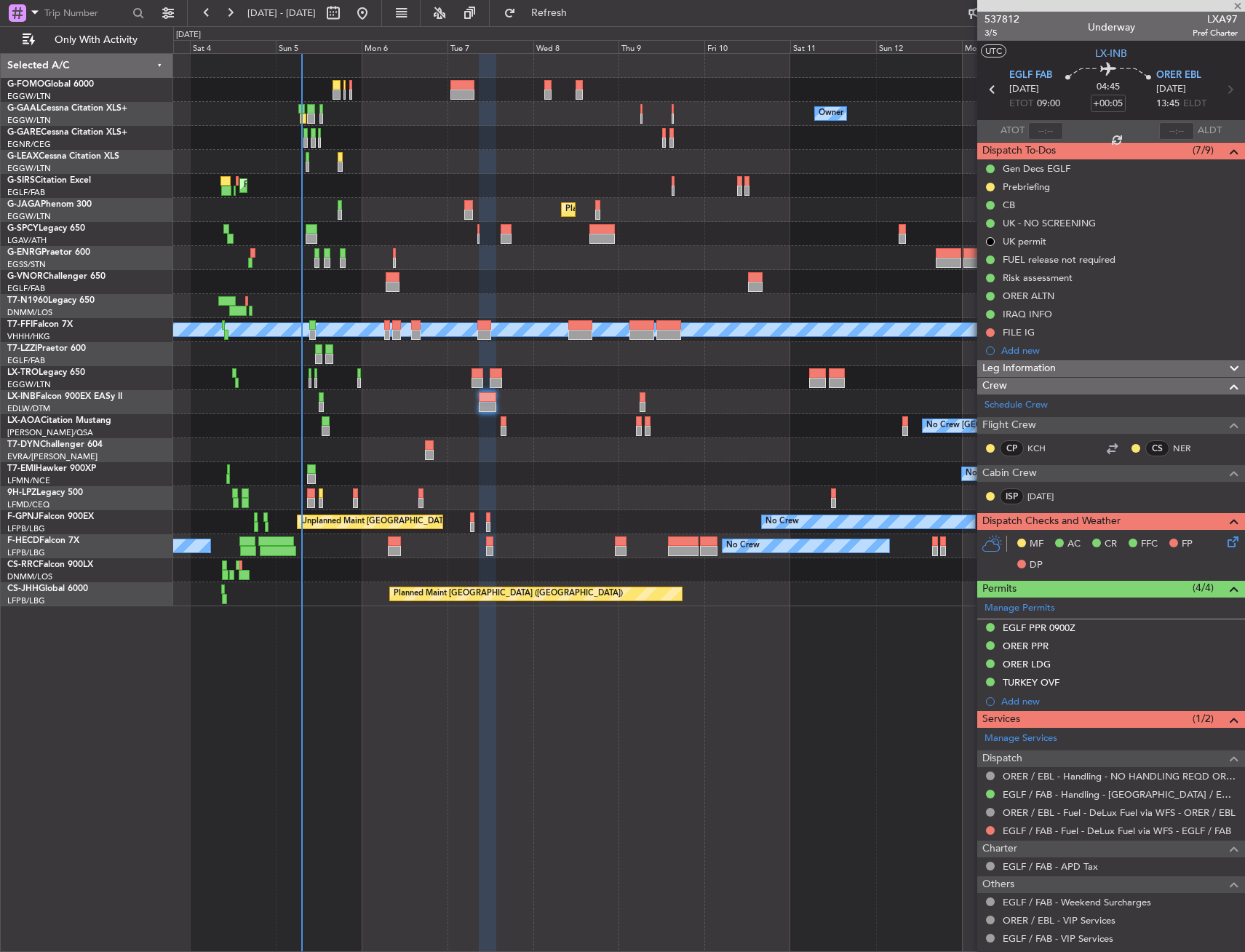
type input "+00:20"
type input "1"
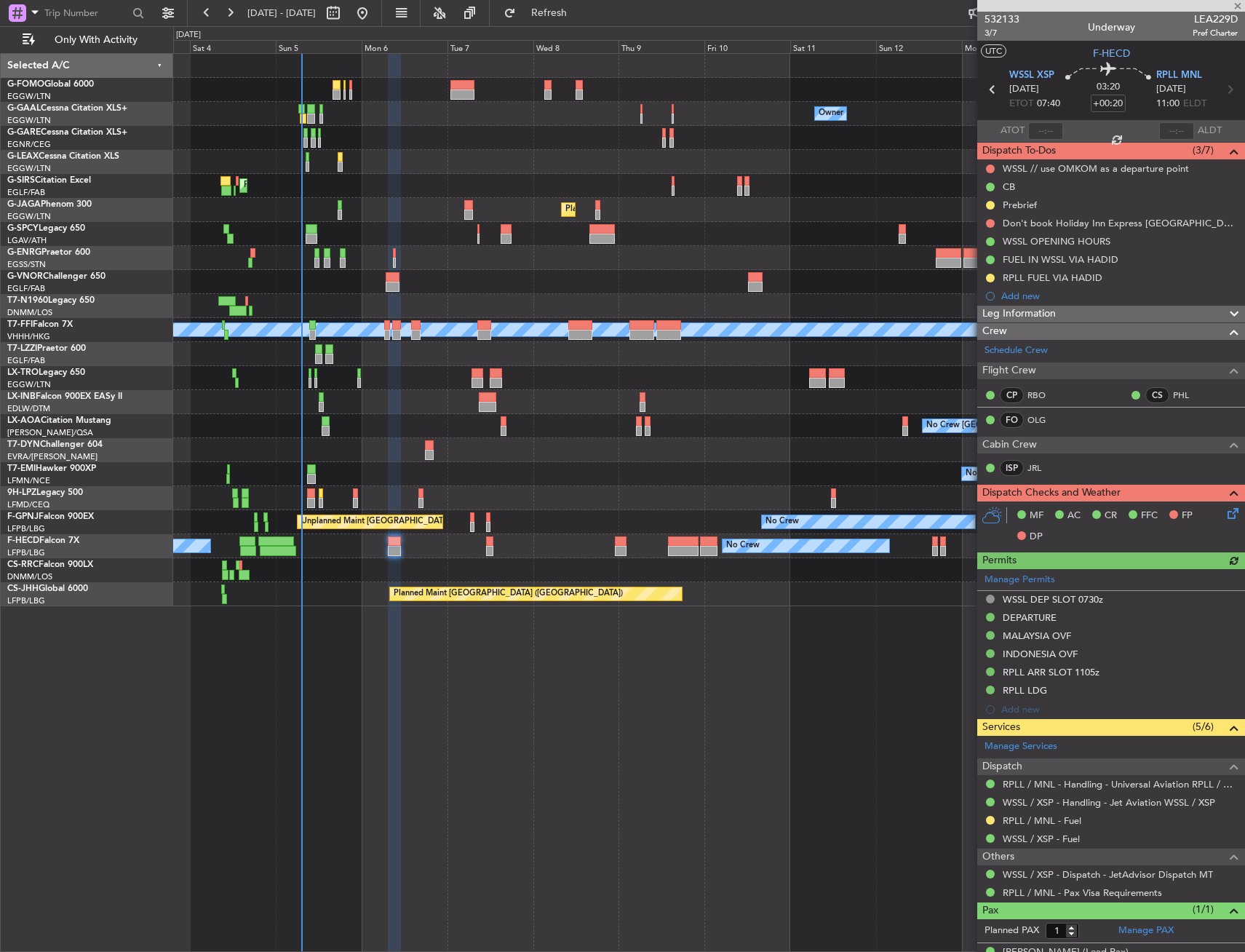
click at [1038, 460] on div "ISP JRL" at bounding box center [1022, 467] width 76 height 16
click at [1036, 467] on link "JRL" at bounding box center [1044, 467] width 33 height 13
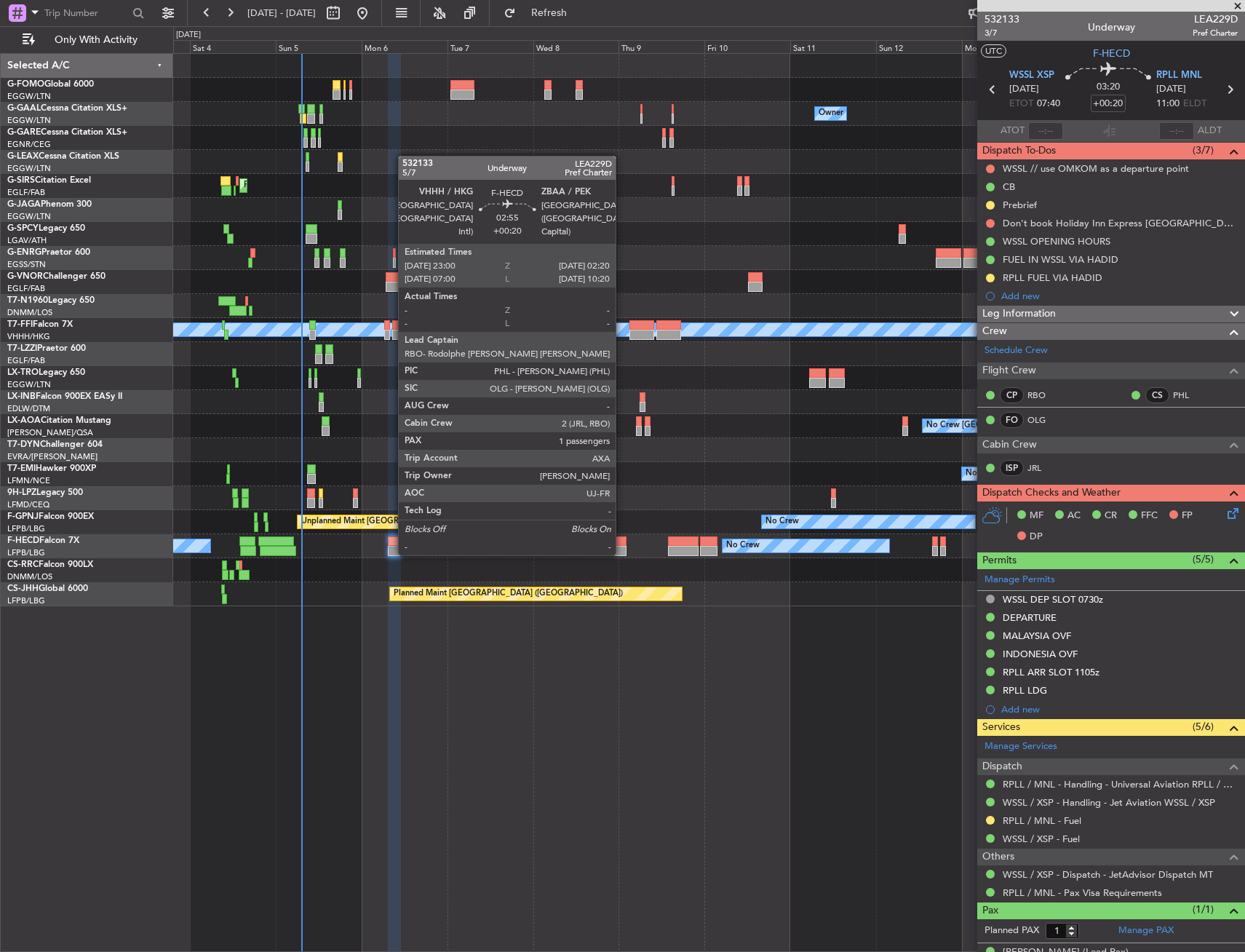
click at [622, 541] on div at bounding box center [621, 541] width 12 height 10
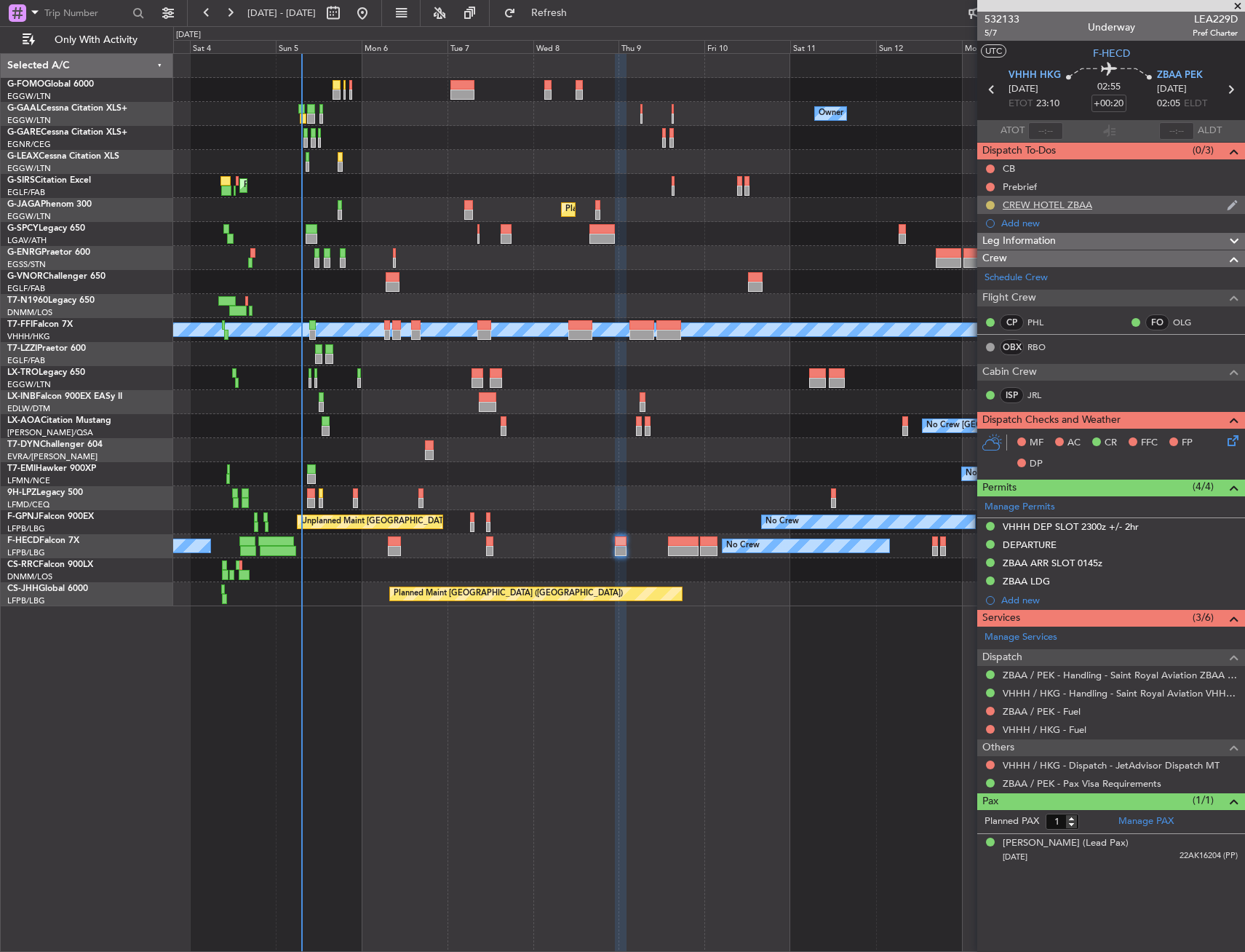
click at [993, 202] on button at bounding box center [990, 205] width 9 height 9
click at [982, 270] on span "Completed" at bounding box center [996, 269] width 48 height 15
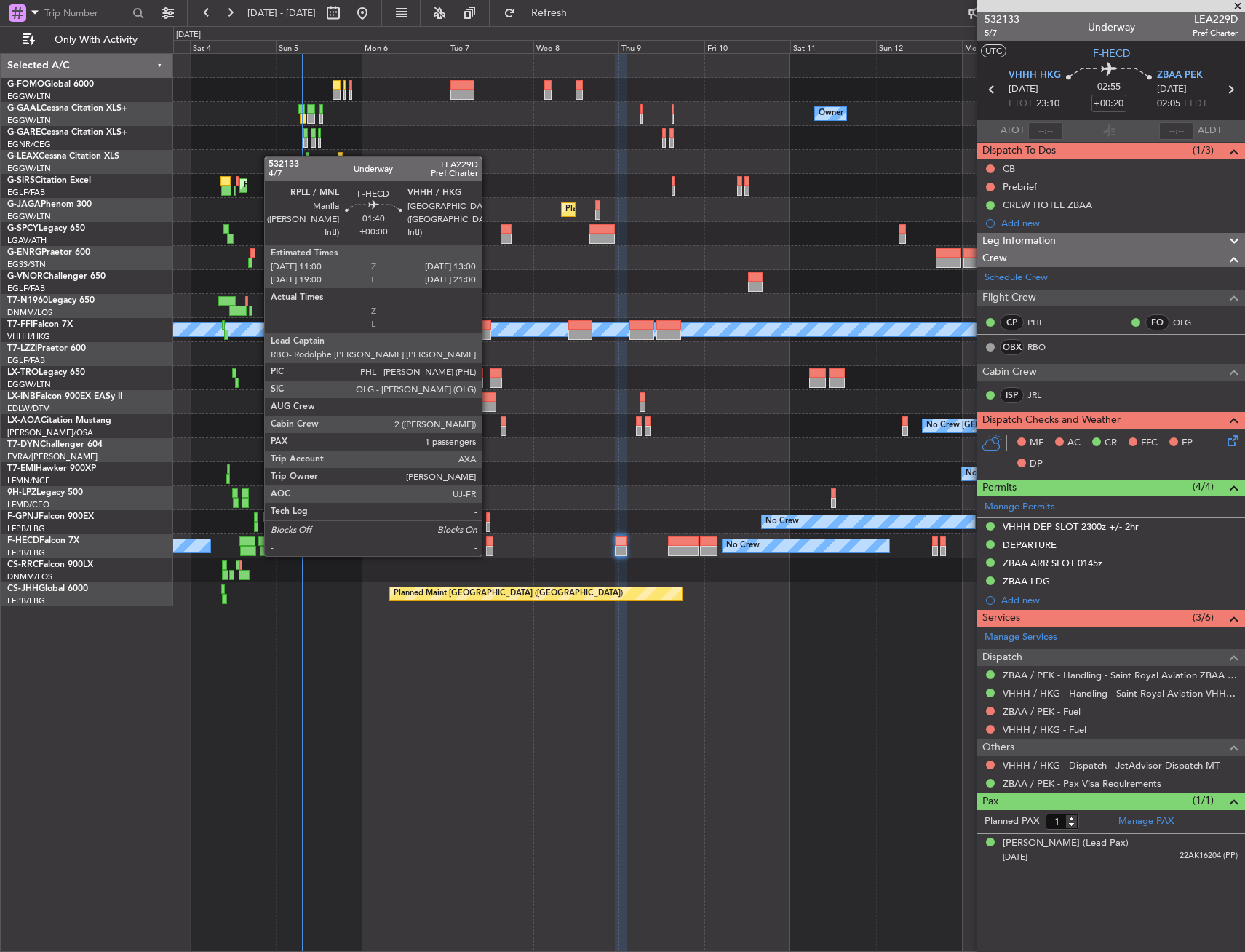
click at [488, 541] on div at bounding box center [489, 541] width 7 height 10
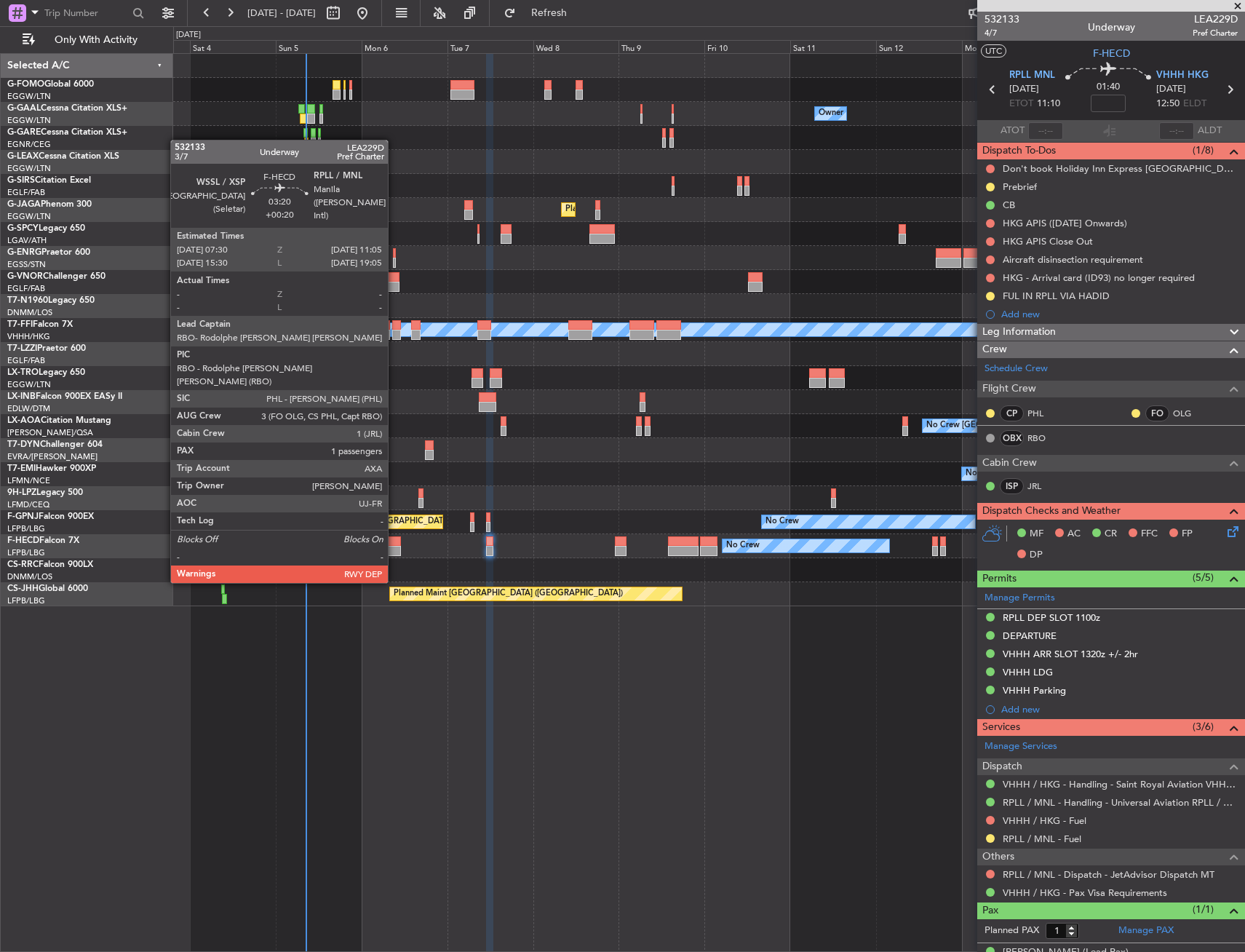
click at [393, 541] on div at bounding box center [394, 541] width 13 height 10
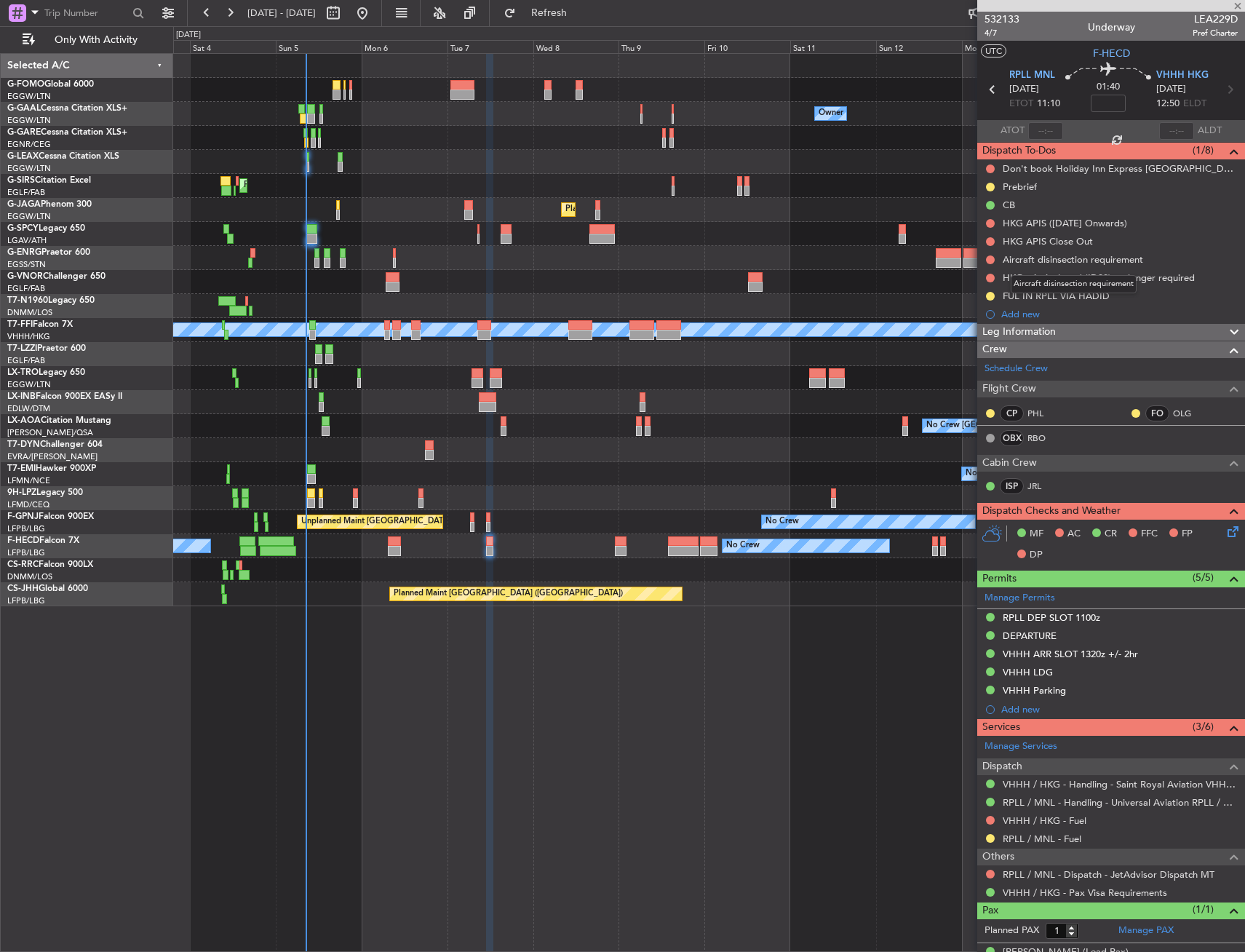
type input "+00:20"
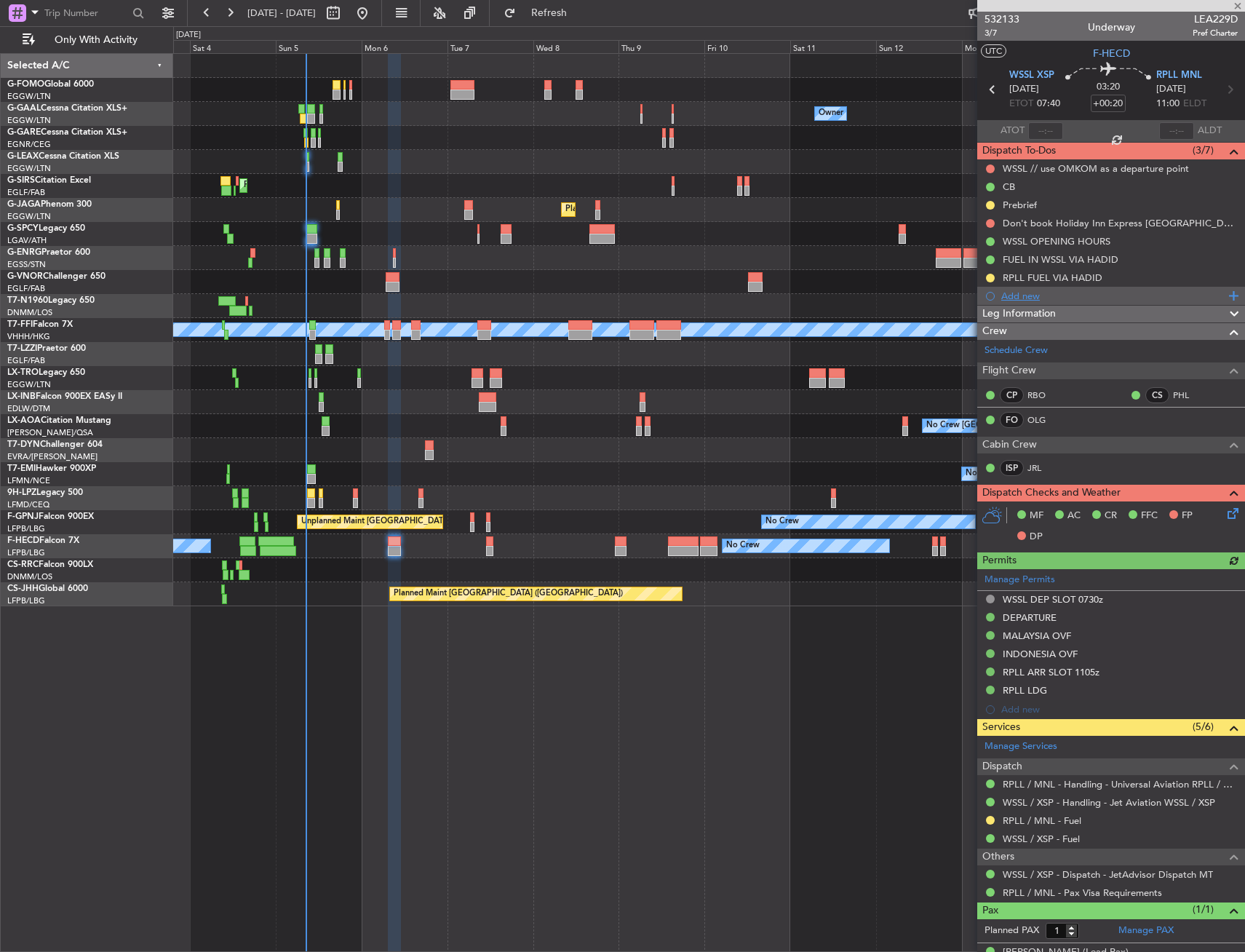
click at [1032, 294] on div "Add new" at bounding box center [1113, 296] width 224 height 12
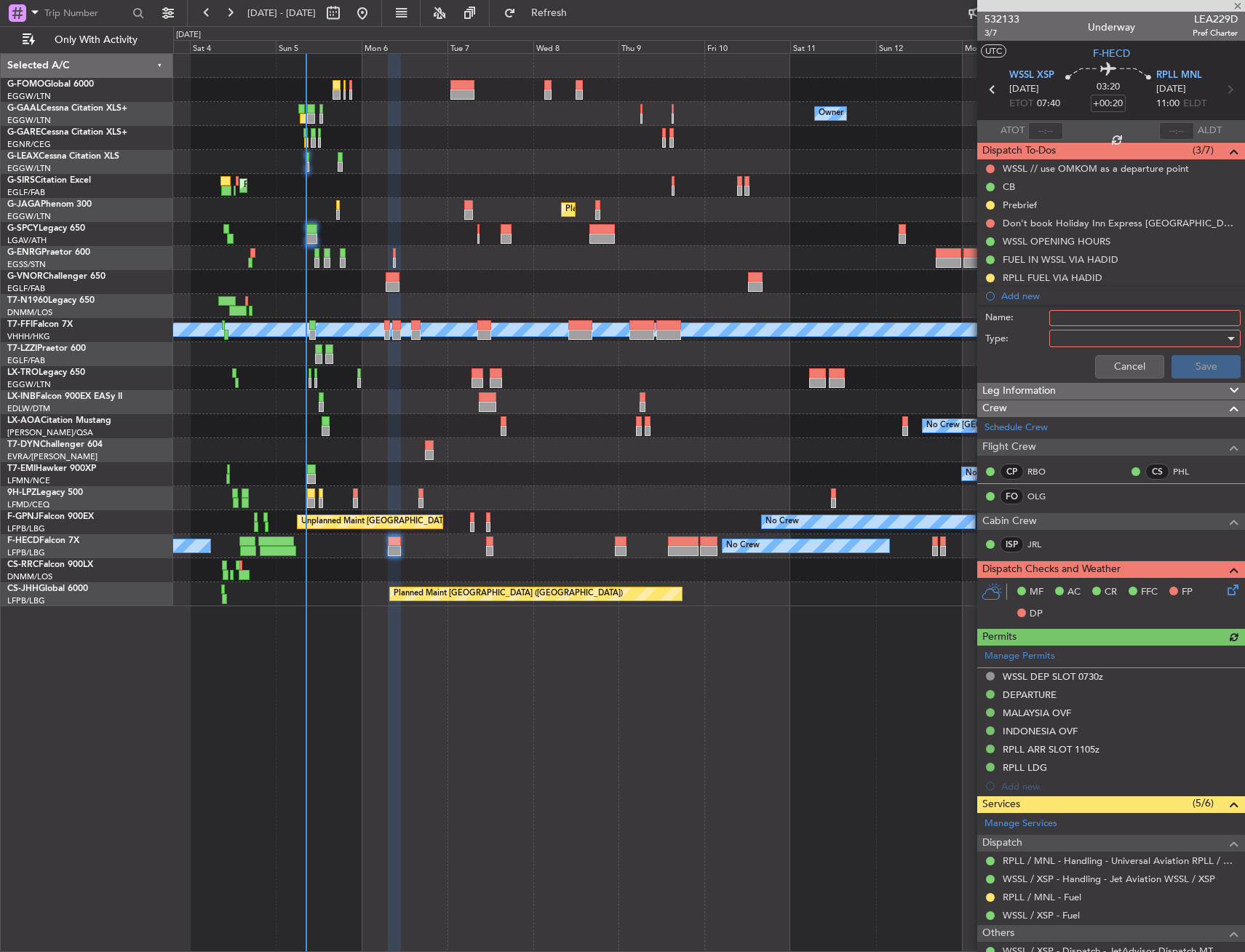
click at [1063, 315] on input "Name:" at bounding box center [1145, 318] width 192 height 16
type input "CREW VISA RPLL, VHHH, ZBAA"
click at [1138, 333] on div at bounding box center [1141, 338] width 170 height 22
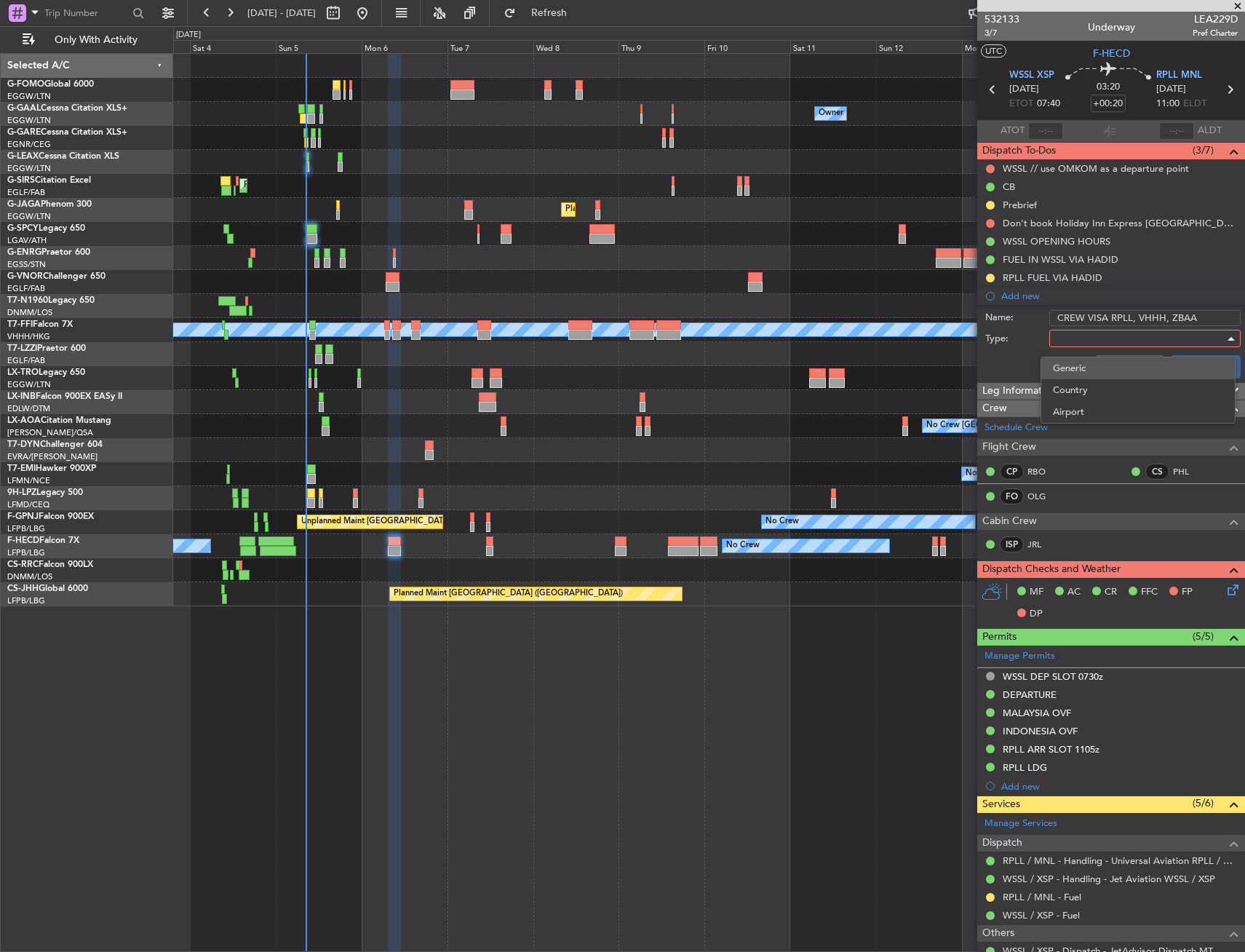
click at [1109, 369] on span "Generic" at bounding box center [1138, 368] width 171 height 22
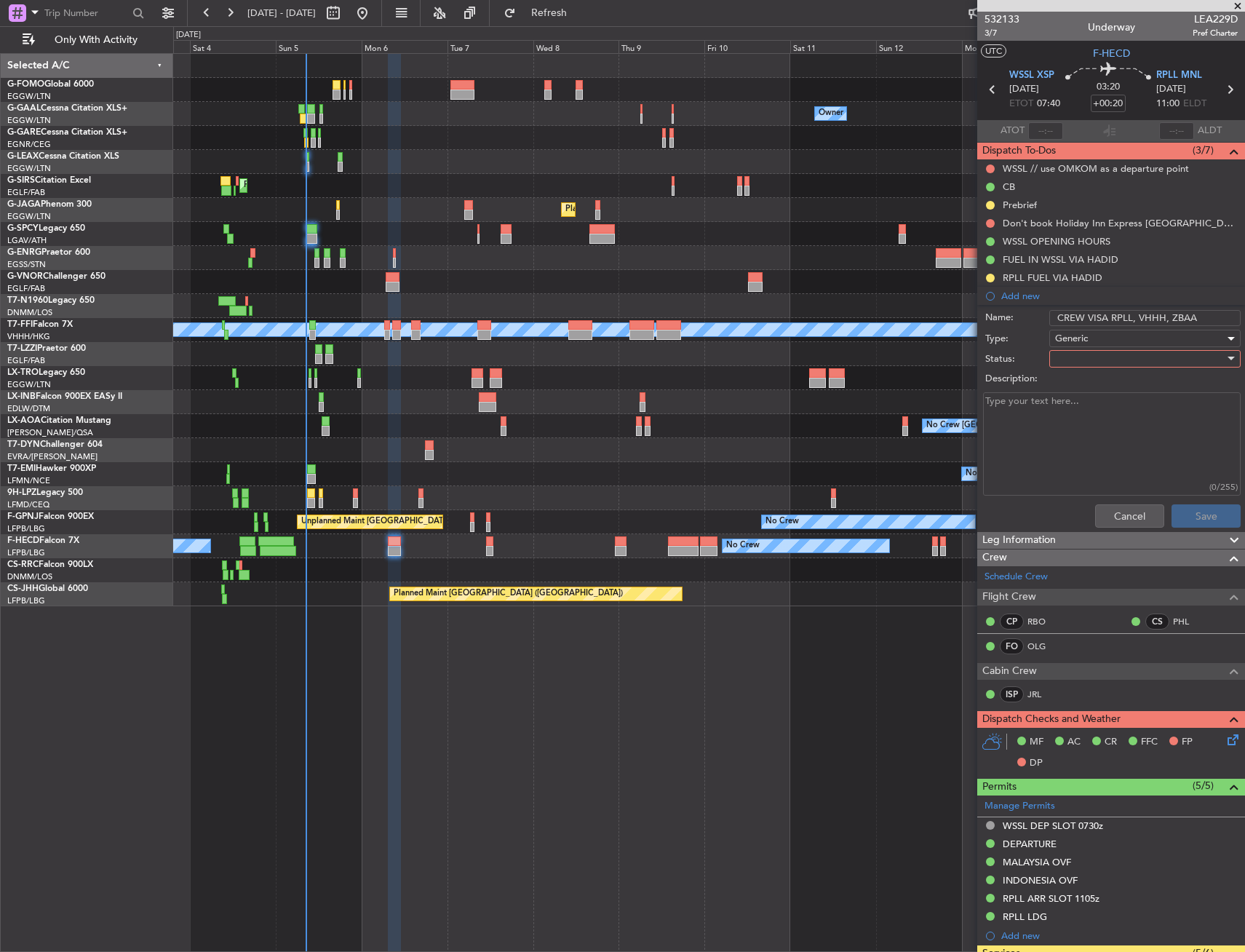
click at [1105, 359] on div at bounding box center [1141, 359] width 170 height 22
click at [1104, 414] on span "In Progress" at bounding box center [1138, 410] width 171 height 22
click at [1100, 415] on textarea "Description:" at bounding box center [1112, 445] width 258 height 104
click at [1039, 401] on textarea "RPLL- peding VHHH-" at bounding box center [1112, 445] width 258 height 104
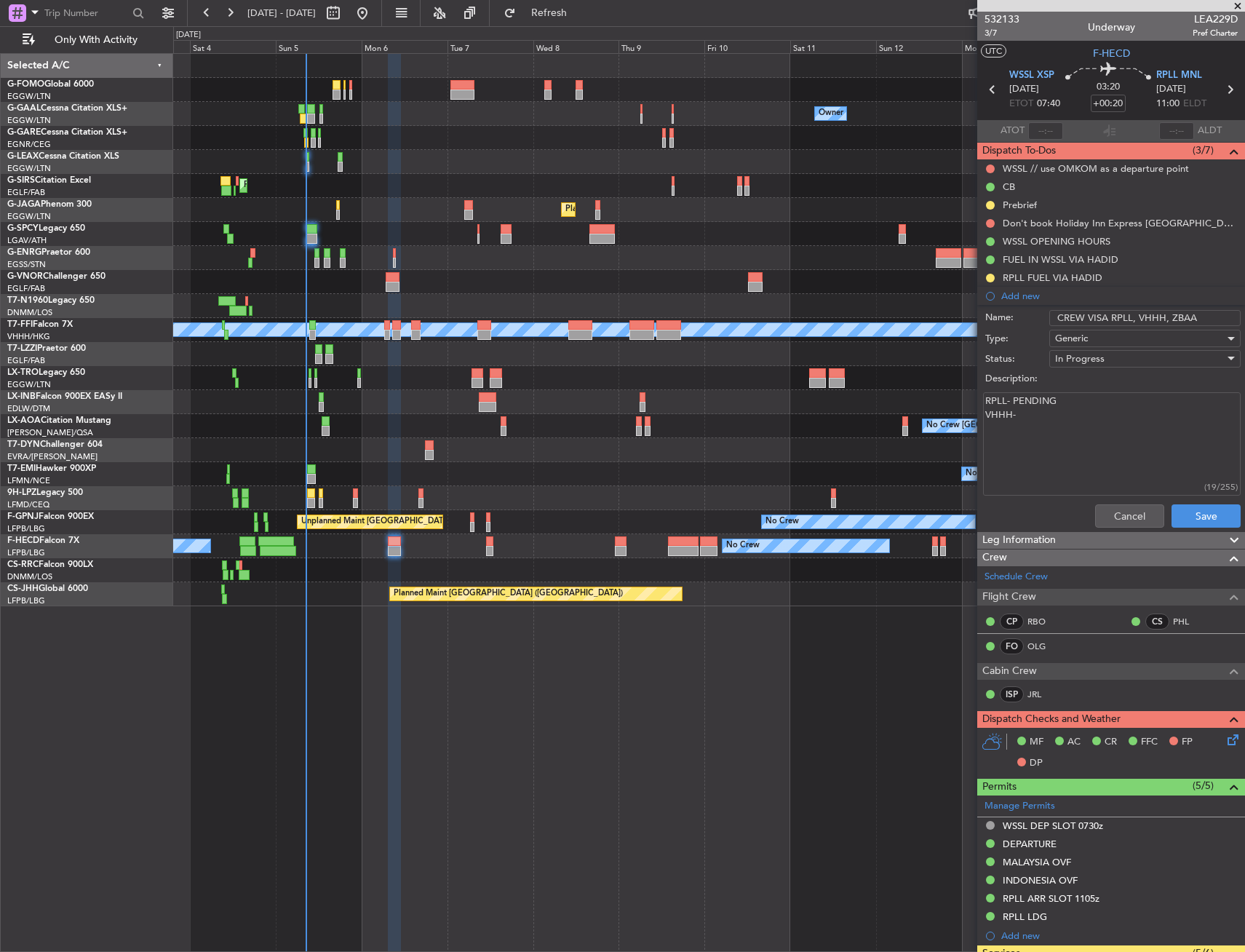
click at [1039, 401] on textarea "RPLL- PENDING VHHH-" at bounding box center [1112, 445] width 258 height 104
click at [1046, 432] on textarea "RPLL- PENDING VHHH-" at bounding box center [1112, 445] width 258 height 104
paste textarea "PENDING"
click at [1007, 439] on textarea "RPLL- PENDING VHHH-PENDING" at bounding box center [1112, 445] width 258 height 104
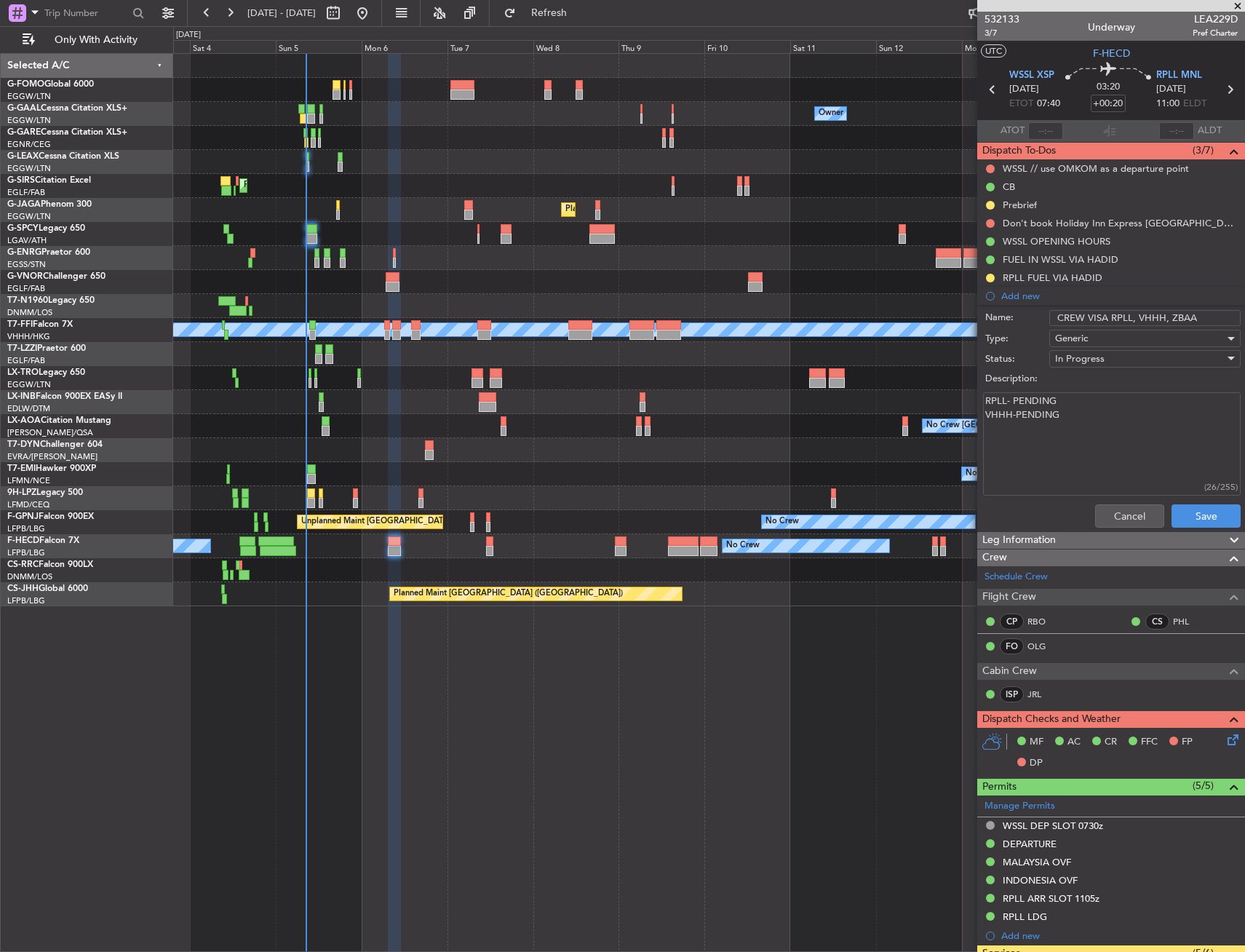
drag, startPoint x: 1075, startPoint y: 432, endPoint x: 1082, endPoint y: 425, distance: 9.9
click at [1077, 429] on textarea "RPLL- PENDING VHHH-PENDING" at bounding box center [1112, 445] width 258 height 104
type textarea "RPLL- PENDING VHHH-PENDING ZBAA- confirmed"
click at [1156, 518] on div "Cancel Save" at bounding box center [1107, 516] width 274 height 35
click at [1180, 524] on button "Save" at bounding box center [1206, 516] width 69 height 23
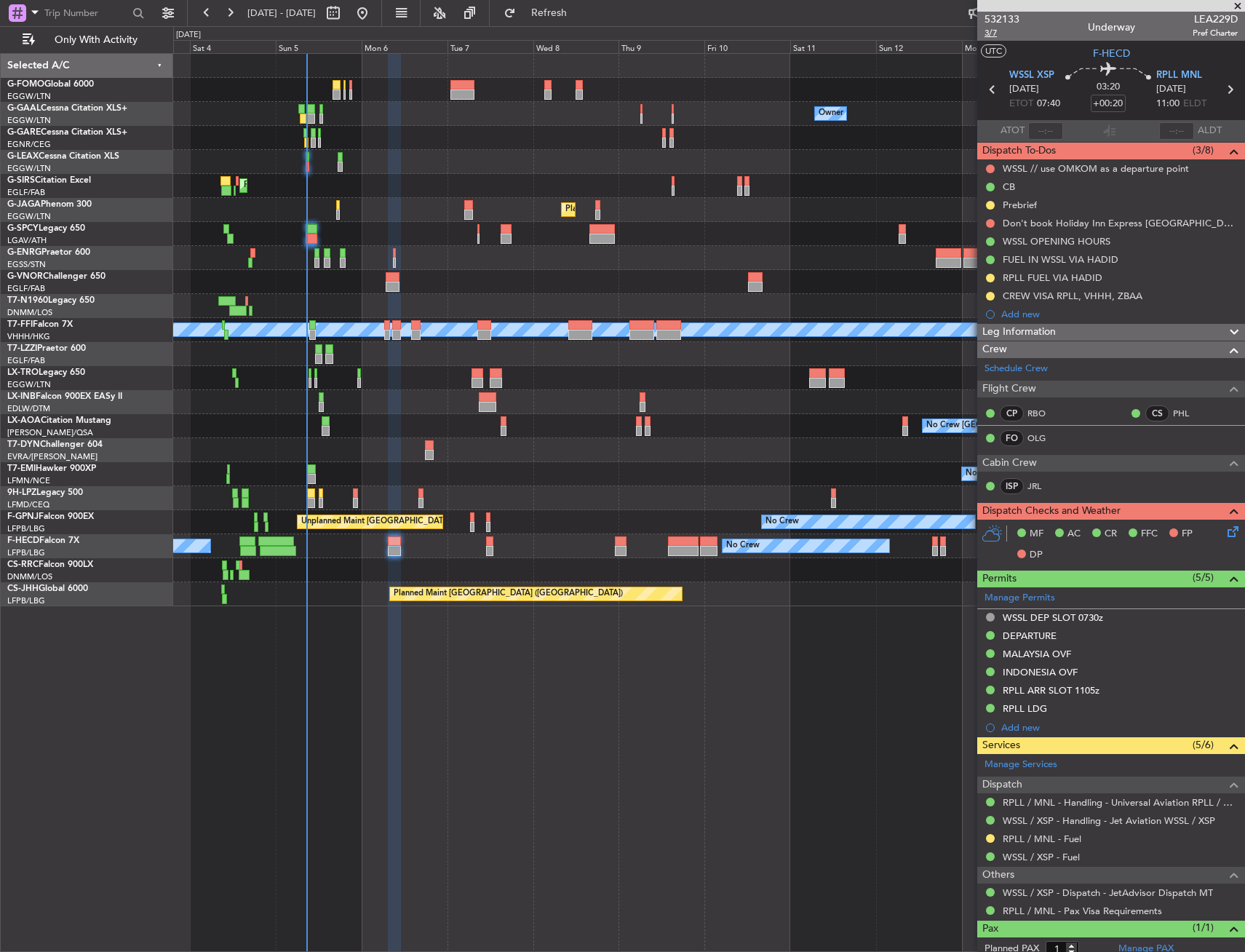
click at [989, 35] on span "3/7" at bounding box center [1002, 33] width 35 height 12
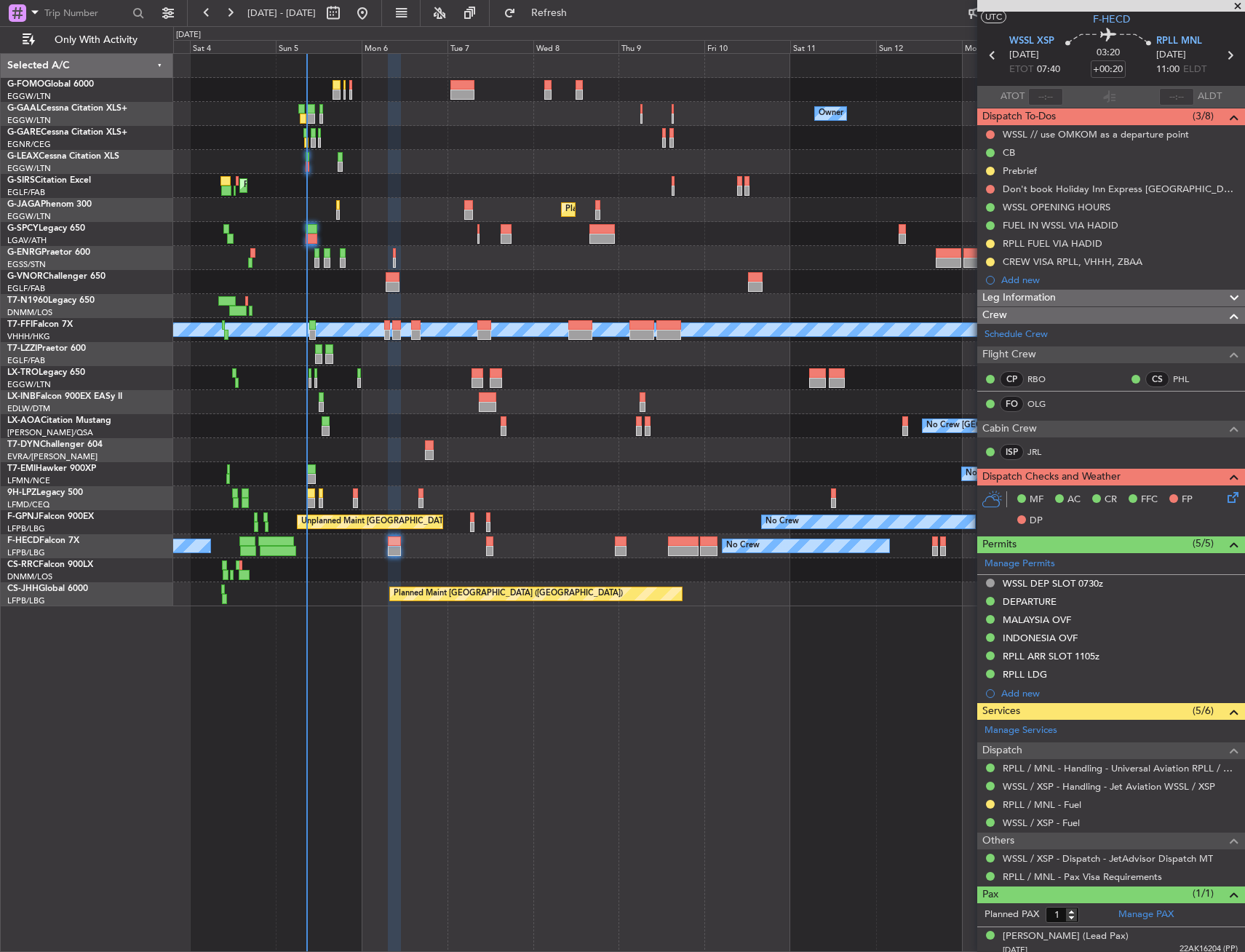
scroll to position [41, 0]
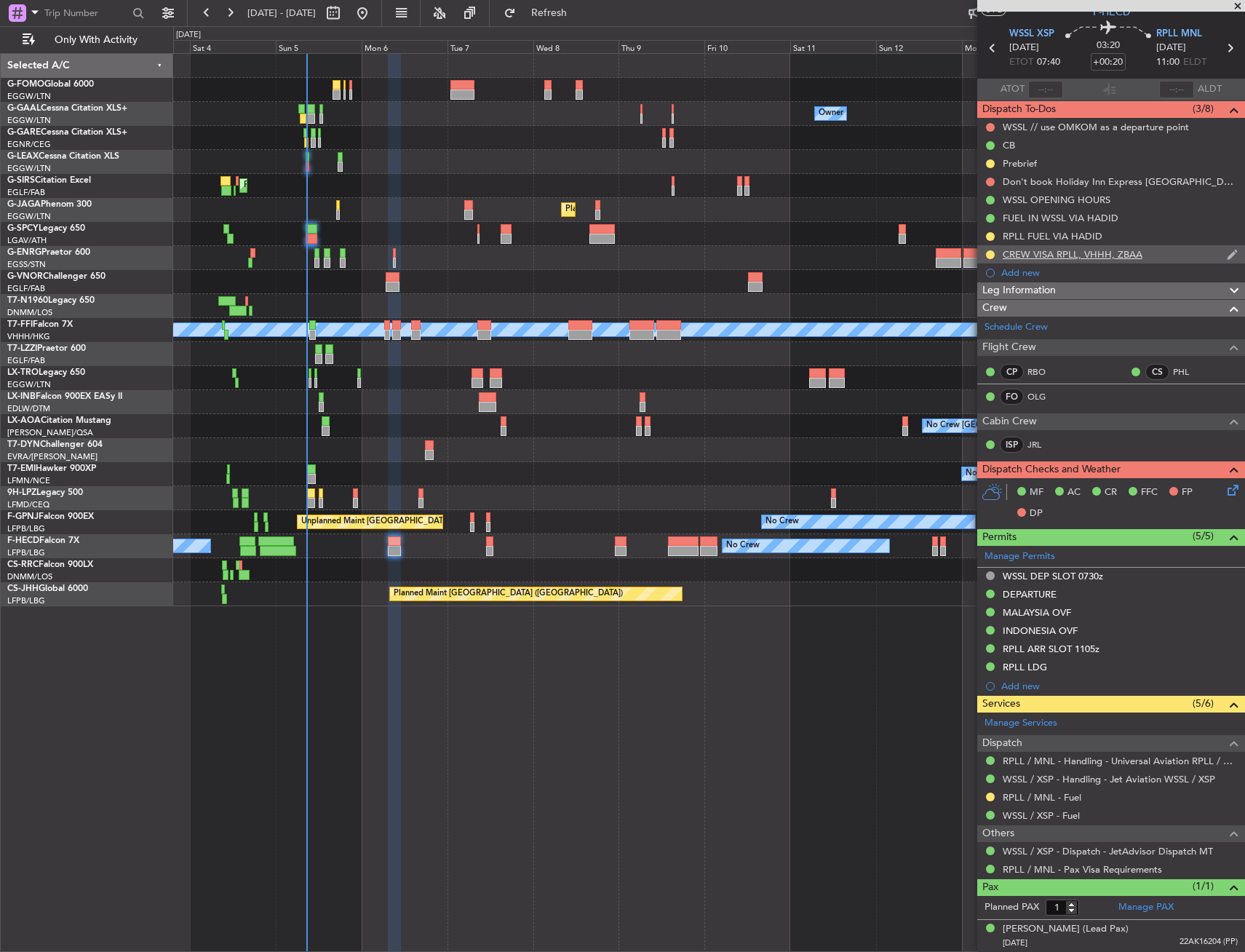
click at [1053, 259] on div "CREW VISA RPLL, VHHH, ZBAA" at bounding box center [1072, 255] width 139 height 12
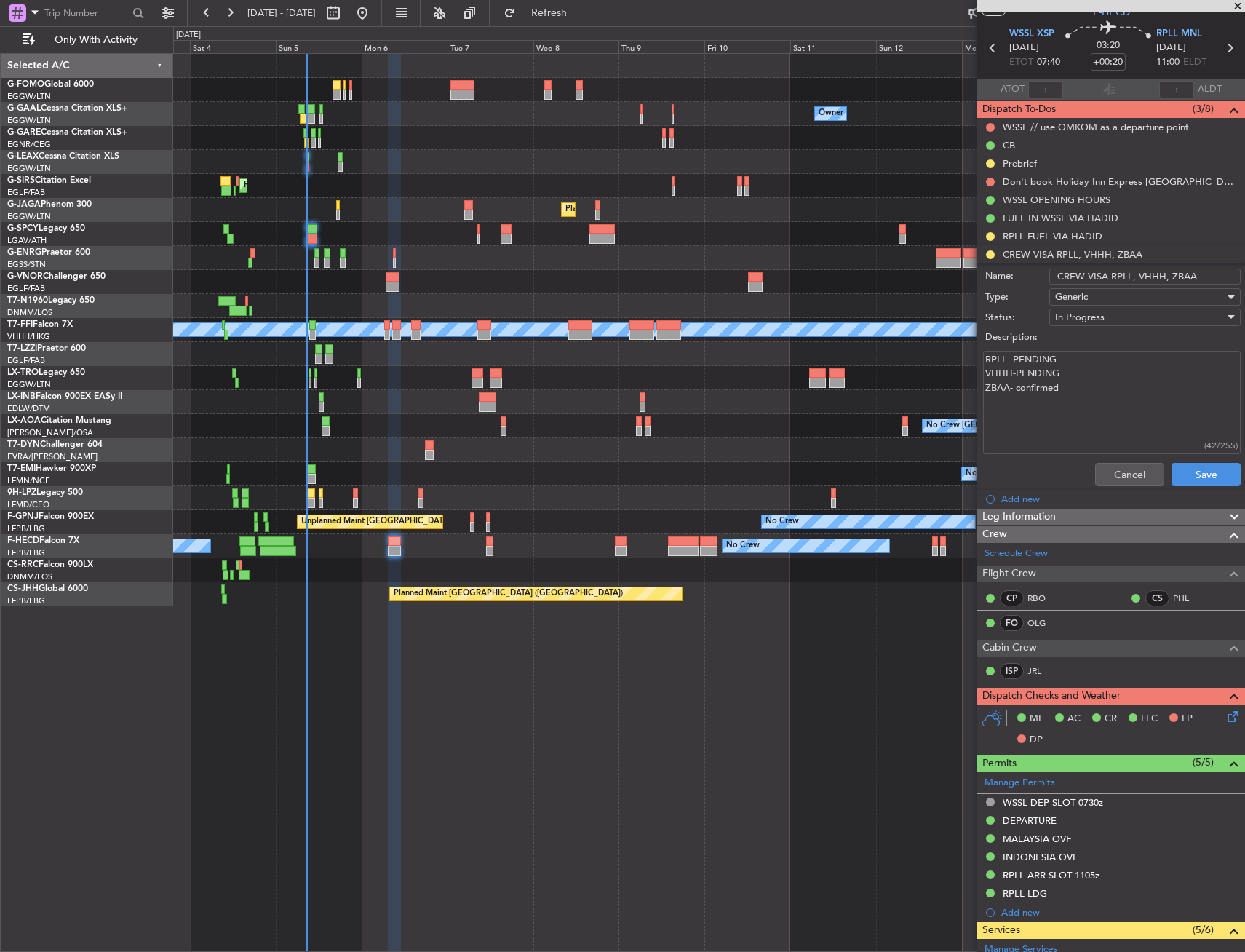
click at [1045, 372] on textarea "RPLL- PENDING VHHH-PENDING ZBAA- confirmed" at bounding box center [1112, 403] width 258 height 104
type textarea "RPLL- PENDING VHHH-confirmed ZBAA- confirmed"
click at [1199, 473] on button "Save" at bounding box center [1206, 474] width 69 height 23
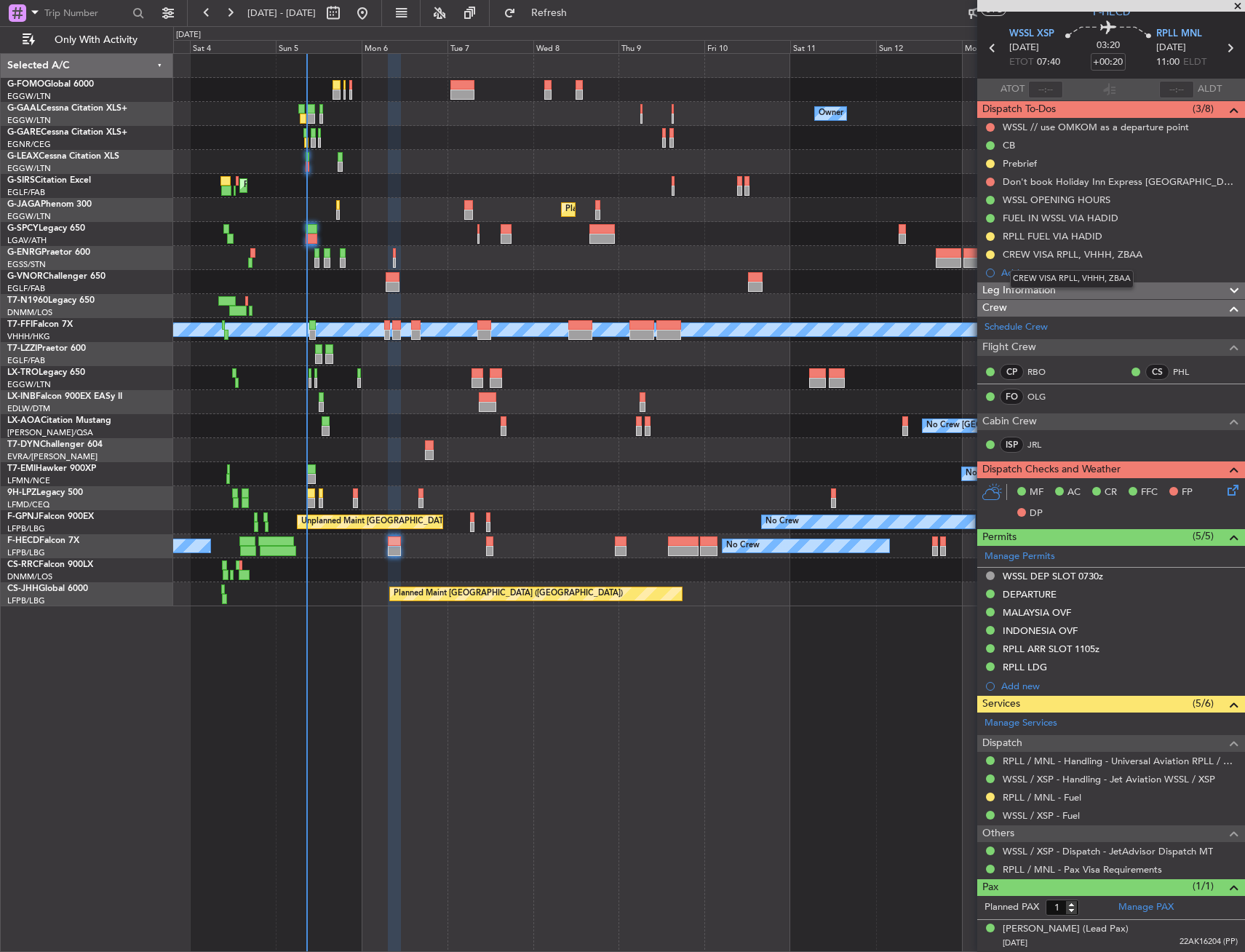
drag, startPoint x: 1081, startPoint y: 257, endPoint x: 1093, endPoint y: 285, distance: 30.5
click at [1081, 257] on div "CREW VISA RPLL, VHHH, ZBAA" at bounding box center [1072, 255] width 139 height 12
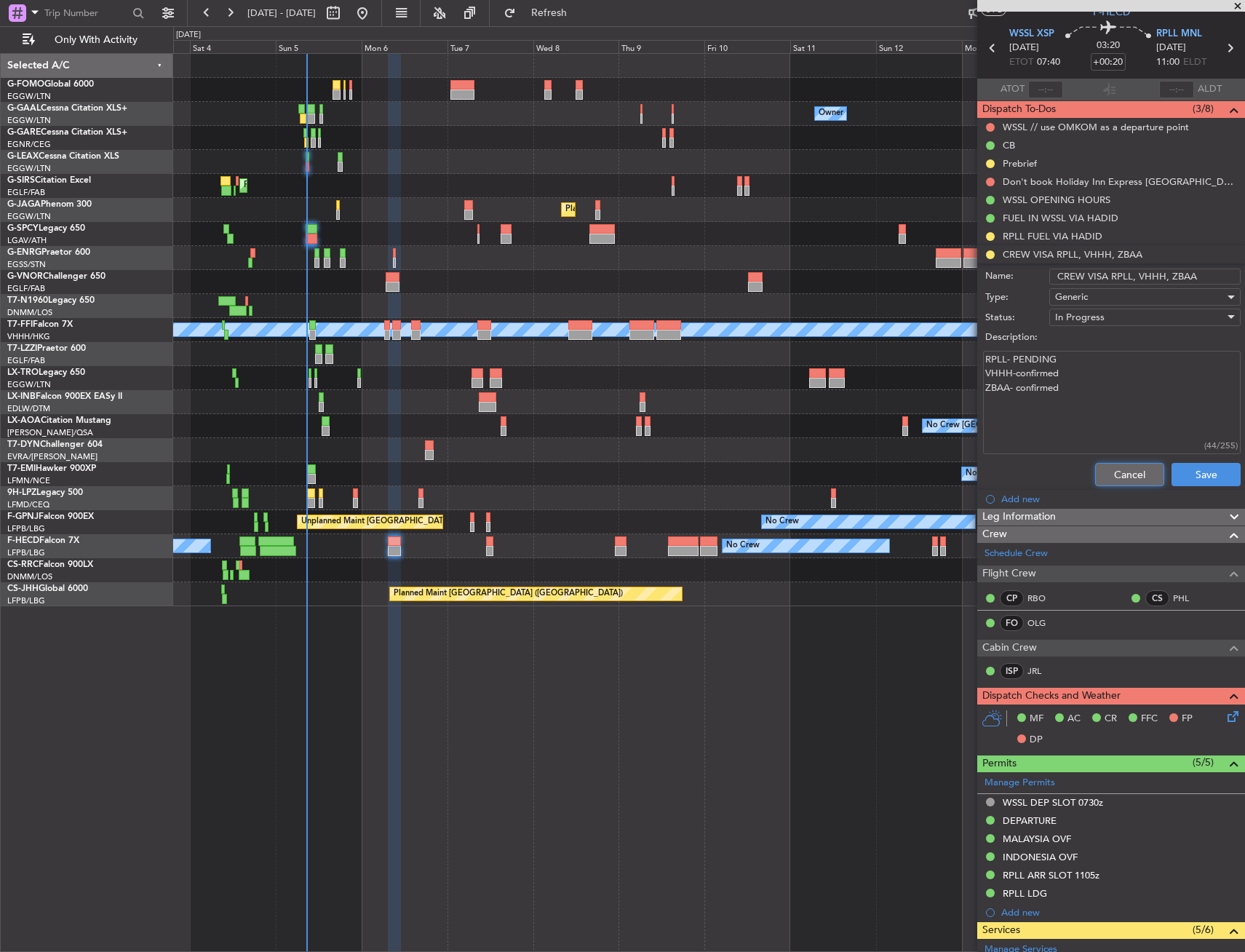
click at [1113, 483] on button "Cancel" at bounding box center [1130, 474] width 69 height 23
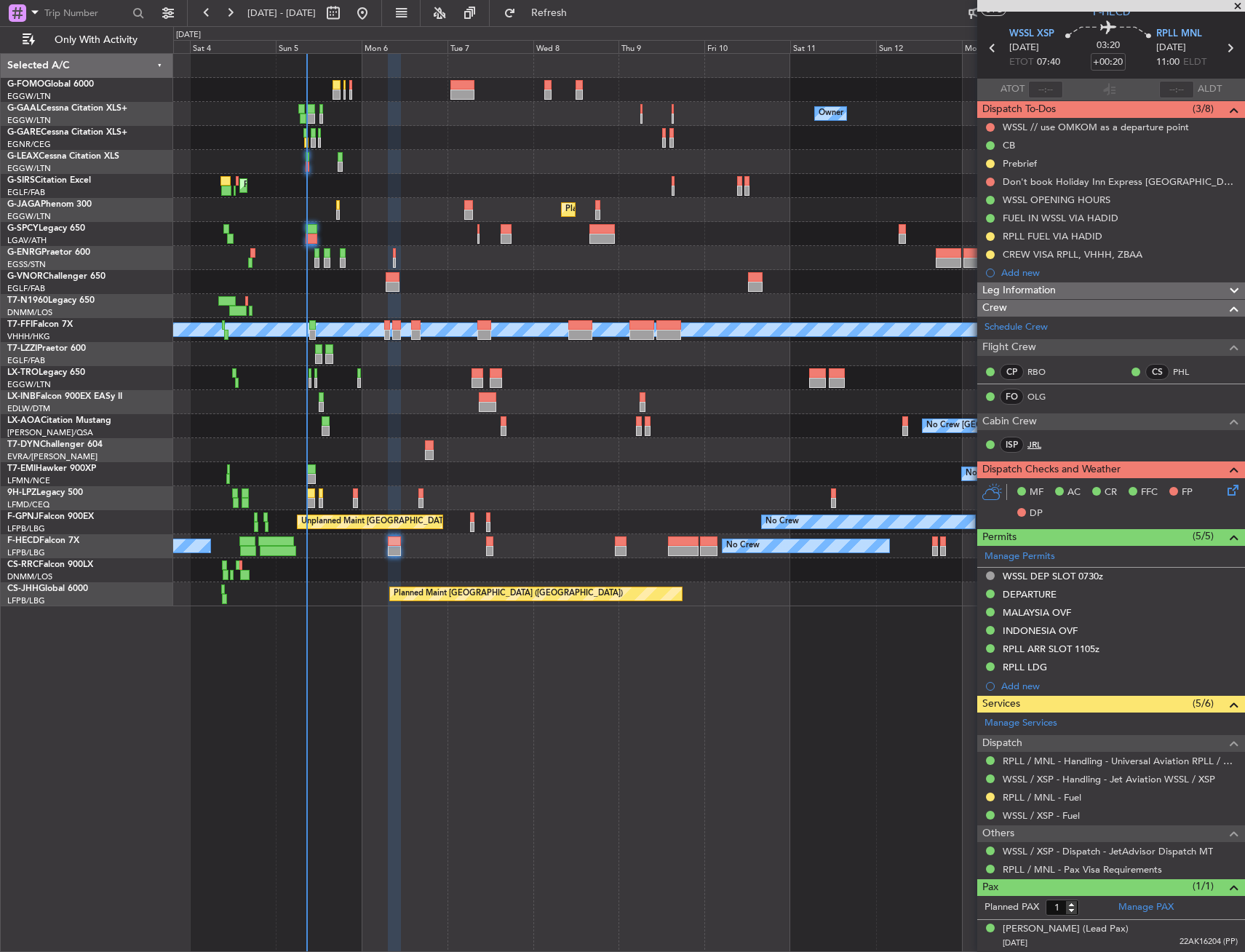
click at [1043, 444] on link "JRL" at bounding box center [1044, 444] width 33 height 13
click at [1039, 260] on mat-tooltip-component "CREW VISA RPLL, VHHH, ZBAA" at bounding box center [1072, 279] width 144 height 39
click at [1067, 245] on div "CREW VISA RPLL, VHHH, ZBAA" at bounding box center [1112, 254] width 268 height 18
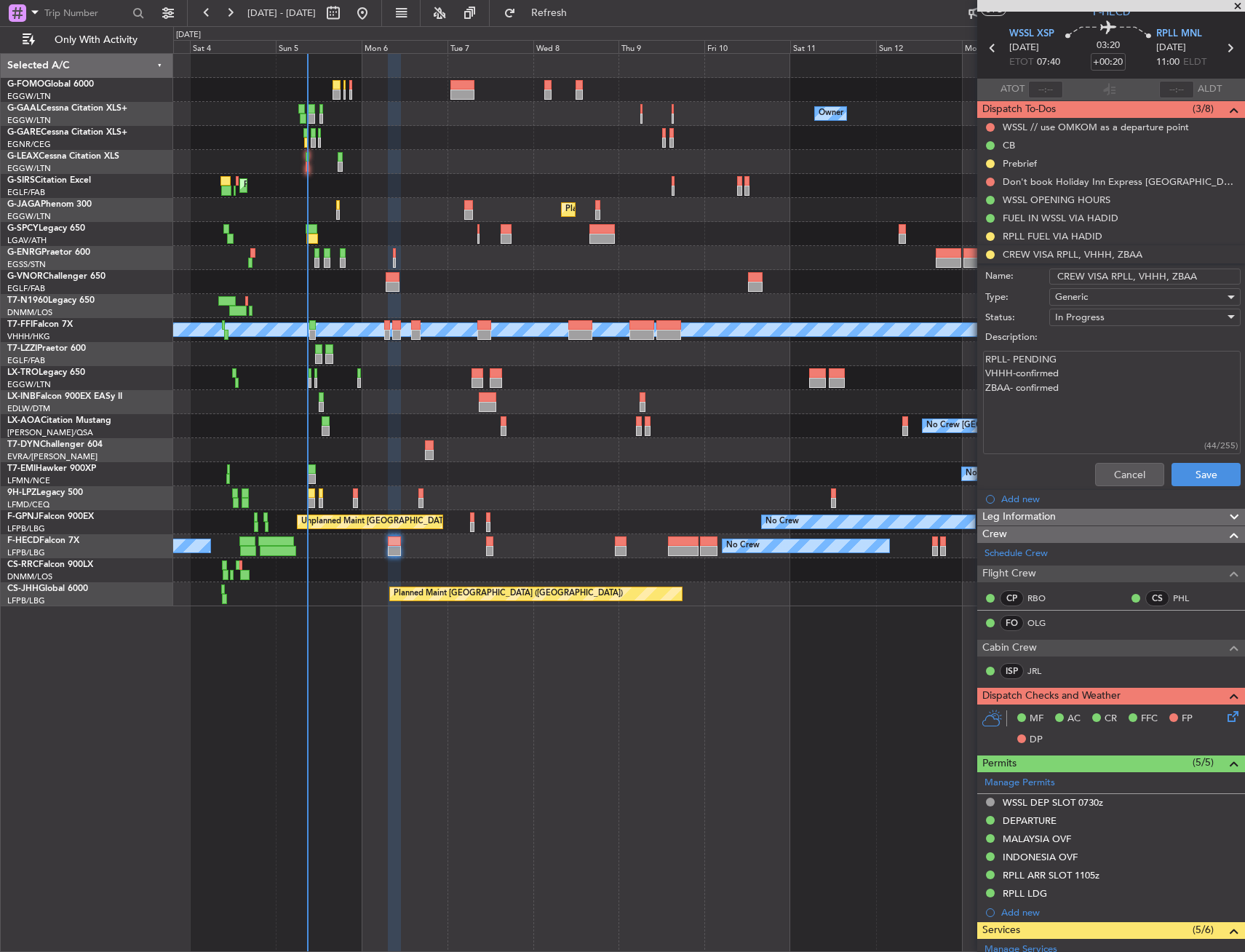
click at [1034, 358] on textarea "RPLL- PENDING VHHH-confirmed ZBAA- confirmed" at bounding box center [1112, 403] width 258 height 104
click at [1034, 357] on textarea "RPLL- PENDING VHHH-confirmed ZBAA- confirmed" at bounding box center [1112, 403] width 258 height 104
click at [1129, 485] on button "Cancel" at bounding box center [1130, 474] width 69 height 23
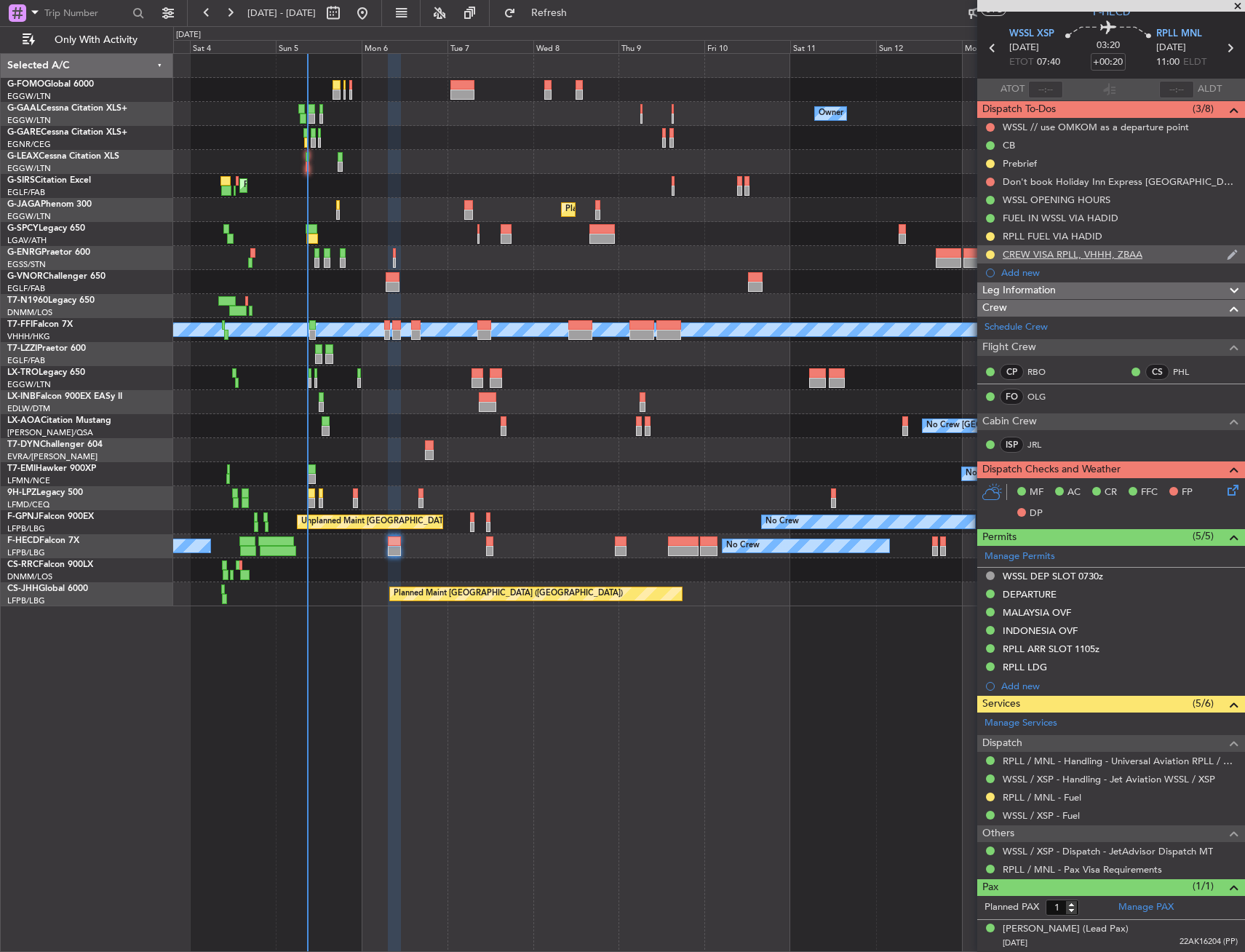
click at [1081, 254] on div "CREW VISA RPLL, VHHH, ZBAA" at bounding box center [1072, 255] width 139 height 12
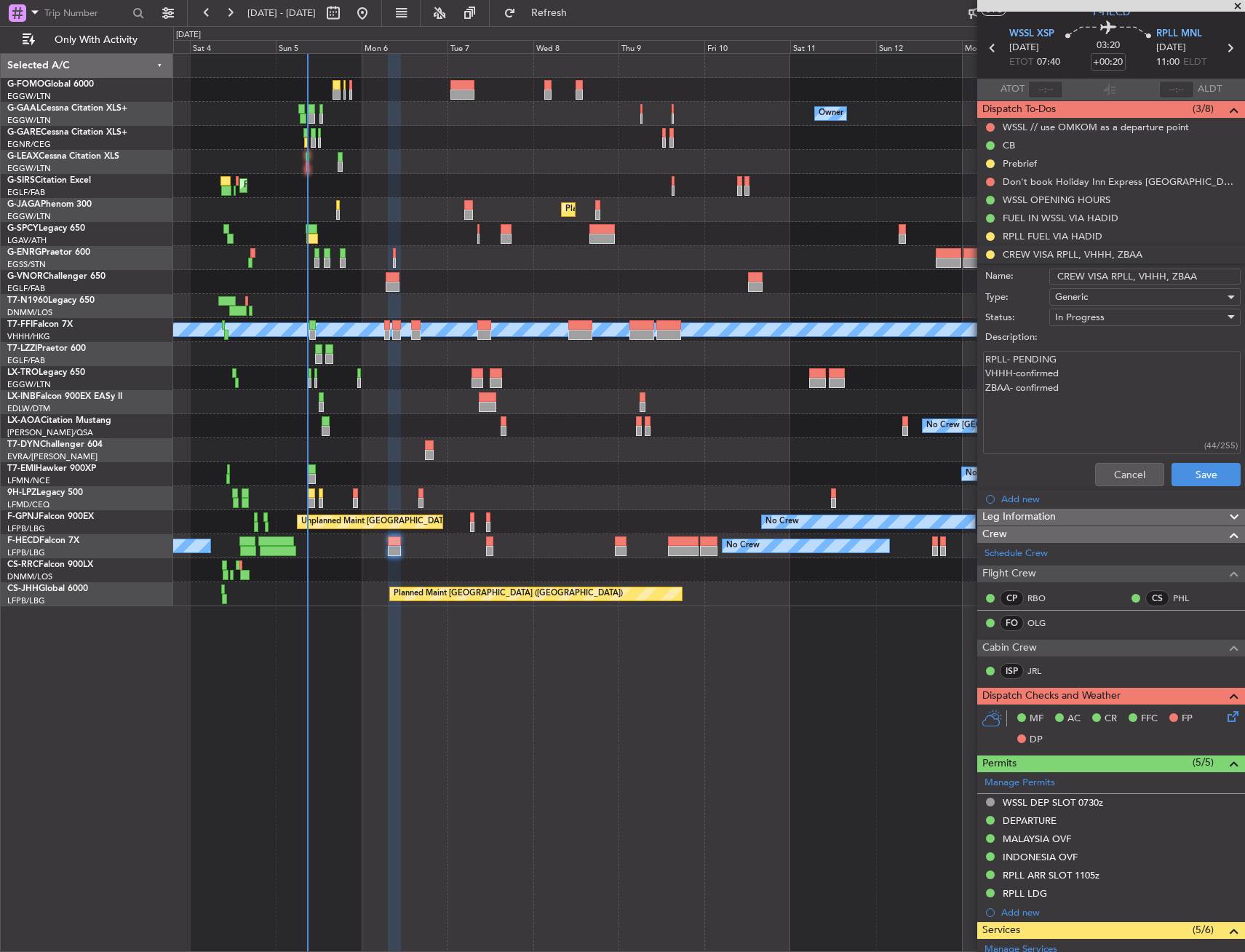
click at [1041, 361] on textarea "RPLL- PENDING VHHH-confirmed ZBAA- confirmed" at bounding box center [1112, 403] width 258 height 104
type textarea "RPLL- done by crew VHHH-confirmed ZBAA- confirmed"
click at [1074, 309] on div "In Progress" at bounding box center [1141, 317] width 170 height 22
click at [1095, 387] on span "Completed" at bounding box center [1138, 390] width 171 height 22
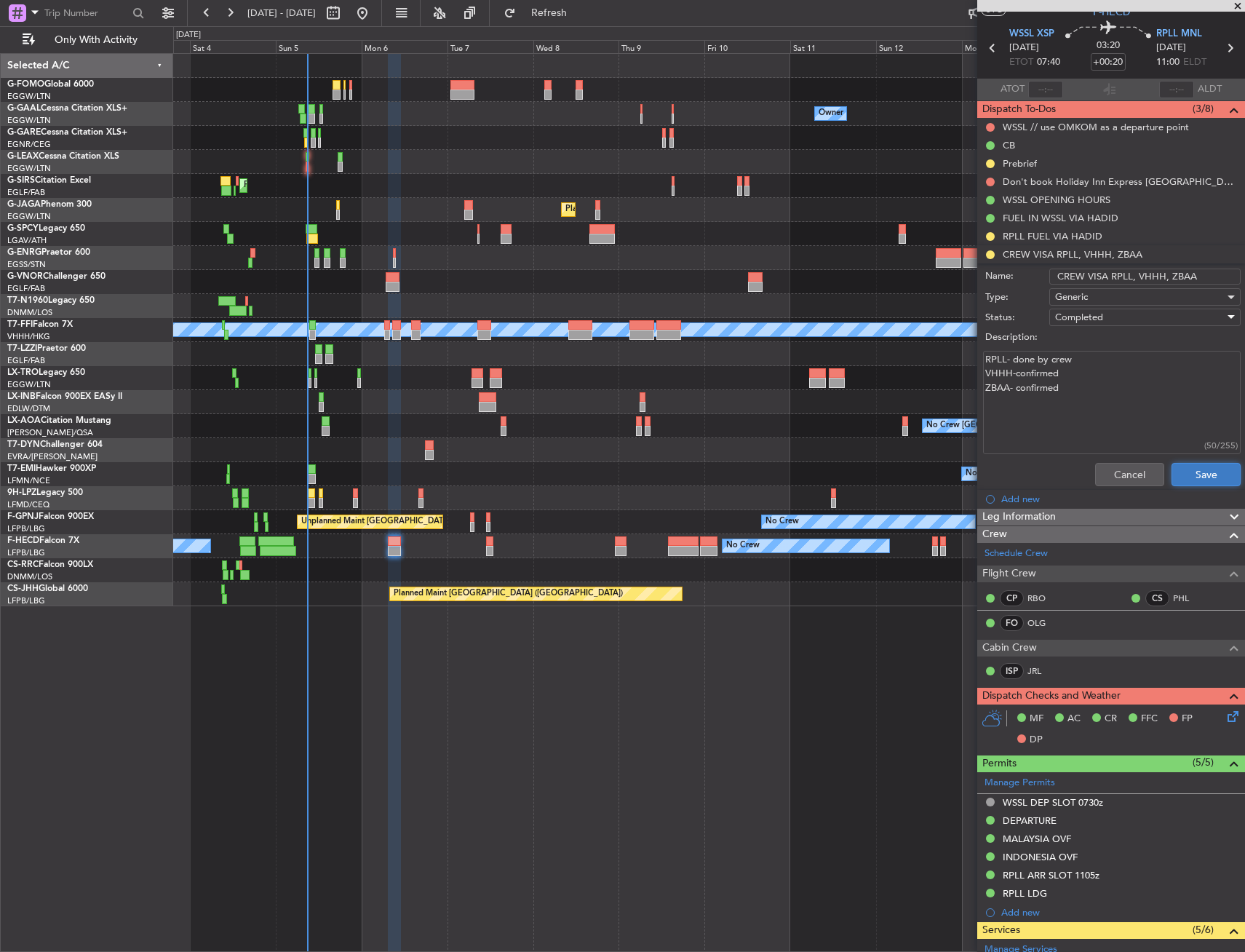
click at [1209, 481] on button "Save" at bounding box center [1206, 474] width 69 height 23
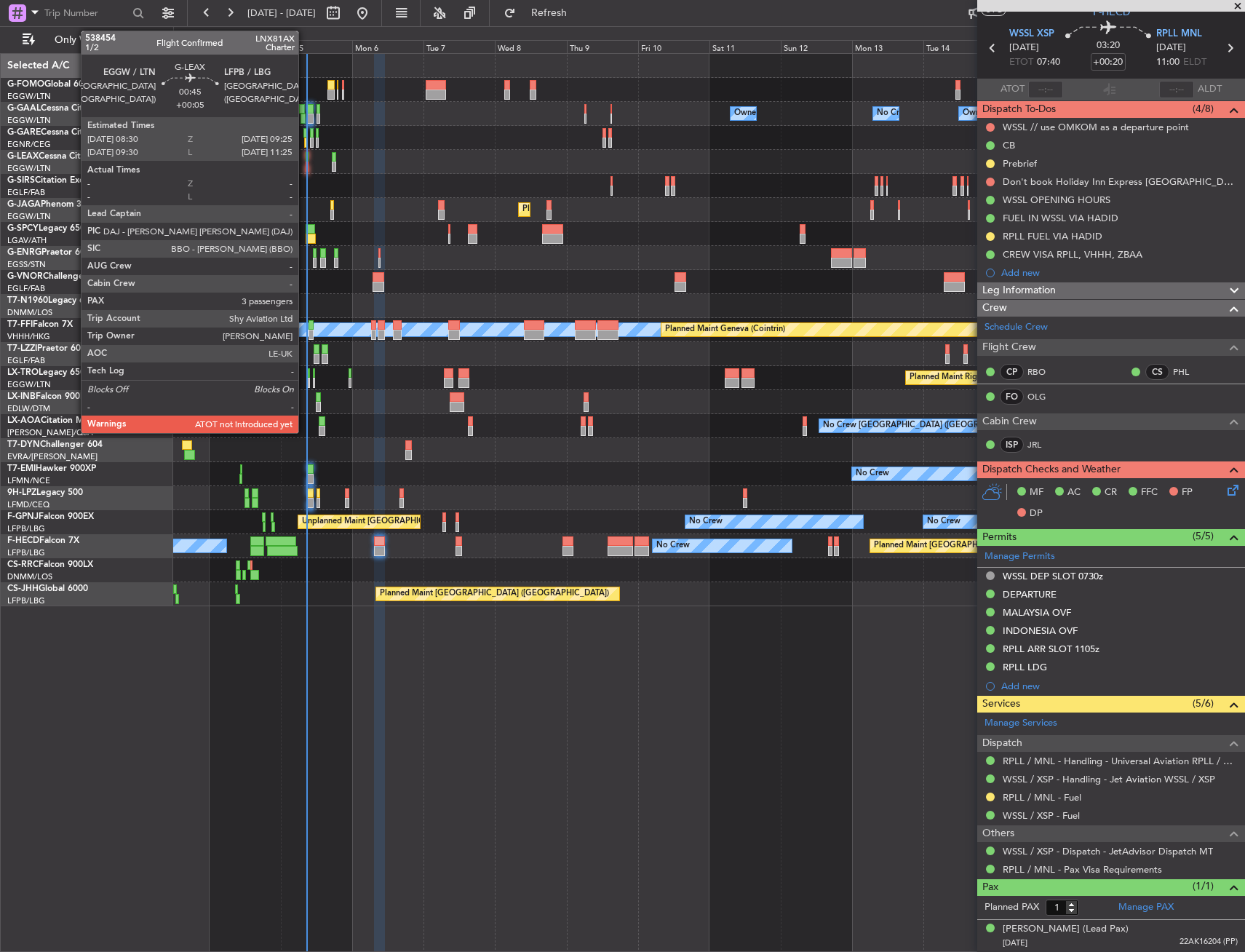
click at [305, 157] on div at bounding box center [307, 157] width 3 height 10
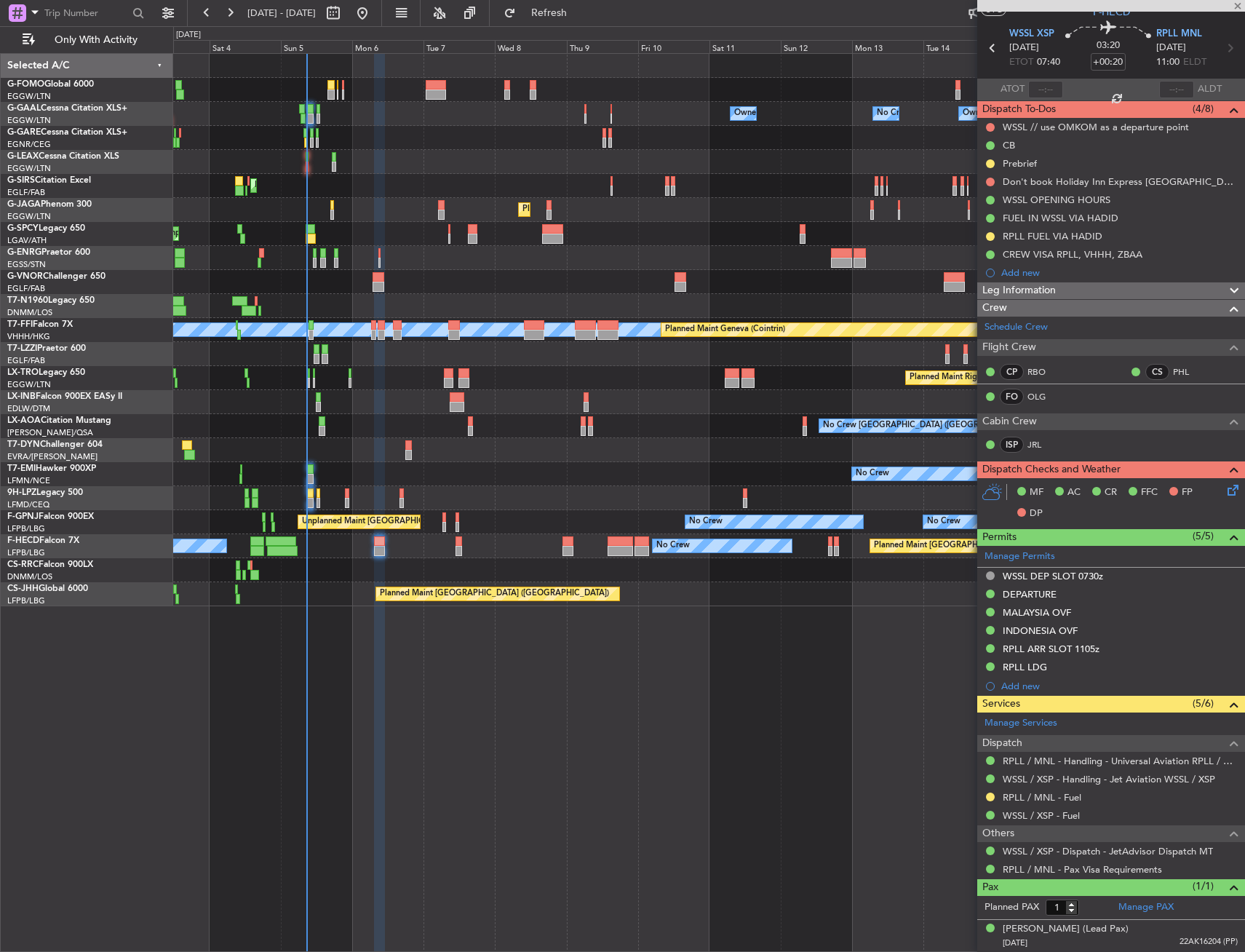
type input "+00:05"
type input "3"
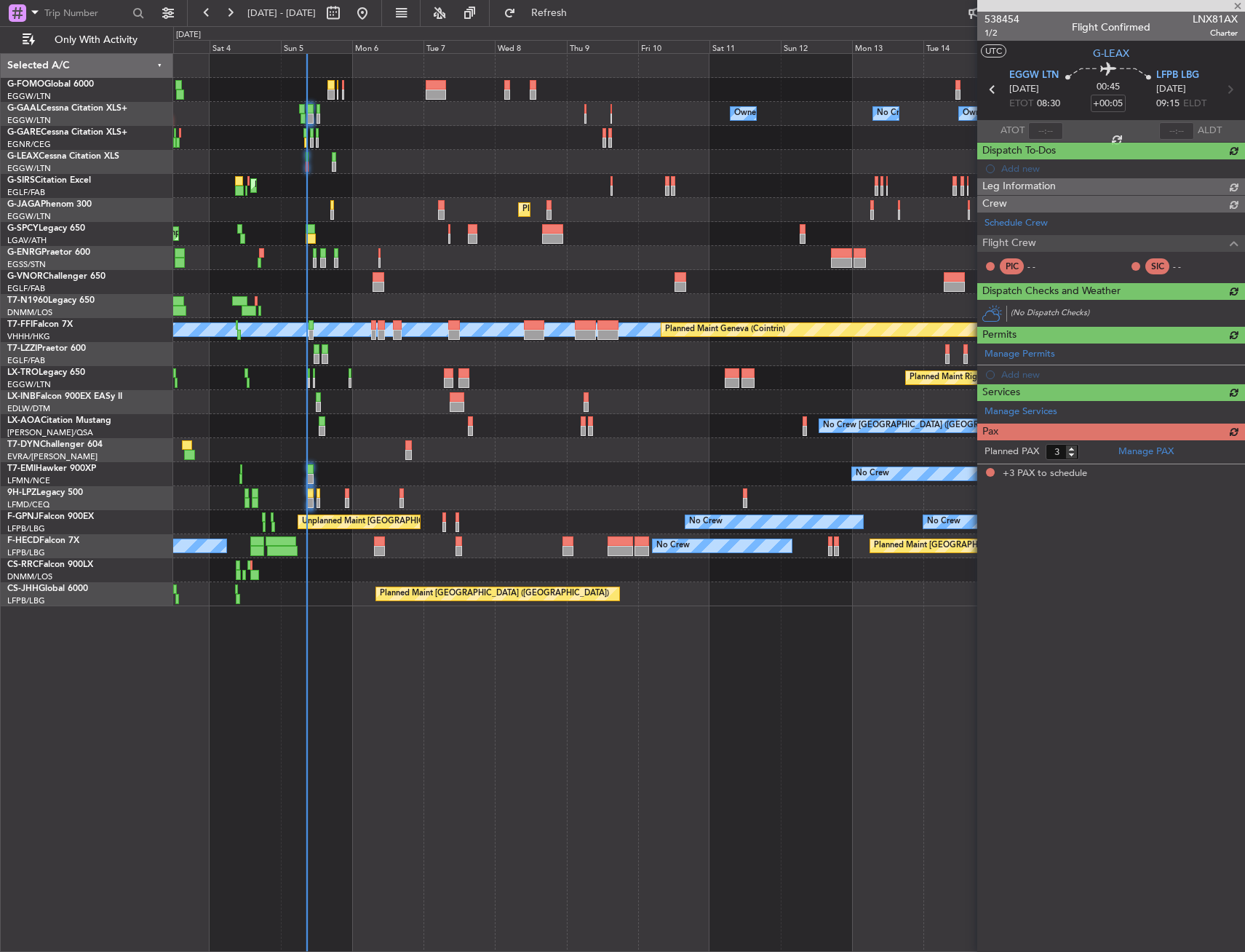
scroll to position [0, 0]
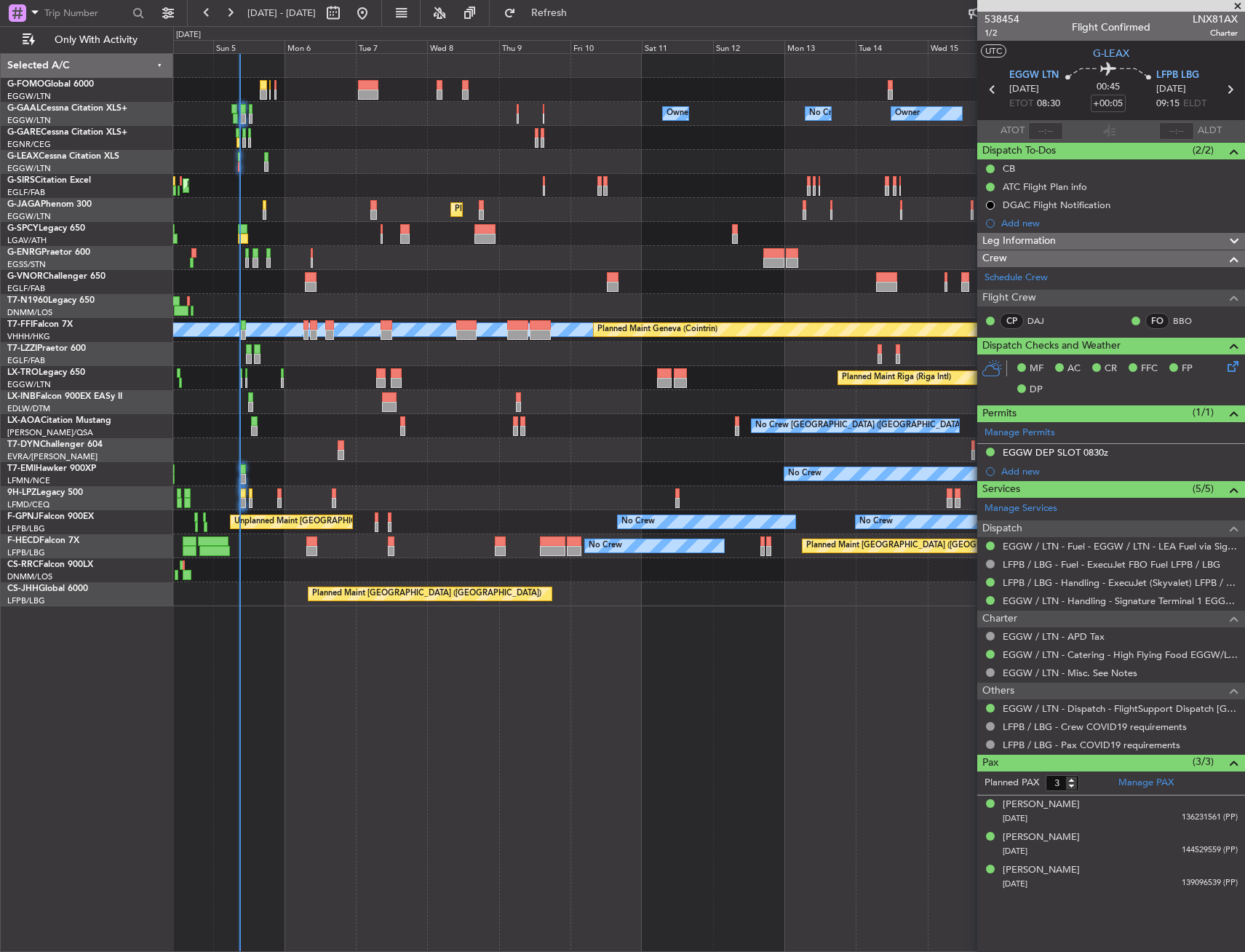
click at [548, 615] on div "Owner Owner Owner Owner No Crew No Crew AOG Maint Dusseldorf Planned Maint Duss…" at bounding box center [709, 502] width 1072 height 899
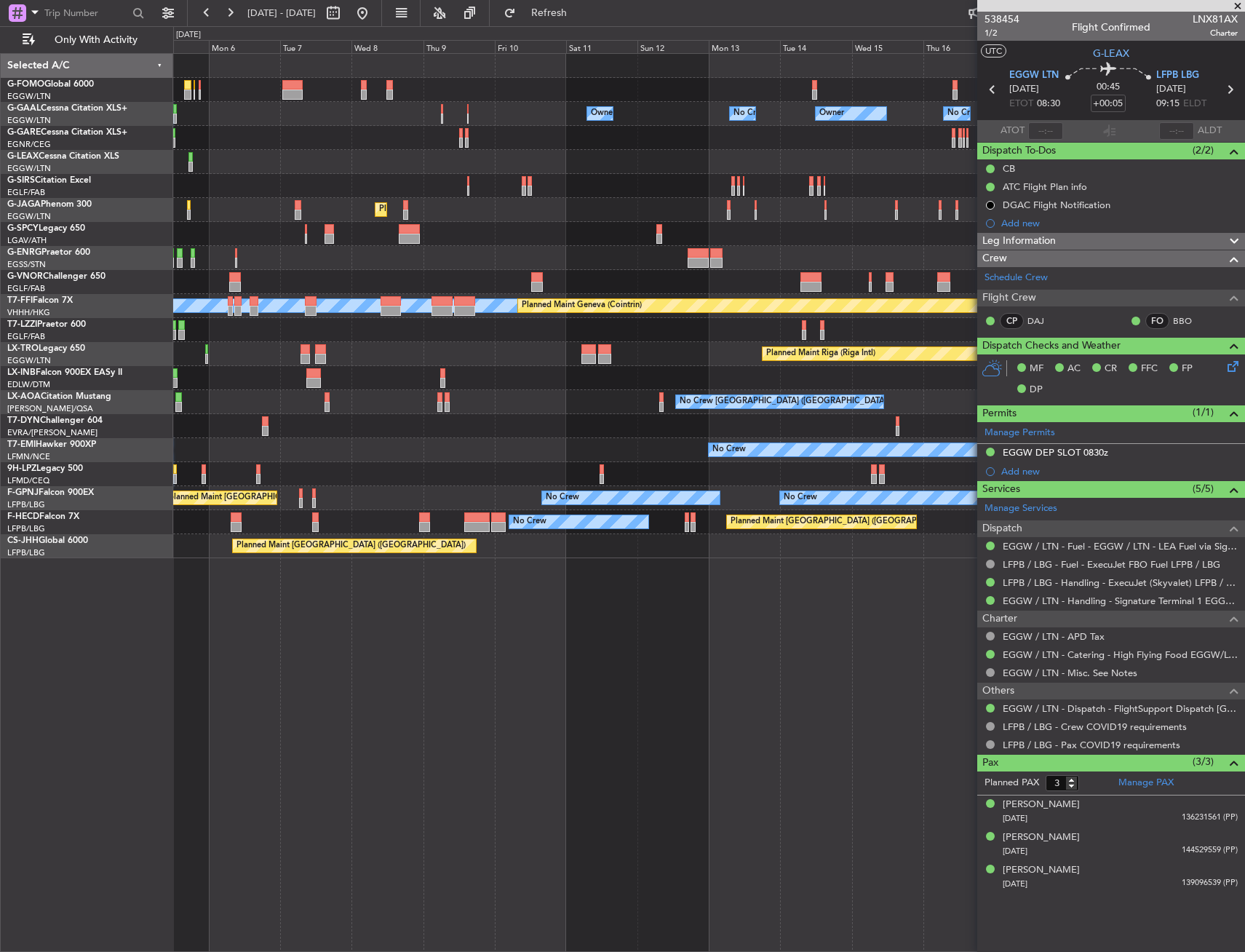
click at [696, 650] on div "Owner Owner Owner Owner No Crew No Crew Planned Maint Oxford (Kidlington) Plann…" at bounding box center [709, 502] width 1072 height 899
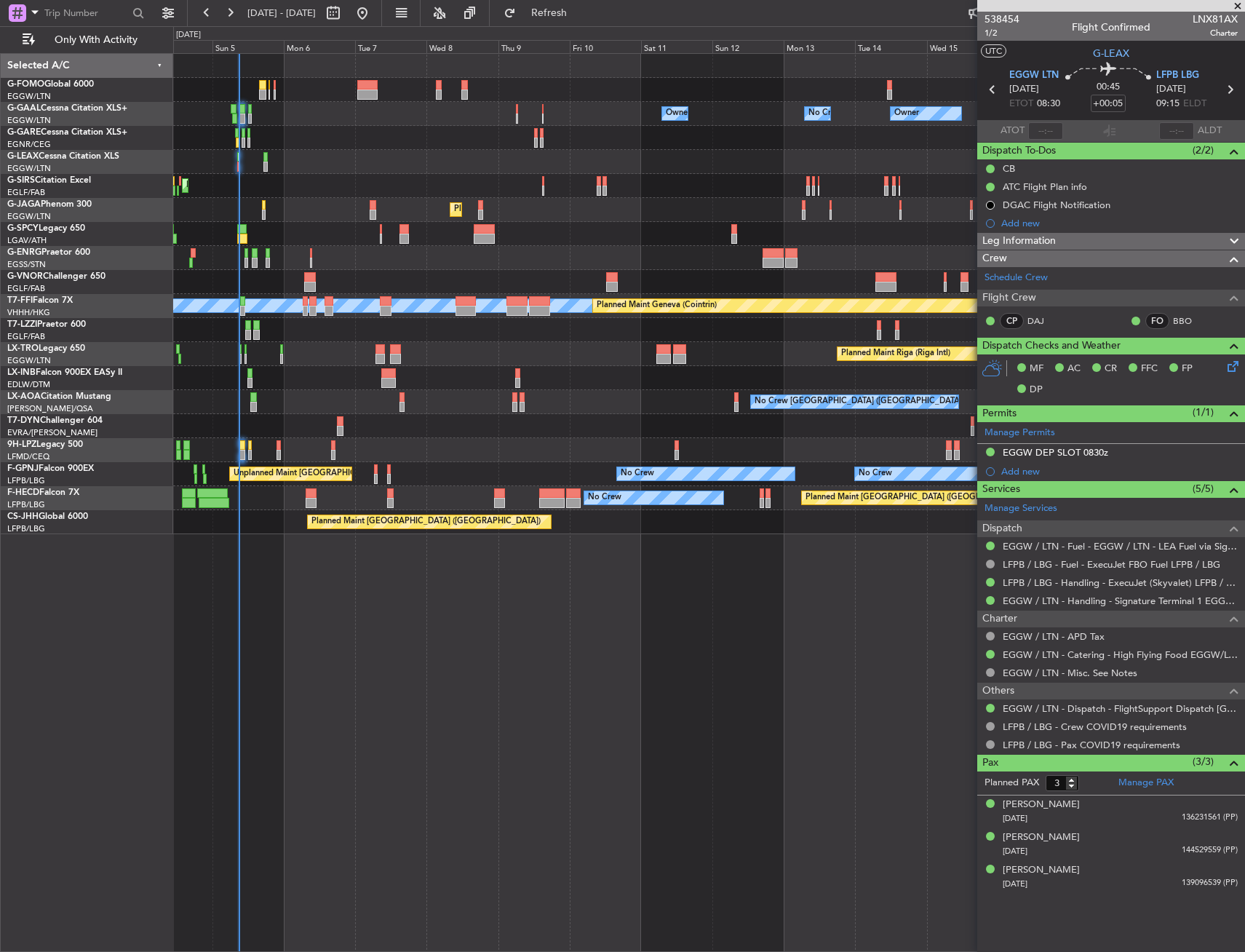
click at [711, 675] on div "Owner Owner Owner Owner No Crew No Crew AOG Maint Dusseldorf Planned Maint Duss…" at bounding box center [709, 502] width 1072 height 899
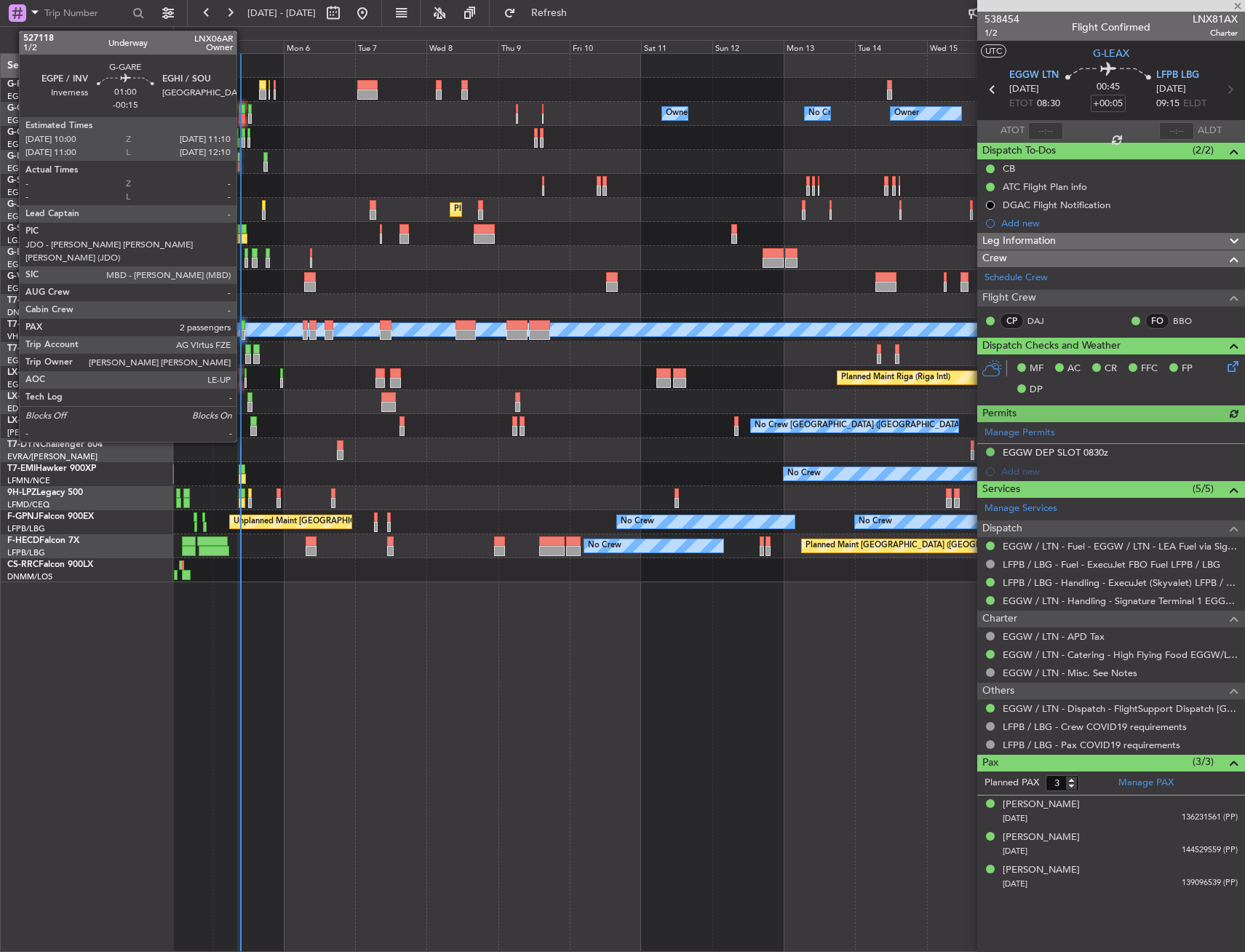
click at [243, 134] on div at bounding box center [243, 132] width 4 height 10
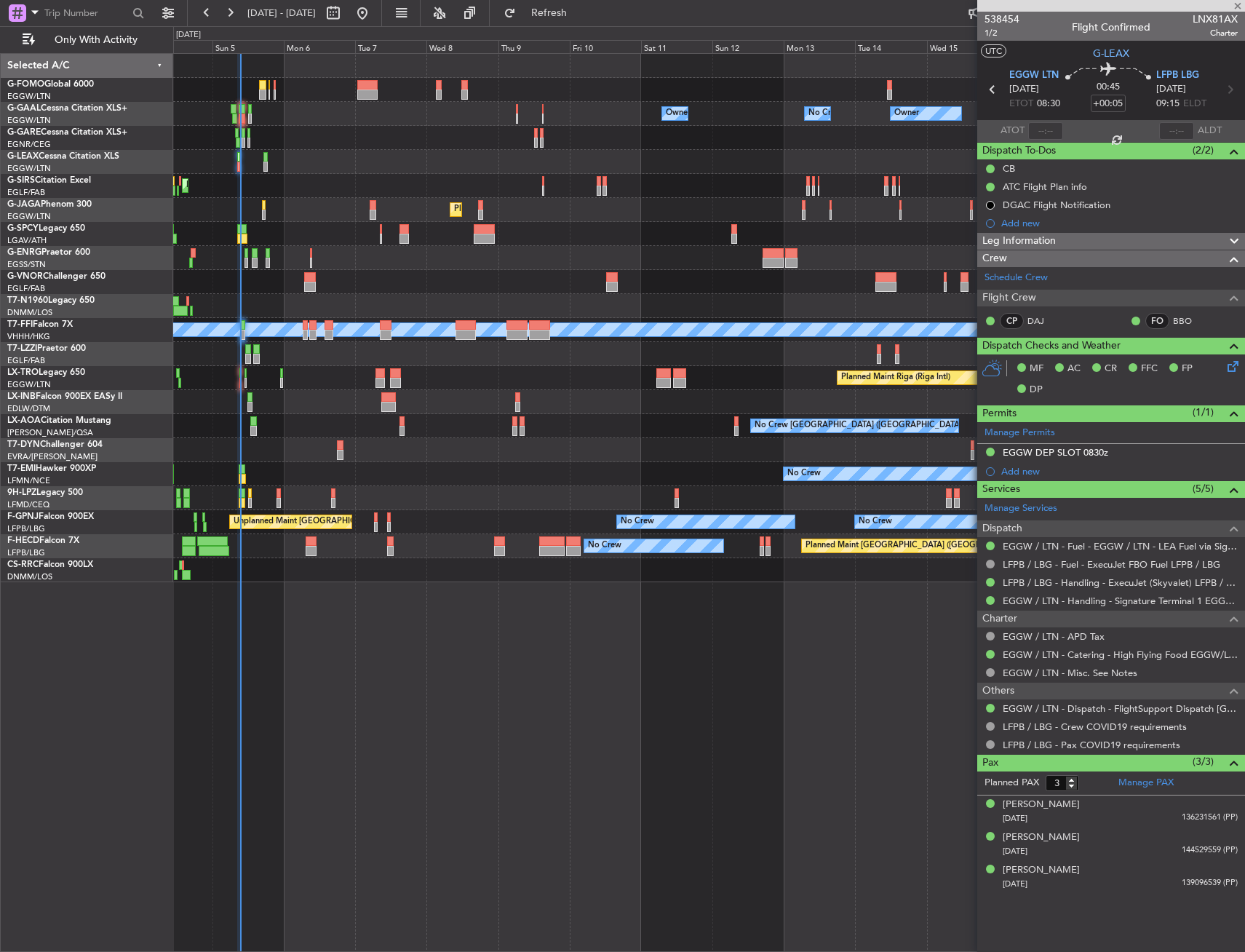
type input "-00:15"
type input "2"
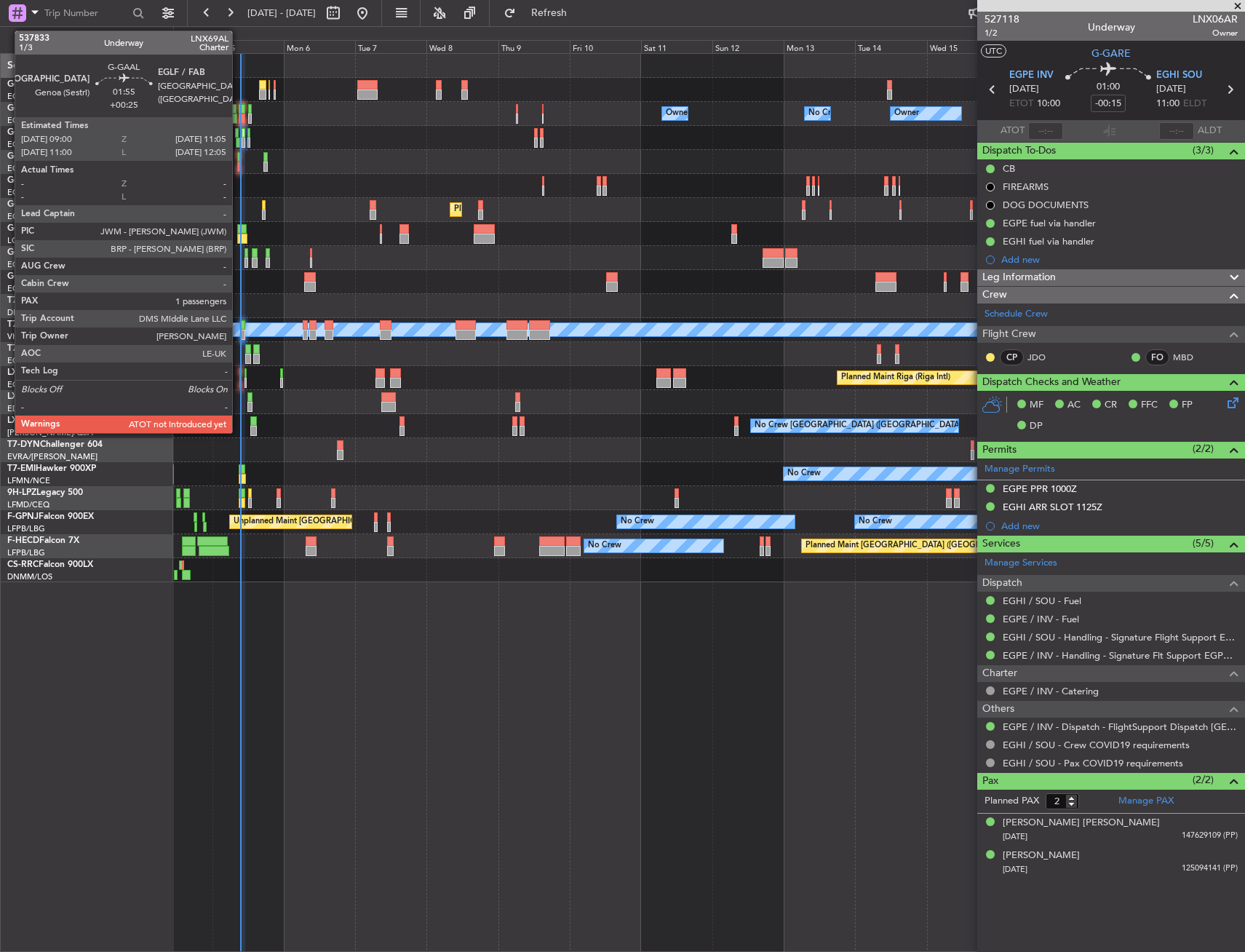
click at [238, 111] on div at bounding box center [242, 109] width 6 height 10
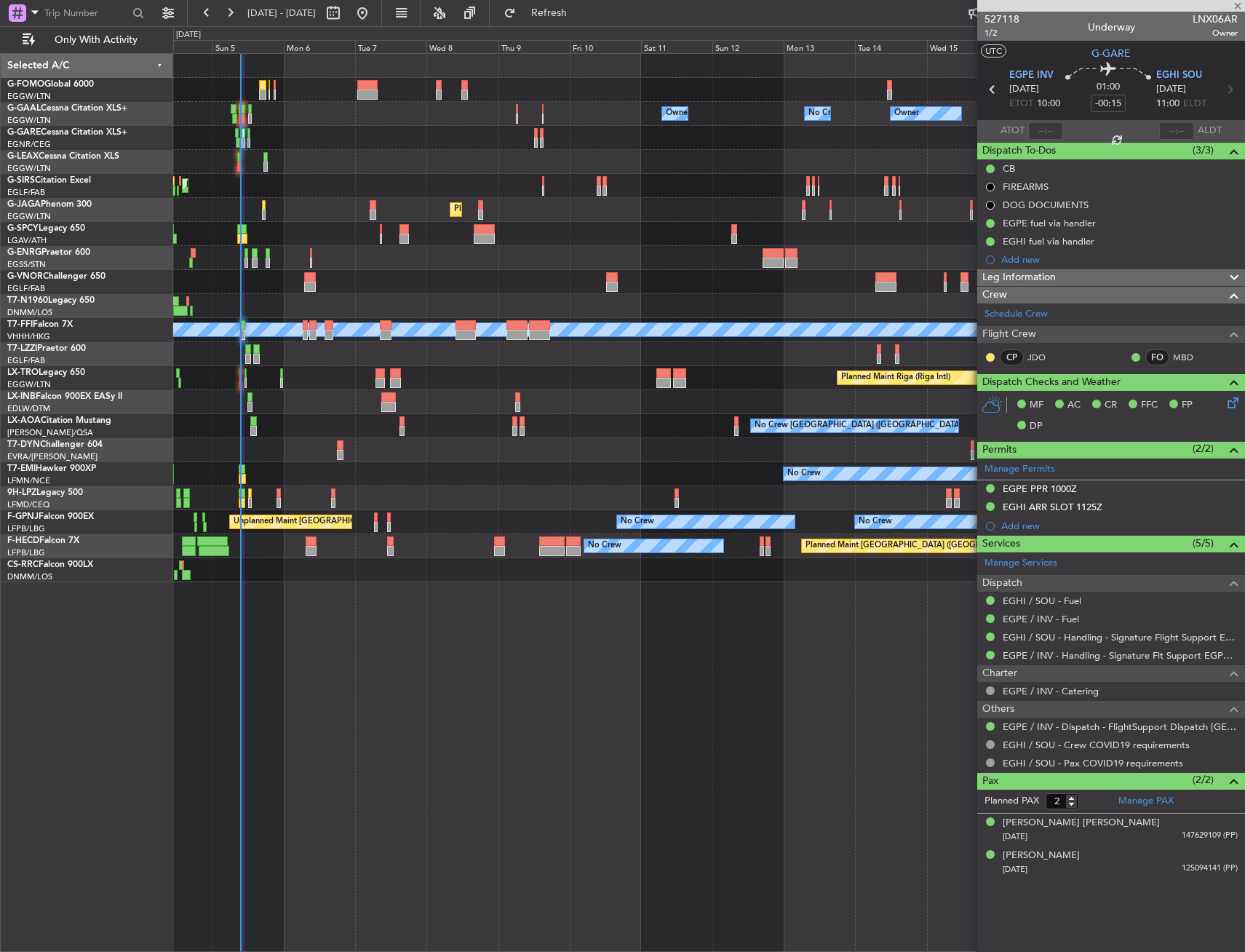
type input "+00:25"
type input "1"
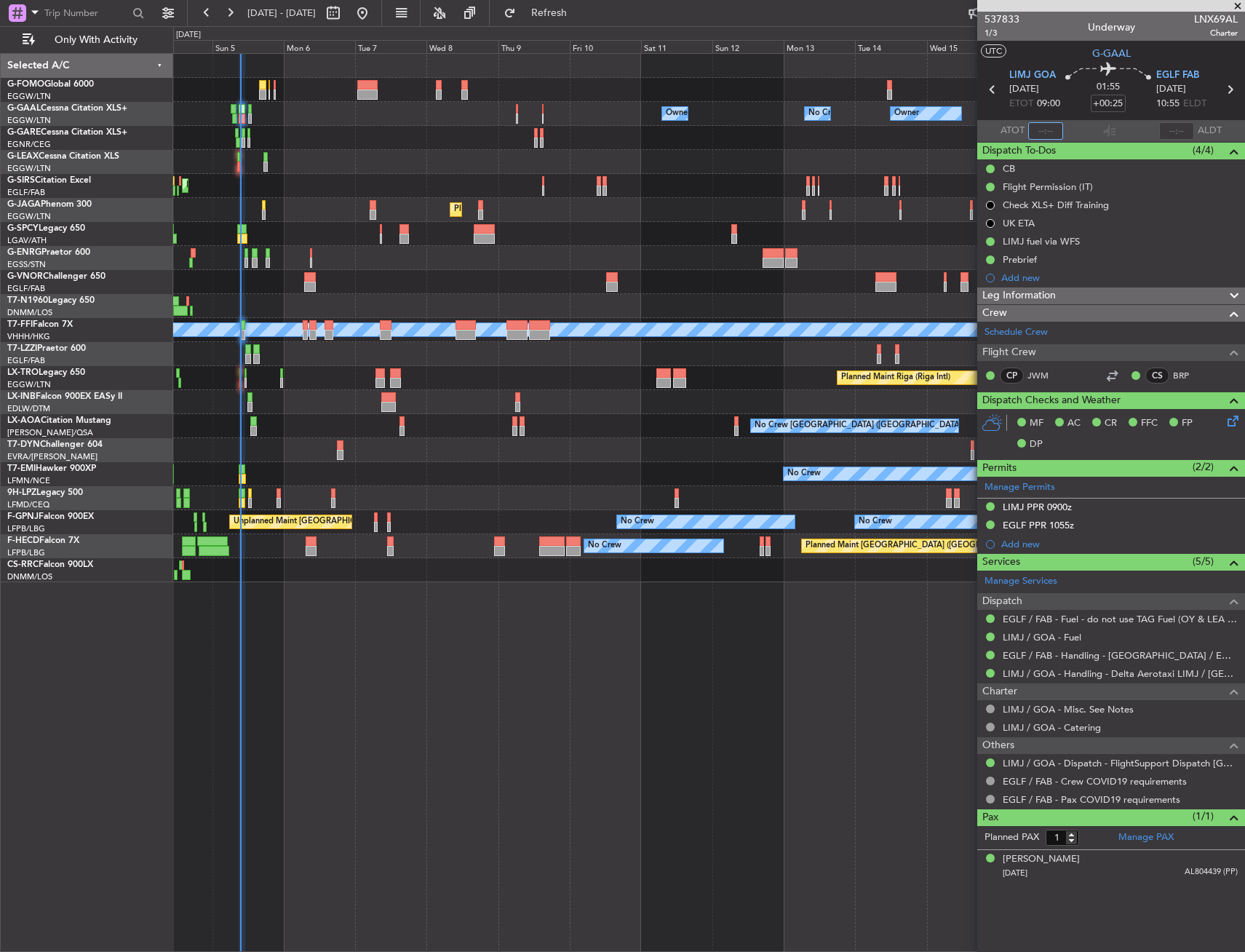
click at [1058, 131] on input "text" at bounding box center [1046, 131] width 35 height 17
click at [1071, 116] on section "LIMJ GOA 05/10/2025 ETOT 09:00 01:55 +00:25 EGLF FAB 05/10/2025 10:55 ELDT" at bounding box center [1112, 91] width 268 height 58
type input "09:28"
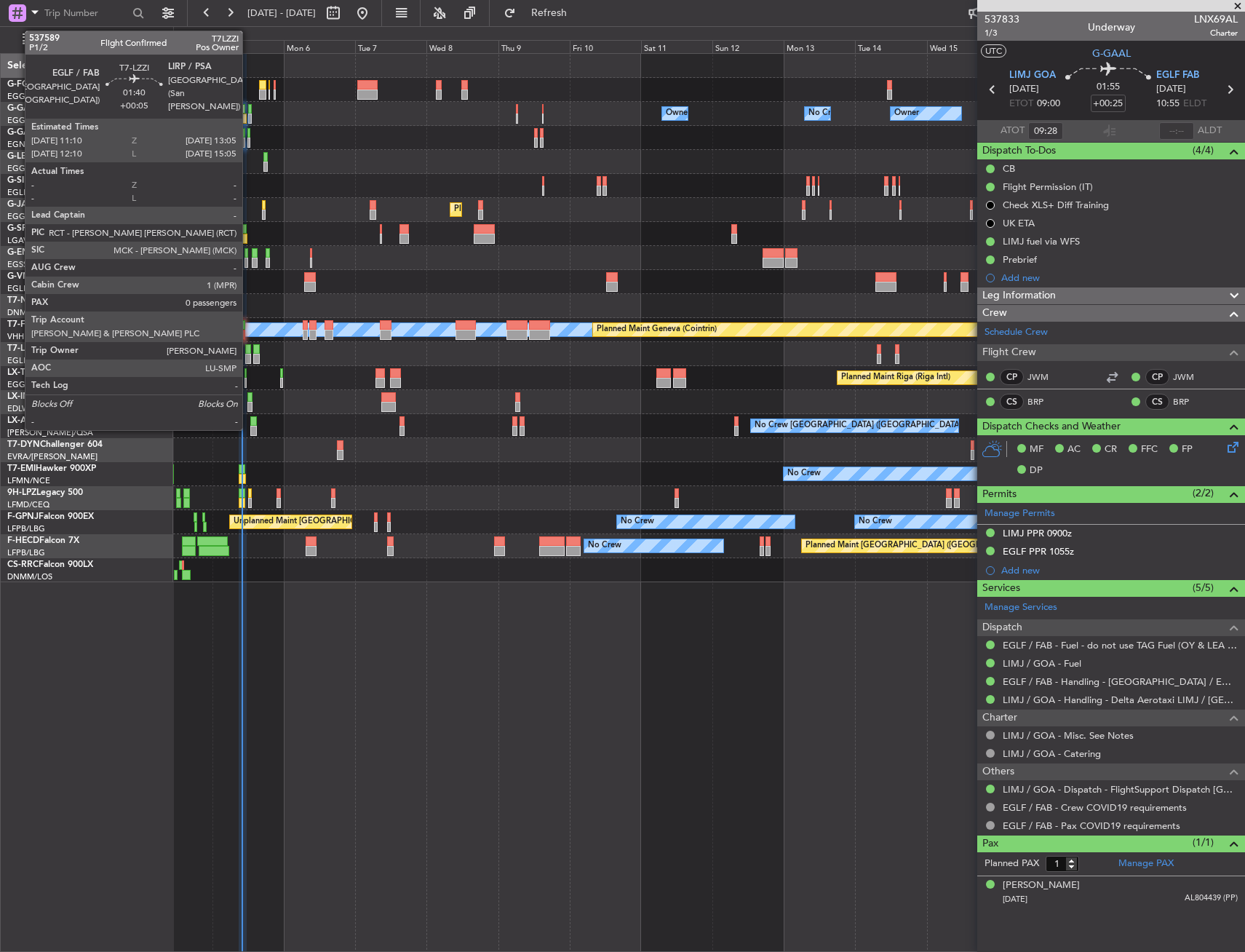
click at [249, 358] on div at bounding box center [248, 358] width 5 height 10
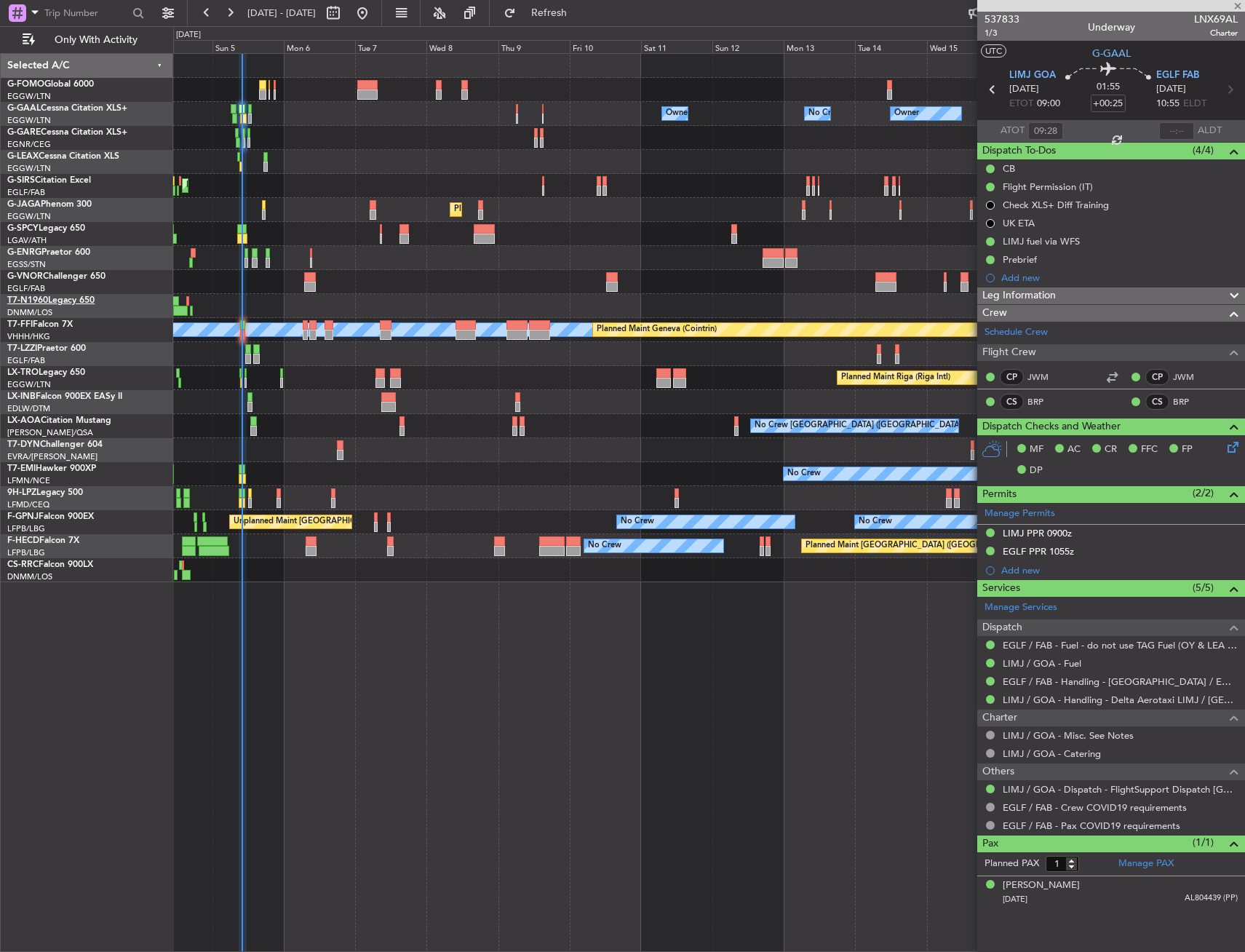
type input "+00:05"
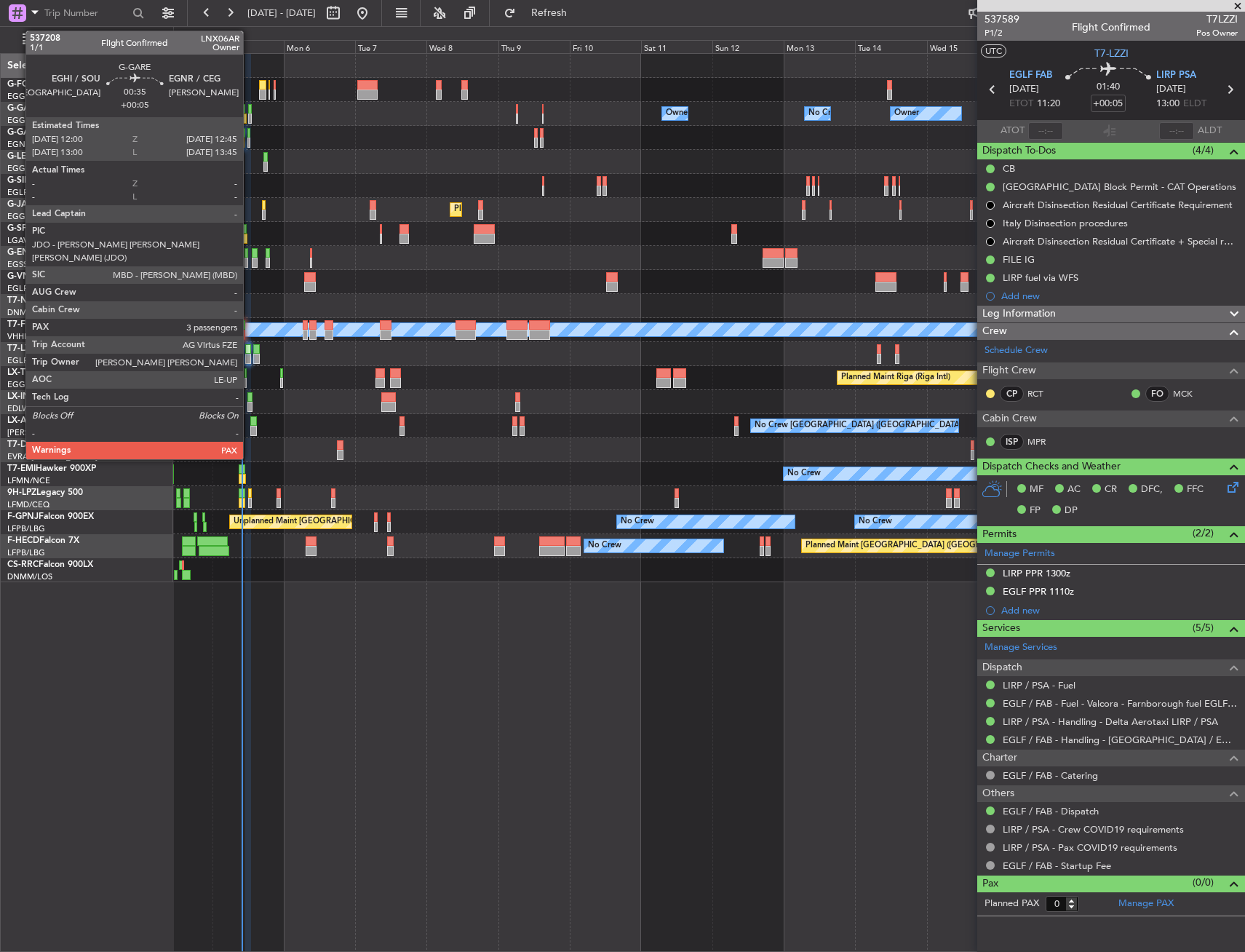
click at [249, 136] on div at bounding box center [249, 132] width 3 height 10
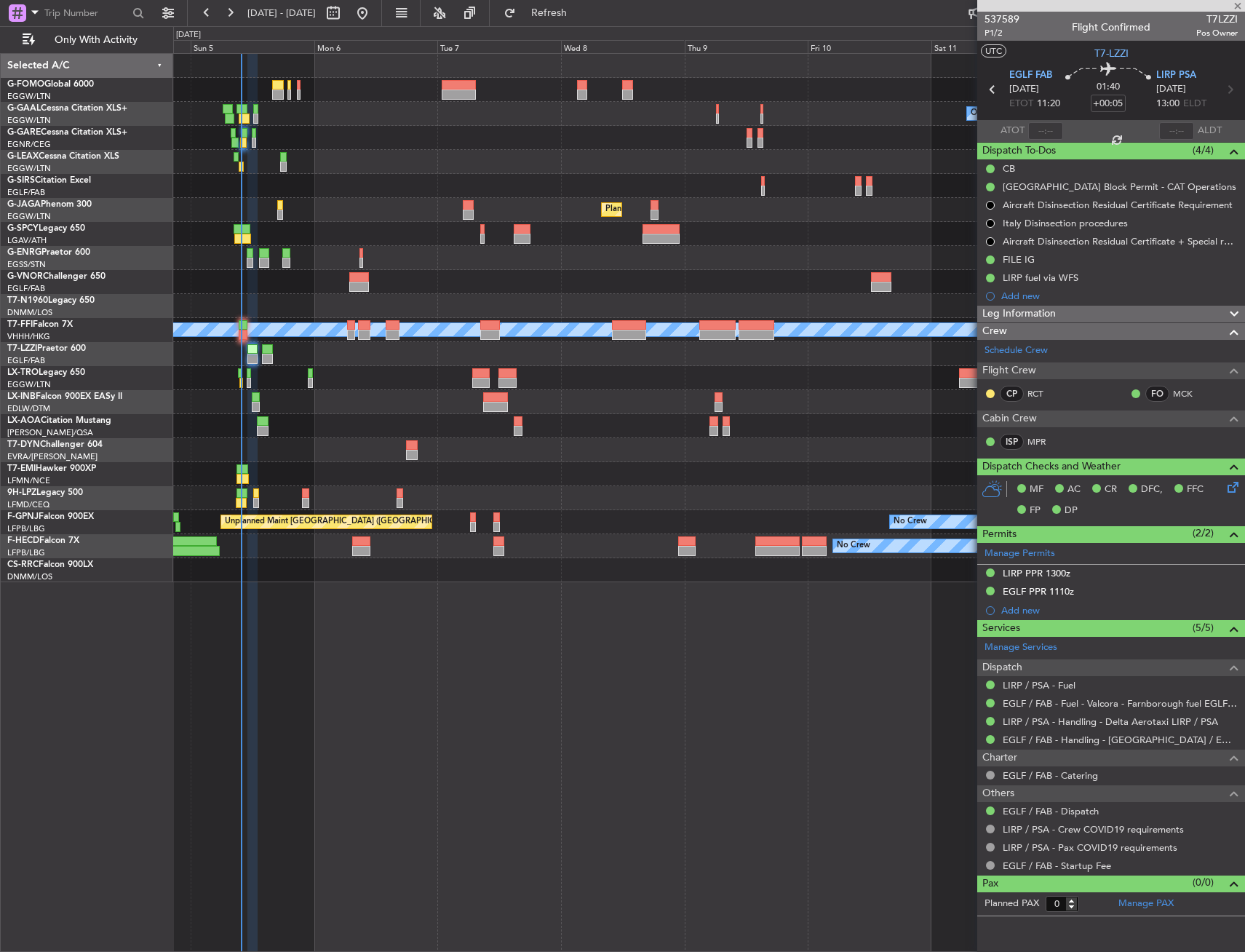
type input "3"
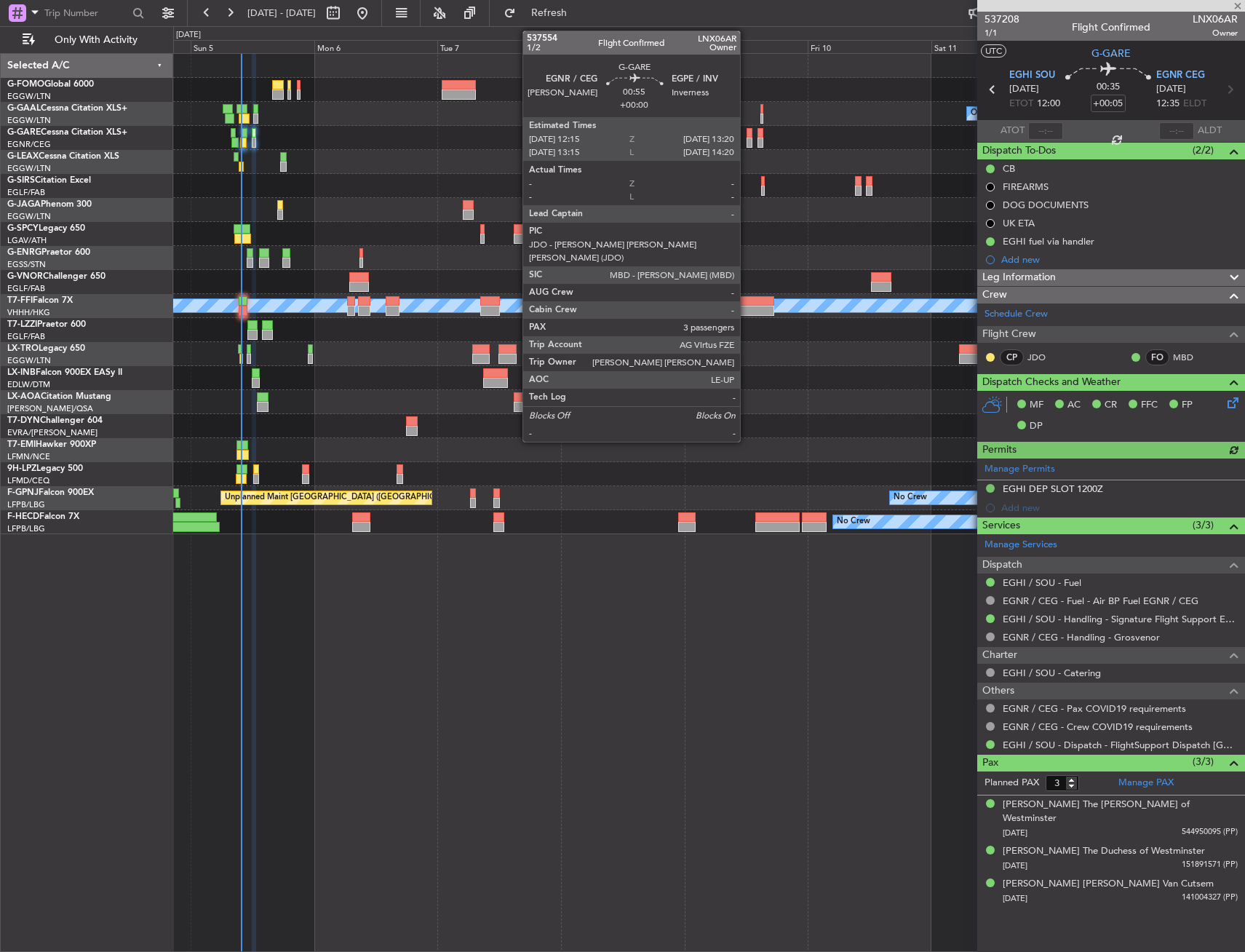
click at [746, 138] on div at bounding box center [749, 143] width 5 height 10
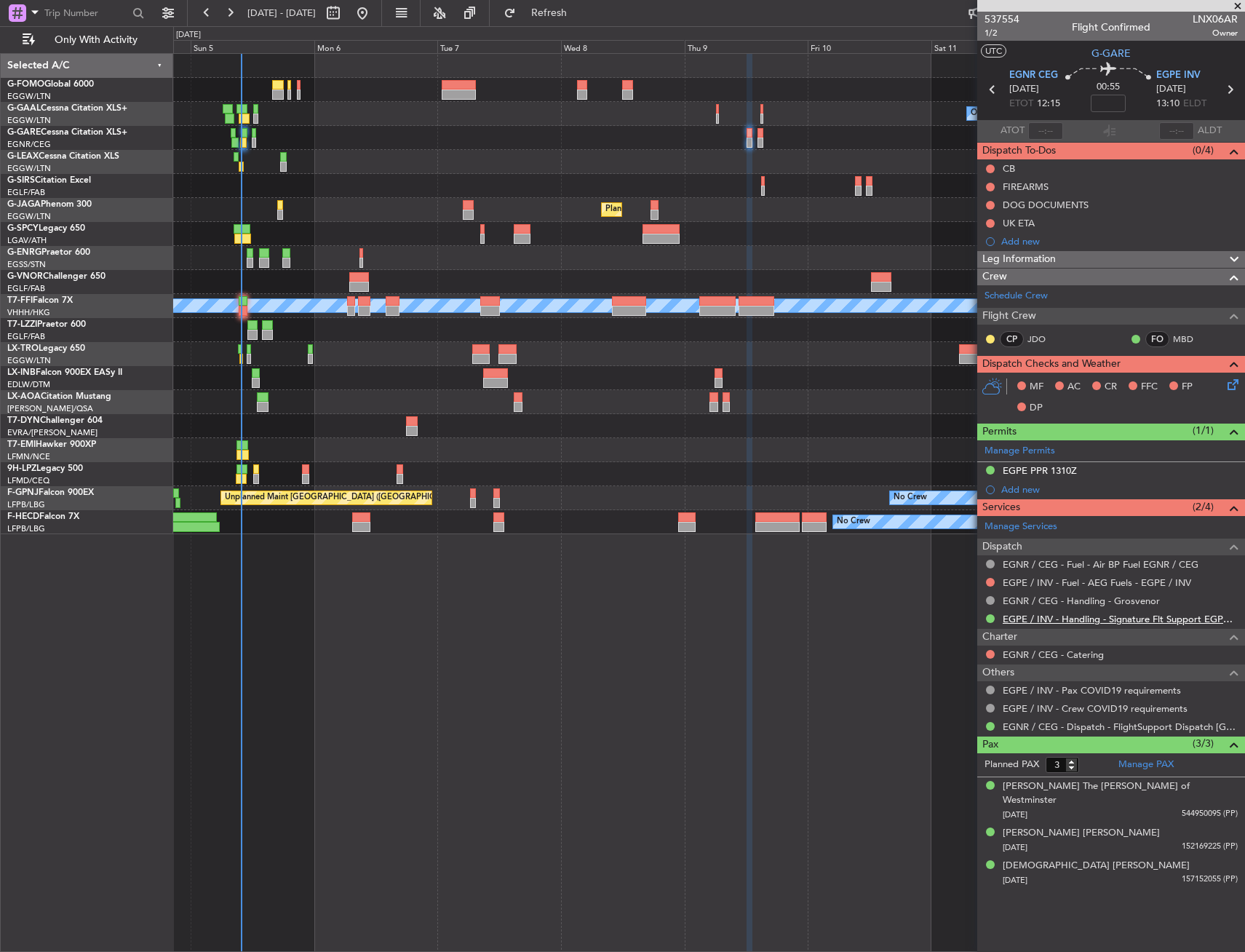
click at [1126, 625] on mat-tooltip-component "EGPE / INV - Handling - Signature Flt Support EGPE / INV" at bounding box center [1116, 644] width 239 height 39
click at [1130, 621] on link "EGPE / INV - Handling - Signature Flt Support EGPE / INV" at bounding box center [1120, 619] width 235 height 12
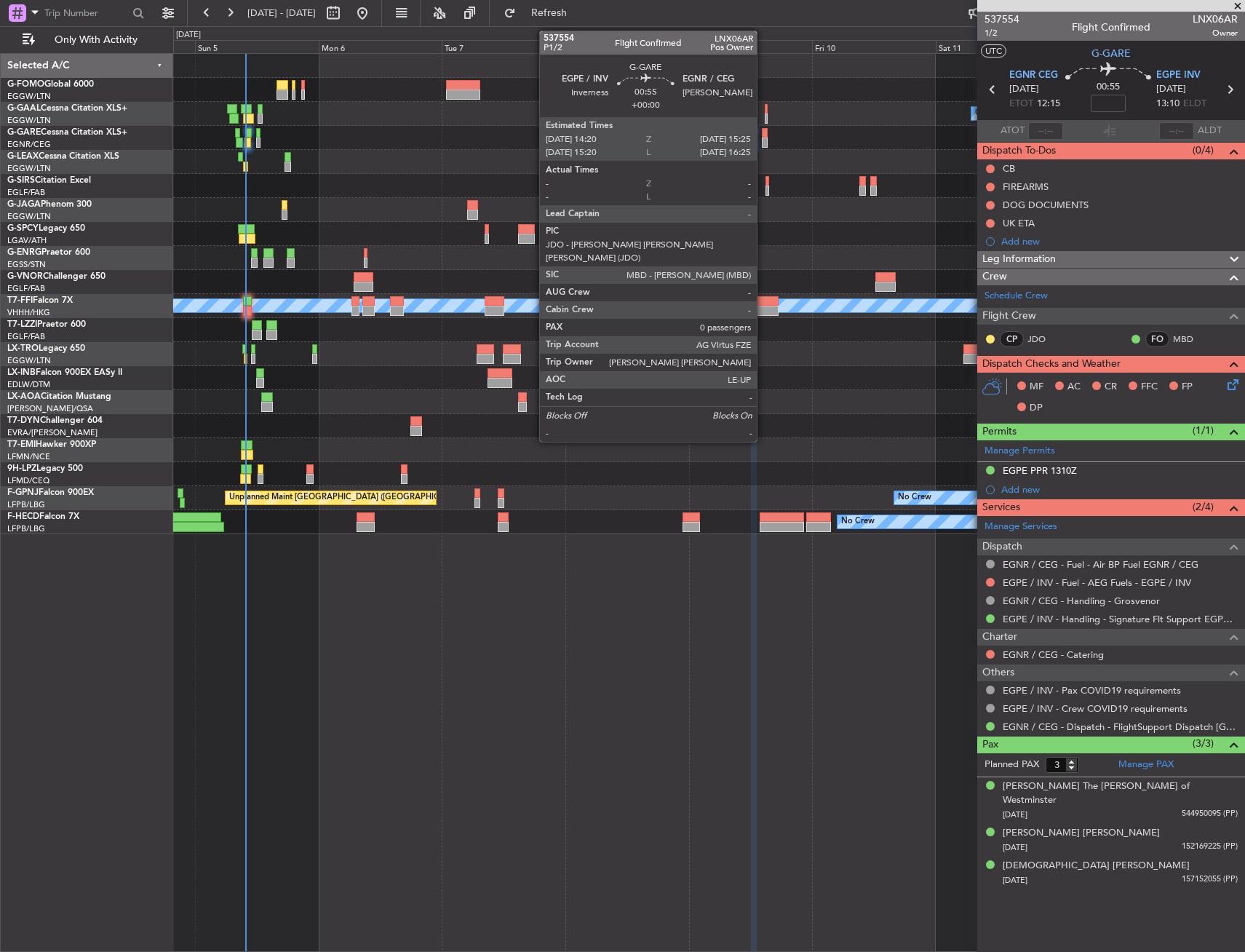
click at [764, 134] on div at bounding box center [764, 132] width 5 height 10
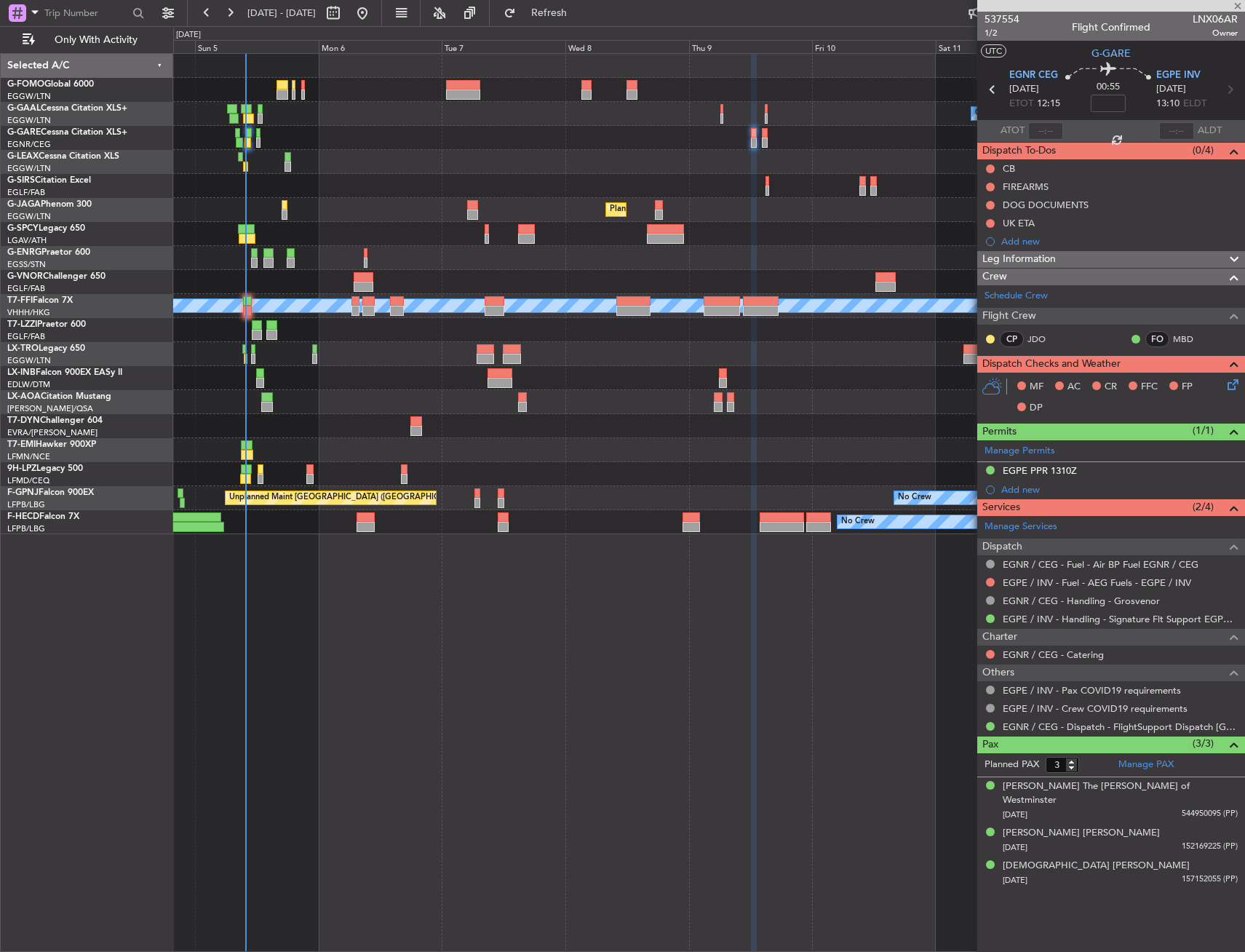
type input "0"
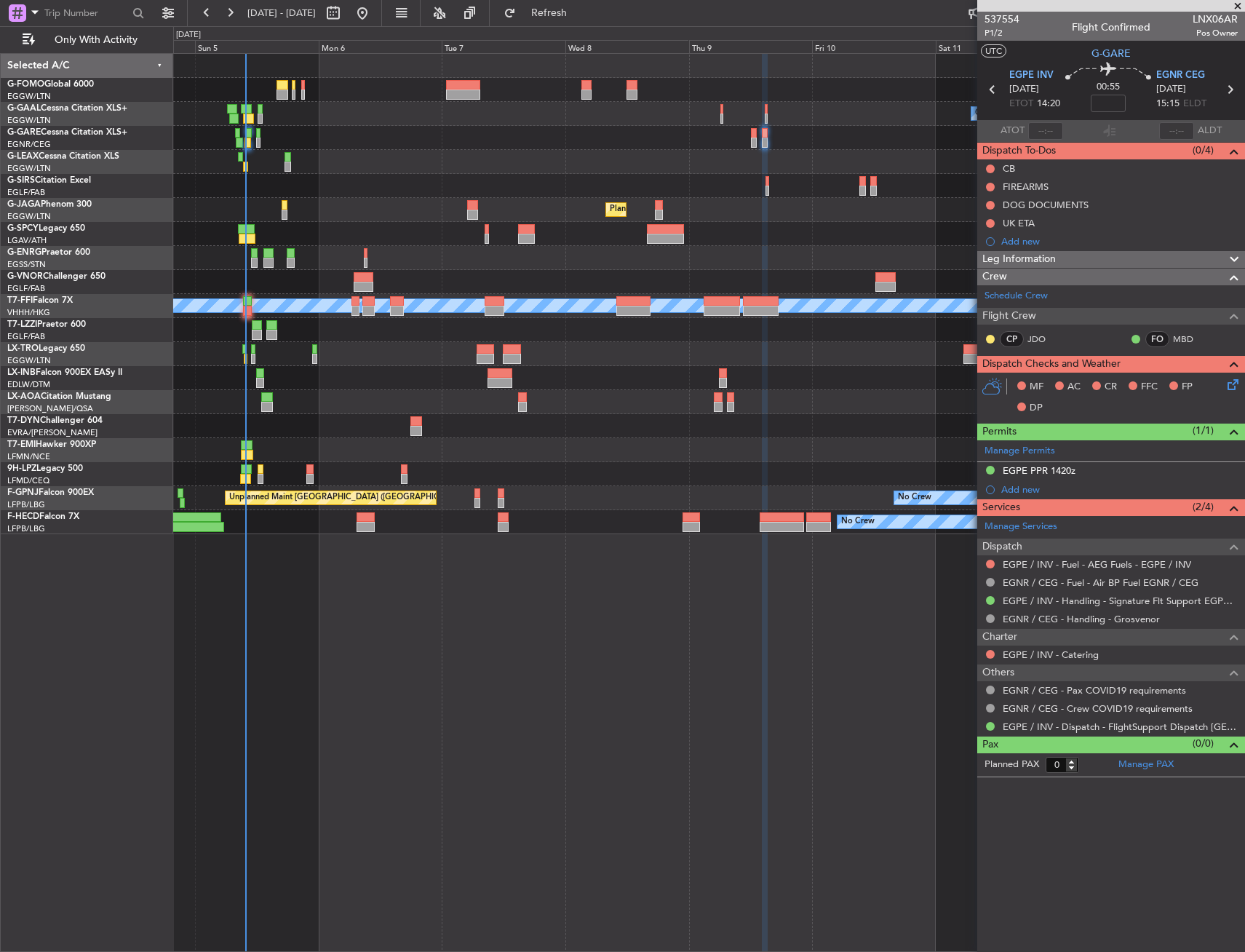
click at [1233, 85] on icon at bounding box center [1230, 90] width 19 height 19
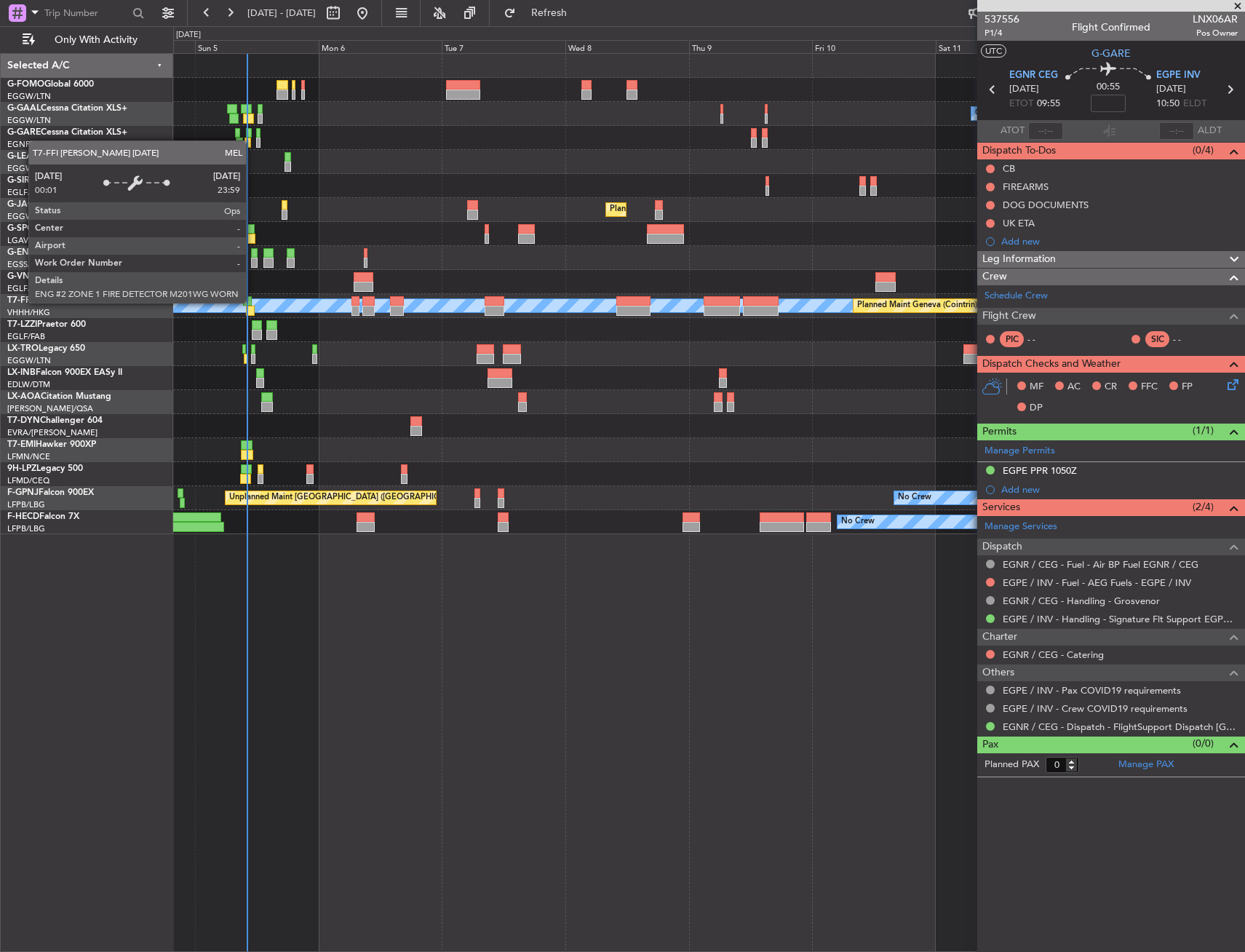
click at [252, 302] on div "MEL" at bounding box center [709, 305] width 3213 height 13
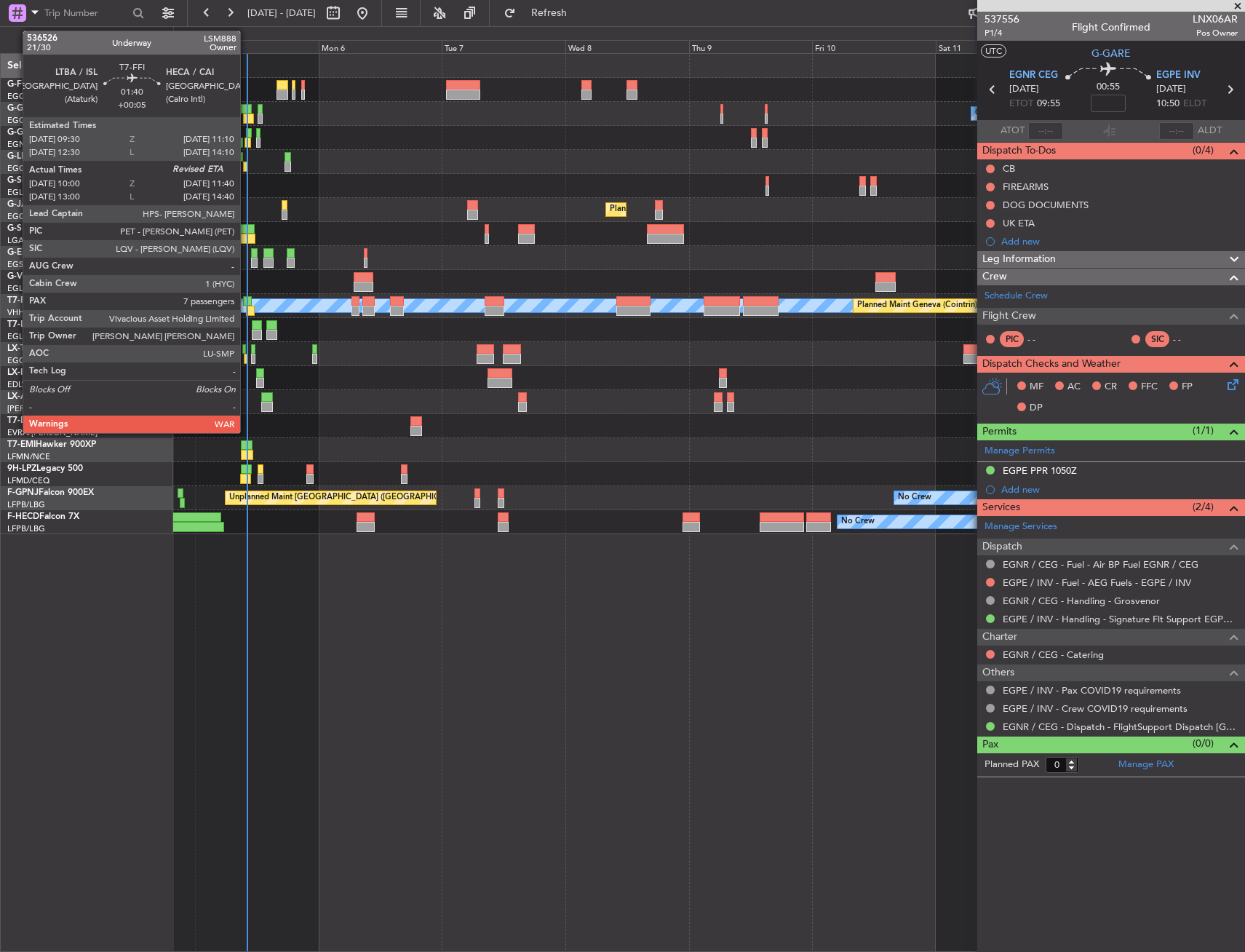
click at [247, 301] on div at bounding box center [247, 301] width 9 height 10
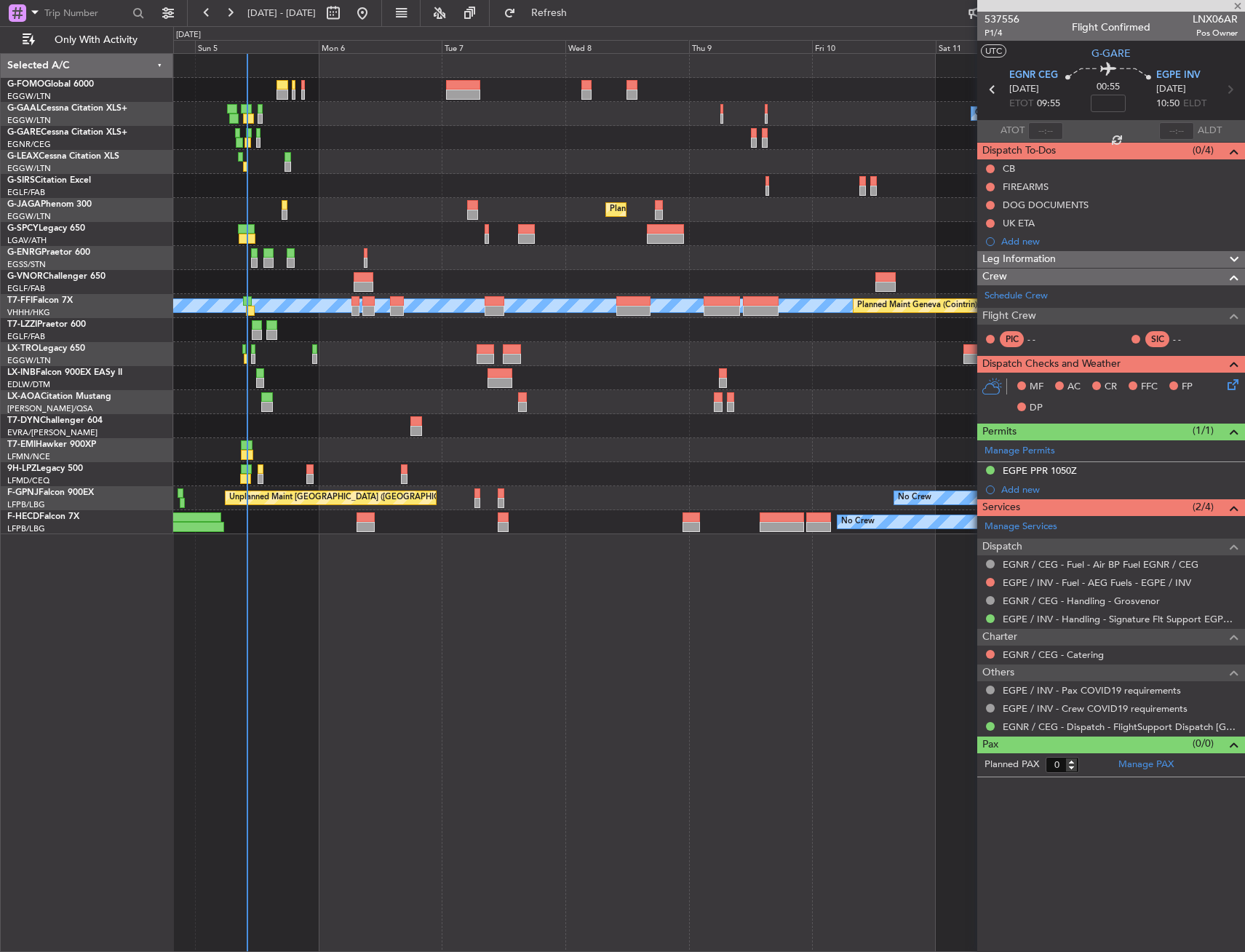
type input "+00:05"
type input "10:00"
type input "7"
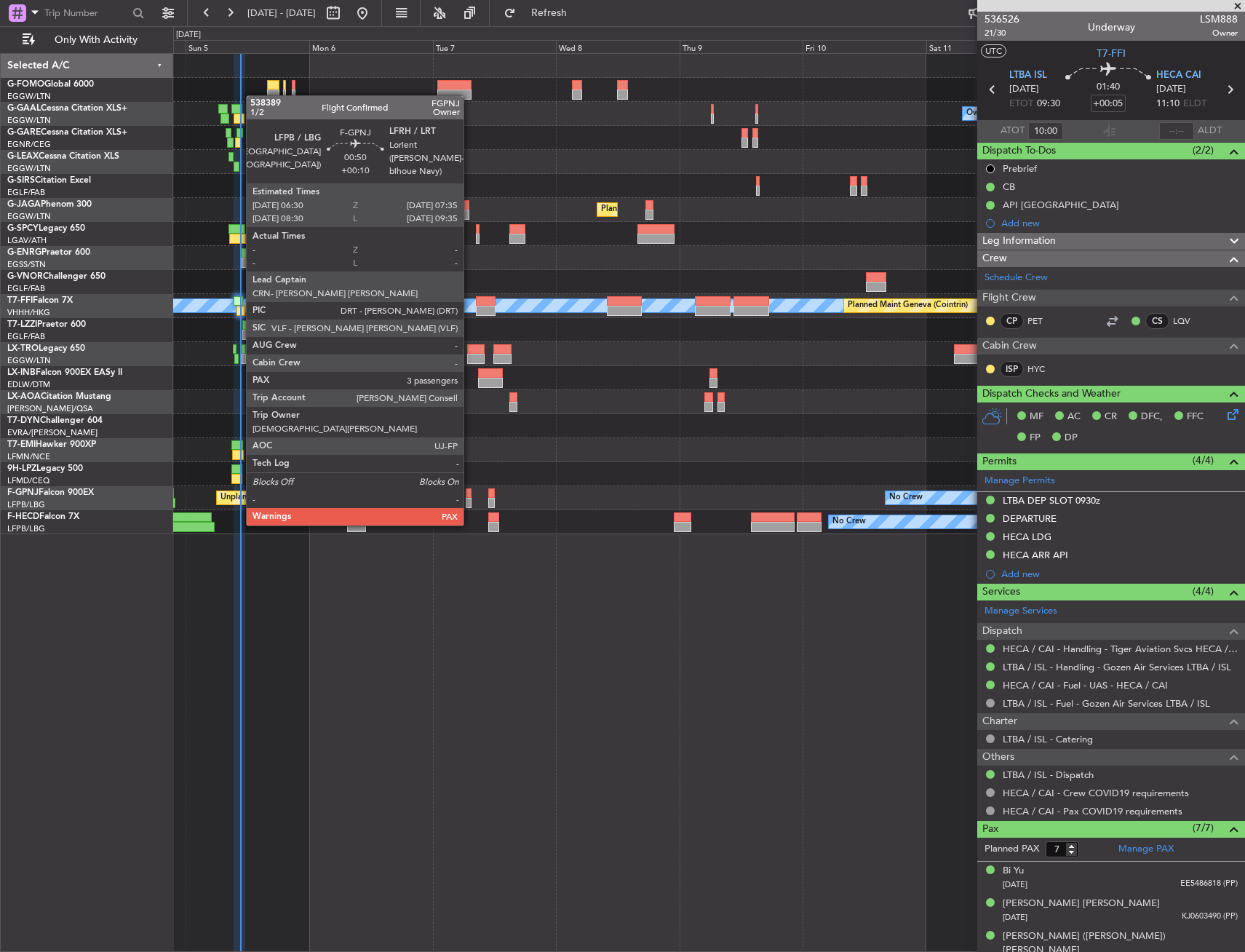
click at [470, 496] on div at bounding box center [468, 493] width 5 height 10
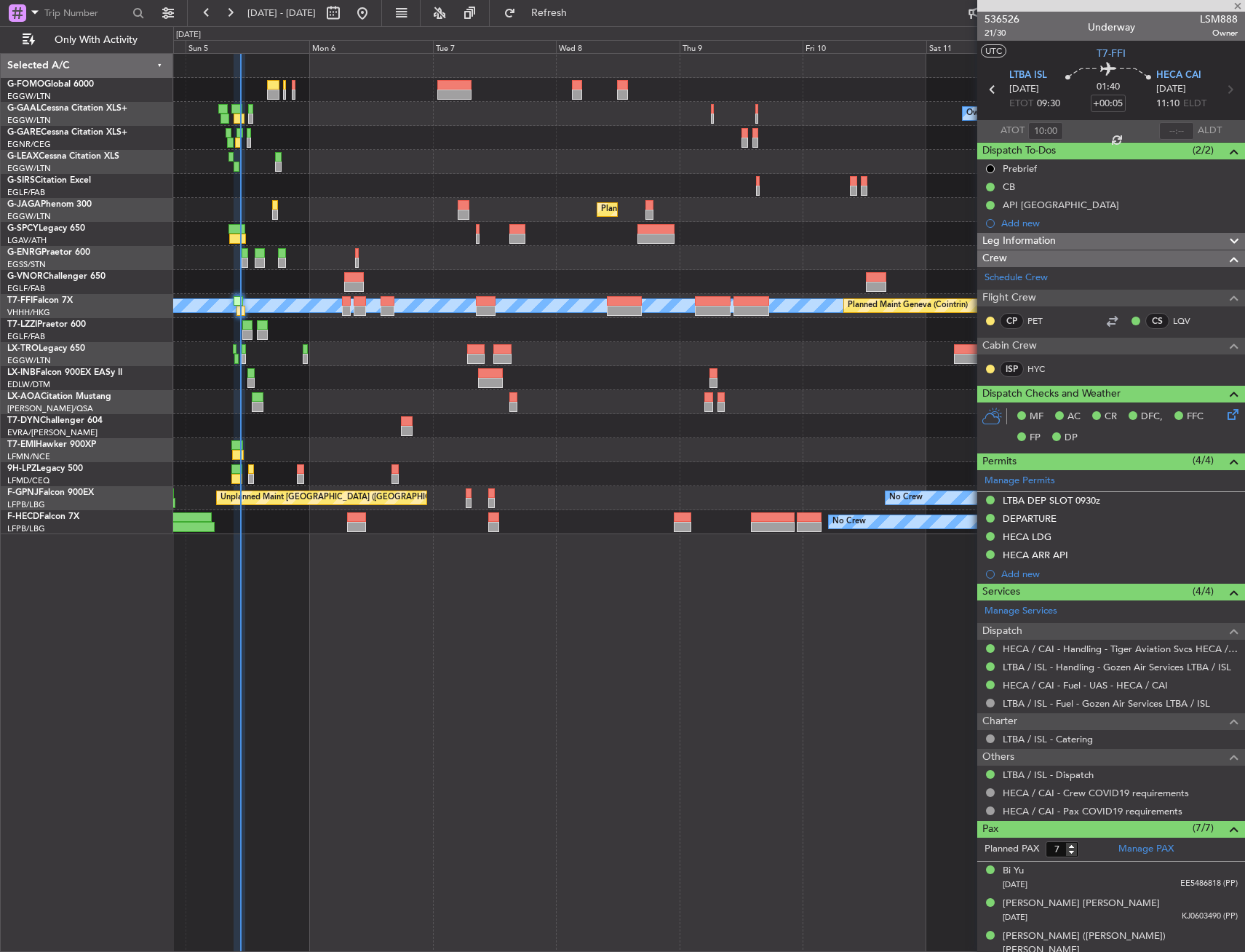
type input "+00:10"
type input "4"
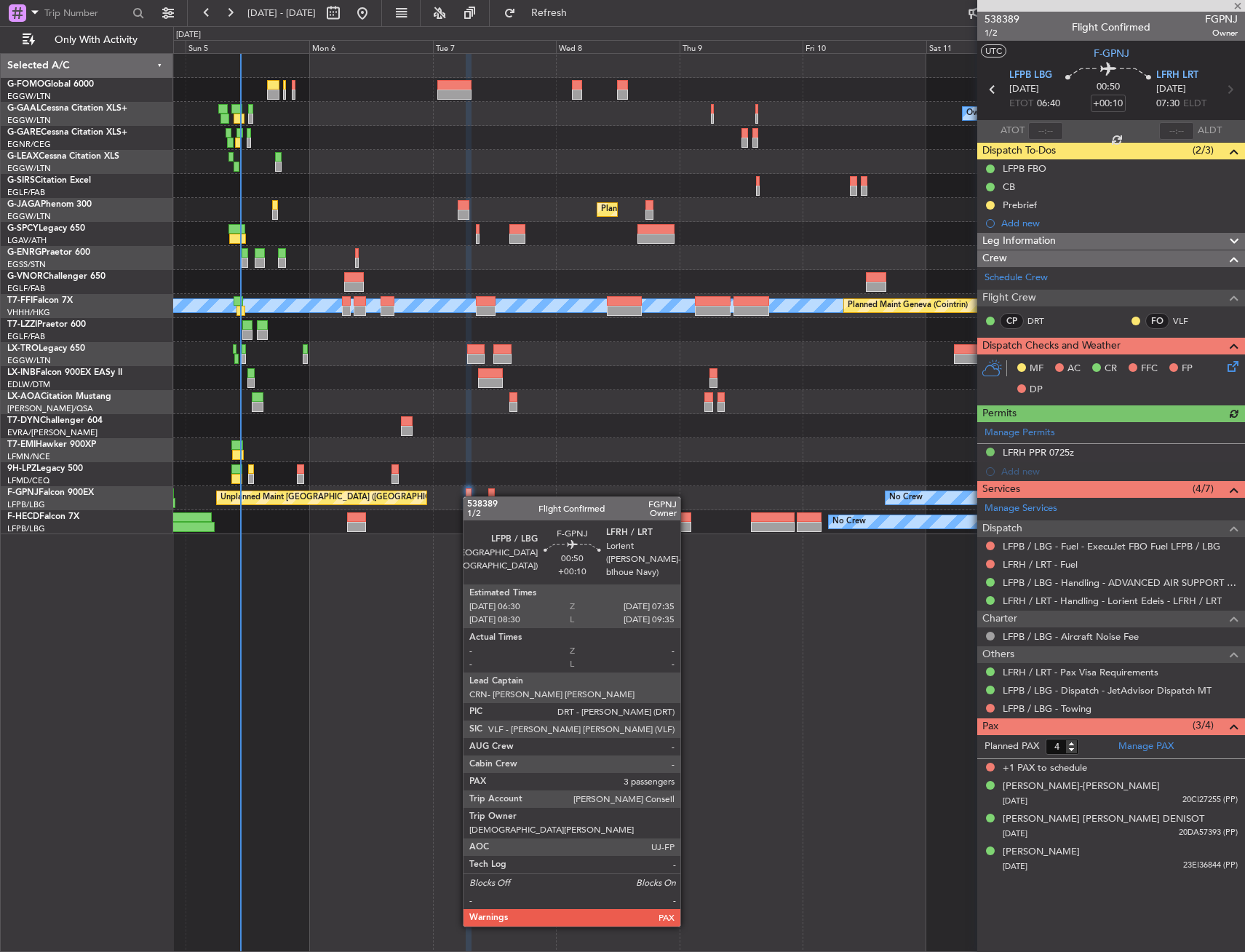
click at [470, 496] on div at bounding box center [468, 493] width 5 height 10
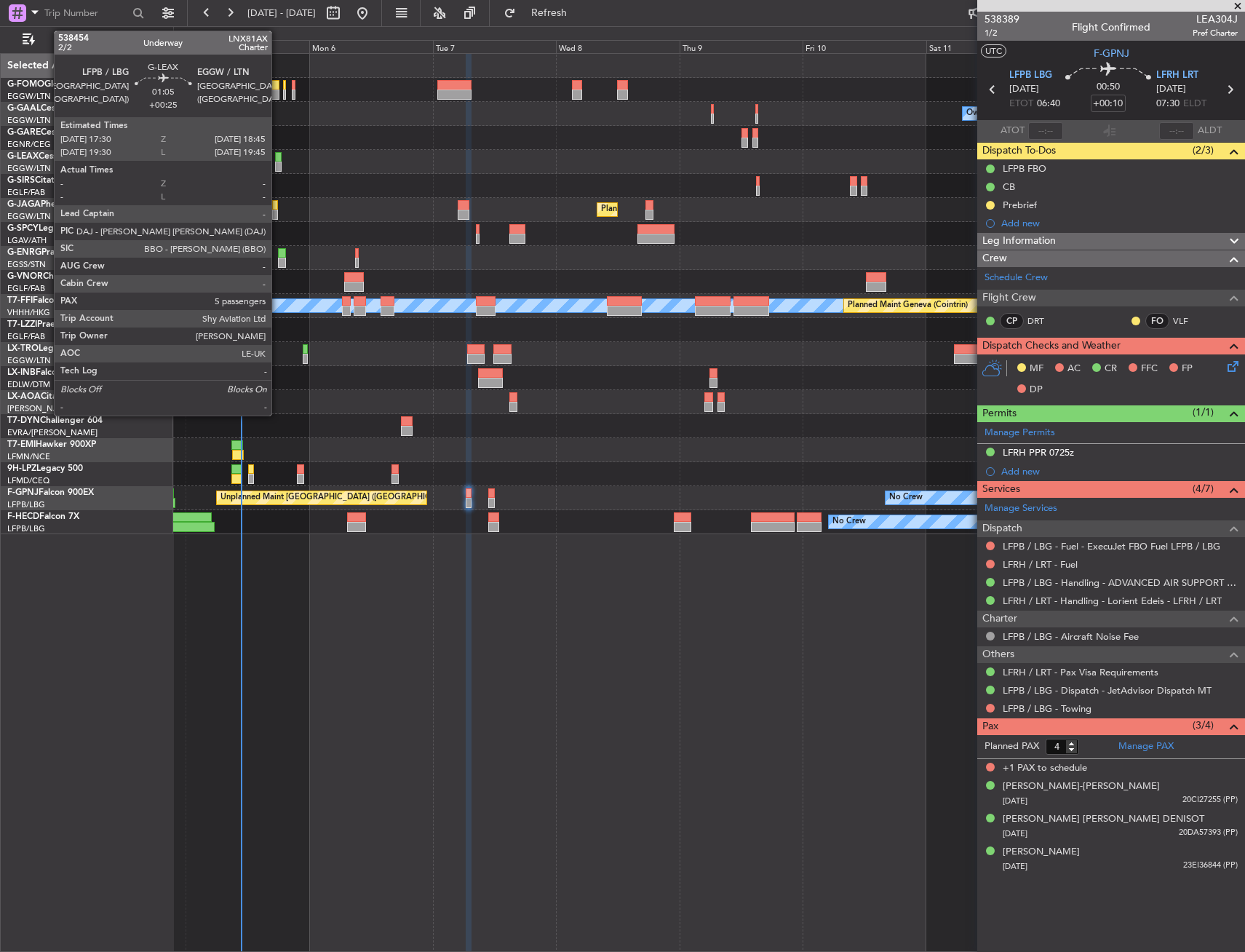
click at [278, 159] on div at bounding box center [278, 157] width 6 height 10
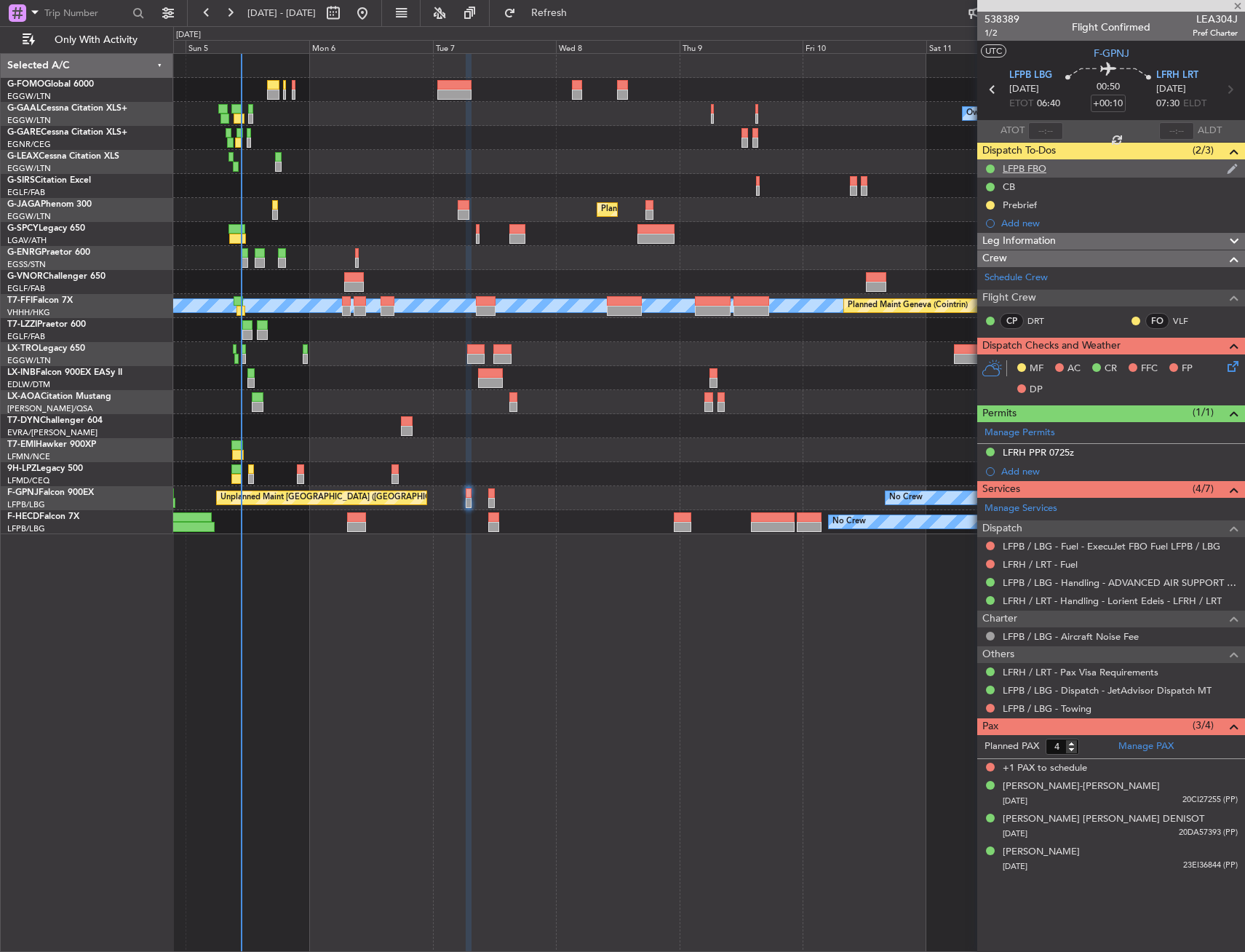
type input "+00:25"
type input "5"
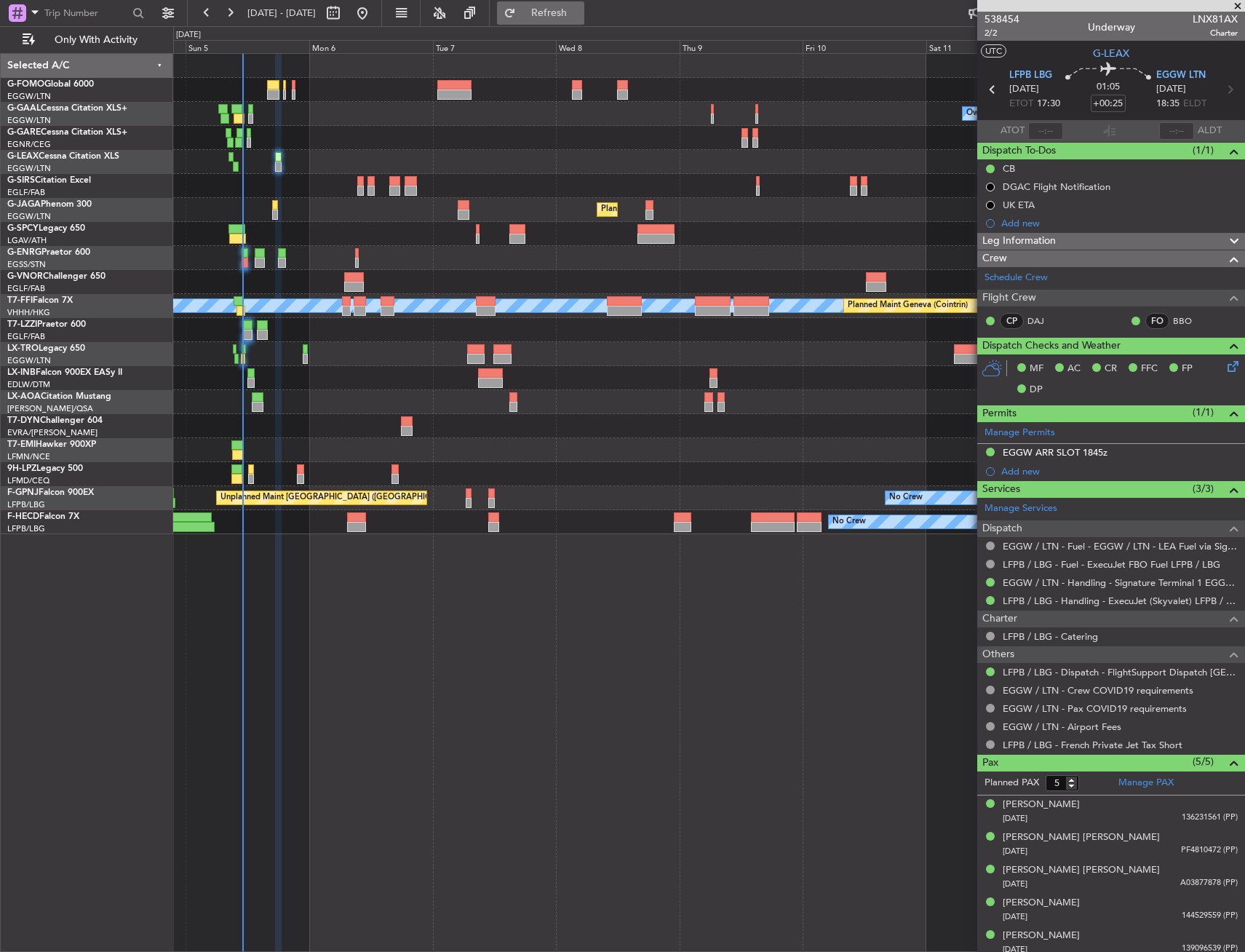
click at [580, 11] on span "Refresh" at bounding box center [549, 12] width 61 height 10
click at [309, 211] on div "Planned Maint [GEOGRAPHIC_DATA] ([GEOGRAPHIC_DATA])" at bounding box center [708, 210] width 1071 height 24
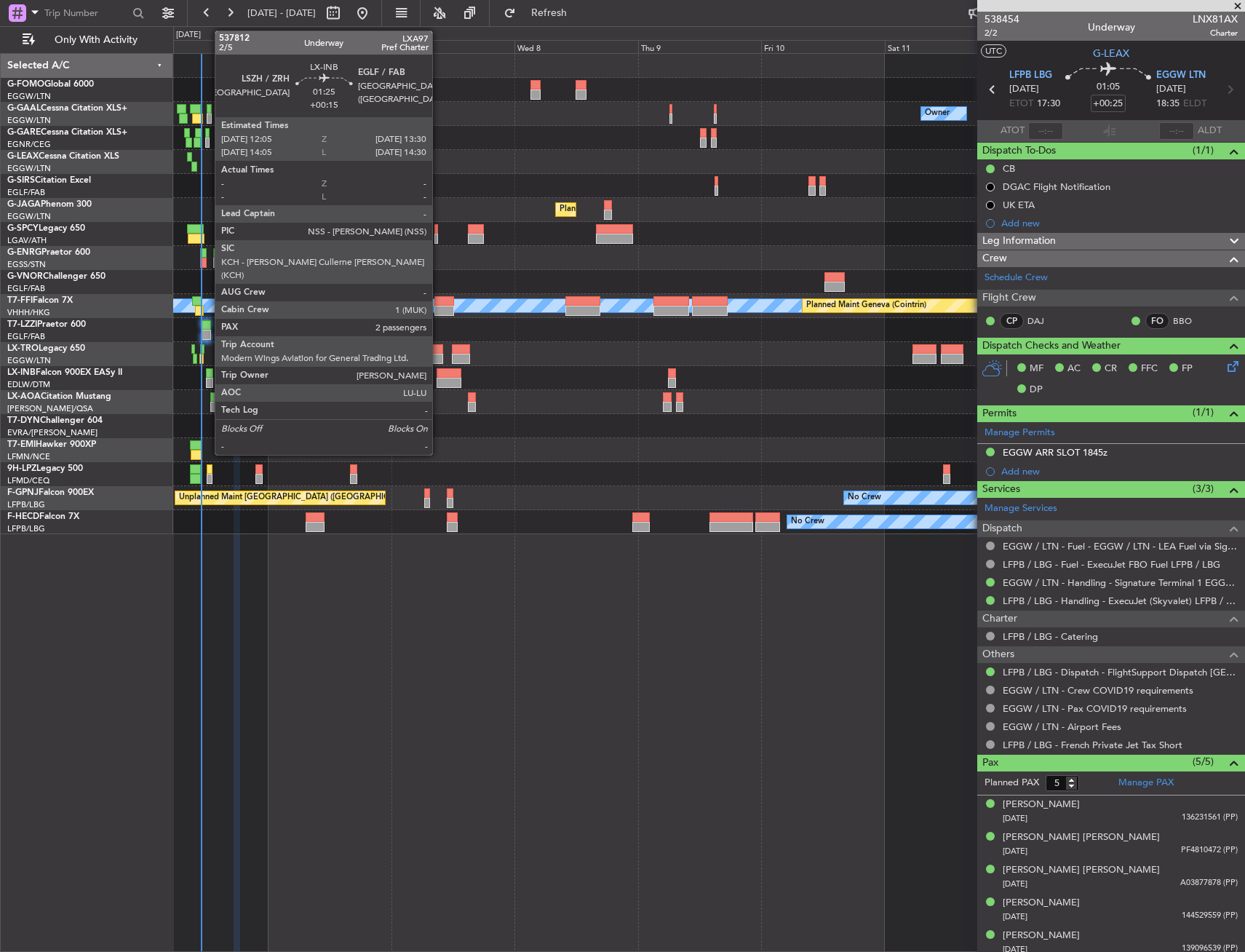
click at [207, 375] on div at bounding box center [210, 373] width 8 height 10
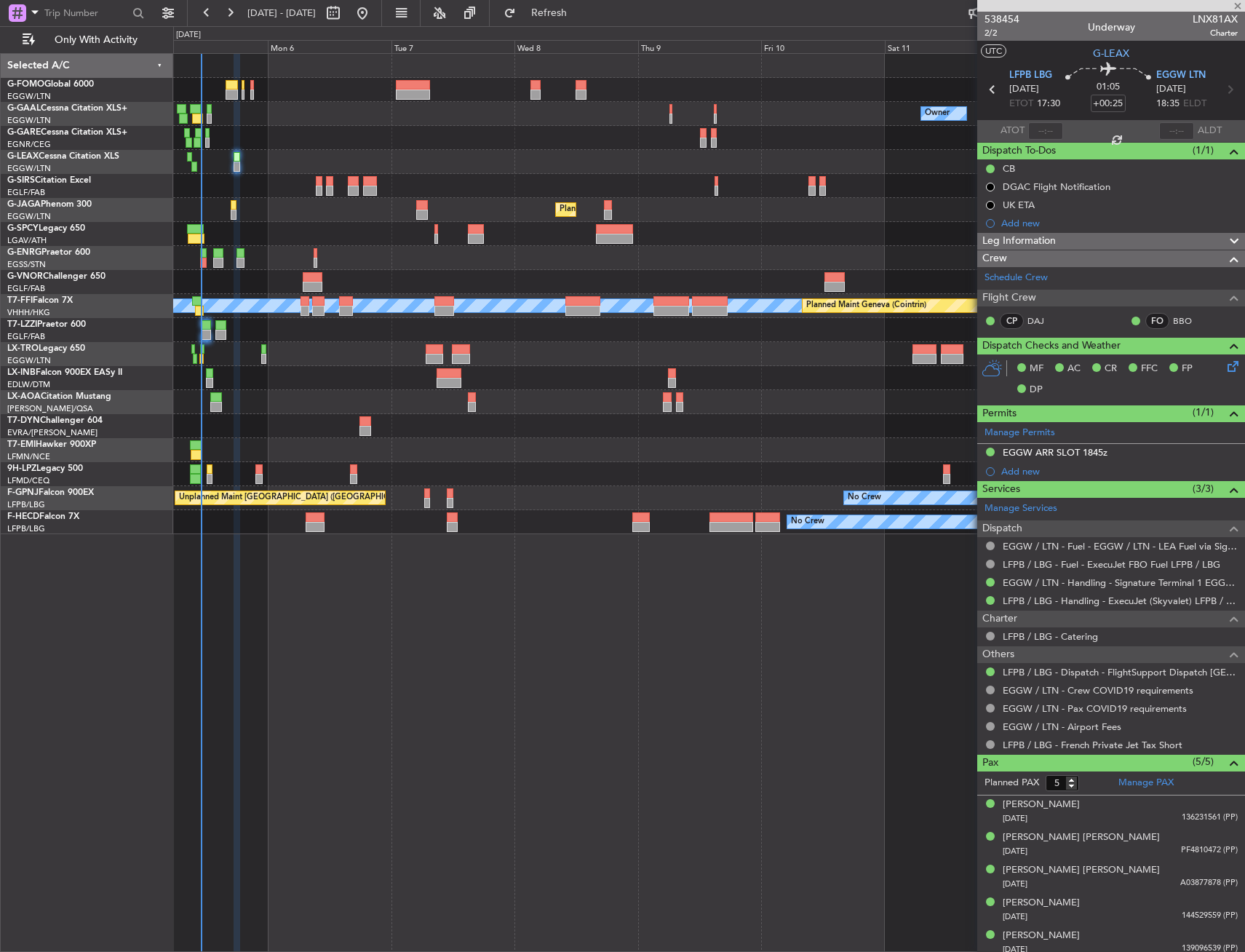
type input "+00:15"
type input "2"
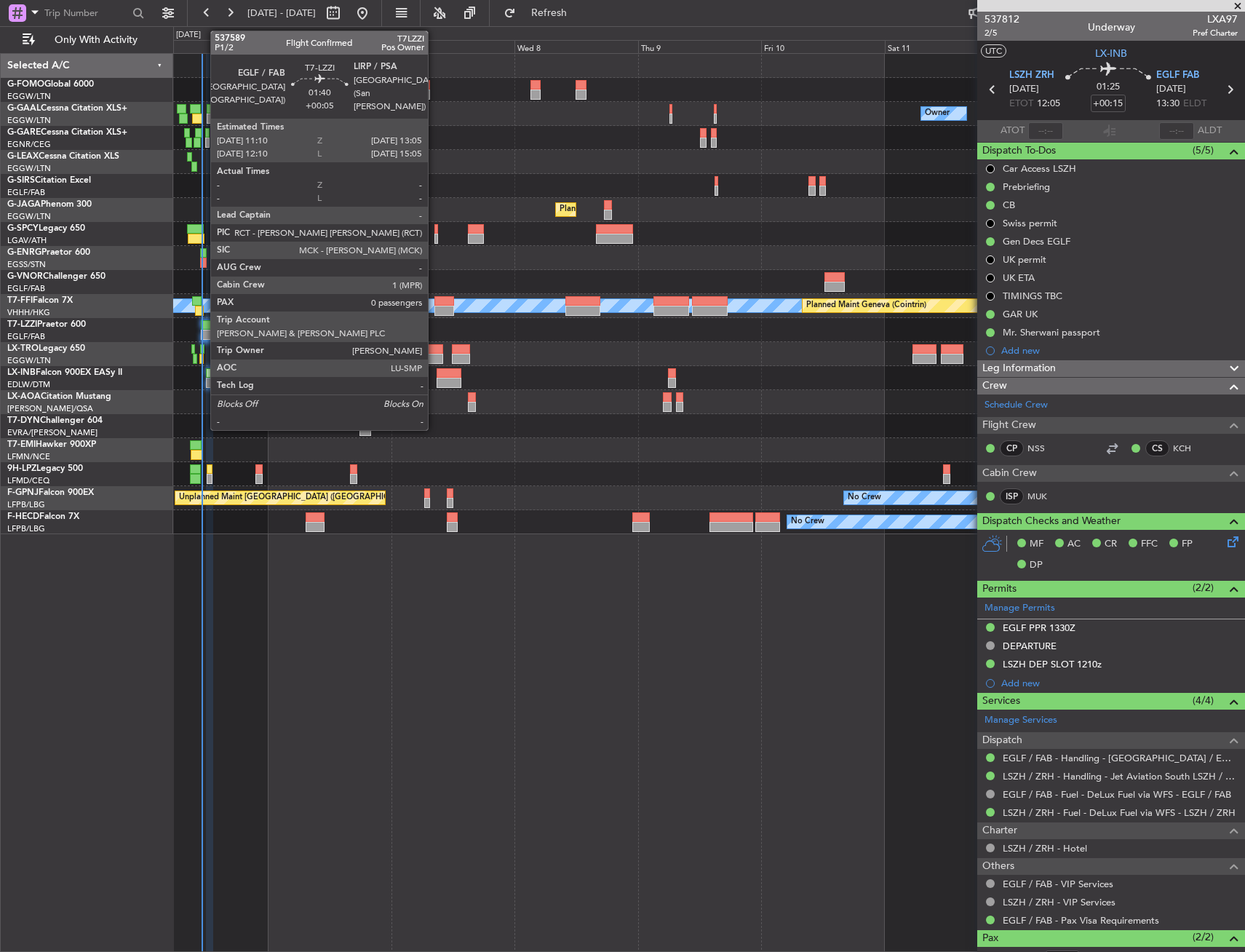
click at [203, 326] on div at bounding box center [206, 325] width 10 height 10
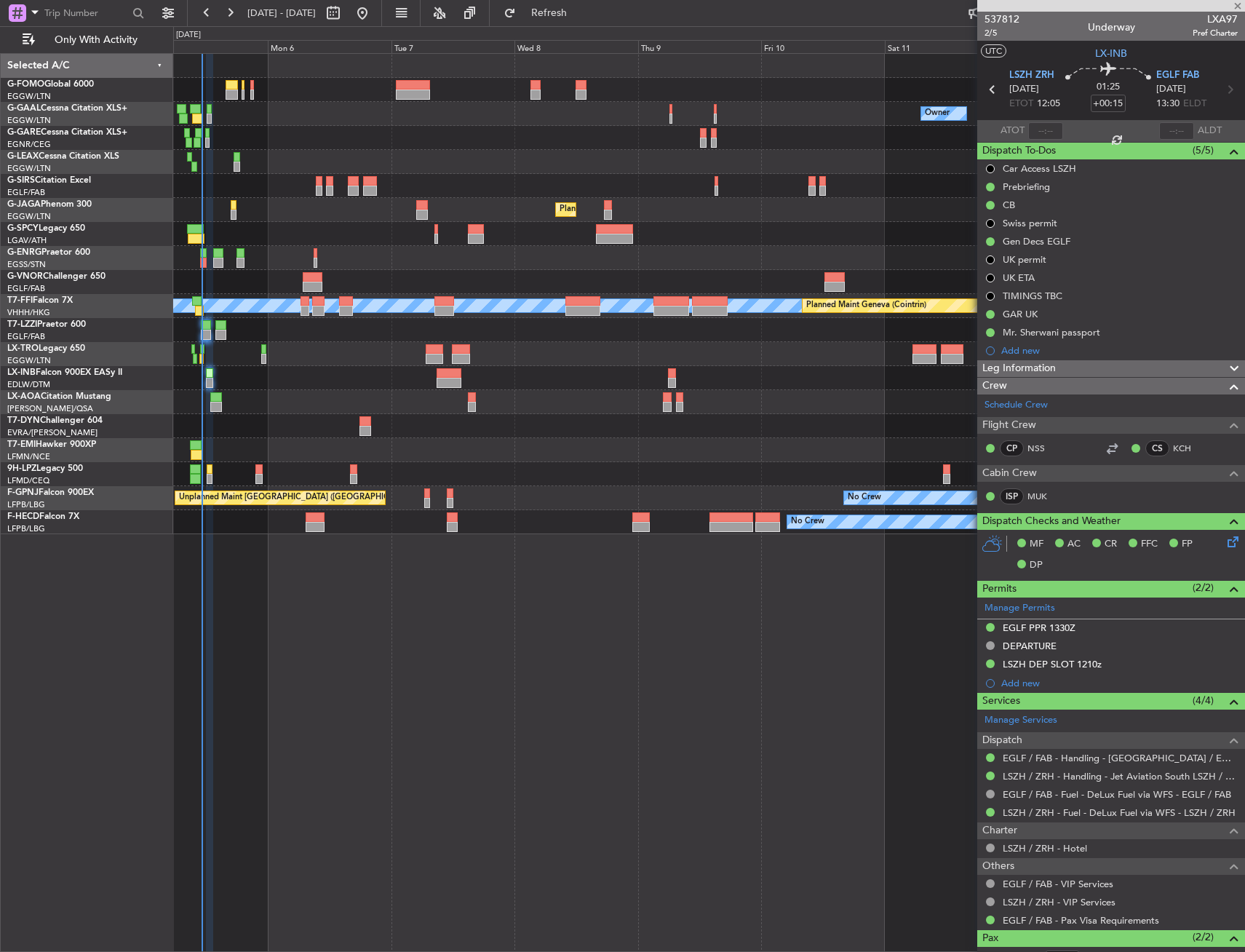
type input "+00:05"
type input "0"
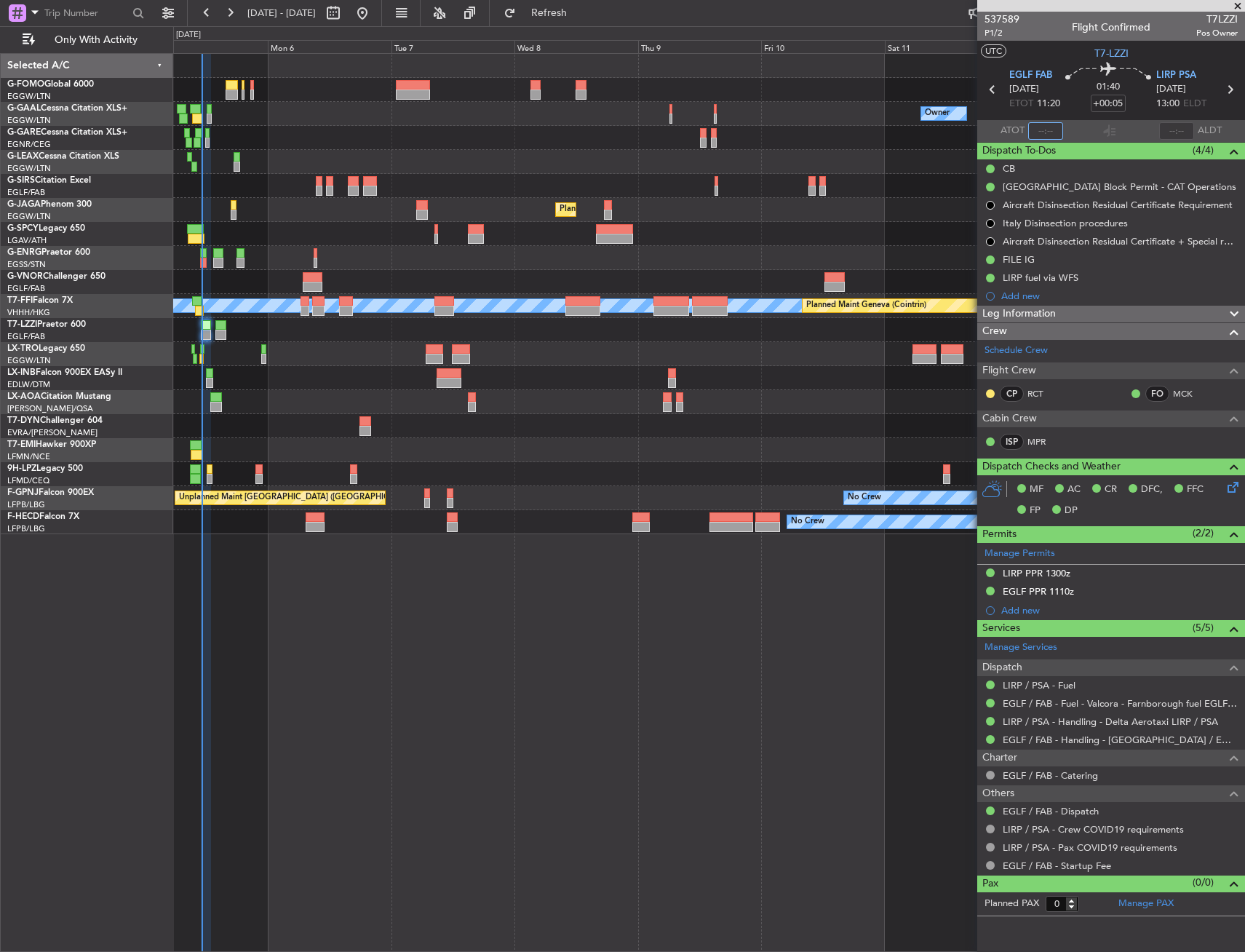
click at [1045, 132] on input "text" at bounding box center [1046, 131] width 35 height 17
click at [1077, 122] on section "ATOT 1107 ALDT" at bounding box center [1112, 131] width 268 height 22
type input "11:07"
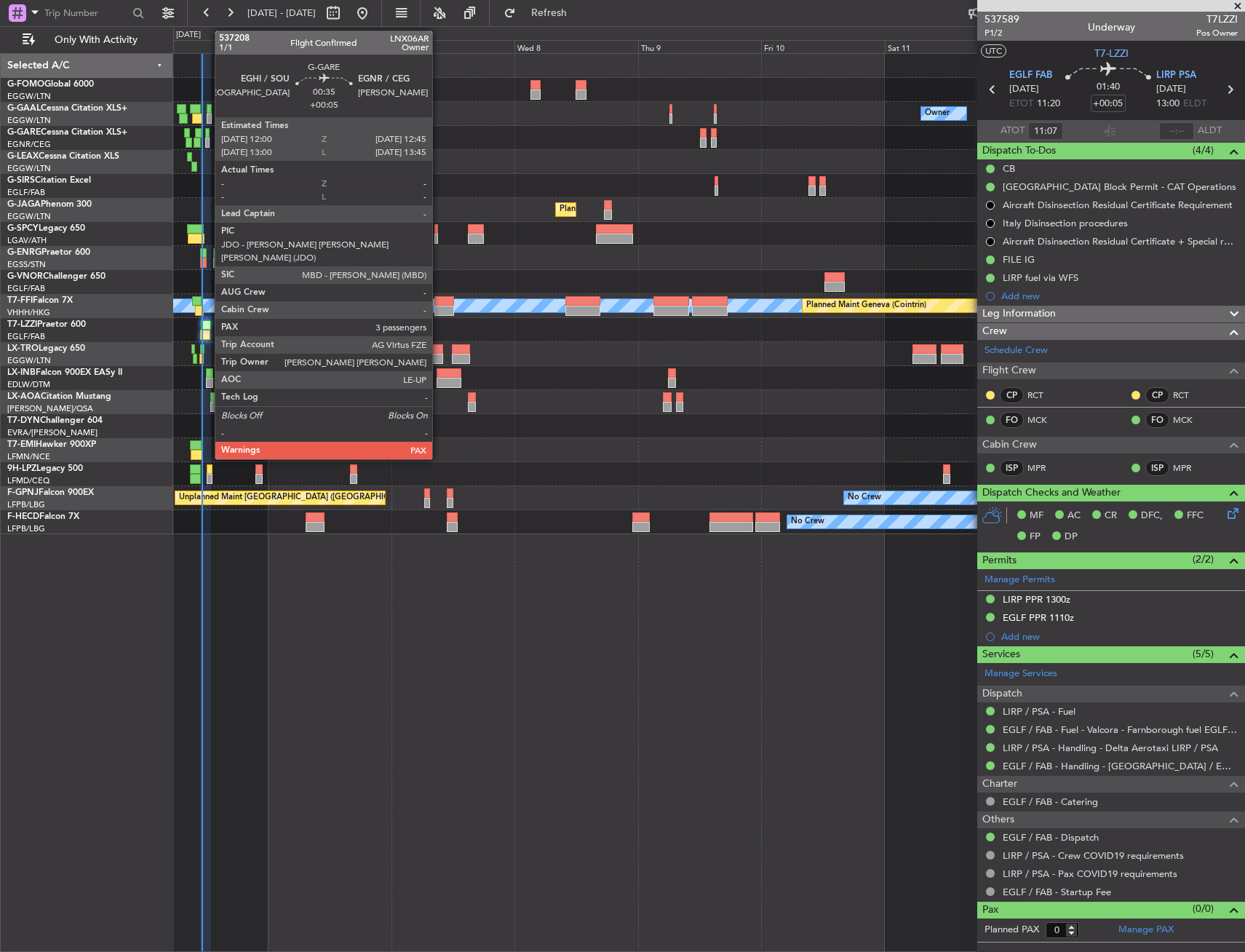
click at [207, 140] on div at bounding box center [207, 143] width 5 height 10
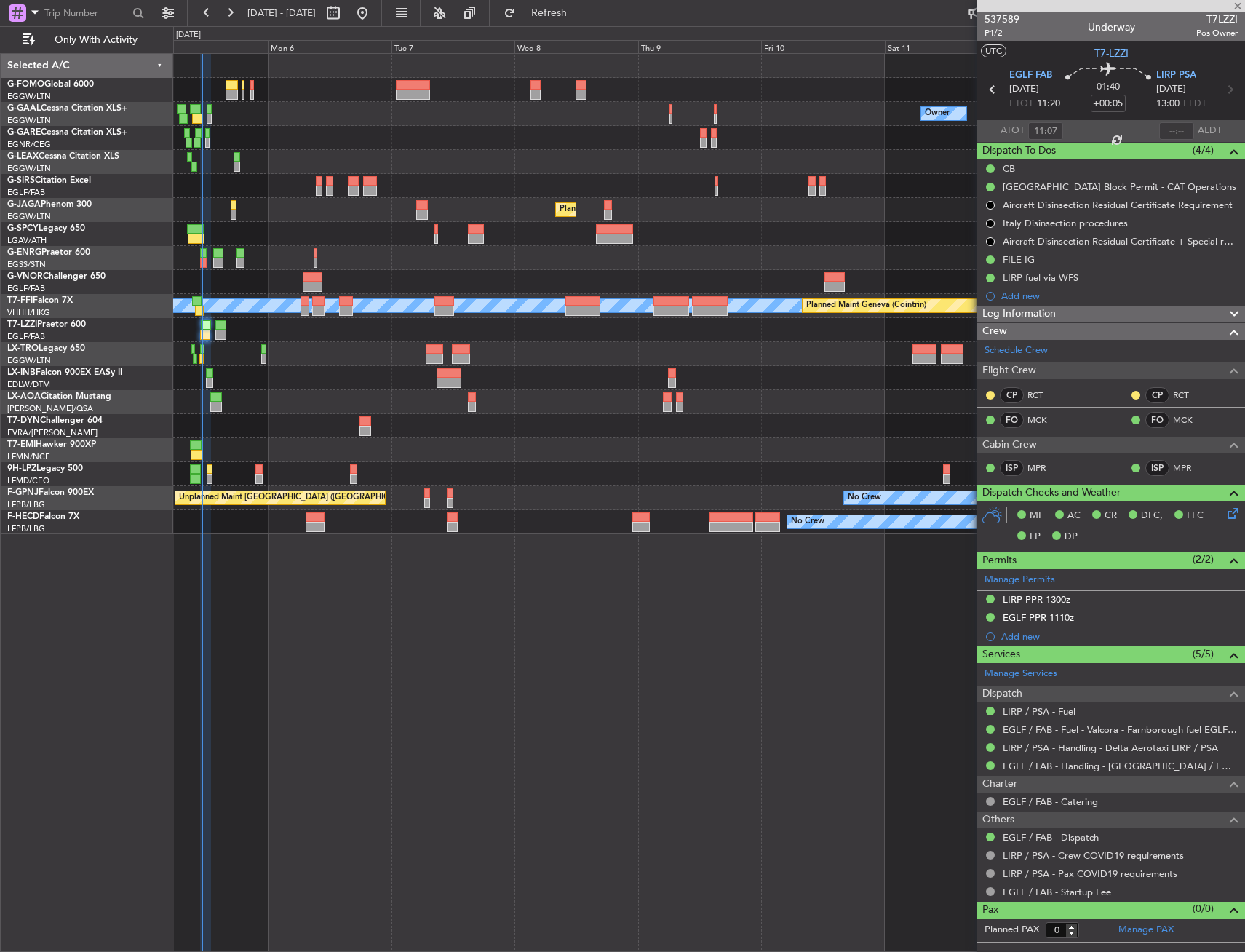
type input "3"
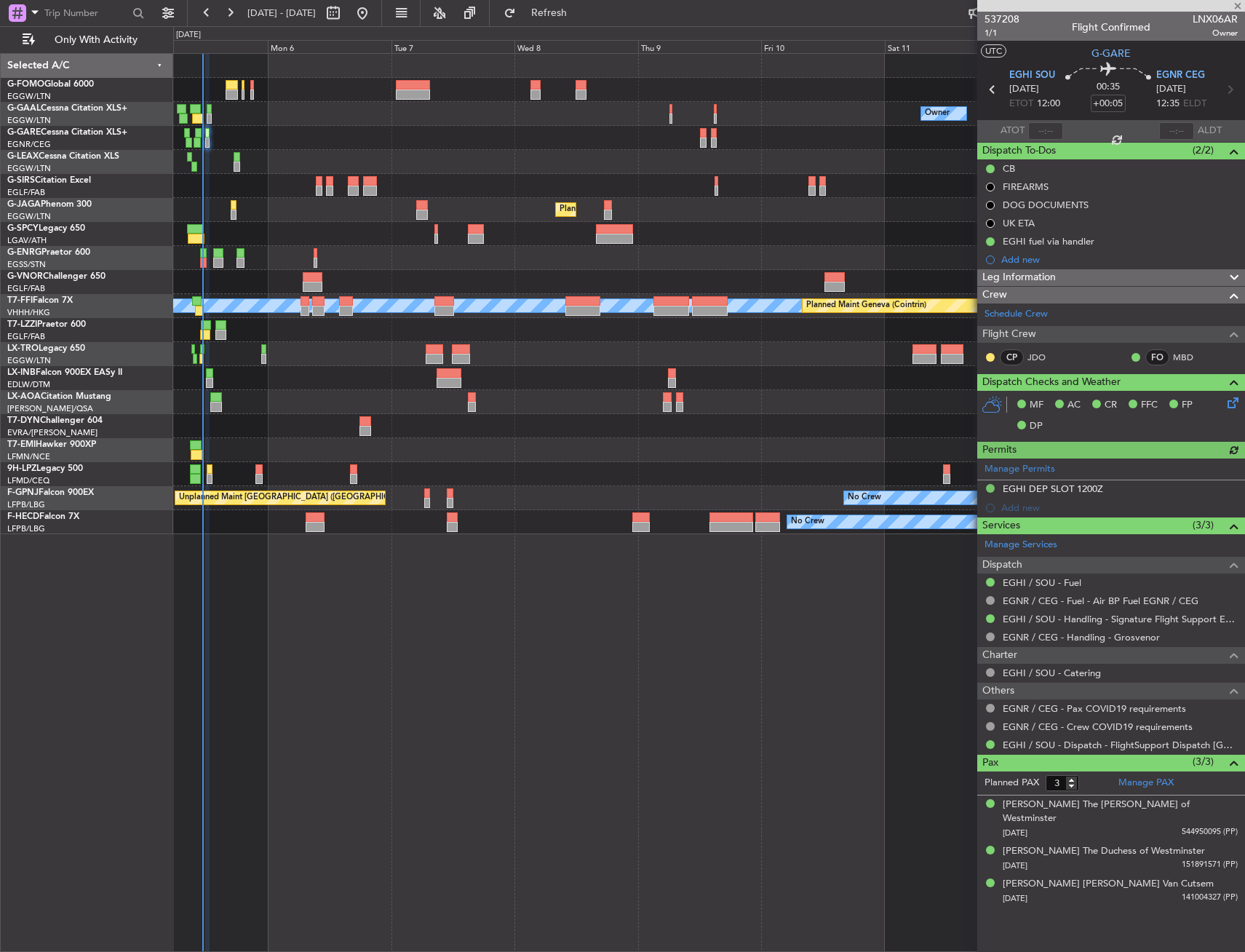
click at [506, 502] on div "Unplanned Maint [GEOGRAPHIC_DATA] ([GEOGRAPHIC_DATA]) No Crew No Crew Planned M…" at bounding box center [708, 498] width 1071 height 24
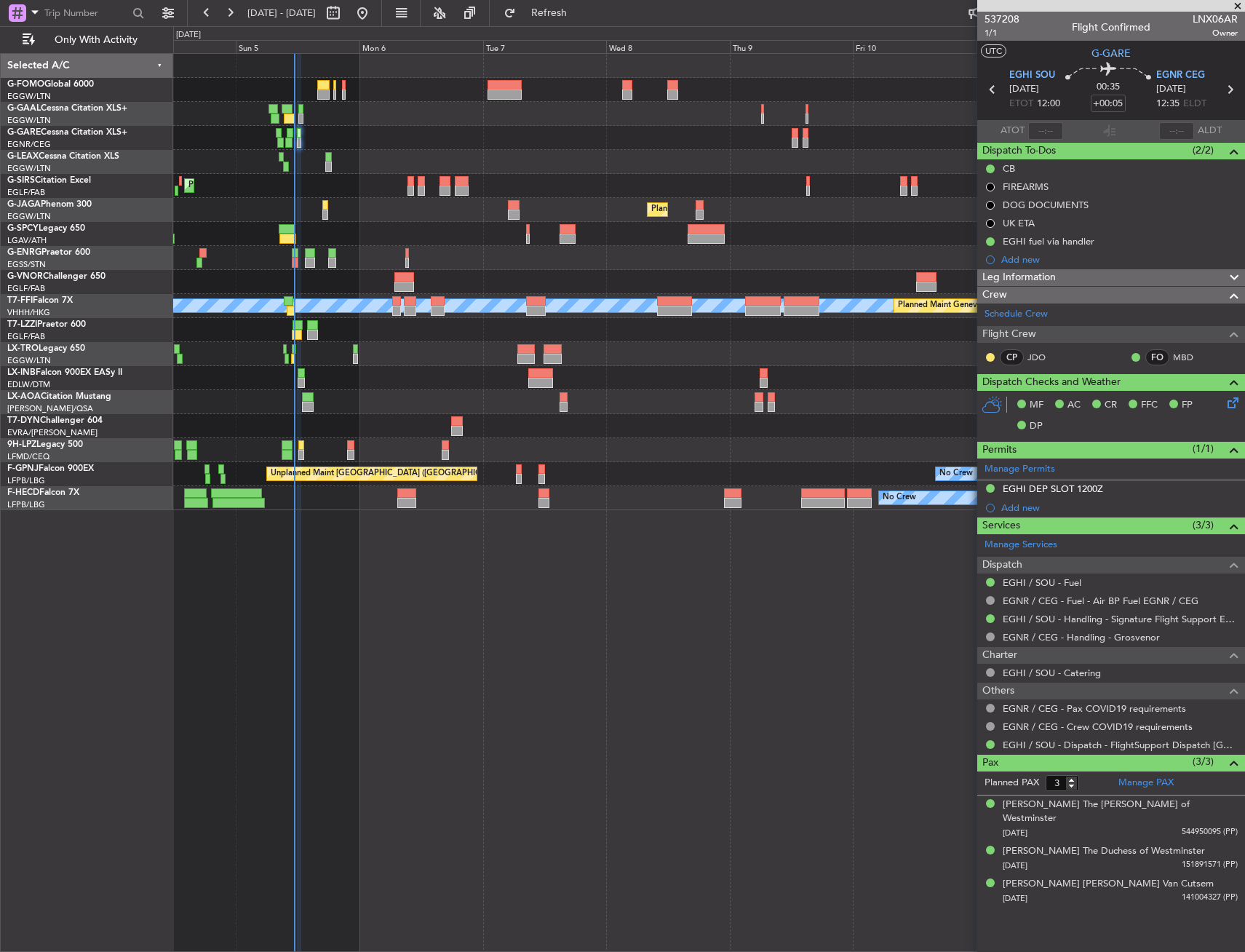
click at [386, 90] on div at bounding box center [708, 90] width 1071 height 24
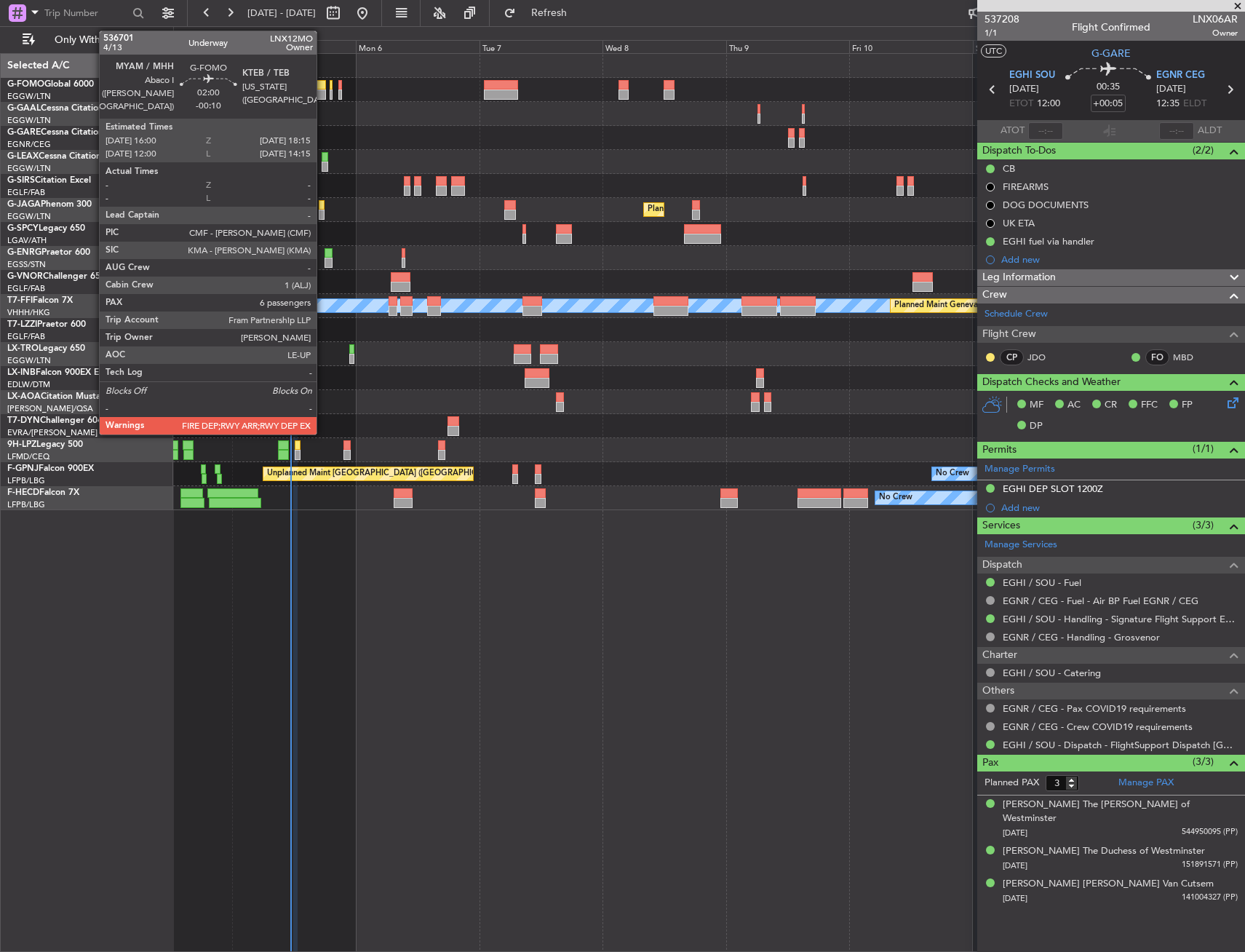
click at [319, 91] on div at bounding box center [319, 94] width 12 height 10
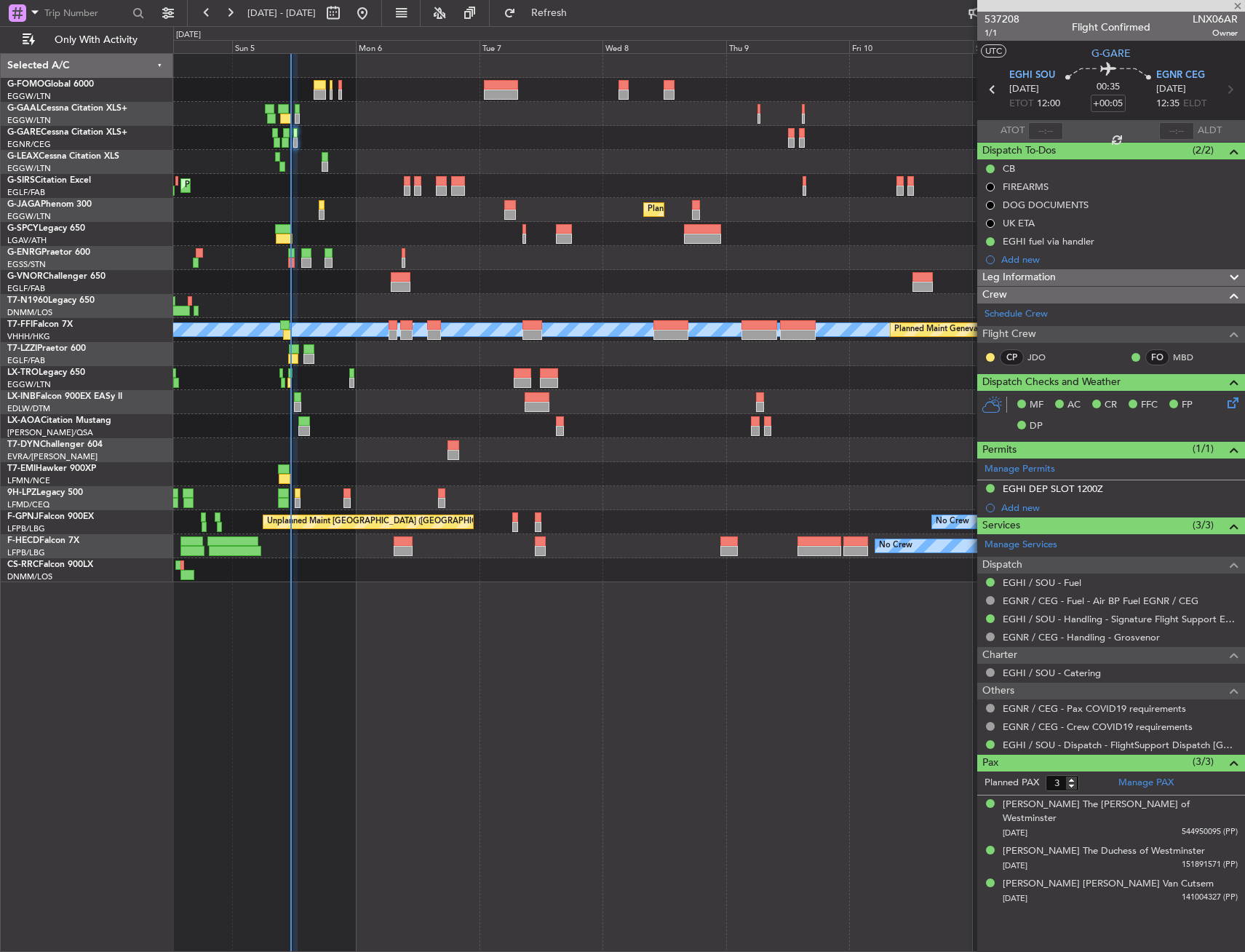
type input "-00:10"
type input "6"
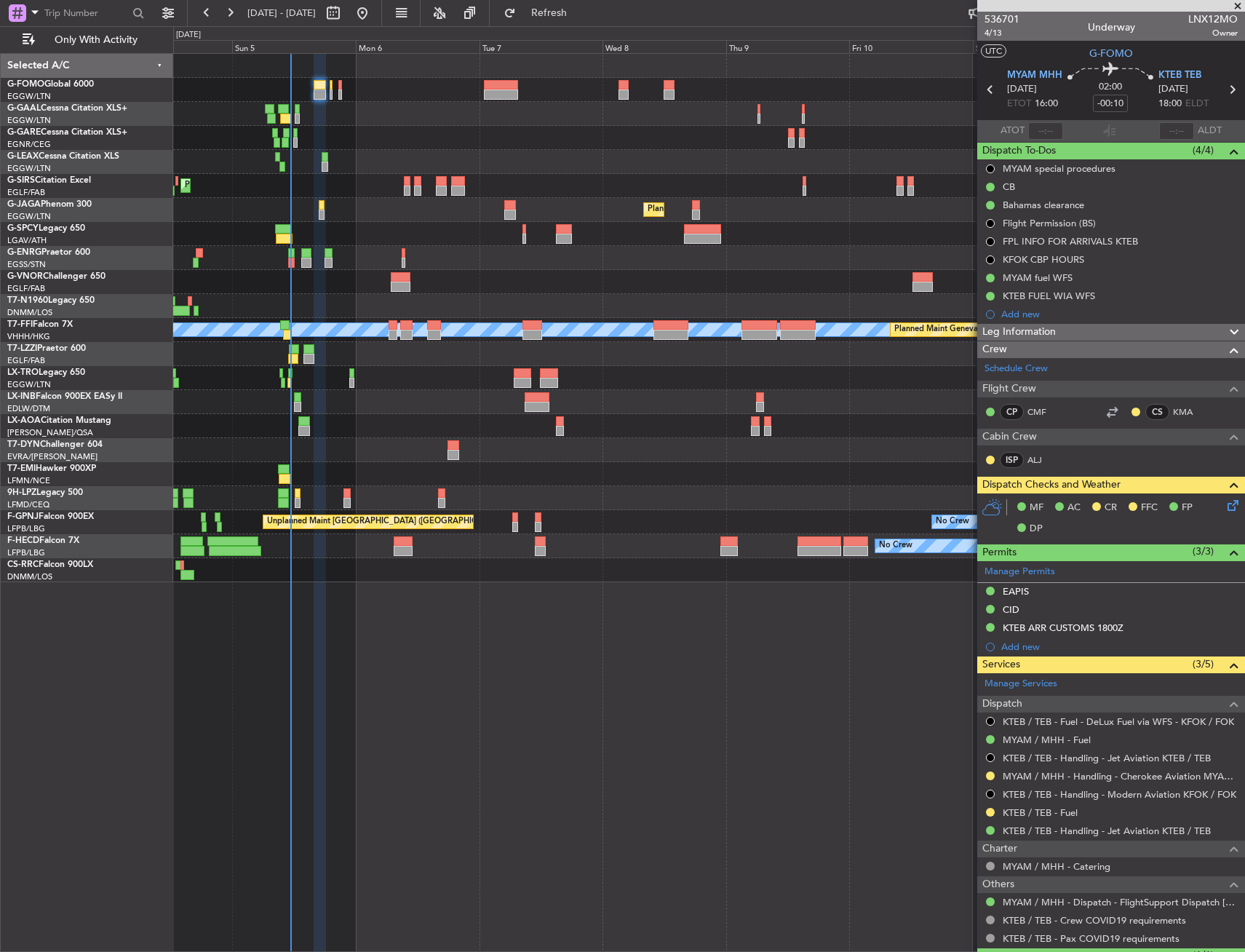
drag, startPoint x: 993, startPoint y: 774, endPoint x: 982, endPoint y: 834, distance: 61.0
click at [993, 774] on button at bounding box center [990, 775] width 9 height 9
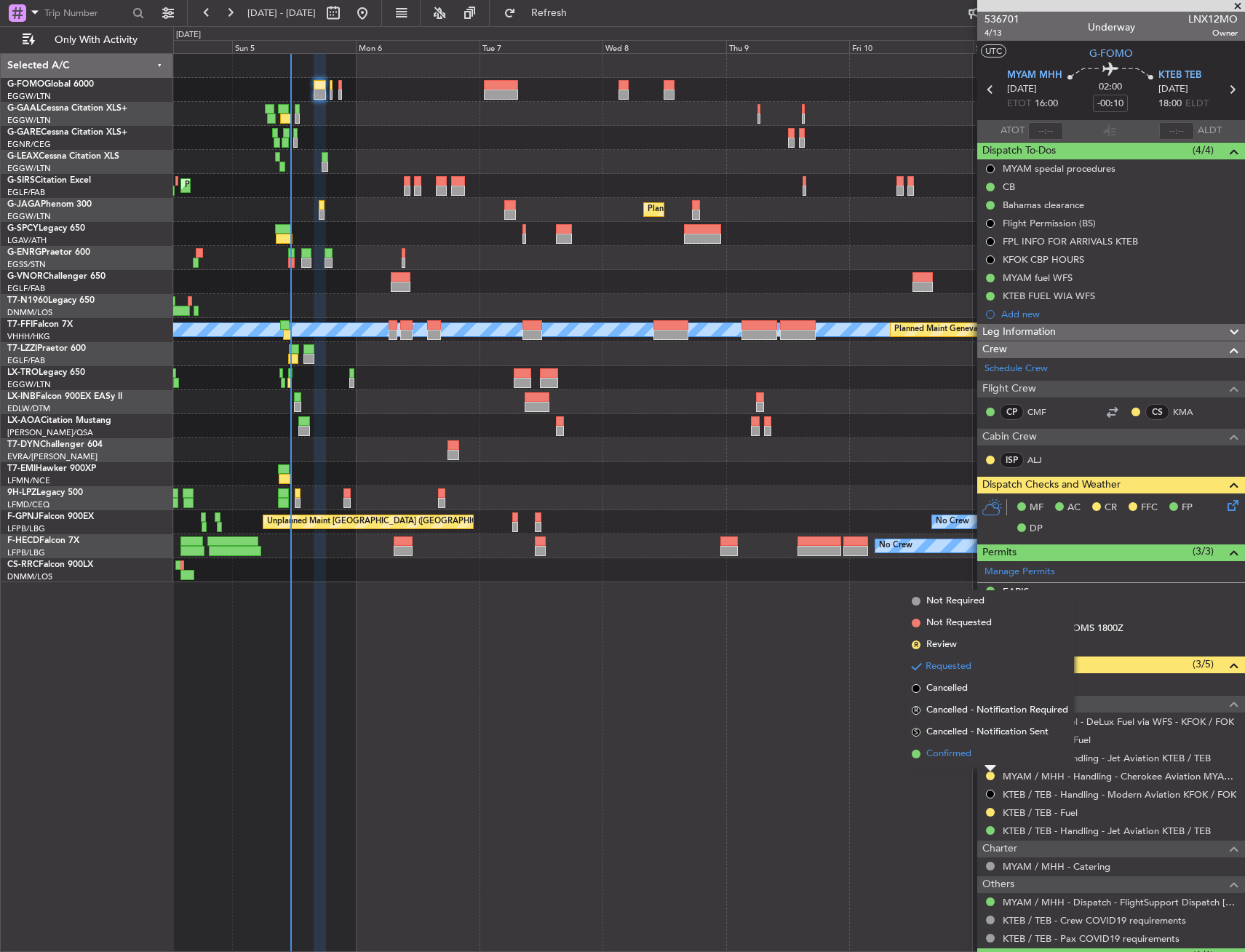
click at [952, 760] on span "Confirmed" at bounding box center [949, 753] width 45 height 15
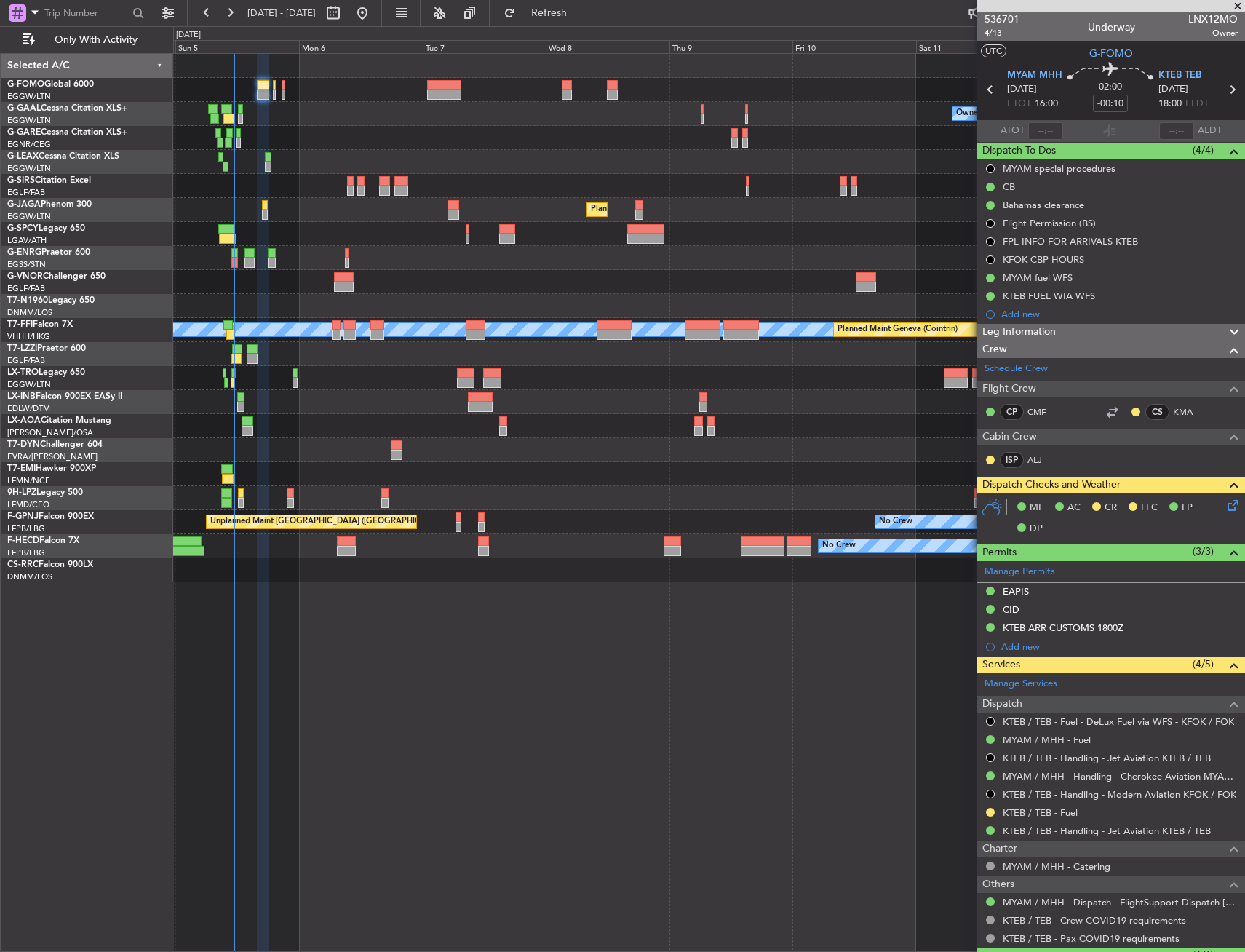
click at [645, 403] on div "Planned Maint [GEOGRAPHIC_DATA]" at bounding box center [708, 402] width 1071 height 24
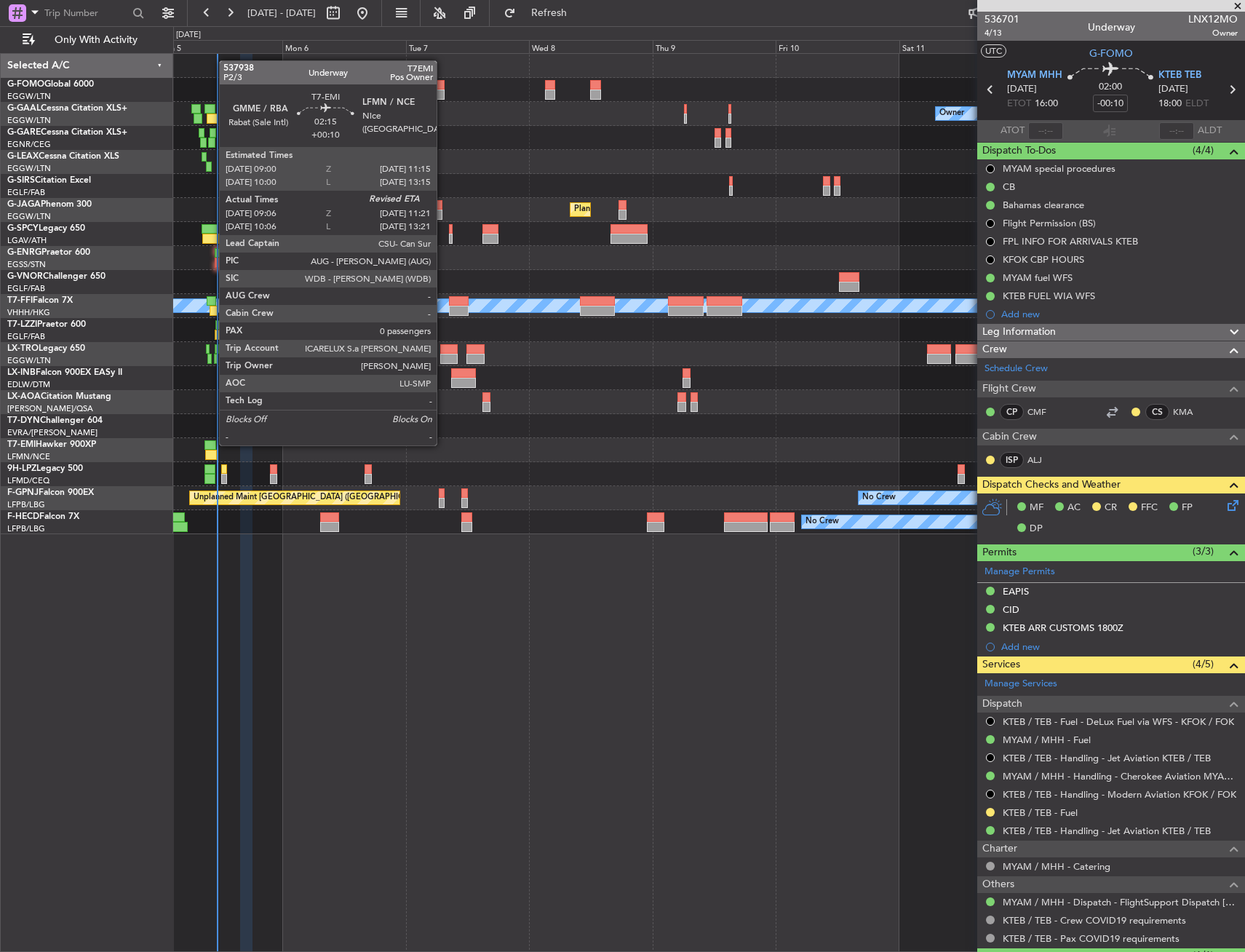
click at [212, 444] on div at bounding box center [210, 445] width 12 height 10
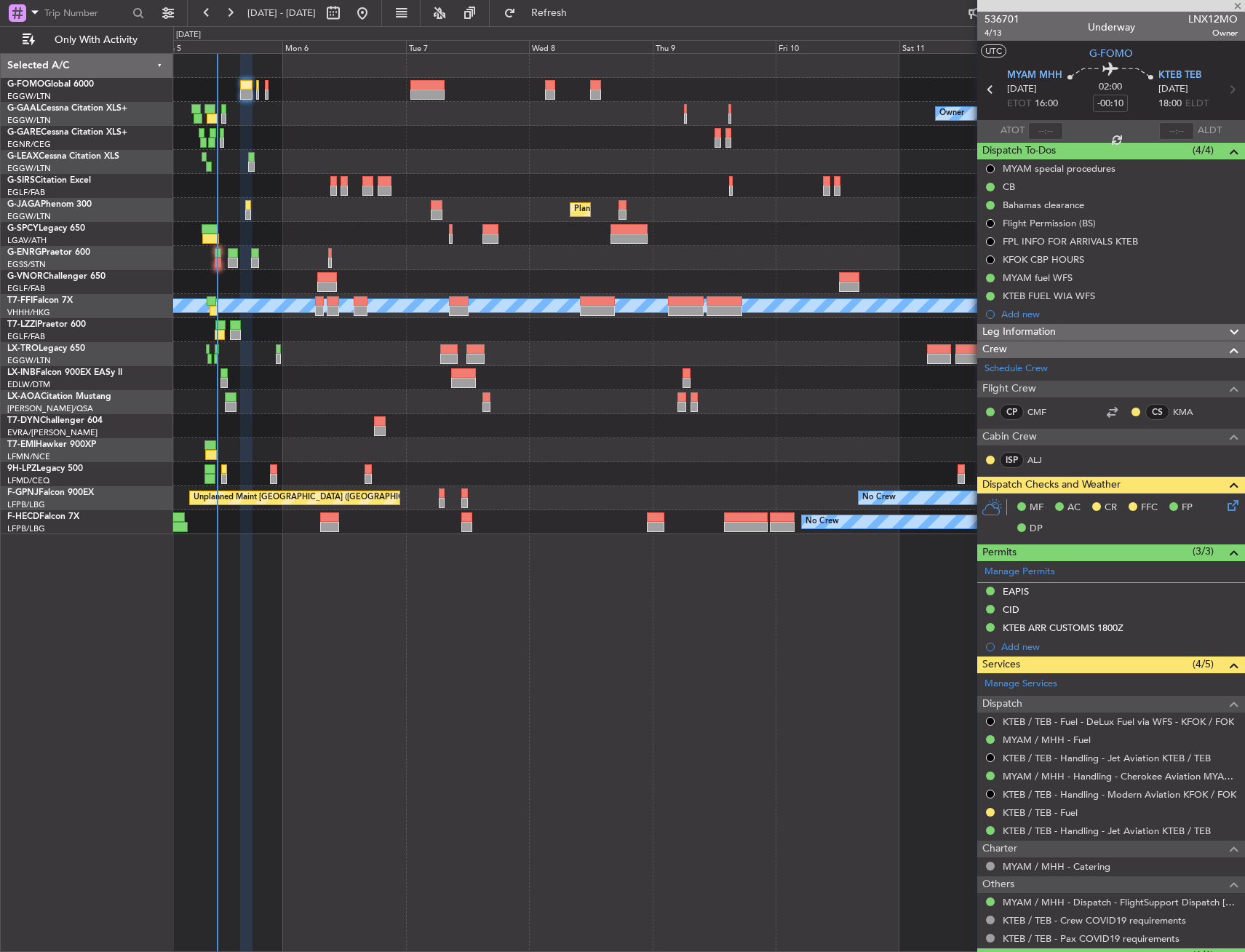
type input "+00:10"
type input "09:06"
type input "0"
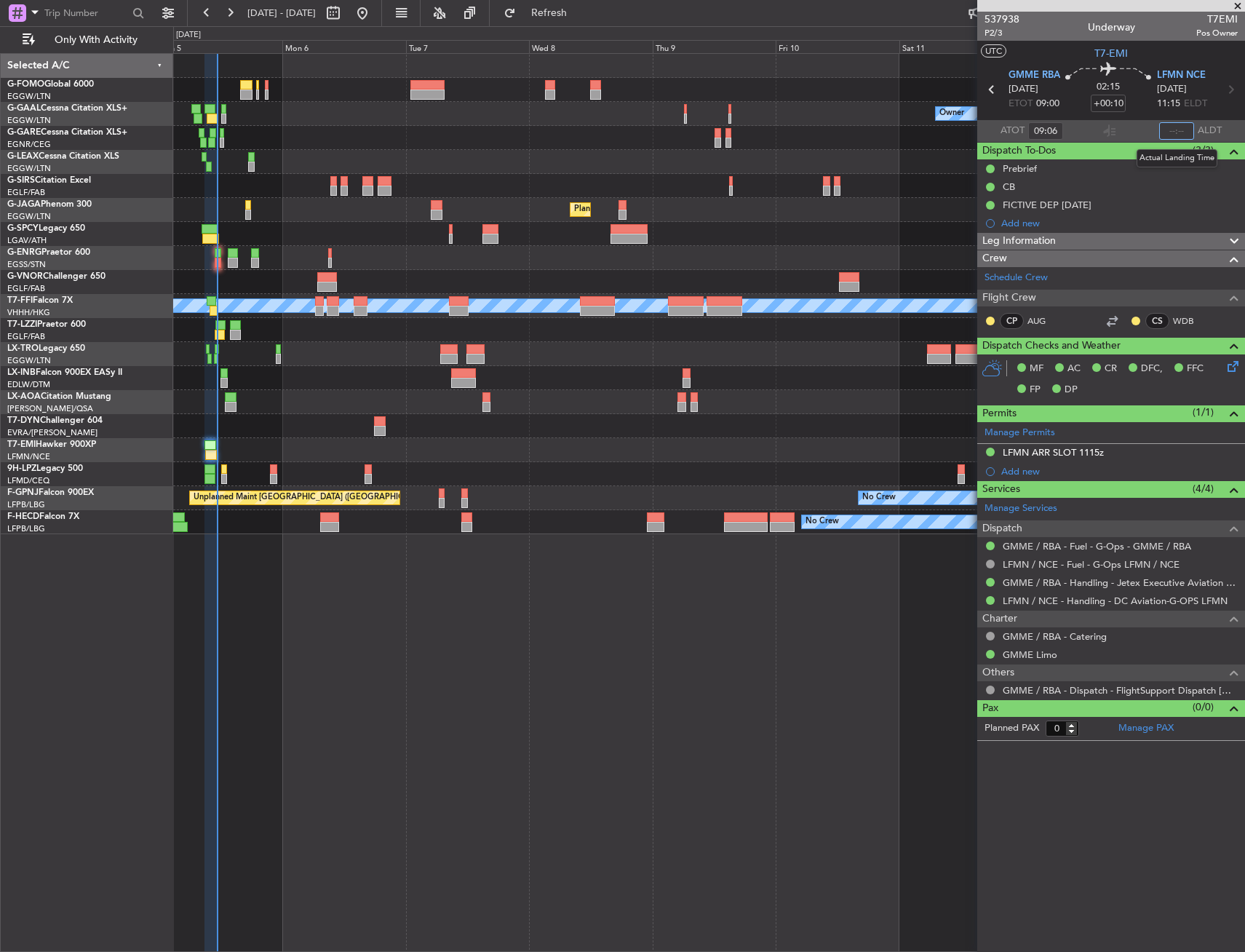
click at [1179, 132] on input "text" at bounding box center [1176, 131] width 35 height 17
click at [1222, 116] on section "GMME RBA [DATE] ETOT 09:00 02:15 +00:10 LFMN NCE [DATE] 11:15 ELDT" at bounding box center [1112, 91] width 268 height 58
type input "11:22"
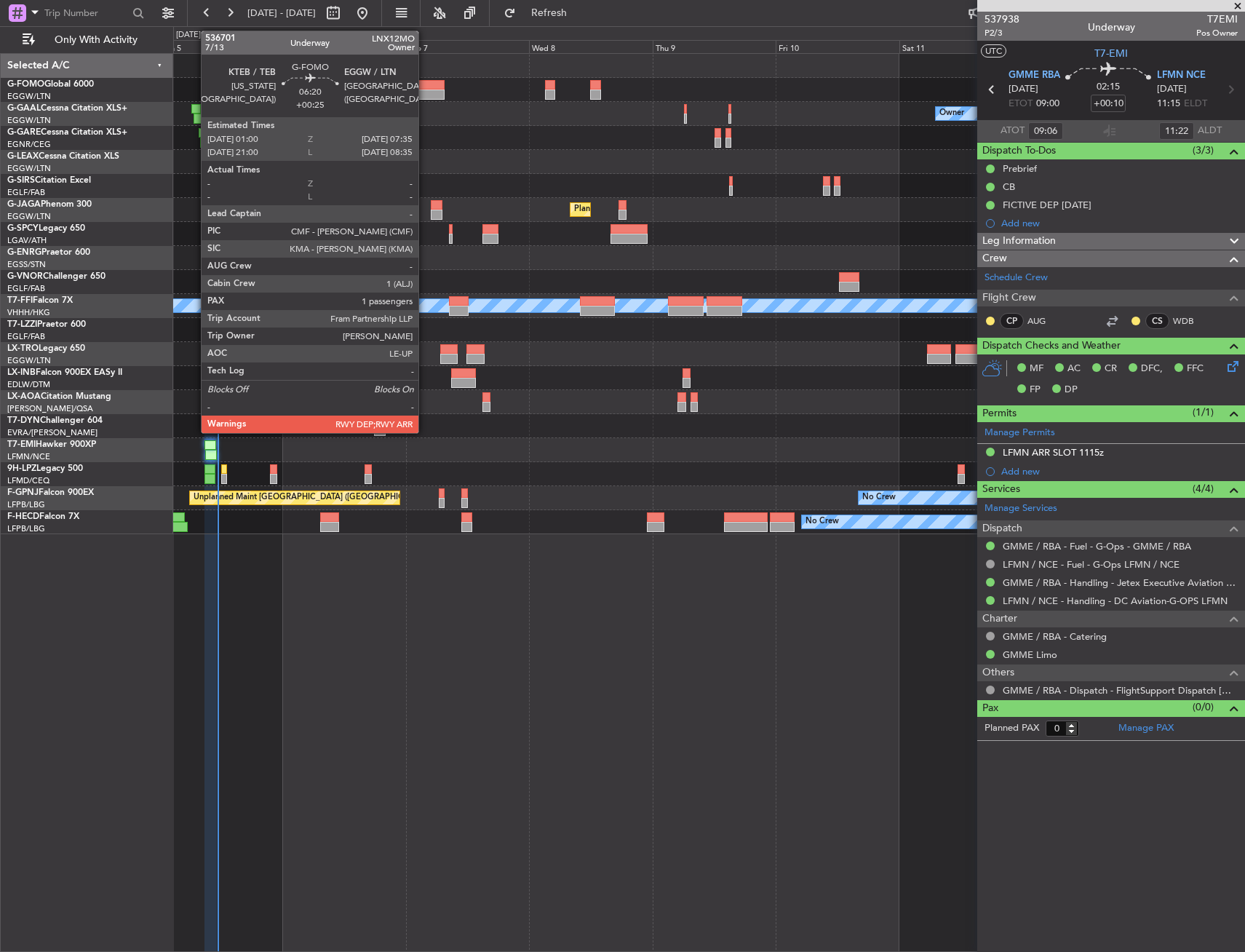
click at [425, 92] on div at bounding box center [428, 94] width 34 height 10
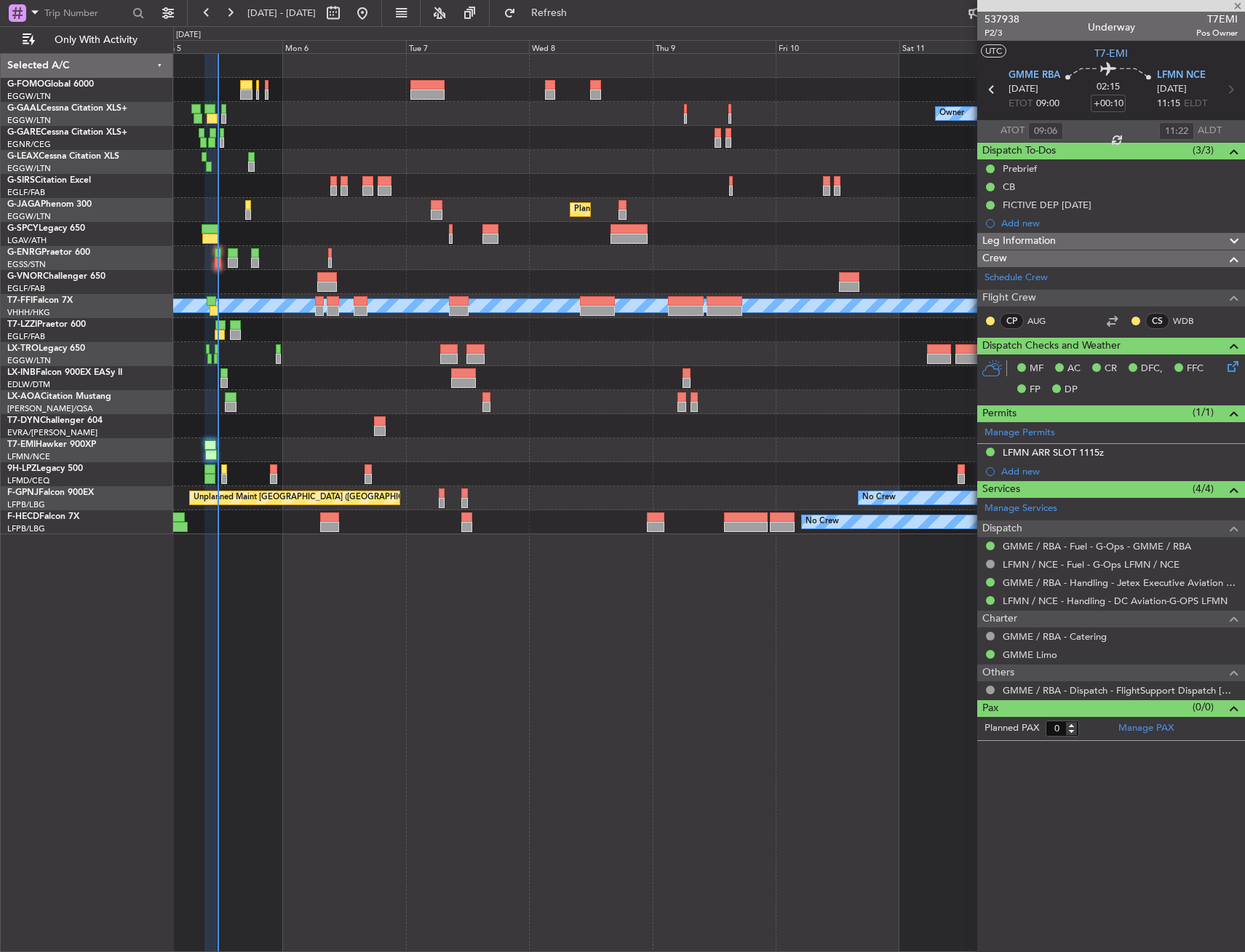
type input "+00:25"
type input "1"
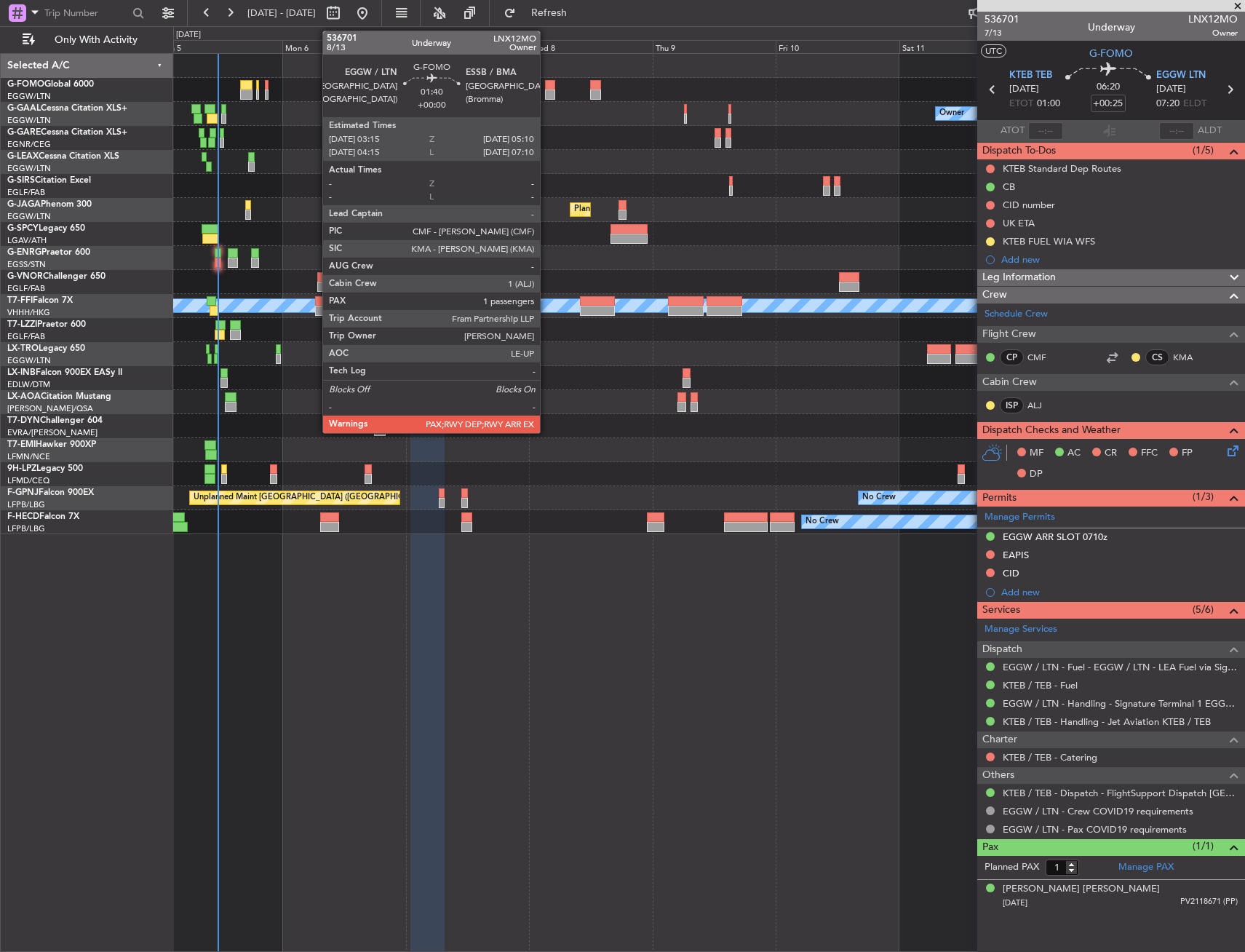
click at [547, 83] on div at bounding box center [550, 85] width 10 height 10
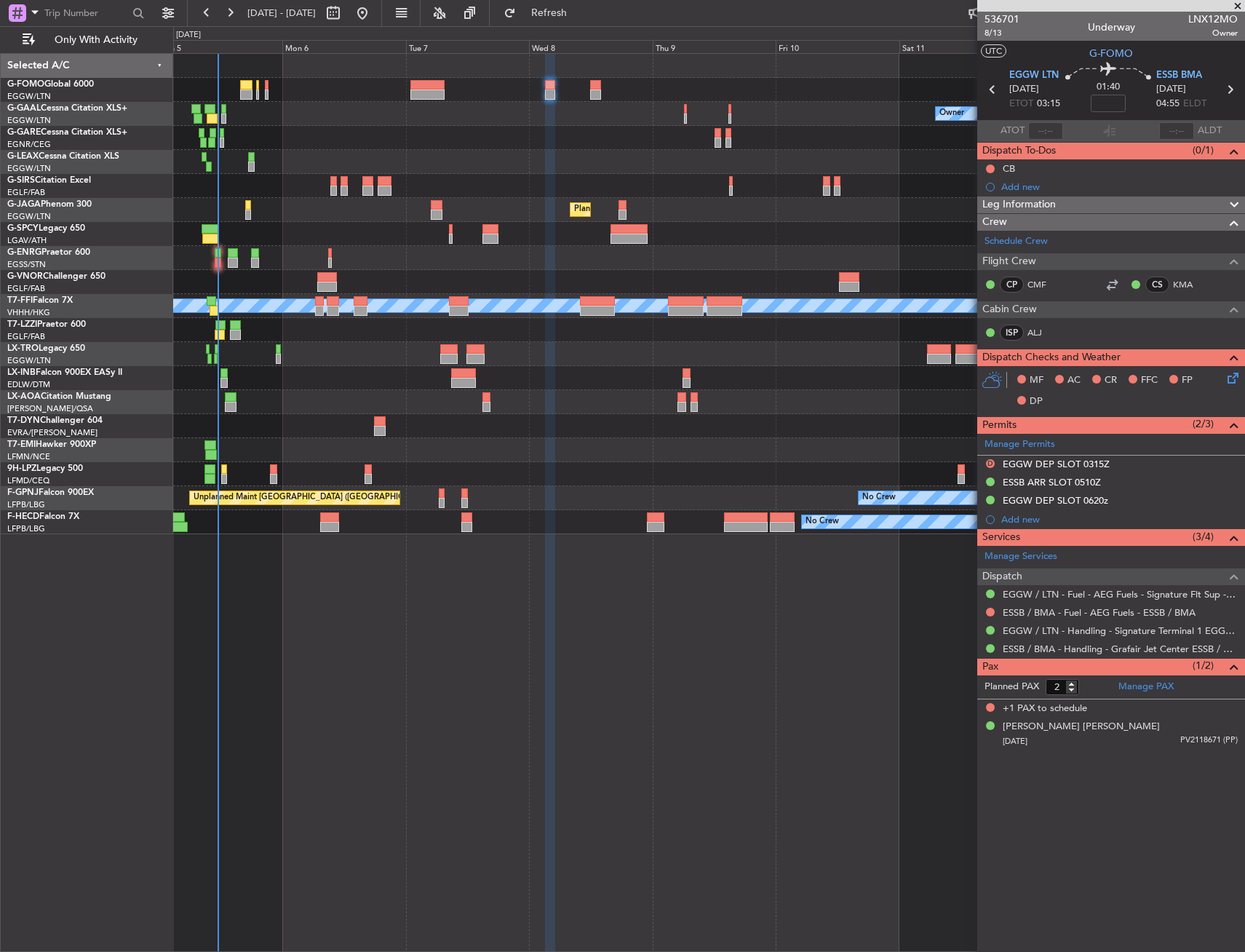
click at [588, 90] on div at bounding box center [708, 90] width 1071 height 24
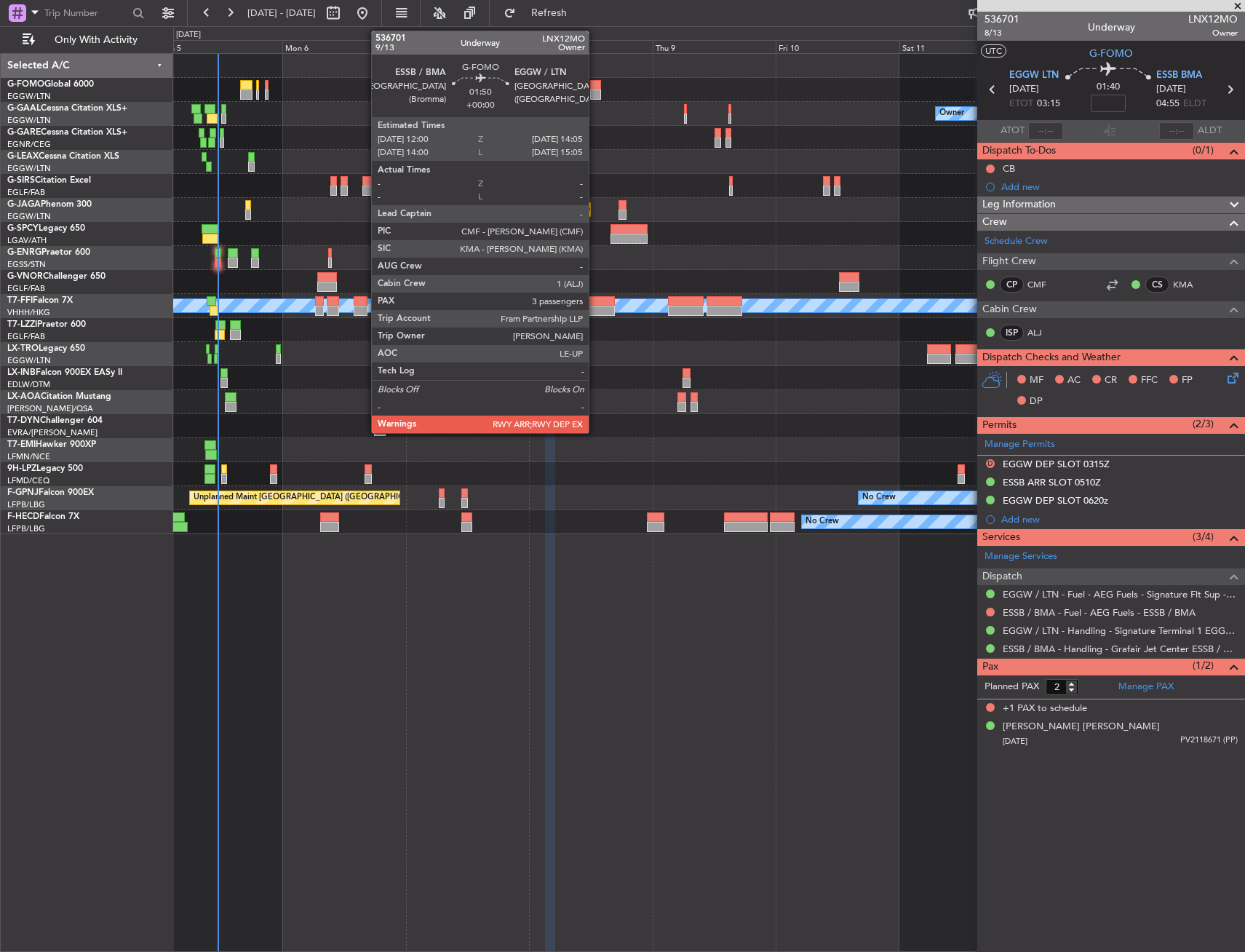
click at [595, 90] on div at bounding box center [596, 94] width 11 height 10
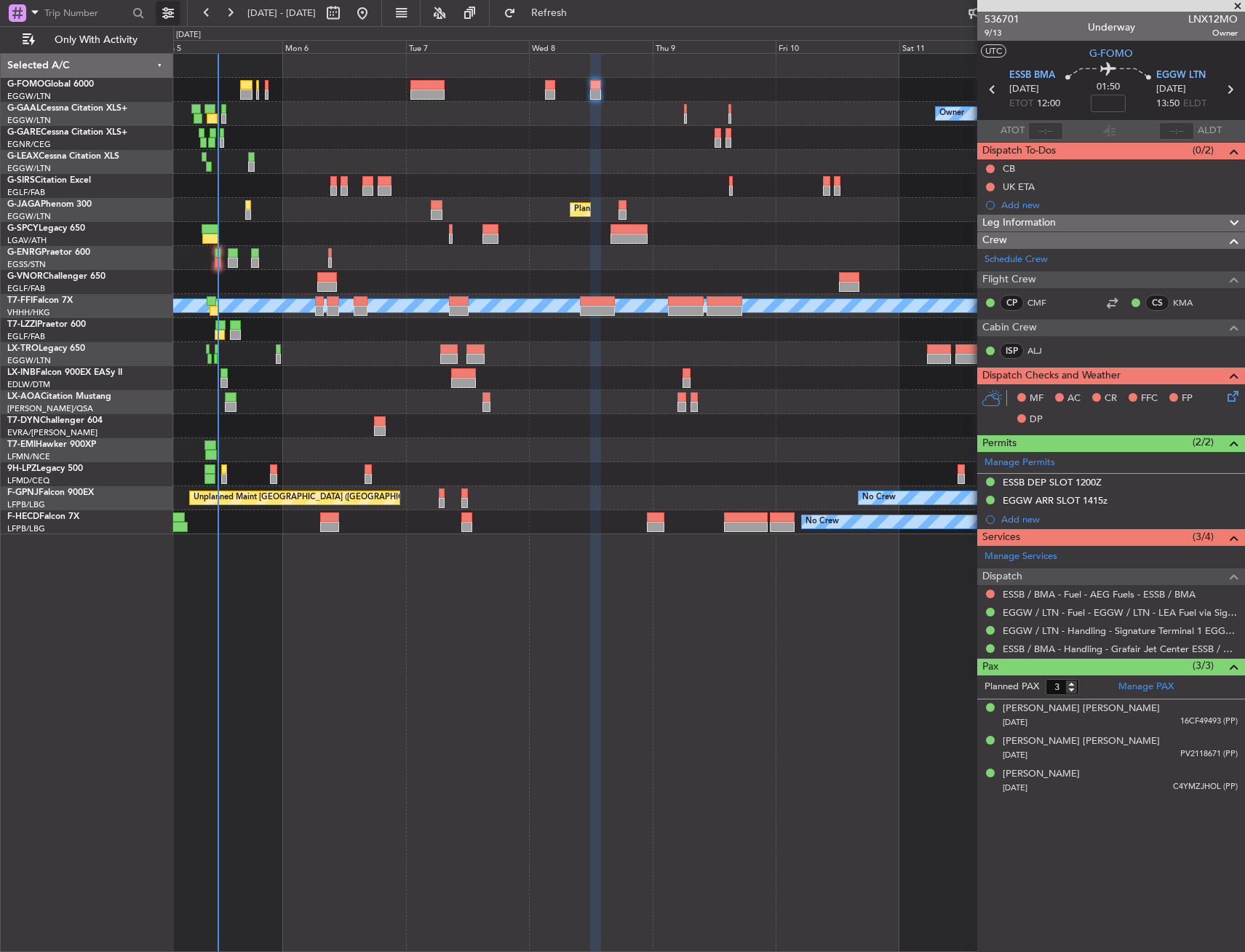
click at [168, 5] on button at bounding box center [168, 13] width 23 height 23
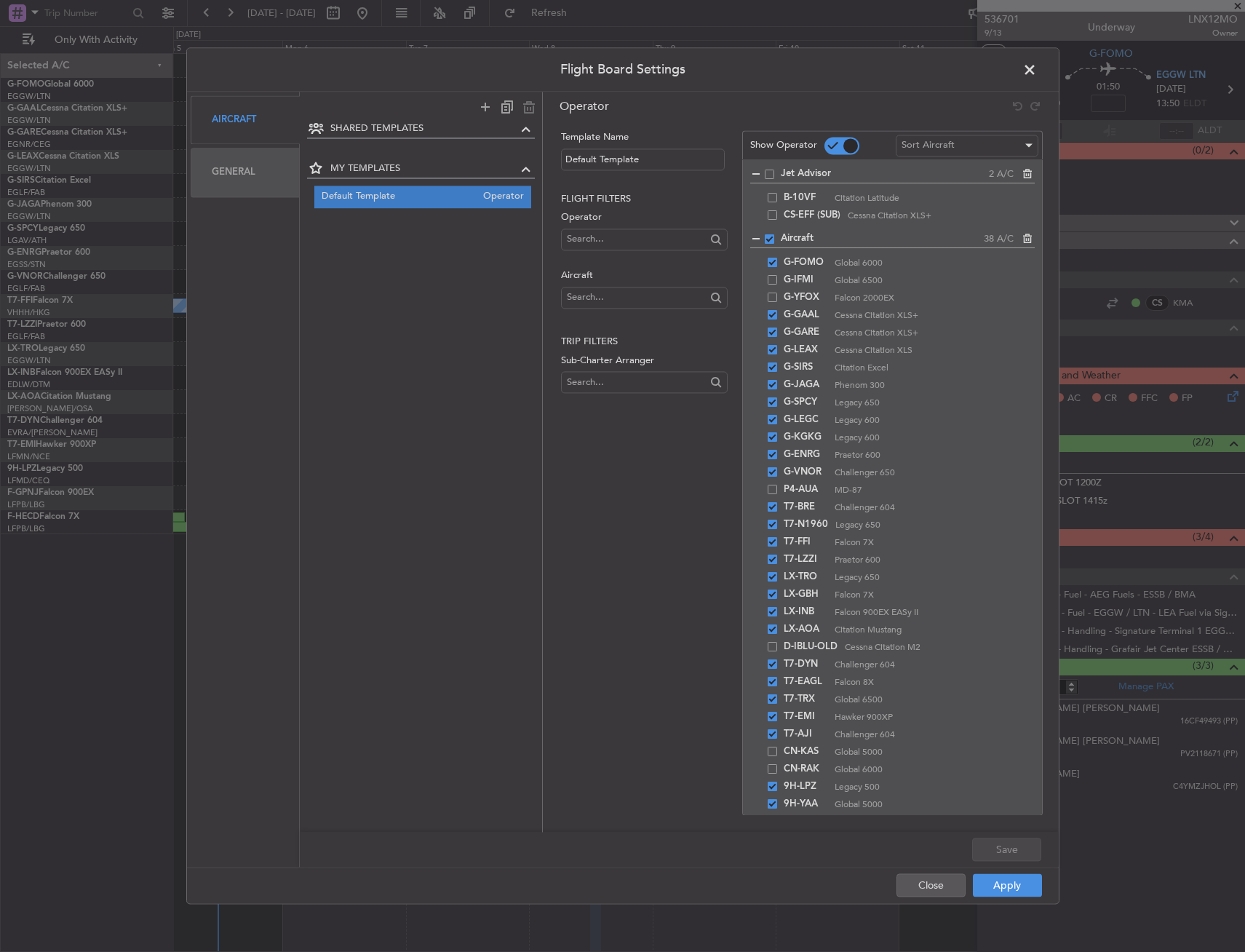
click at [245, 180] on div "General" at bounding box center [245, 173] width 110 height 49
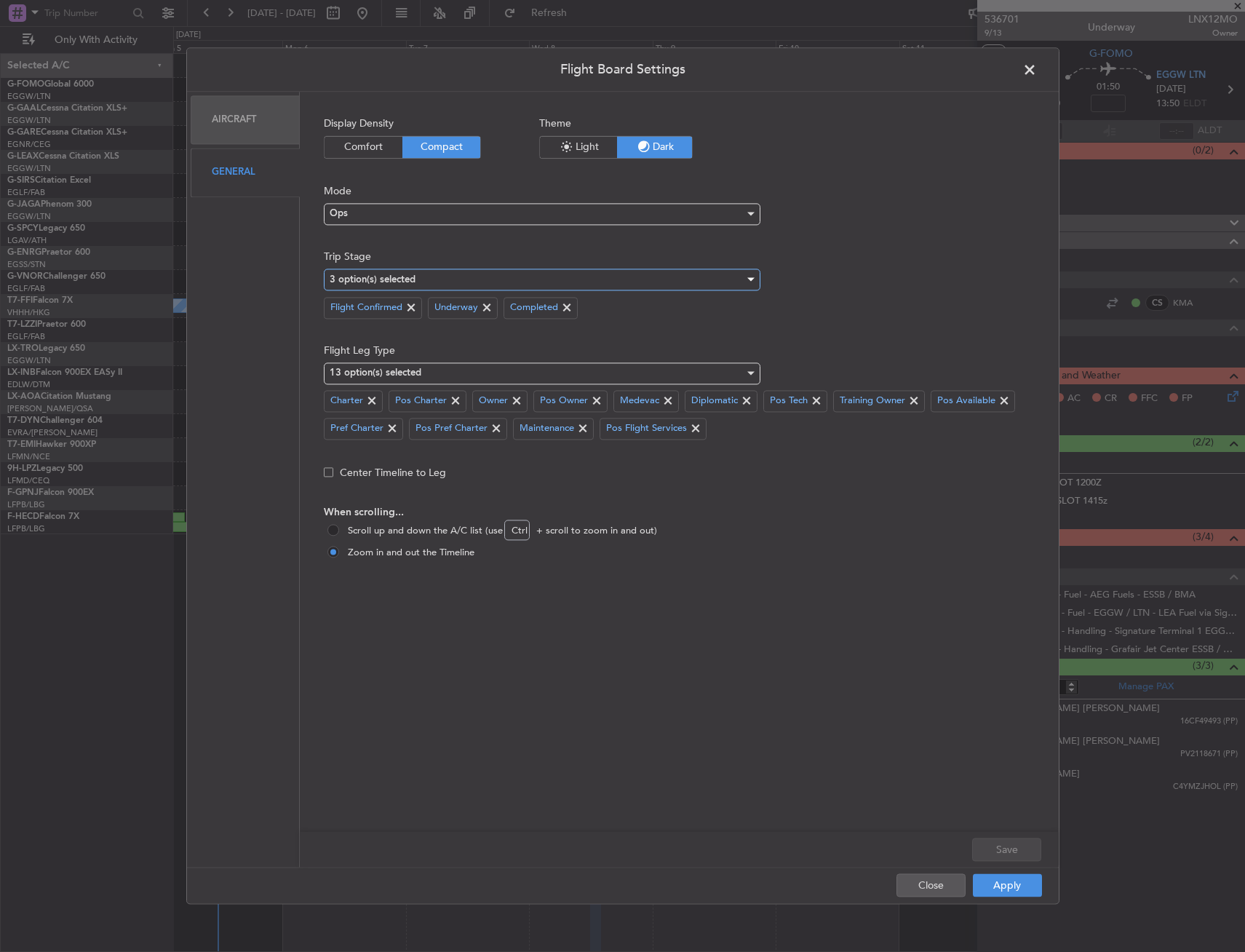
click at [386, 284] on mat-select-trigger "3 option(s) selected" at bounding box center [372, 280] width 86 height 9
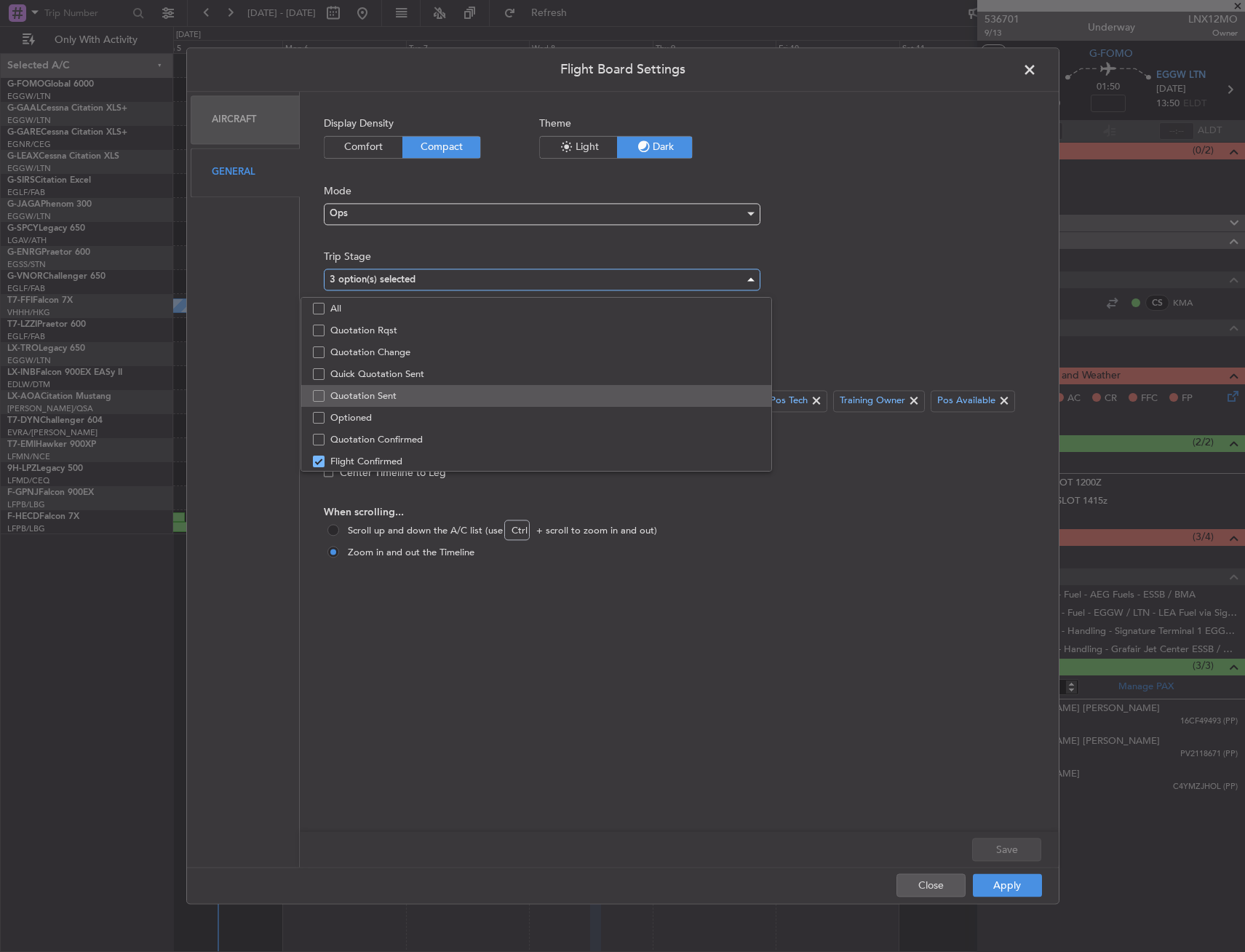
scroll to position [45, 0]
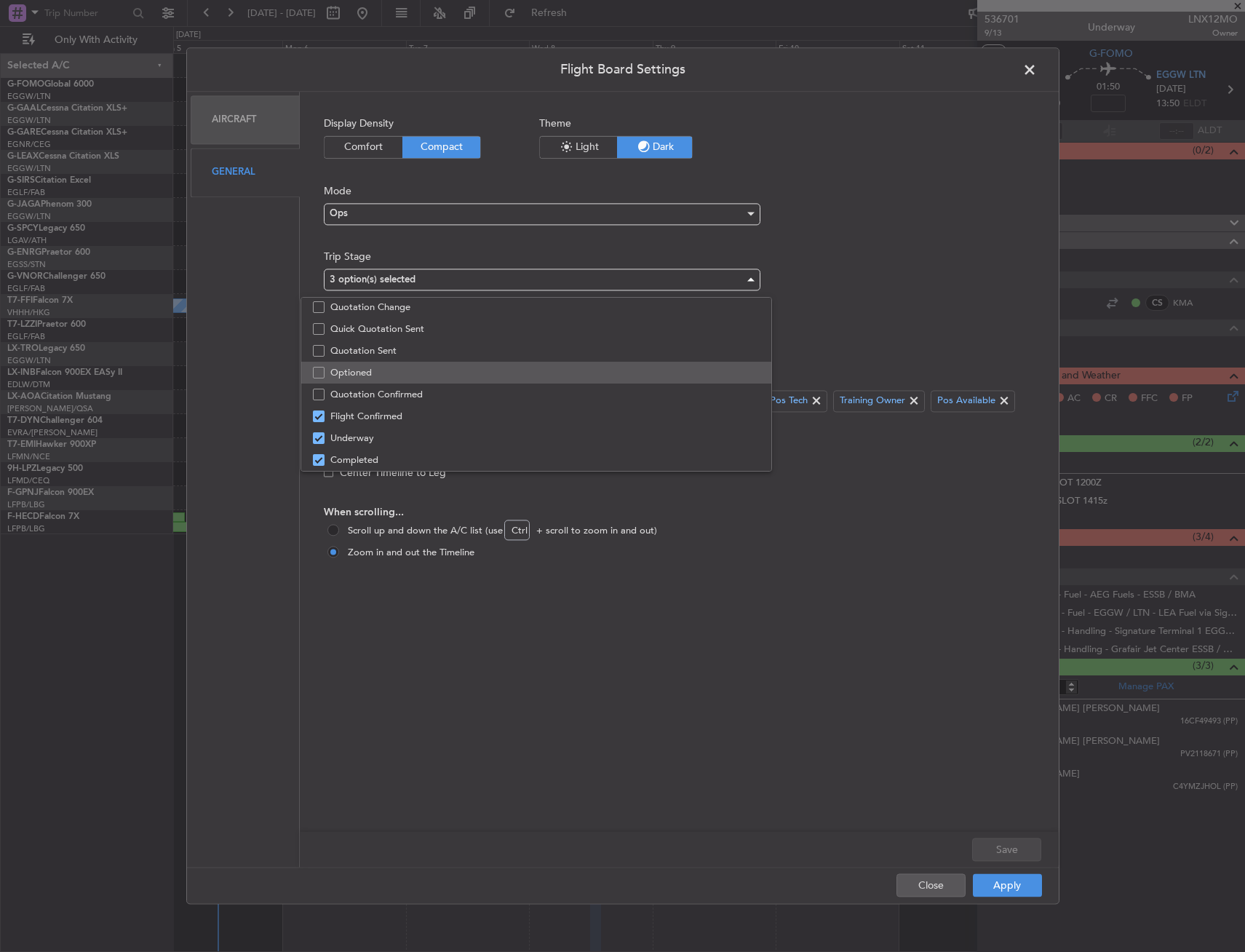
click at [316, 370] on mat-pseudo-checkbox at bounding box center [319, 372] width 12 height 12
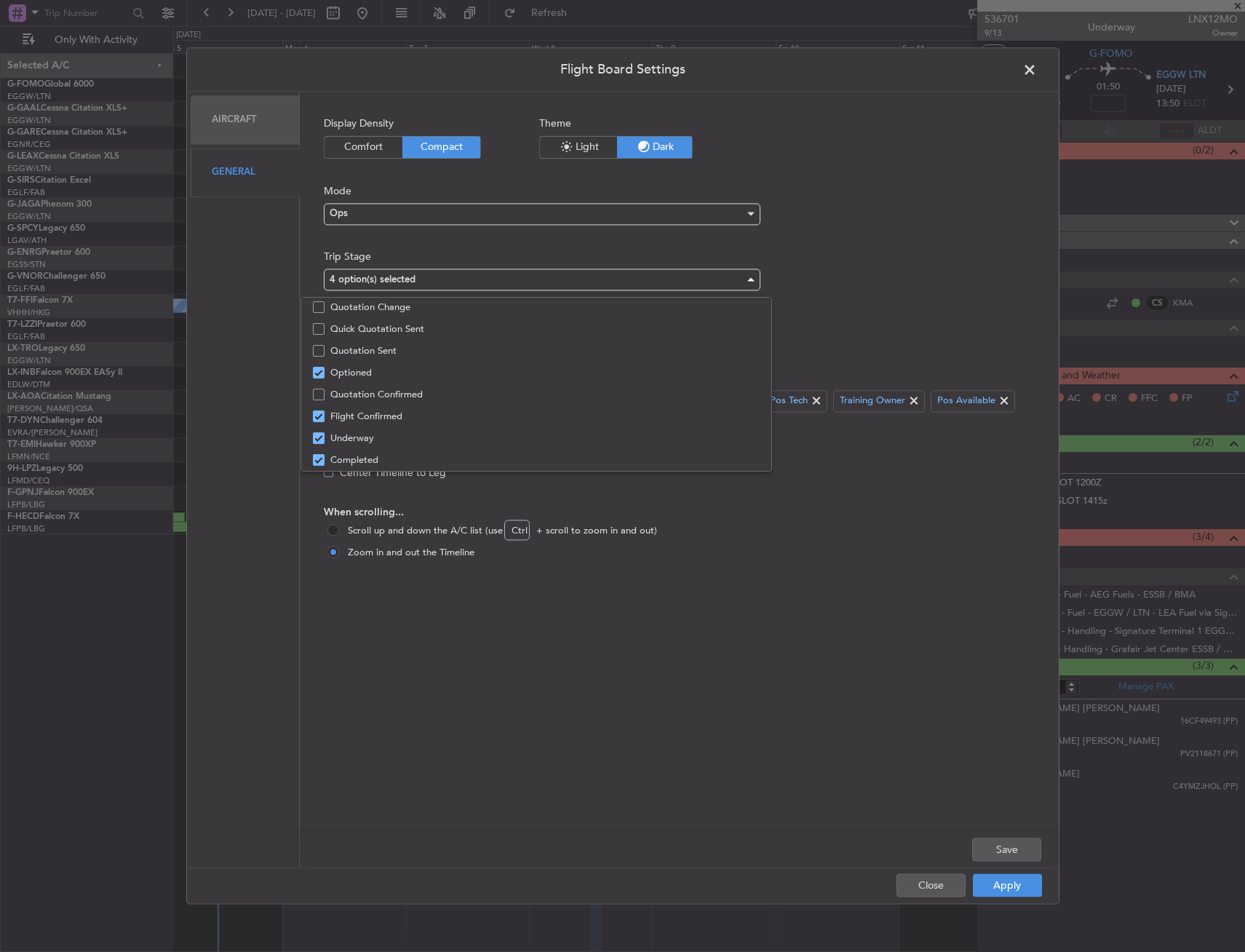
click at [1012, 883] on div at bounding box center [622, 476] width 1245 height 952
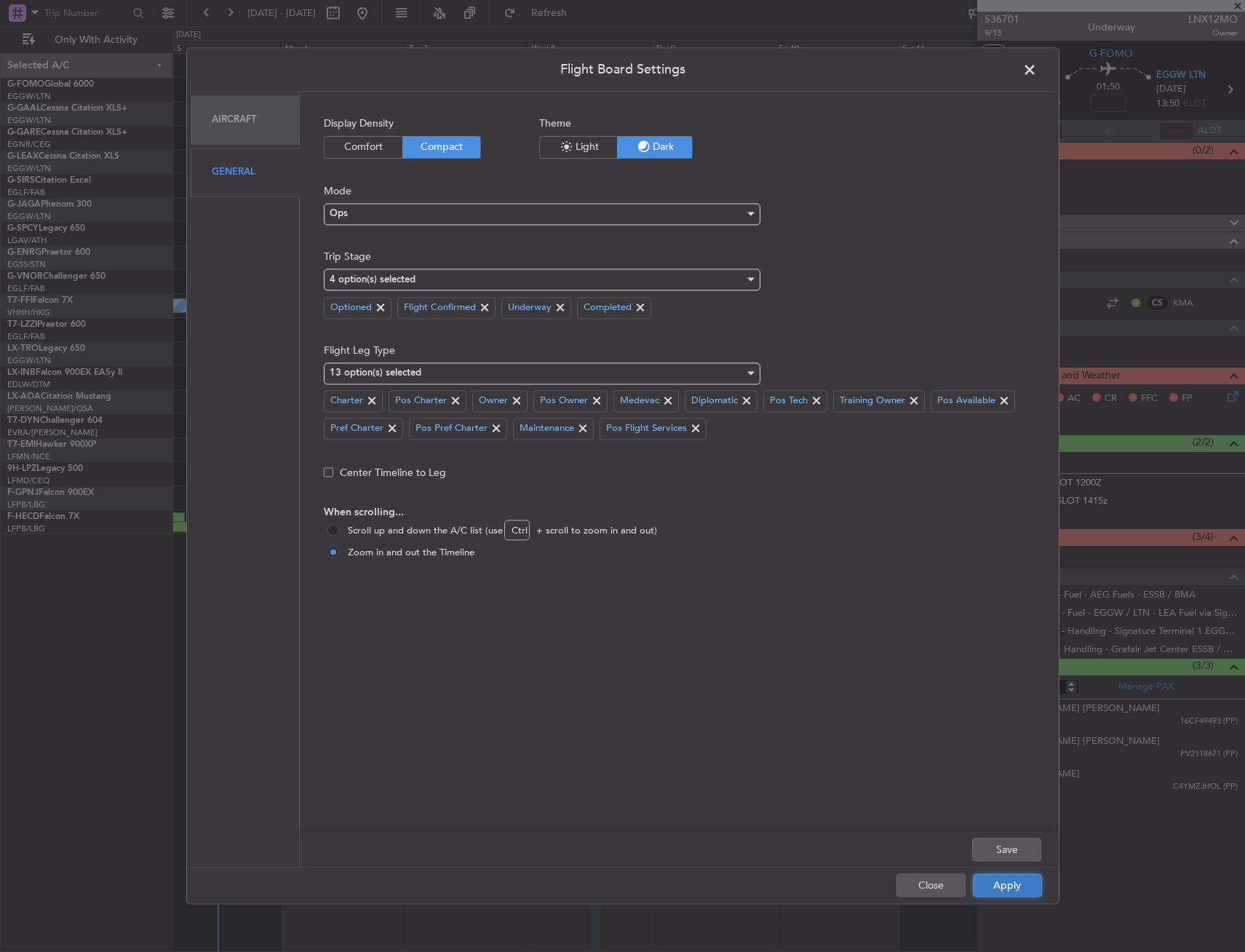
click at [1014, 892] on button "Apply" at bounding box center [1007, 886] width 69 height 23
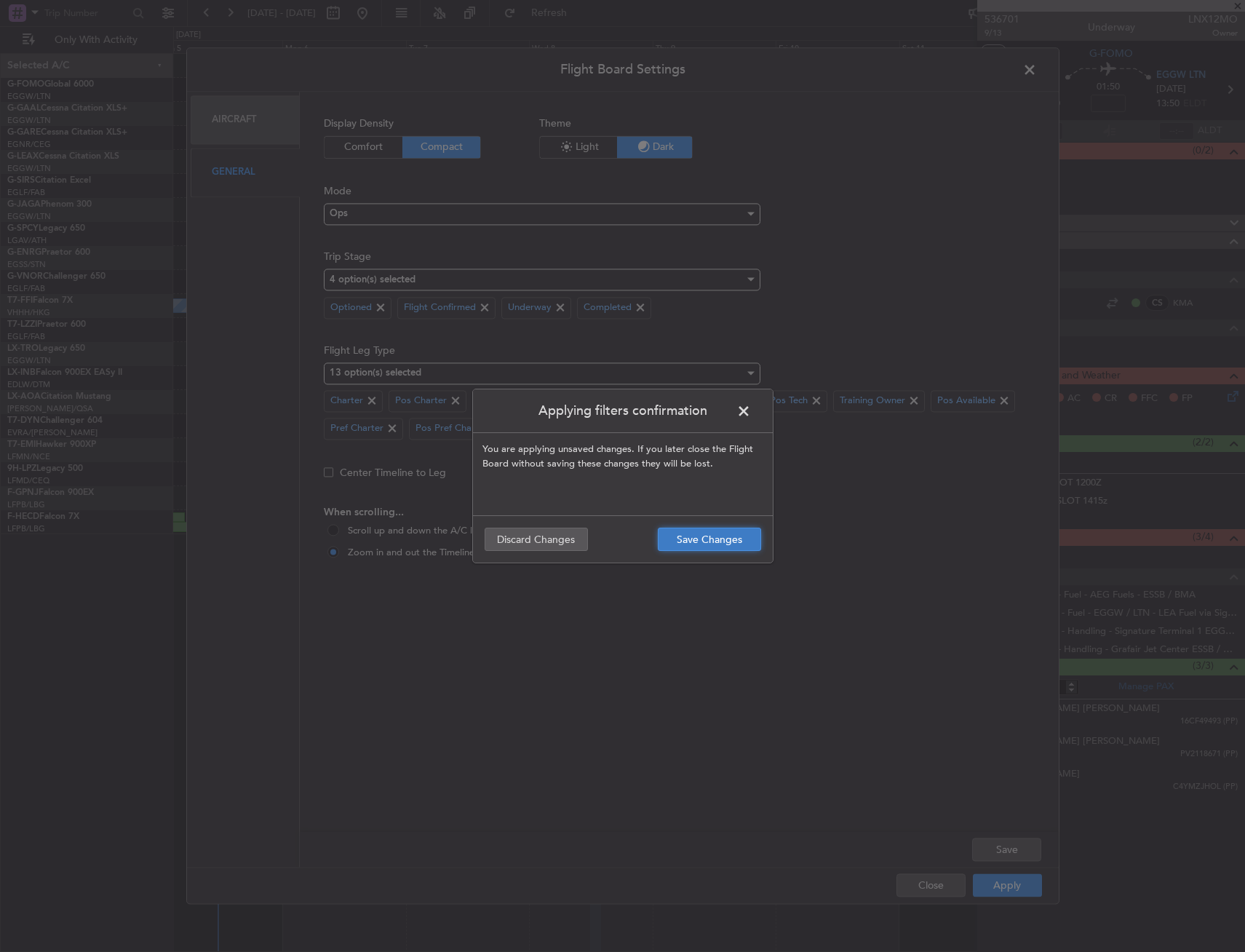
click at [735, 546] on button "Save Changes" at bounding box center [709, 539] width 104 height 23
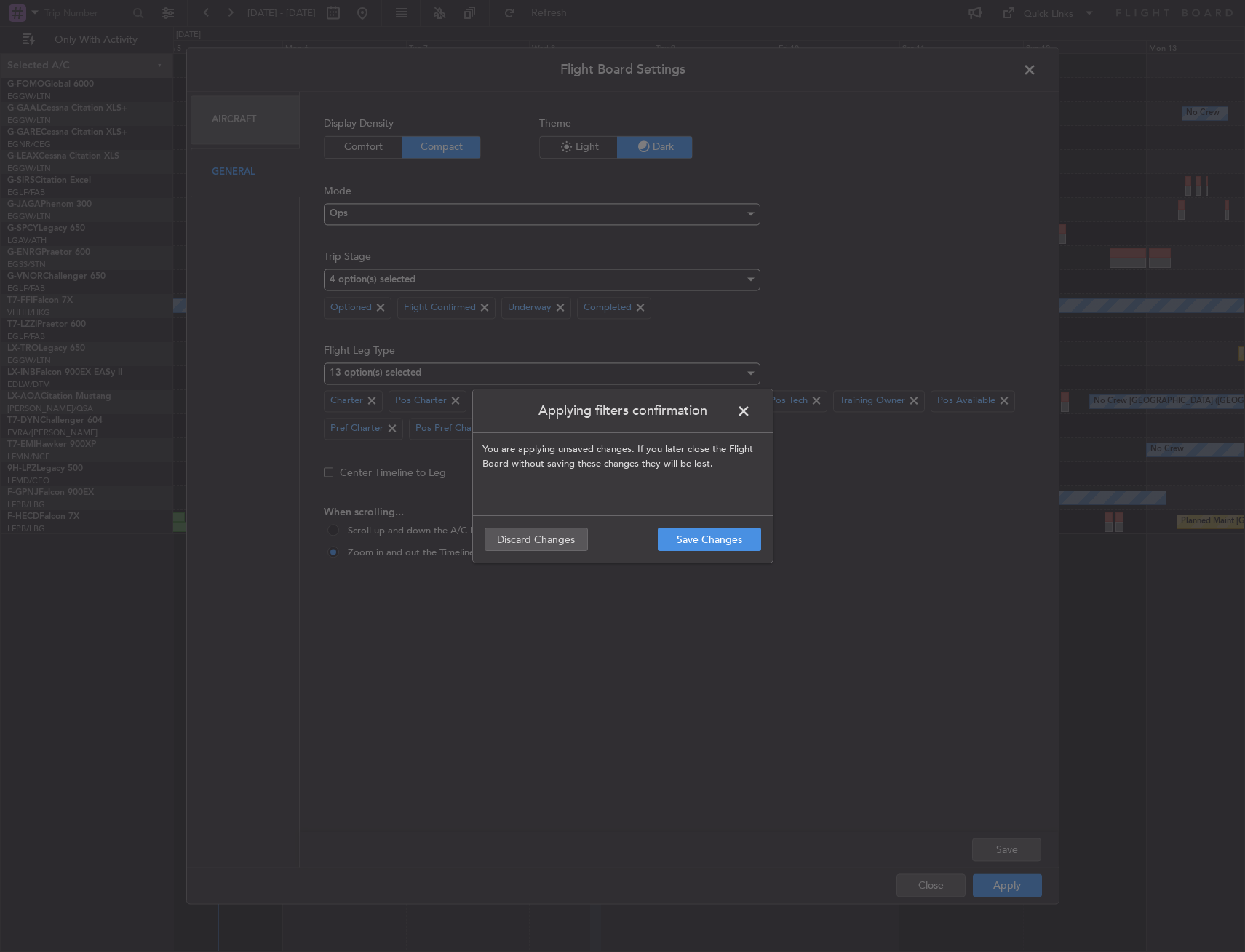
type input "0"
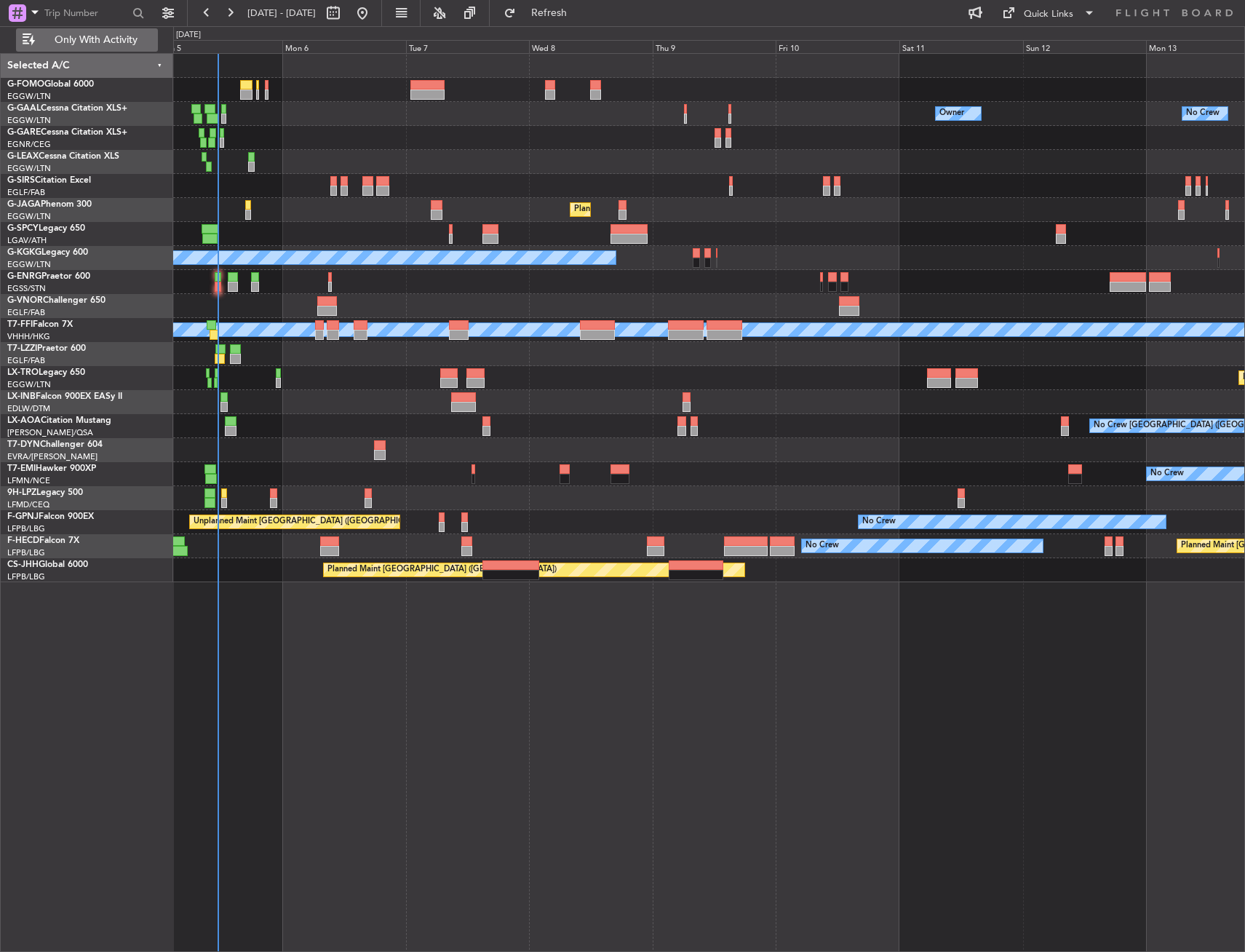
click at [125, 44] on span "Only With Activity" at bounding box center [96, 40] width 116 height 10
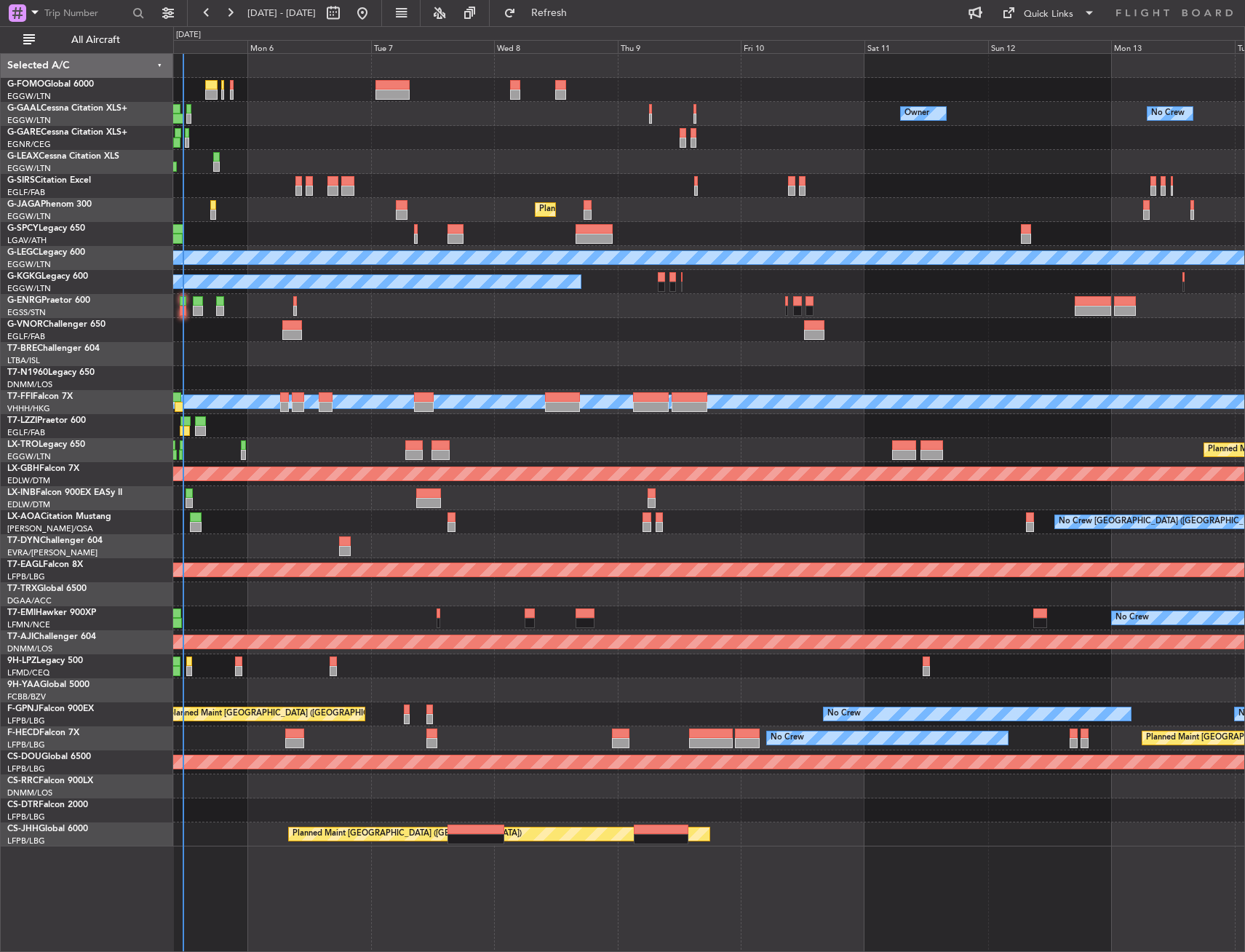
click at [295, 364] on div at bounding box center [708, 354] width 1071 height 24
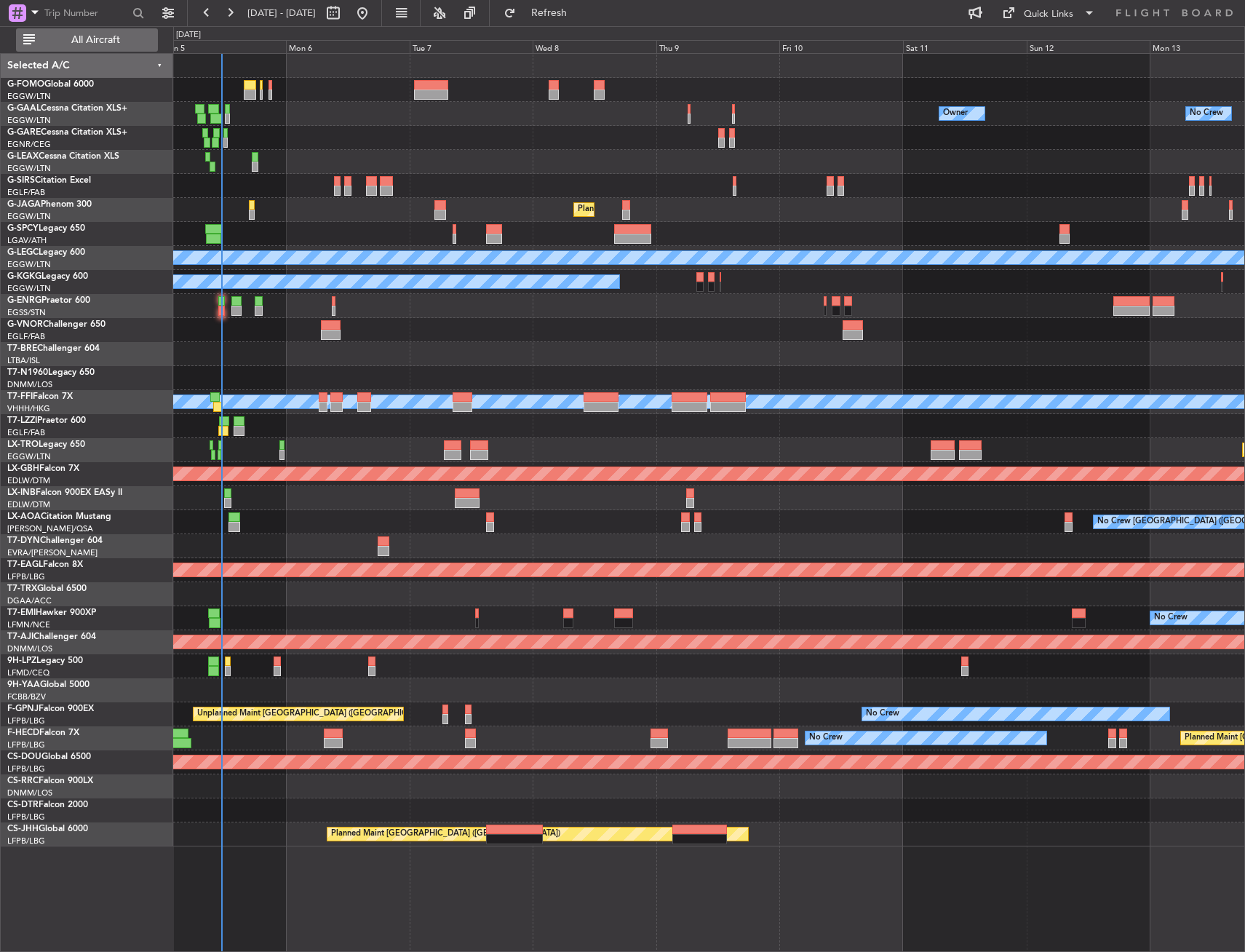
click at [127, 44] on span "All Aircraft" at bounding box center [96, 40] width 116 height 10
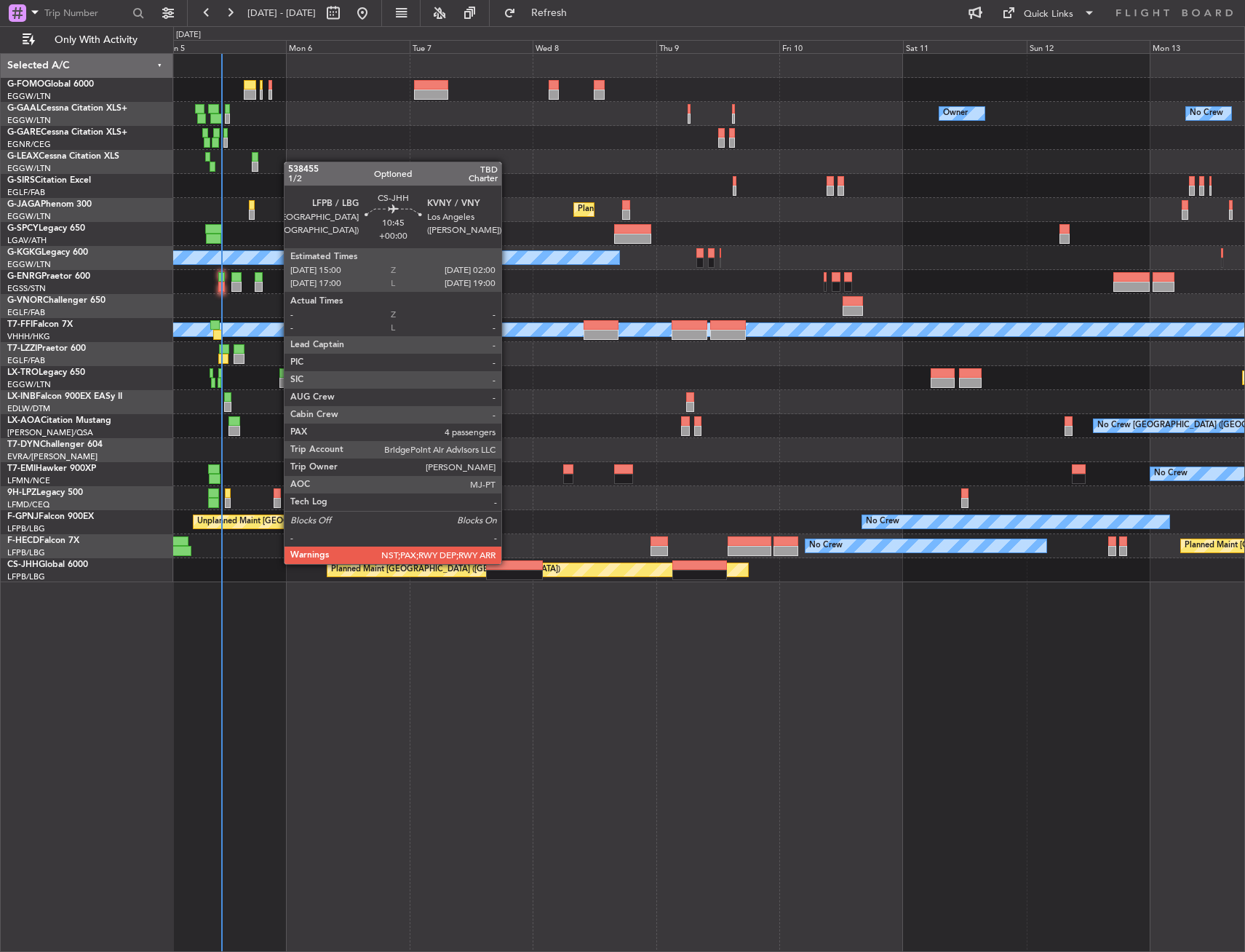
click at [508, 562] on div at bounding box center [514, 565] width 57 height 10
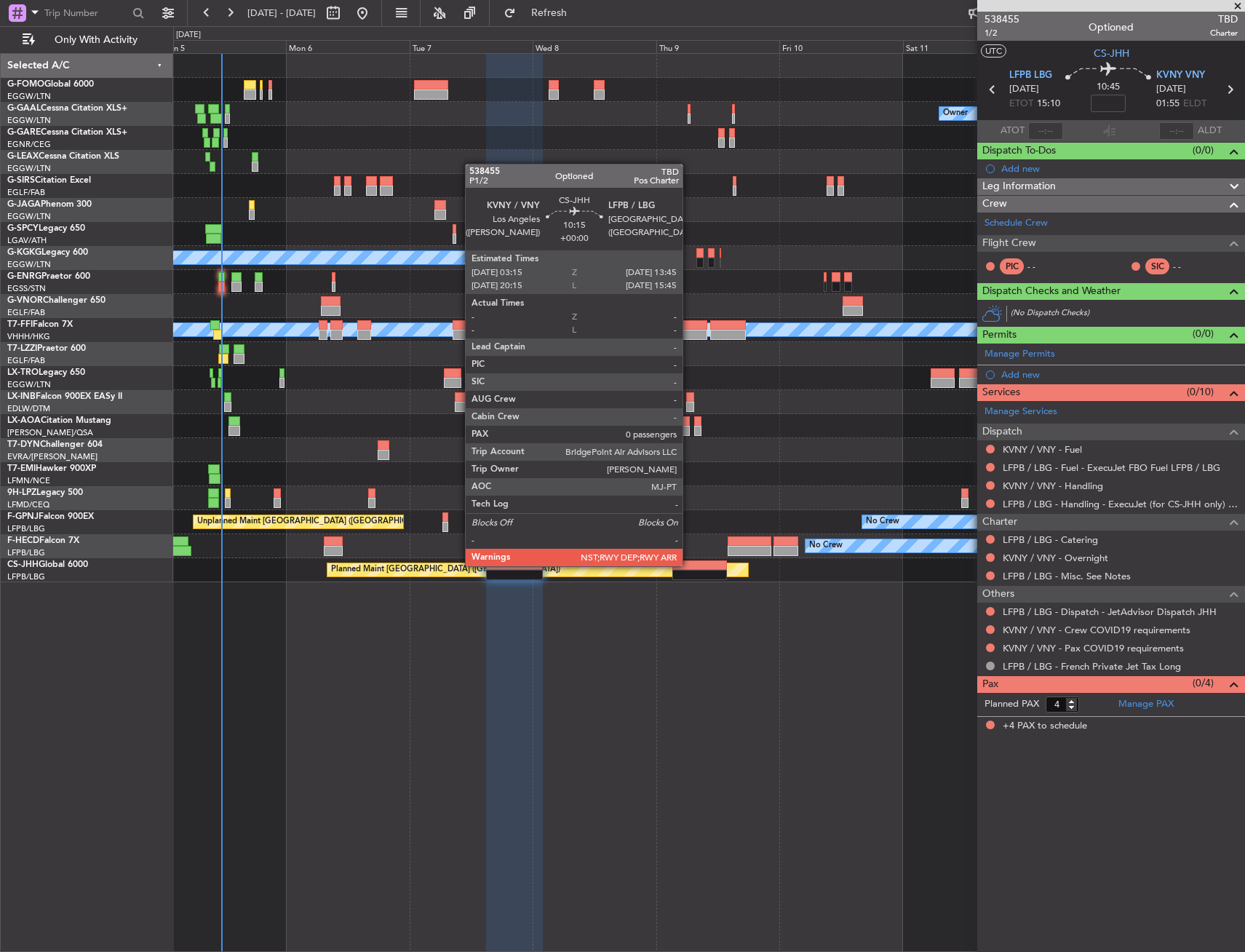
click at [690, 565] on div at bounding box center [700, 565] width 55 height 10
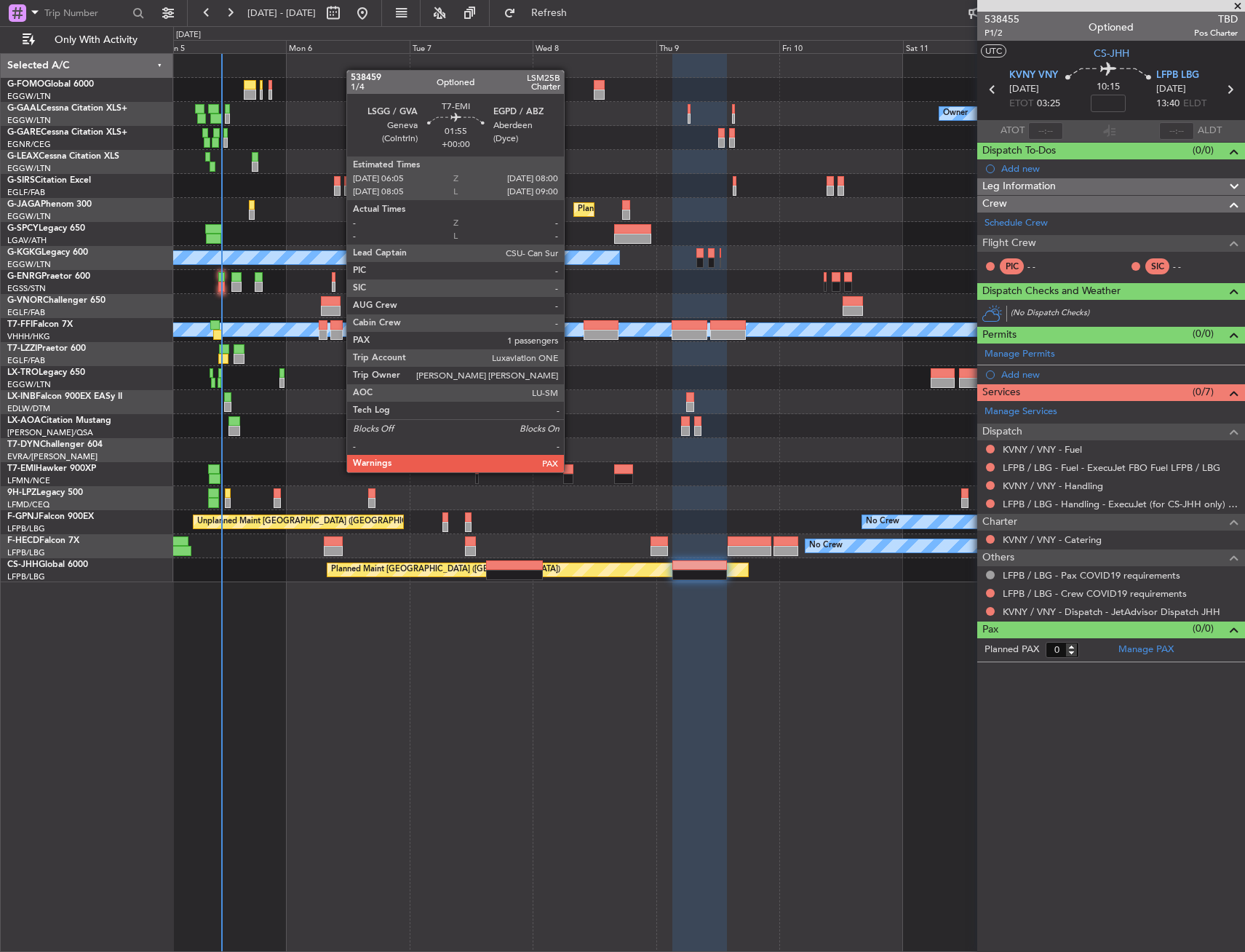
click at [570, 471] on div at bounding box center [568, 469] width 10 height 10
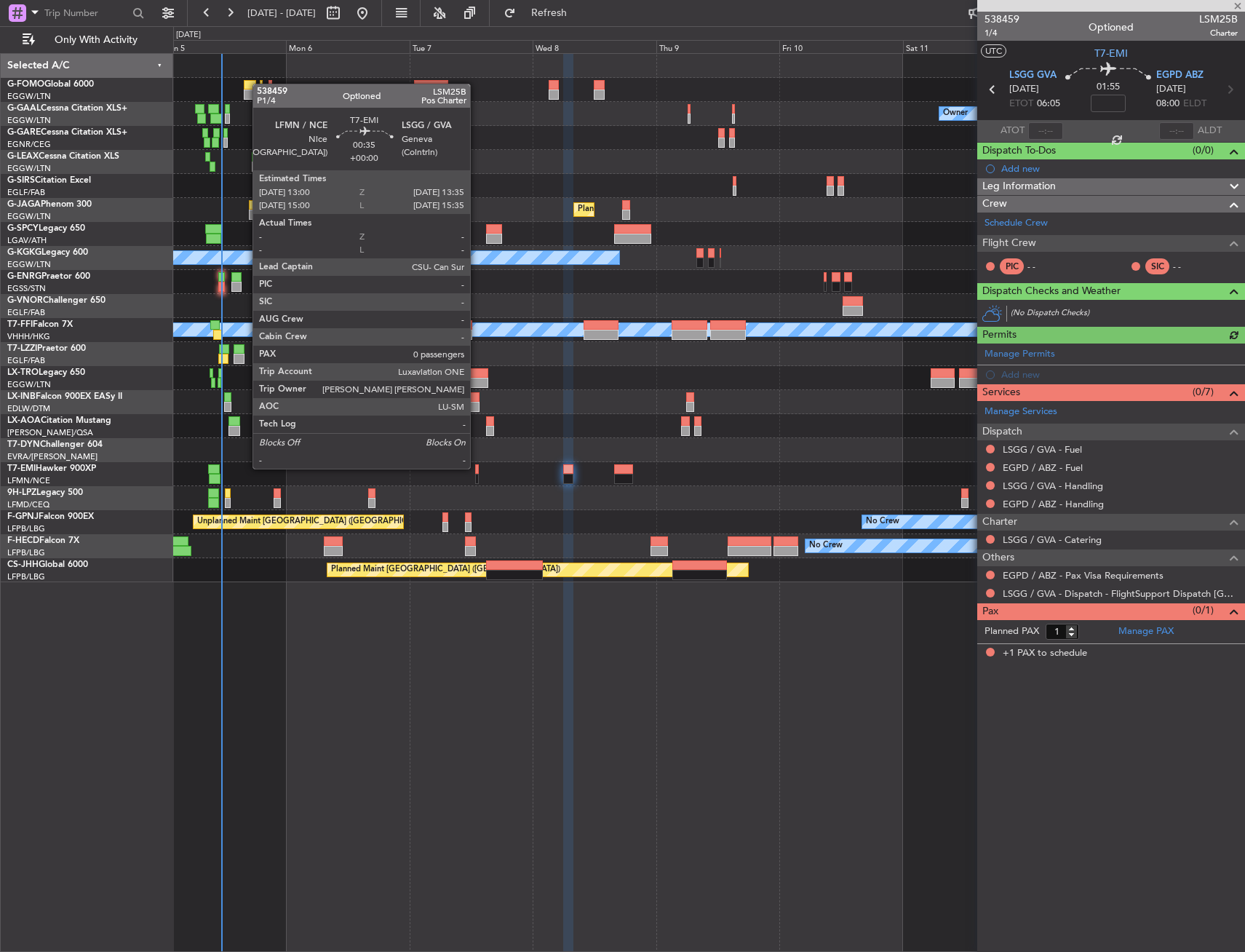
click at [477, 467] on div at bounding box center [477, 469] width 4 height 10
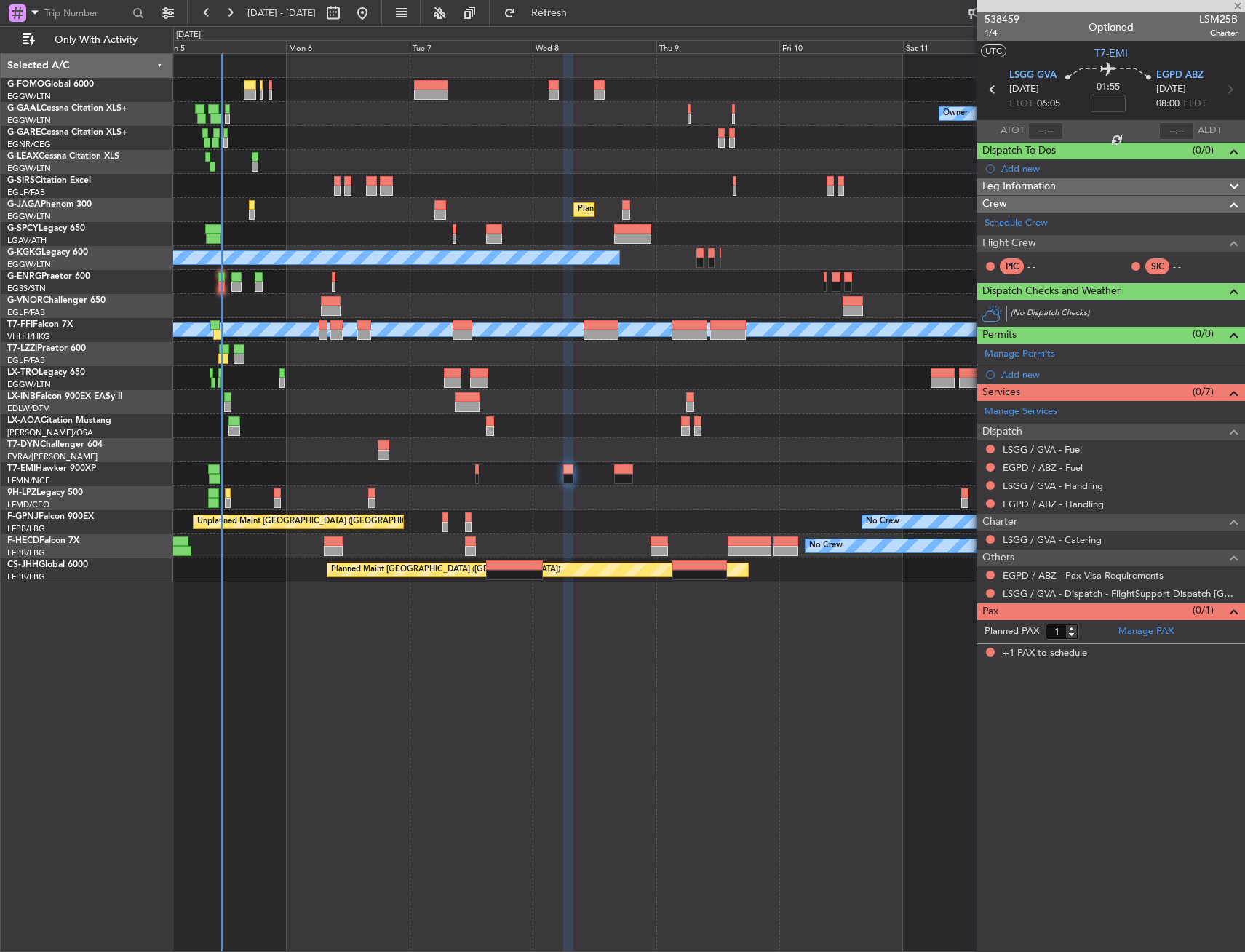
type input "0"
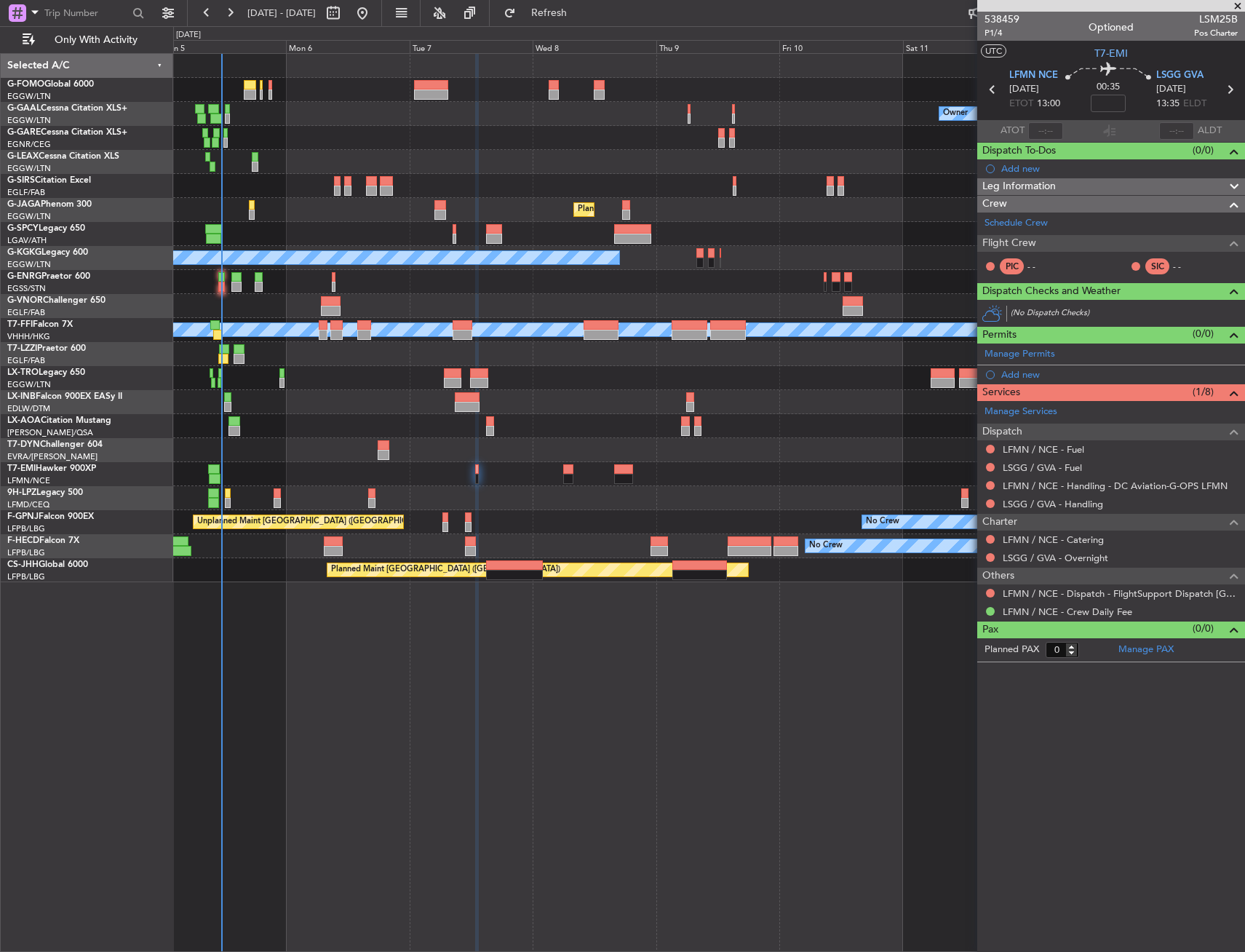
click at [340, 679] on div "No Crew Owner Owner Planned Maint [GEOGRAPHIC_DATA] ([GEOGRAPHIC_DATA]) Planned…" at bounding box center [709, 502] width 1072 height 899
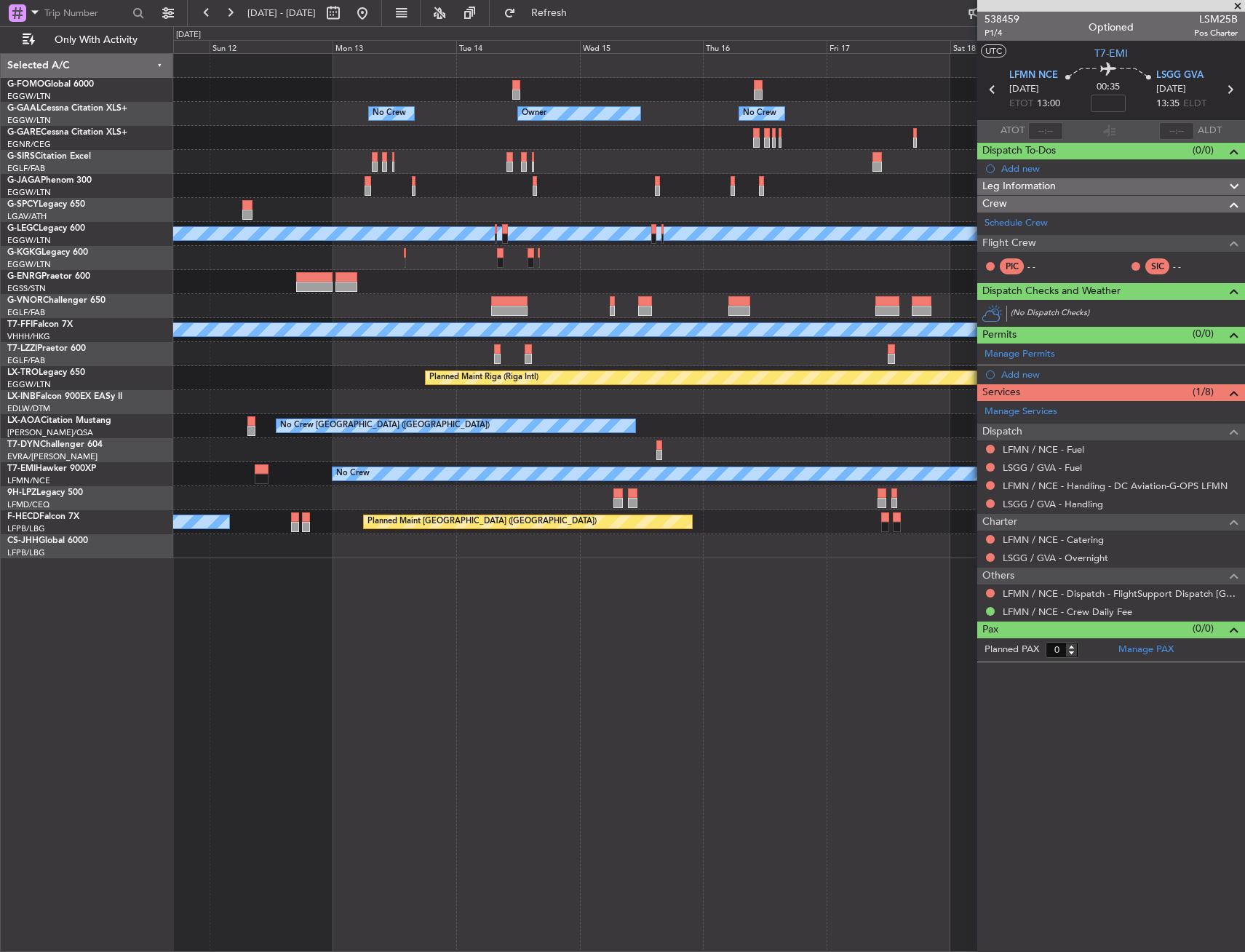
click at [342, 601] on div "No Crew Owner Owner No Crew Owner Owner Planned Maint [GEOGRAPHIC_DATA] ([GEOGR…" at bounding box center [709, 502] width 1072 height 899
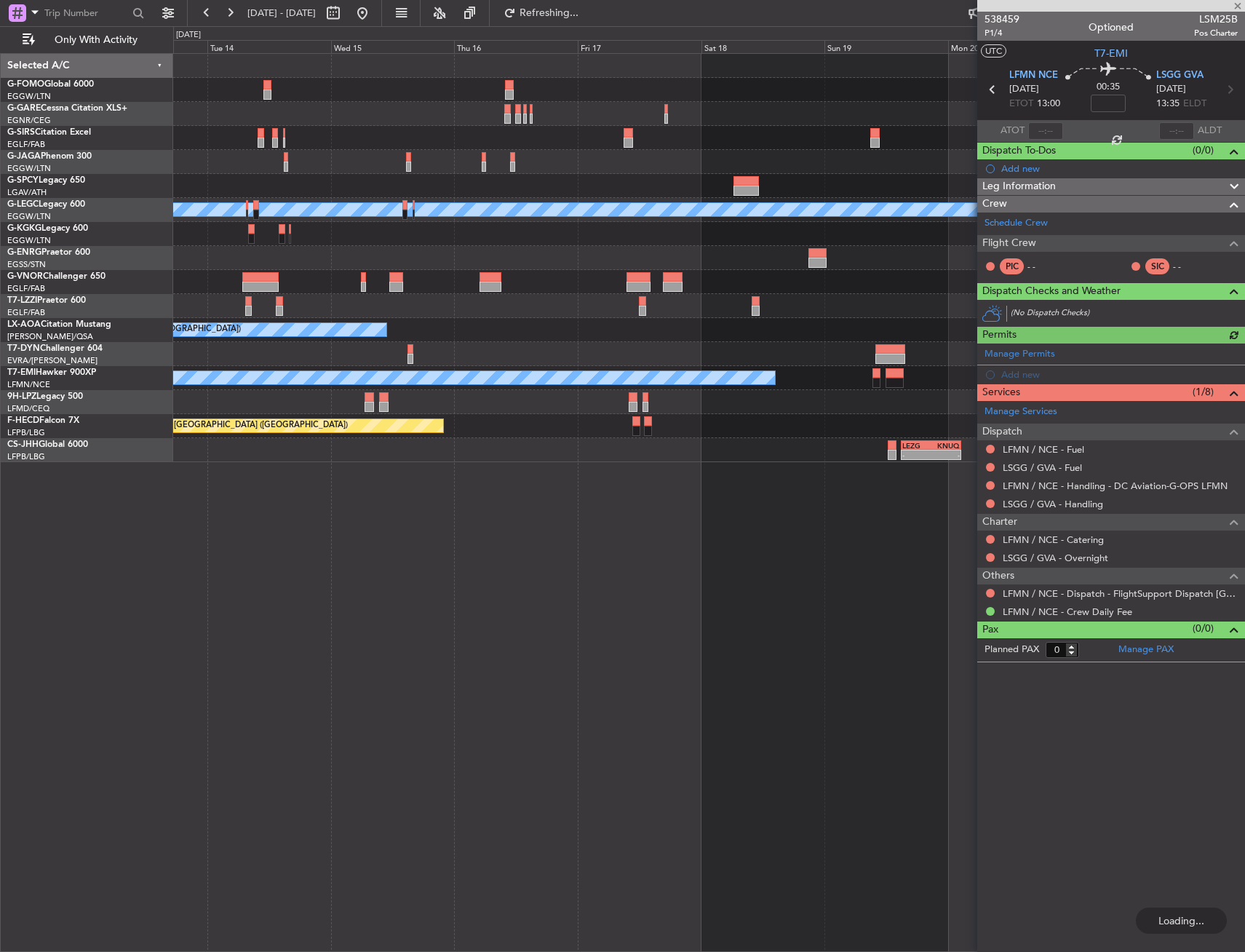
click at [238, 548] on div "Planned Maint Oxford ([GEOGRAPHIC_DATA]) A/C Unavailable [GEOGRAPHIC_DATA] ([GE…" at bounding box center [709, 502] width 1072 height 899
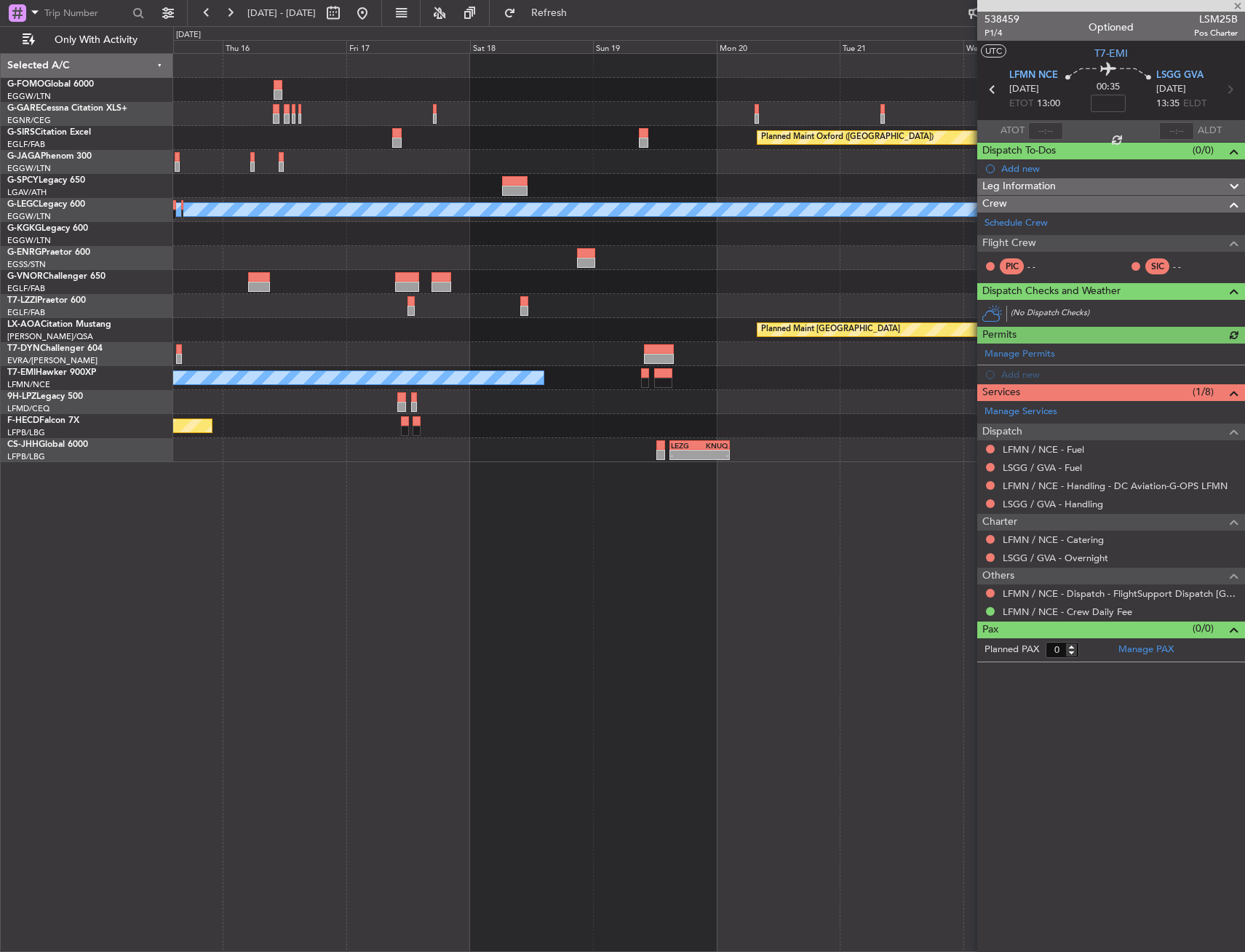
click at [202, 545] on div "Planned Maint Oxford ([GEOGRAPHIC_DATA]) A/C Unavailable [GEOGRAPHIC_DATA] ([GE…" at bounding box center [709, 502] width 1072 height 899
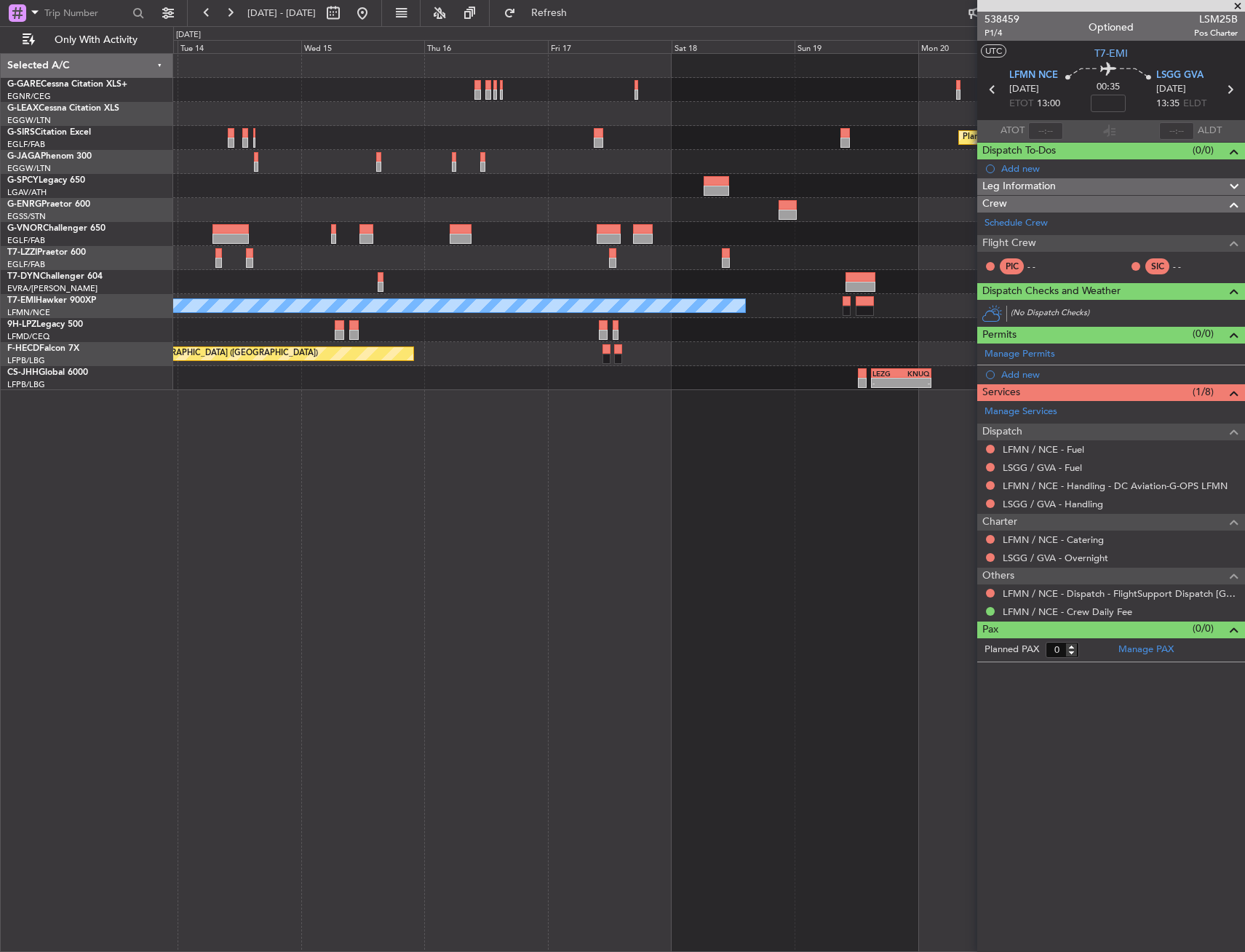
click at [713, 457] on div "Planned Maint Oxford ([GEOGRAPHIC_DATA]) A/C Unavailable [GEOGRAPHIC_DATA] ([GE…" at bounding box center [709, 502] width 1072 height 899
click at [773, 430] on div "Planned Maint Oxford ([GEOGRAPHIC_DATA]) A/C Unavailable [GEOGRAPHIC_DATA] ([GE…" at bounding box center [709, 502] width 1072 height 899
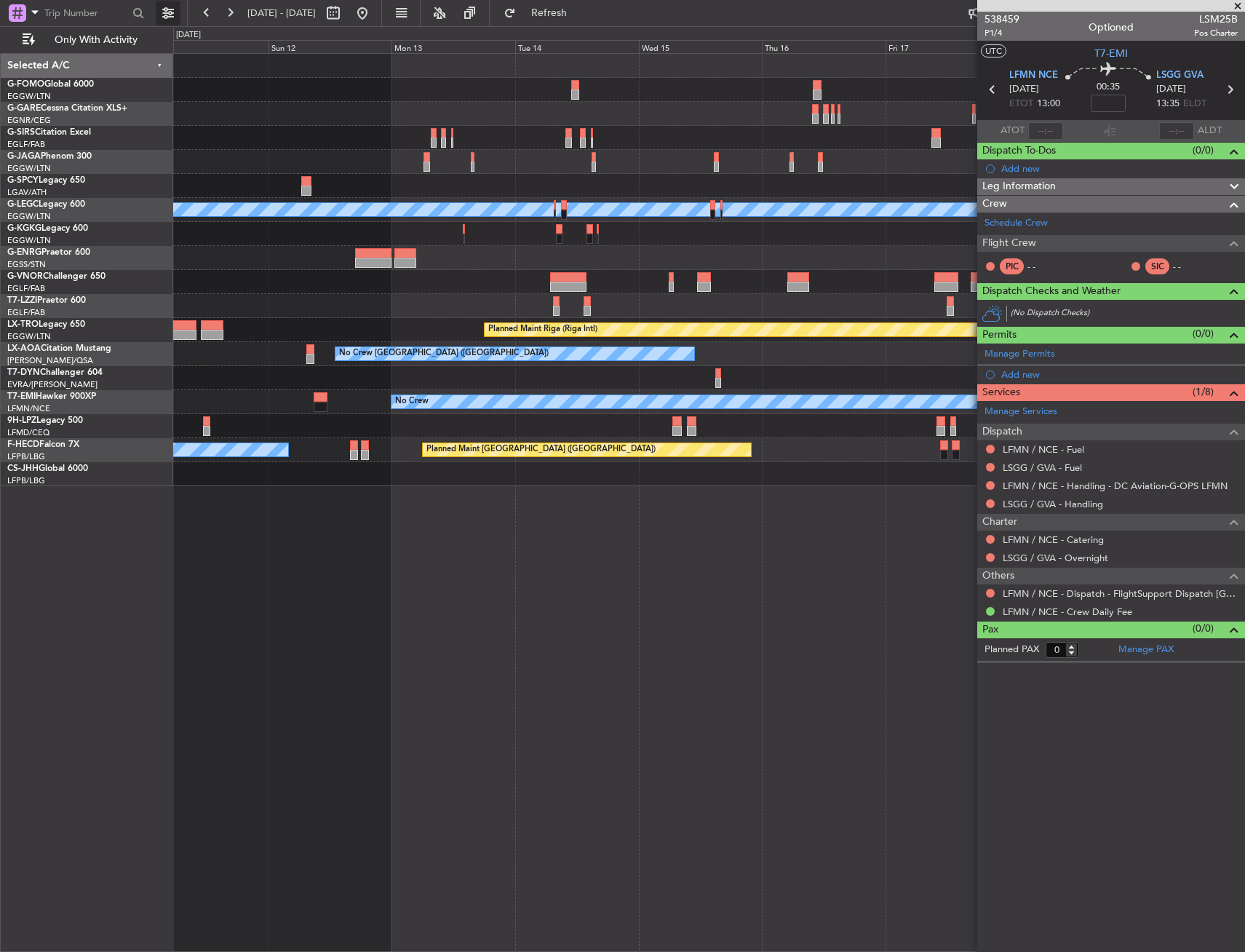
click at [158, 18] on button at bounding box center [168, 13] width 23 height 23
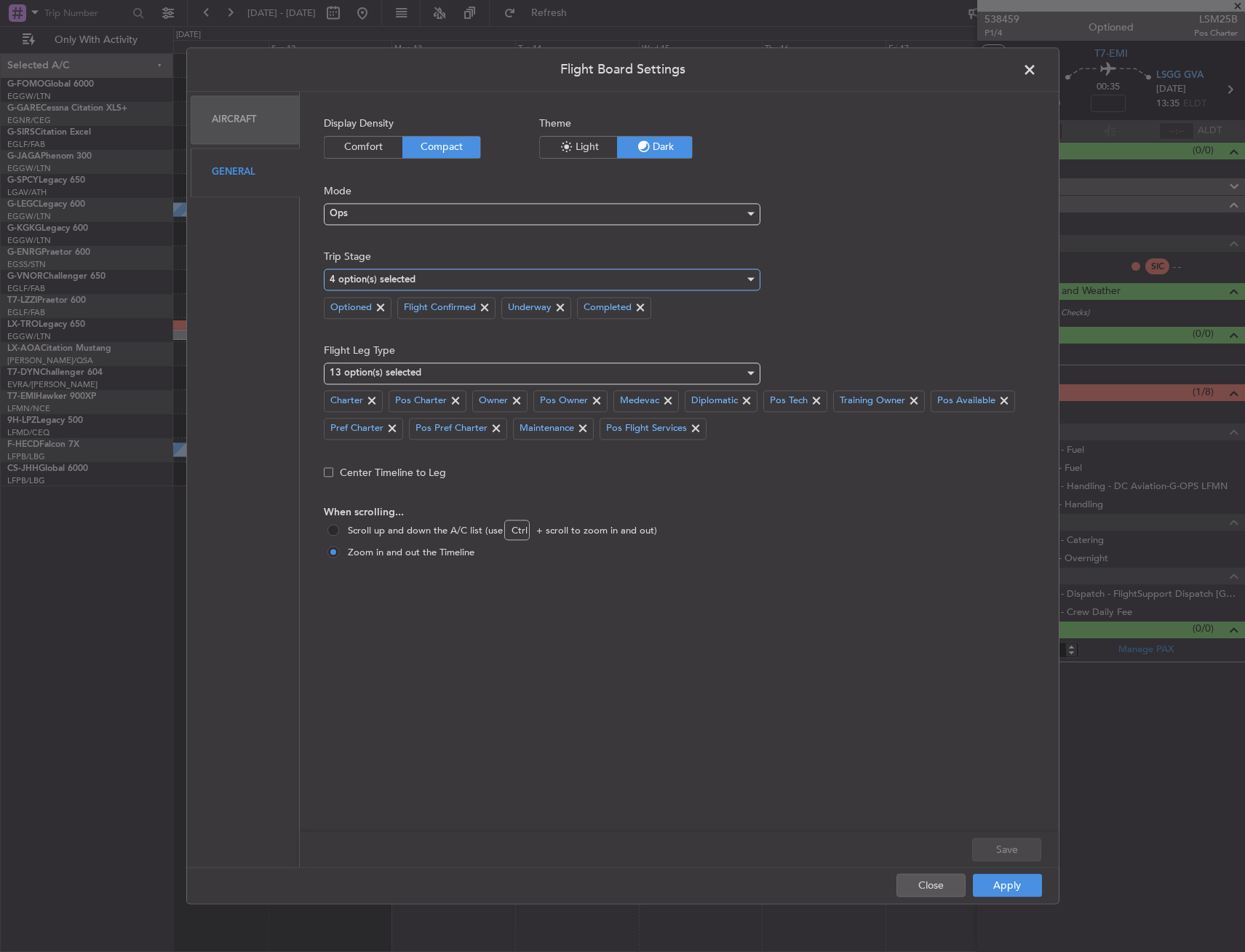
click at [429, 277] on div "4 option(s) selected" at bounding box center [537, 280] width 414 height 22
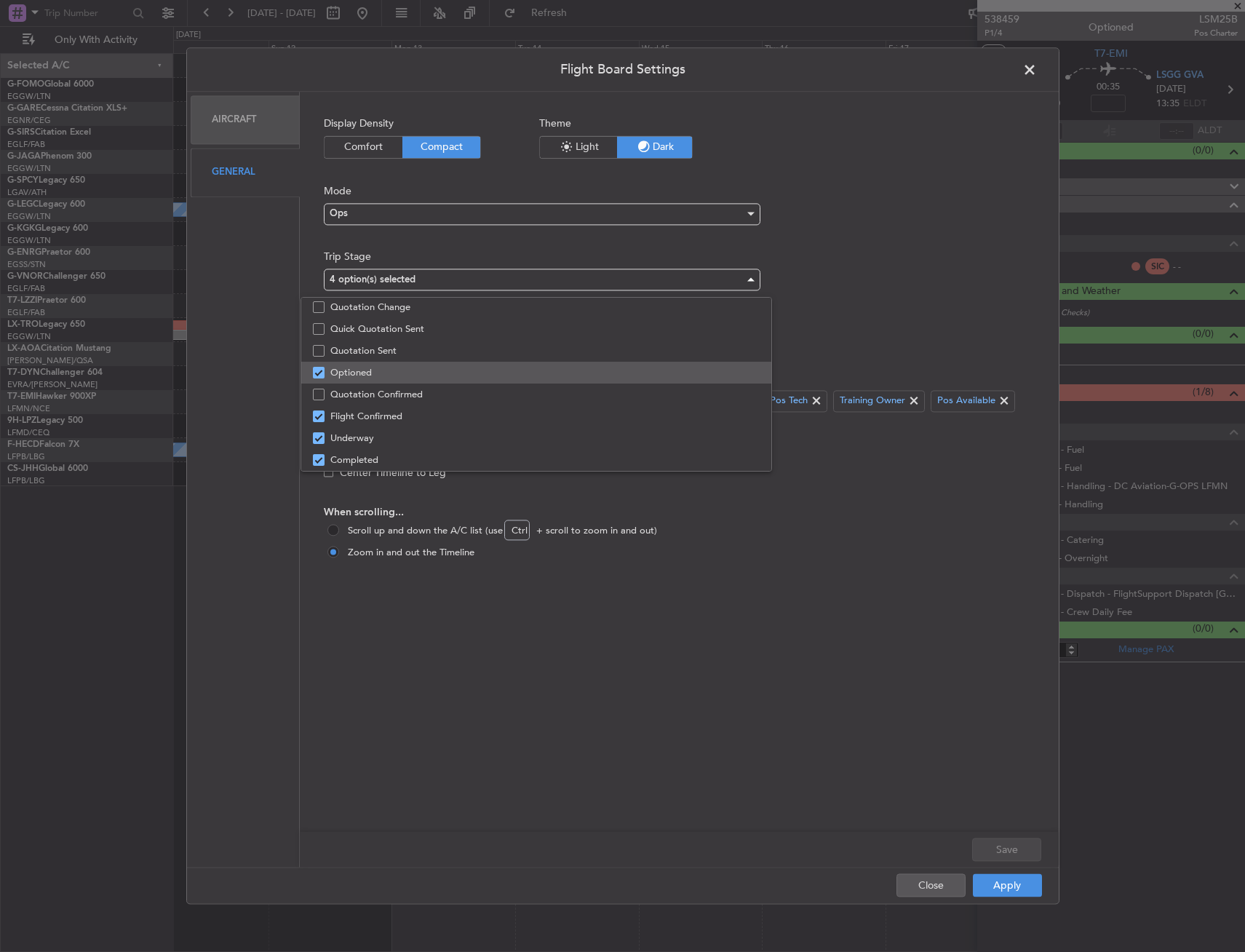
click at [345, 369] on span "Optioned" at bounding box center [545, 372] width 429 height 22
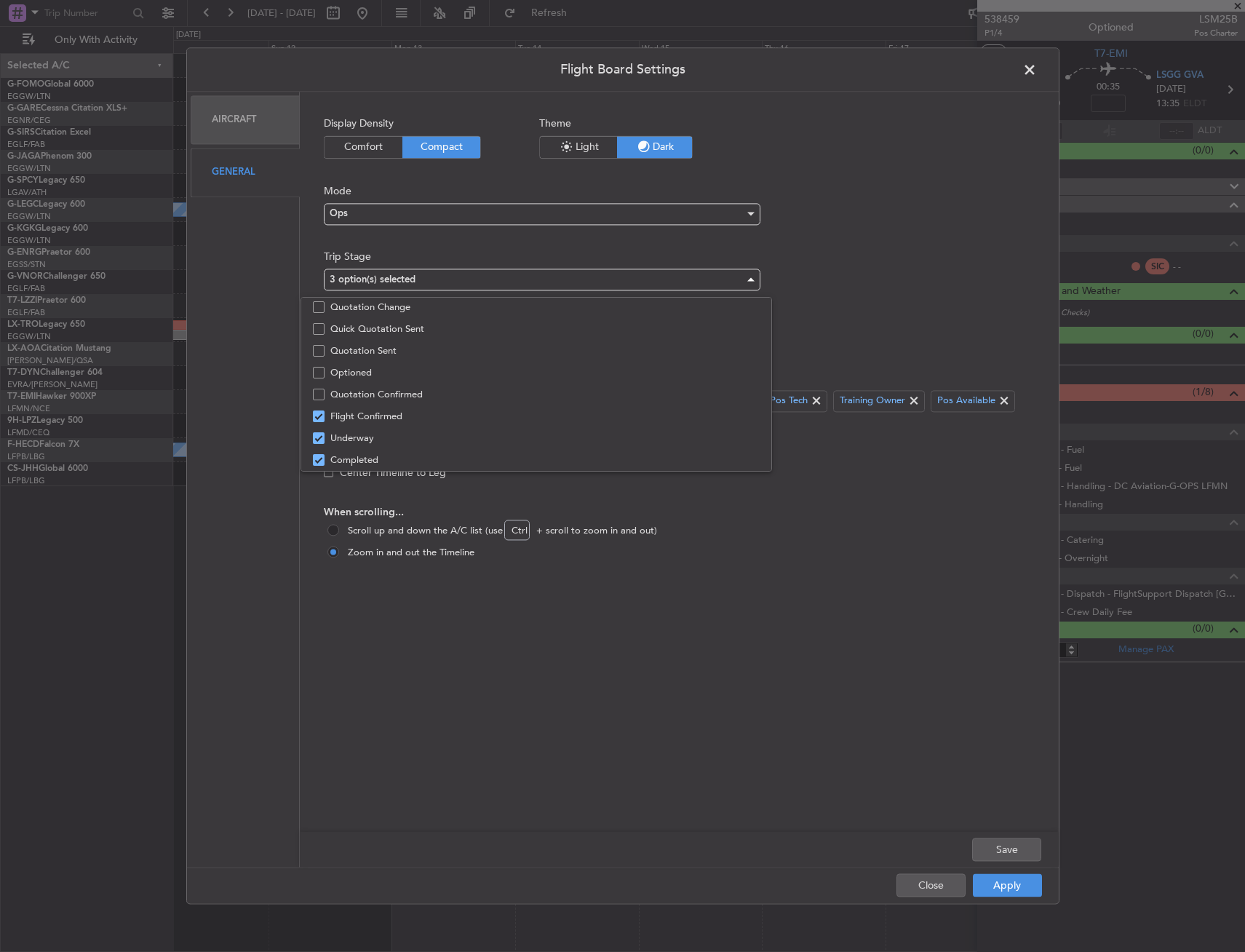
click at [1005, 869] on div at bounding box center [622, 476] width 1245 height 952
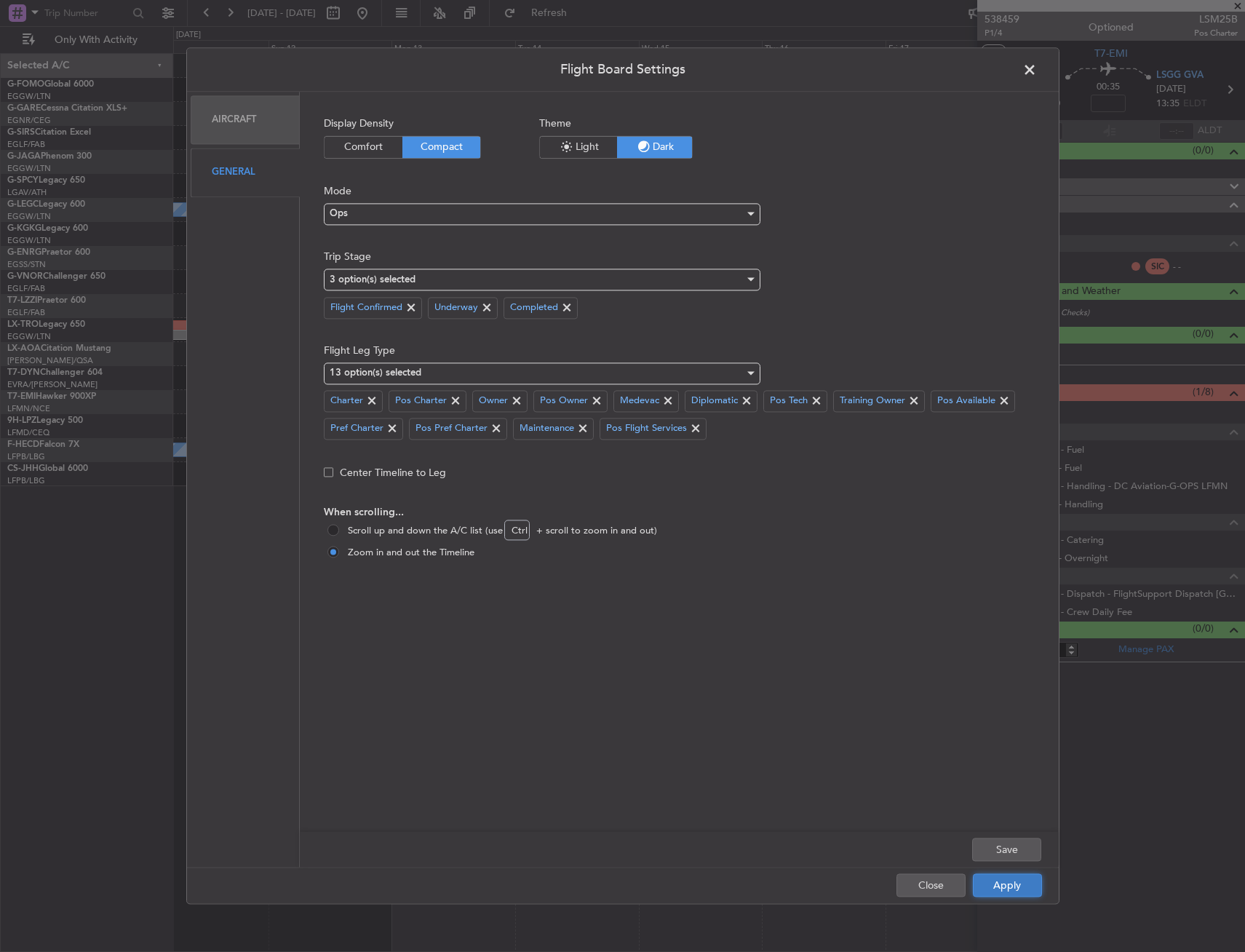
click at [1008, 883] on button "Apply" at bounding box center [1007, 886] width 69 height 23
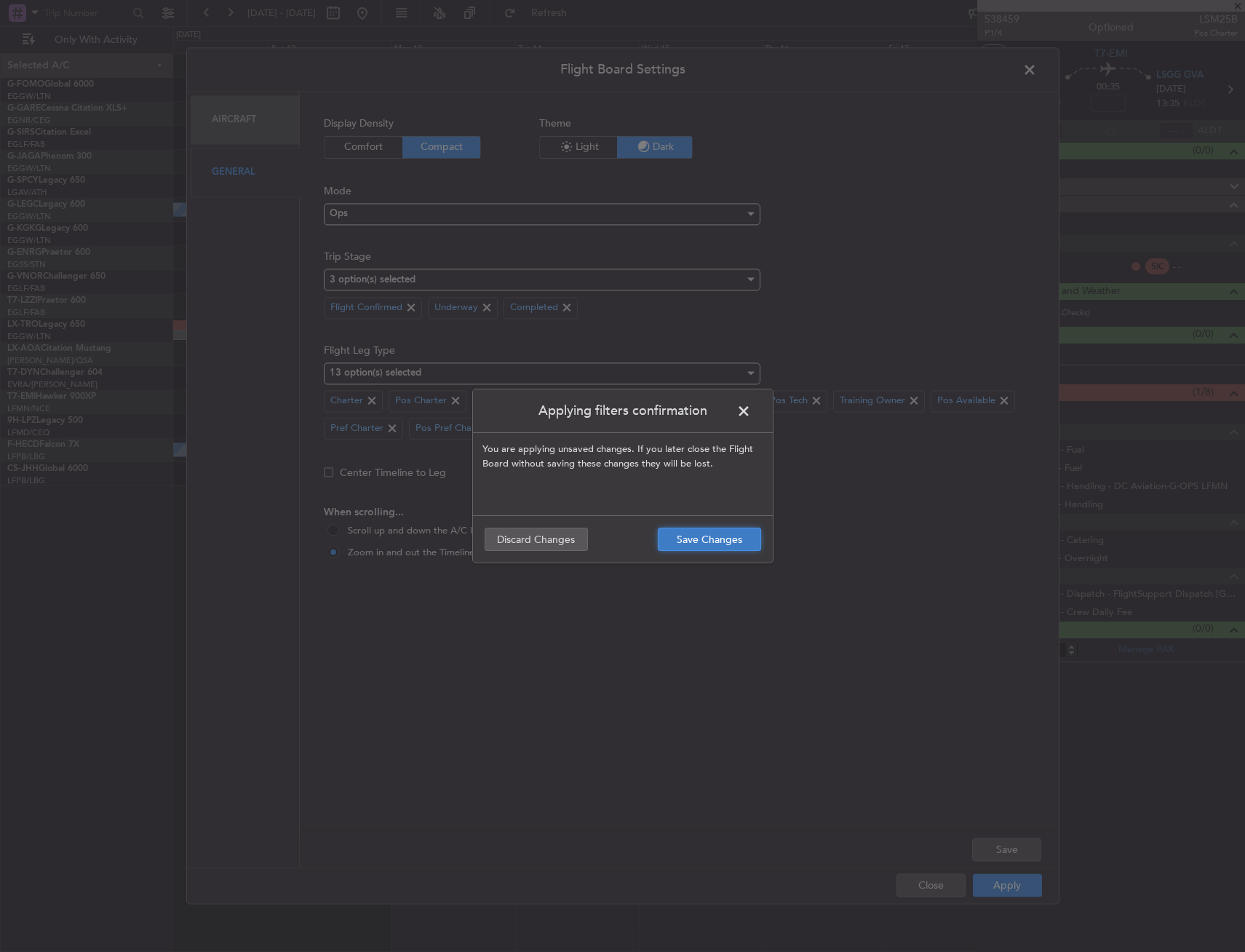
click at [727, 541] on button "Save Changes" at bounding box center [709, 539] width 104 height 23
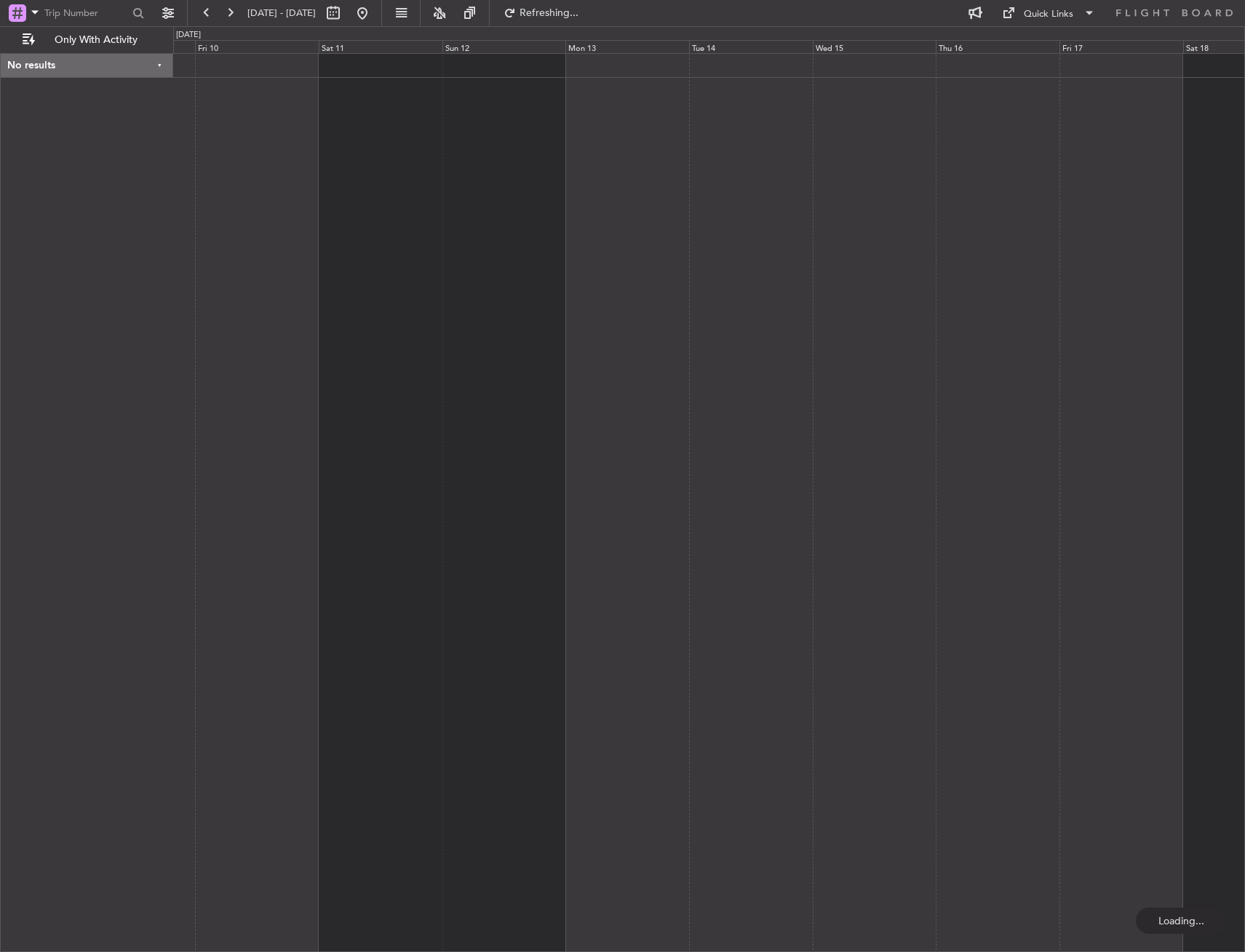
click at [866, 561] on div at bounding box center [709, 502] width 1072 height 899
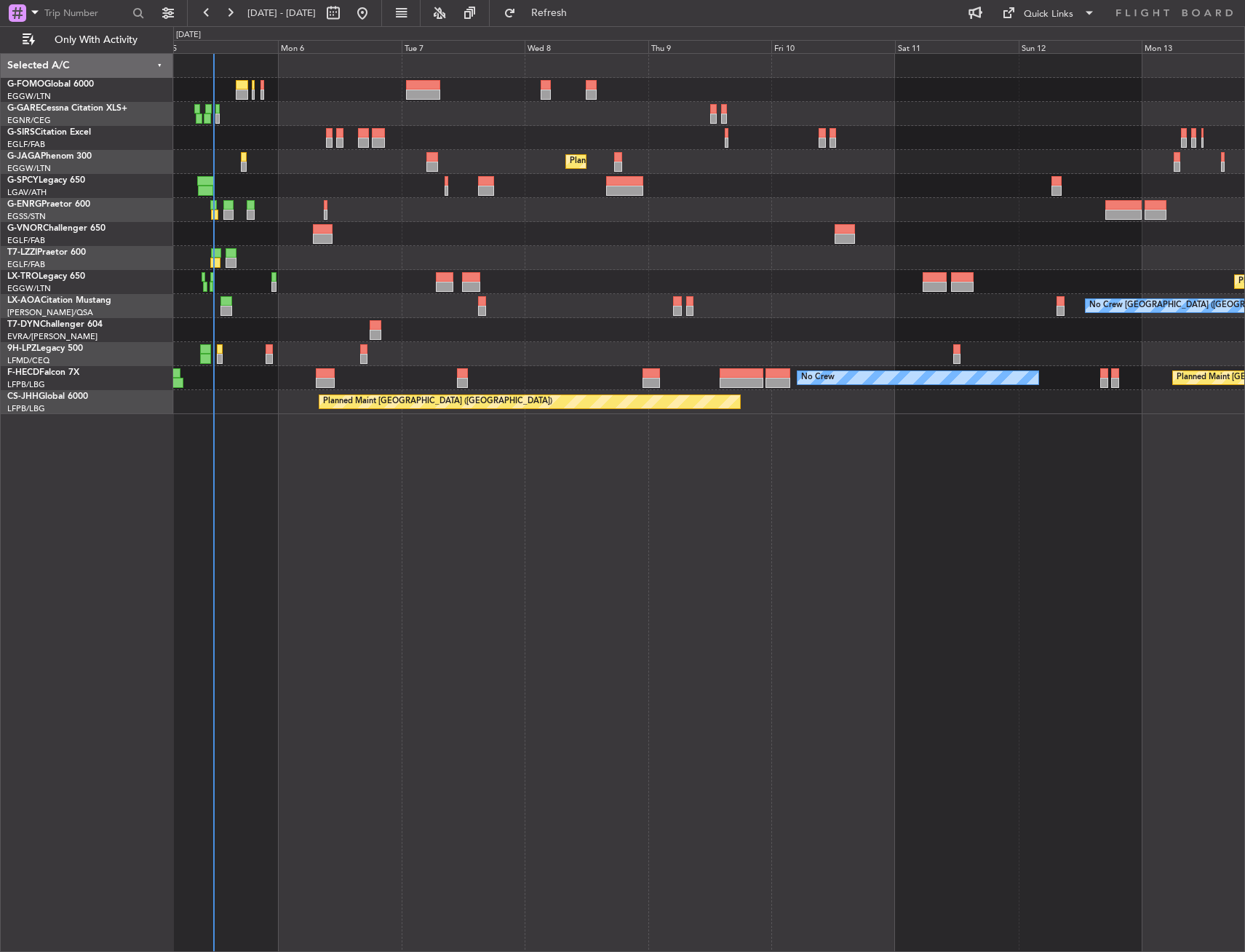
click at [1144, 533] on div "Planned Maint [GEOGRAPHIC_DATA] ([GEOGRAPHIC_DATA]) Planned Maint [GEOGRAPHIC_D…" at bounding box center [709, 502] width 1072 height 899
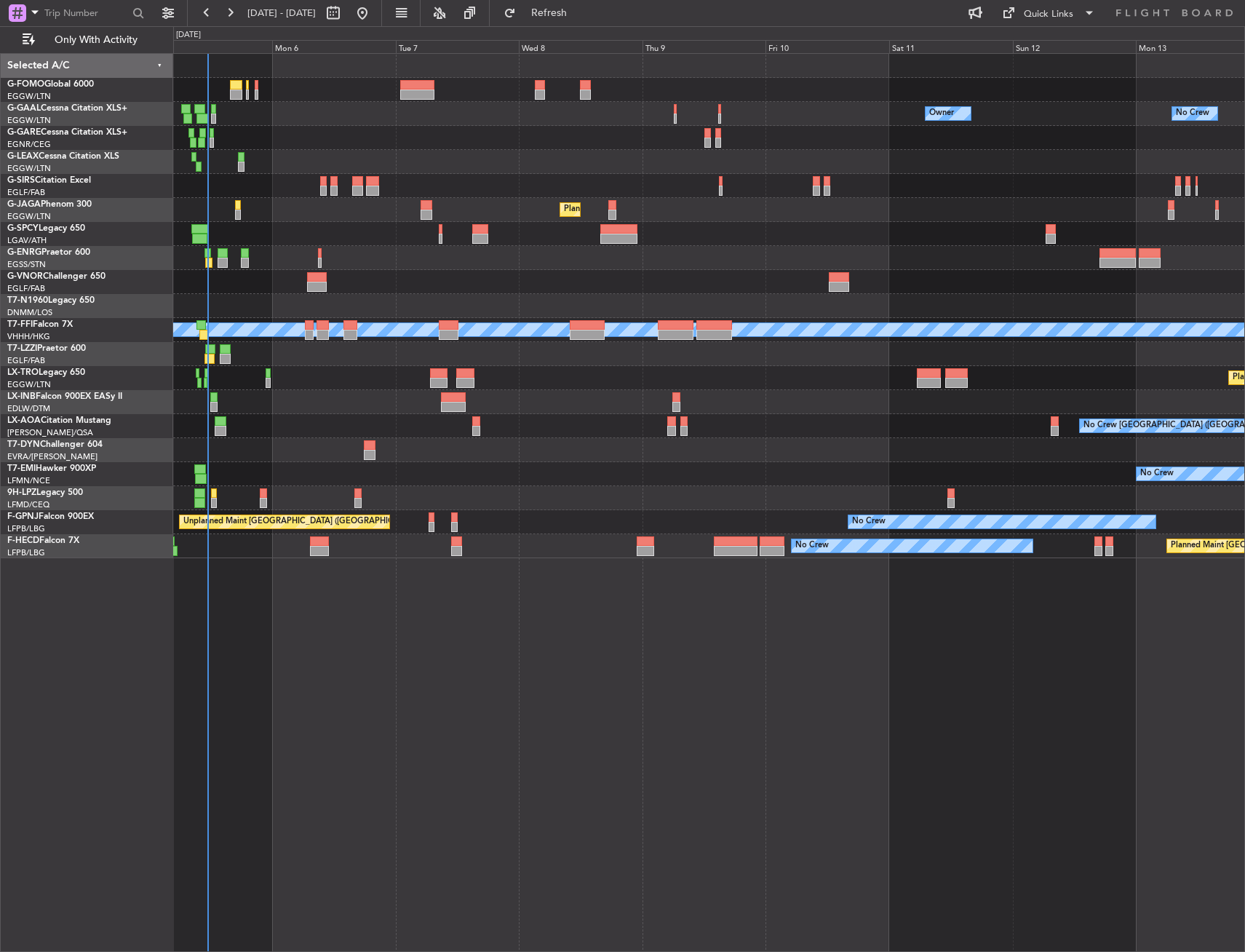
click at [601, 580] on div "No Crew Owner Owner Planned Maint [GEOGRAPHIC_DATA] ([GEOGRAPHIC_DATA]) Planned…" at bounding box center [709, 502] width 1072 height 899
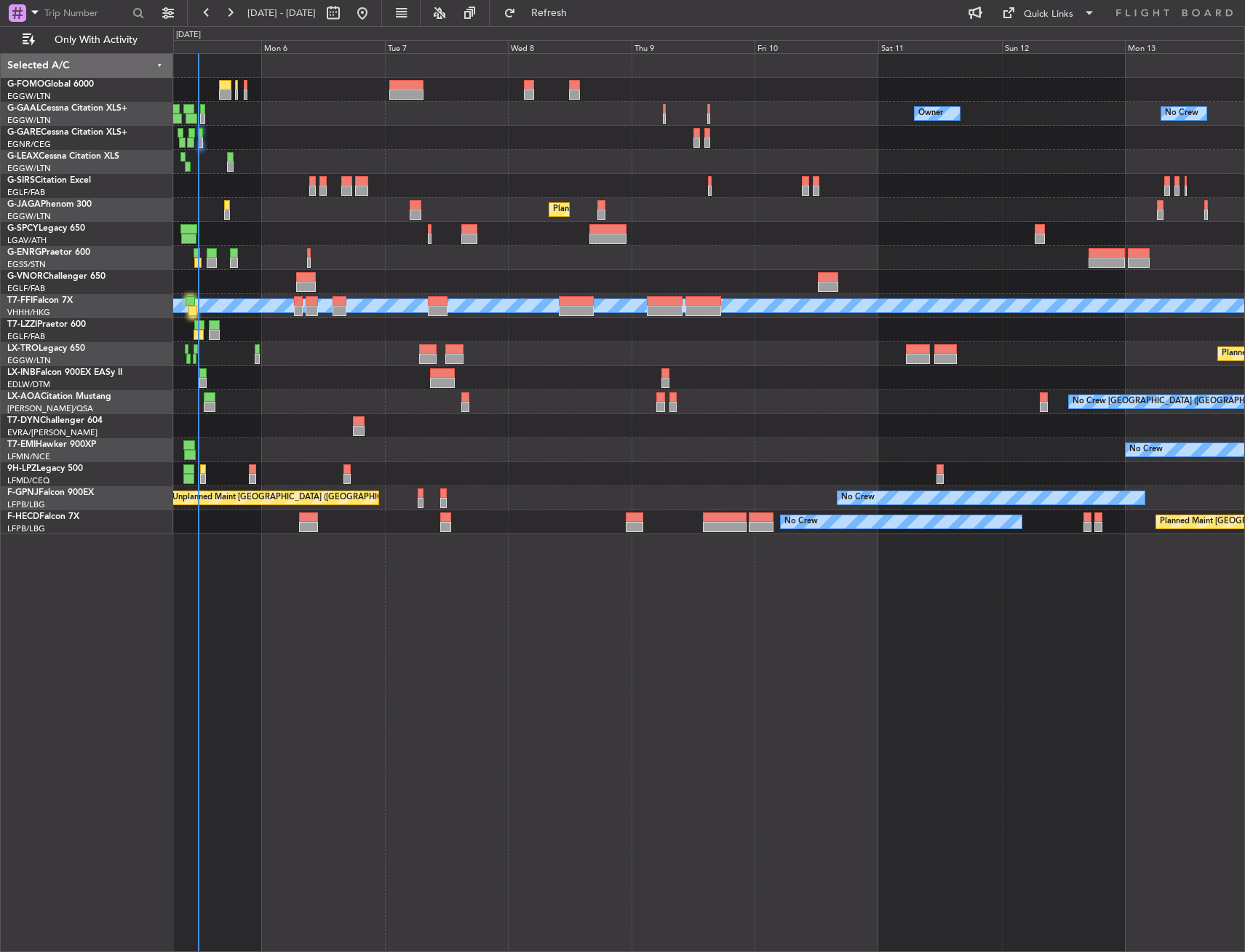
click at [235, 347] on div "Planned Maint Riga (Riga Intl)" at bounding box center [708, 354] width 1071 height 24
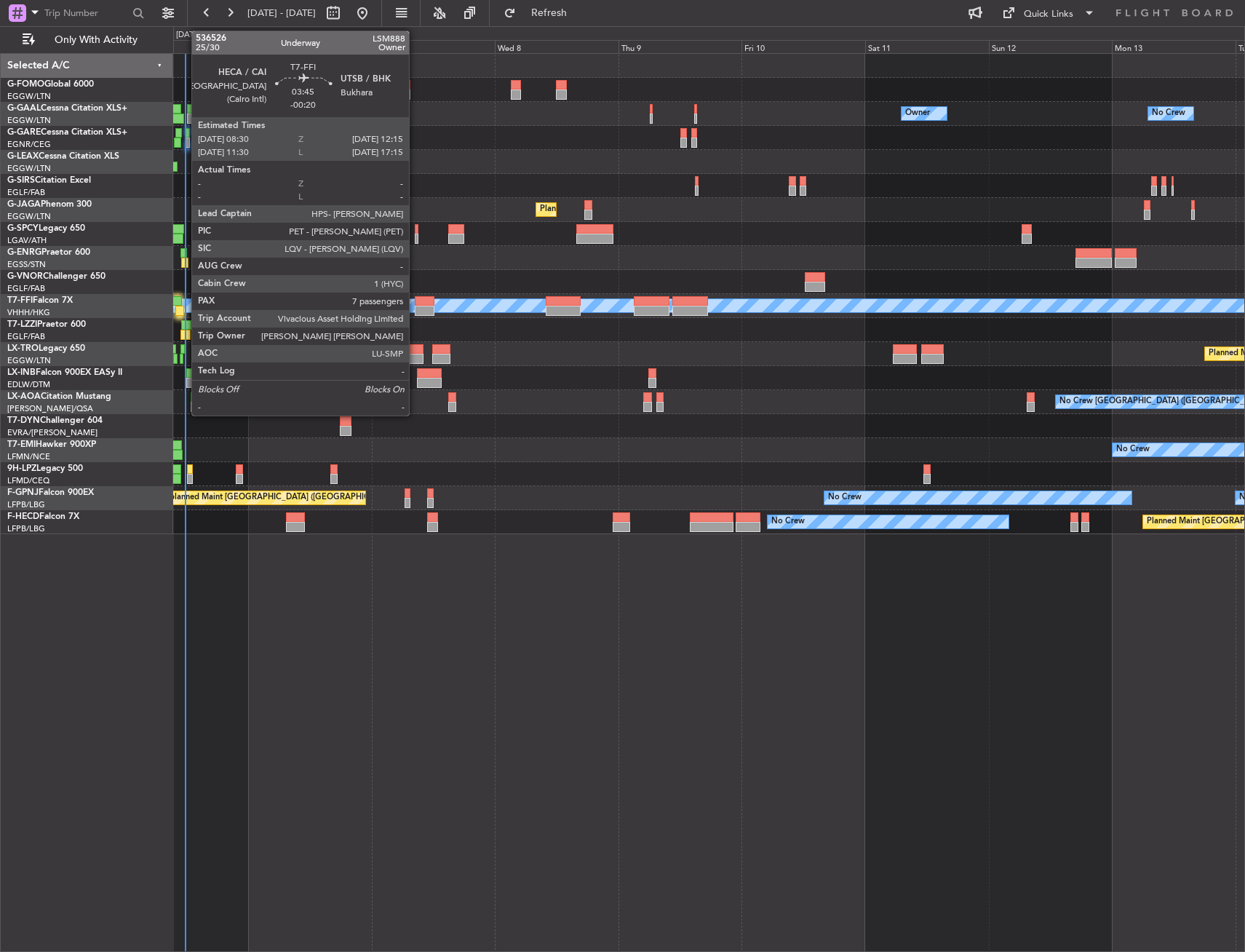
click at [415, 305] on div at bounding box center [424, 301] width 19 height 10
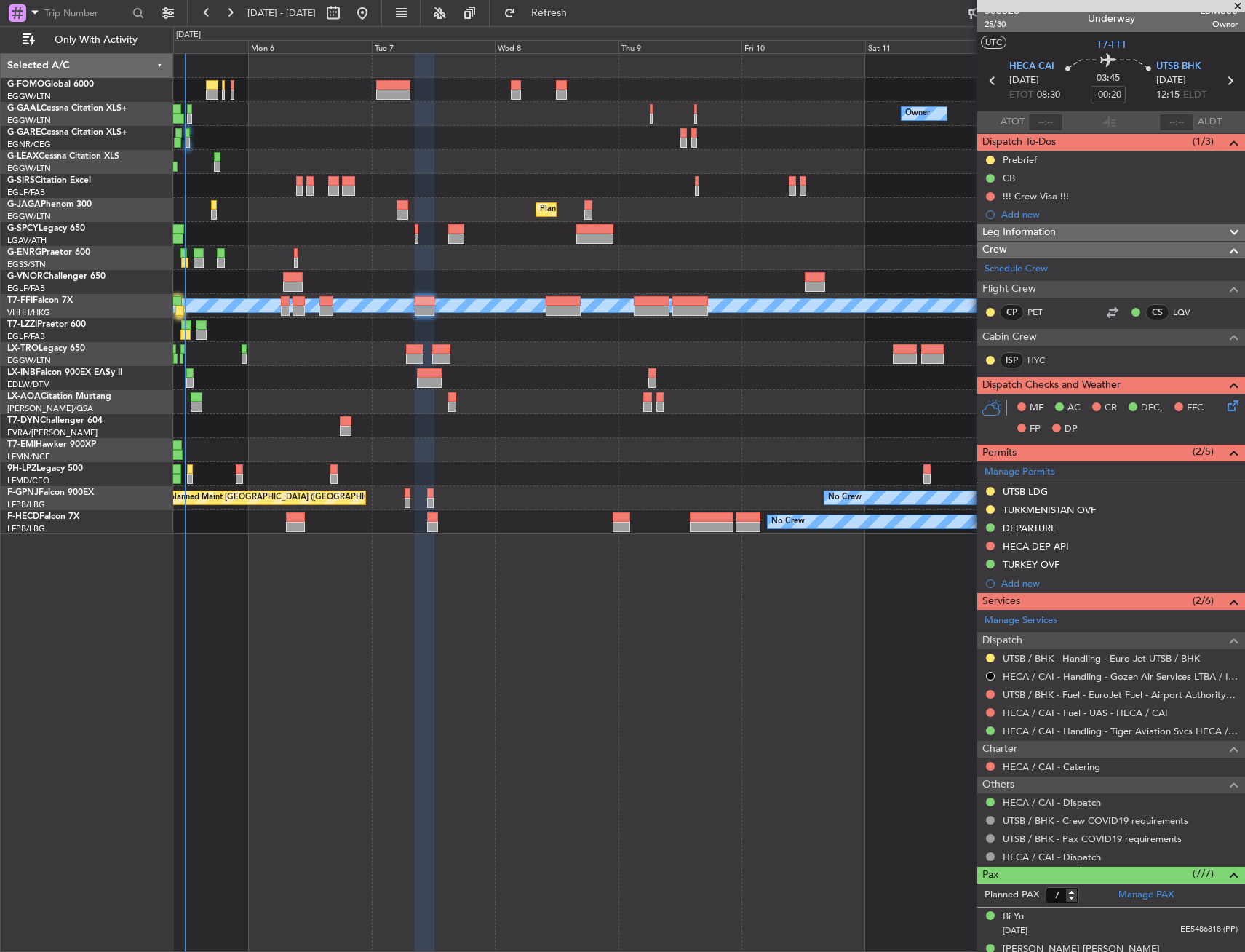
scroll to position [0, 0]
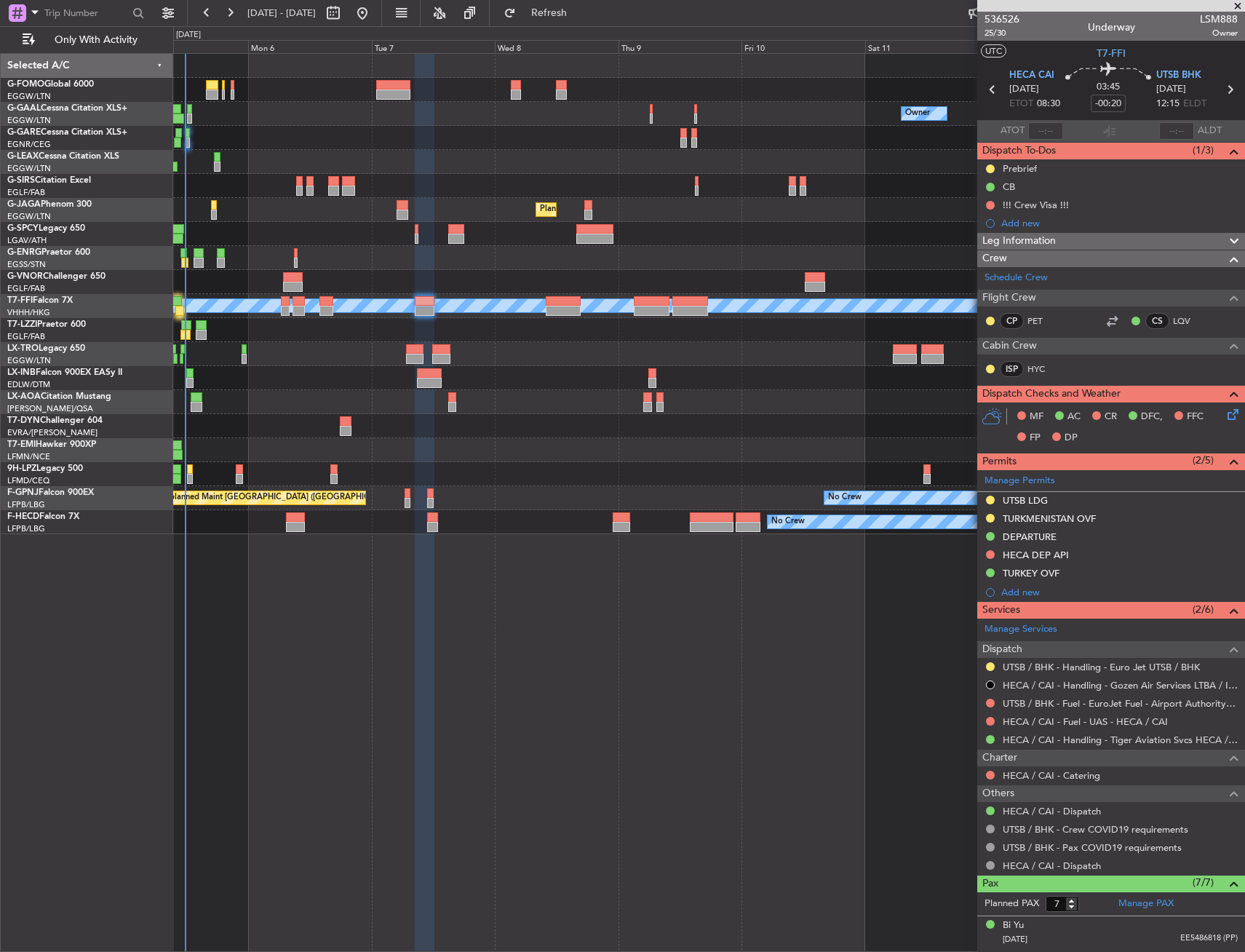
click at [1078, 672] on div "UTSB / BHK - Handling - Euro Jet UTSB / BHK" at bounding box center [1112, 666] width 268 height 18
click at [1088, 666] on link "UTSB / BHK - Handling - Euro Jet UTSB / BHK" at bounding box center [1101, 667] width 197 height 12
click at [1004, 39] on mat-tooltip-component "Leg Number" at bounding box center [1002, 58] width 72 height 39
click at [1009, 33] on span "25/30" at bounding box center [1002, 33] width 35 height 12
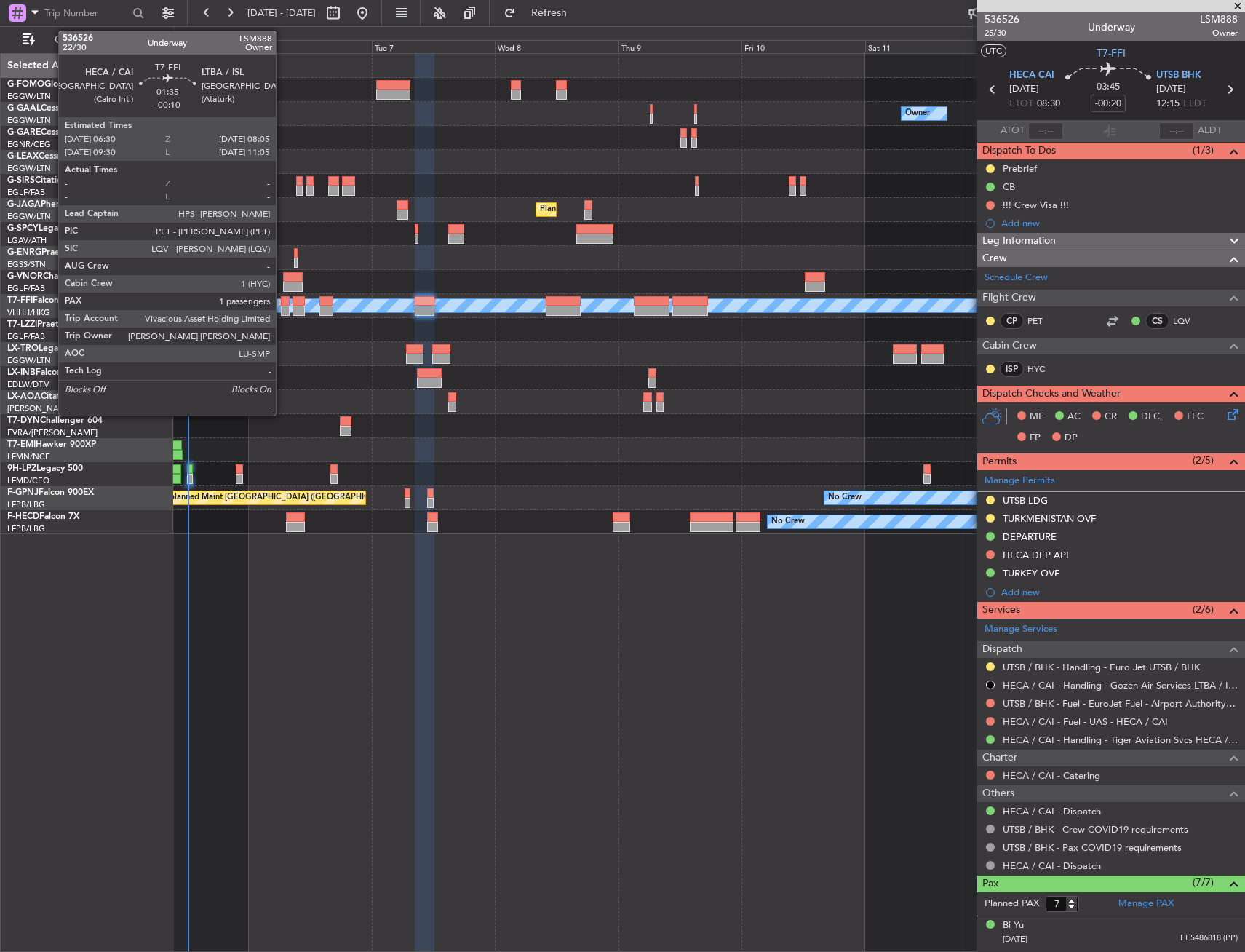
click at [282, 305] on div at bounding box center [285, 310] width 9 height 10
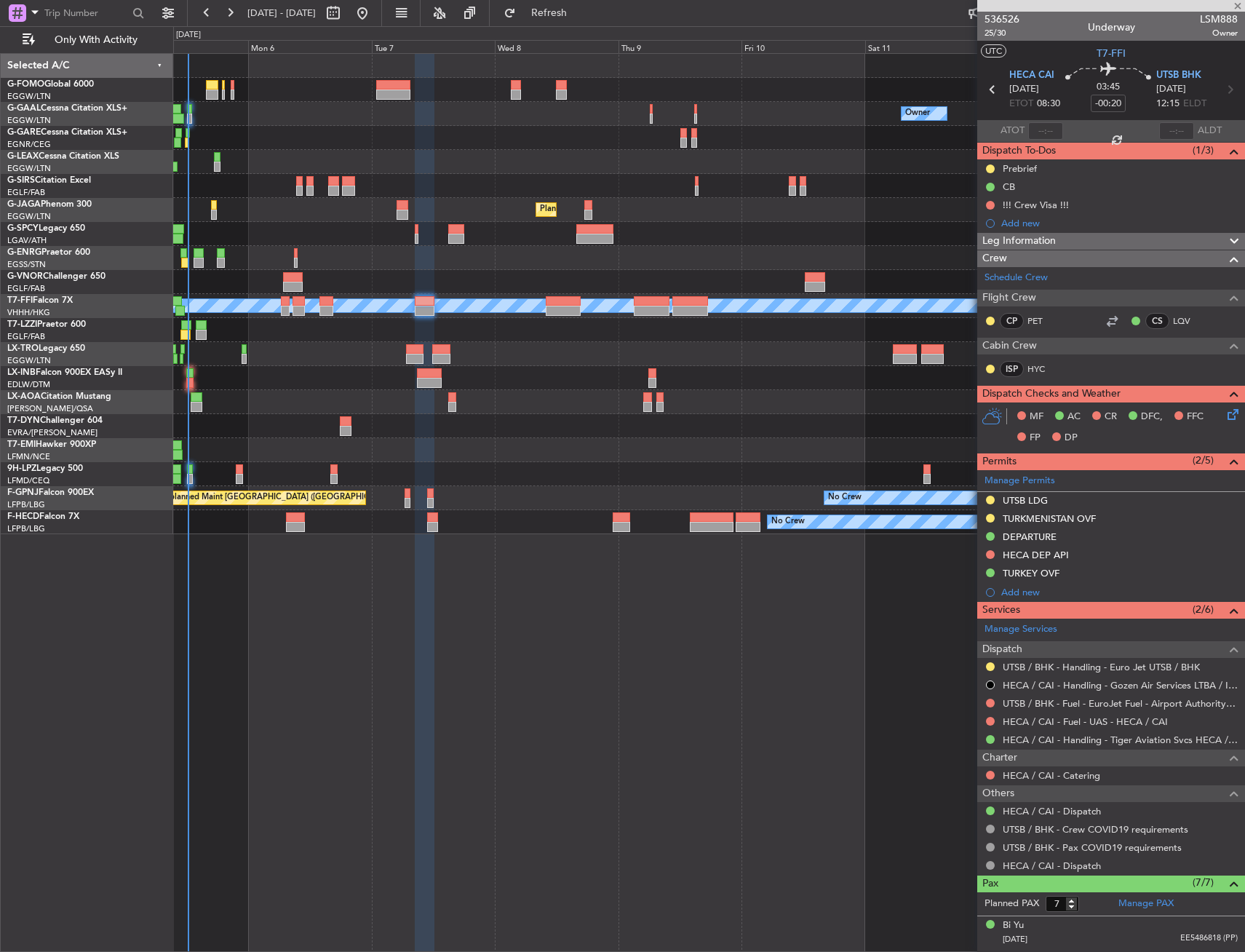
type input "-00:10"
type input "1"
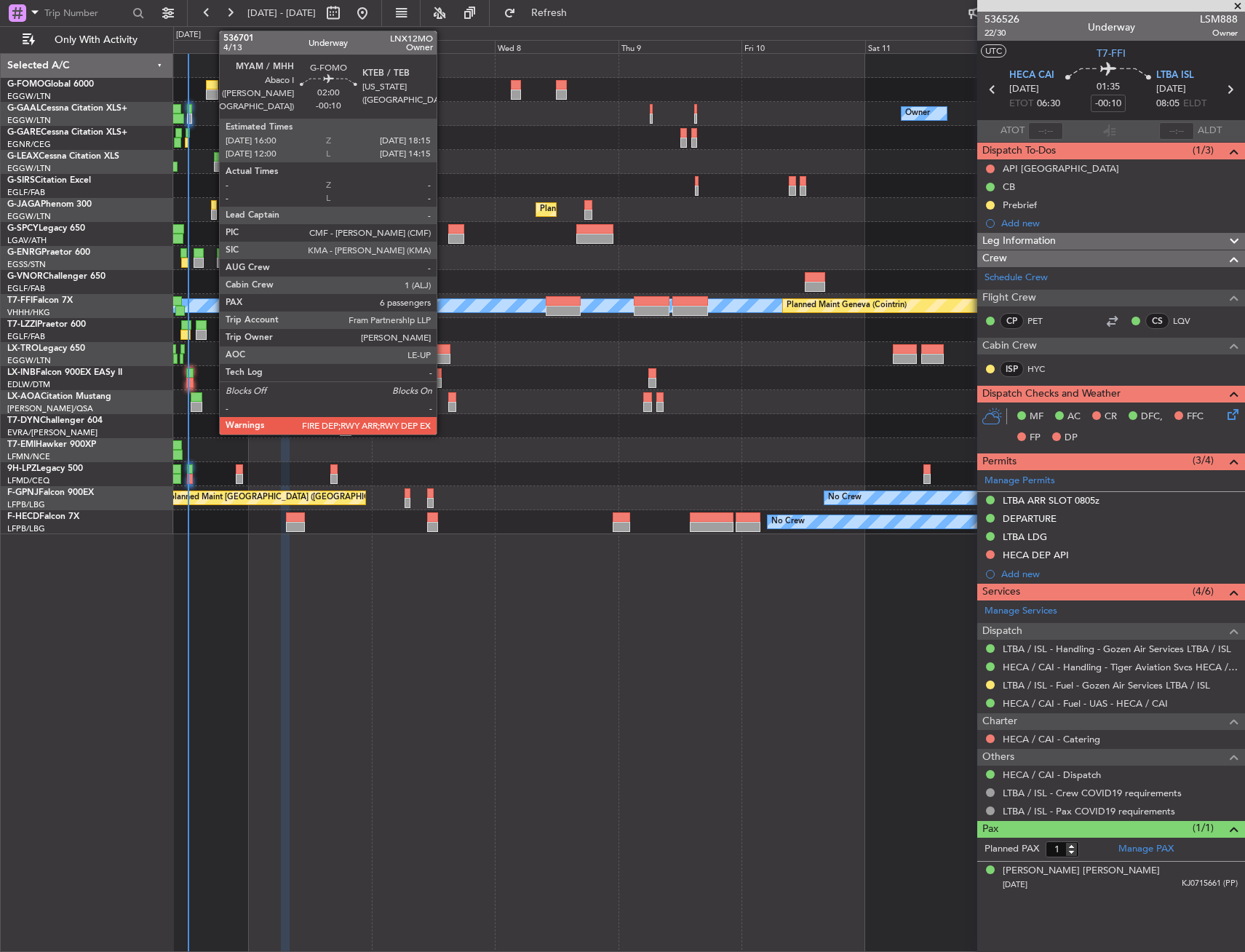
click at [210, 83] on div at bounding box center [211, 85] width 12 height 10
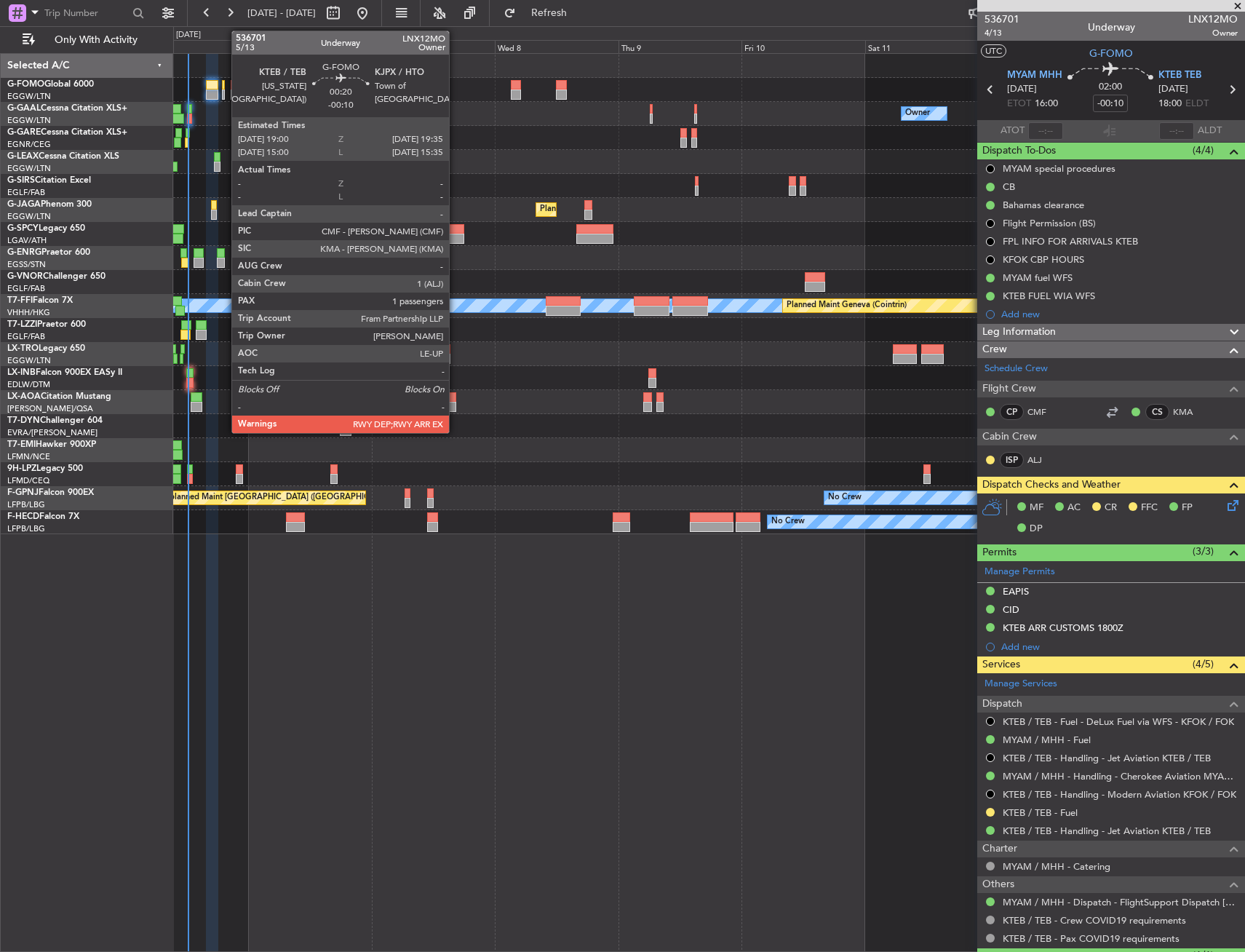
click at [224, 85] on div at bounding box center [224, 85] width 4 height 10
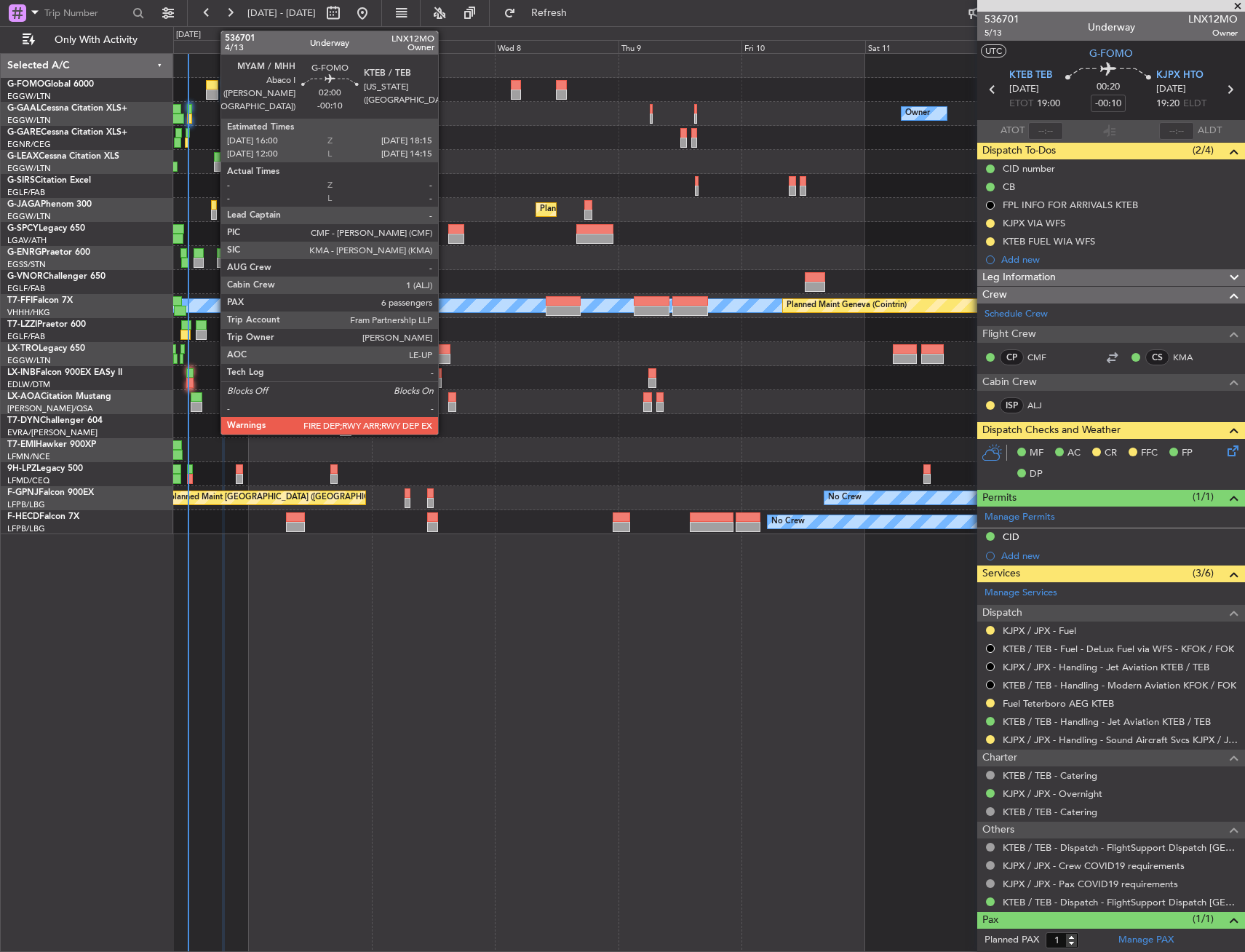
click at [213, 94] on div at bounding box center [211, 94] width 12 height 10
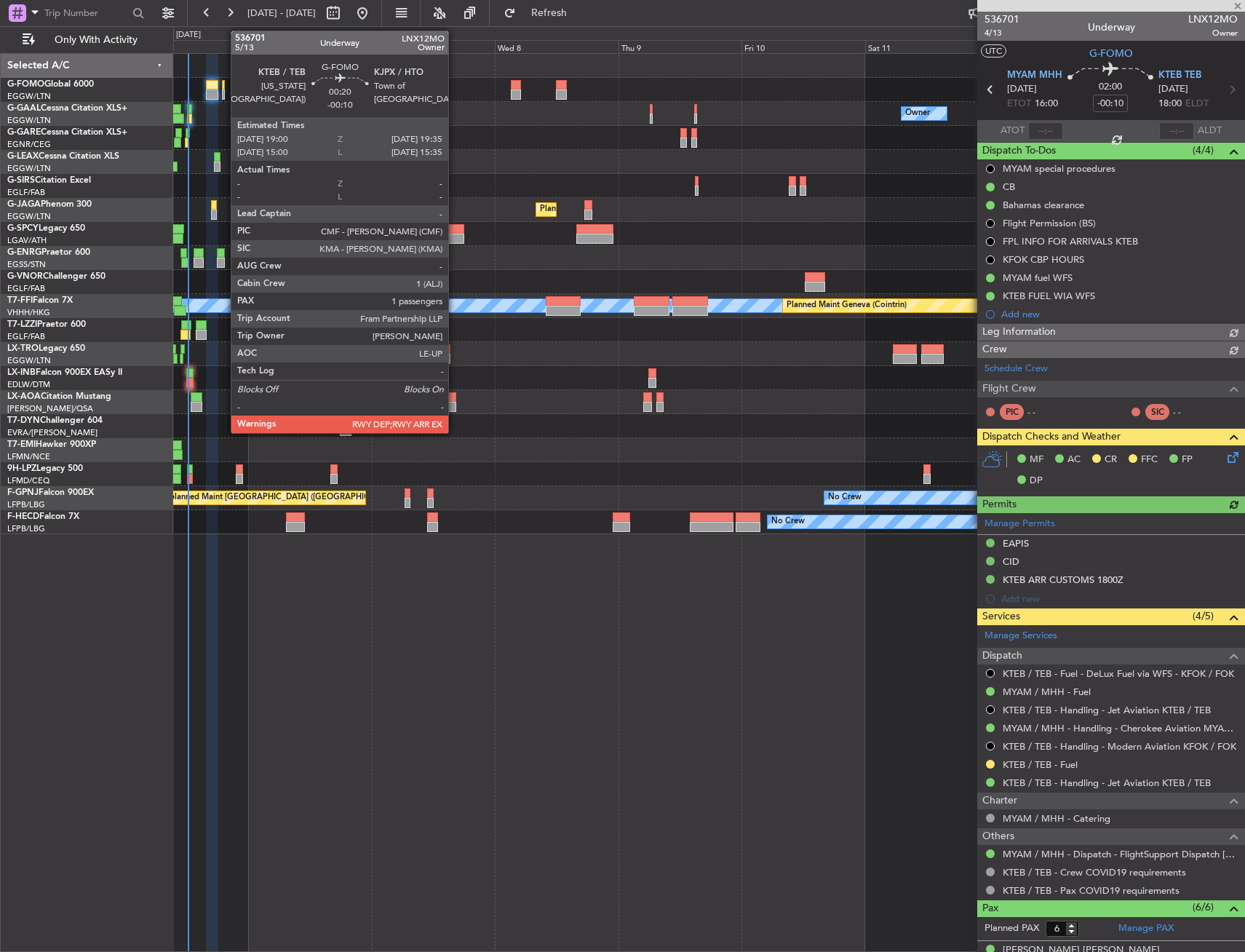
click at [224, 91] on div at bounding box center [224, 94] width 4 height 10
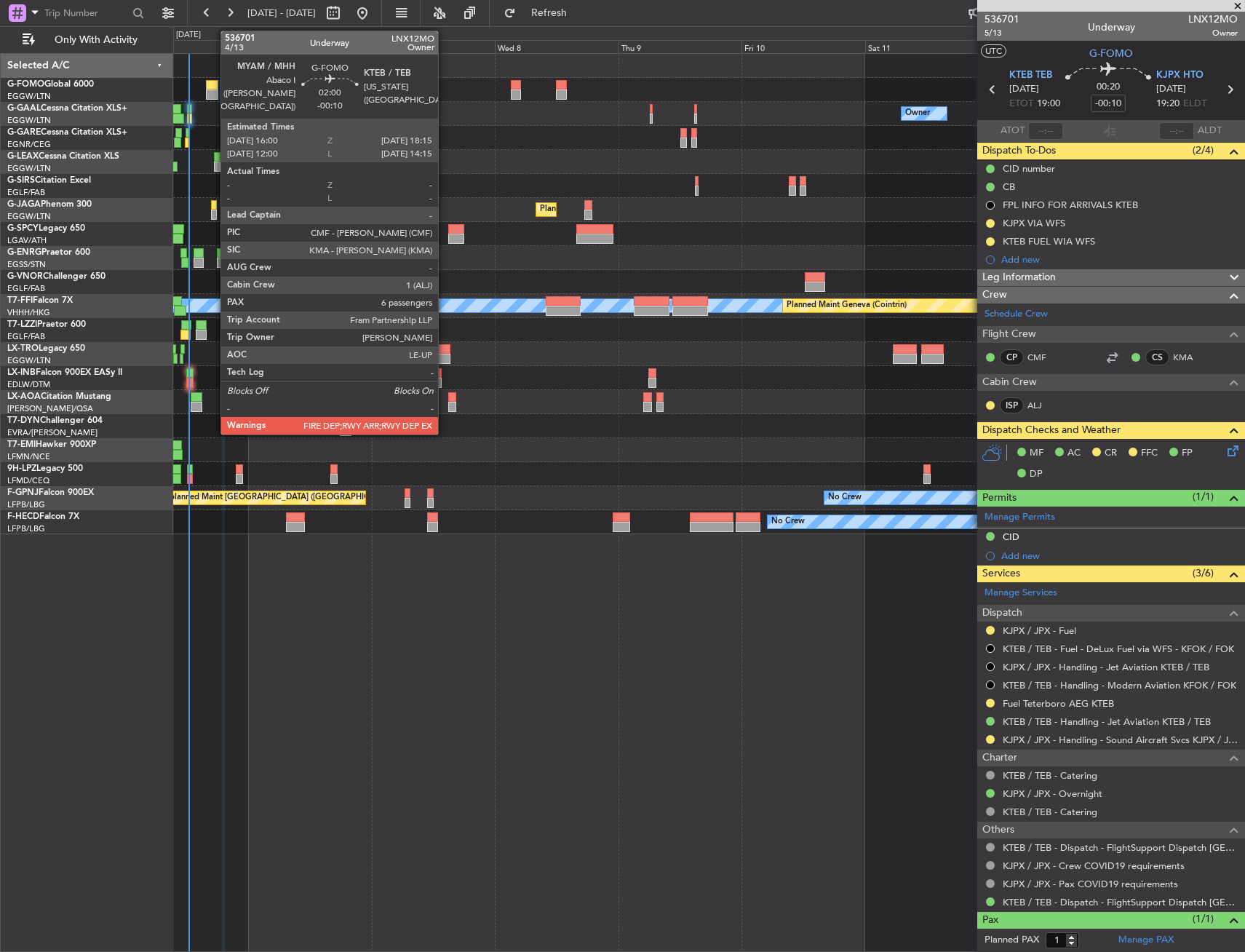
click at [213, 88] on div at bounding box center [211, 85] width 12 height 10
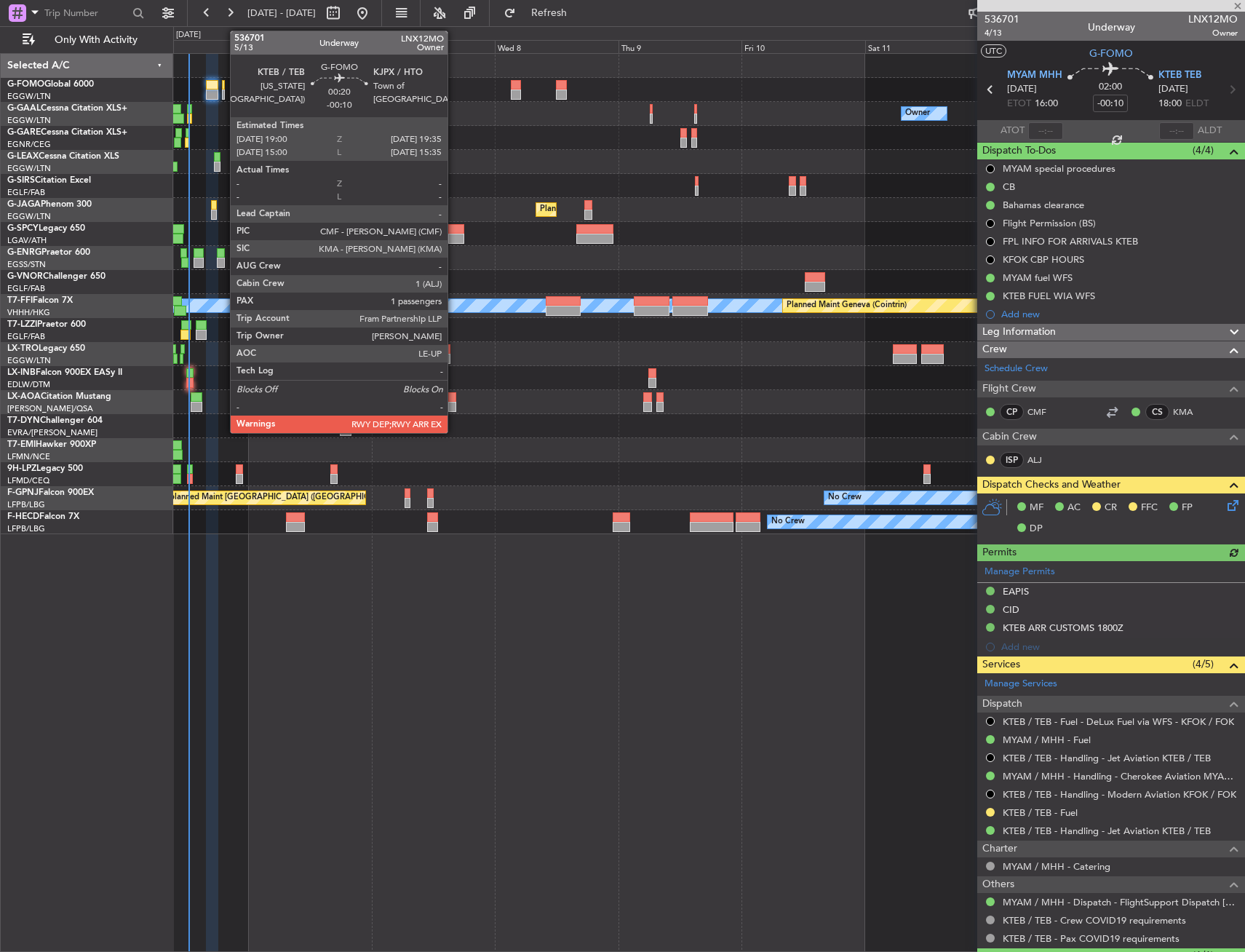
click at [223, 88] on div at bounding box center [224, 85] width 4 height 10
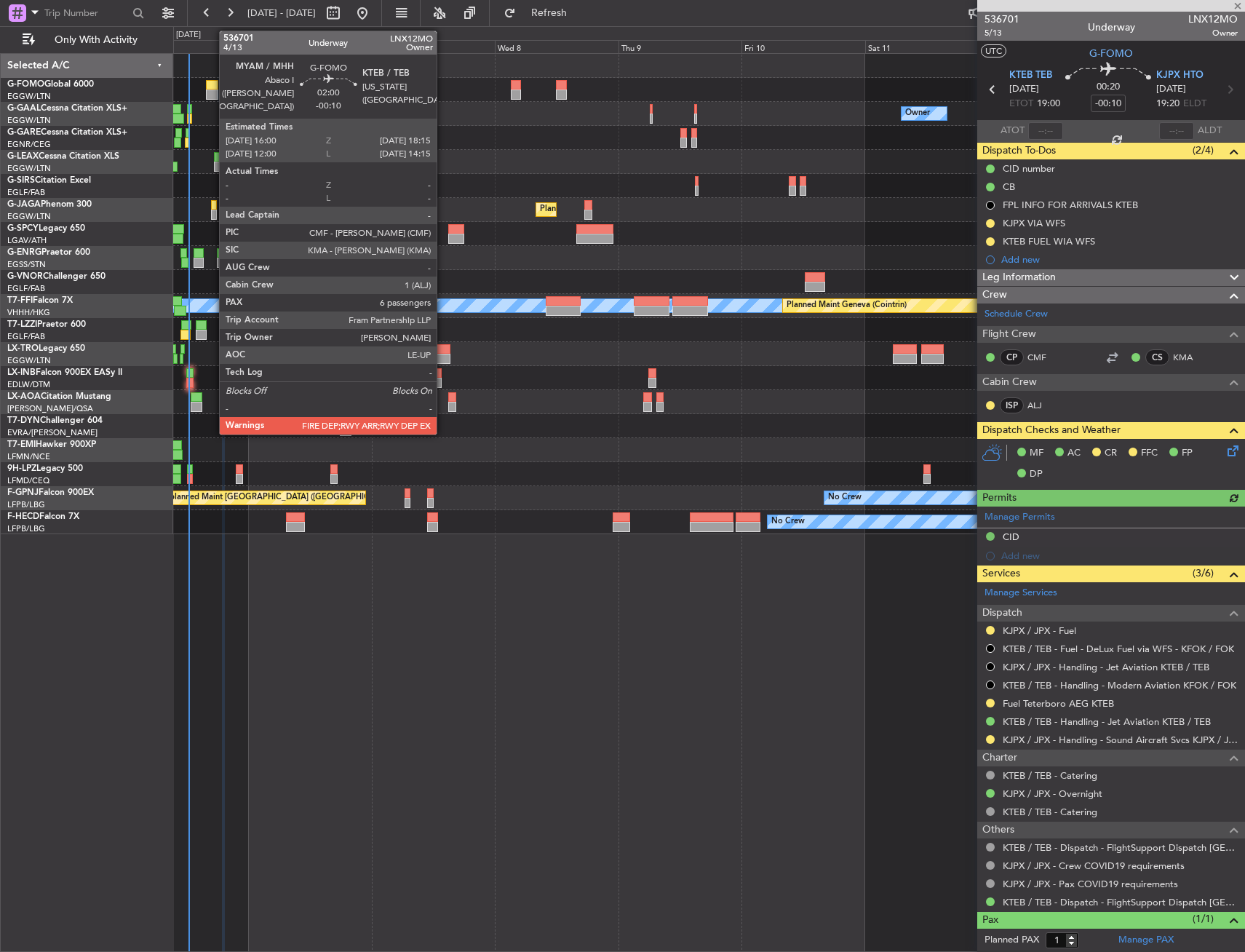
click at [212, 87] on div at bounding box center [211, 85] width 12 height 10
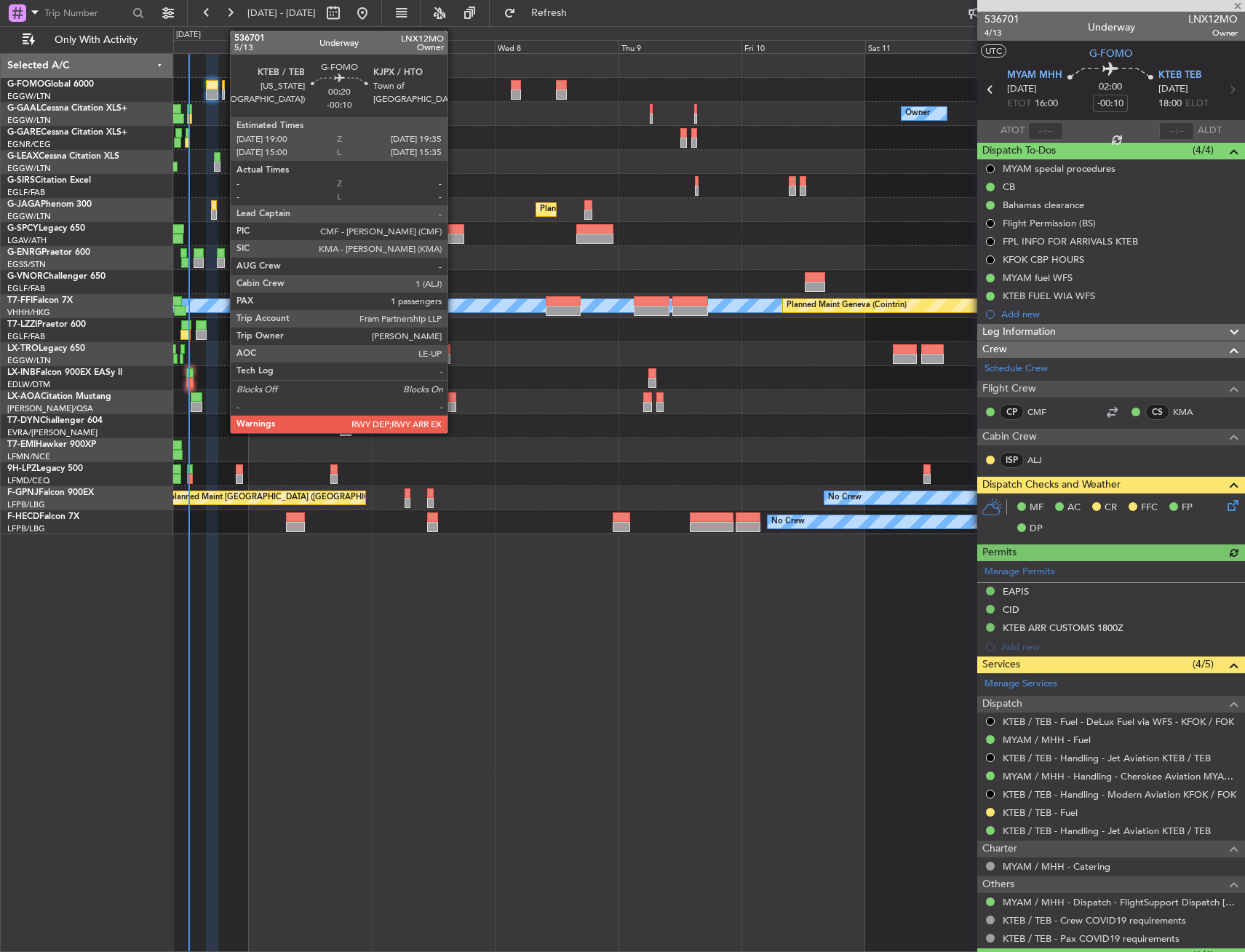
click at [223, 86] on div at bounding box center [224, 85] width 4 height 10
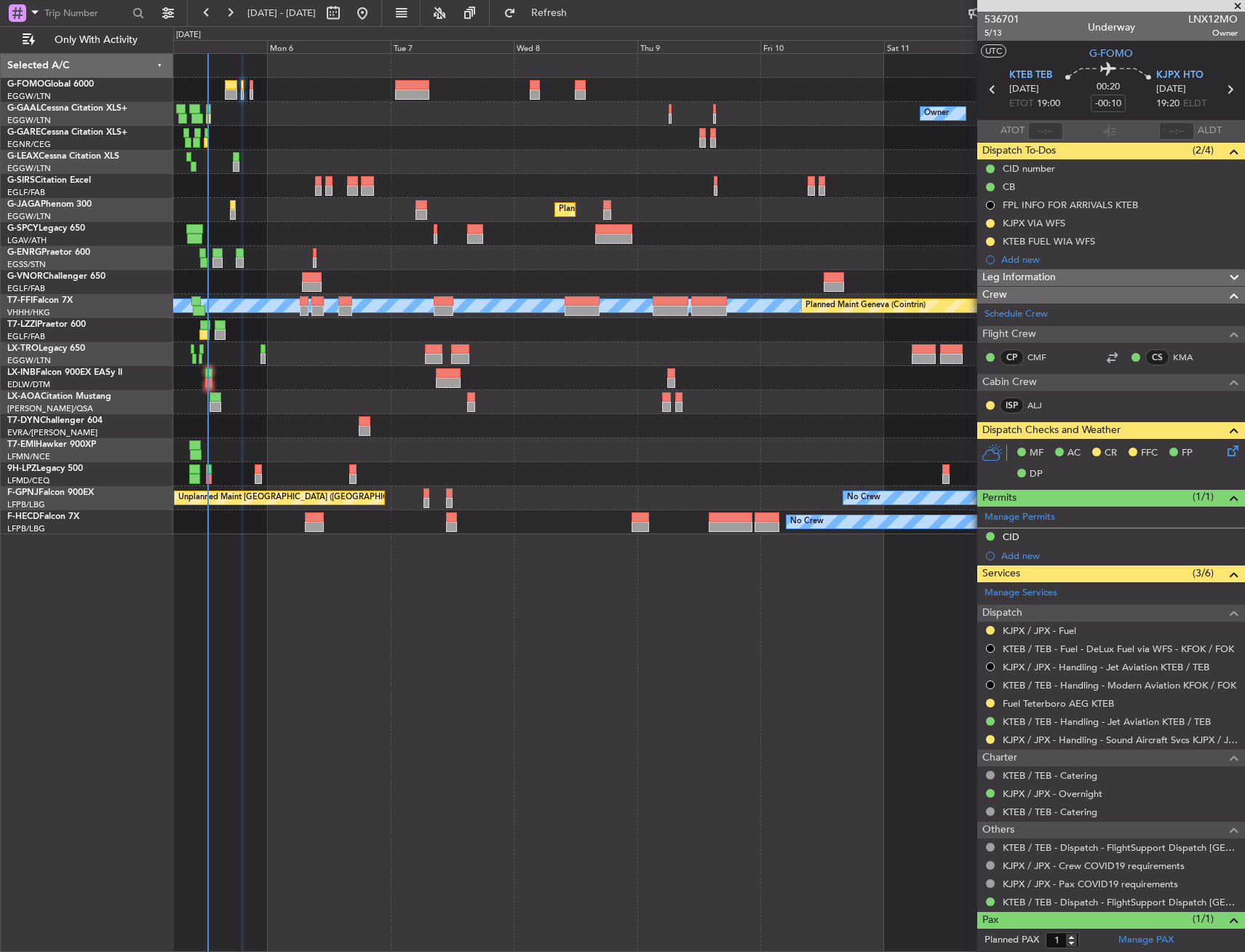
click at [407, 175] on div "Planned Maint [GEOGRAPHIC_DATA] ([GEOGRAPHIC_DATA])" at bounding box center [708, 185] width 1071 height 24
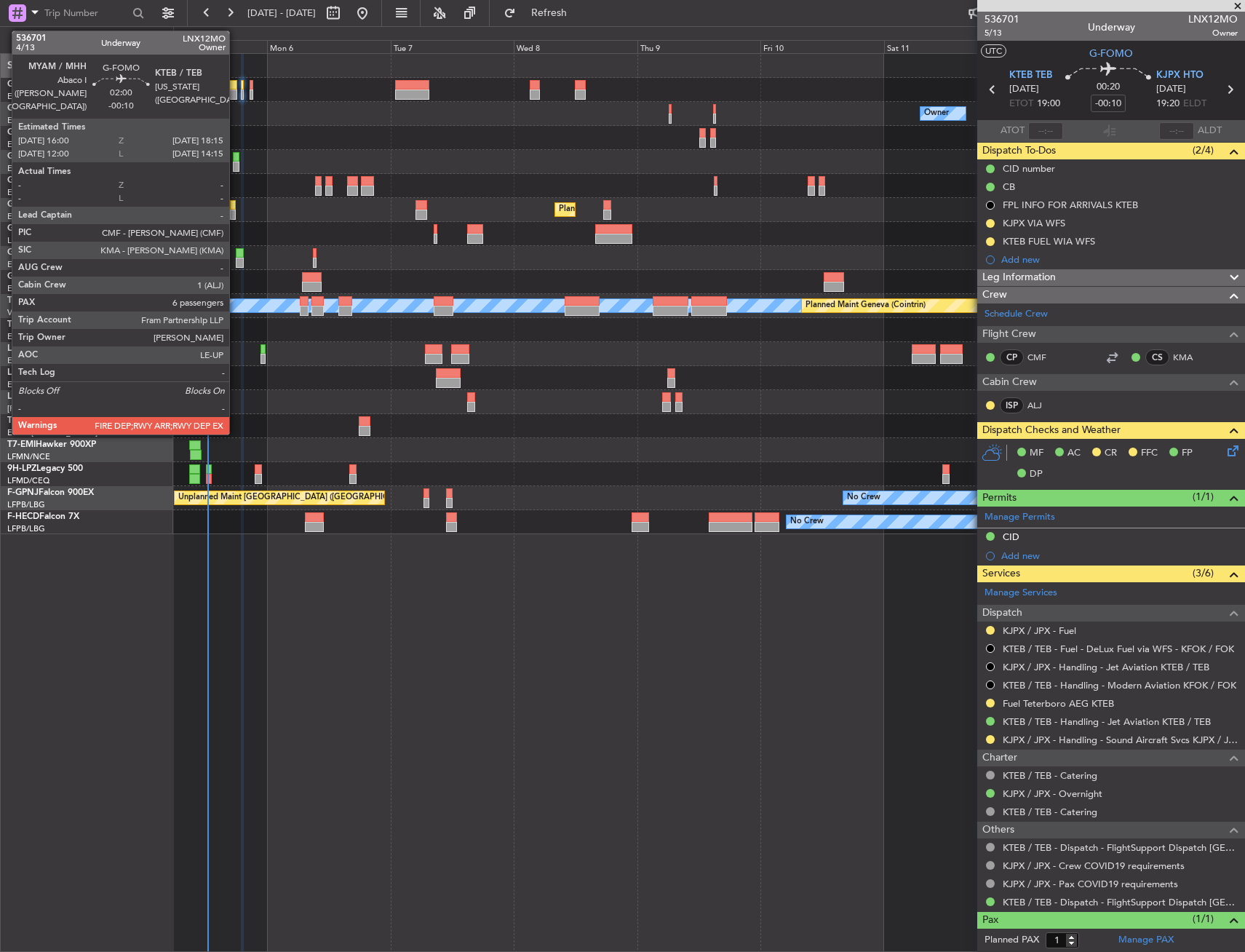
click at [236, 84] on div at bounding box center [231, 85] width 12 height 10
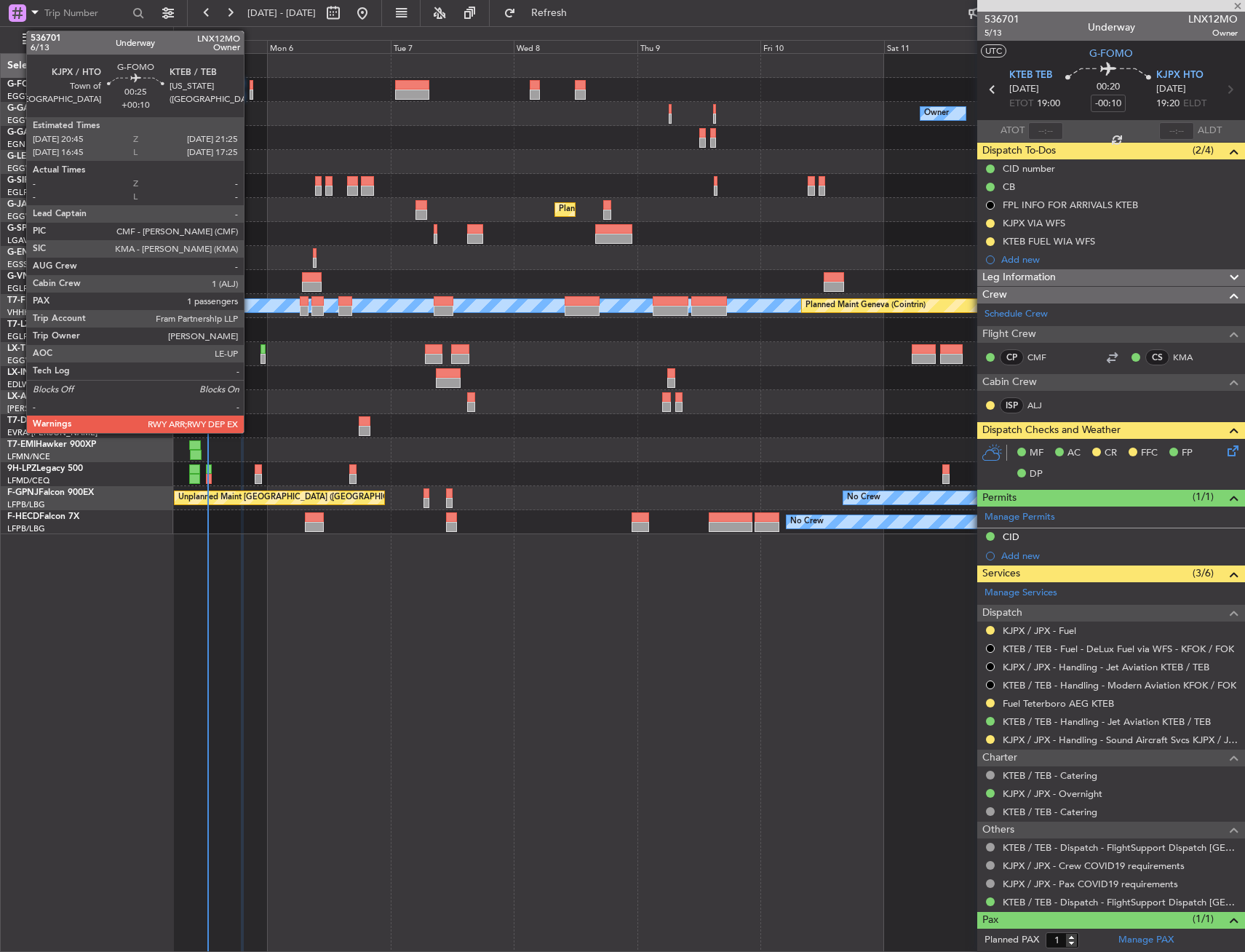
type input "6"
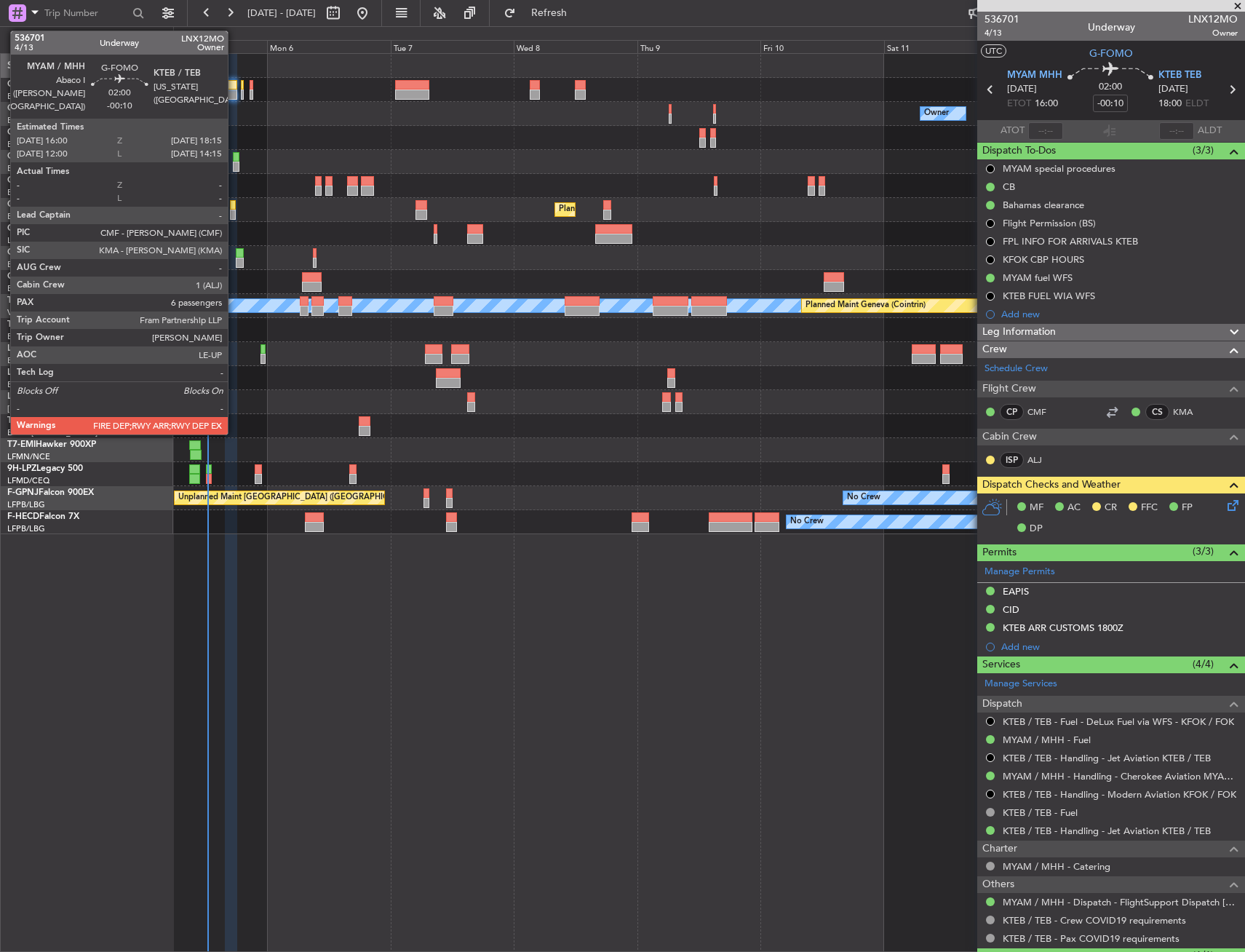
click at [235, 89] on div at bounding box center [231, 85] width 12 height 10
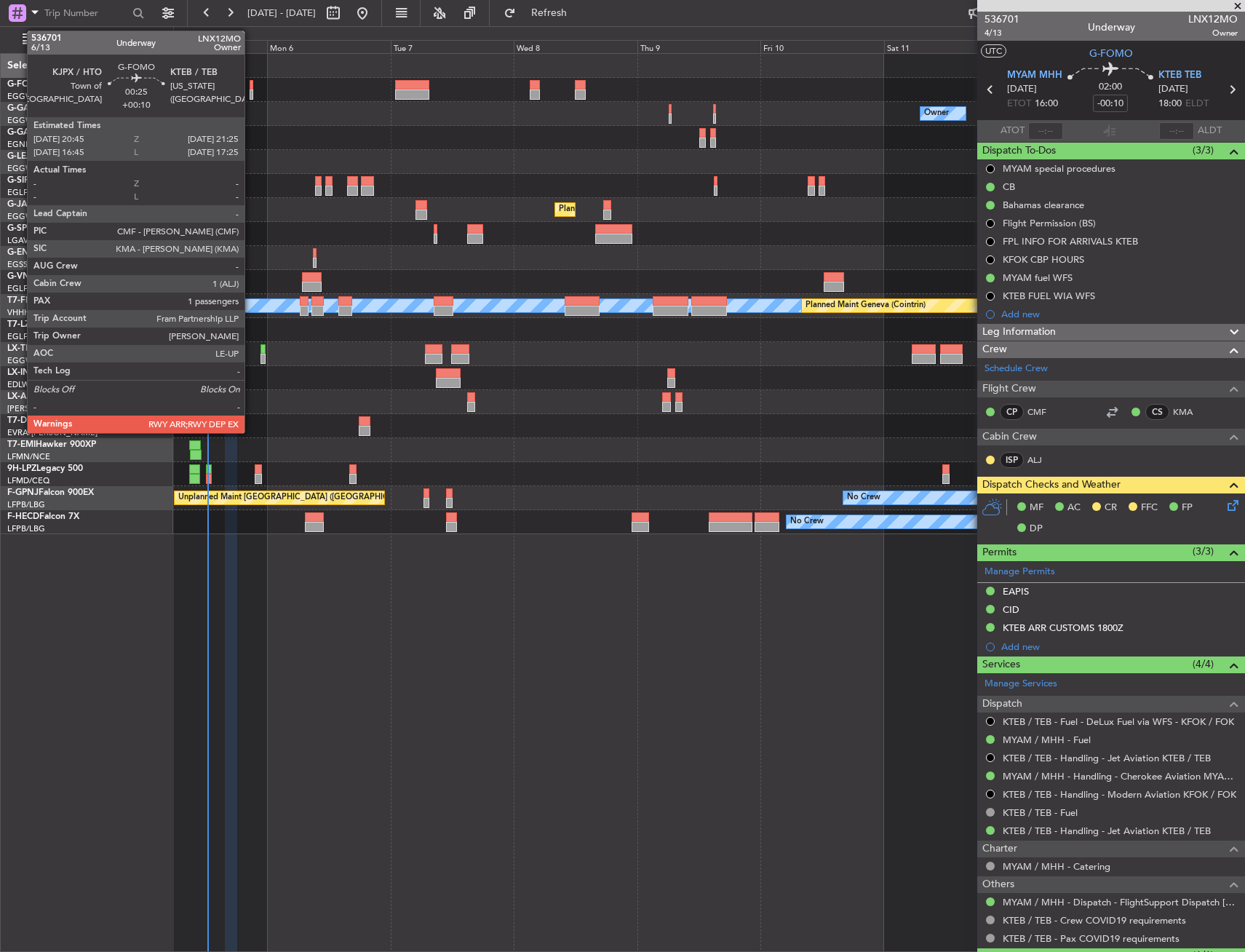
click at [251, 87] on div at bounding box center [251, 85] width 4 height 10
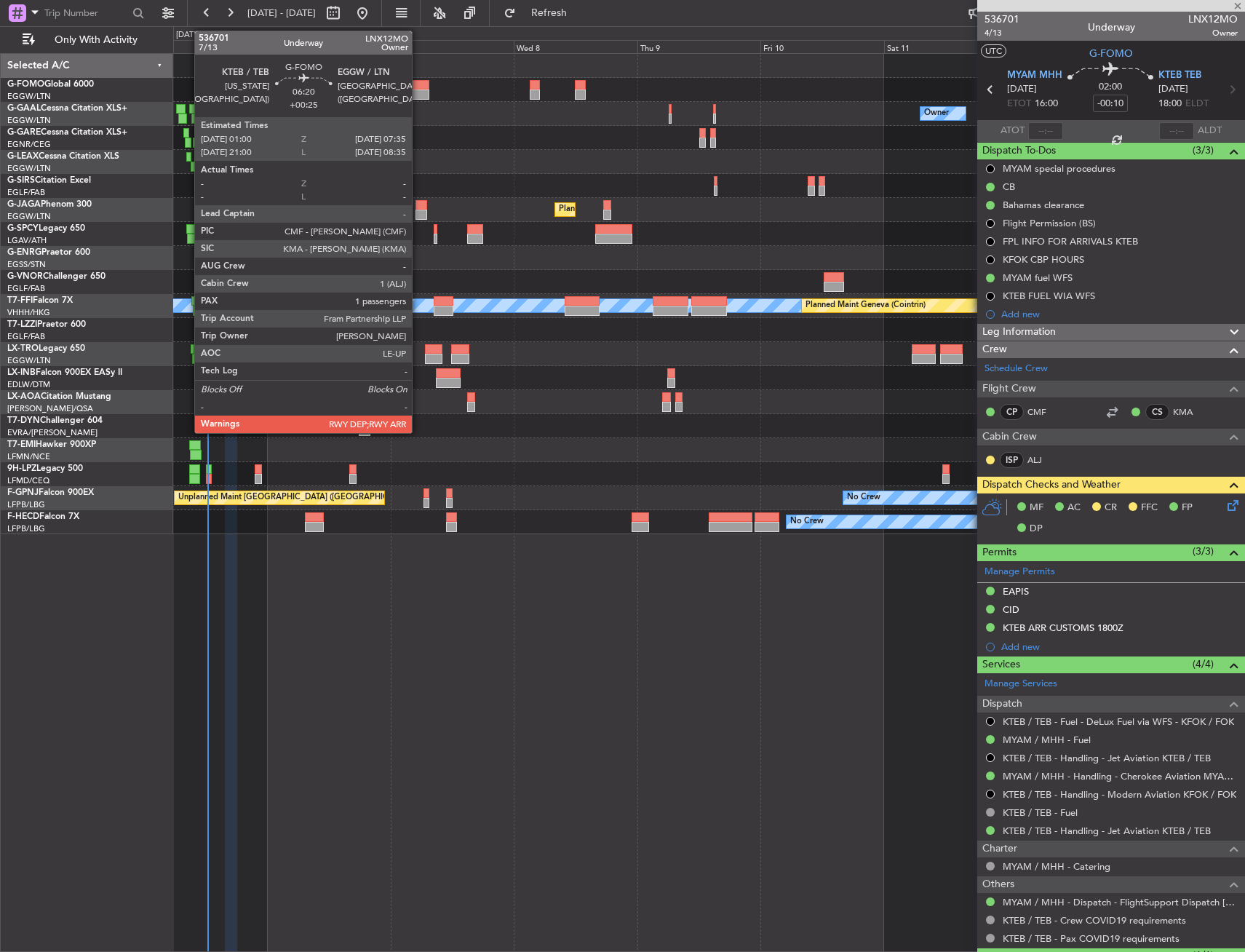
type input "+00:10"
type input "1"
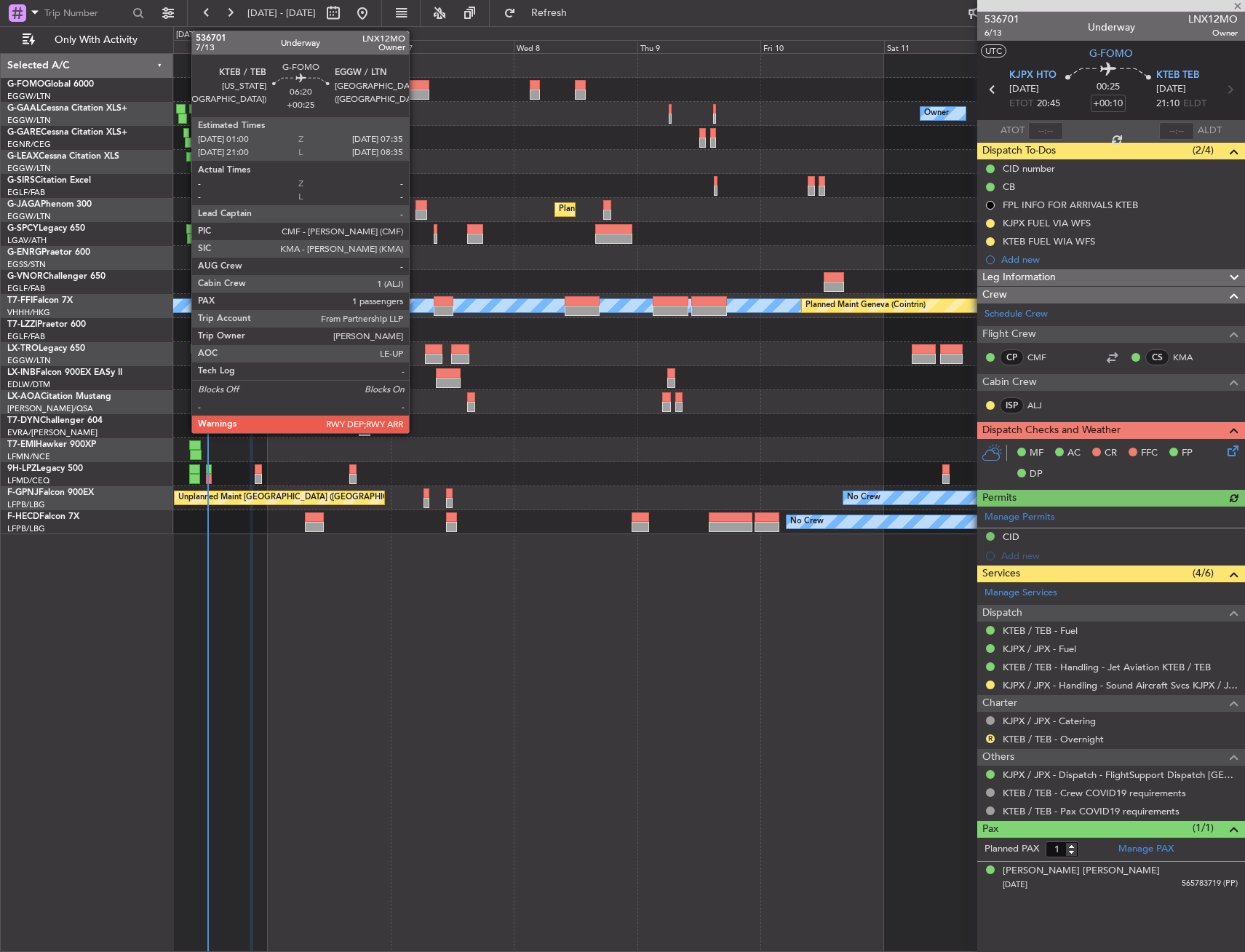
click at [415, 87] on div at bounding box center [412, 85] width 34 height 10
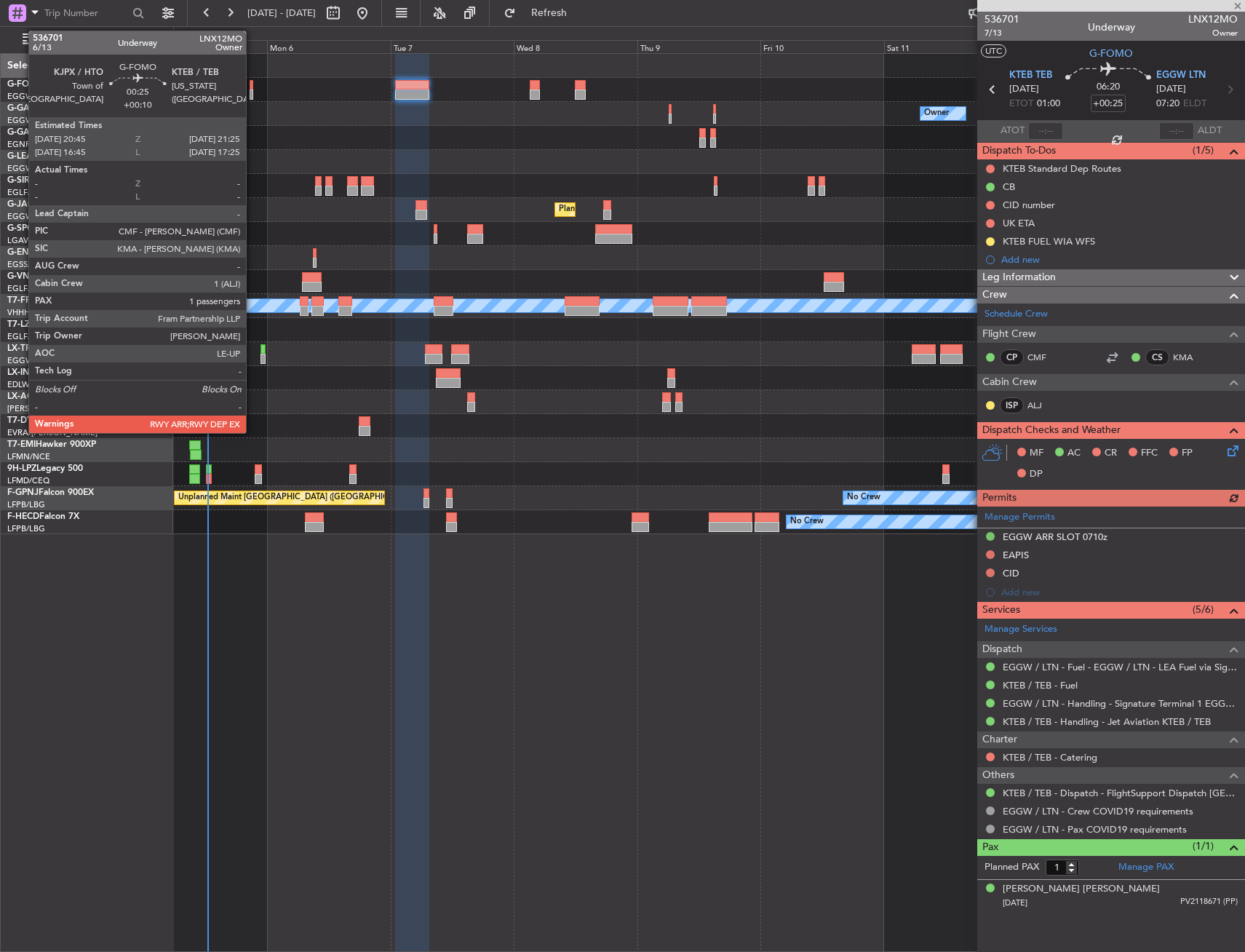
click at [252, 88] on div at bounding box center [251, 85] width 4 height 10
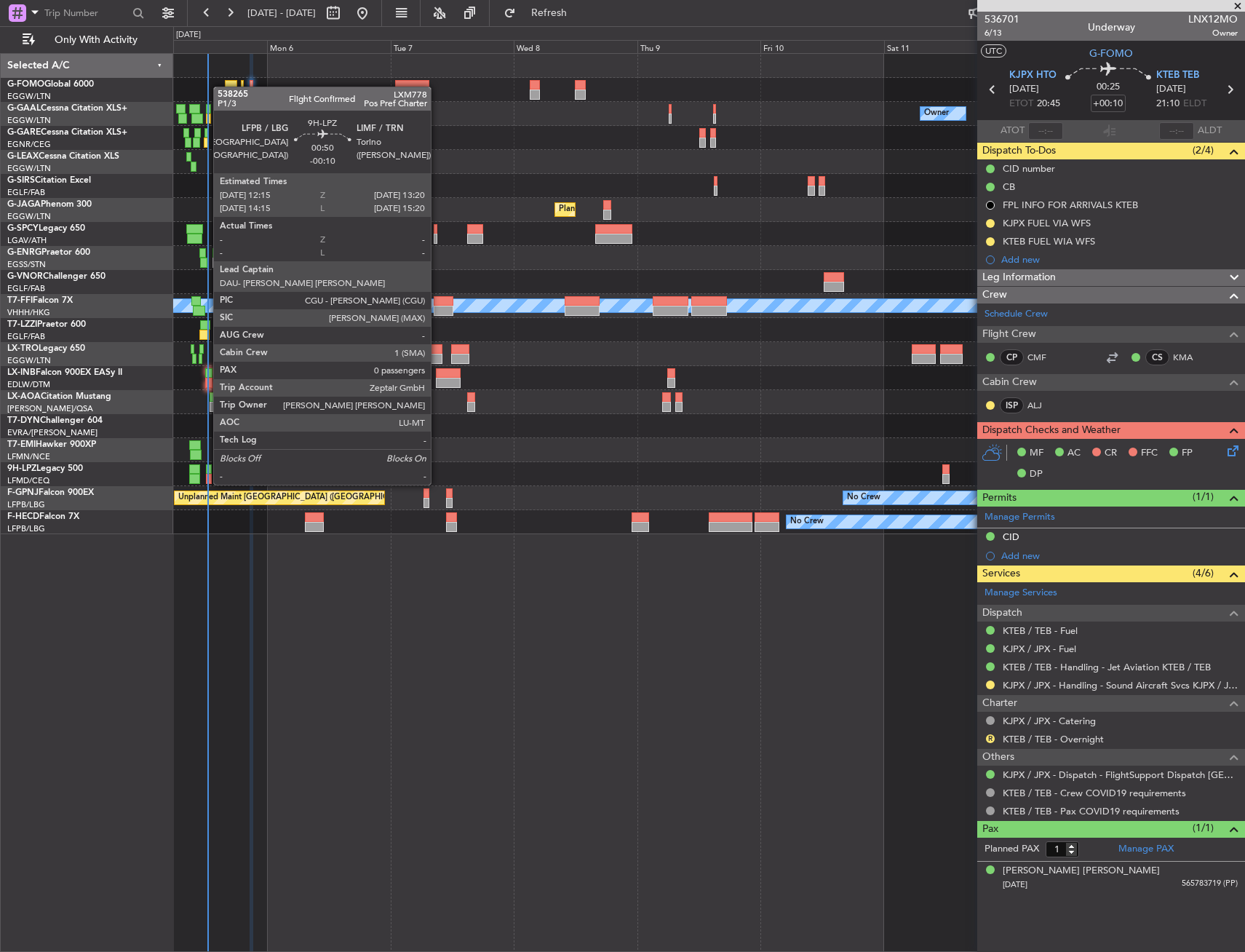
click at [207, 473] on div at bounding box center [208, 469] width 5 height 10
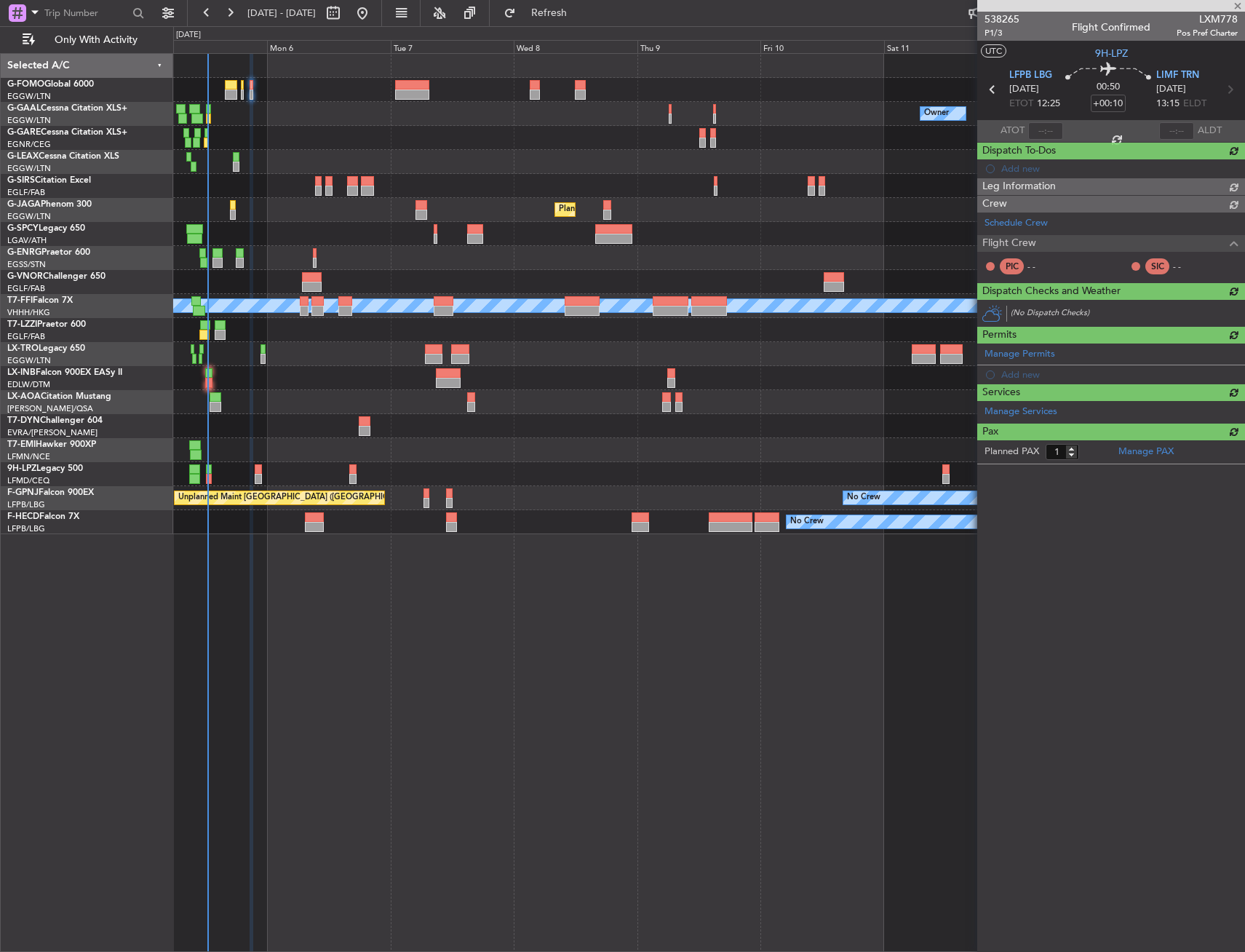
type input "-00:10"
type input "0"
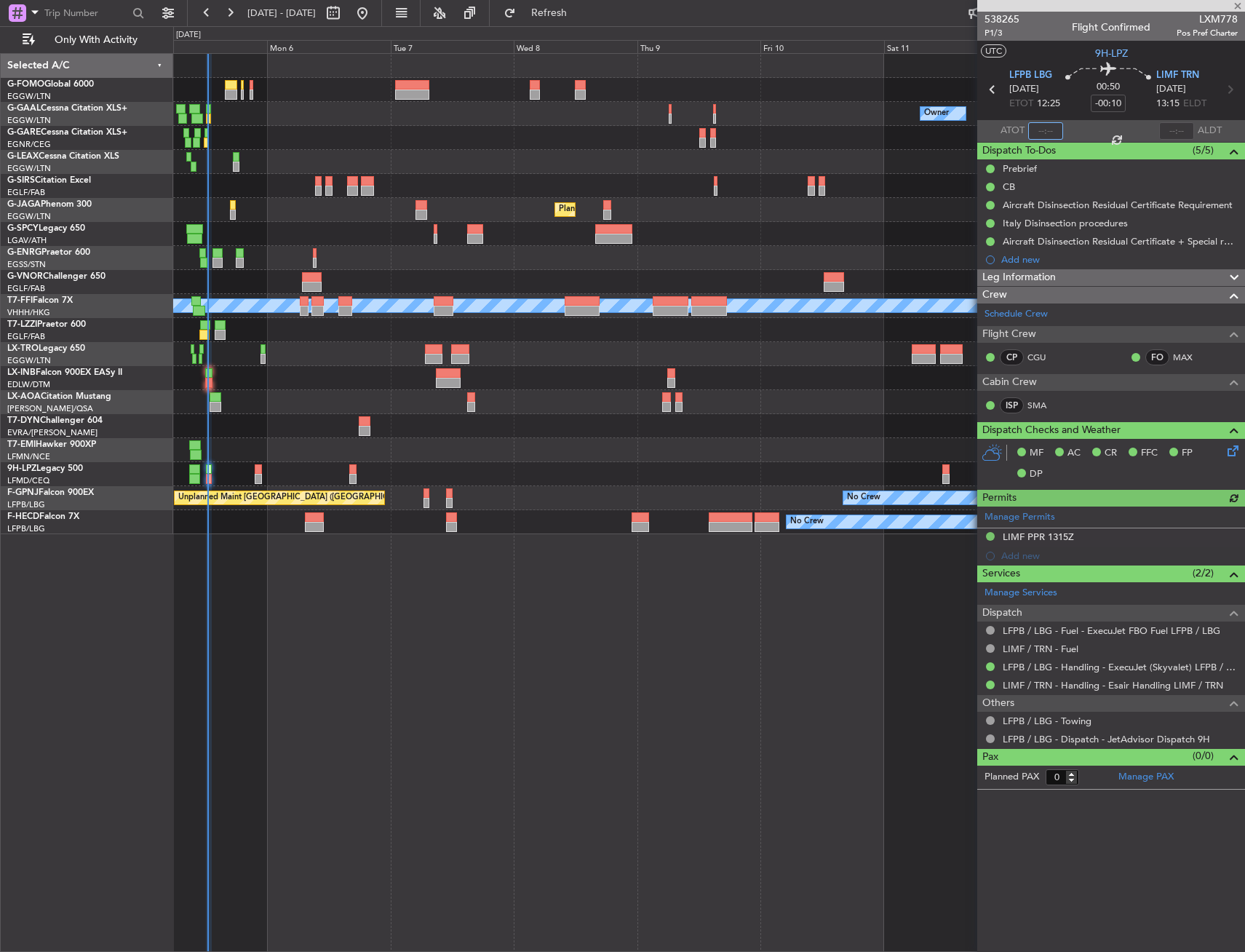
click at [1054, 127] on input "text" at bounding box center [1046, 131] width 35 height 17
click at [1062, 114] on div "00:50 -00:10" at bounding box center [1108, 89] width 96 height 54
type input "12:29"
click at [226, 77] on div at bounding box center [708, 65] width 1071 height 24
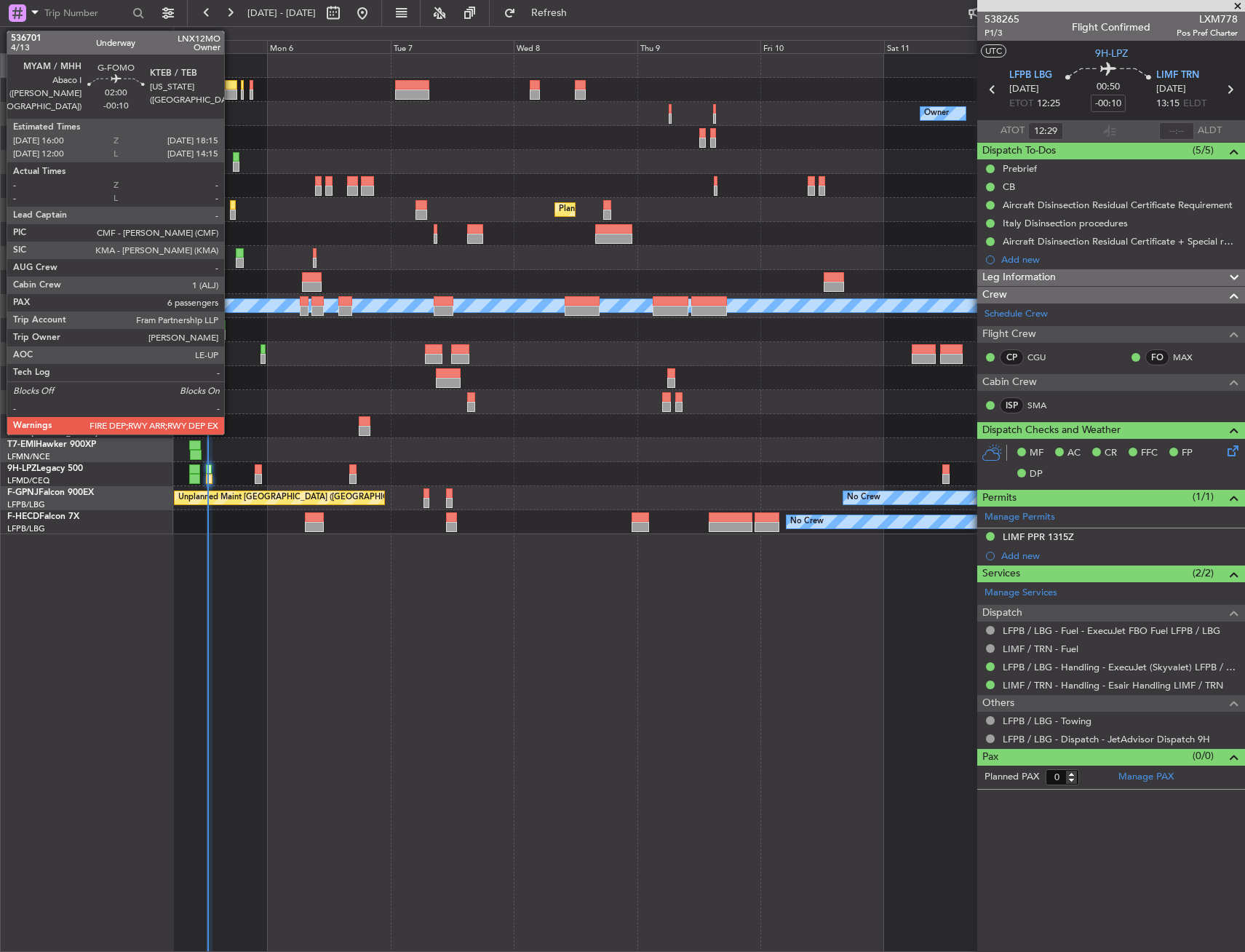
click at [231, 90] on div at bounding box center [231, 94] width 12 height 10
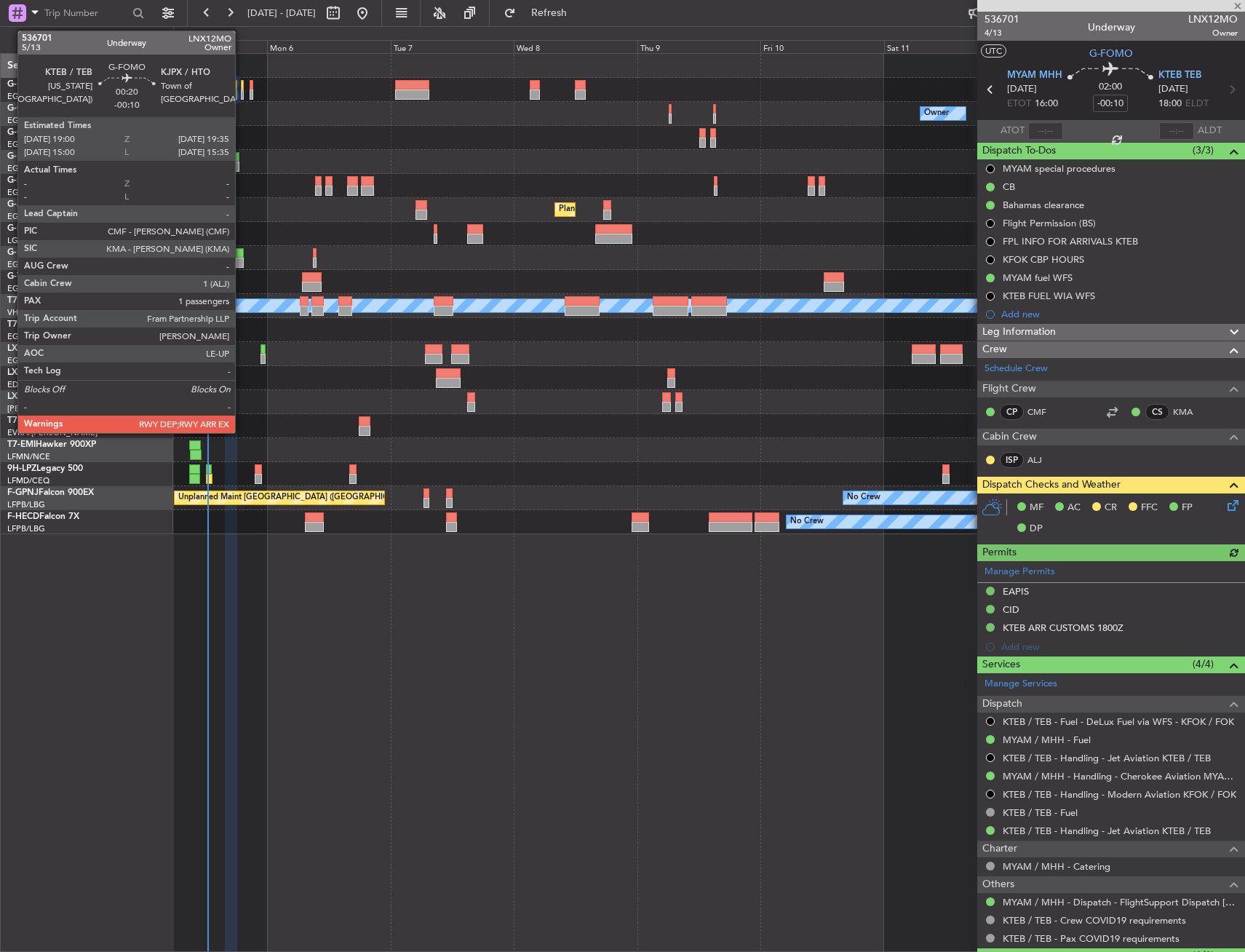
click at [242, 89] on div at bounding box center [242, 85] width 4 height 10
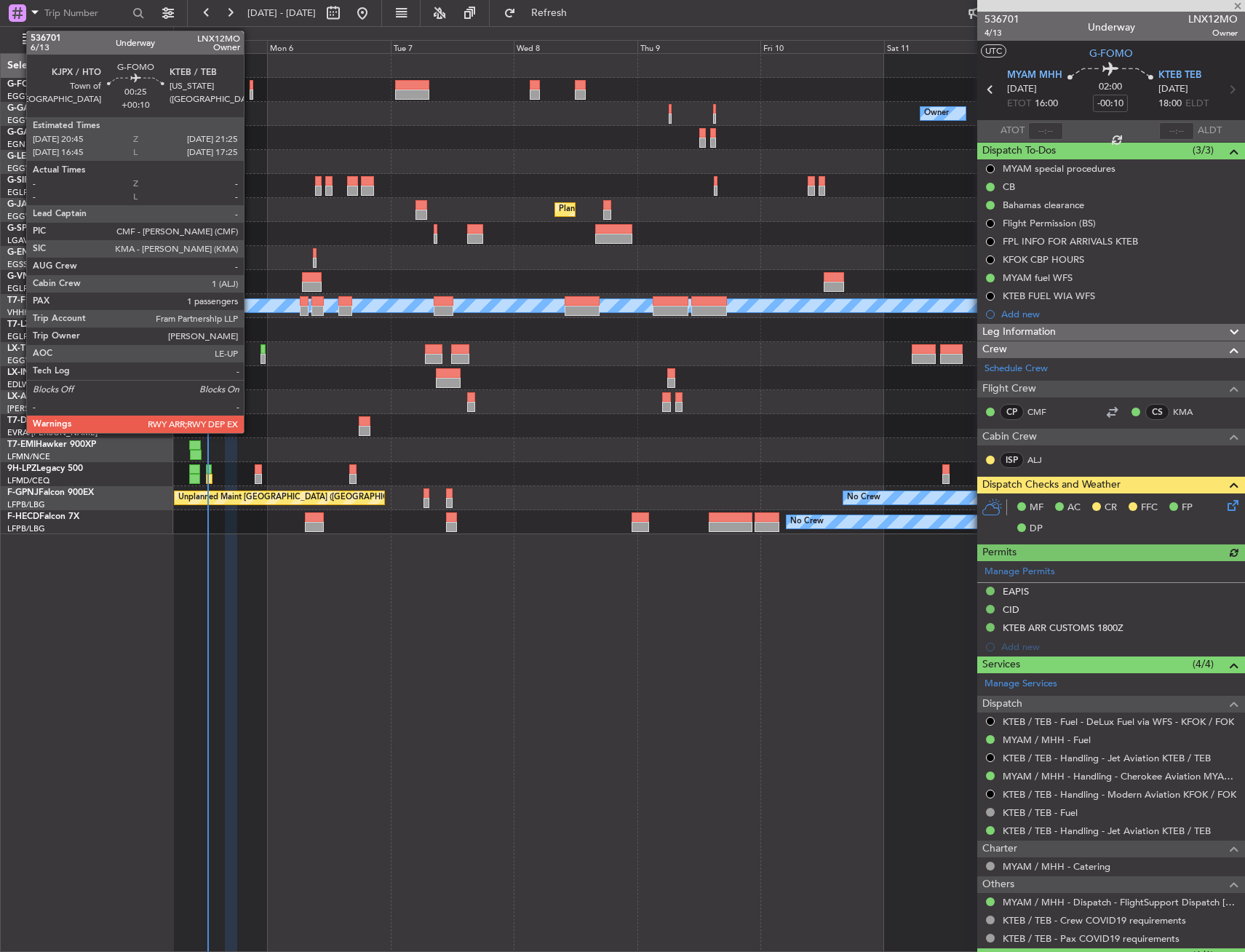
type input "1"
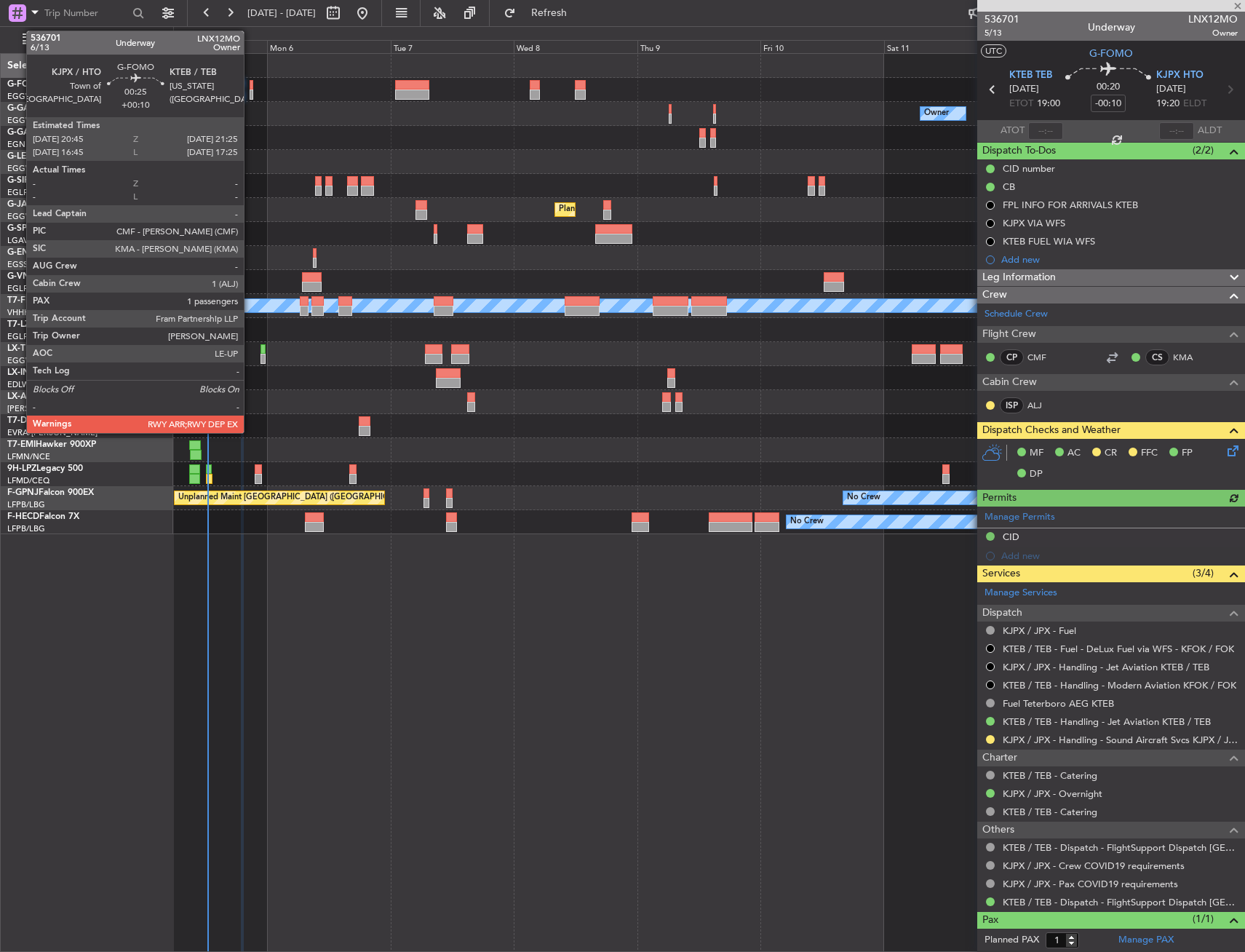
click at [250, 86] on div at bounding box center [251, 85] width 4 height 10
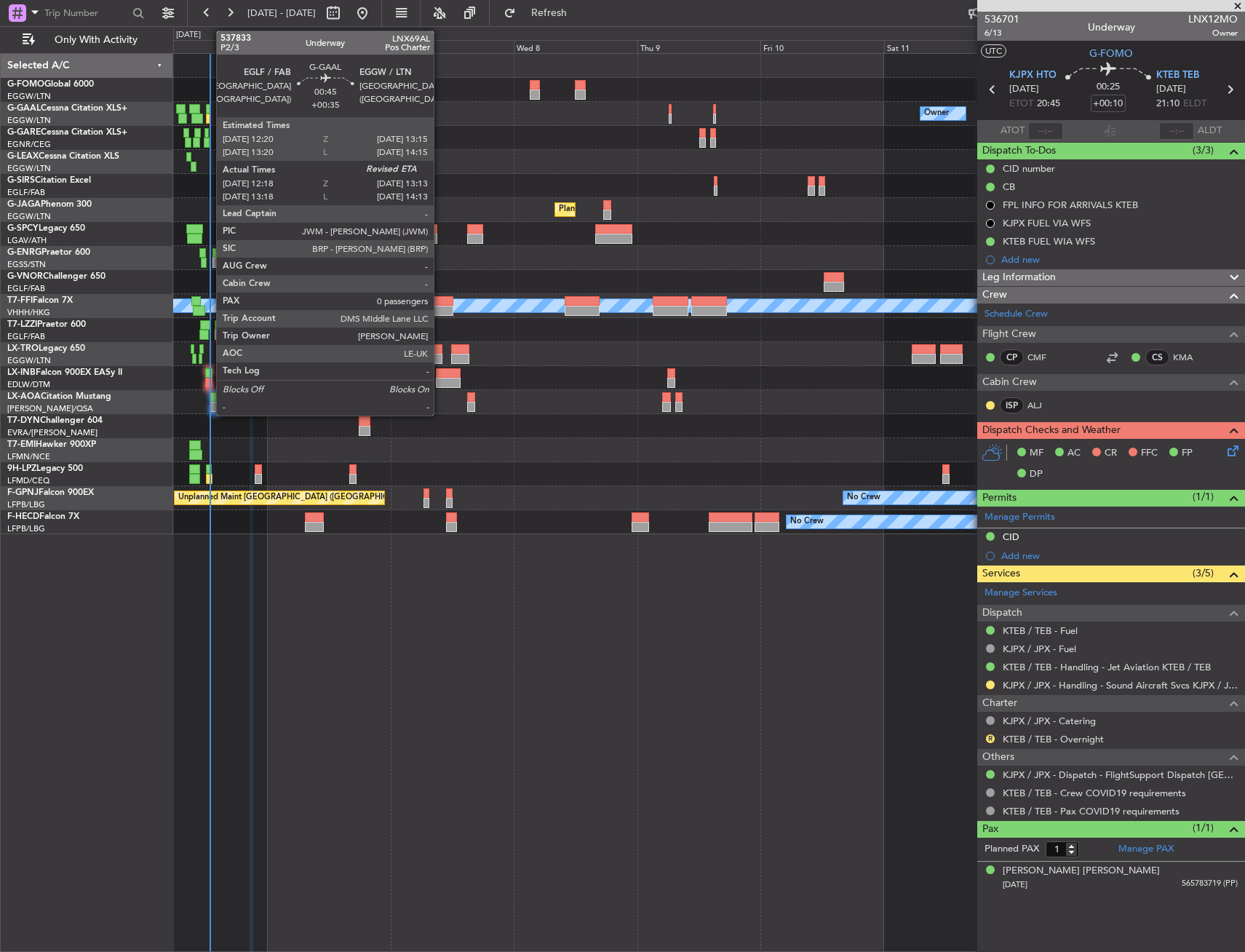
click at [209, 111] on div at bounding box center [208, 109] width 5 height 10
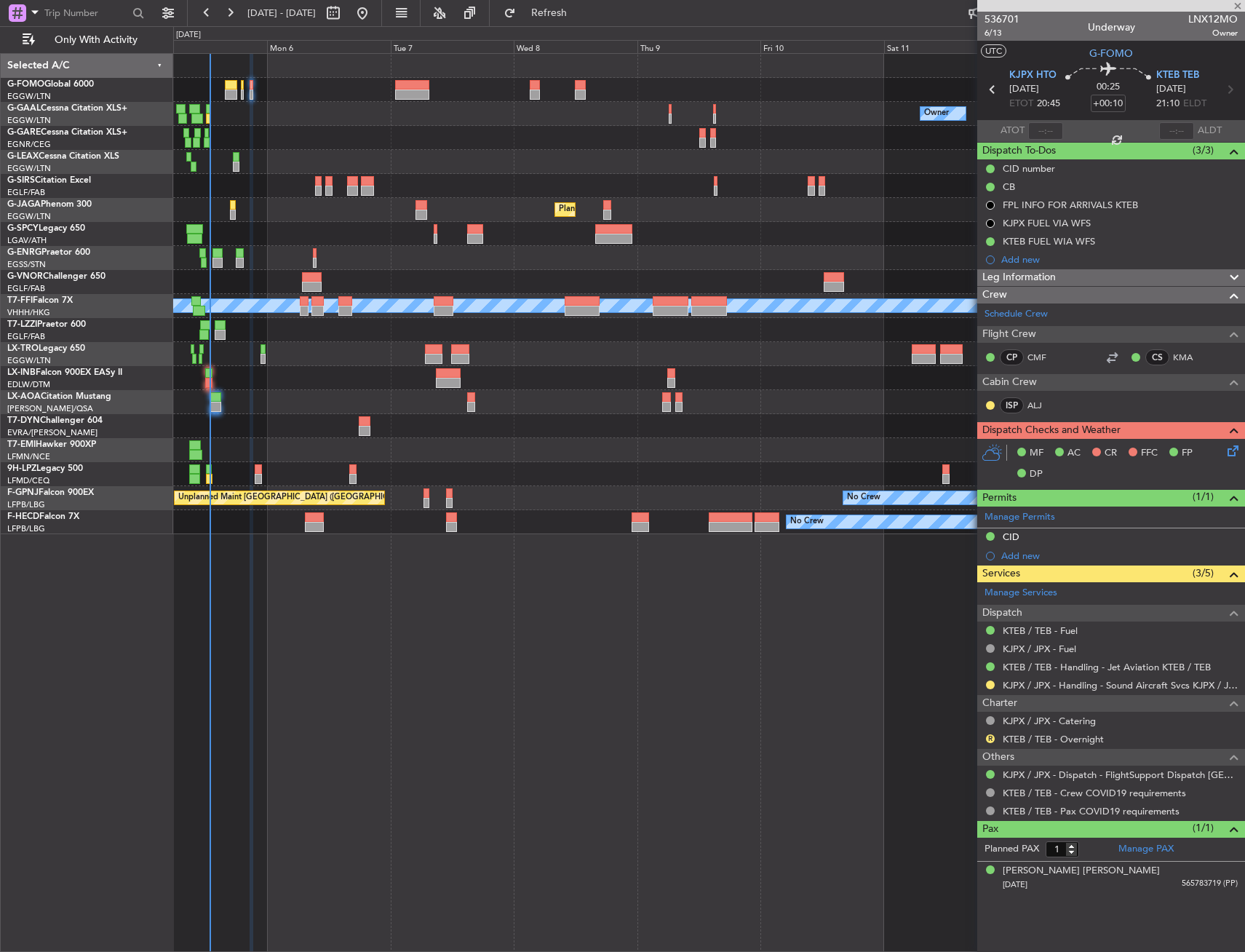
type input "+00:35"
type input "12:18"
type input "0"
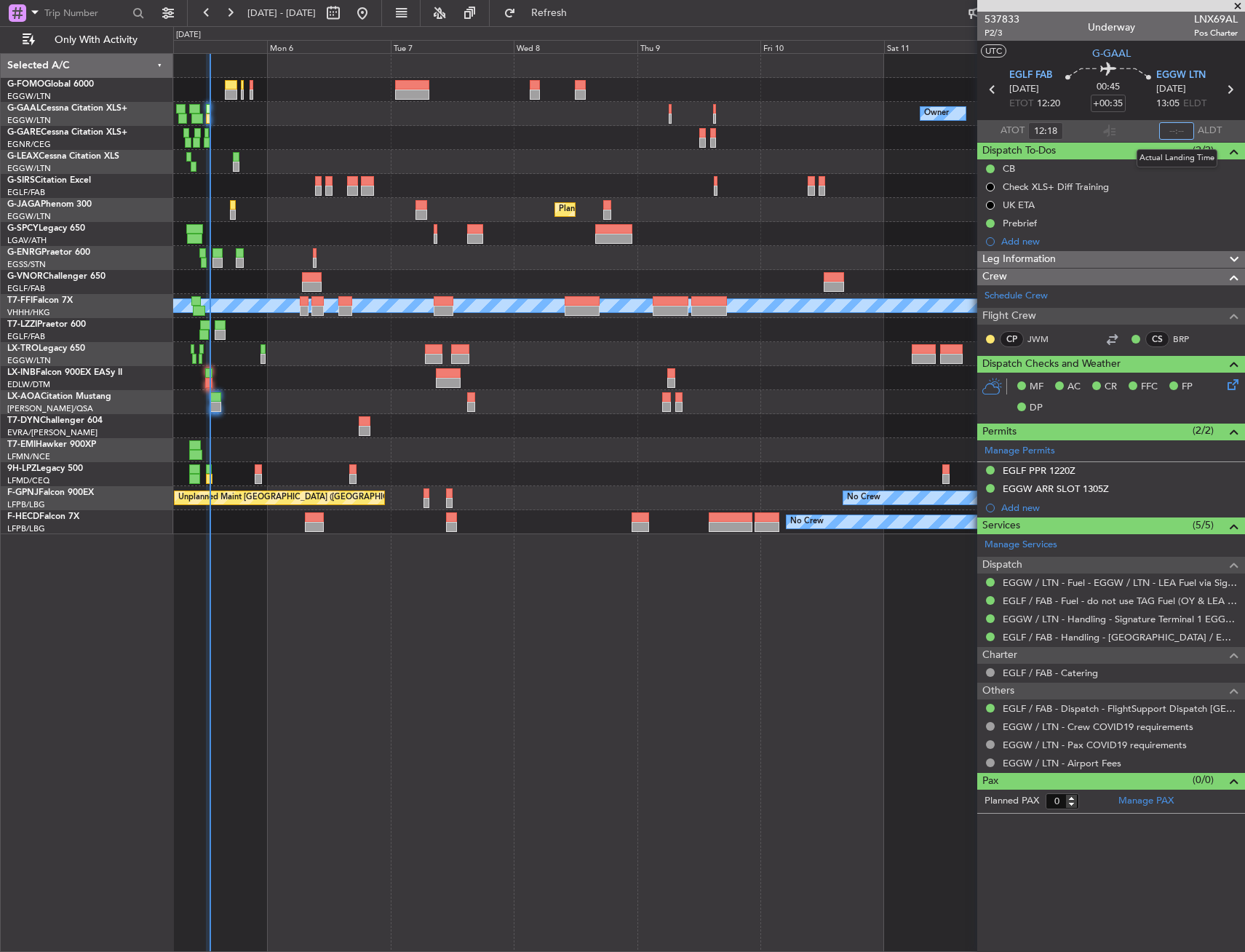
click at [1181, 136] on input "text" at bounding box center [1176, 131] width 35 height 17
click at [1152, 126] on section "ATOT 12:18 1248 ALDT" at bounding box center [1112, 131] width 268 height 22
type input "12:48"
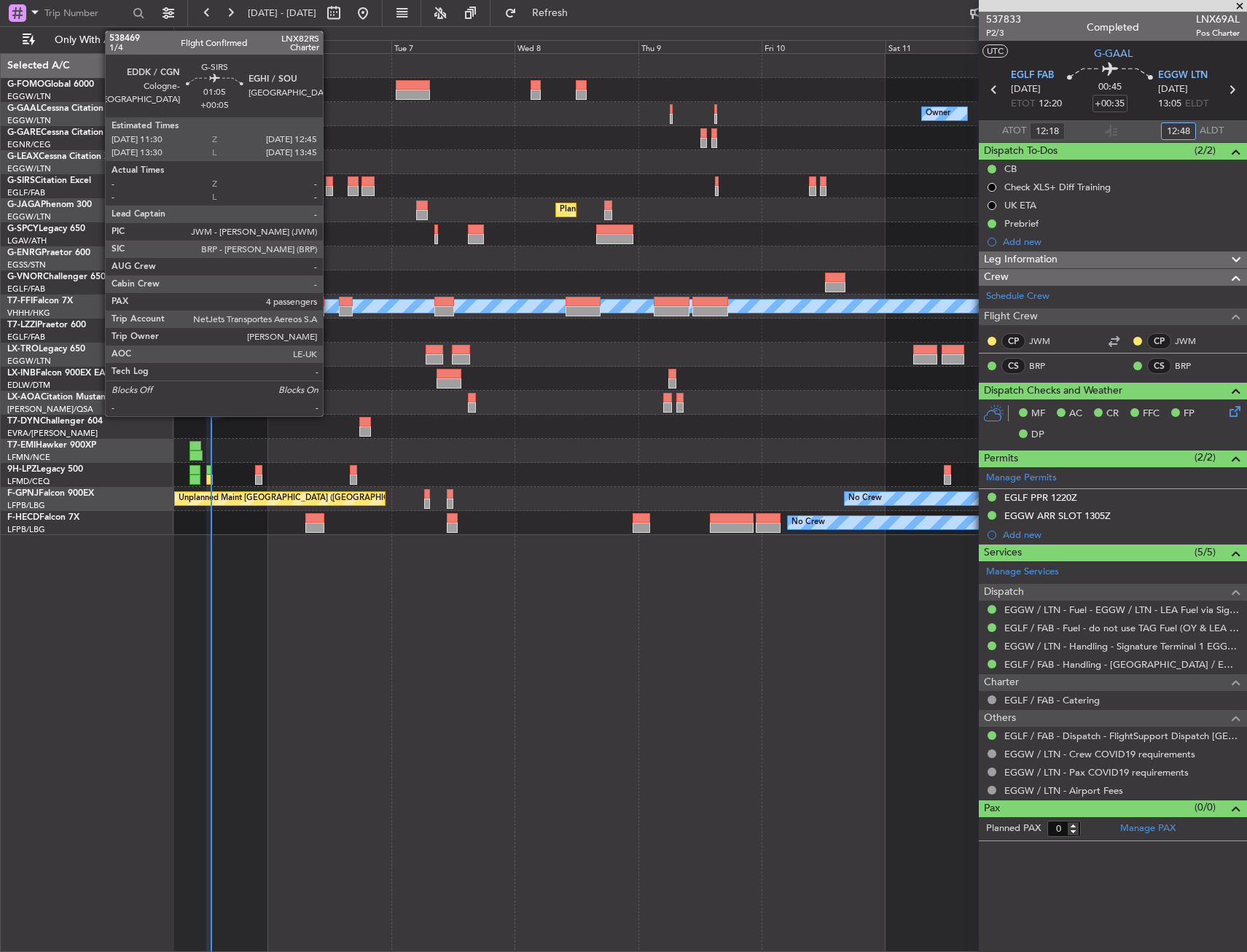
click at [329, 186] on div at bounding box center [329, 190] width 6 height 10
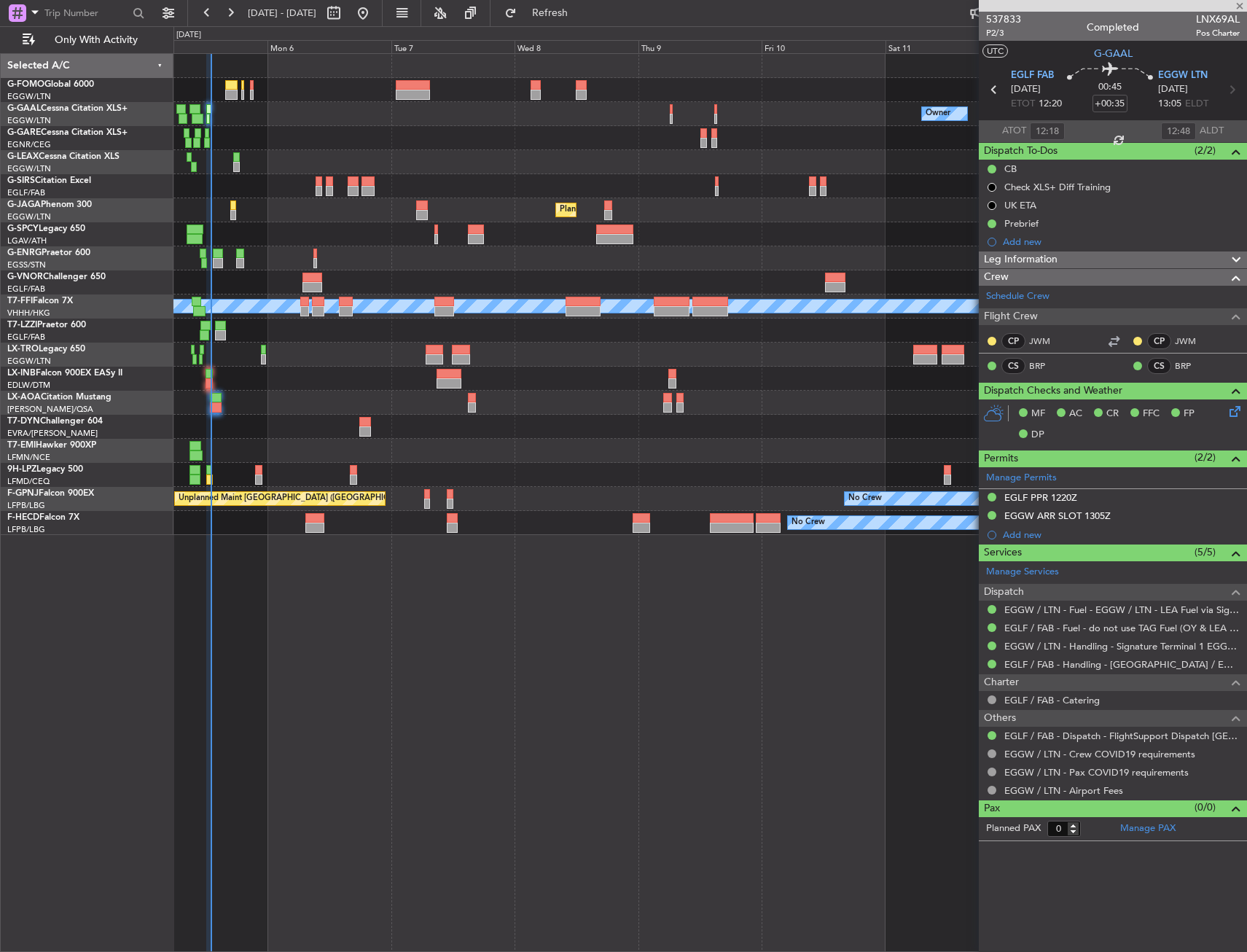
type input "+00:05"
type input "4"
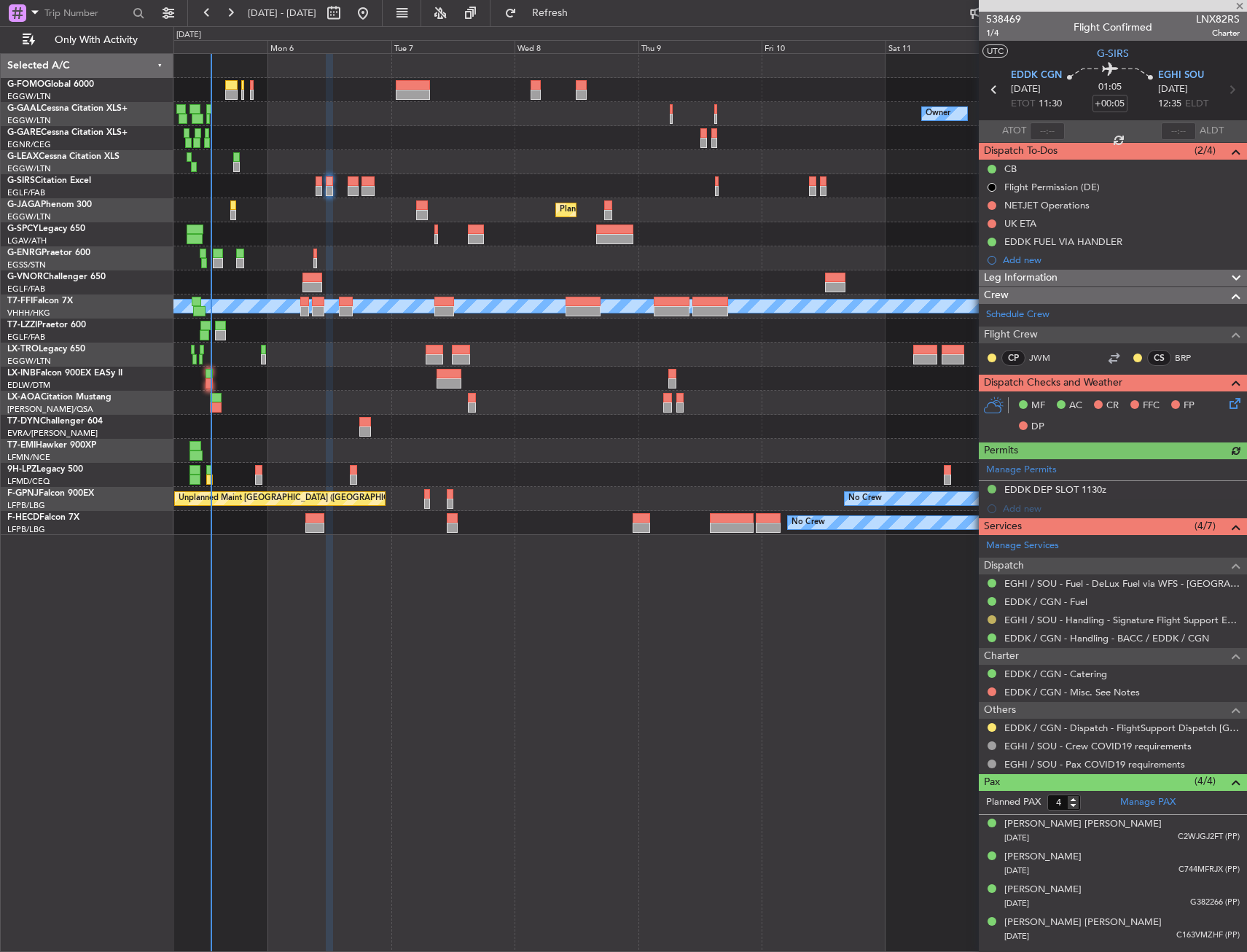
click at [993, 617] on button at bounding box center [992, 619] width 9 height 9
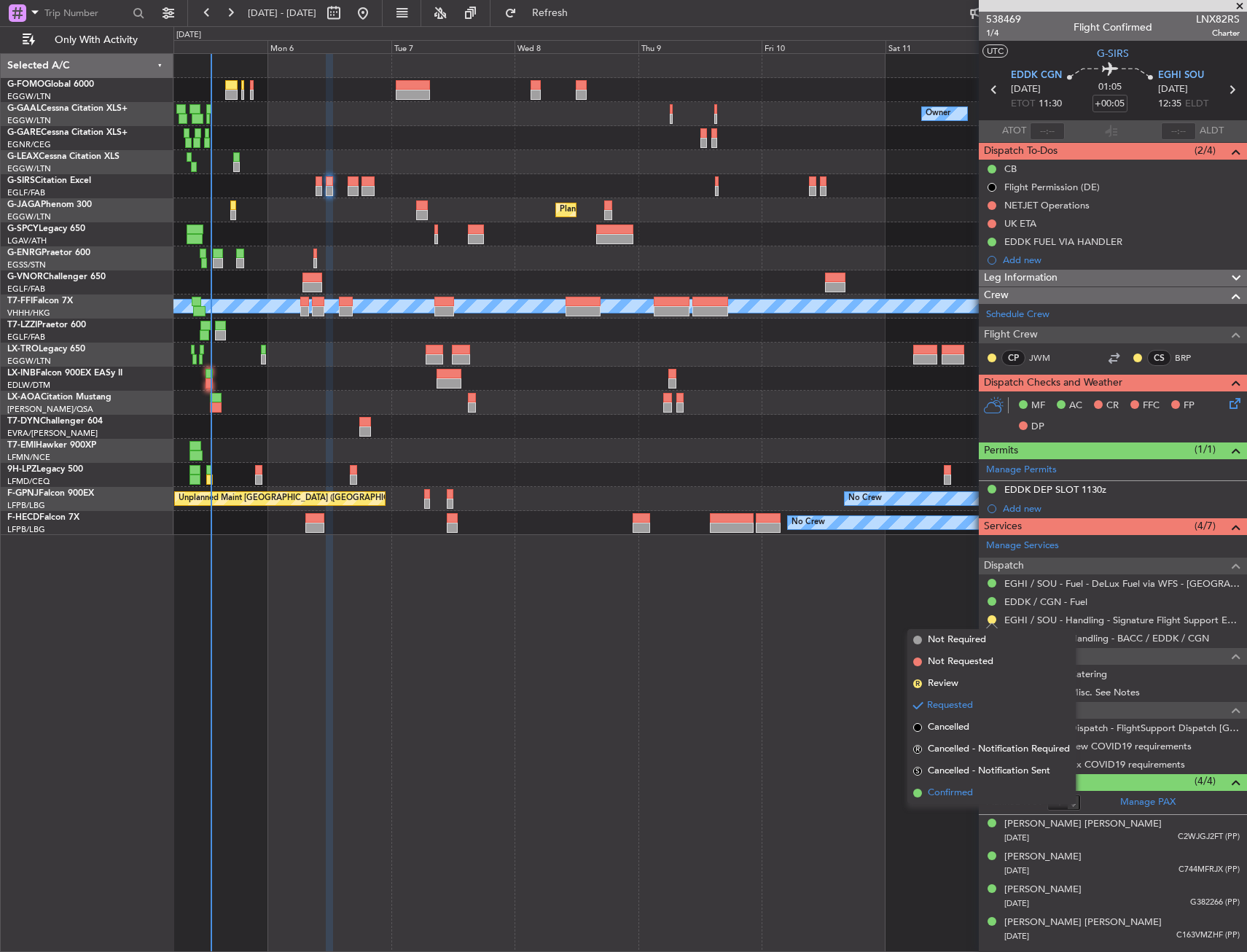
click at [953, 797] on span "Confirmed" at bounding box center [950, 793] width 45 height 15
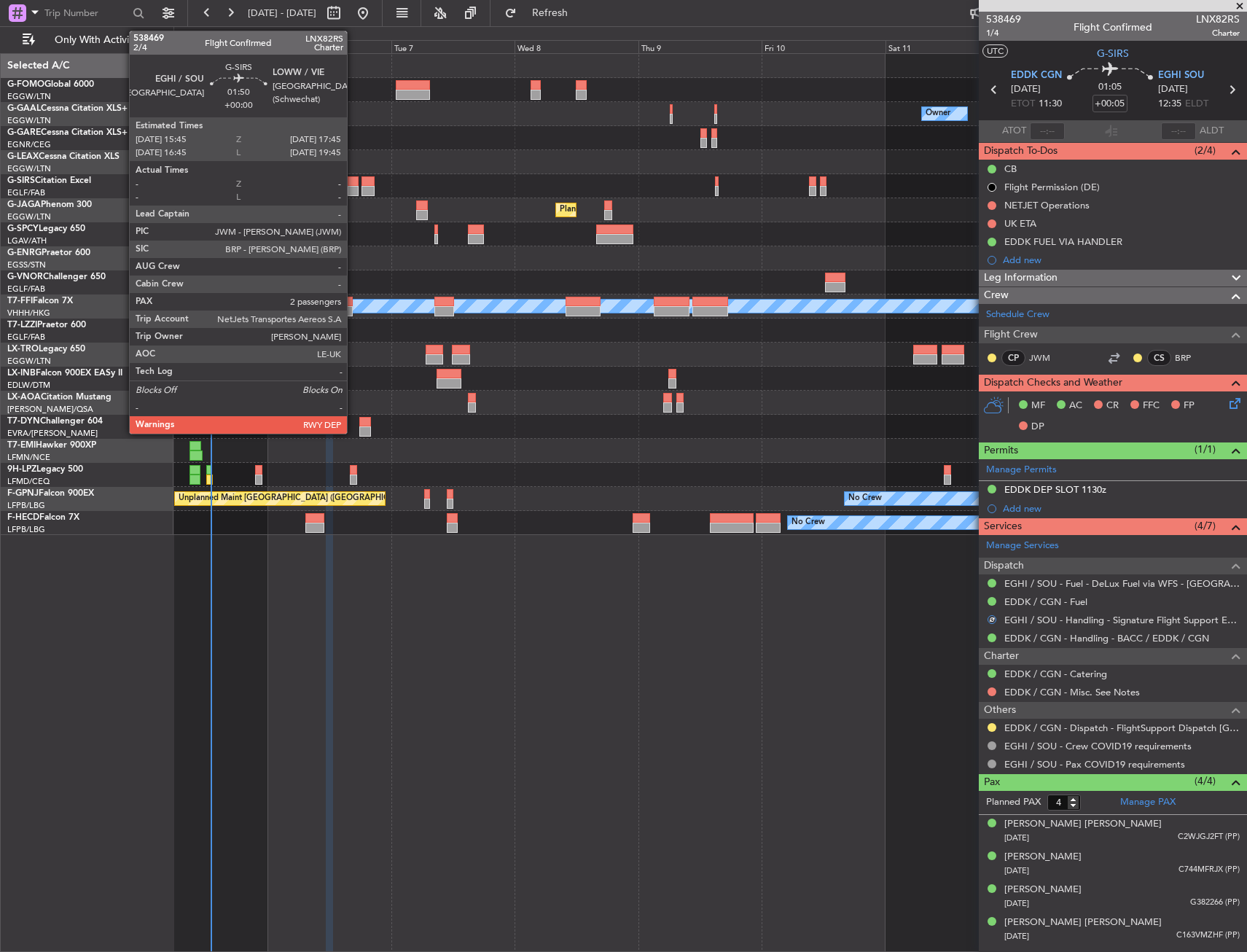
click at [356, 186] on div at bounding box center [353, 190] width 11 height 10
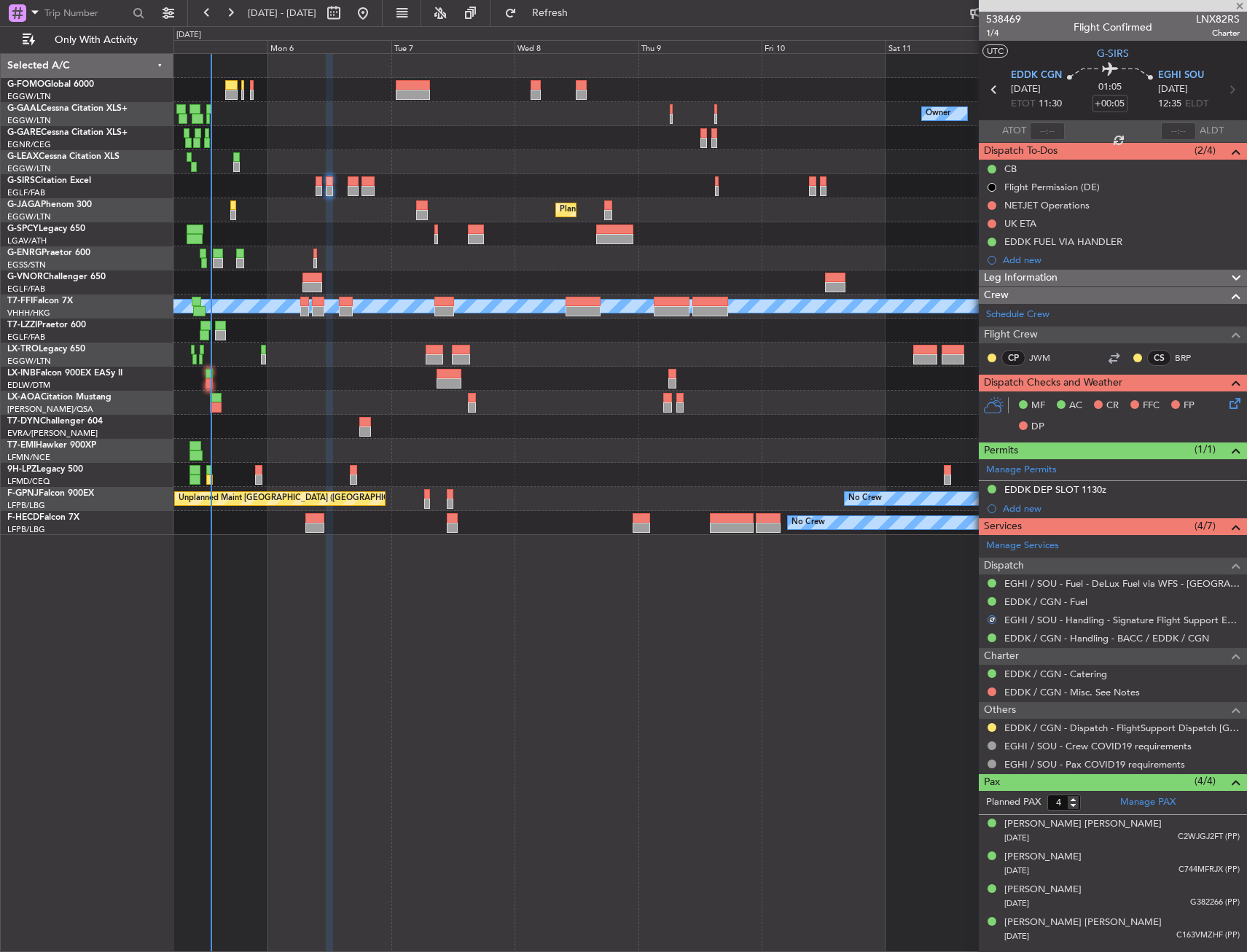
type input "2"
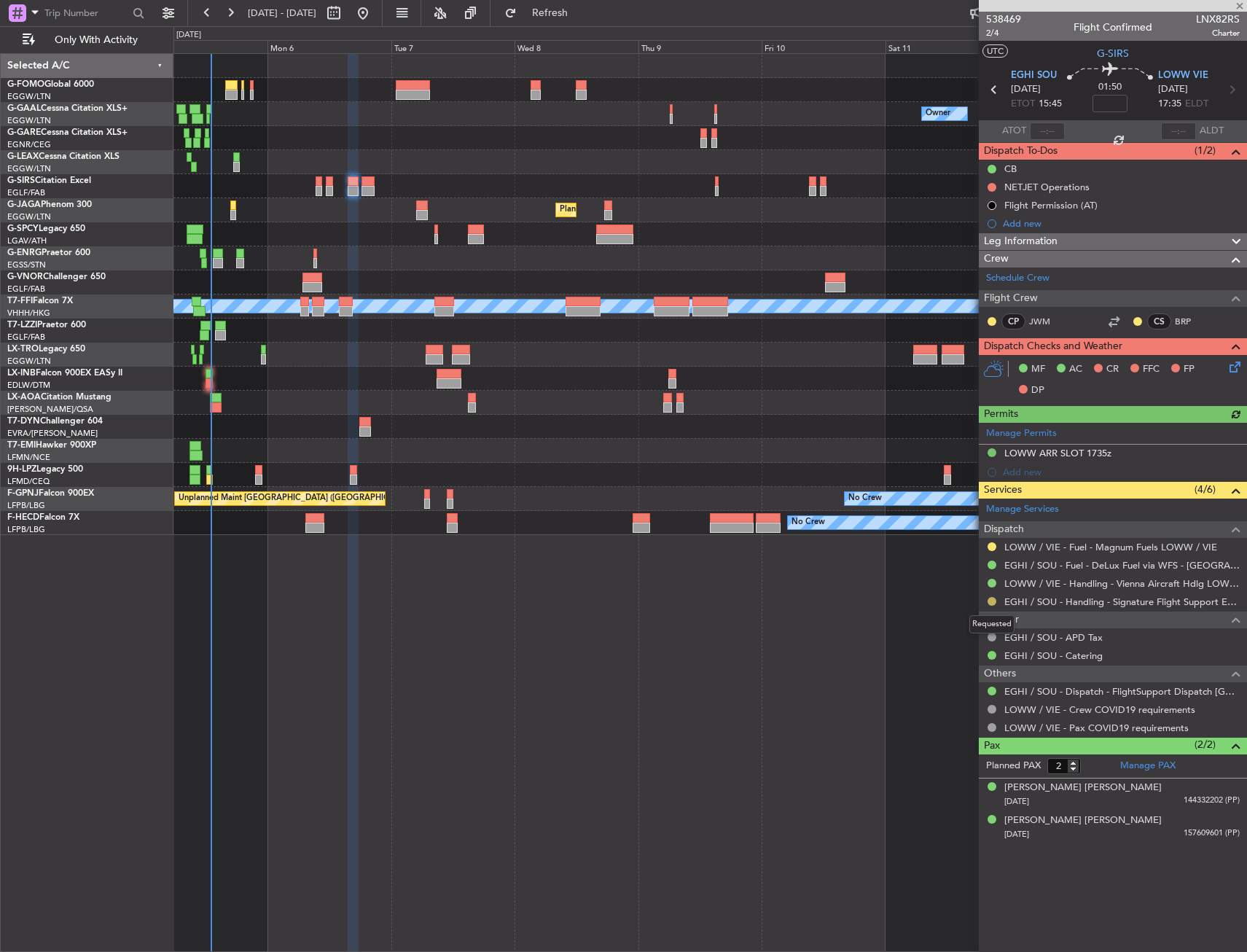
click at [993, 602] on button at bounding box center [992, 601] width 9 height 9
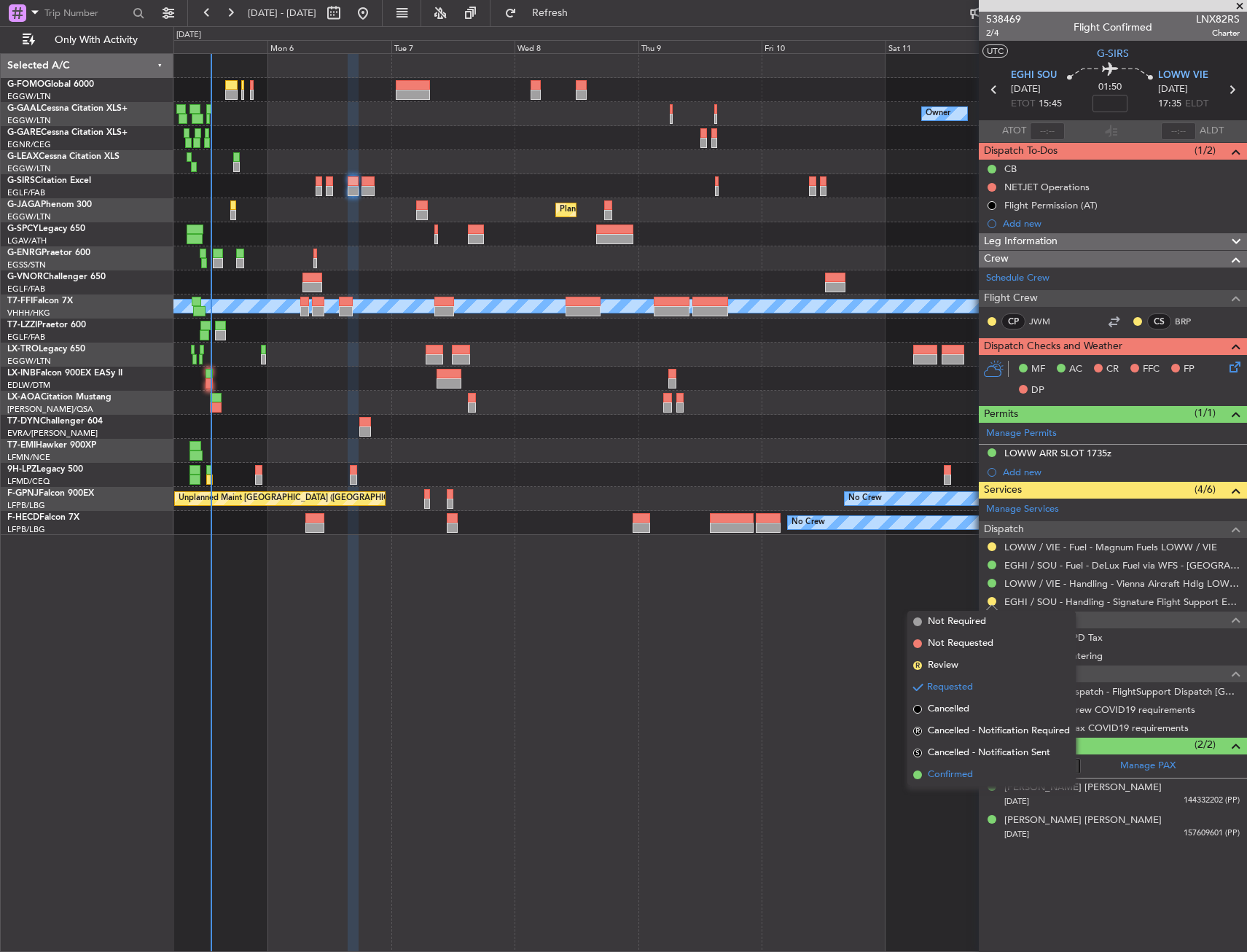
click at [957, 777] on span "Confirmed" at bounding box center [950, 775] width 45 height 15
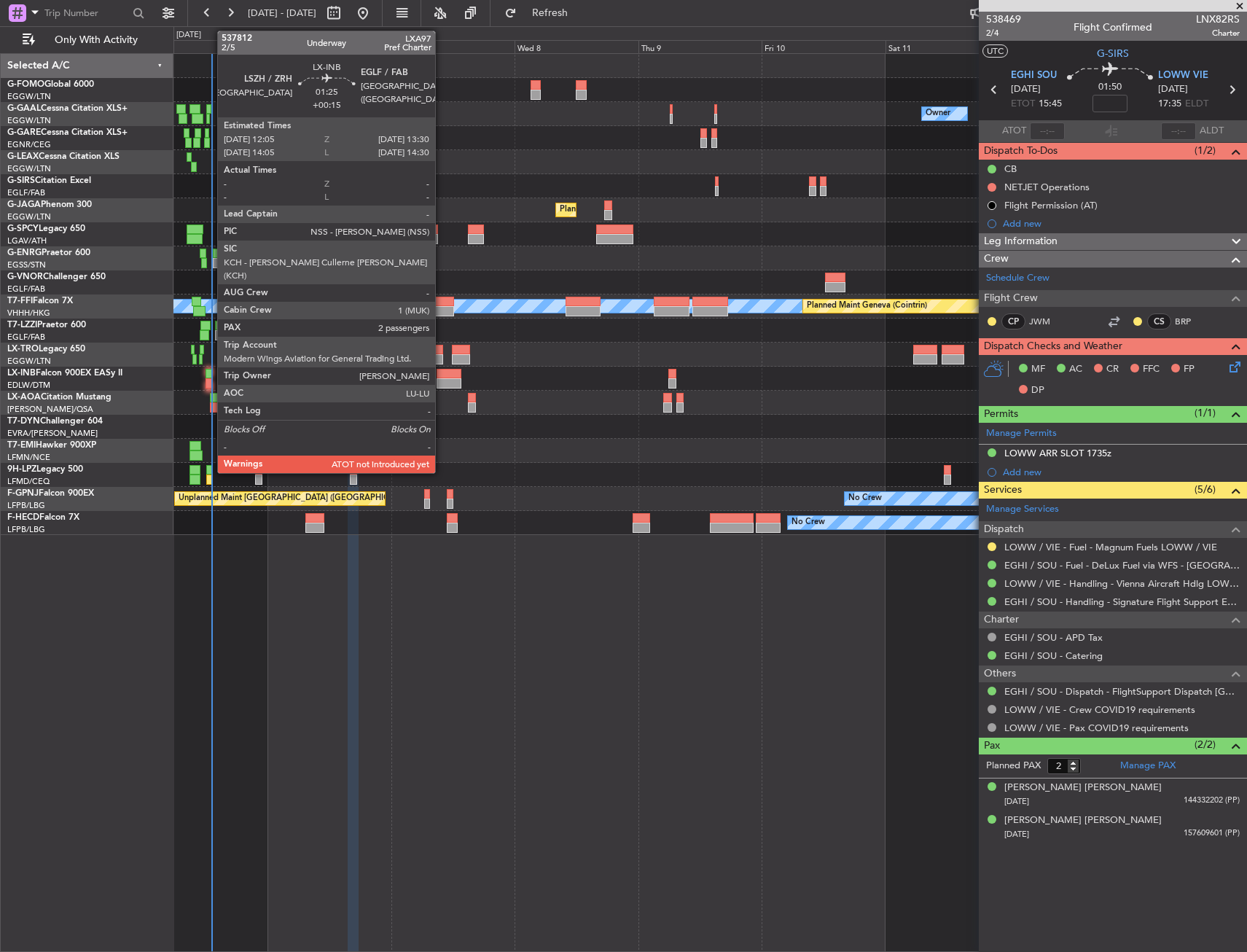
click at [210, 374] on div at bounding box center [209, 374] width 8 height 10
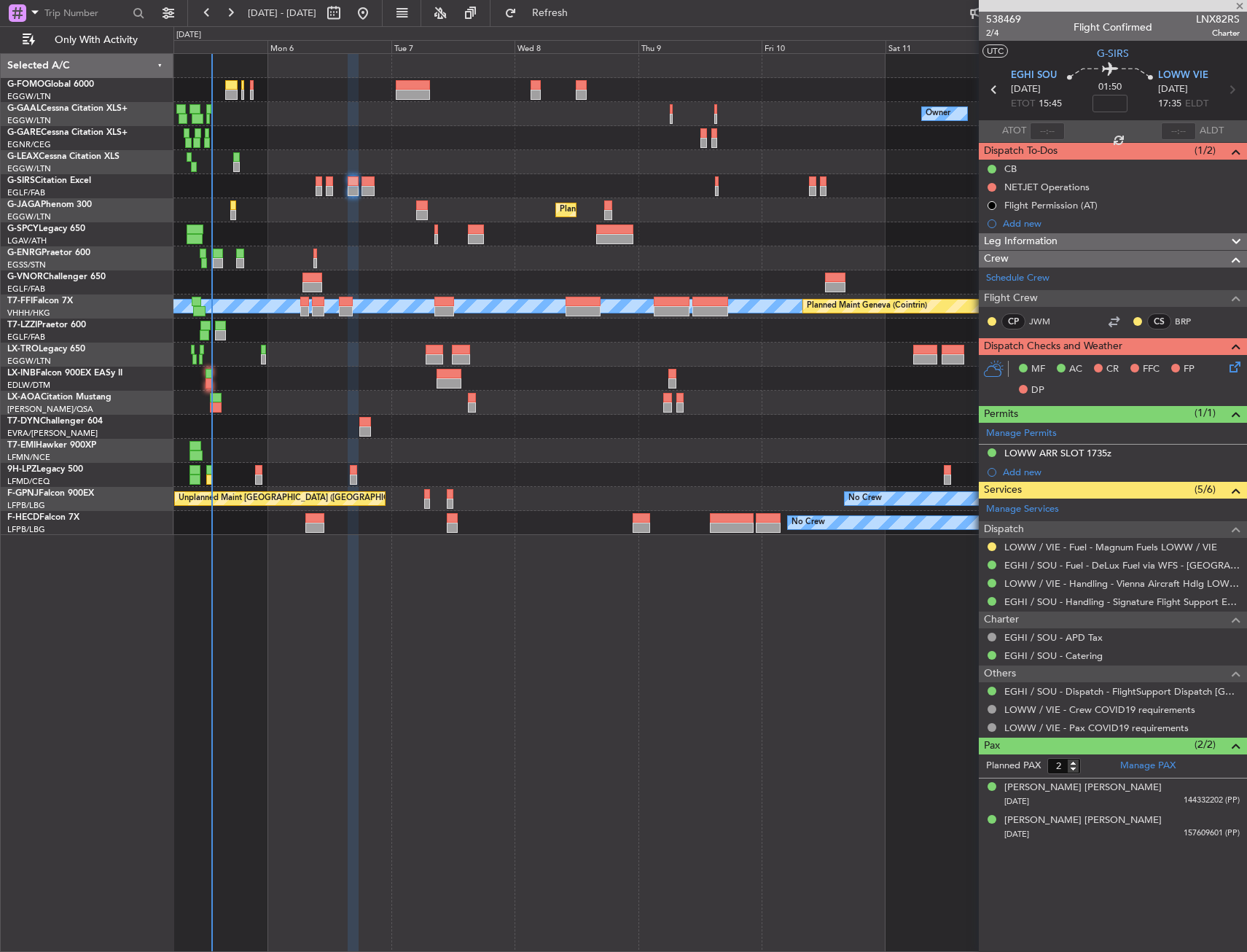
type input "+00:15"
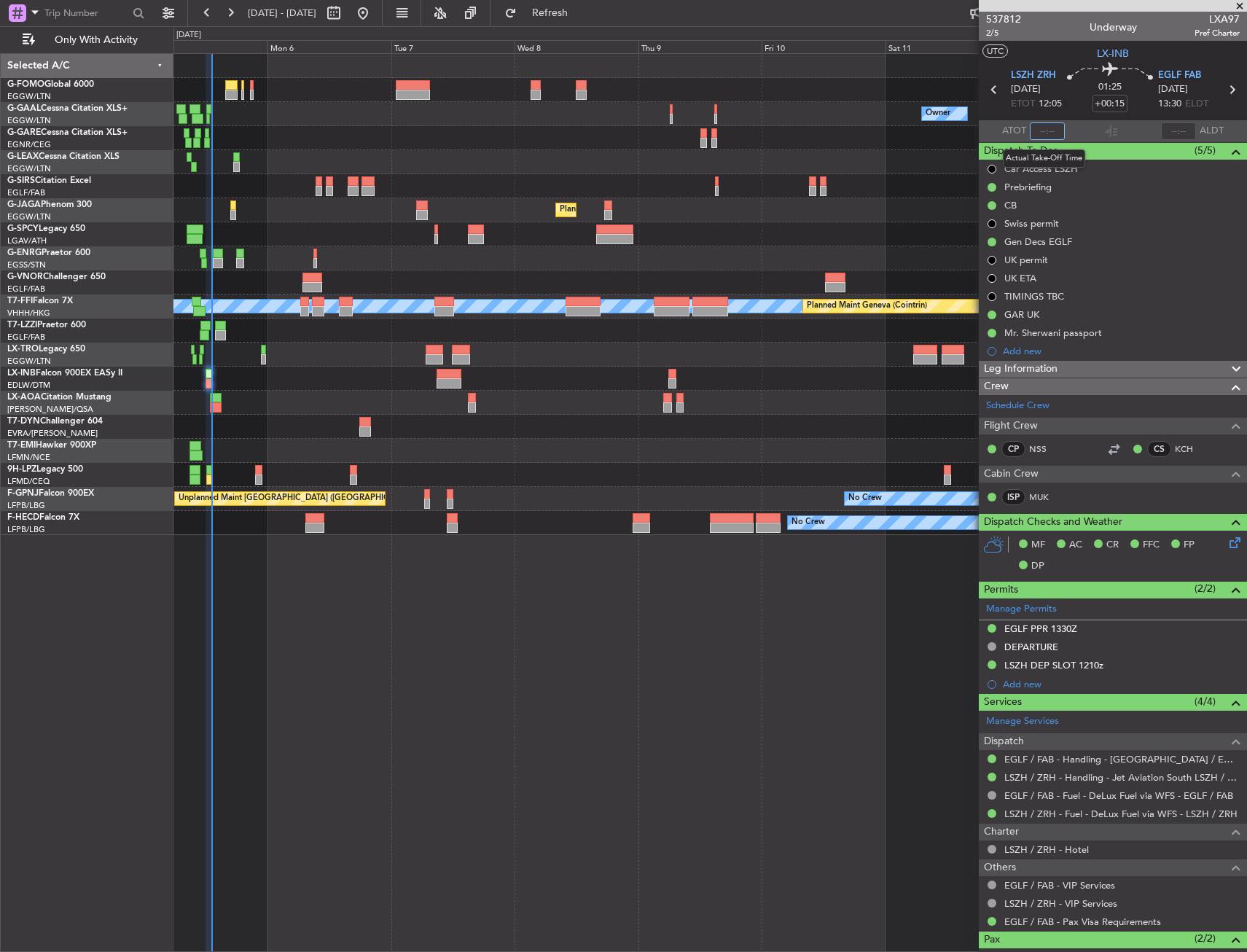
click at [1036, 131] on input "text" at bounding box center [1047, 131] width 35 height 17
click at [1082, 123] on section "ATOT 1308 ALDT" at bounding box center [1114, 131] width 268 height 22
type input "13:08"
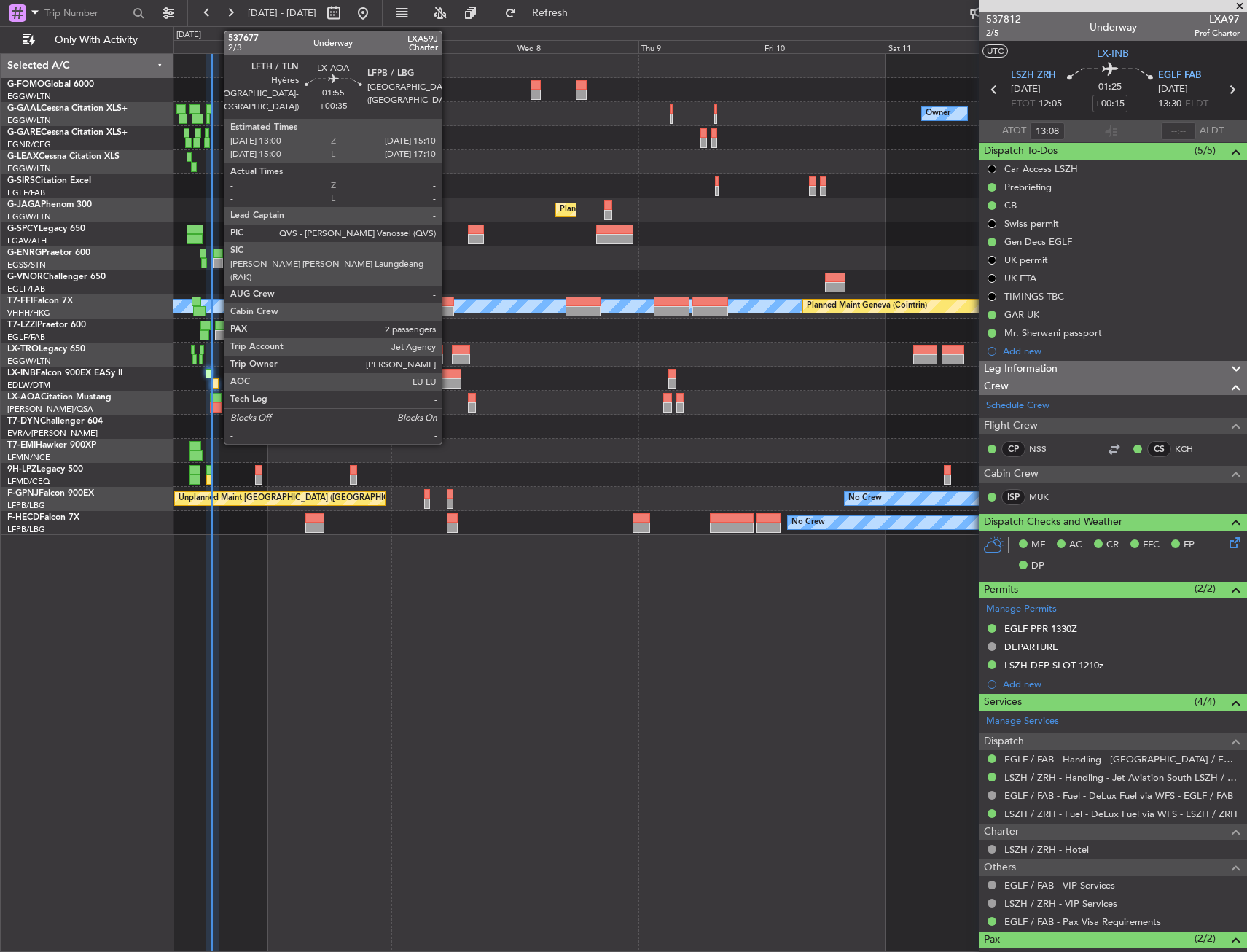
click at [216, 404] on div at bounding box center [215, 407] width 12 height 10
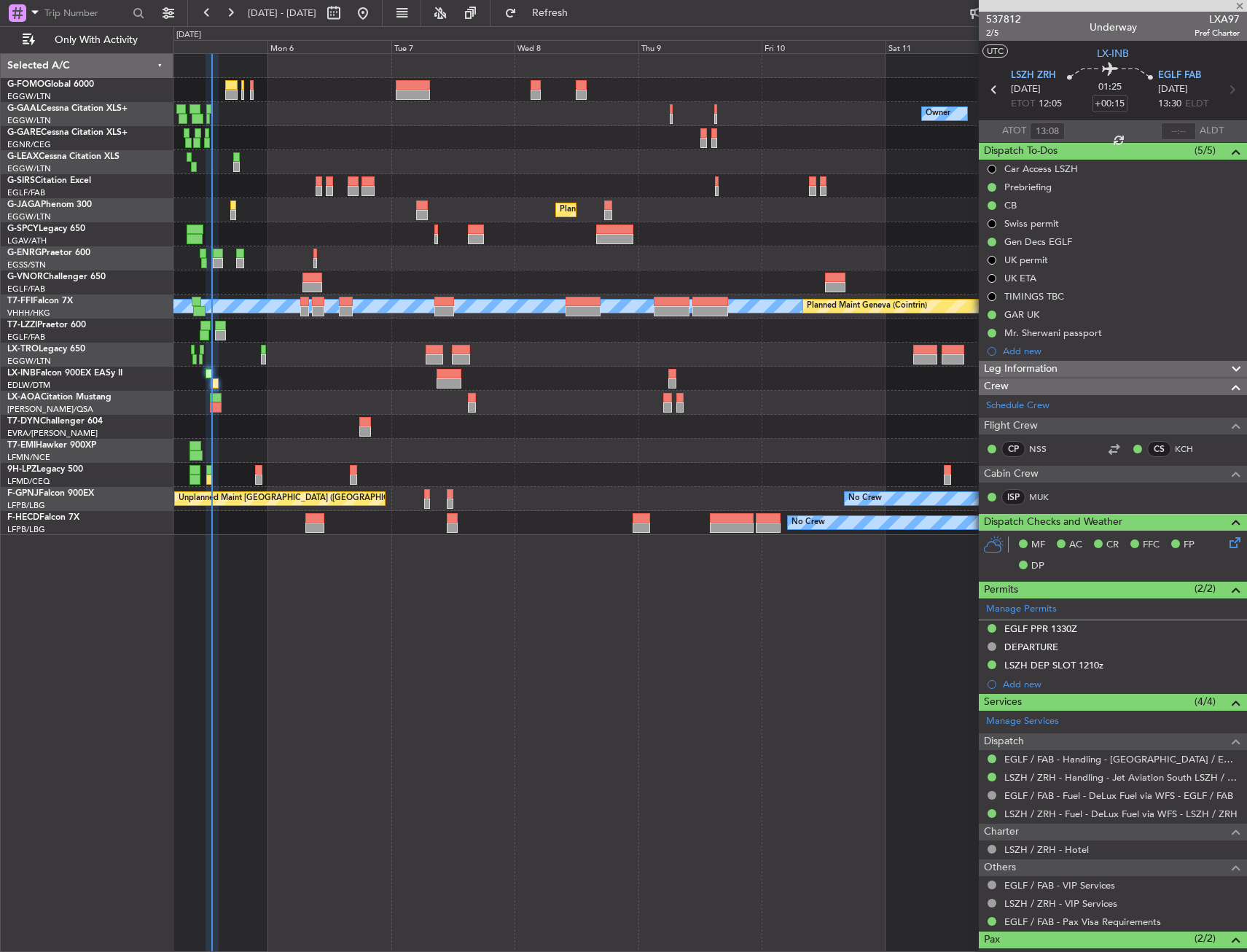
type input "+00:35"
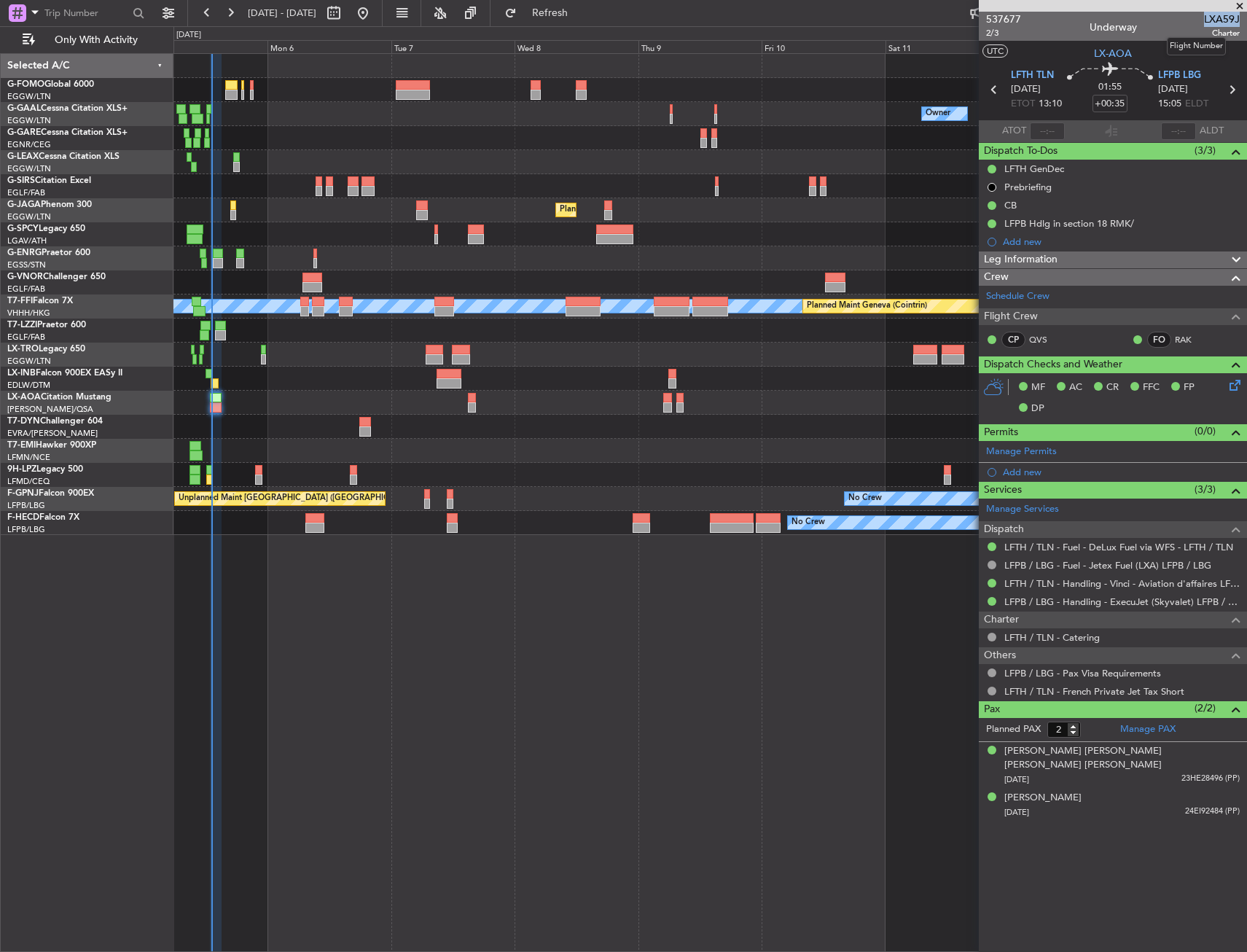
drag, startPoint x: 1204, startPoint y: 16, endPoint x: 1239, endPoint y: 13, distance: 35.1
click at [1239, 13] on span "LXA59J" at bounding box center [1222, 20] width 36 height 16
copy span "LXA59J"
click at [167, 415] on div "Owner No Crew Owner Planned Maint London (Farnborough) Planned Maint London (Lu…" at bounding box center [624, 489] width 1247 height 925
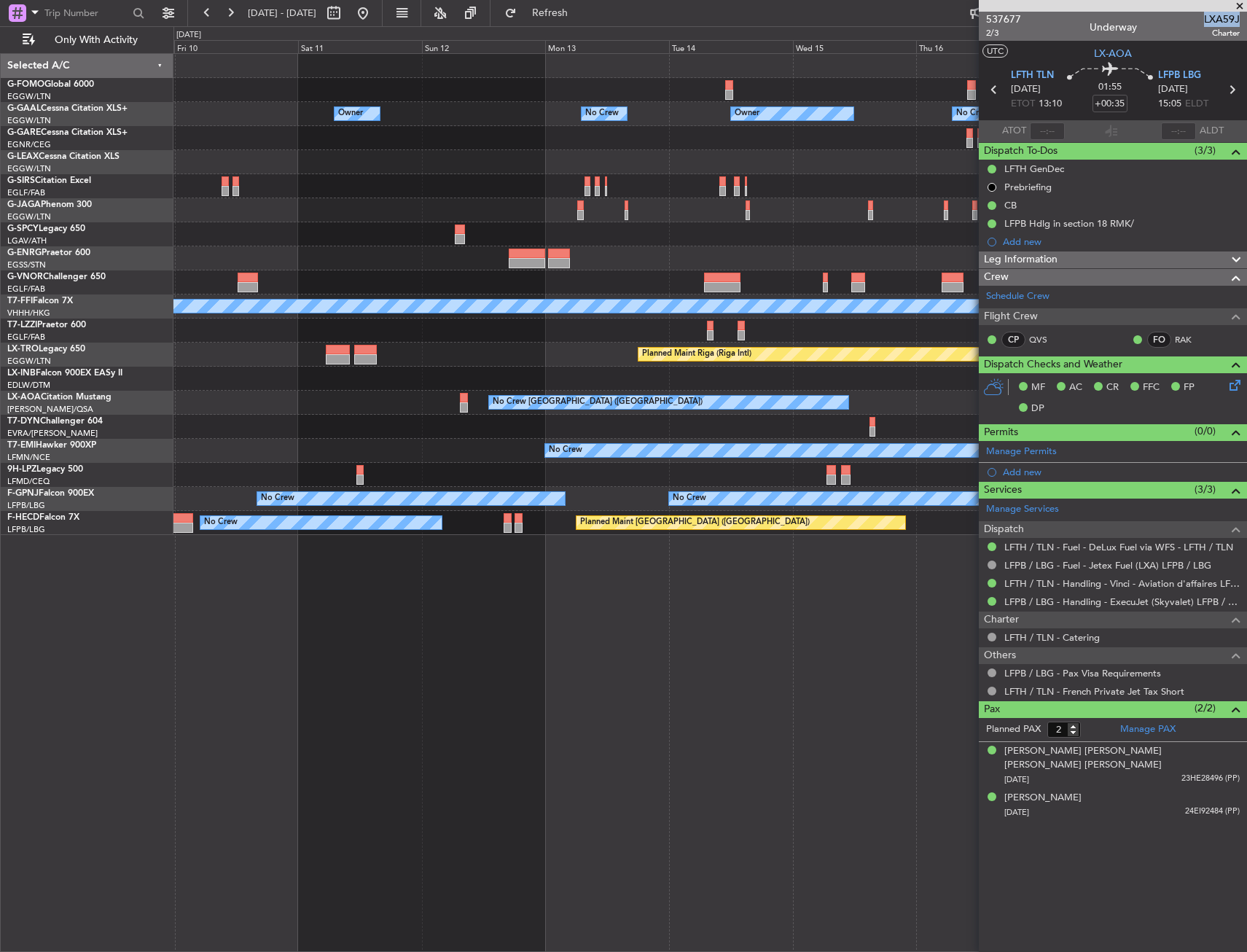
click at [249, 328] on div at bounding box center [709, 330] width 1073 height 24
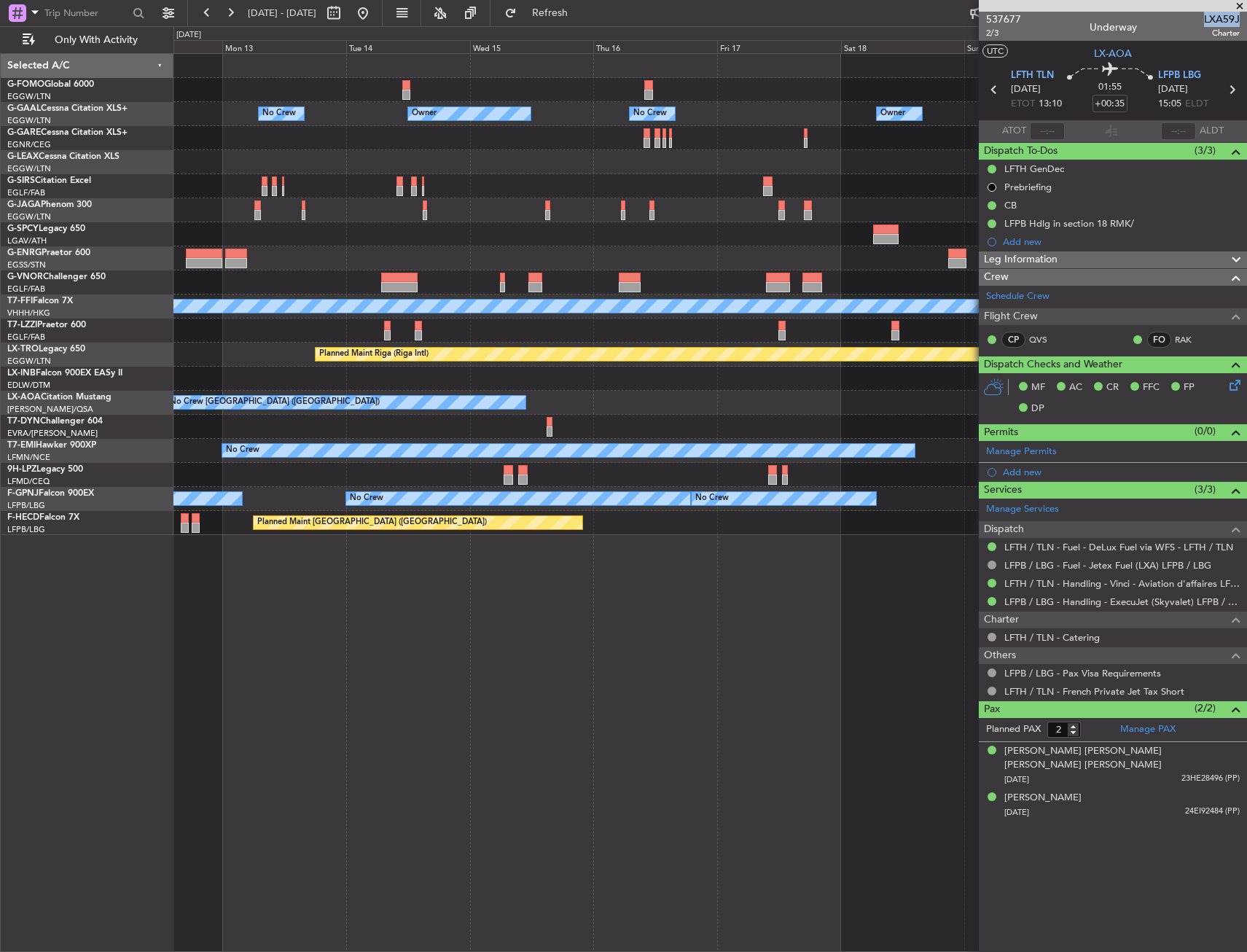
click at [210, 307] on div "Planned Maint Geneva (Cointrin) MEL MEL" at bounding box center [709, 306] width 1073 height 24
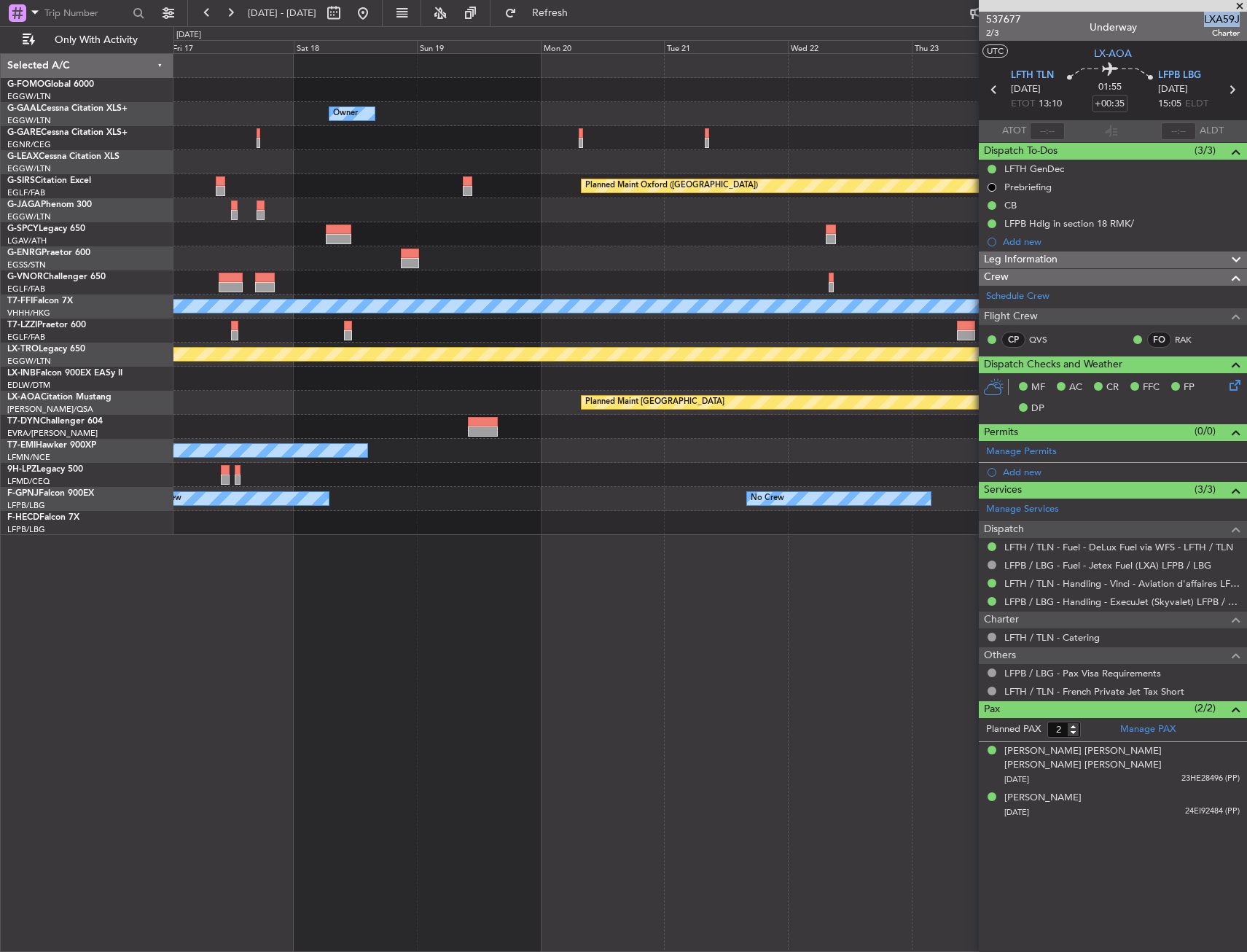
click at [287, 300] on div "Owner Owner Owner No Crew Owner Planned Maint Oxford (Kidlington) Planned Maint…" at bounding box center [709, 294] width 1073 height 481
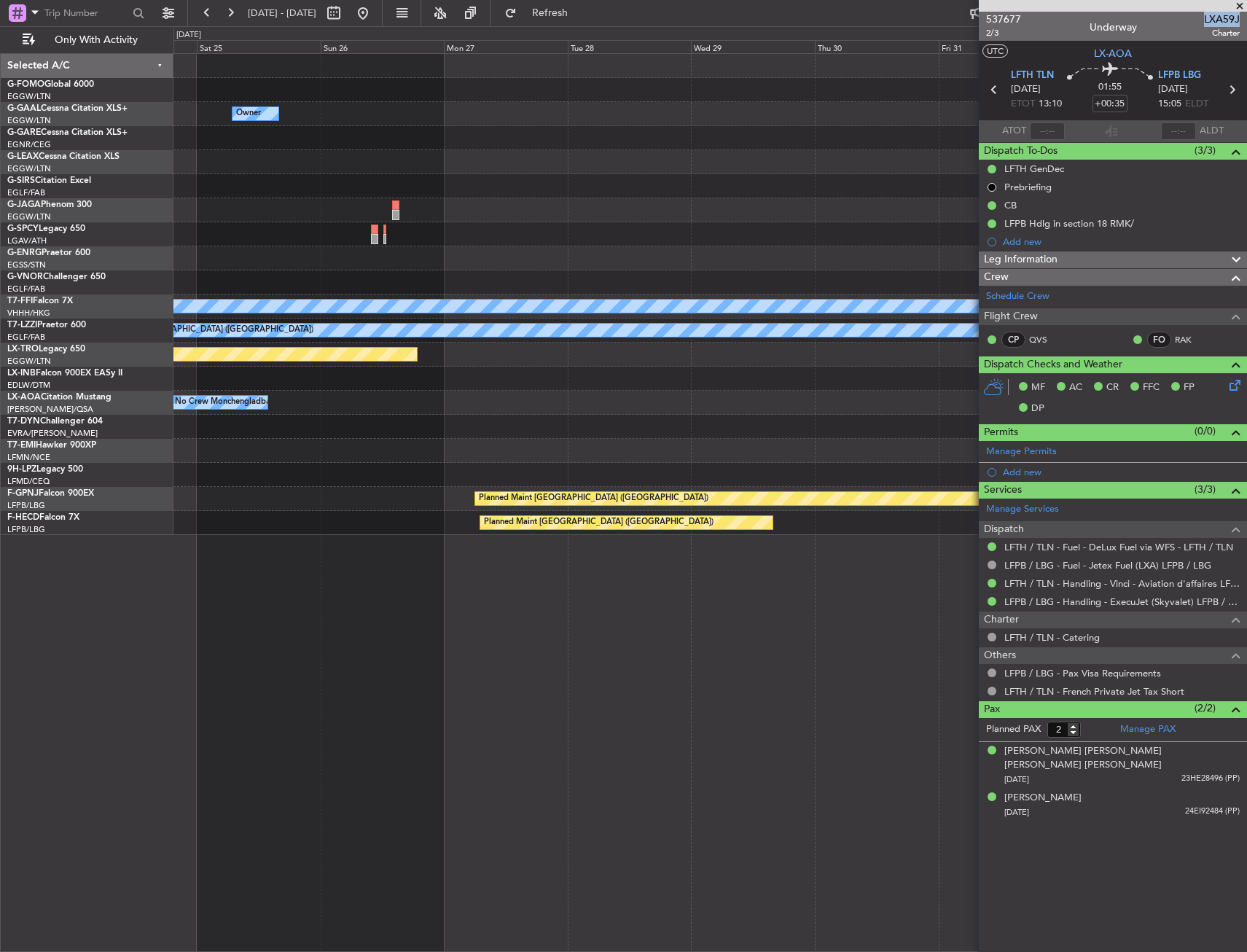
click at [242, 314] on div "Owner Planned Maint Oxford (Kidlington) Planned Maint Geneva (Cointrin) MEL MEL…" at bounding box center [709, 294] width 1073 height 481
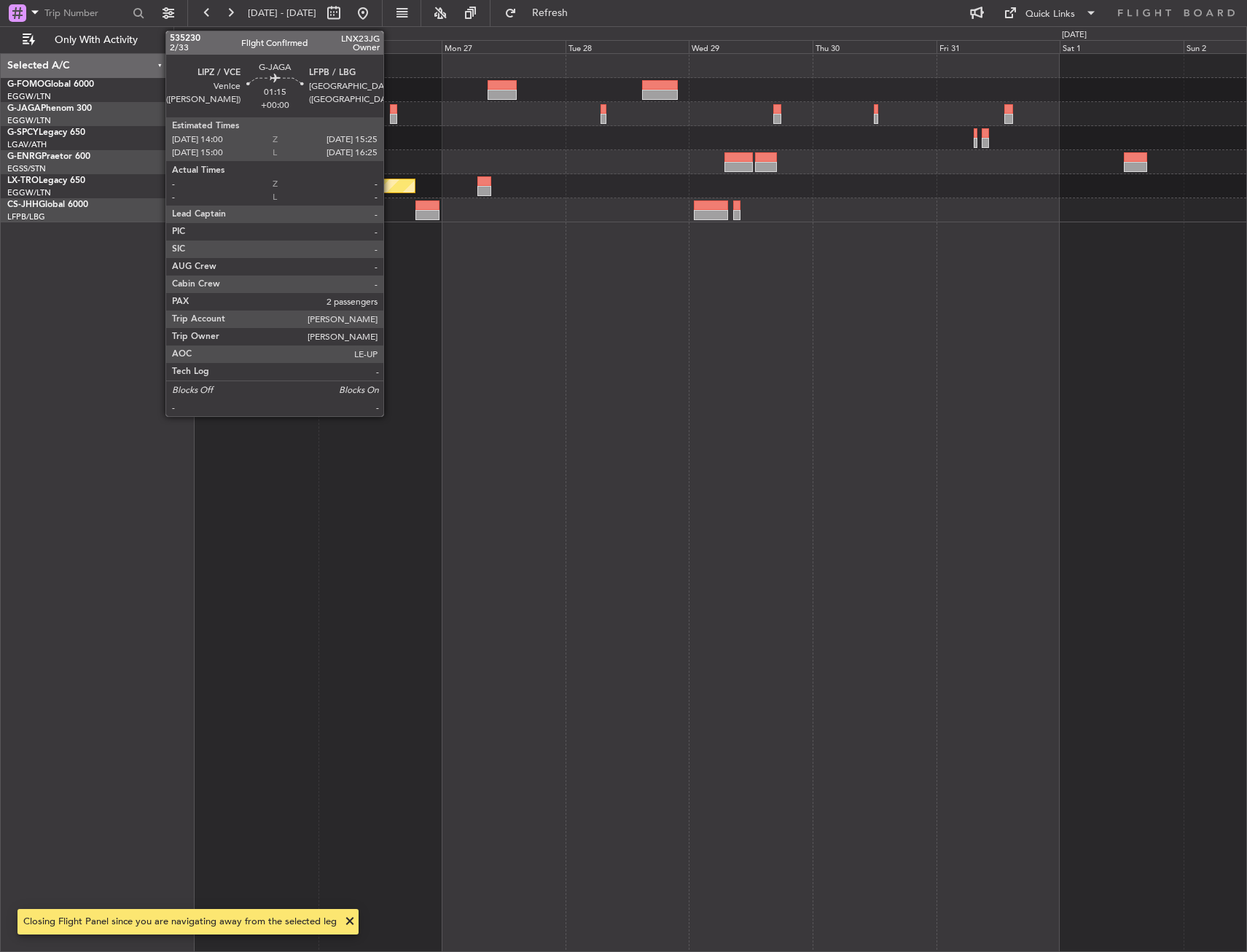
click at [390, 110] on div at bounding box center [394, 109] width 8 height 10
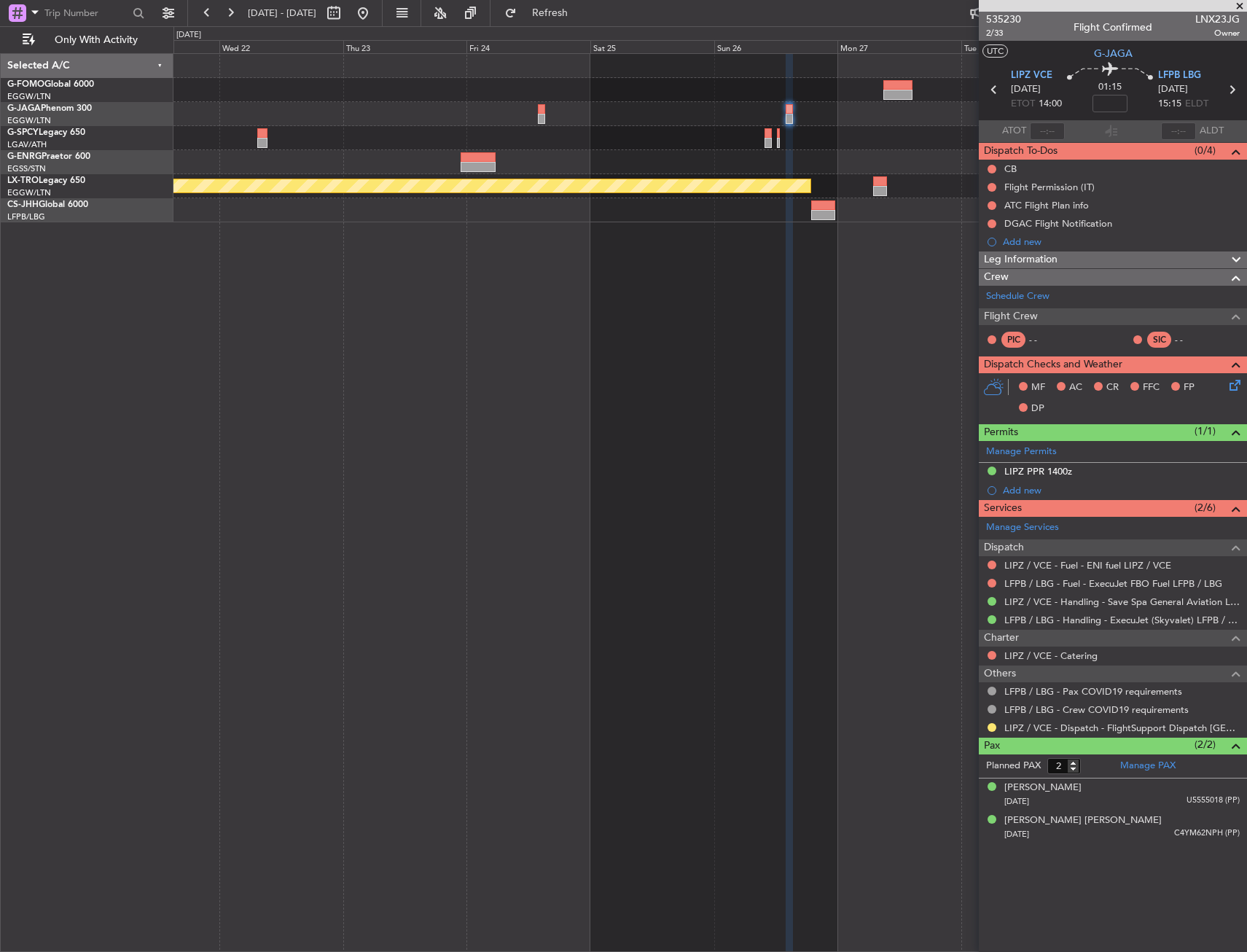
click at [1024, 372] on fb-app "24 Oct 2025 - 02 Nov 2025 Refresh Quick Links Only With Activity Planned Maint …" at bounding box center [624, 481] width 1247 height 941
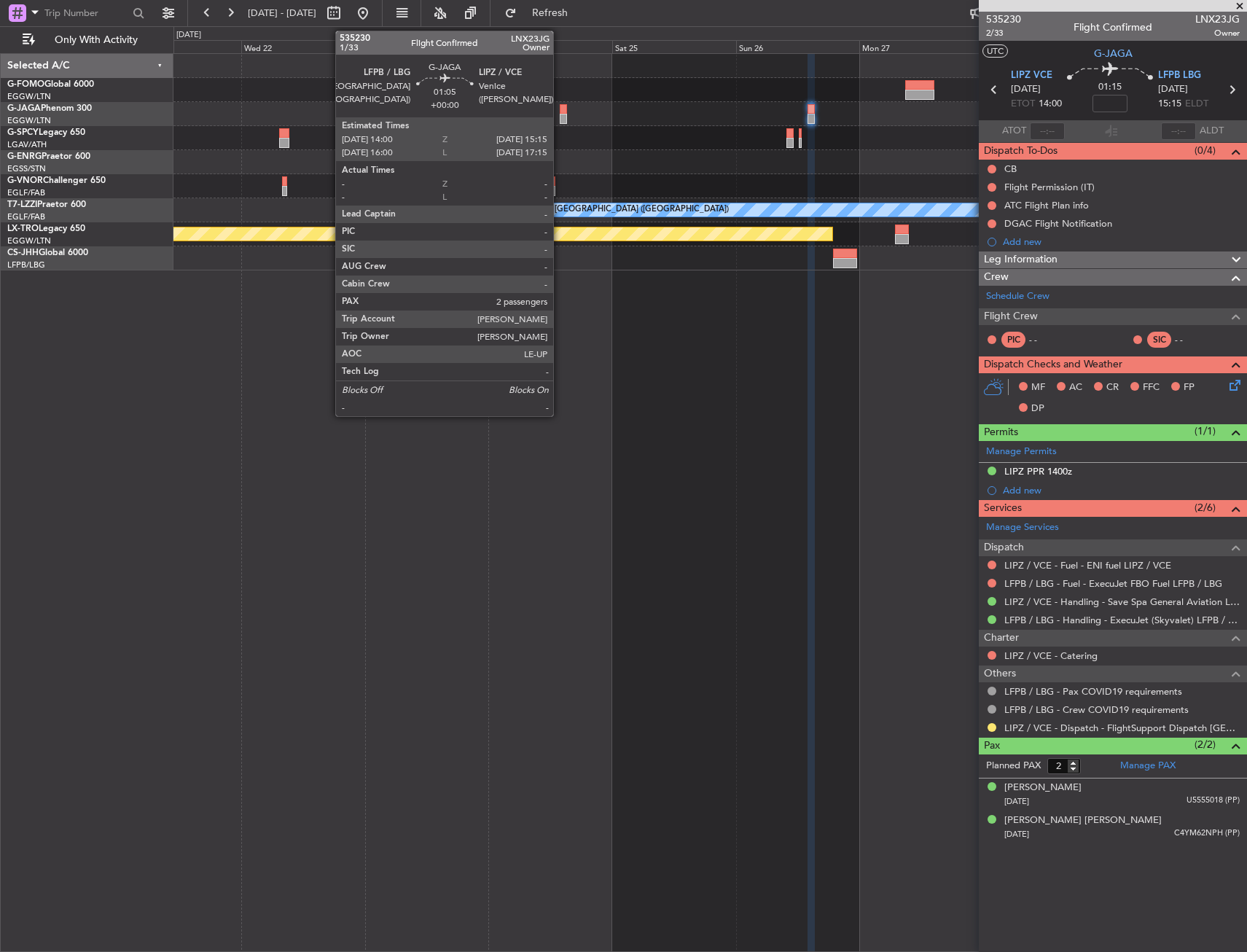
click at [560, 108] on div at bounding box center [563, 109] width 6 height 10
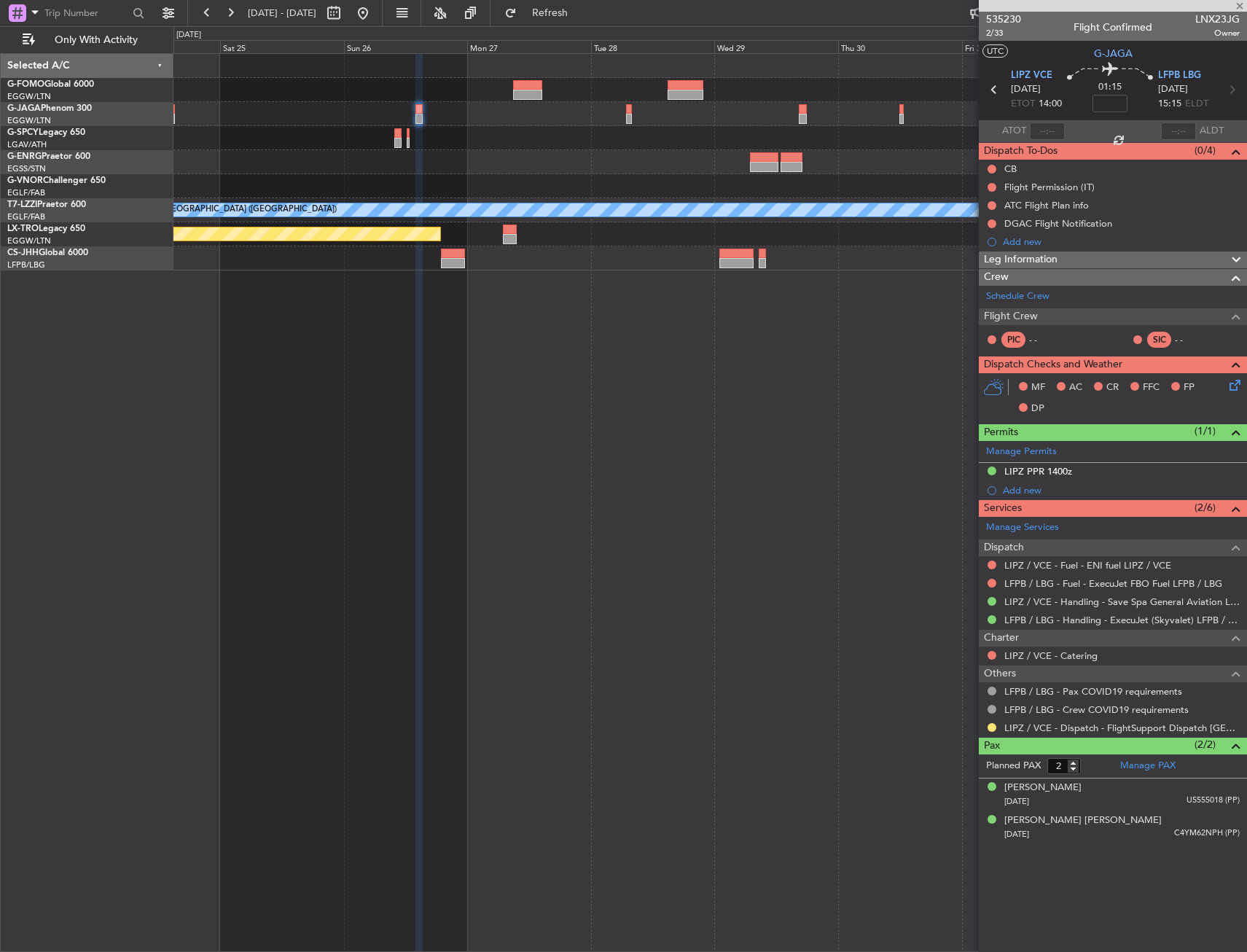
click at [411, 340] on div "A/C Unavailable London (Luton) Planned Maint Riga (Riga Intl)" at bounding box center [710, 503] width 1074 height 899
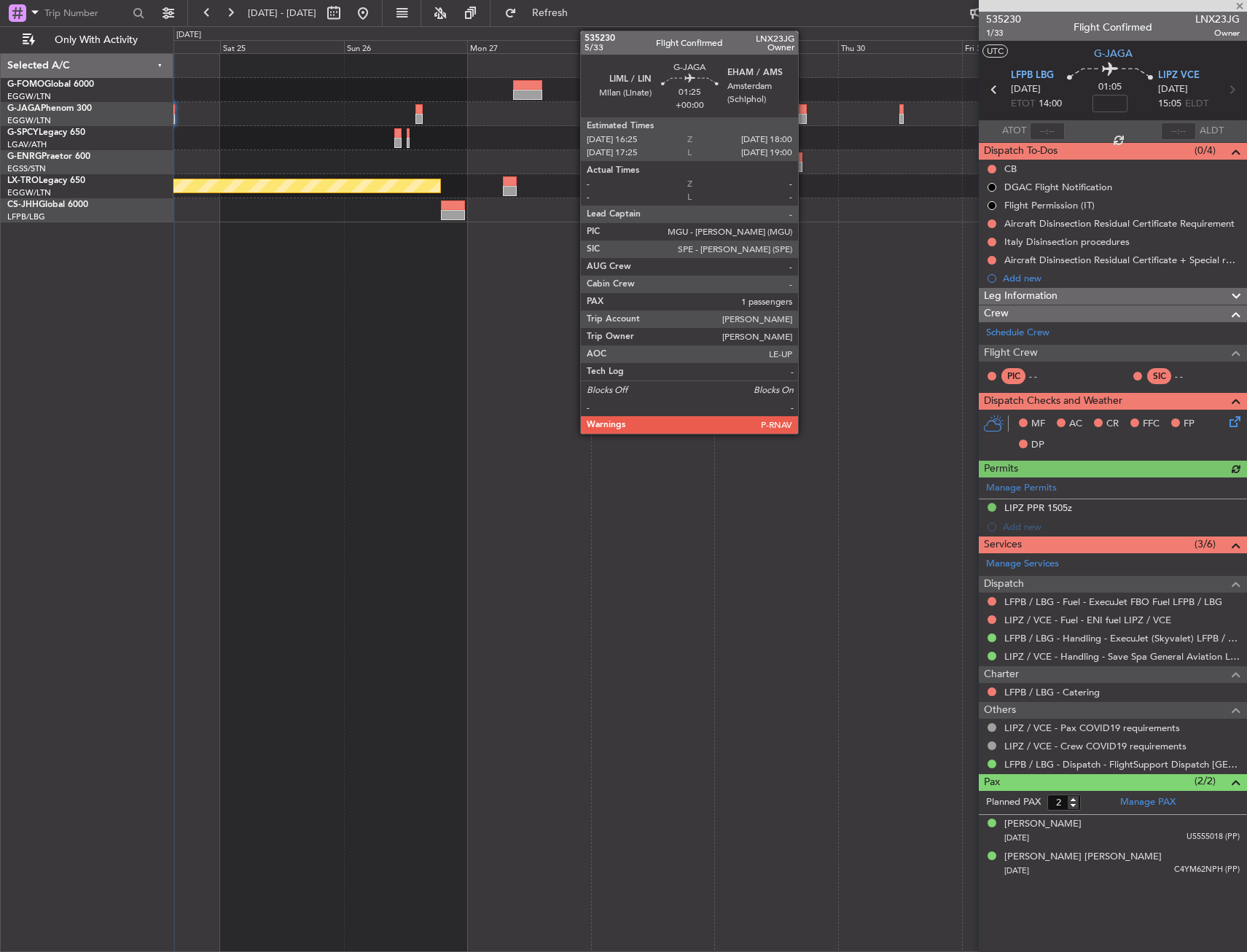
click at [805, 107] on div at bounding box center [803, 109] width 9 height 10
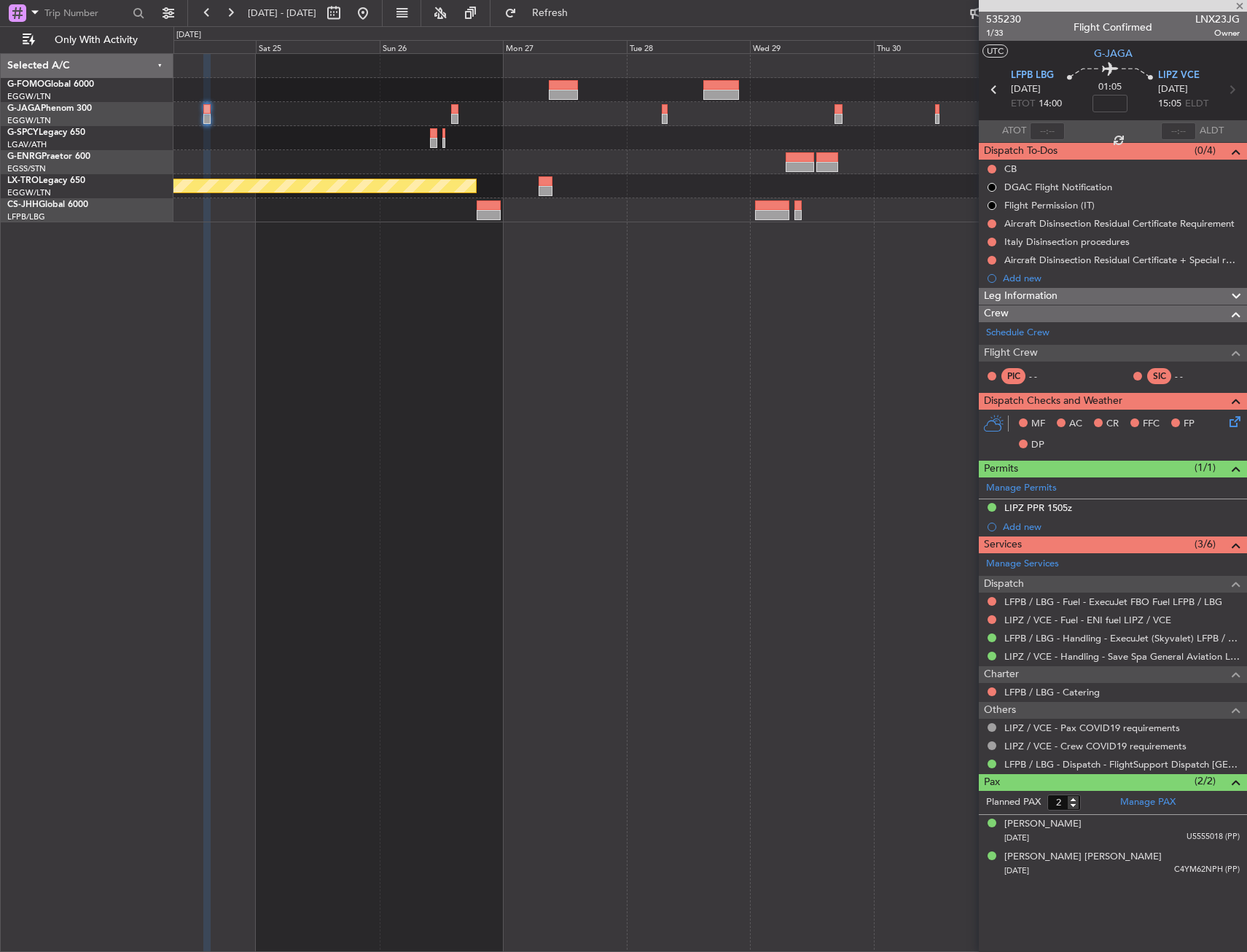
click at [317, 115] on div at bounding box center [709, 114] width 1073 height 24
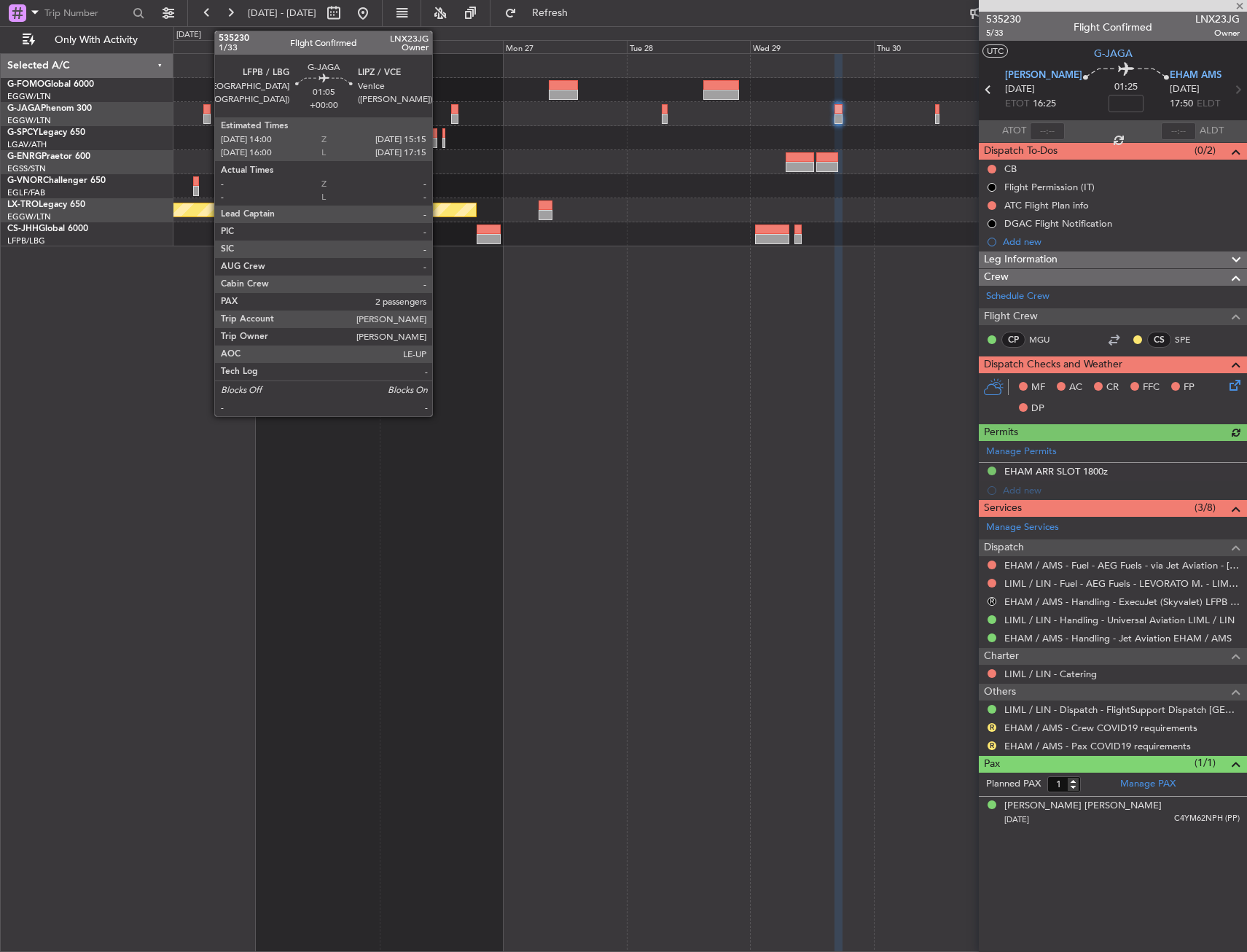
click at [207, 108] on div at bounding box center [207, 109] width 6 height 10
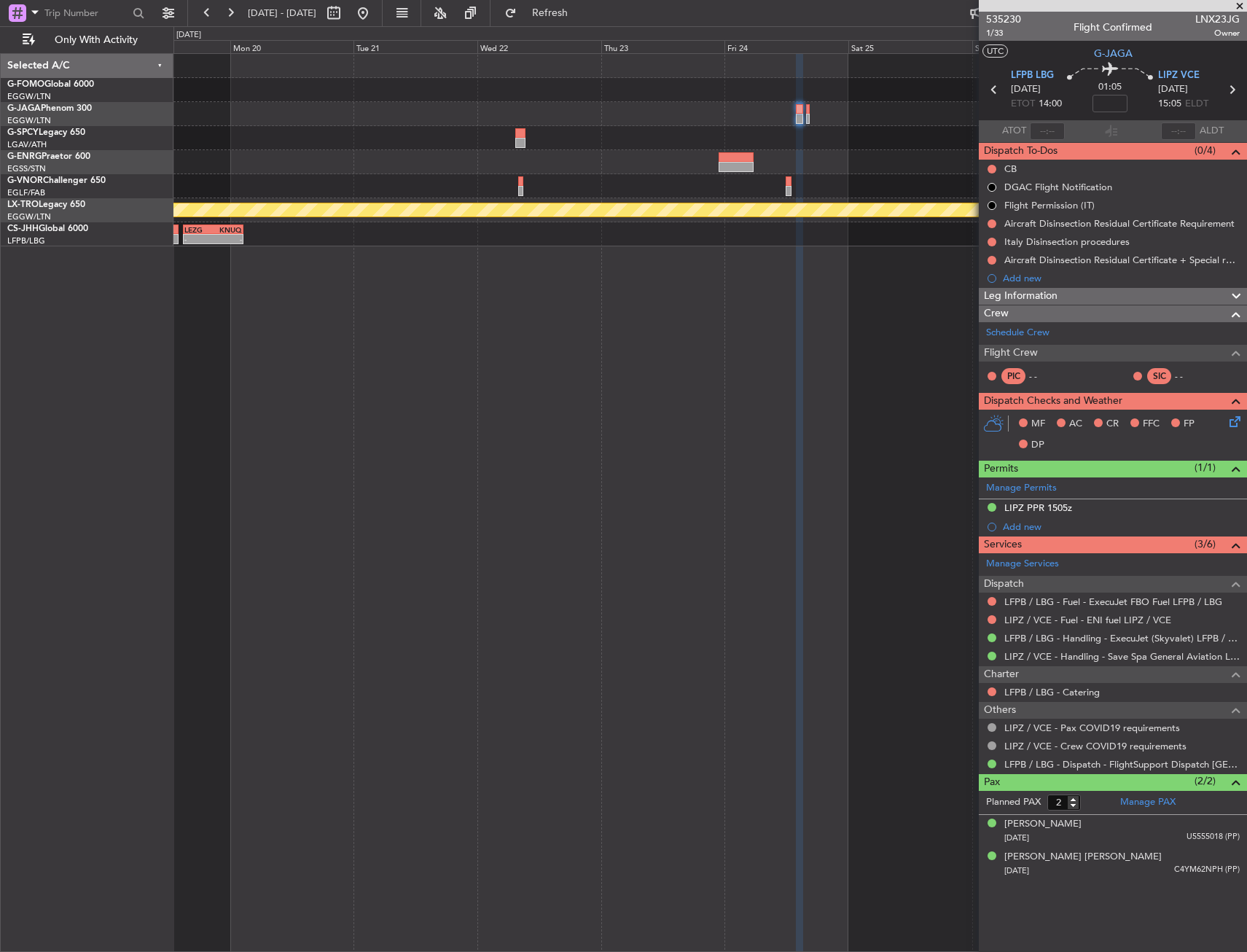
click at [952, 225] on div "Planned Maint Riga (Riga Intl) LEZG 15:00 Z KNUQ 02:35 Z - -" at bounding box center [709, 150] width 1073 height 193
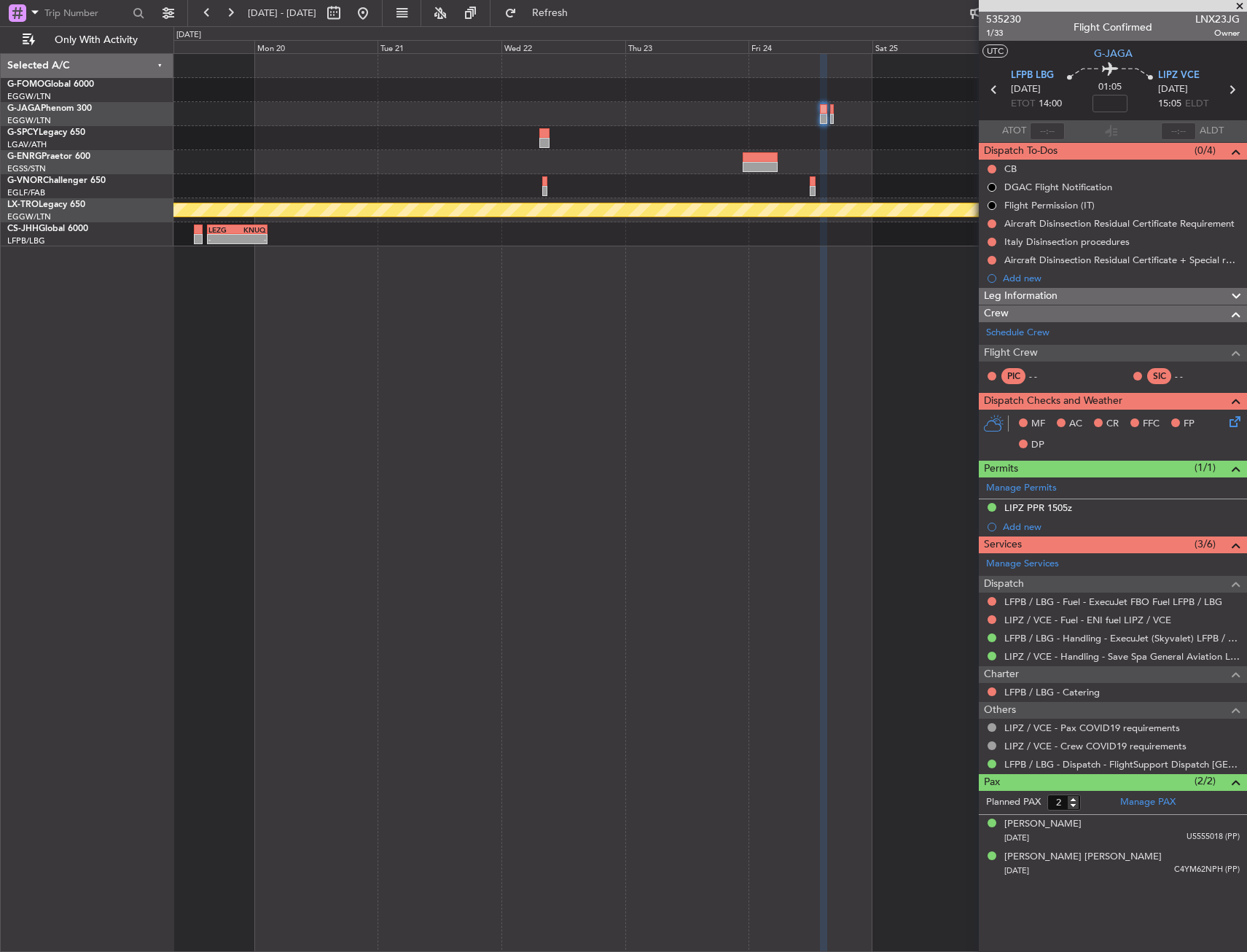
click at [907, 279] on div "Planned Maint Riga (Riga Intl) LEZG 15:00 Z KNUQ 02:35 Z - -" at bounding box center [710, 503] width 1074 height 899
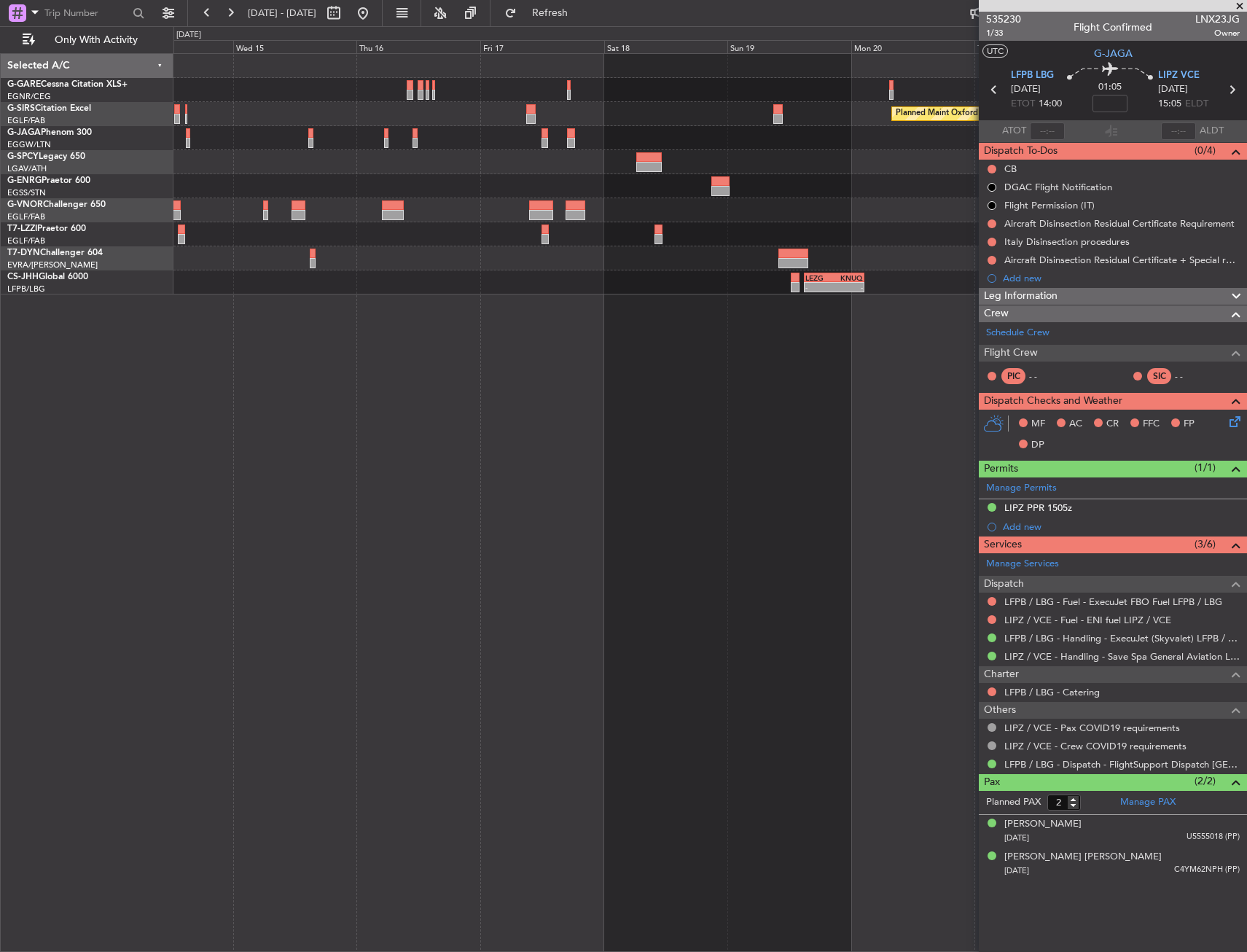
click at [811, 123] on div "Planned Maint Oxford ([GEOGRAPHIC_DATA])" at bounding box center [709, 114] width 1073 height 24
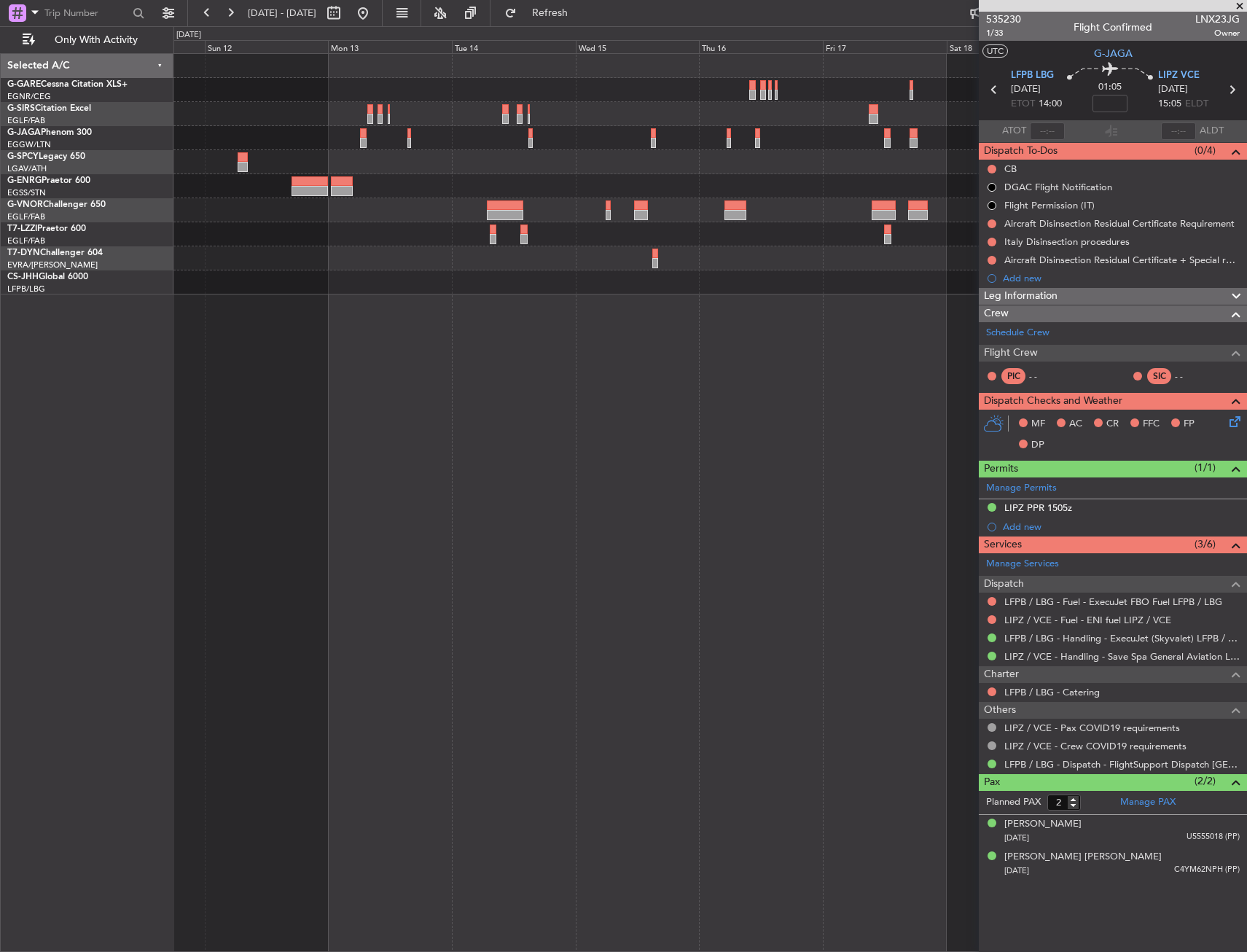
click at [809, 115] on div "Planned Maint Oxford ([GEOGRAPHIC_DATA])" at bounding box center [709, 114] width 1073 height 24
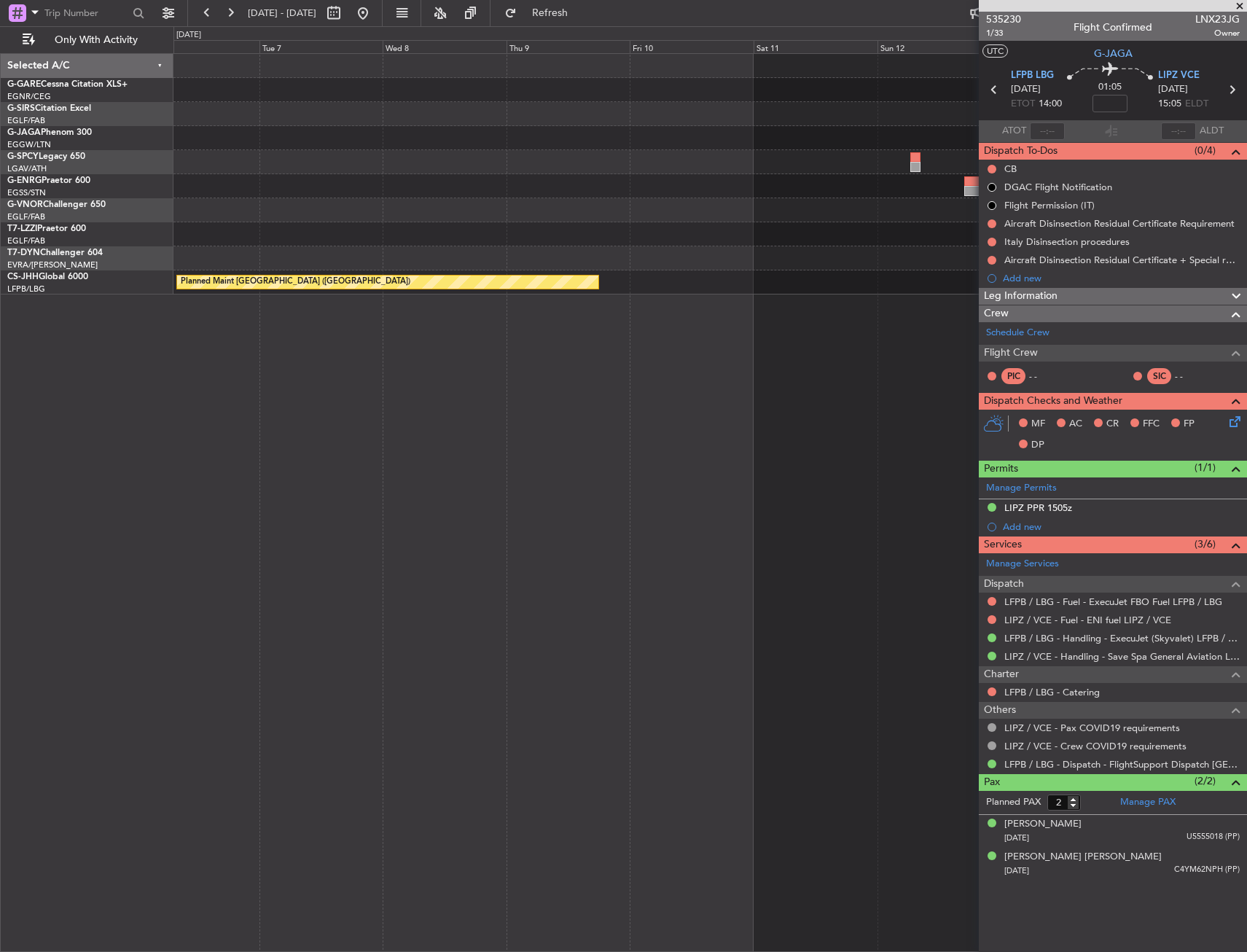
click at [891, 115] on div at bounding box center [709, 114] width 1073 height 24
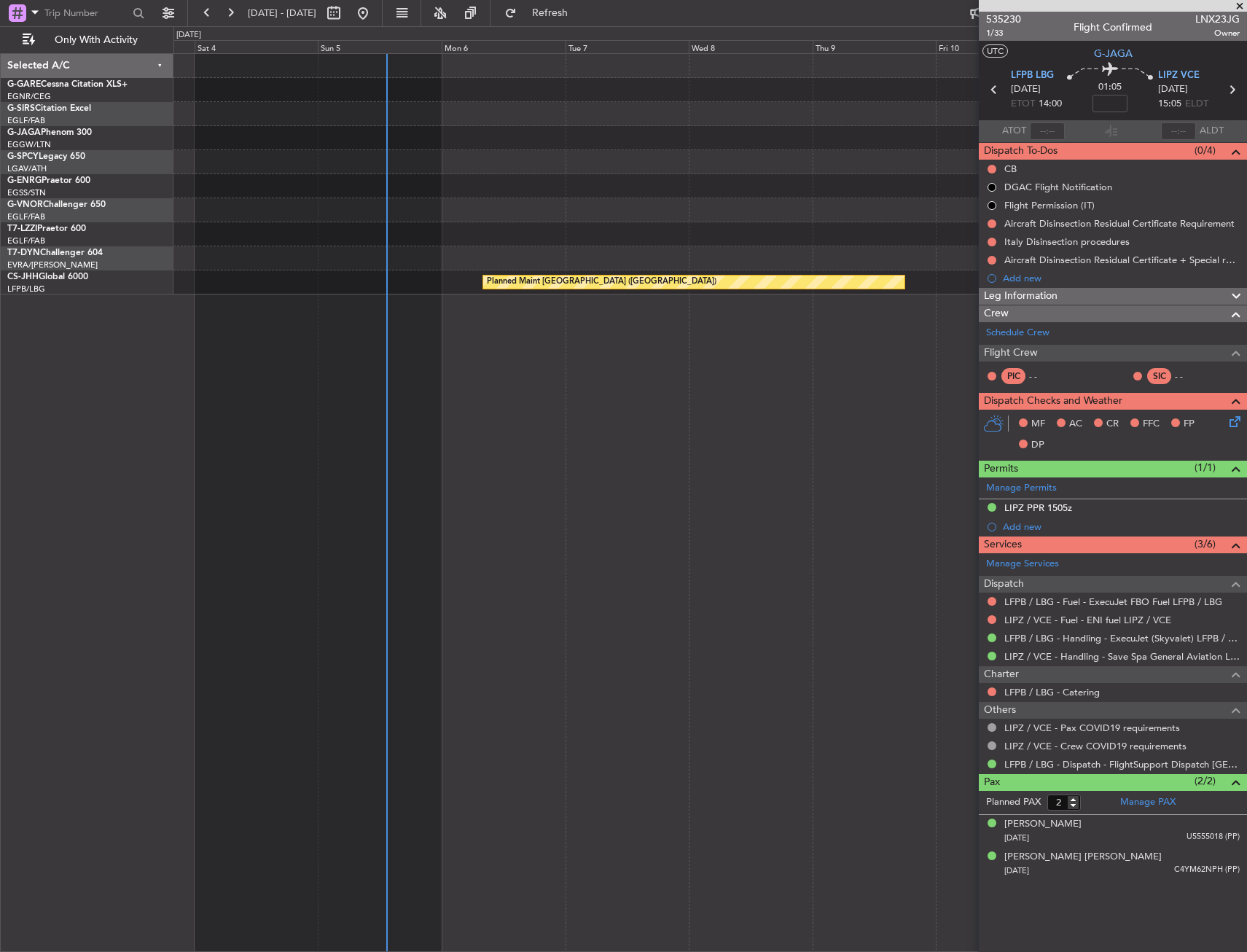
click at [250, 129] on div "Planned Maint Bremen Planned Maint London (Stansted) Planned Maint Paris (Le Bo…" at bounding box center [709, 174] width 1073 height 240
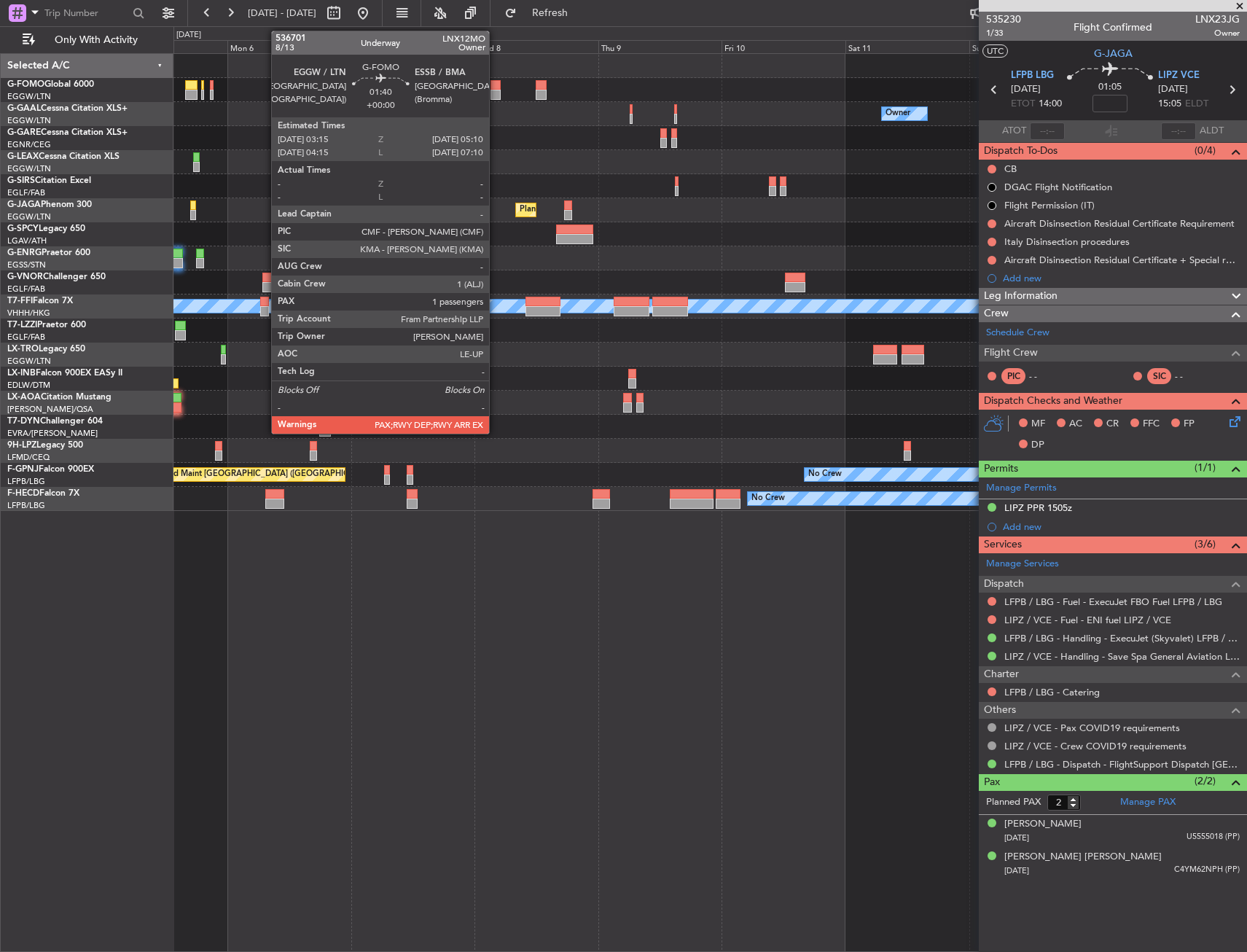
click at [496, 80] on div at bounding box center [496, 85] width 10 height 10
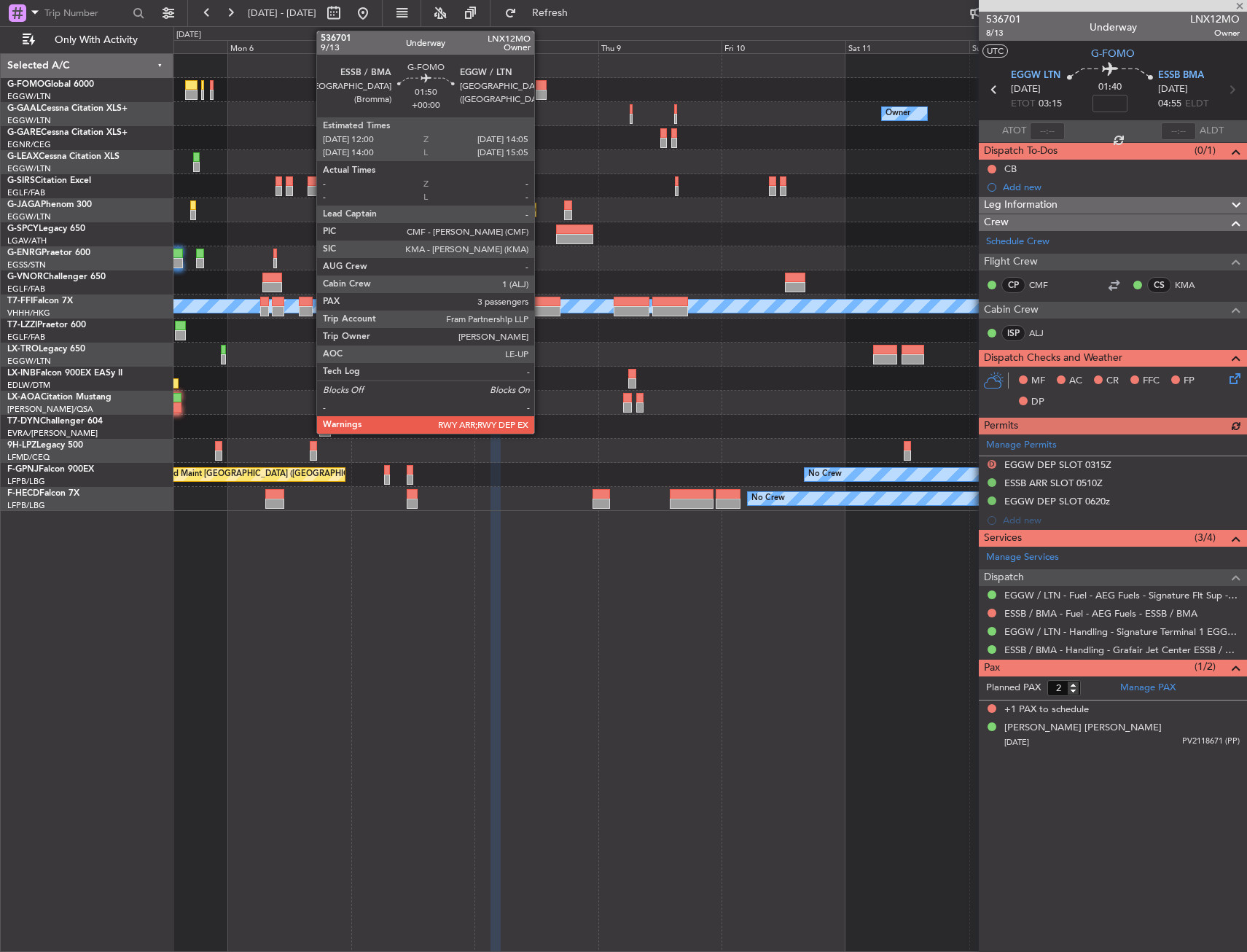
click at [541, 88] on div at bounding box center [542, 85] width 11 height 10
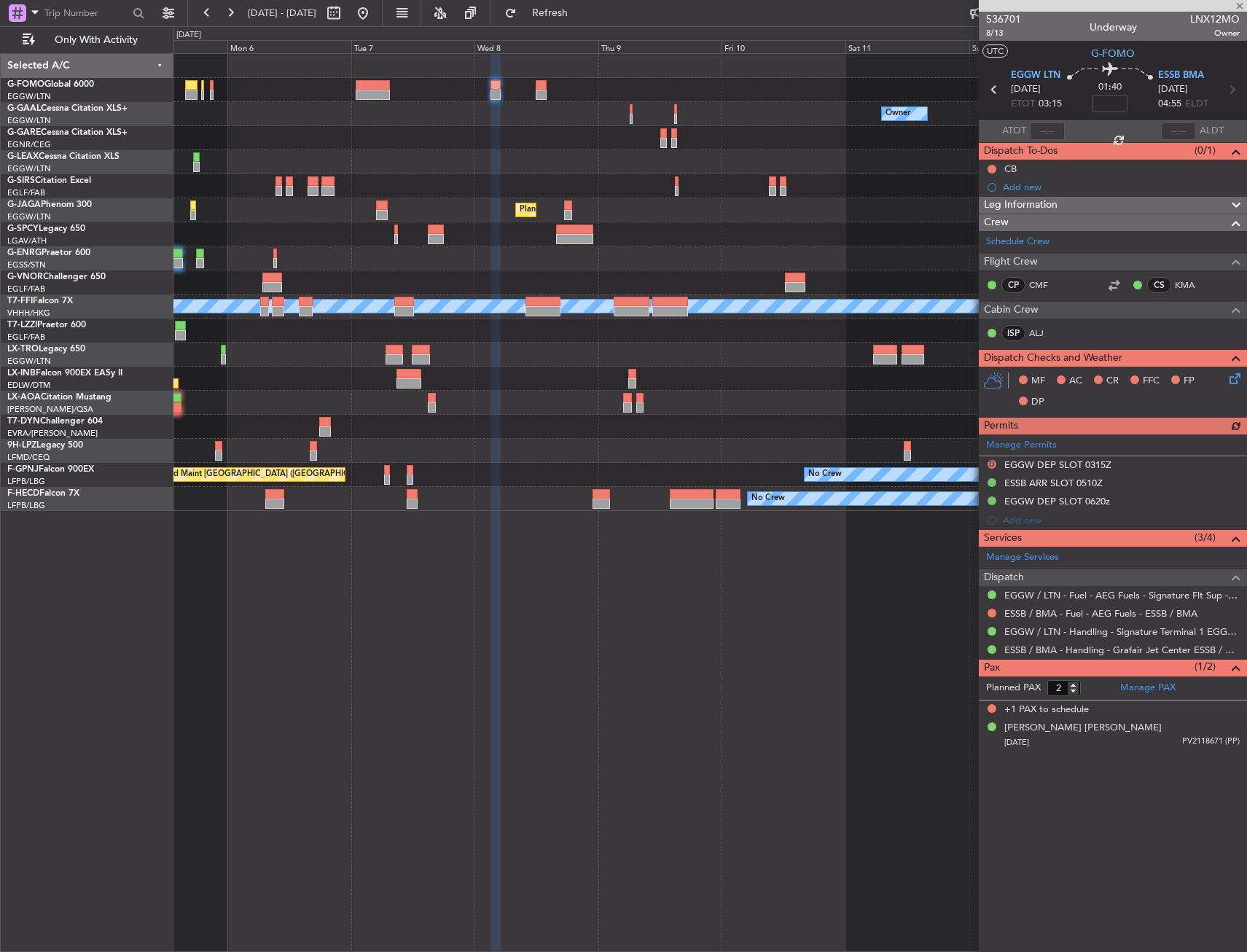
type input "3"
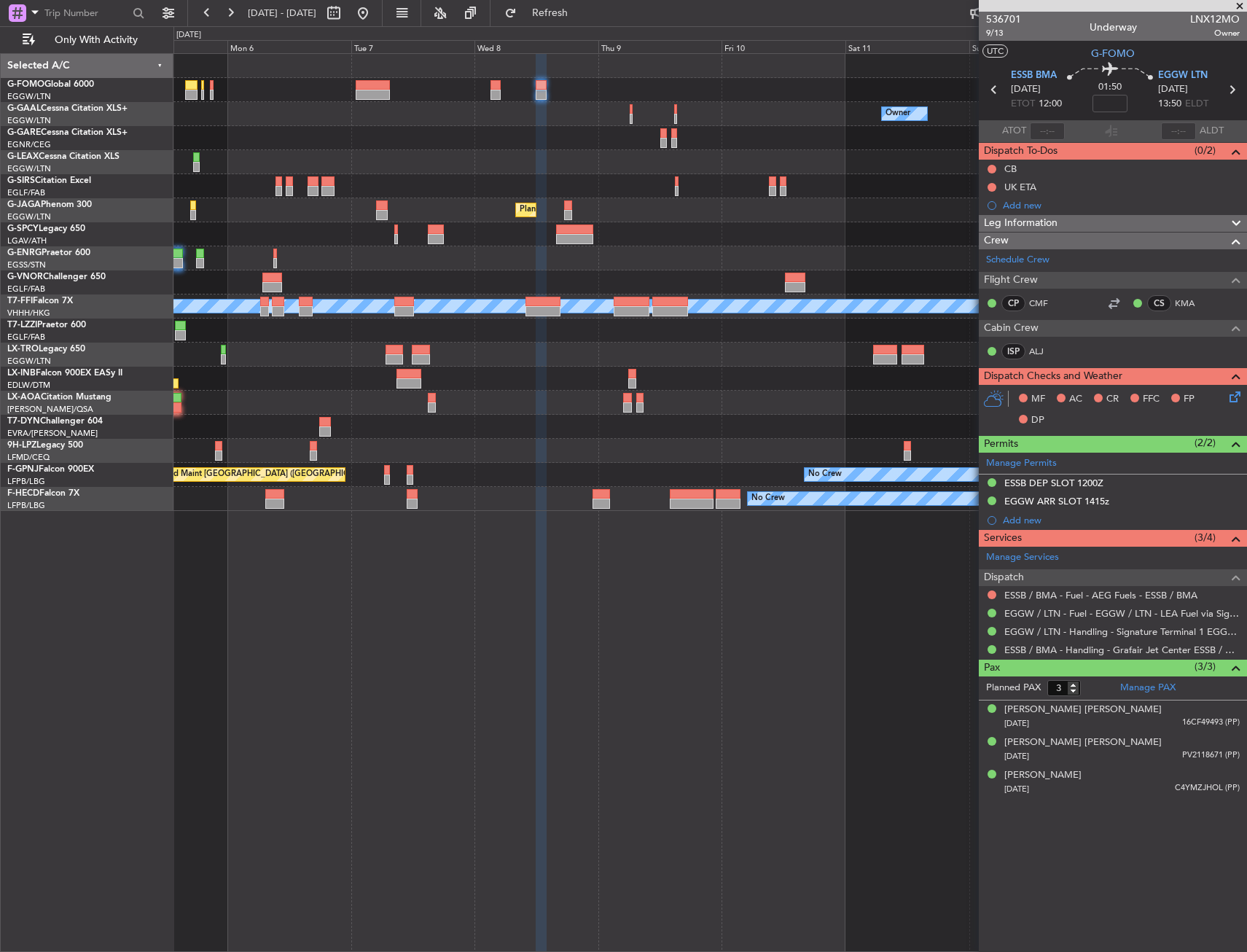
click at [719, 402] on div "No Crew [GEOGRAPHIC_DATA] ([GEOGRAPHIC_DATA])" at bounding box center [709, 403] width 1073 height 24
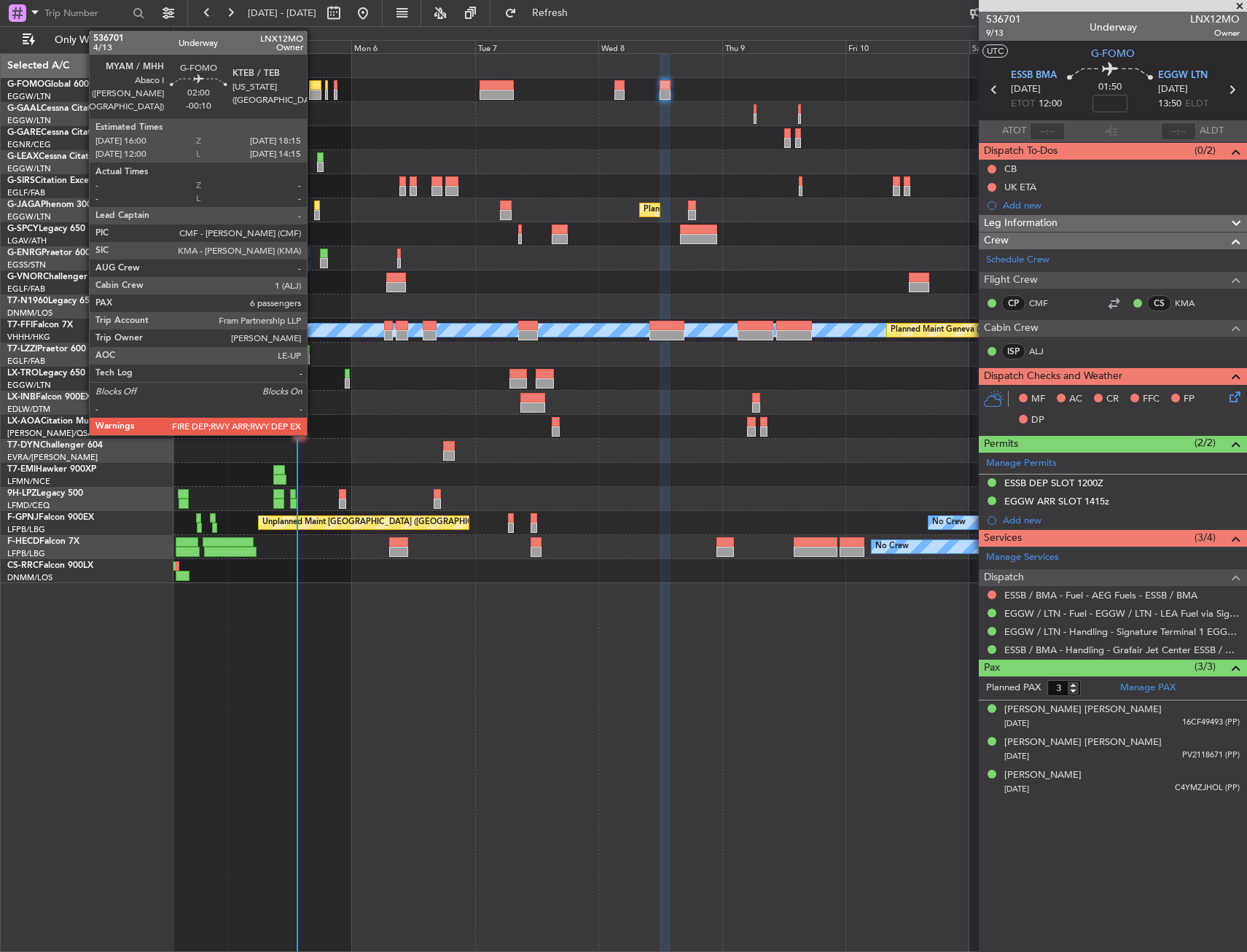
click at [314, 83] on div at bounding box center [314, 85] width 12 height 10
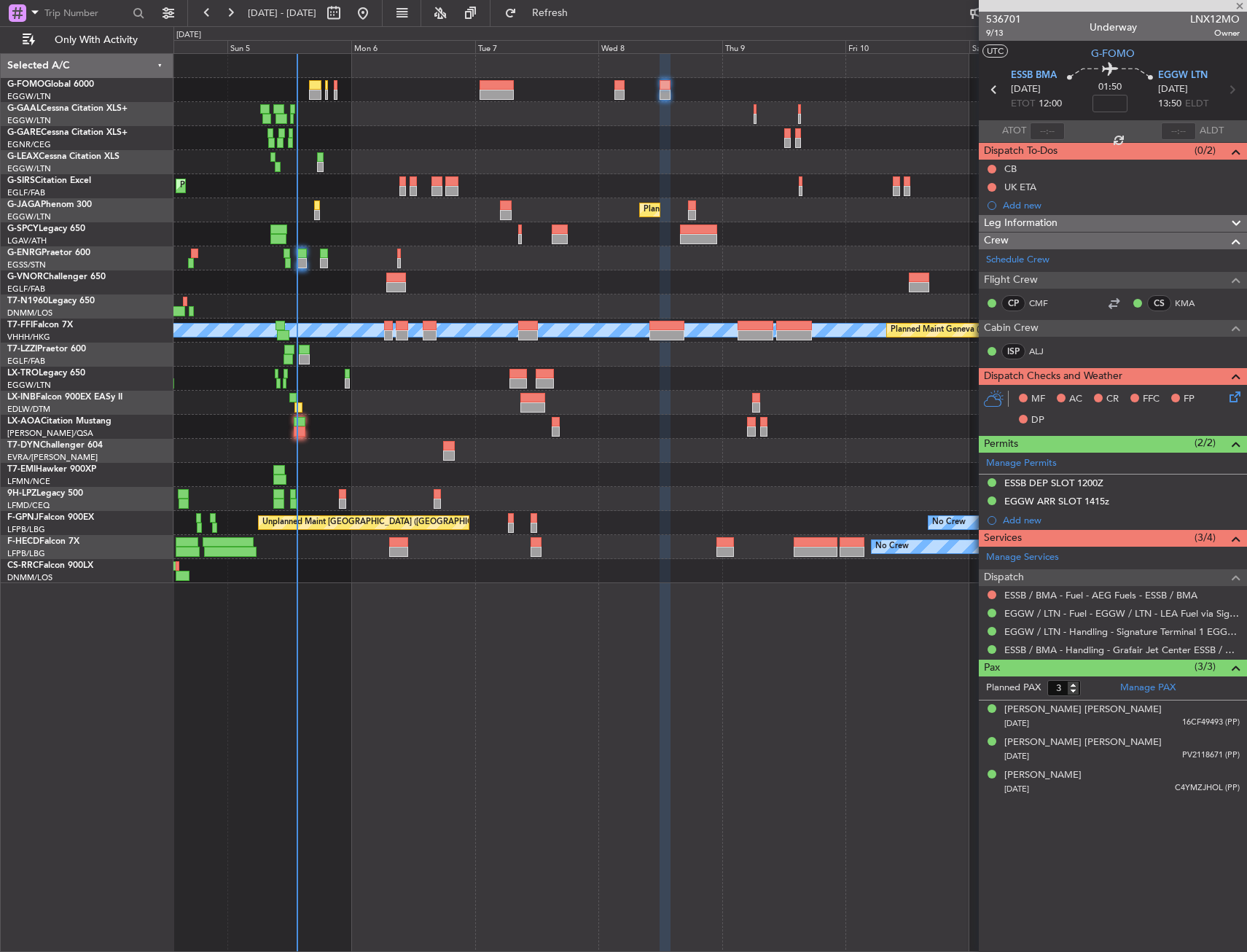
type input "-00:10"
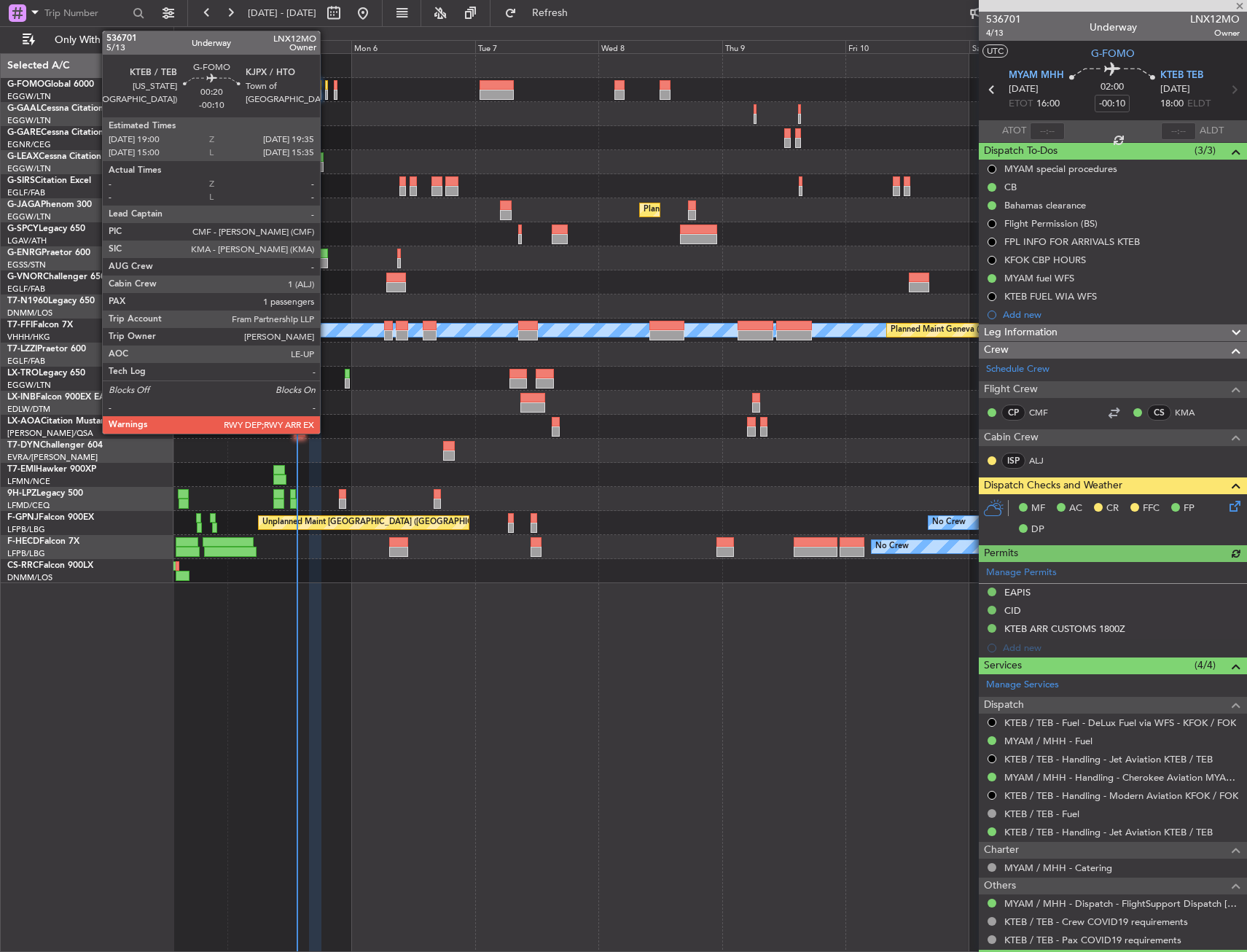
click at [327, 86] on div at bounding box center [327, 85] width 4 height 10
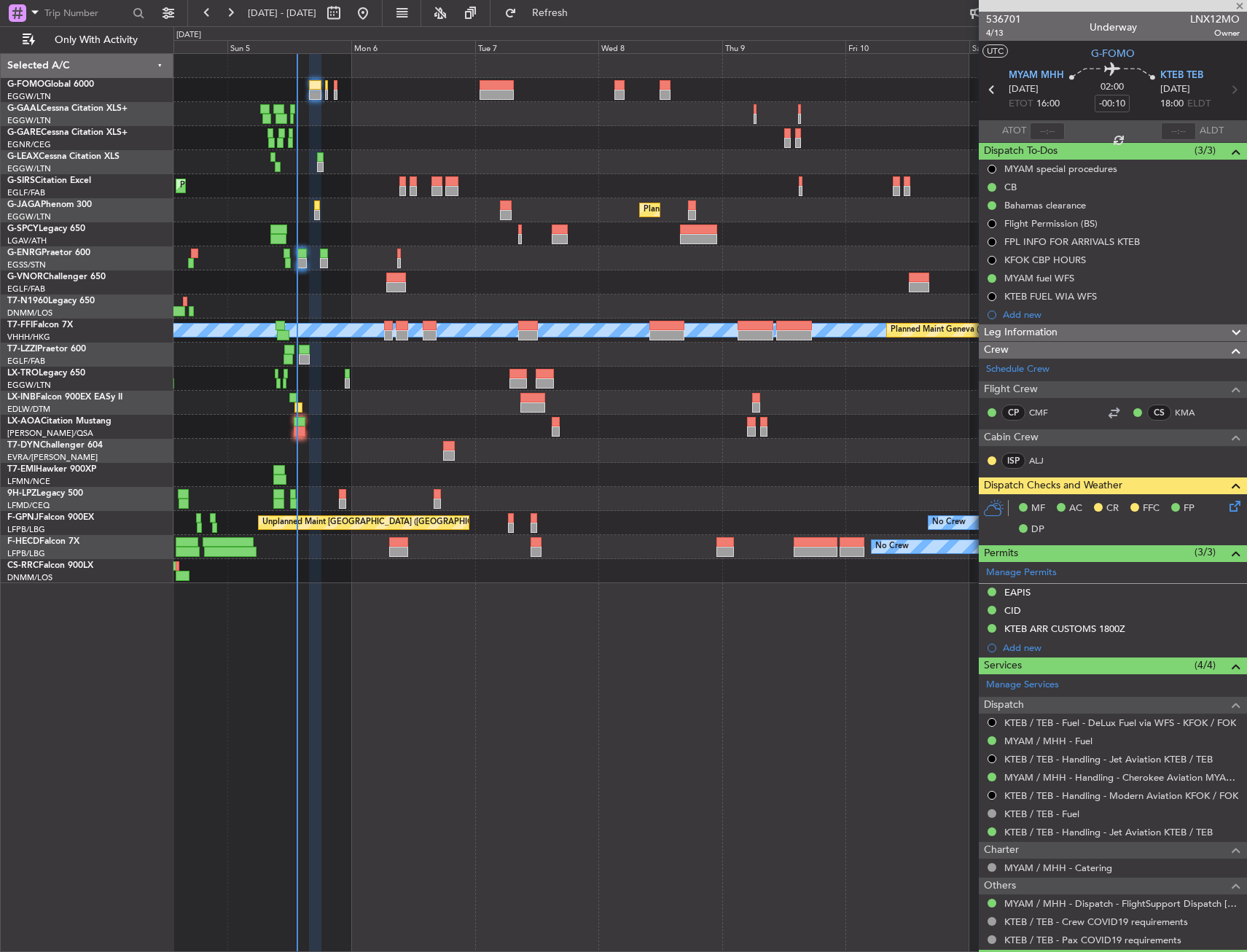
type input "1"
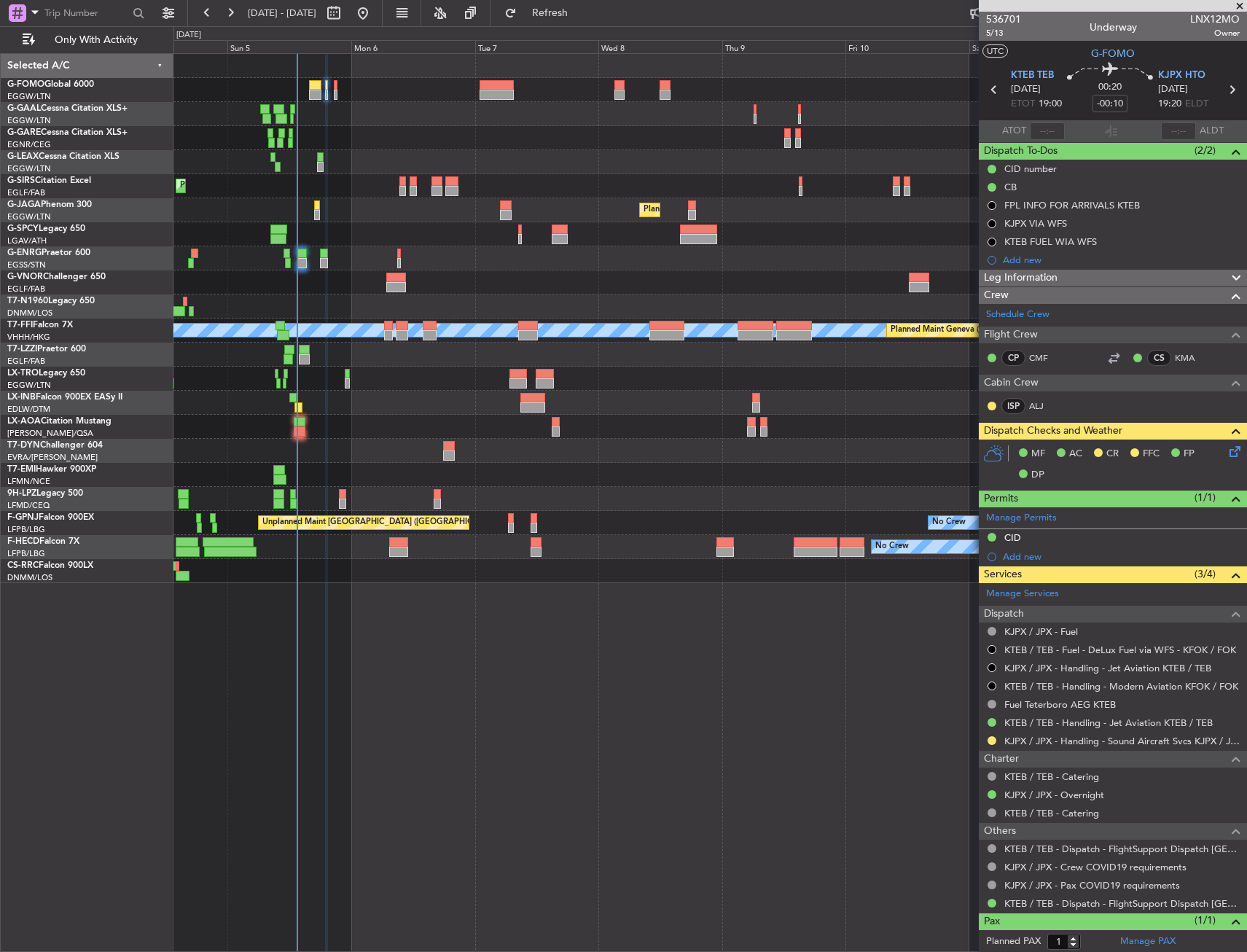
click at [634, 655] on div "Owner No Crew Owner Planned Maint [GEOGRAPHIC_DATA] ([GEOGRAPHIC_DATA]) Planned…" at bounding box center [710, 503] width 1074 height 899
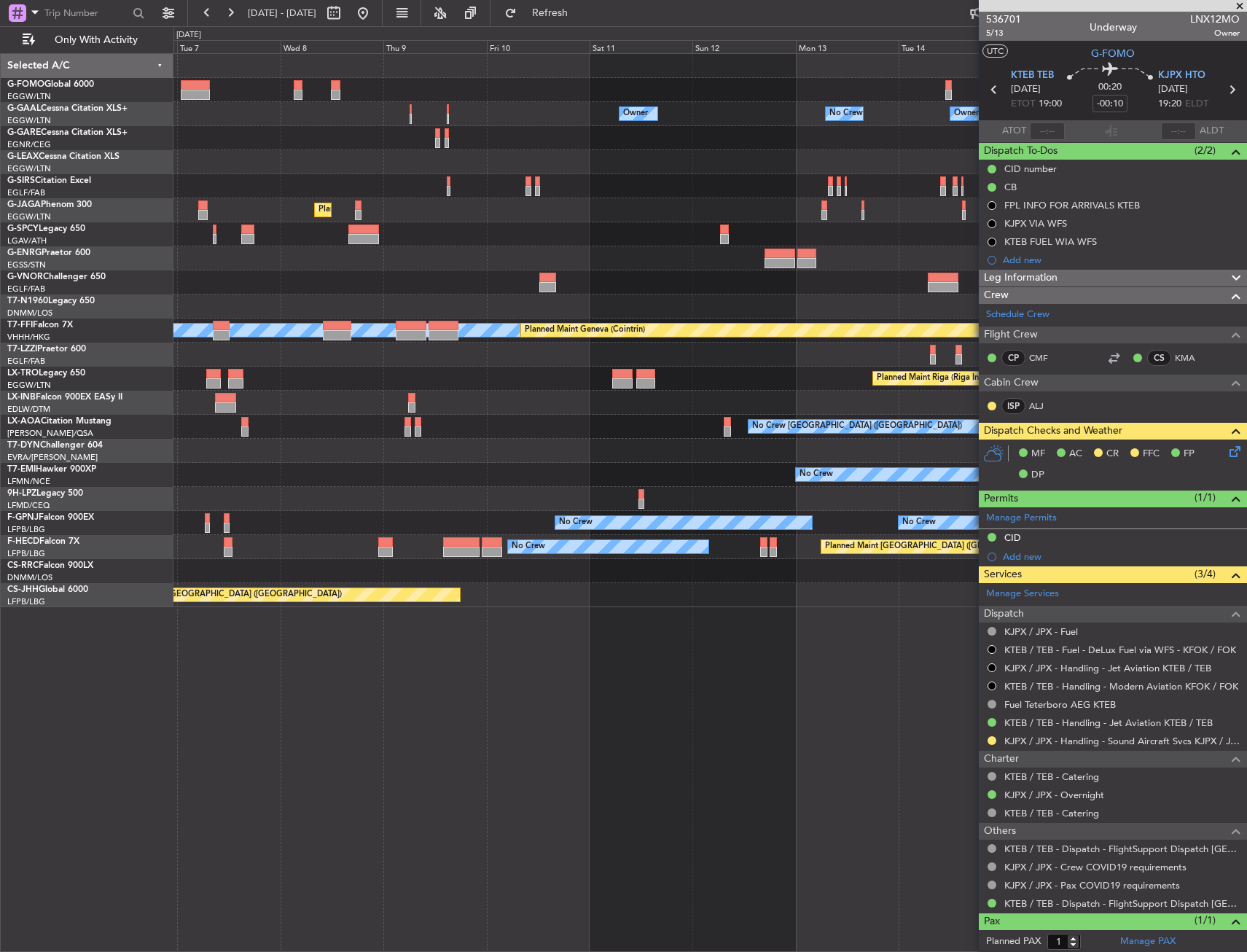
click at [437, 652] on div "Owner No Crew Owner Owner No Crew Owner Planned Maint [GEOGRAPHIC_DATA] ([GEOGR…" at bounding box center [710, 503] width 1074 height 899
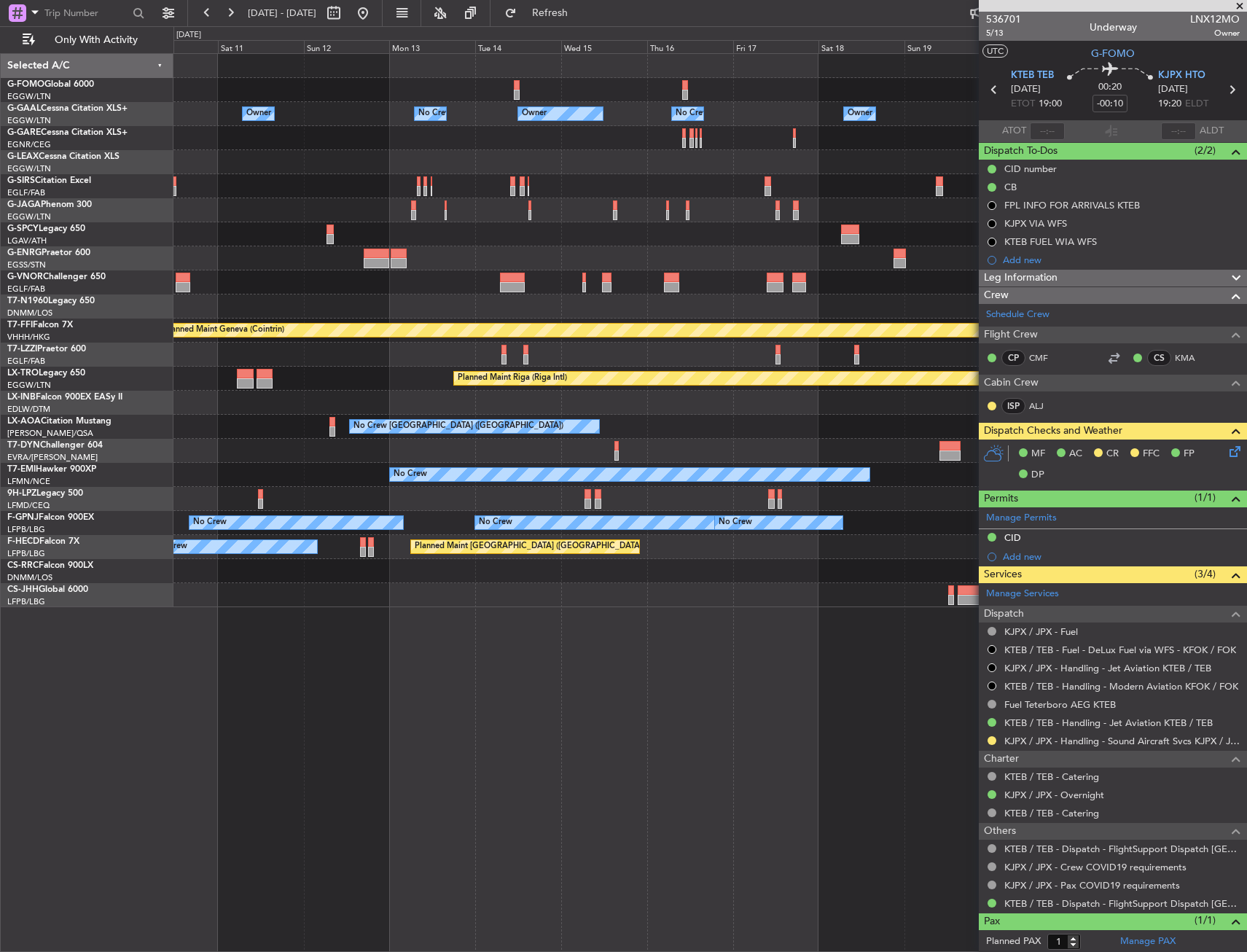
click at [276, 626] on div "Owner No Crew Owner Owner No Crew Owner Owner Planned Maint [GEOGRAPHIC_DATA] (…" at bounding box center [710, 503] width 1074 height 899
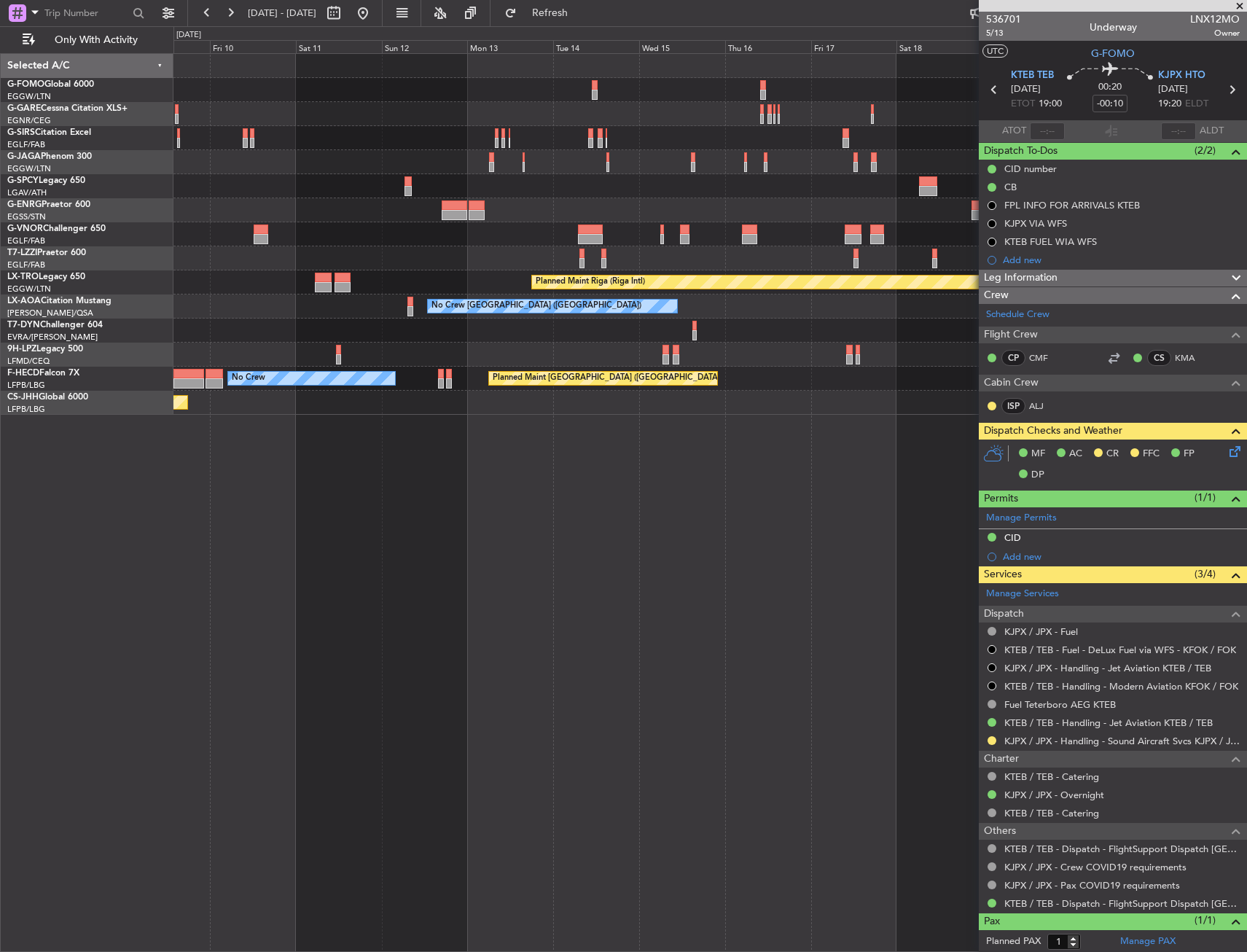
click at [328, 346] on div "Planned Maint Oxford ([GEOGRAPHIC_DATA]) Planned Maint [GEOGRAPHIC_DATA] ([GEOG…" at bounding box center [709, 234] width 1073 height 361
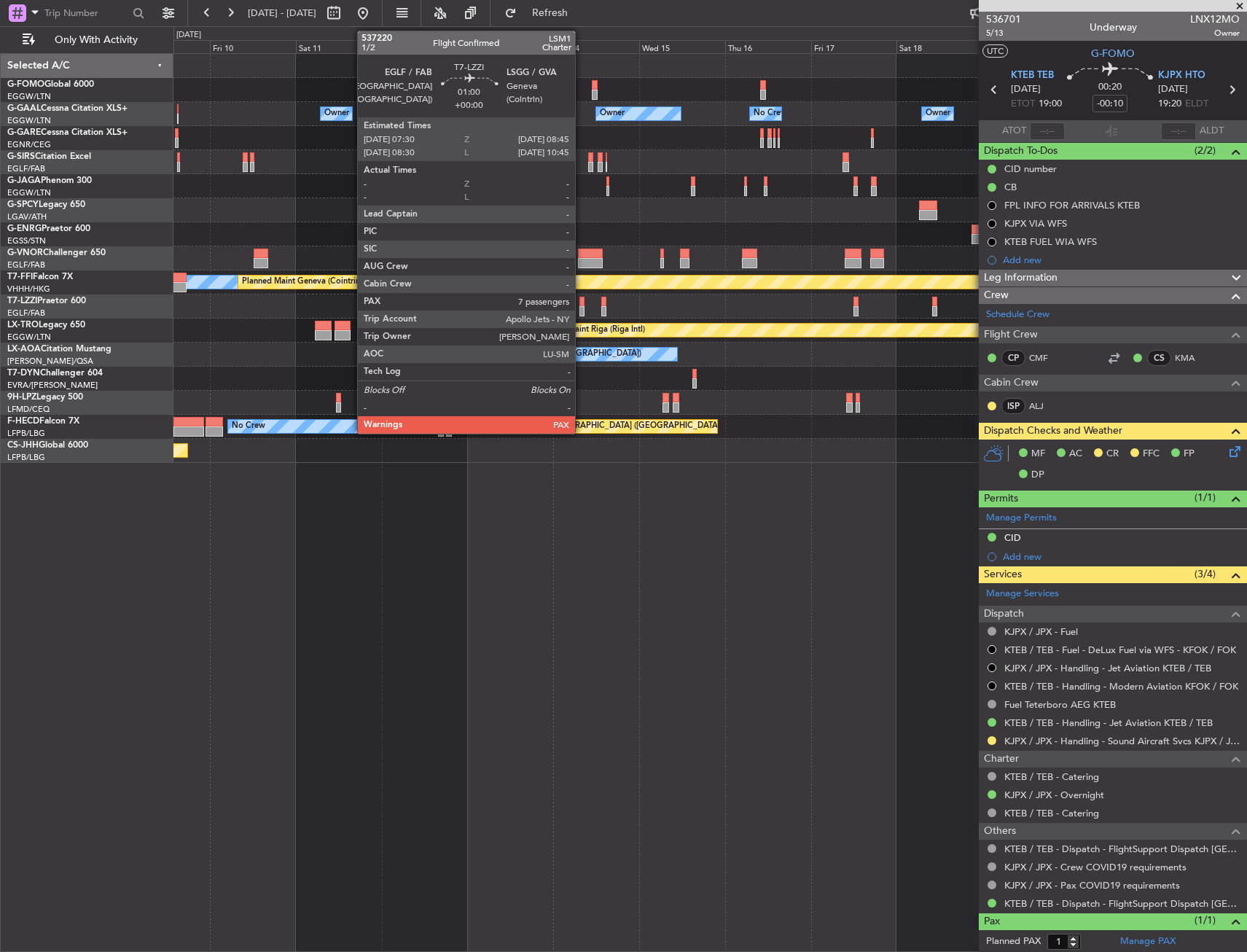
click at [581, 304] on div at bounding box center [582, 301] width 5 height 10
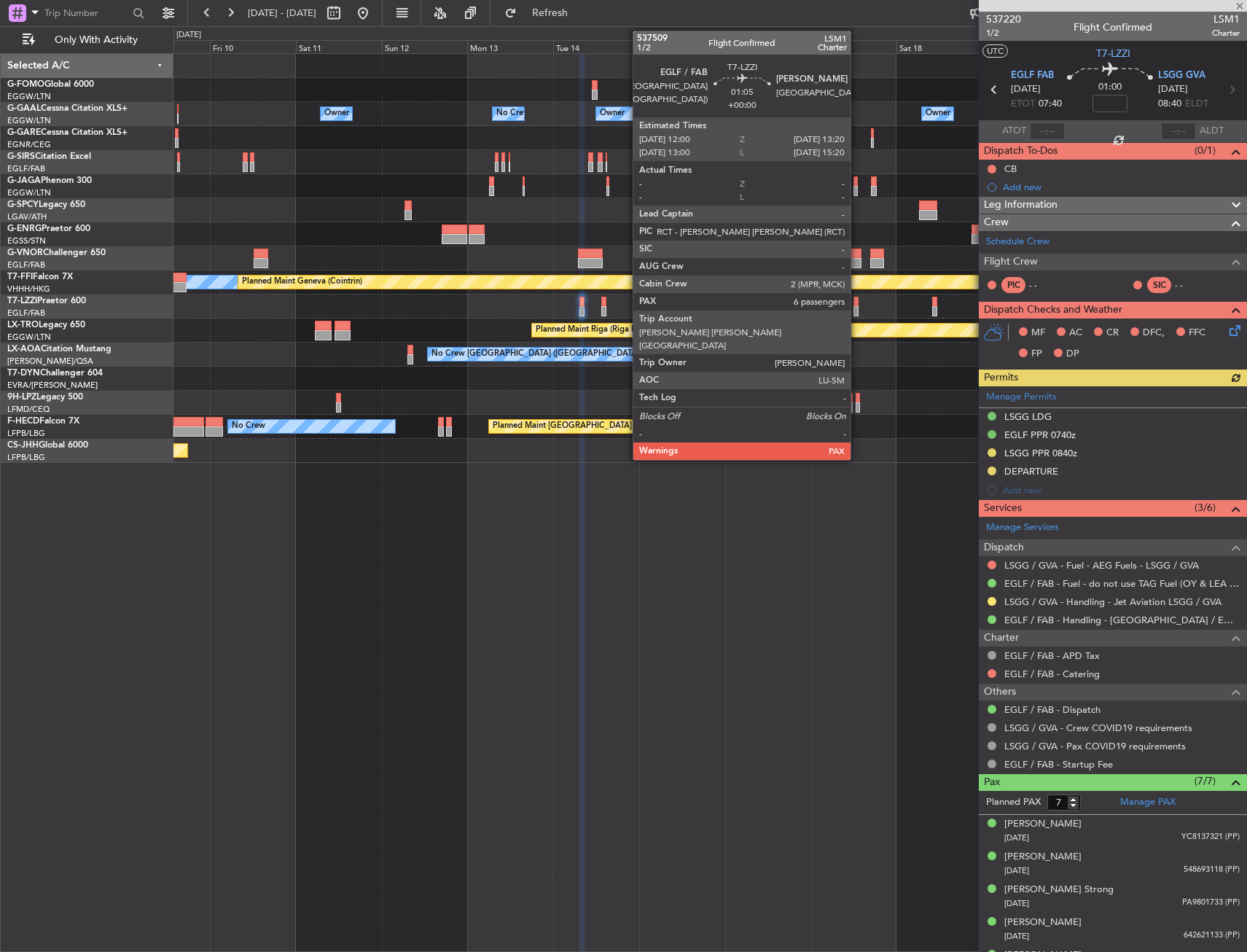
click at [858, 304] on div at bounding box center [856, 301] width 5 height 10
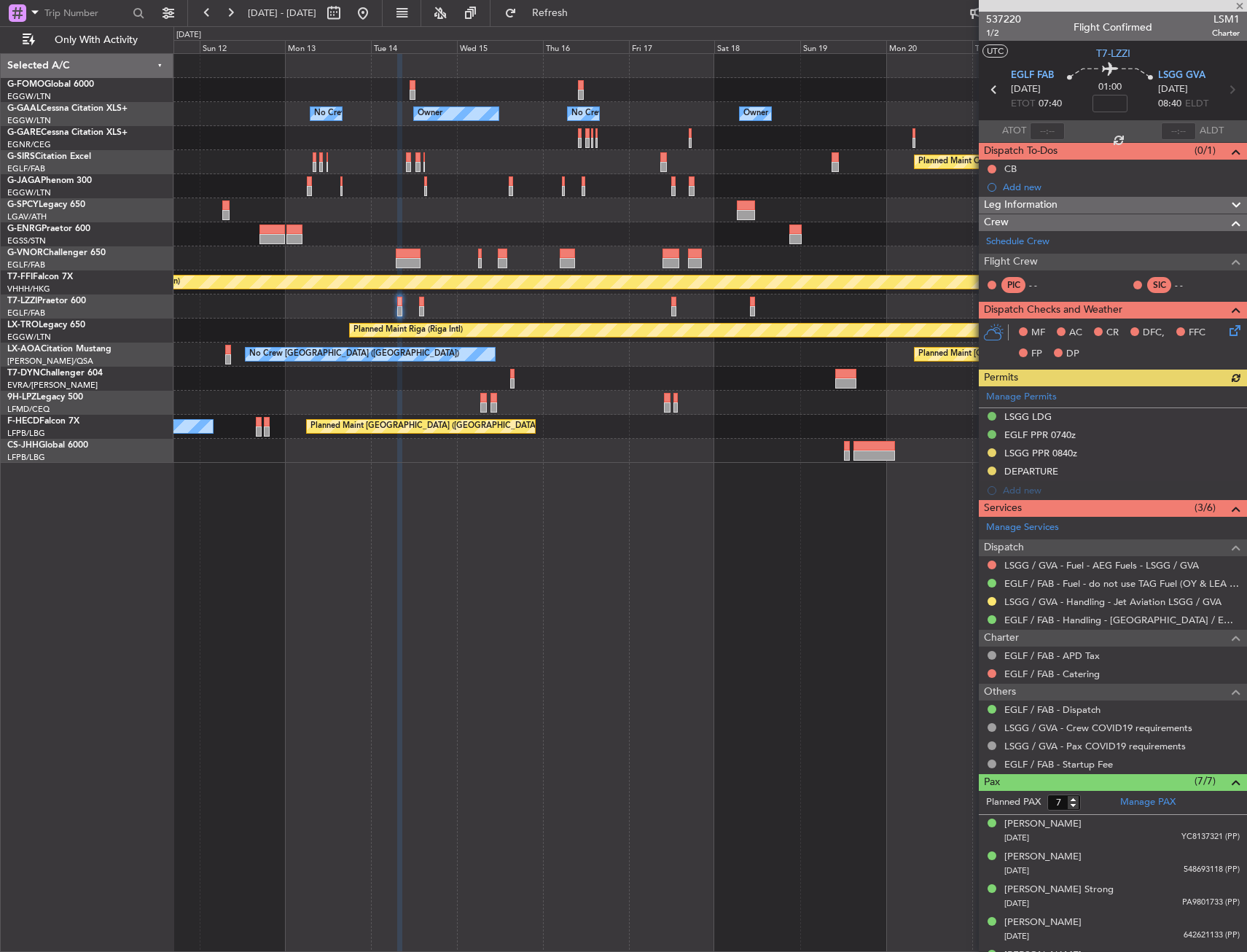
click at [692, 375] on div at bounding box center [709, 378] width 1073 height 24
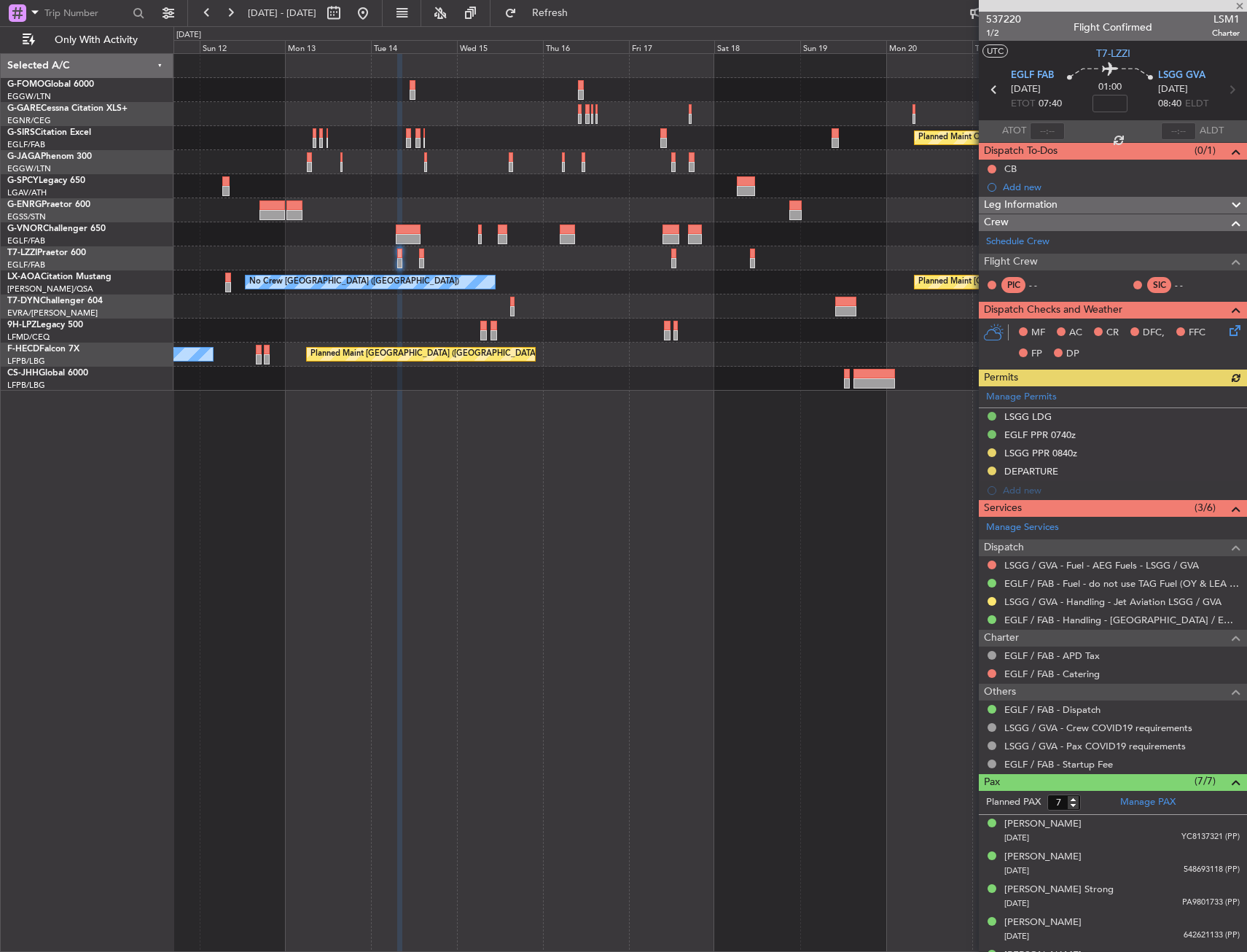
type input "6"
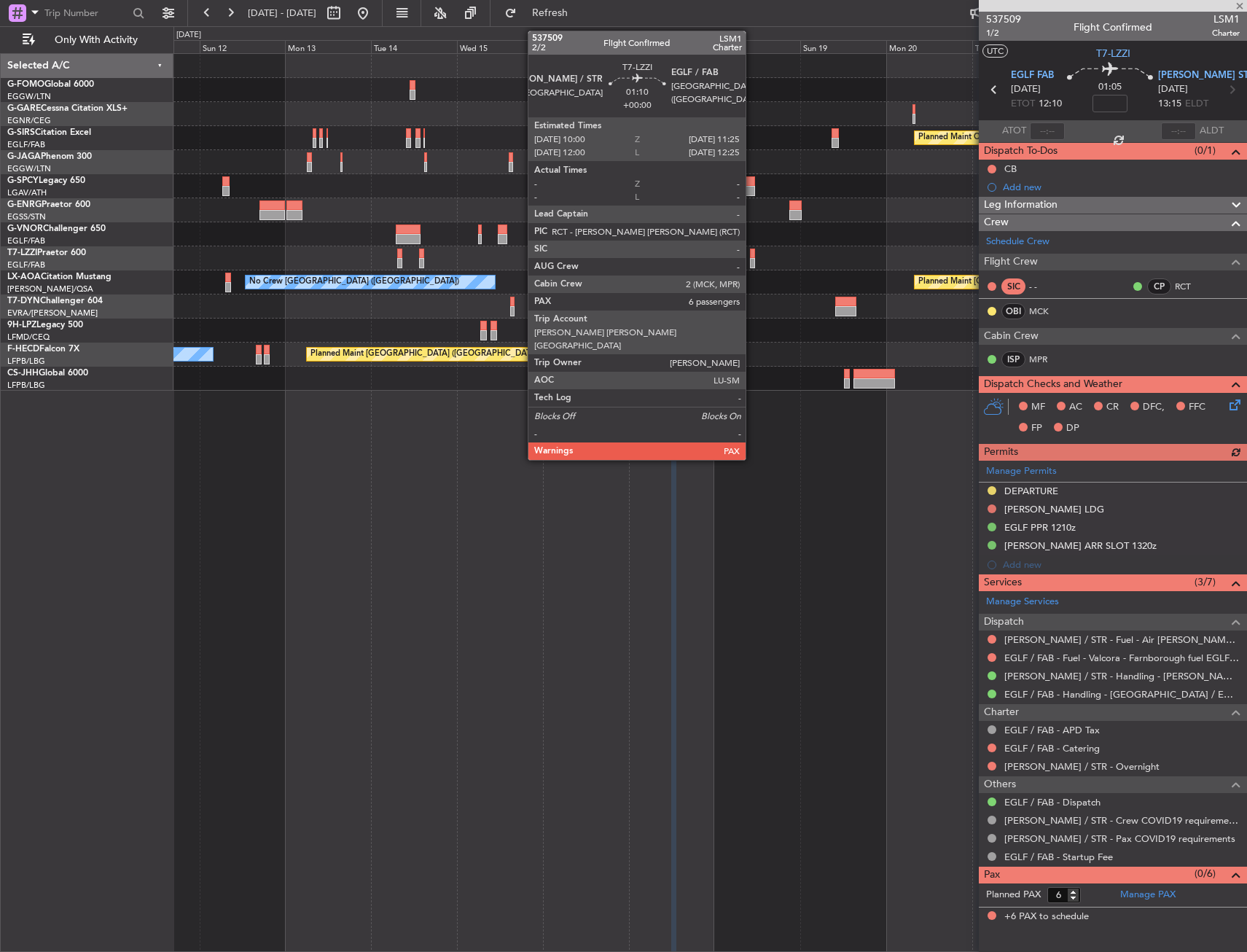
click at [752, 258] on div at bounding box center [752, 254] width 5 height 10
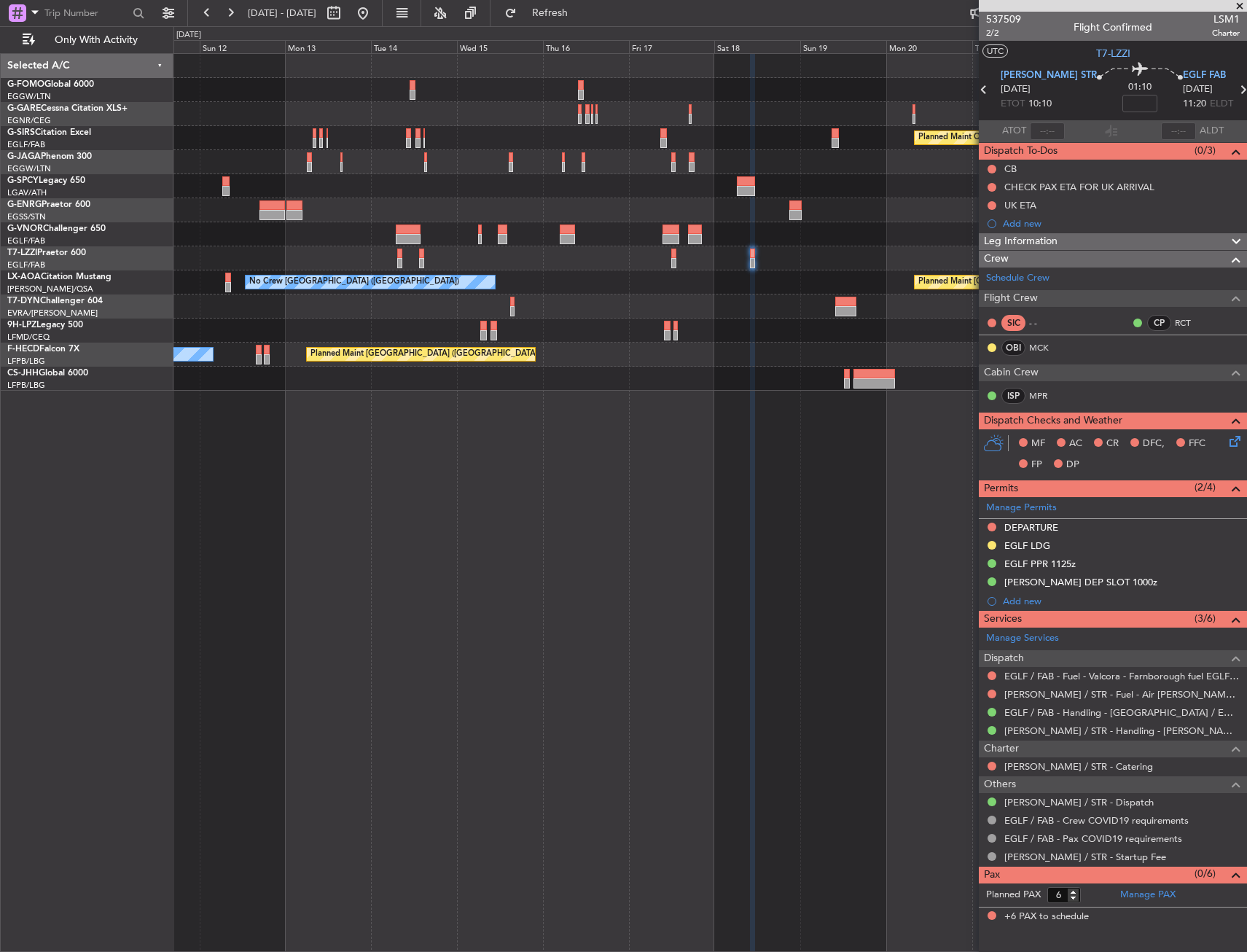
click at [565, 574] on div "Planned Maint Oxford (Kidlington) A/C Unavailable London (Luton) Planned Maint …" at bounding box center [710, 503] width 1074 height 899
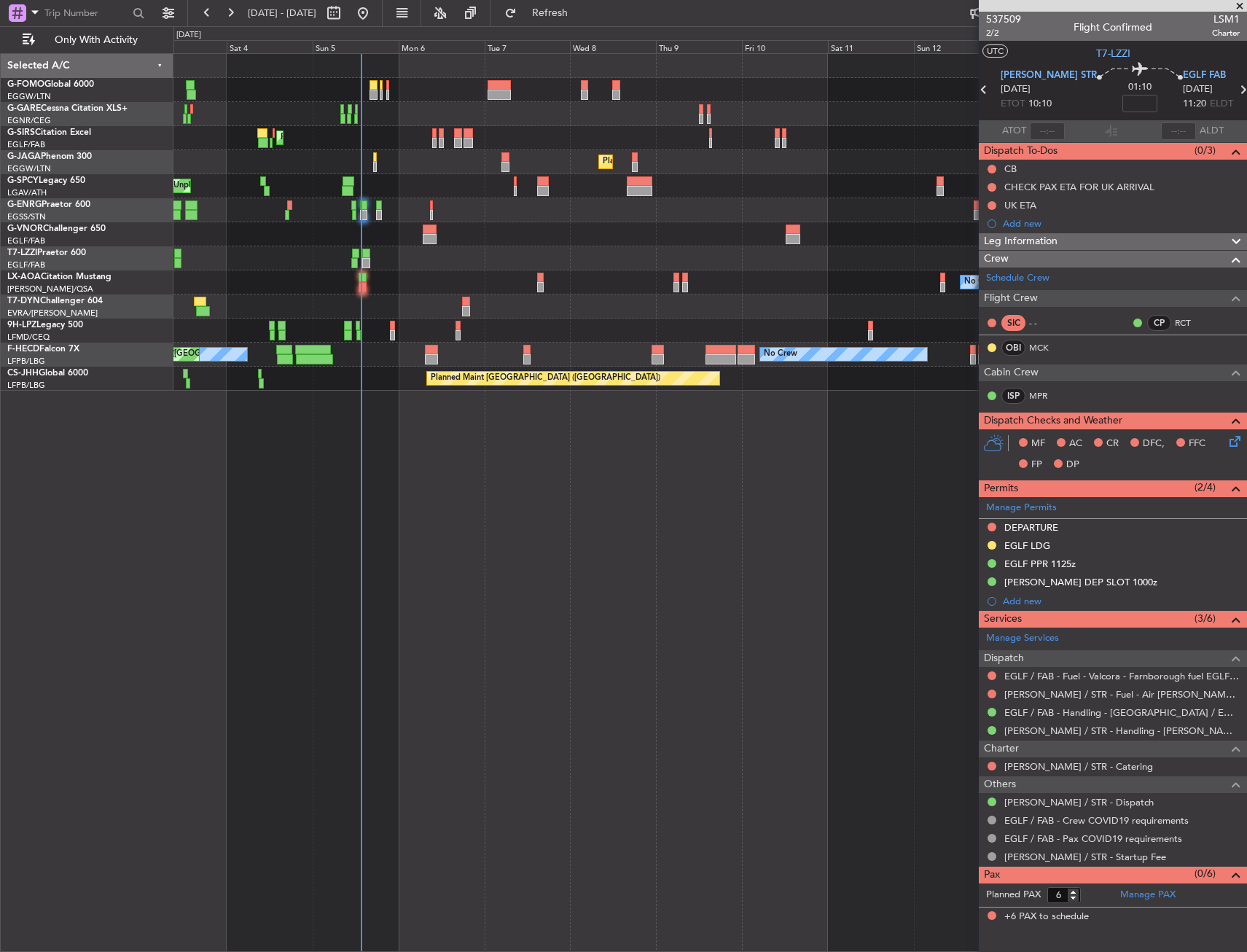
click at [700, 553] on div "Planned Maint London (Farnborough) Planned Maint London (Luton) Unplanned Maint…" at bounding box center [710, 503] width 1074 height 899
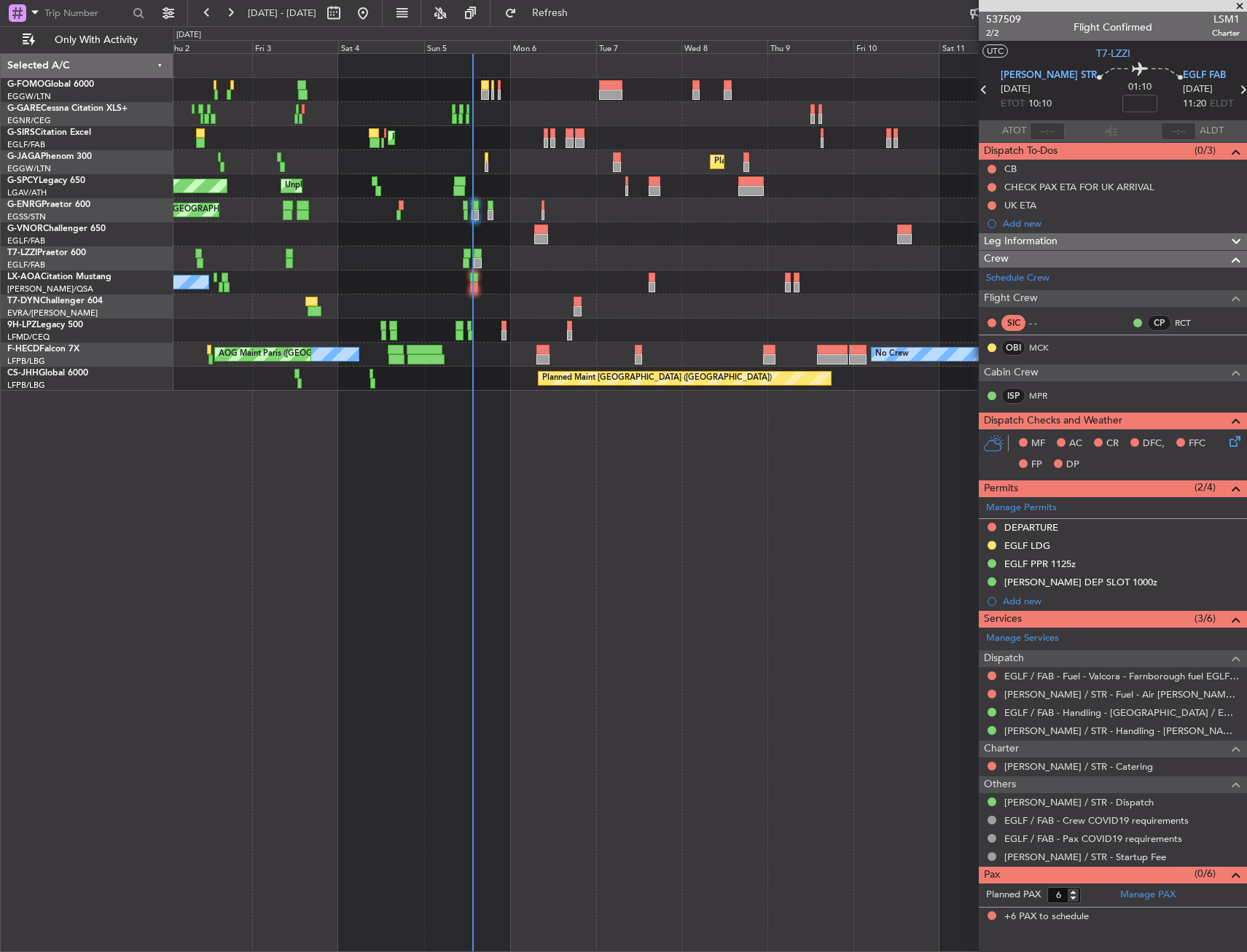
click at [285, 570] on div "Planned Maint London (Farnborough) Planned Maint London (Luton) Unplanned Maint…" at bounding box center [710, 503] width 1074 height 899
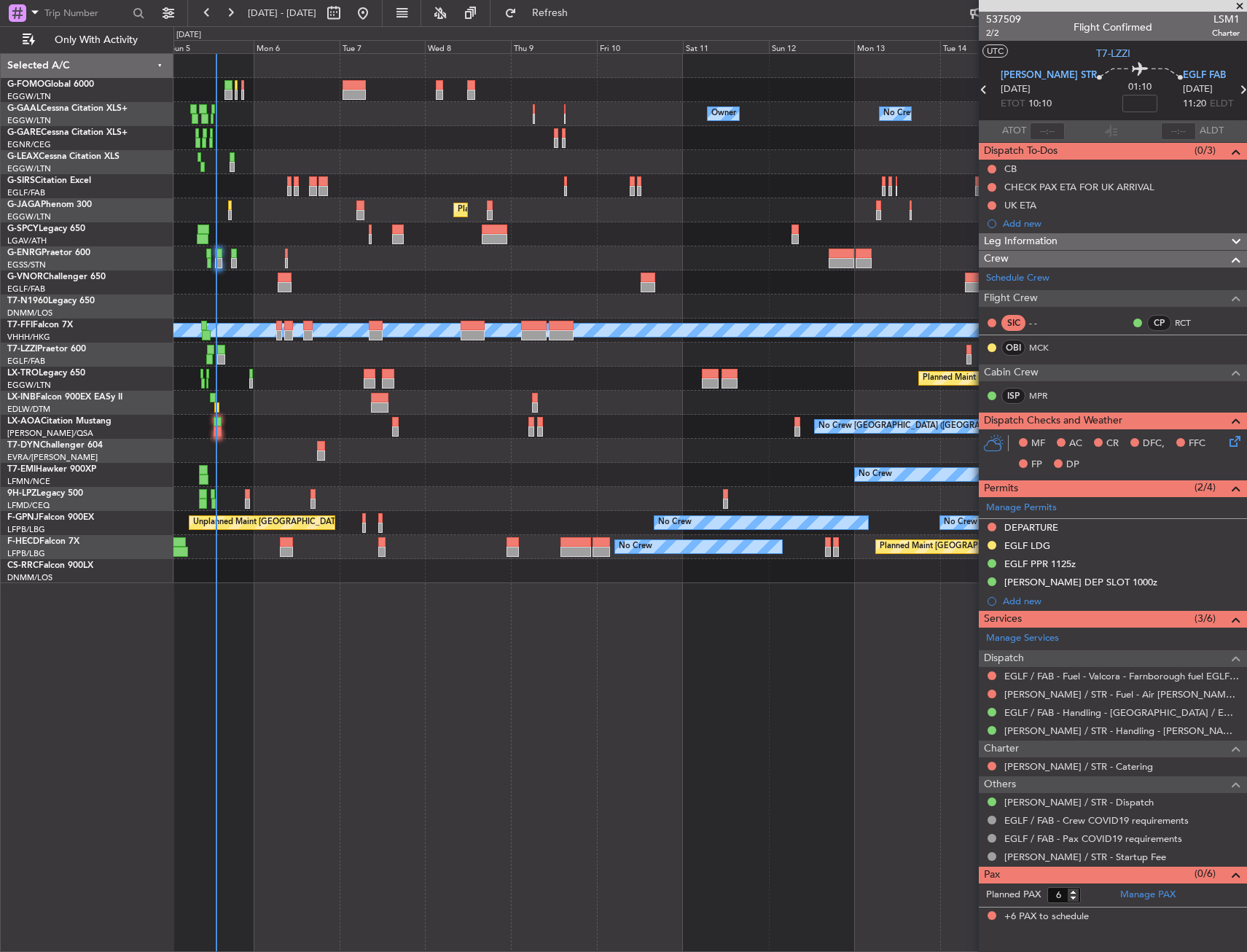
click at [680, 492] on div at bounding box center [709, 499] width 1073 height 24
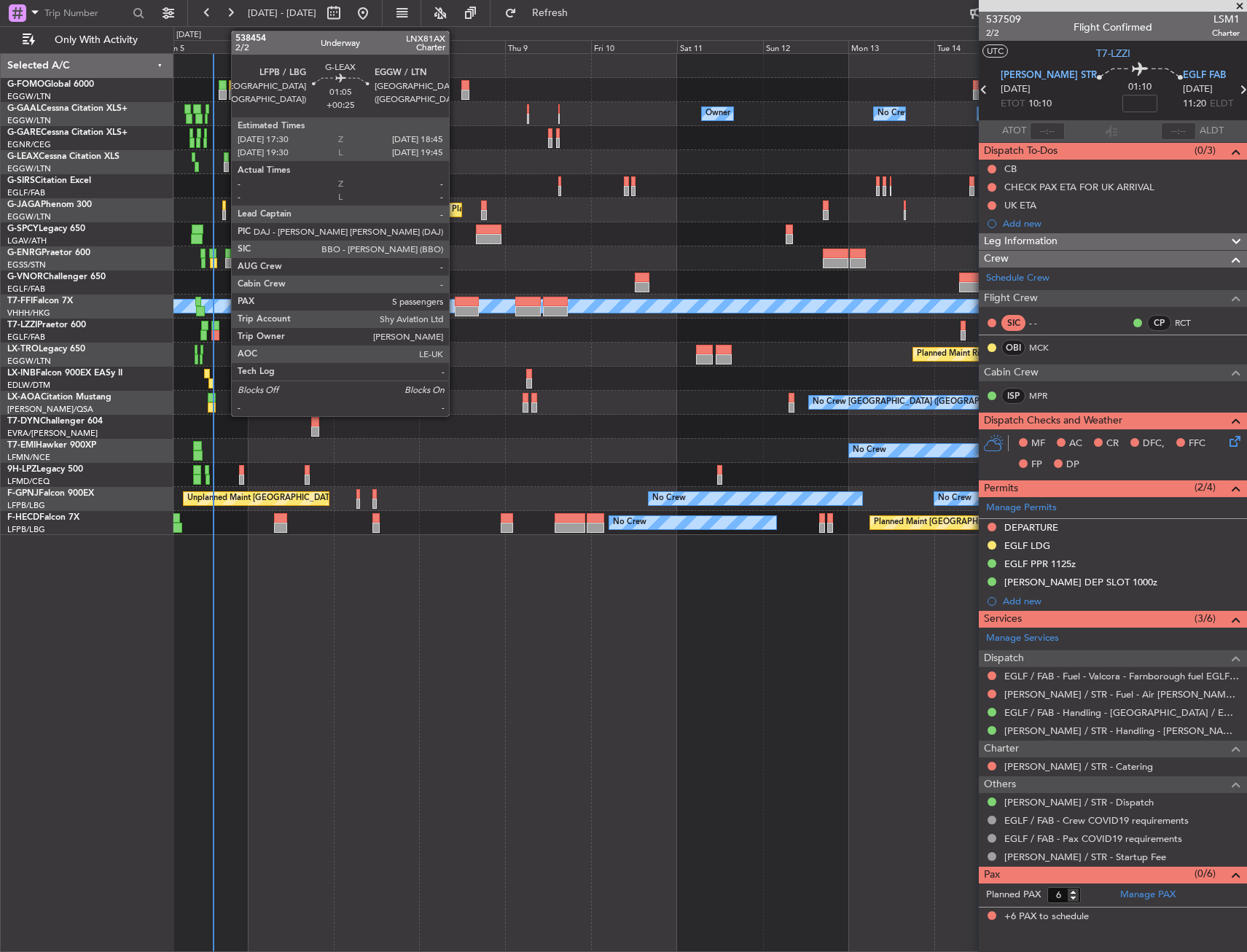
click at [224, 161] on div at bounding box center [226, 157] width 5 height 10
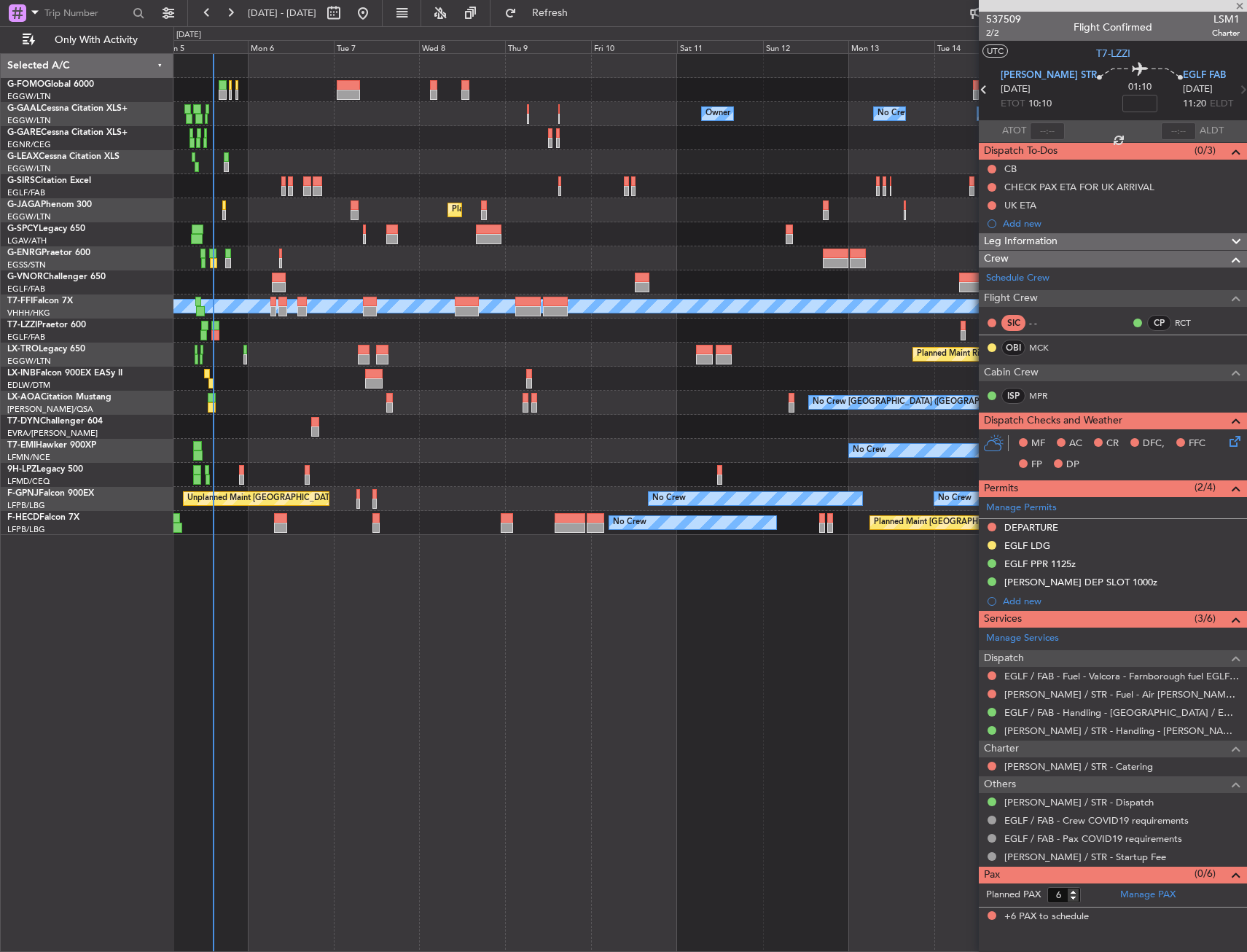
type input "+00:25"
type input "5"
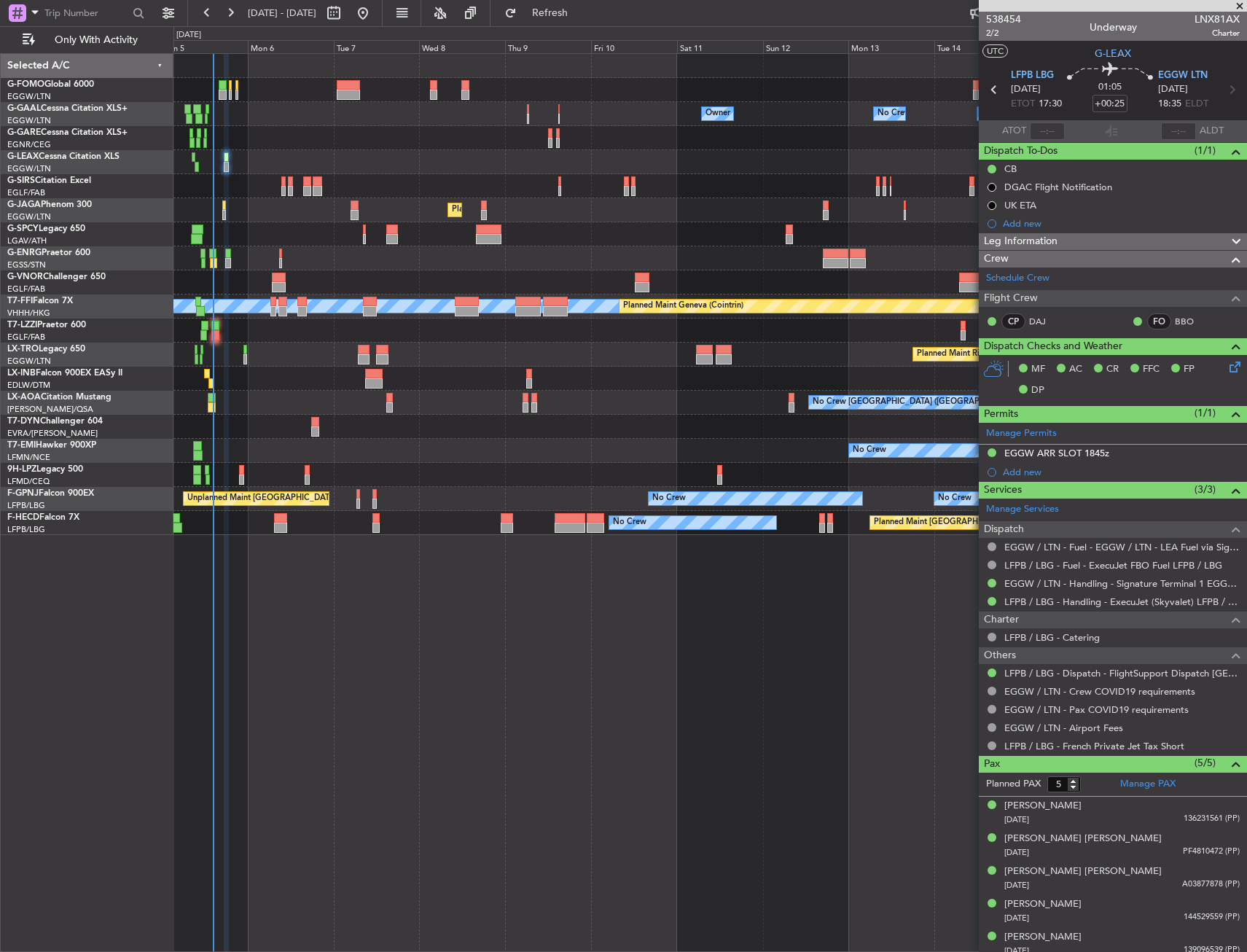
click at [250, 591] on div "Owner Owner No Crew No Crew Owner Owner Planned Maint London (Farnborough) Plan…" at bounding box center [710, 503] width 1074 height 899
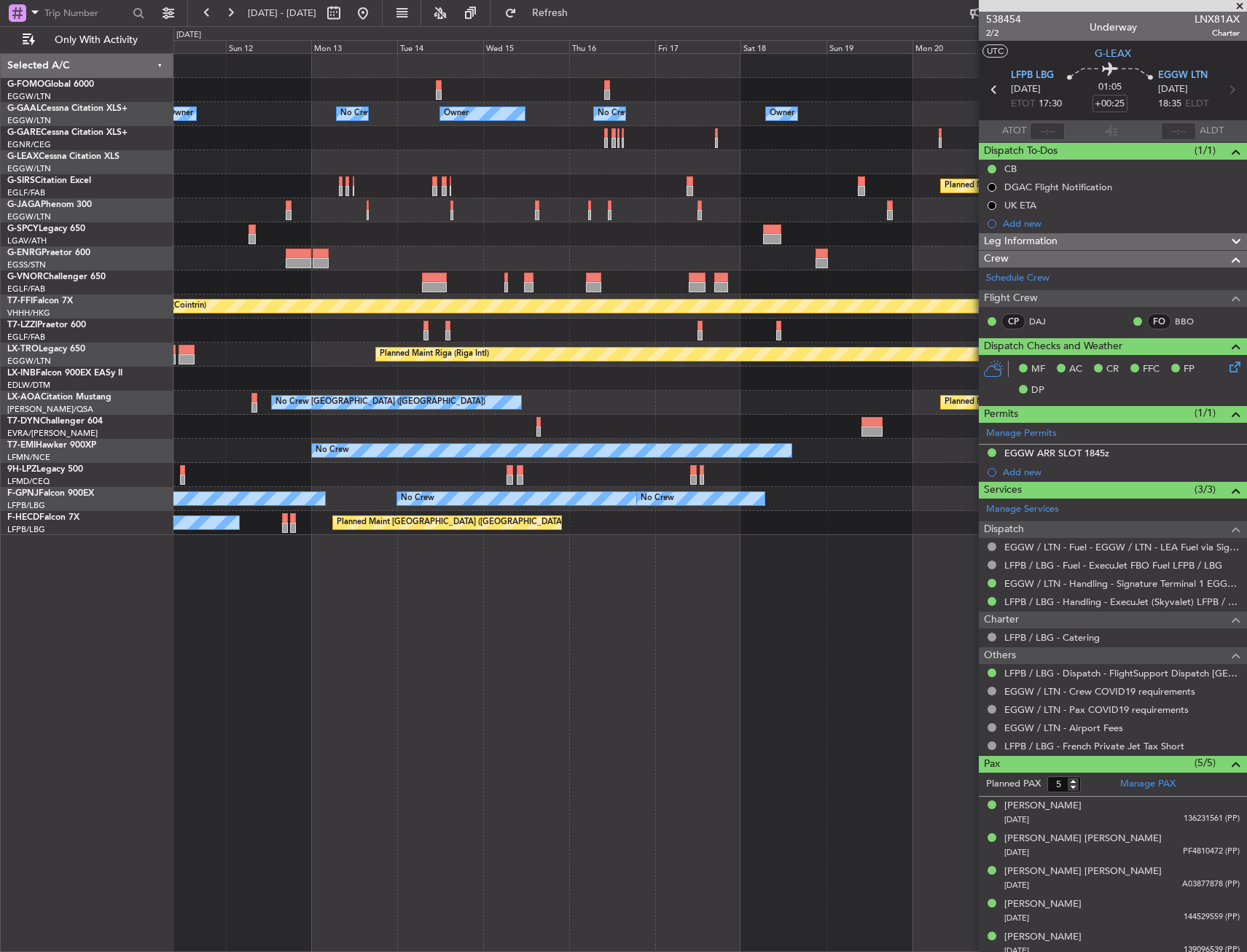
click at [369, 577] on div "Owner Owner No Crew No Crew Owner Owner Owner Planned Maint Oxford (Kidlington)…" at bounding box center [710, 503] width 1074 height 899
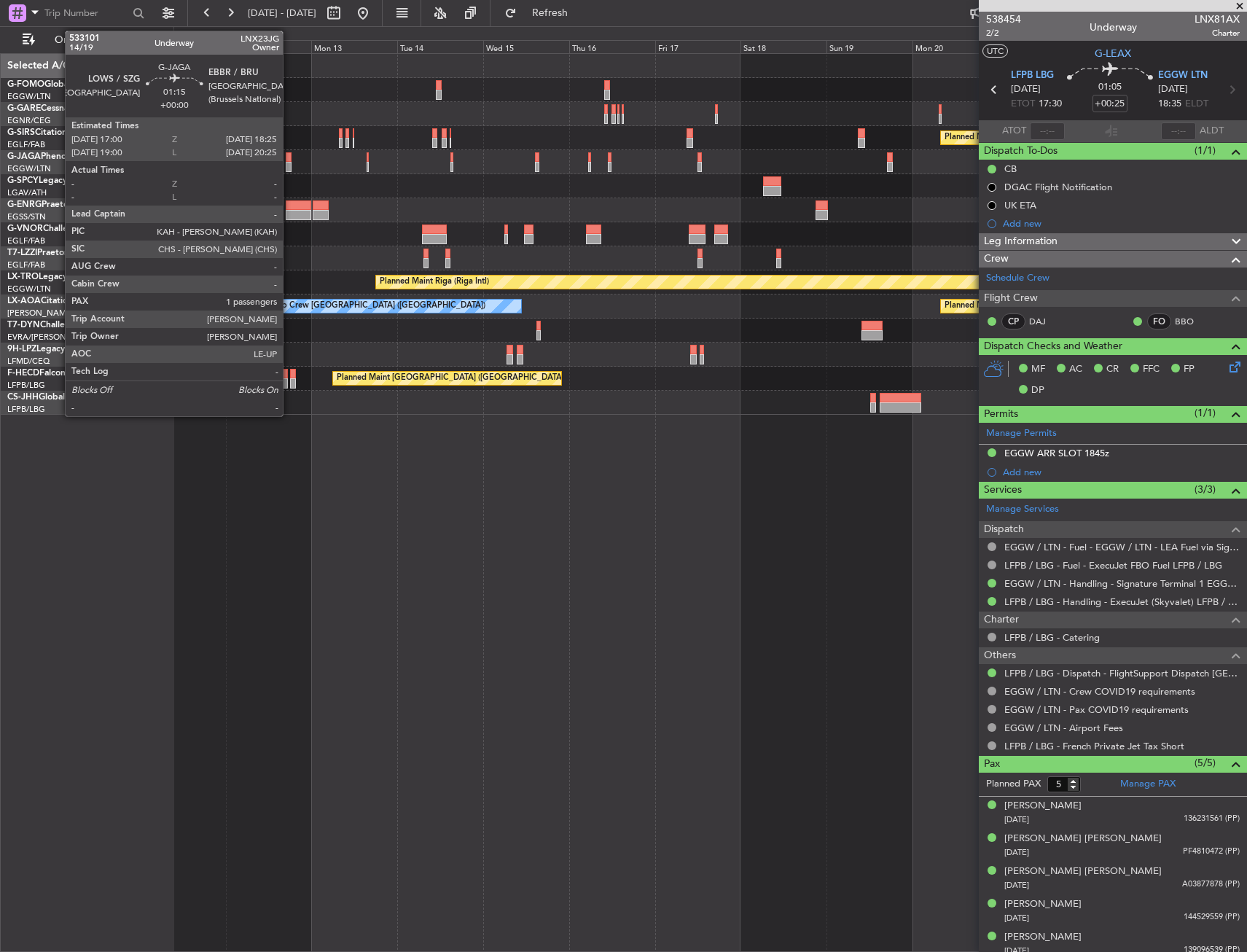
click at [290, 152] on div at bounding box center [288, 157] width 5 height 10
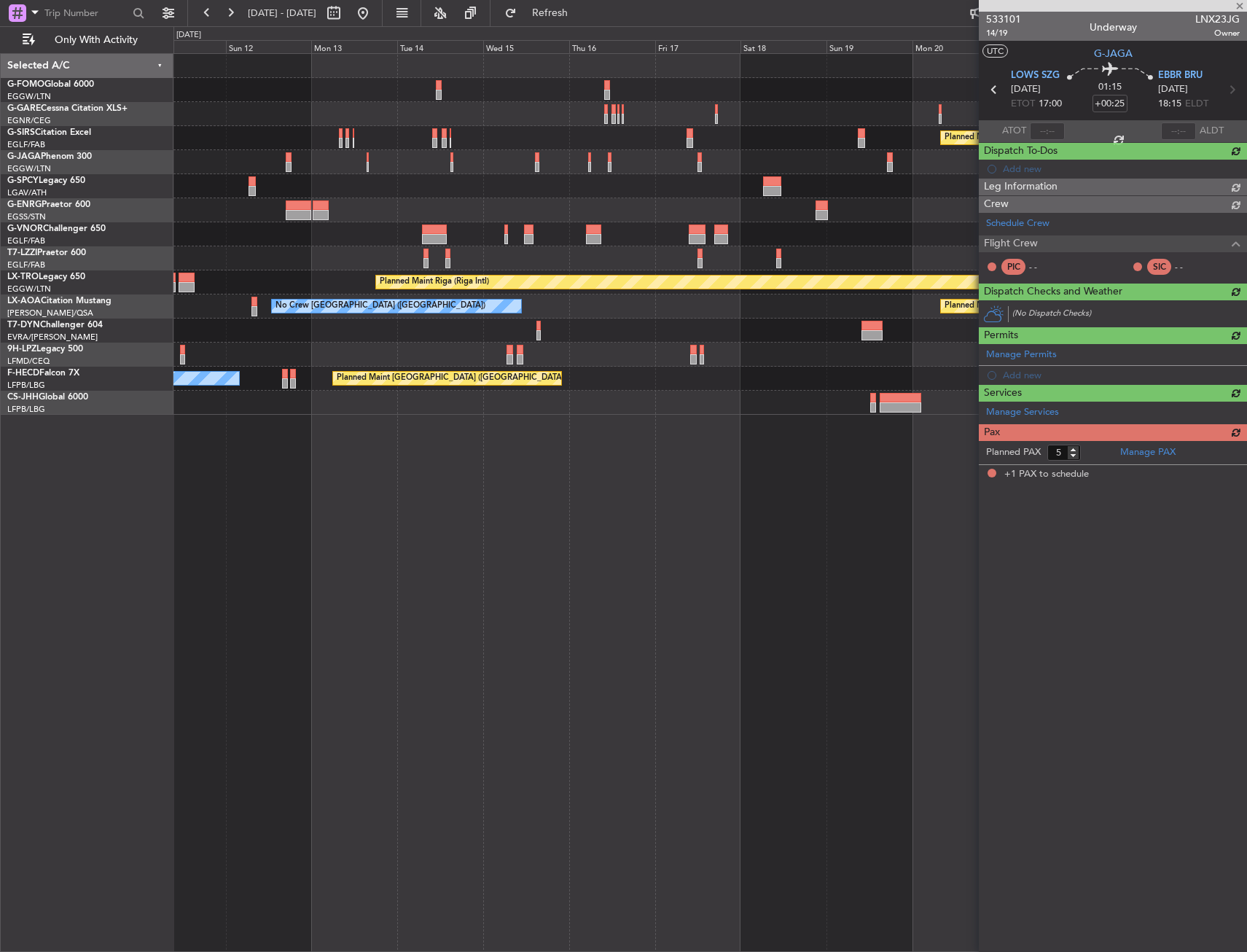
type input "1"
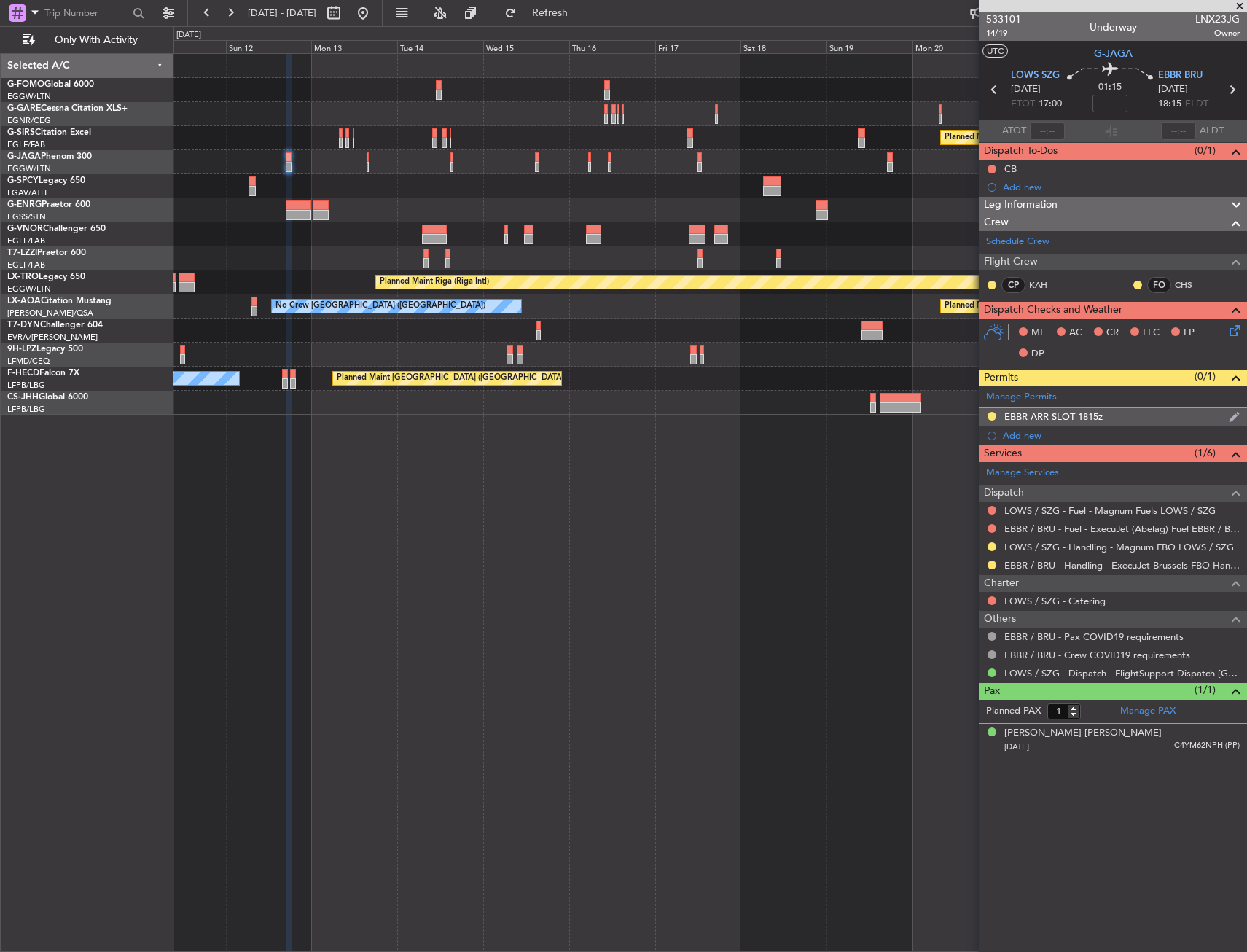
click at [1094, 416] on div "EBBR ARR SLOT 1815z" at bounding box center [1053, 417] width 98 height 12
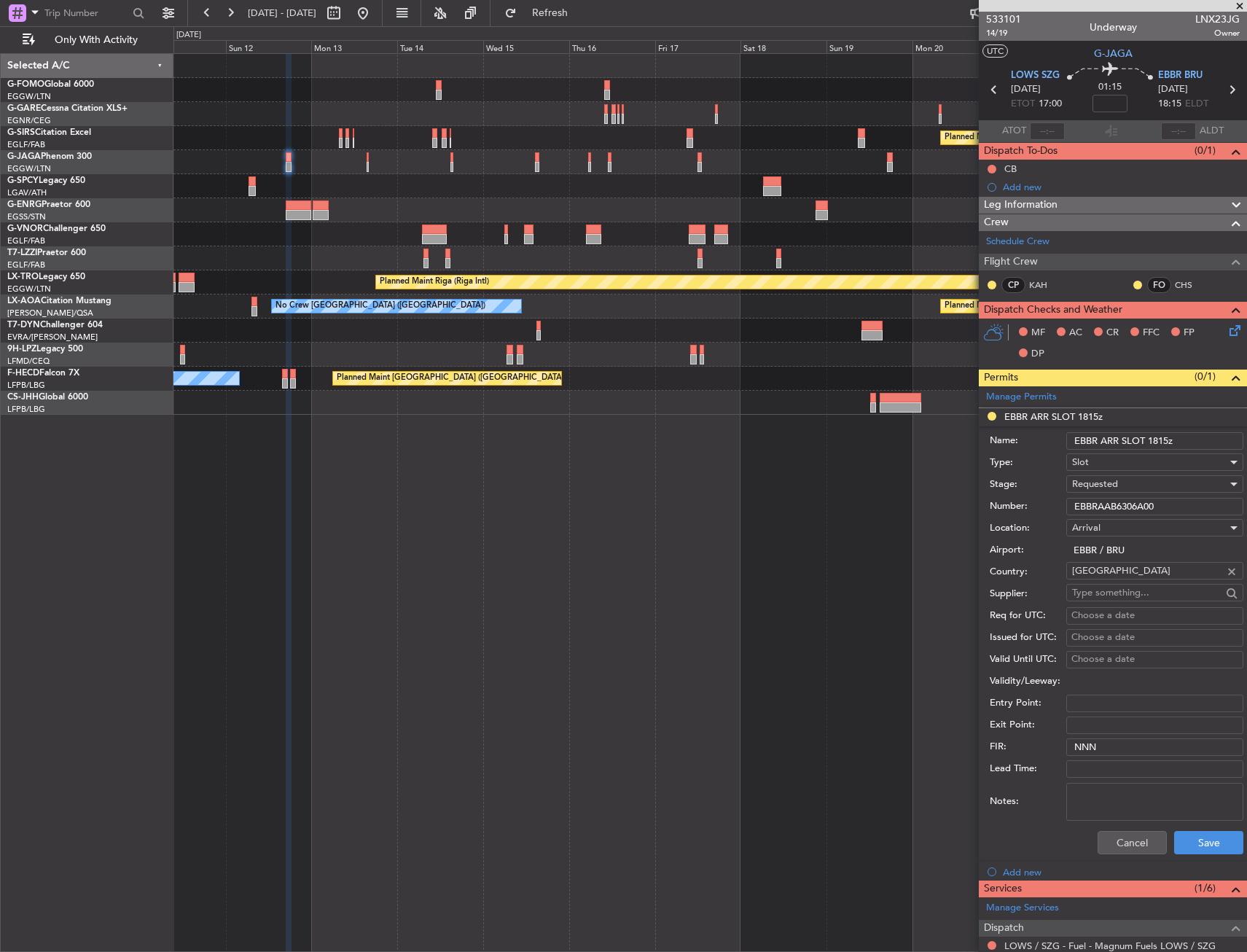
click at [1162, 442] on input "EBBR ARR SLOT 1815z" at bounding box center [1155, 441] width 177 height 17
click at [1164, 445] on input "EBBR ARR SLOT 1815z" at bounding box center [1155, 441] width 177 height 17
click at [1163, 446] on input "EBBR ARR SLOT 1815z" at bounding box center [1155, 441] width 177 height 17
type input "EBBR ARR SLOT 1825z"
drag, startPoint x: 1180, startPoint y: 508, endPoint x: 1057, endPoint y: 517, distance: 123.3
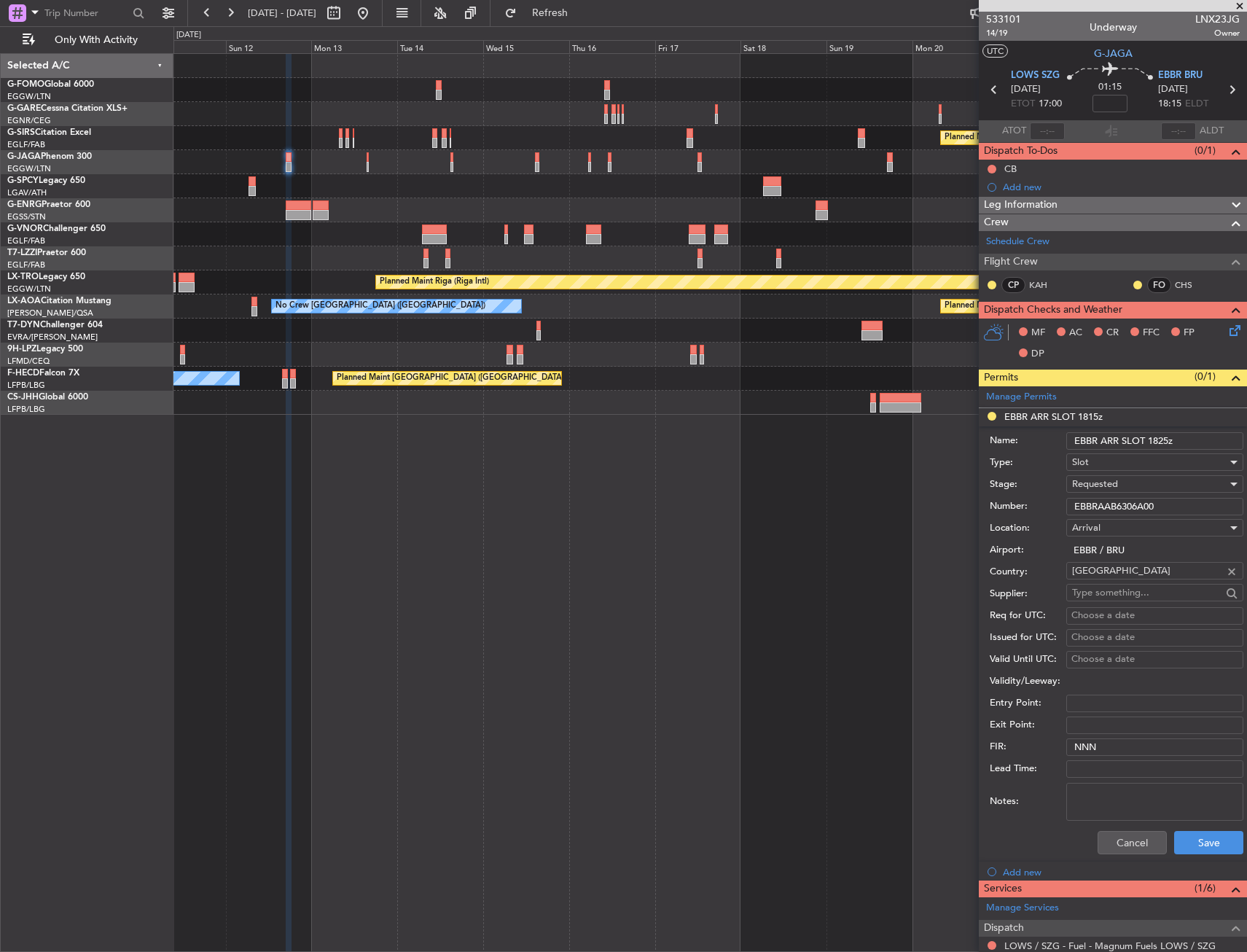
click at [1057, 517] on form "Name: EBBR ARR SLOT 1825z Type: Slot Stage: Requested Number: EBBRAAB6306A00 Lo…" at bounding box center [1114, 644] width 268 height 435
paste input "206A"
type input "EBBRAAB6206A"
drag, startPoint x: 1178, startPoint y: 506, endPoint x: 1066, endPoint y: 512, distance: 112.2
click at [1066, 512] on div "Number: EBBRAAB6206A" at bounding box center [1117, 506] width 254 height 22
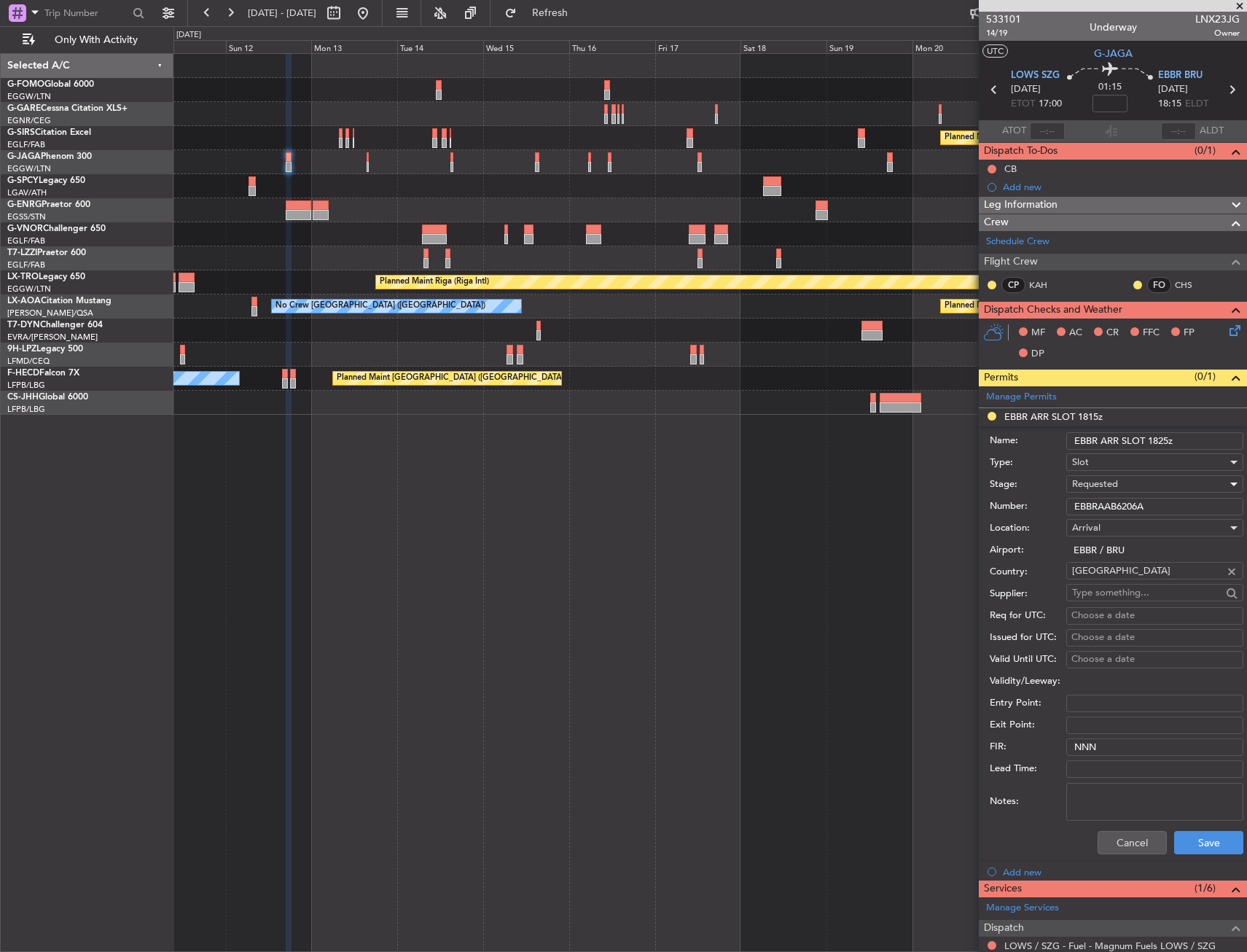
click at [1132, 491] on div "Requested" at bounding box center [1149, 484] width 155 height 22
click at [1144, 602] on span "Received OK" at bounding box center [1149, 595] width 153 height 22
click at [1197, 847] on button "Save" at bounding box center [1209, 843] width 69 height 23
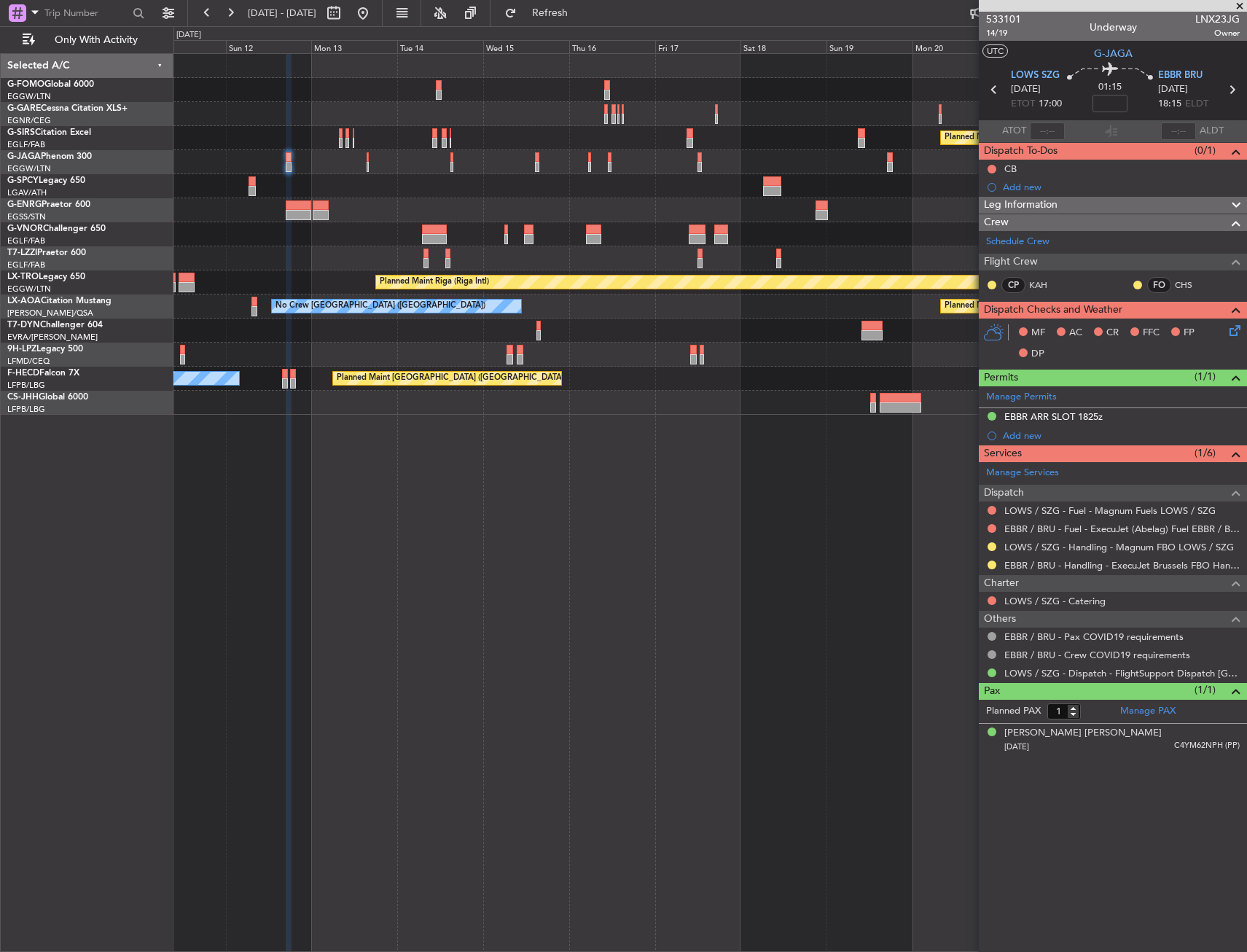
drag, startPoint x: 993, startPoint y: 563, endPoint x: 989, endPoint y: 606, distance: 43.2
click at [993, 563] on button at bounding box center [992, 564] width 9 height 9
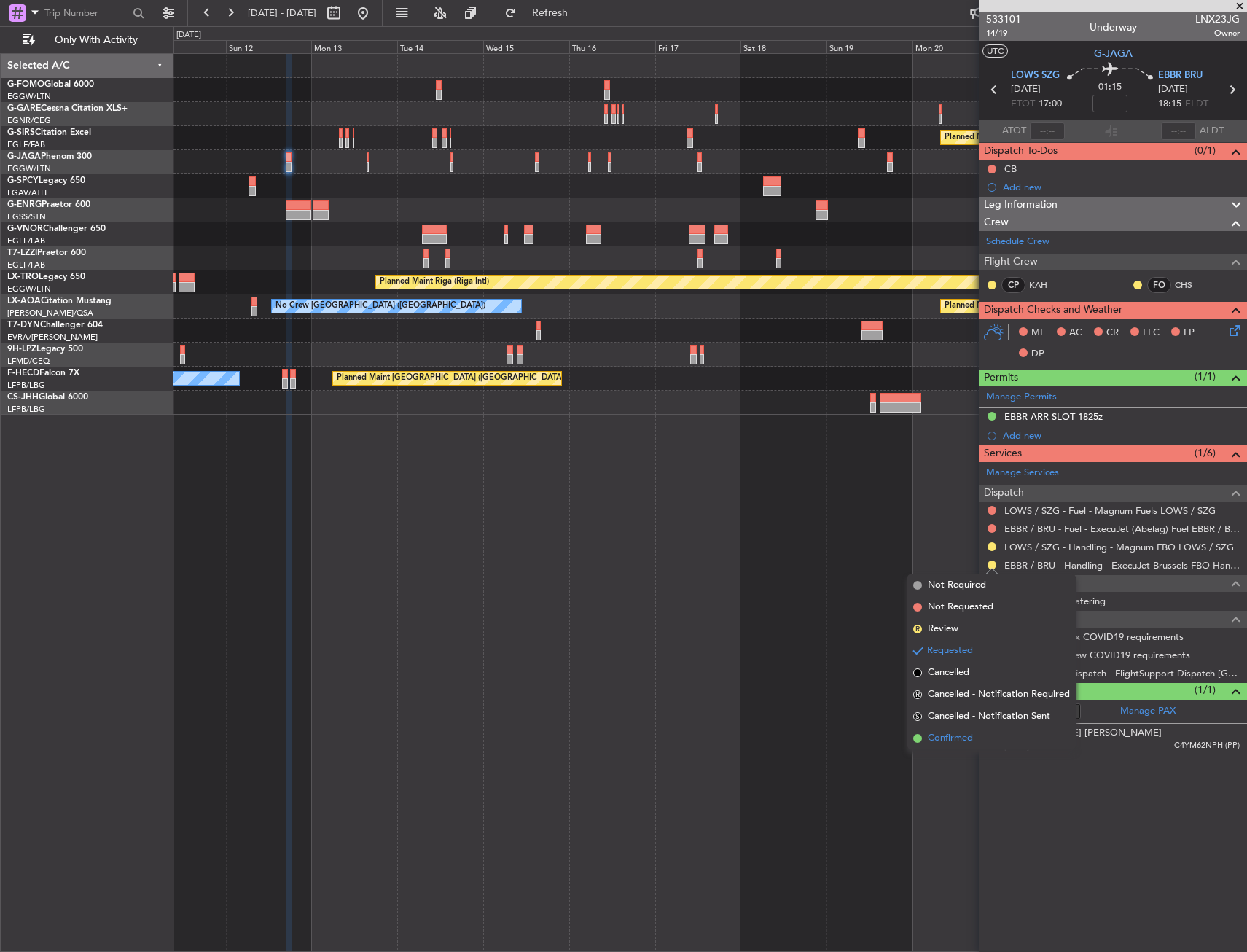
click at [945, 744] on span "Confirmed" at bounding box center [950, 738] width 45 height 15
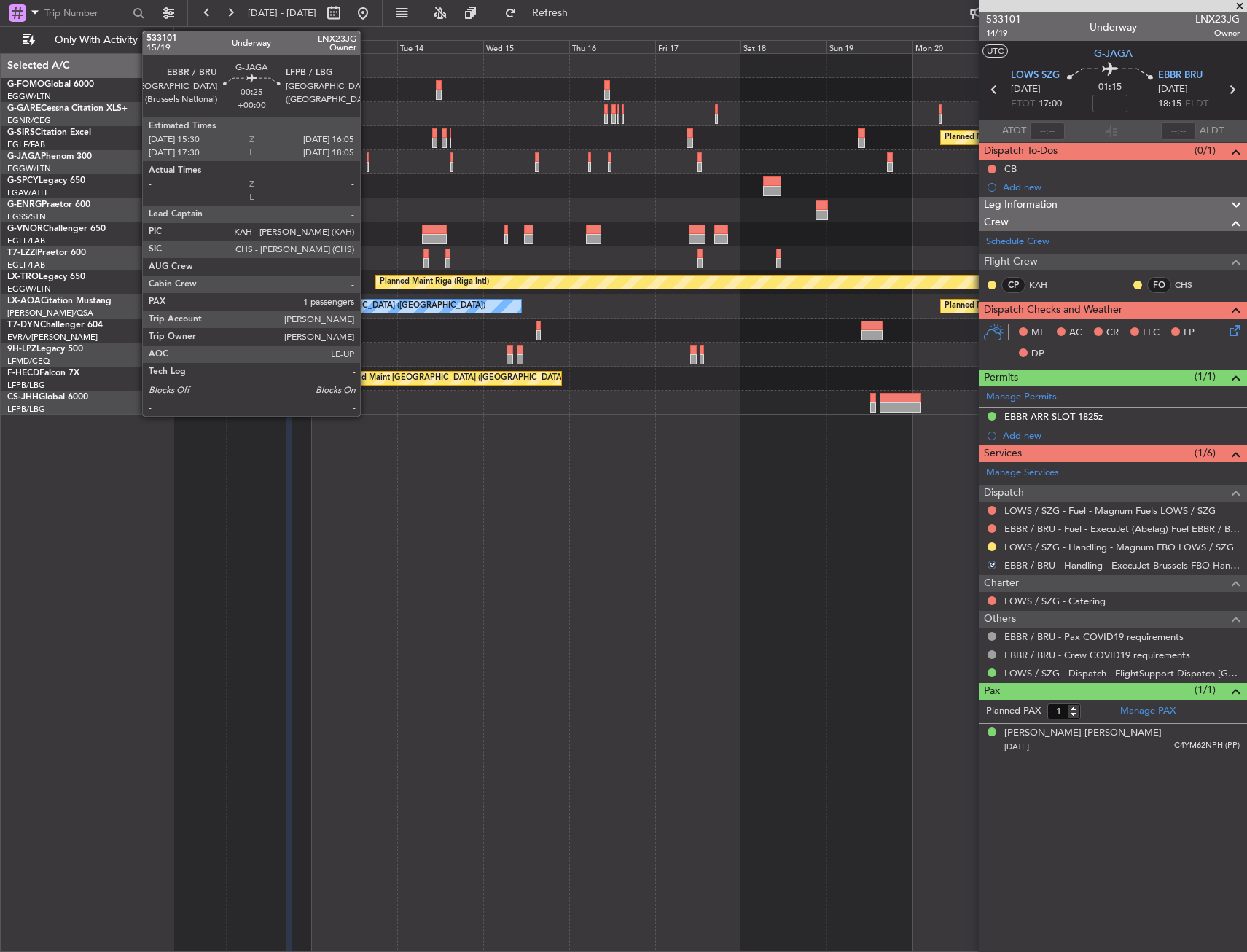
click at [367, 152] on div at bounding box center [368, 157] width 2 height 10
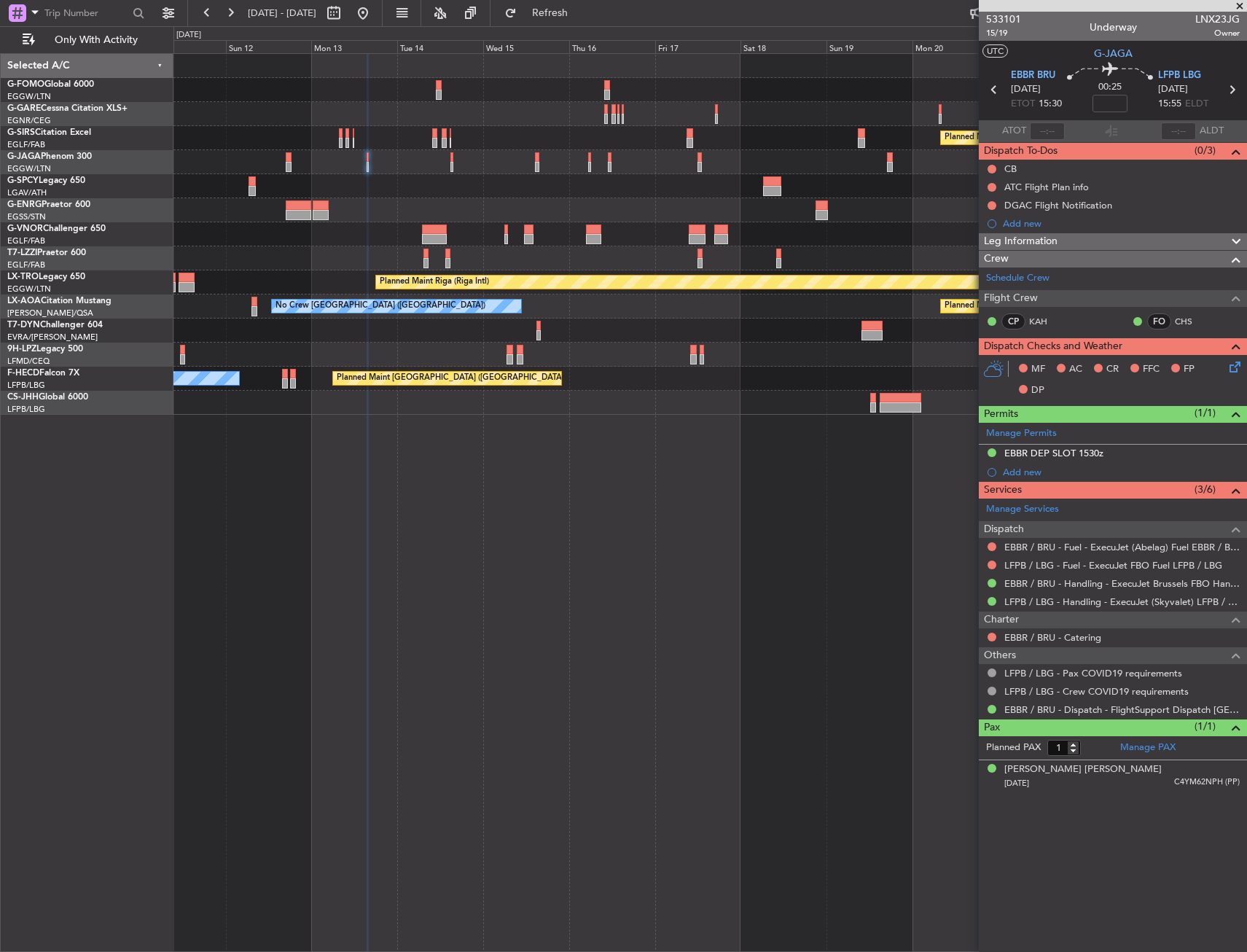
drag, startPoint x: 1059, startPoint y: 450, endPoint x: 1063, endPoint y: 460, distance: 10.8
click at [1059, 450] on div "EBBR DEP SLOT 1530z" at bounding box center [1053, 453] width 99 height 12
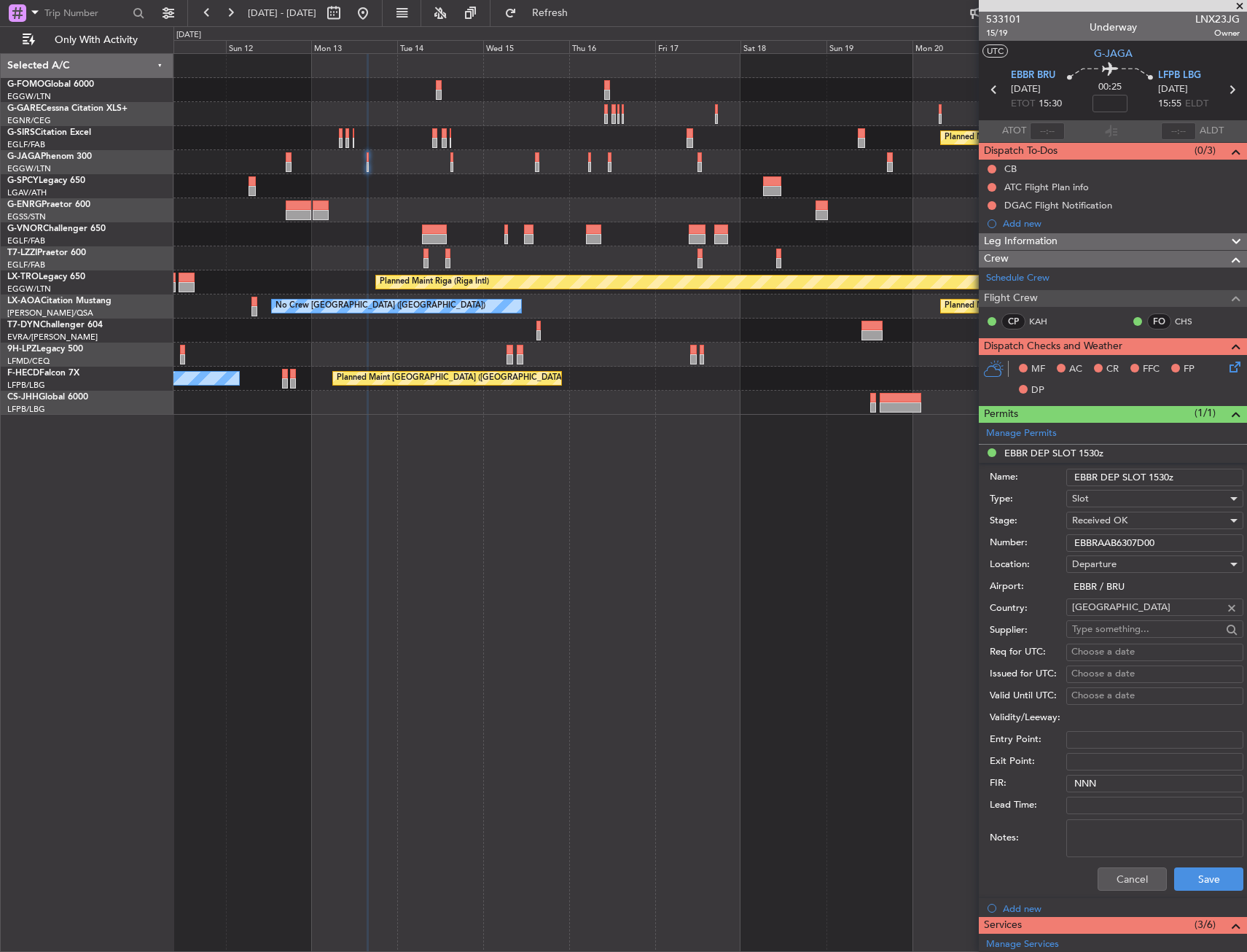
drag, startPoint x: 1183, startPoint y: 541, endPoint x: 1031, endPoint y: 541, distance: 152.0
click at [1031, 541] on div "Number: EBBRAAB6307D00" at bounding box center [1117, 543] width 254 height 22
click at [1219, 877] on button "Save" at bounding box center [1209, 879] width 69 height 23
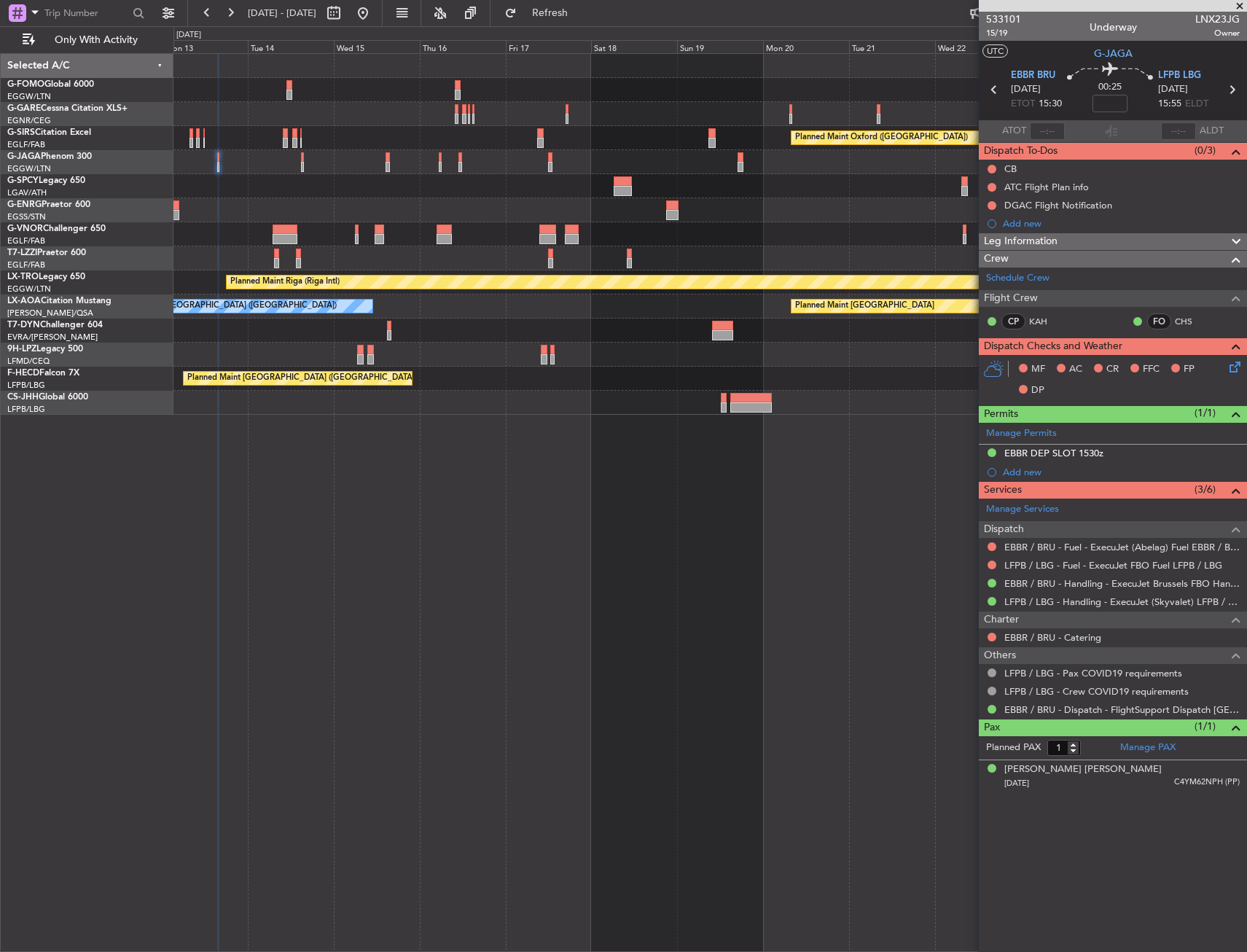
click at [261, 595] on div "Planned Maint Oxford (Kidlington) A/C Unavailable London (Luton) Planned Maint …" at bounding box center [710, 503] width 1074 height 899
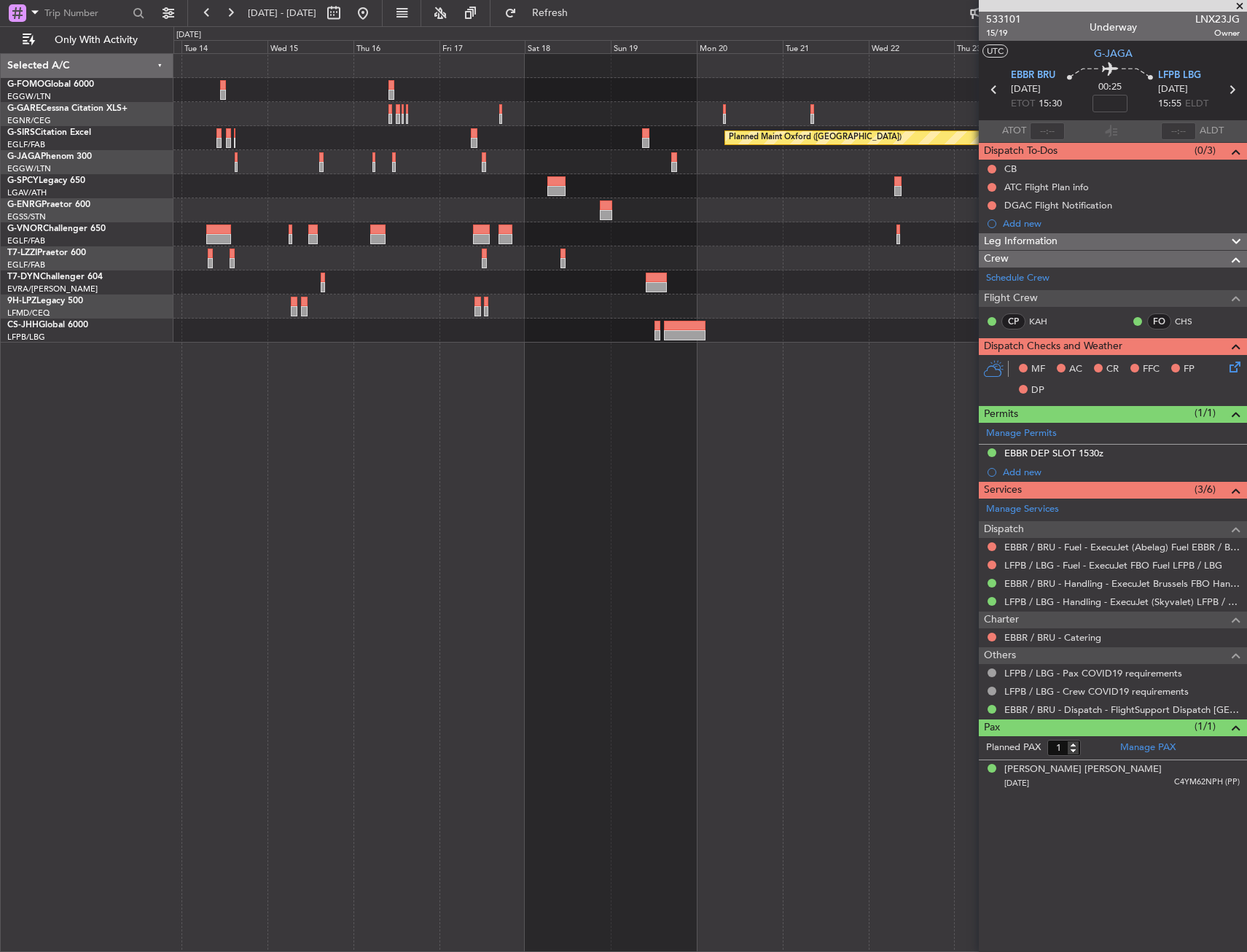
click at [435, 595] on div "Planned Maint Oxford (Kidlington) A/C Unavailable London (Luton)" at bounding box center [710, 503] width 1074 height 899
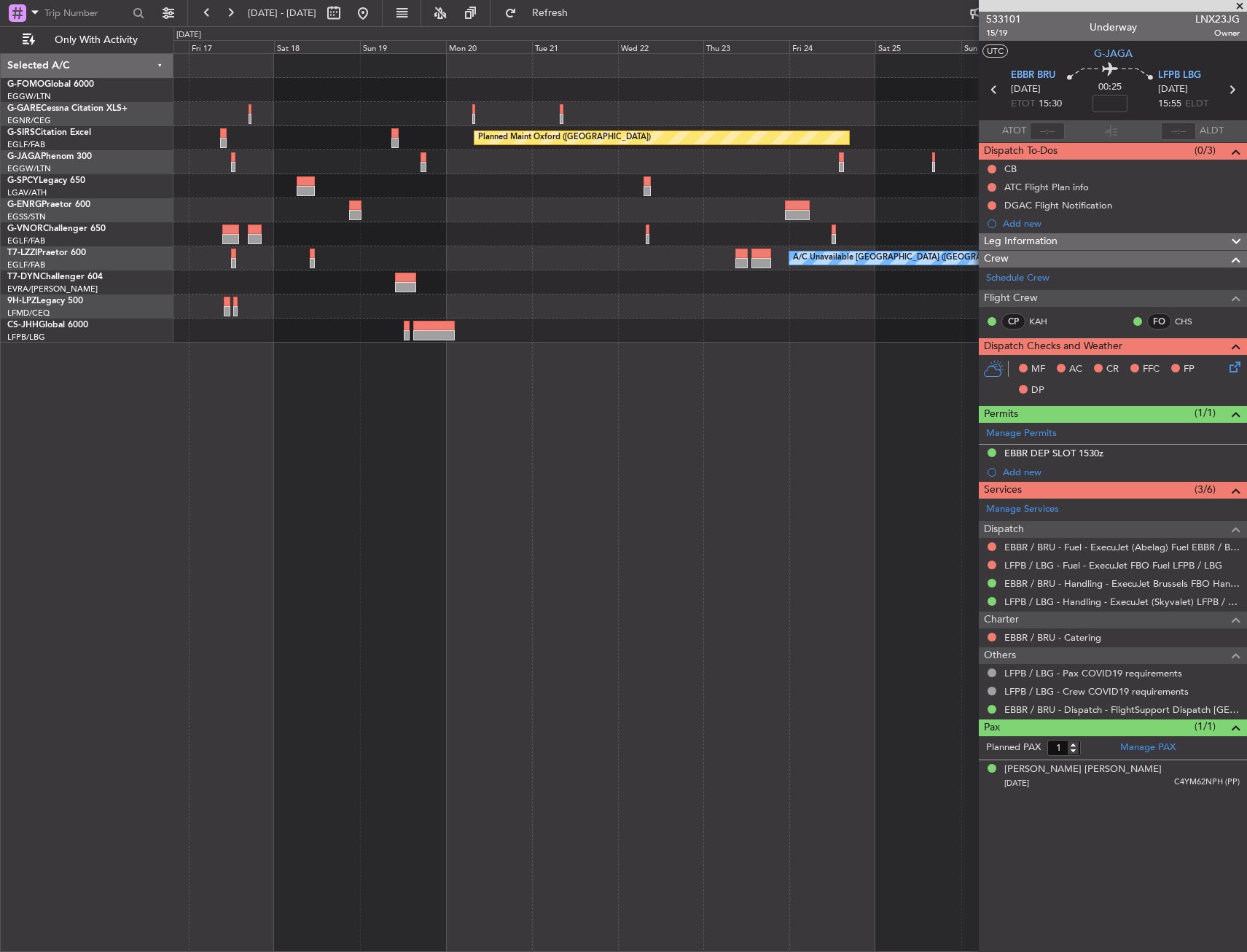
click at [339, 543] on div "Planned Maint Oxford (Kidlington) A/C Unavailable London (Luton)" at bounding box center [710, 503] width 1074 height 899
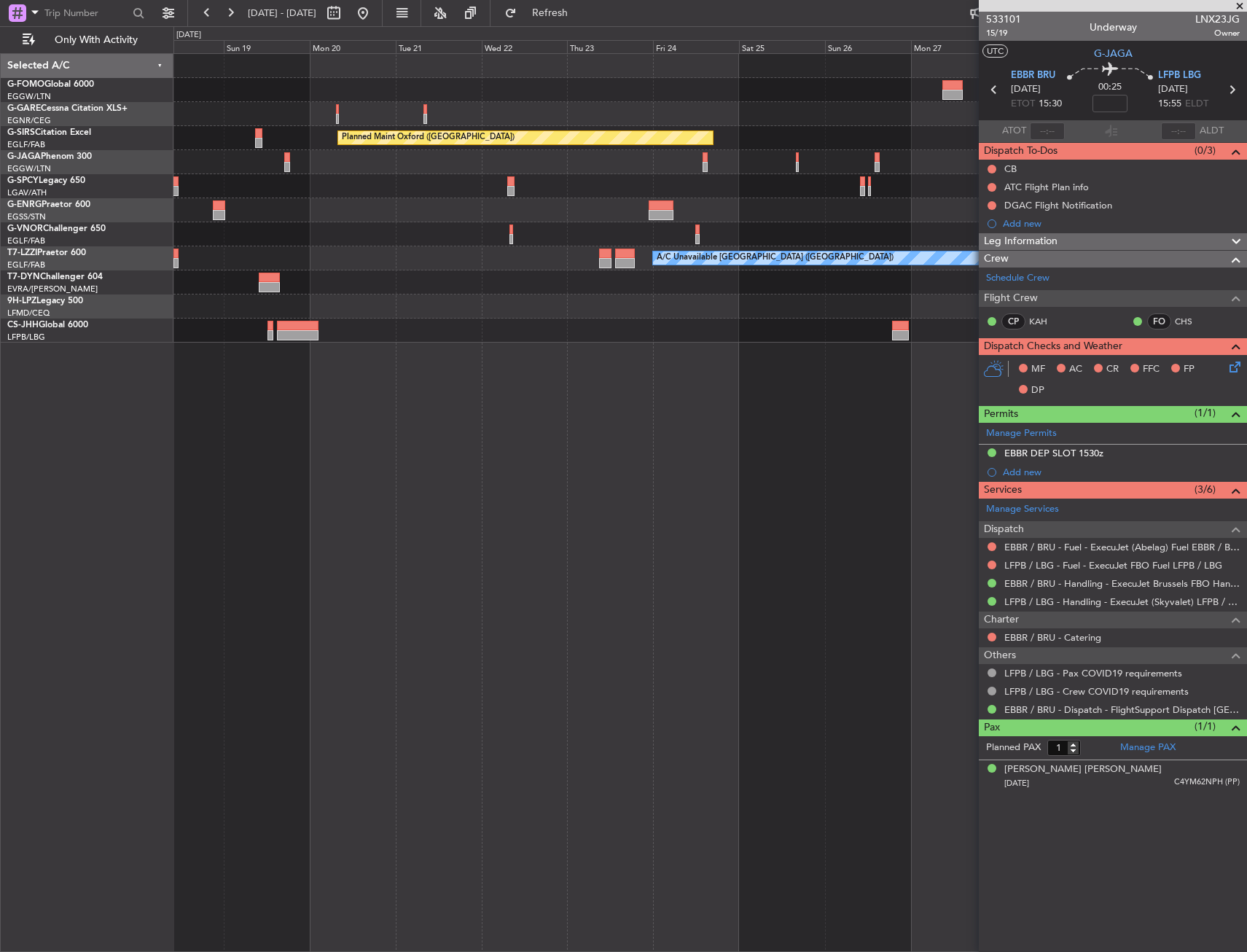
click at [128, 539] on div "Planned Maint Oxford (Kidlington) A/C Unavailable London (Luton) Selected A/C G…" at bounding box center [624, 489] width 1247 height 925
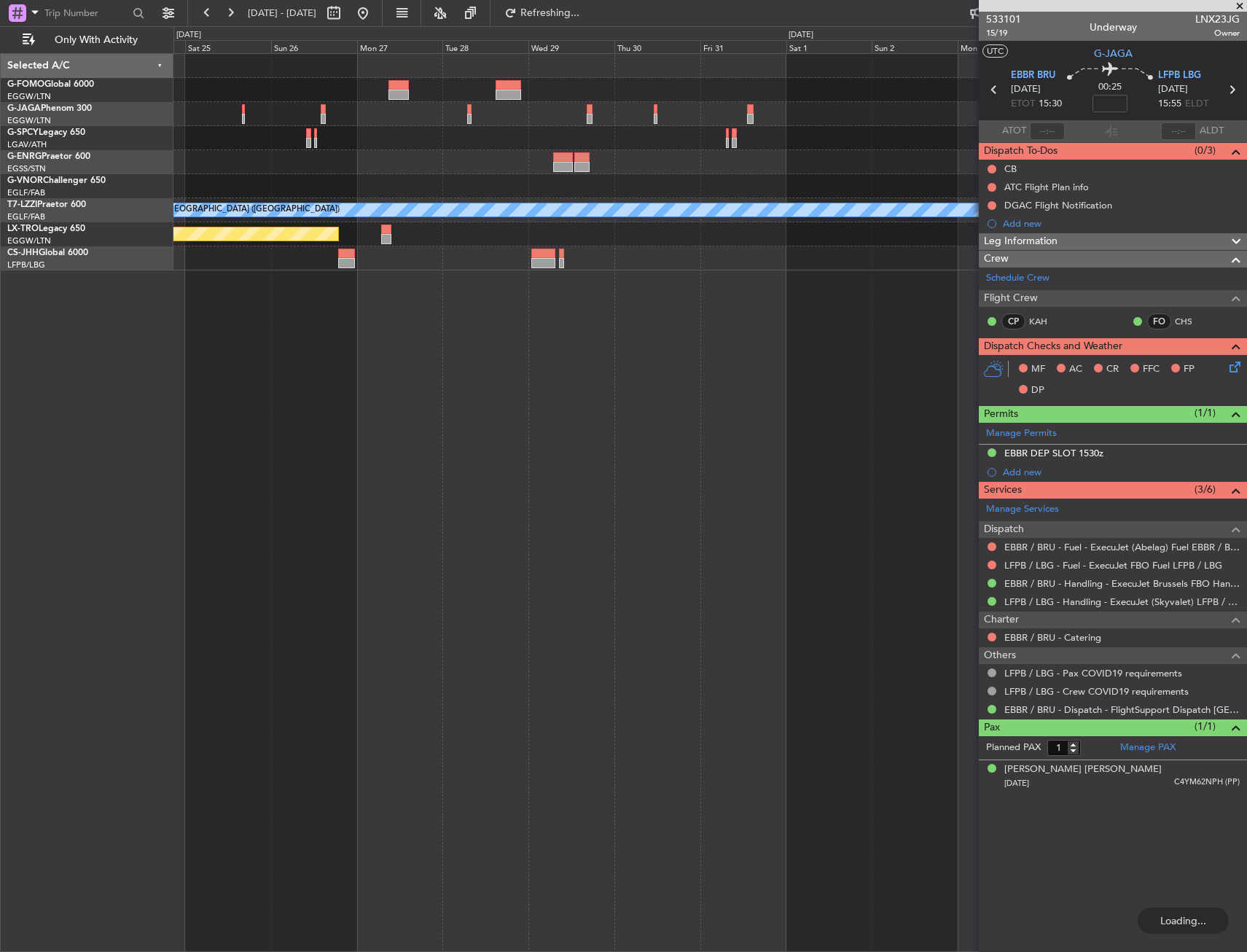
click at [400, 433] on div "A/C Unavailable [GEOGRAPHIC_DATA] ([GEOGRAPHIC_DATA]) Planned Maint [GEOGRAPHIC…" at bounding box center [710, 503] width 1074 height 899
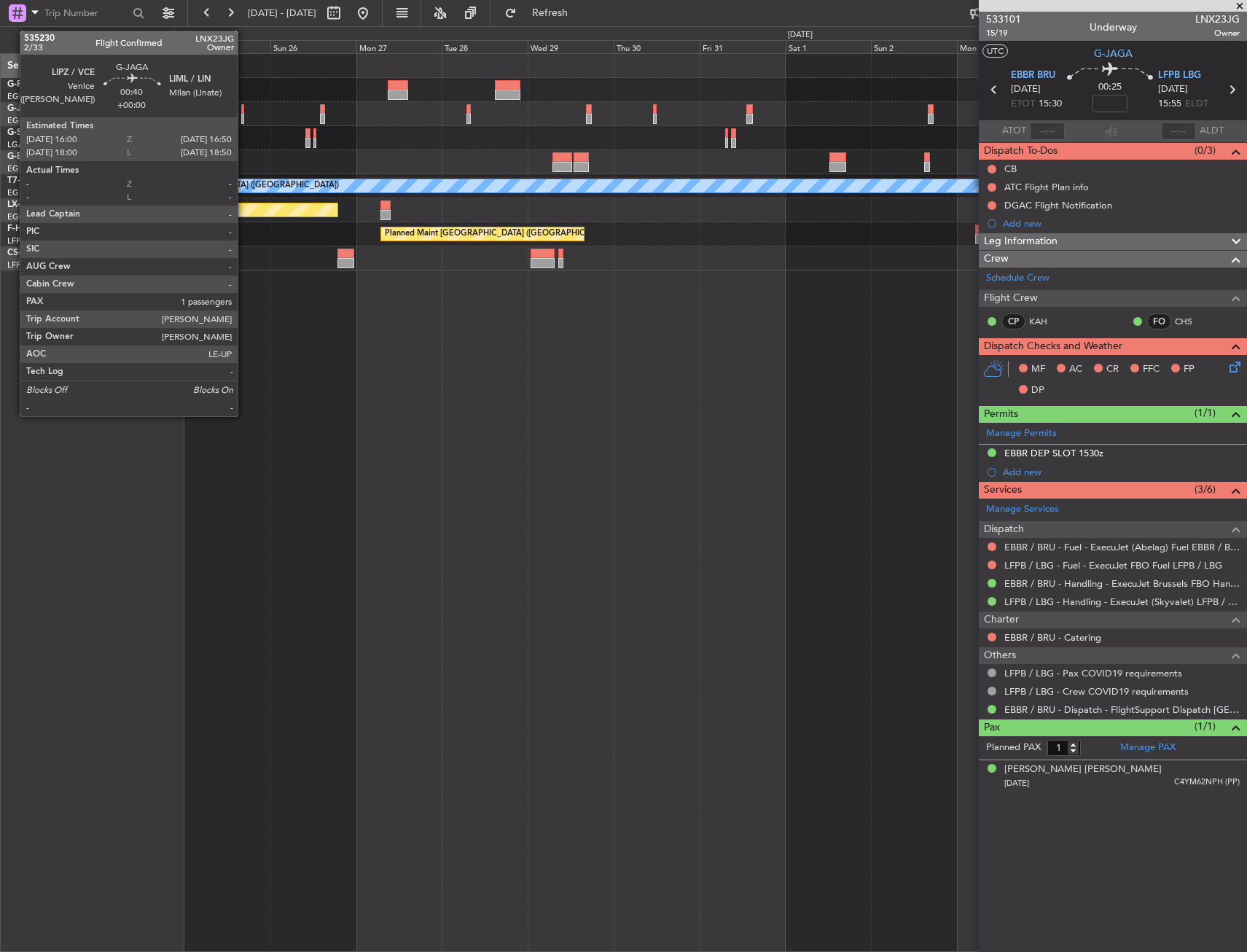
click at [244, 108] on div at bounding box center [243, 109] width 4 height 10
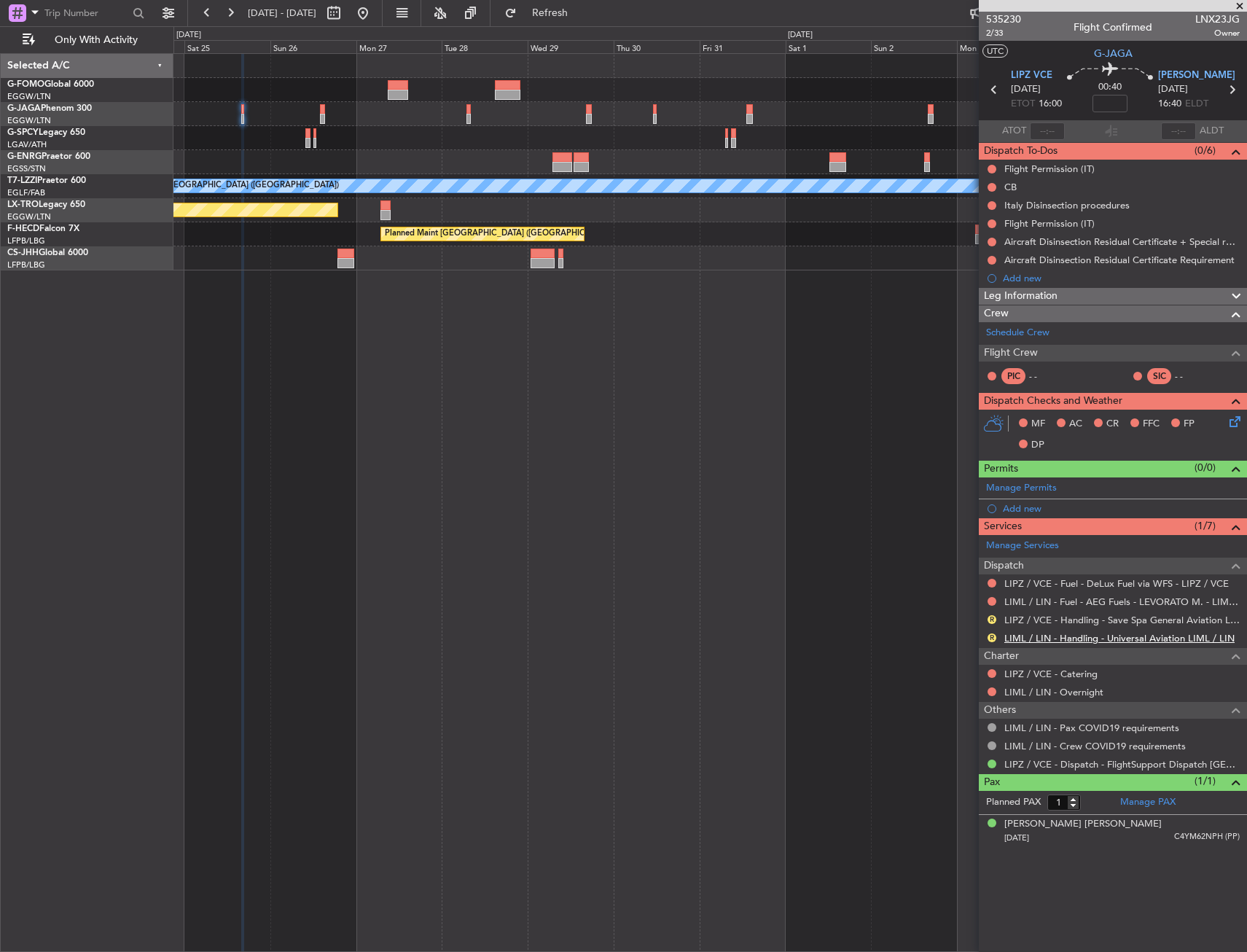
click at [1014, 638] on link "LIML / LIN - Handling - Universal Aviation LIML / LIN" at bounding box center [1119, 638] width 230 height 12
click at [1100, 620] on link "LIPZ / VCE - Handling - Save Spa General Aviation LIPZ / VCE" at bounding box center [1122, 620] width 236 height 12
click at [1235, 488] on span at bounding box center [1234, 485] width 17 height 11
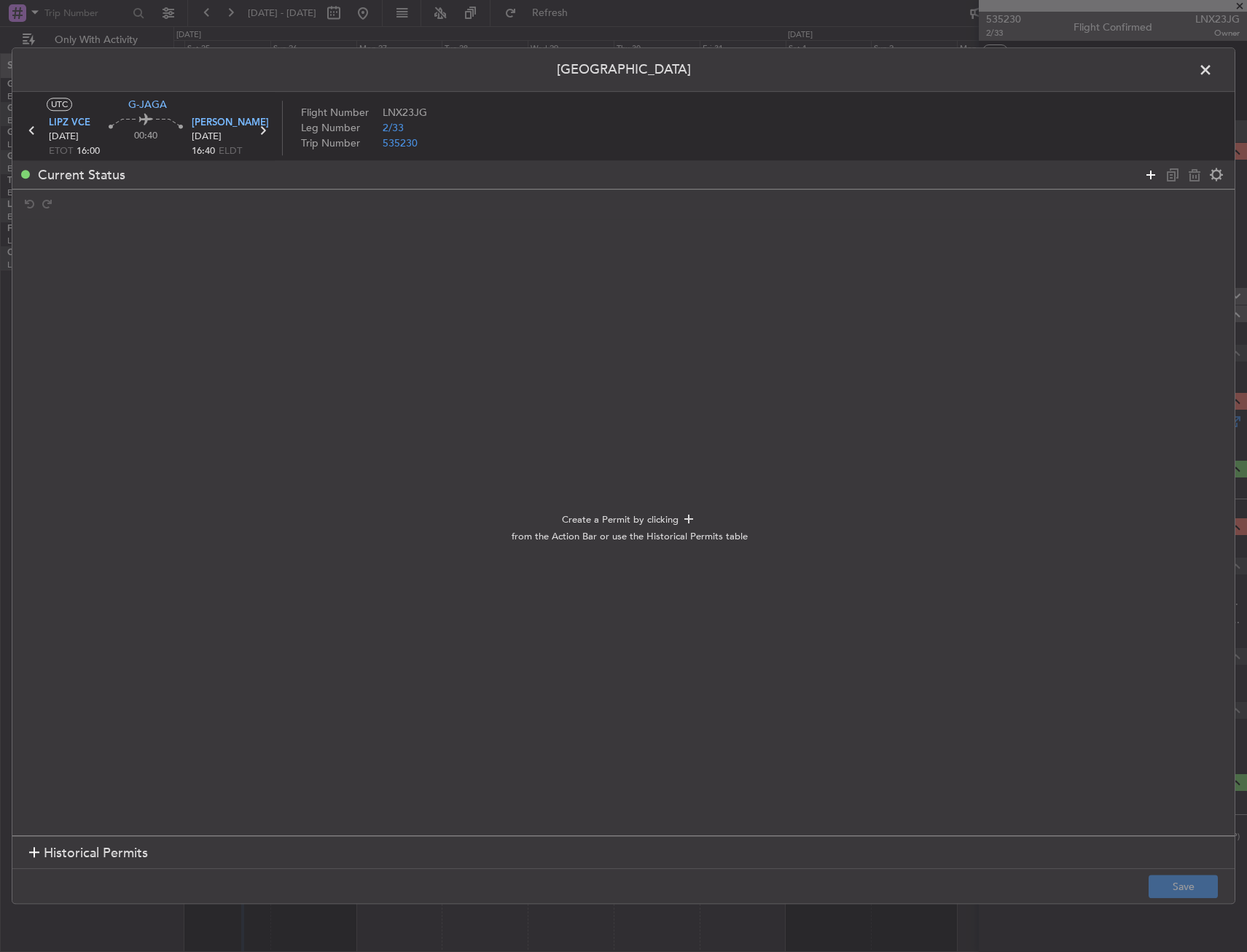
click at [1151, 176] on icon at bounding box center [1151, 175] width 17 height 17
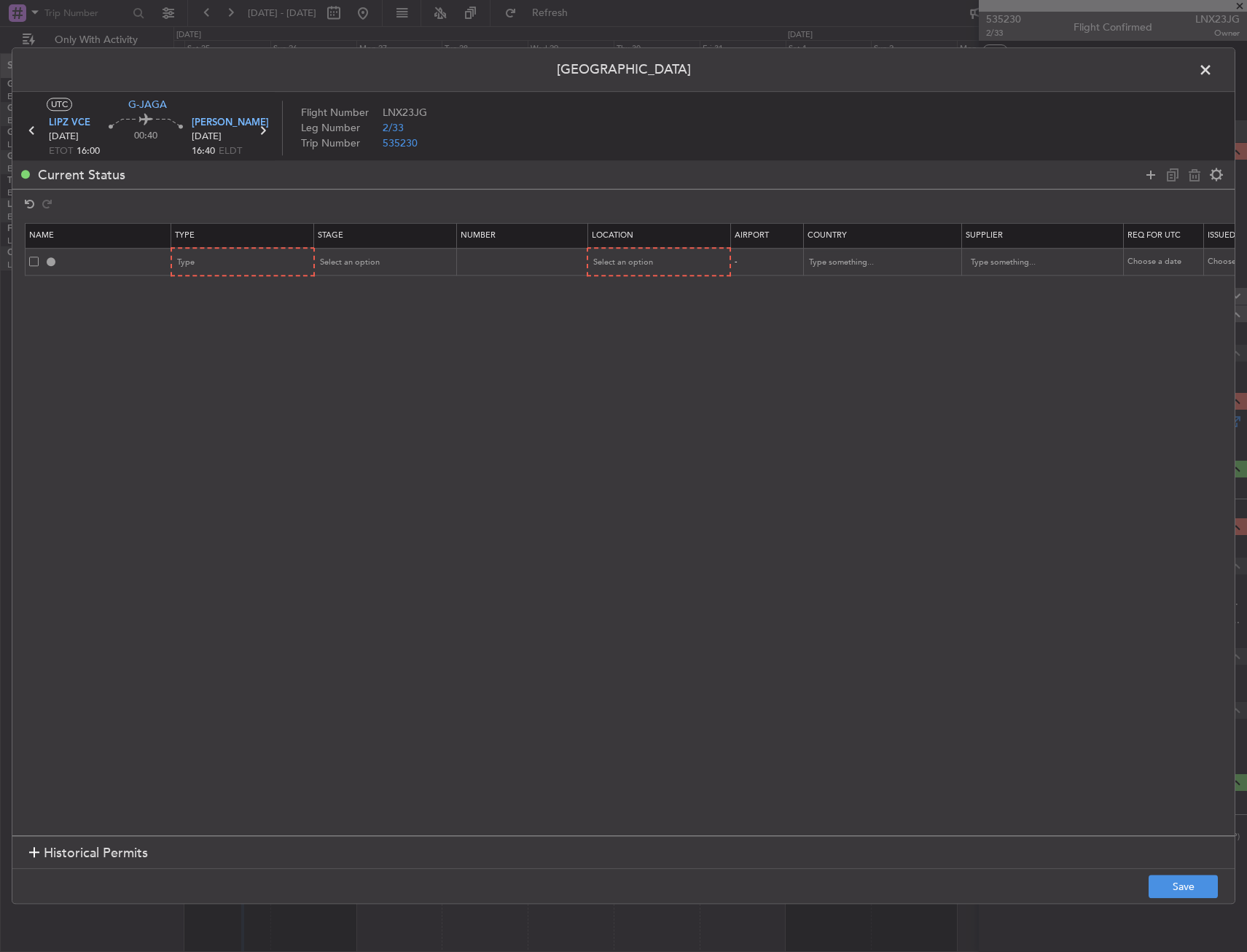
click at [210, 275] on mat-form-field "Type" at bounding box center [242, 262] width 141 height 27
click at [211, 264] on div "Type" at bounding box center [238, 263] width 121 height 22
click at [197, 447] on span "PPR" at bounding box center [243, 456] width 130 height 22
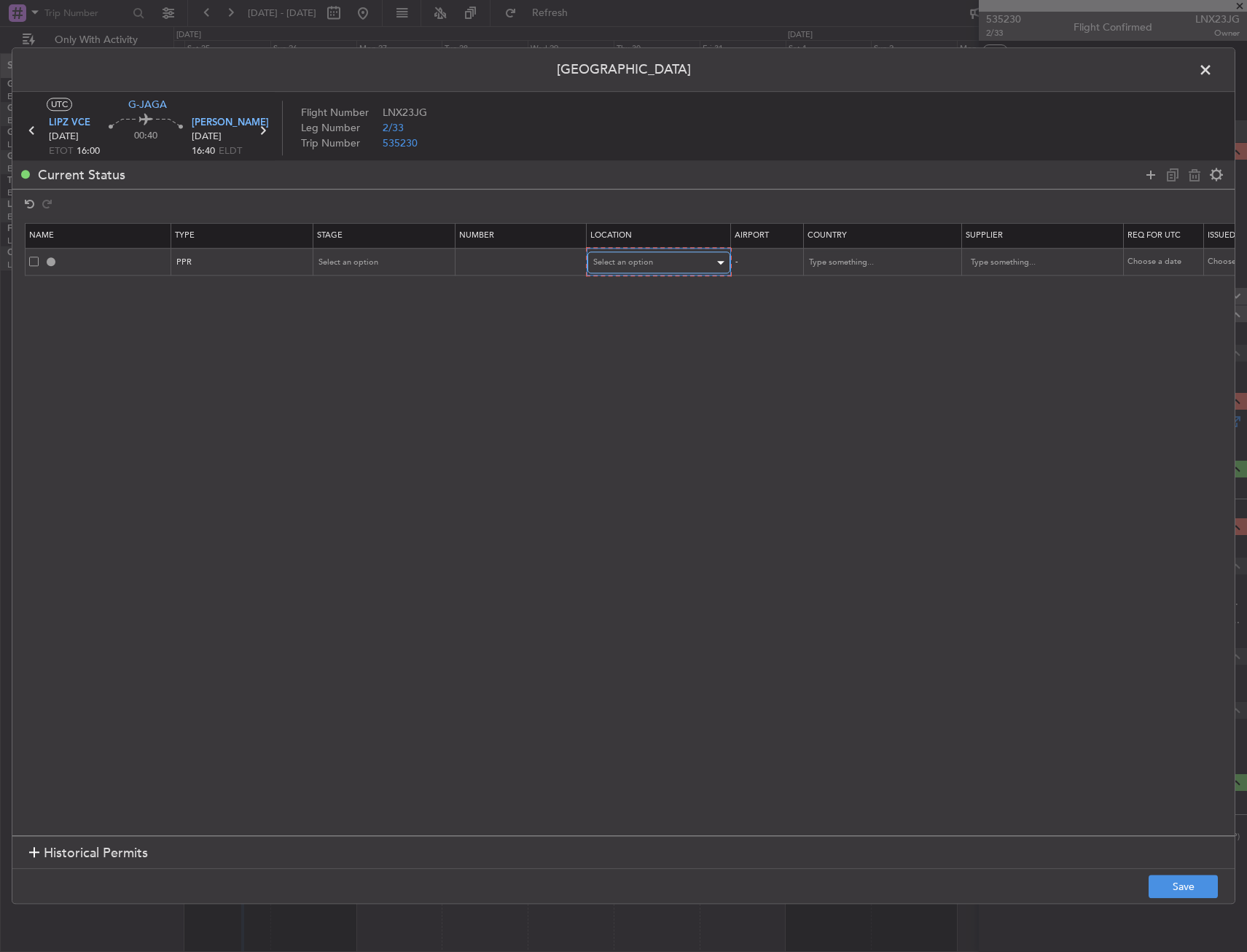
click at [631, 260] on span "Select an option" at bounding box center [623, 263] width 60 height 11
click at [629, 275] on div at bounding box center [624, 476] width 1247 height 952
click at [630, 262] on span "Select an option" at bounding box center [623, 263] width 60 height 11
drag, startPoint x: 625, startPoint y: 293, endPoint x: 557, endPoint y: 285, distance: 68.5
click at [624, 293] on span "Departure" at bounding box center [659, 293] width 130 height 22
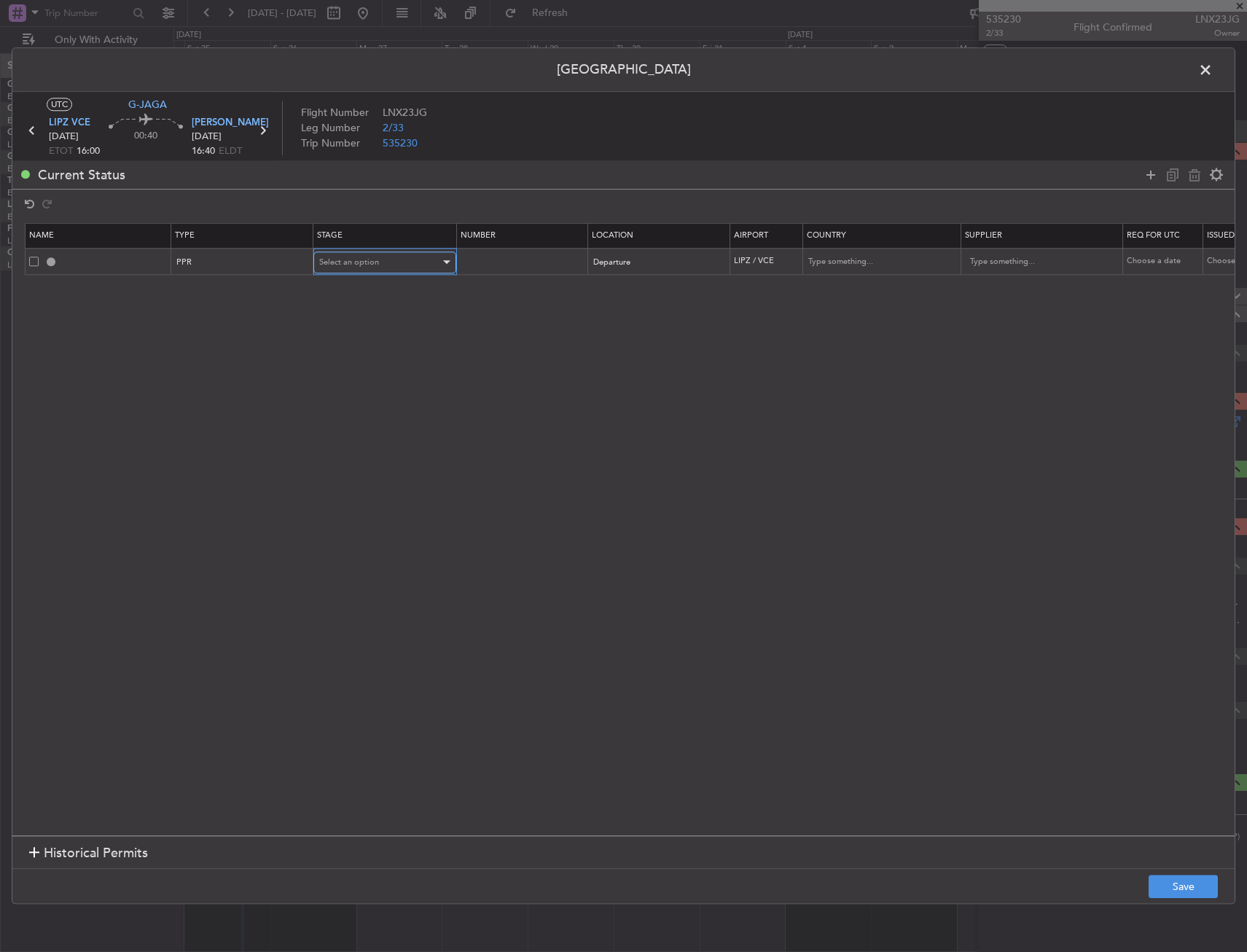
click at [407, 259] on div "Select an option" at bounding box center [379, 262] width 121 height 22
click at [370, 359] on span "Requested" at bounding box center [385, 359] width 130 height 22
click at [1185, 888] on button "Save" at bounding box center [1183, 887] width 69 height 23
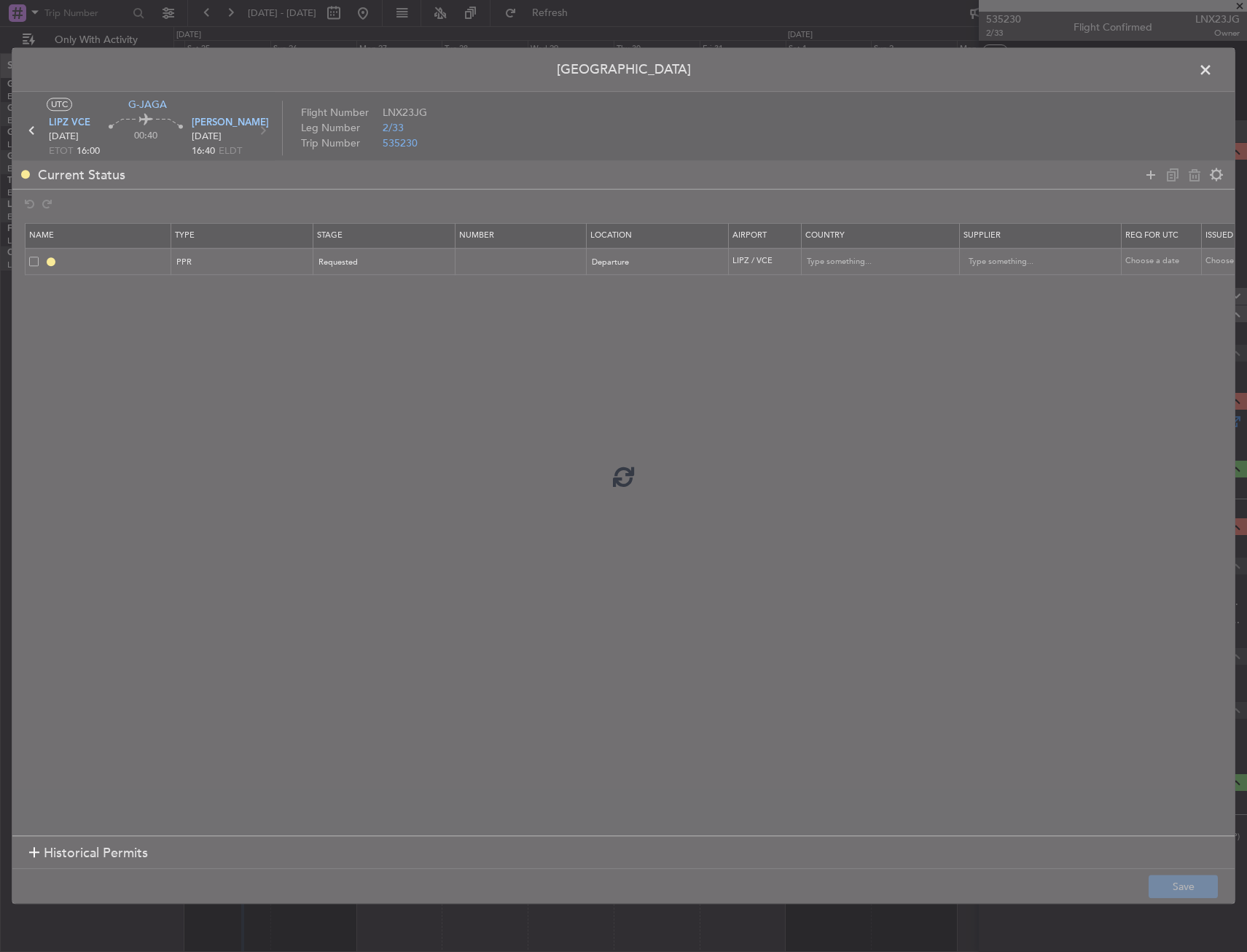
type input "LIPZ PPR"
type input "Italy"
type input "NNN"
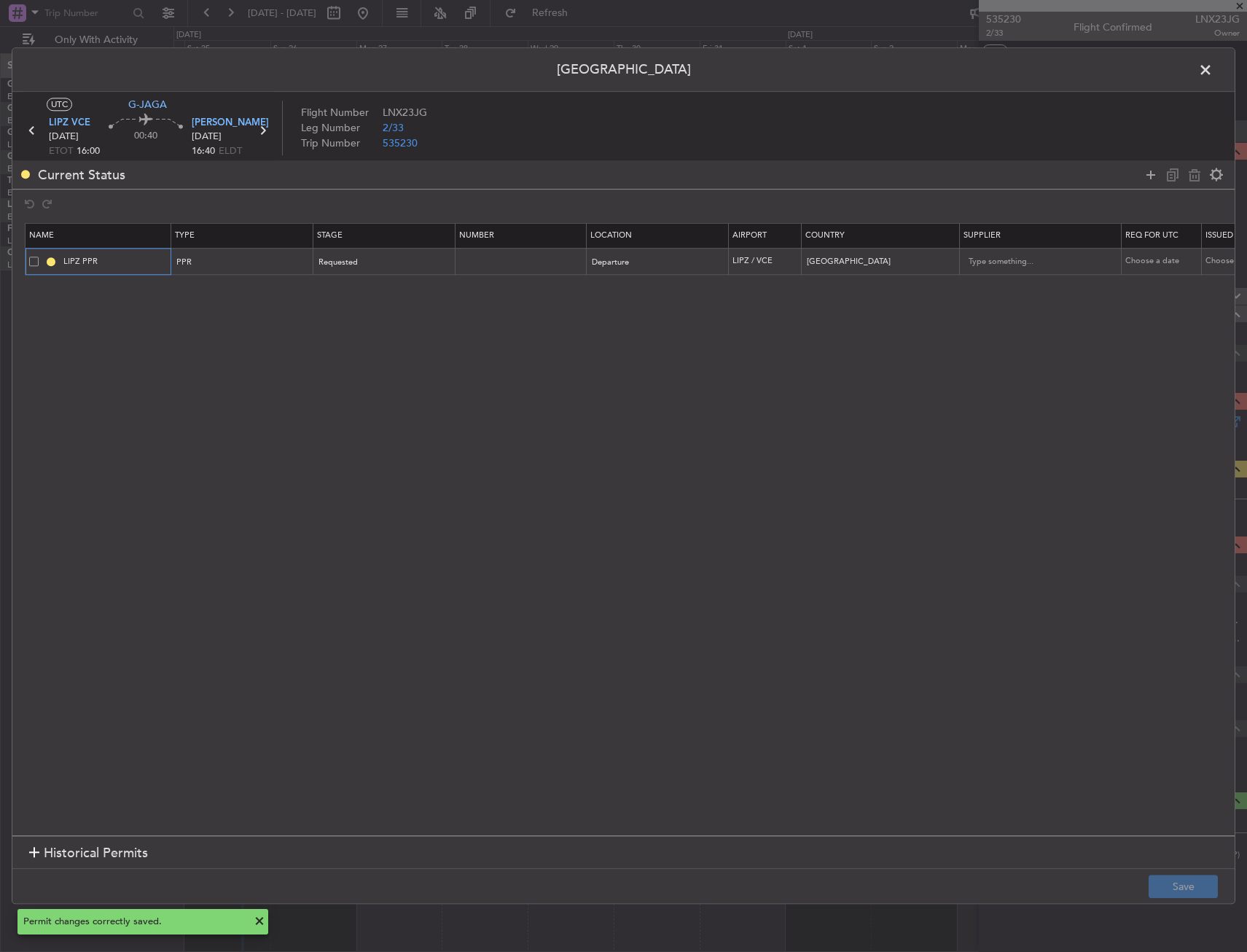
click at [113, 260] on input "LIPZ PPR" at bounding box center [115, 261] width 109 height 12
type input "LIPZ PPR 1600z"
click at [1185, 879] on button "Save" at bounding box center [1183, 887] width 69 height 23
click at [1213, 69] on span at bounding box center [1213, 73] width 0 height 29
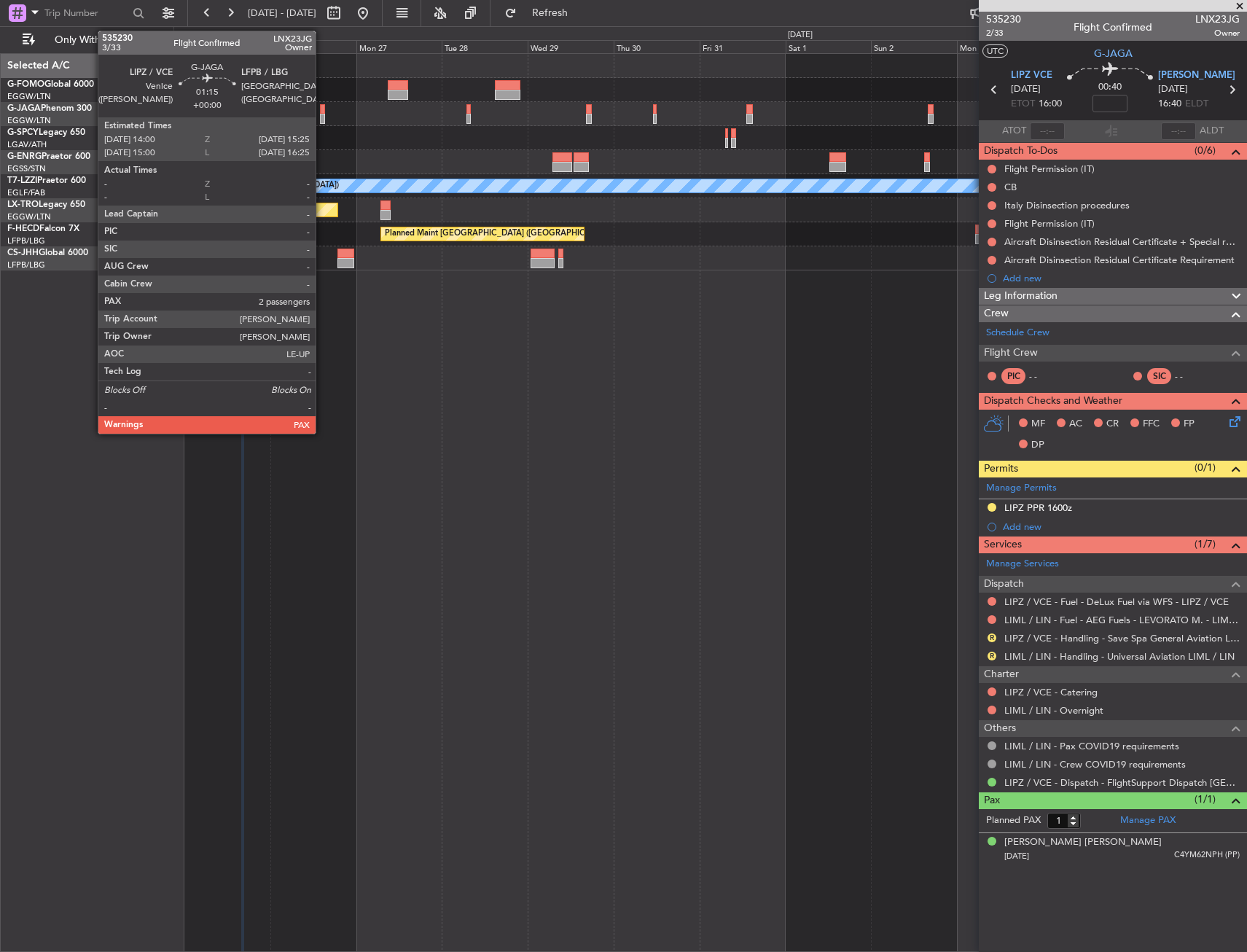
click at [322, 106] on div at bounding box center [322, 109] width 5 height 10
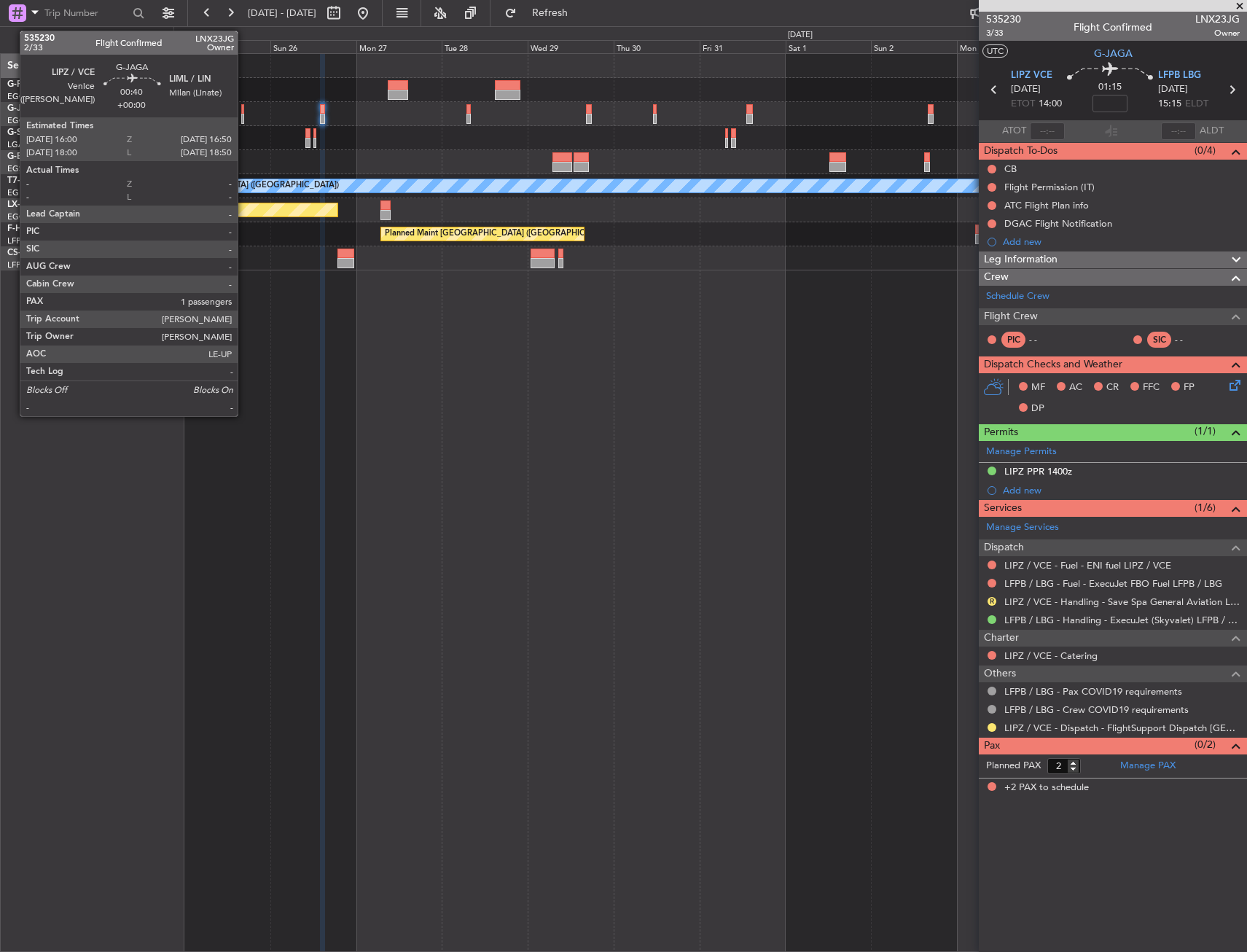
click at [244, 108] on div at bounding box center [243, 109] width 4 height 10
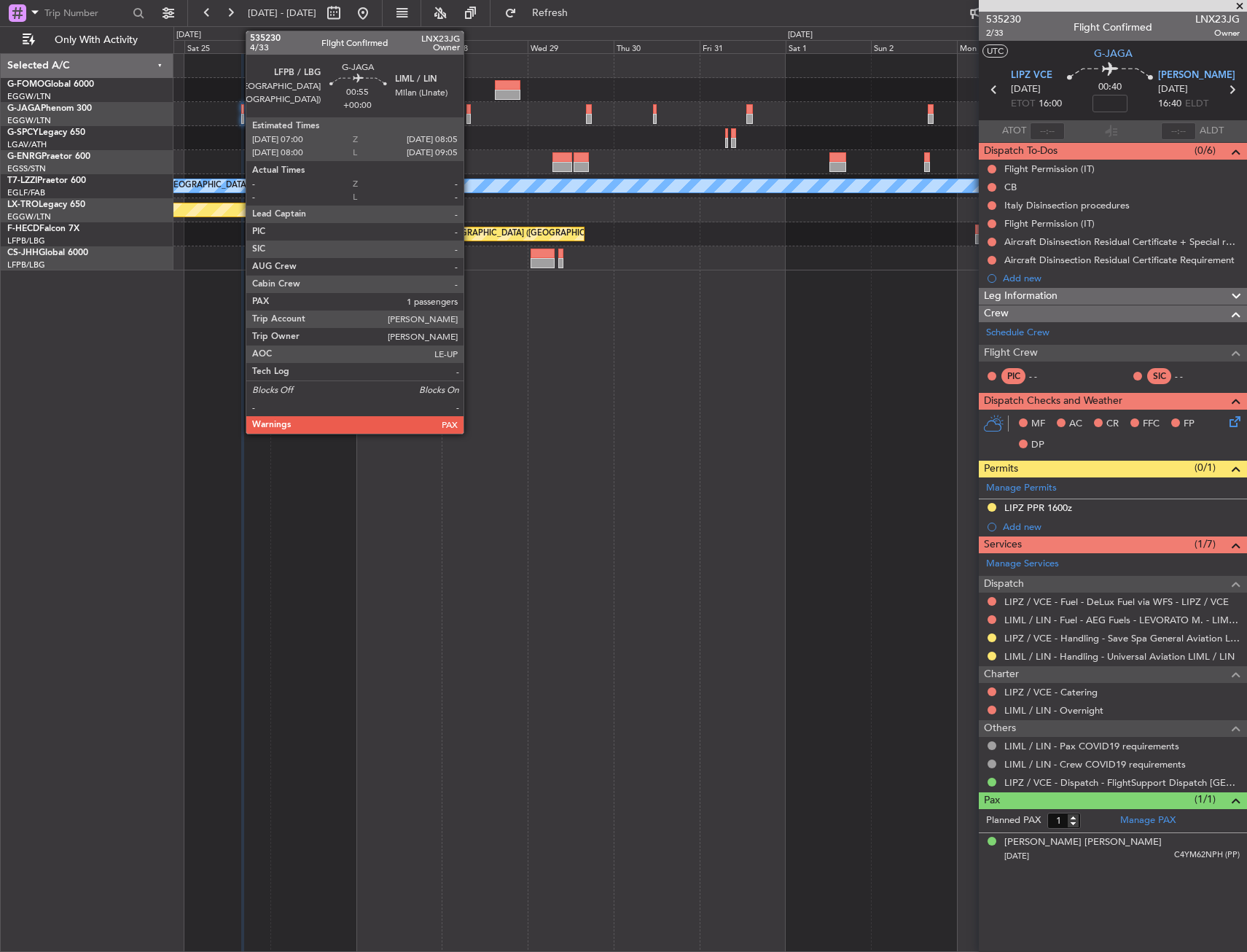
click at [471, 105] on div at bounding box center [469, 109] width 5 height 10
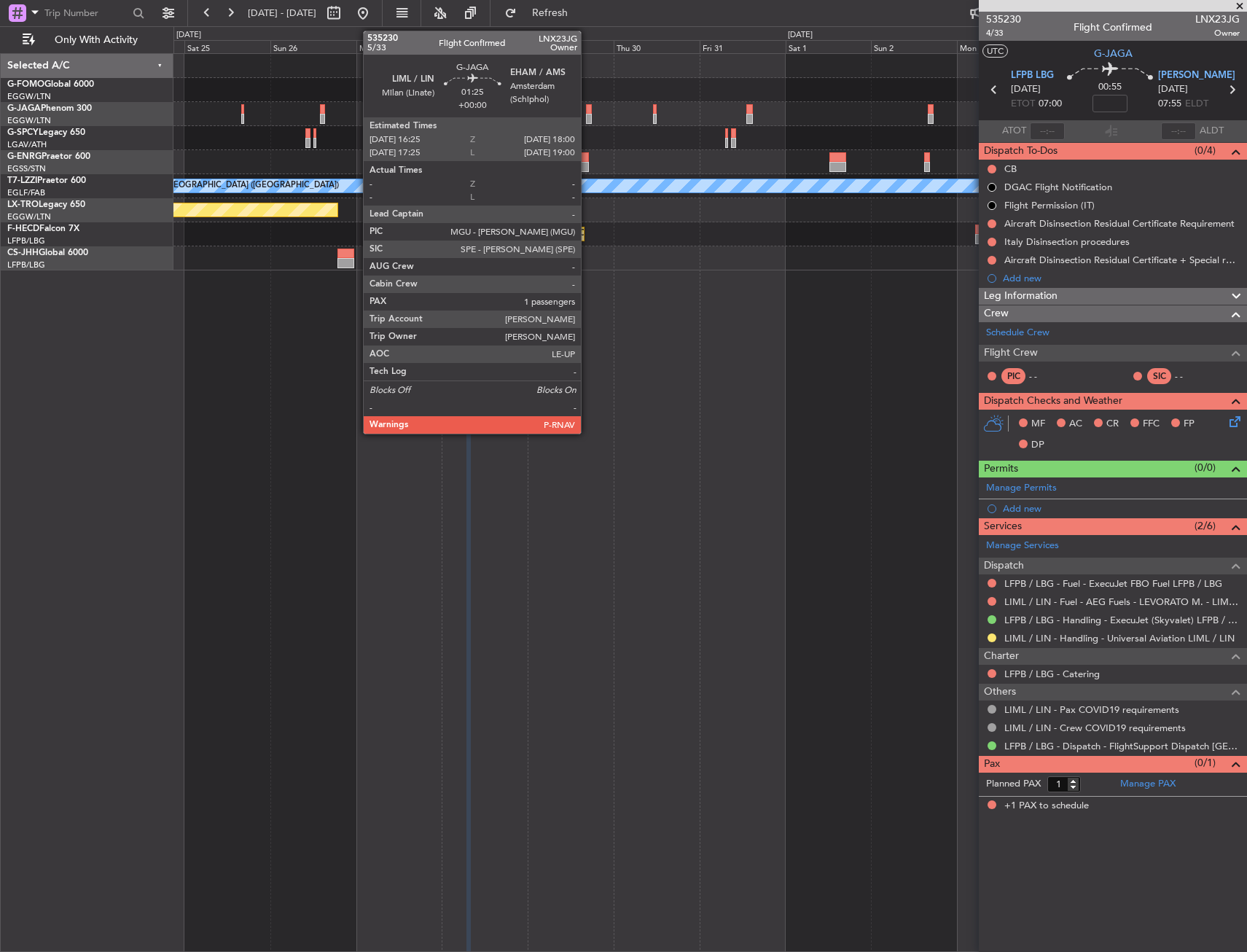
click at [588, 112] on div at bounding box center [588, 109] width 5 height 10
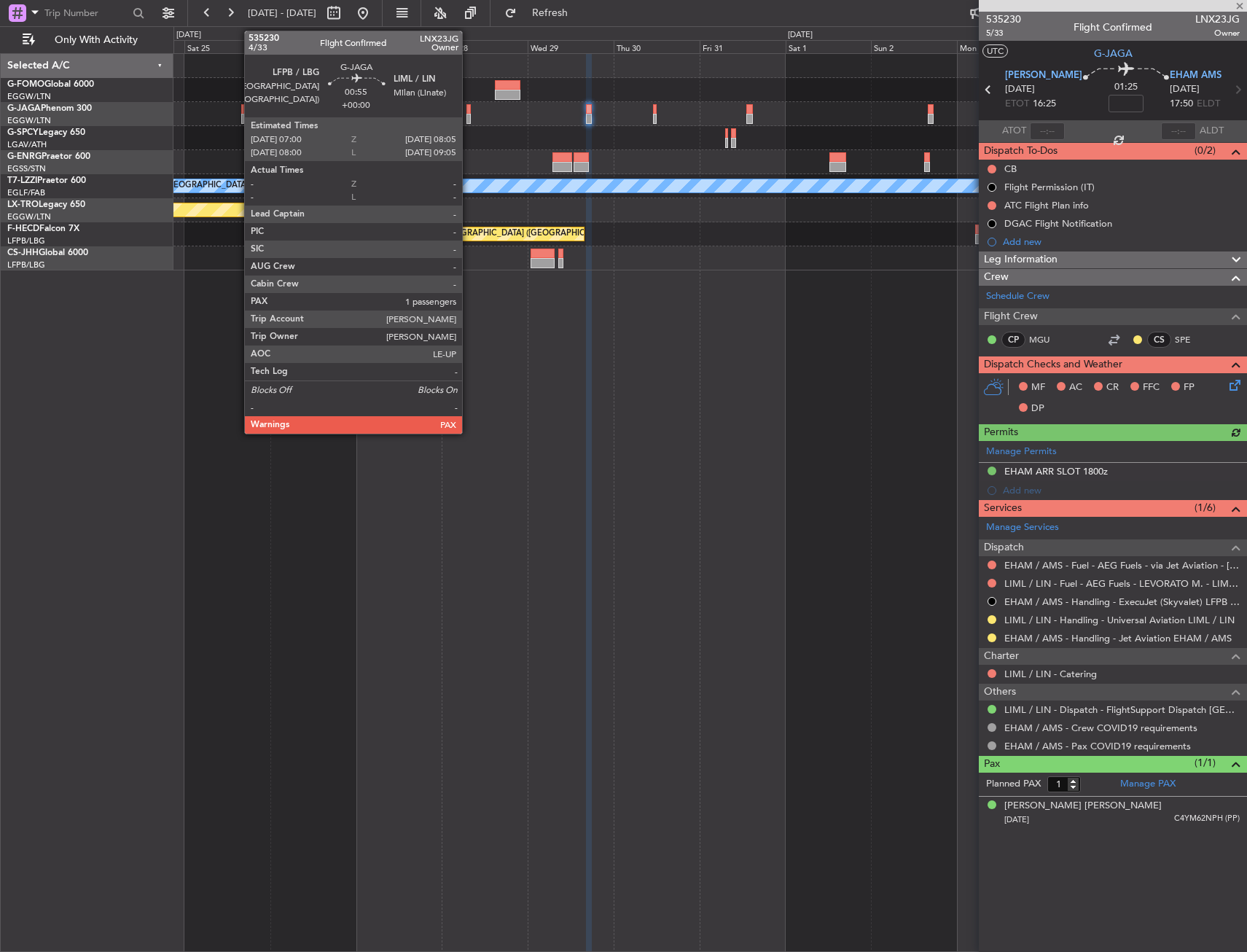
click at [469, 108] on div at bounding box center [469, 109] width 5 height 10
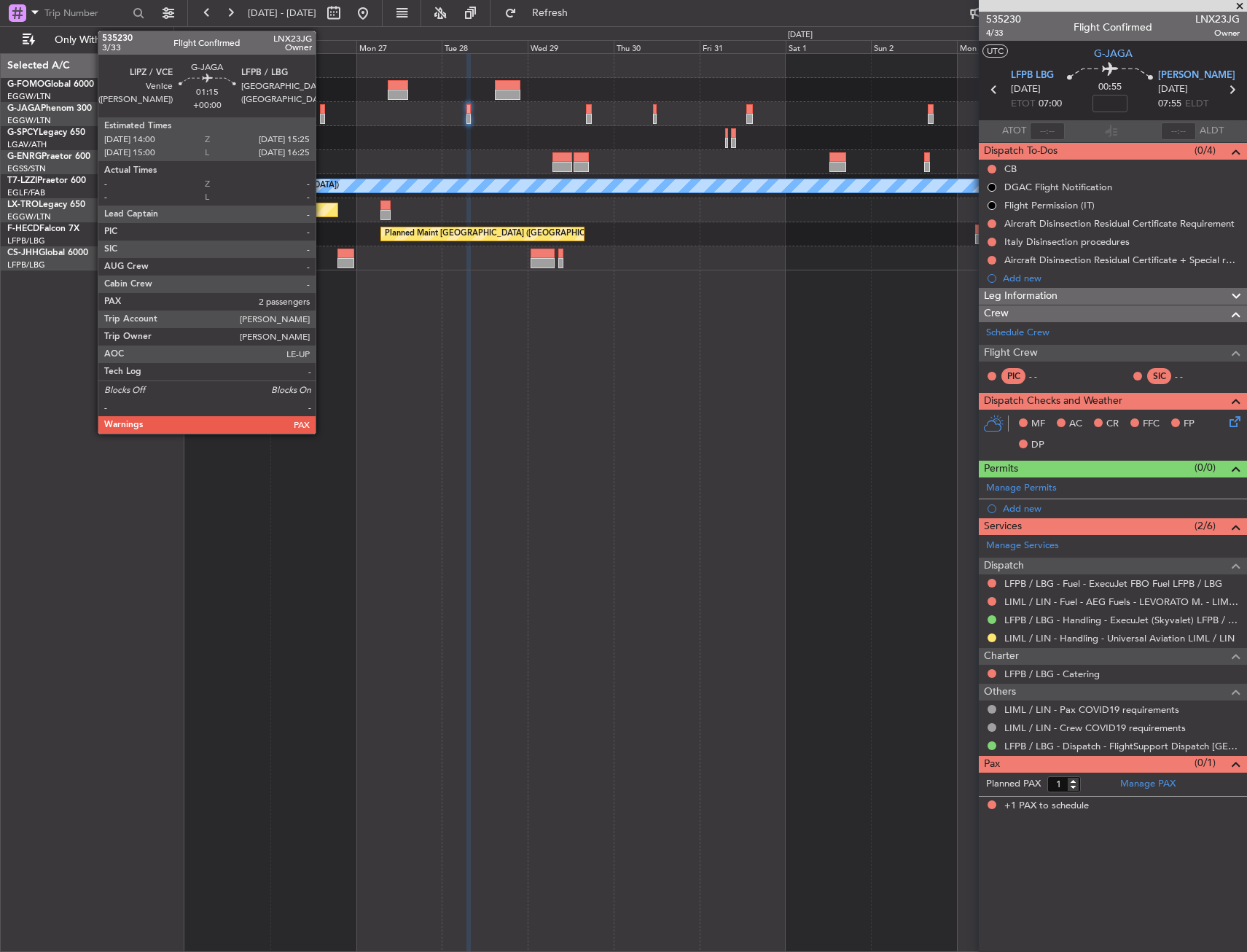
click at [322, 112] on div at bounding box center [322, 109] width 5 height 10
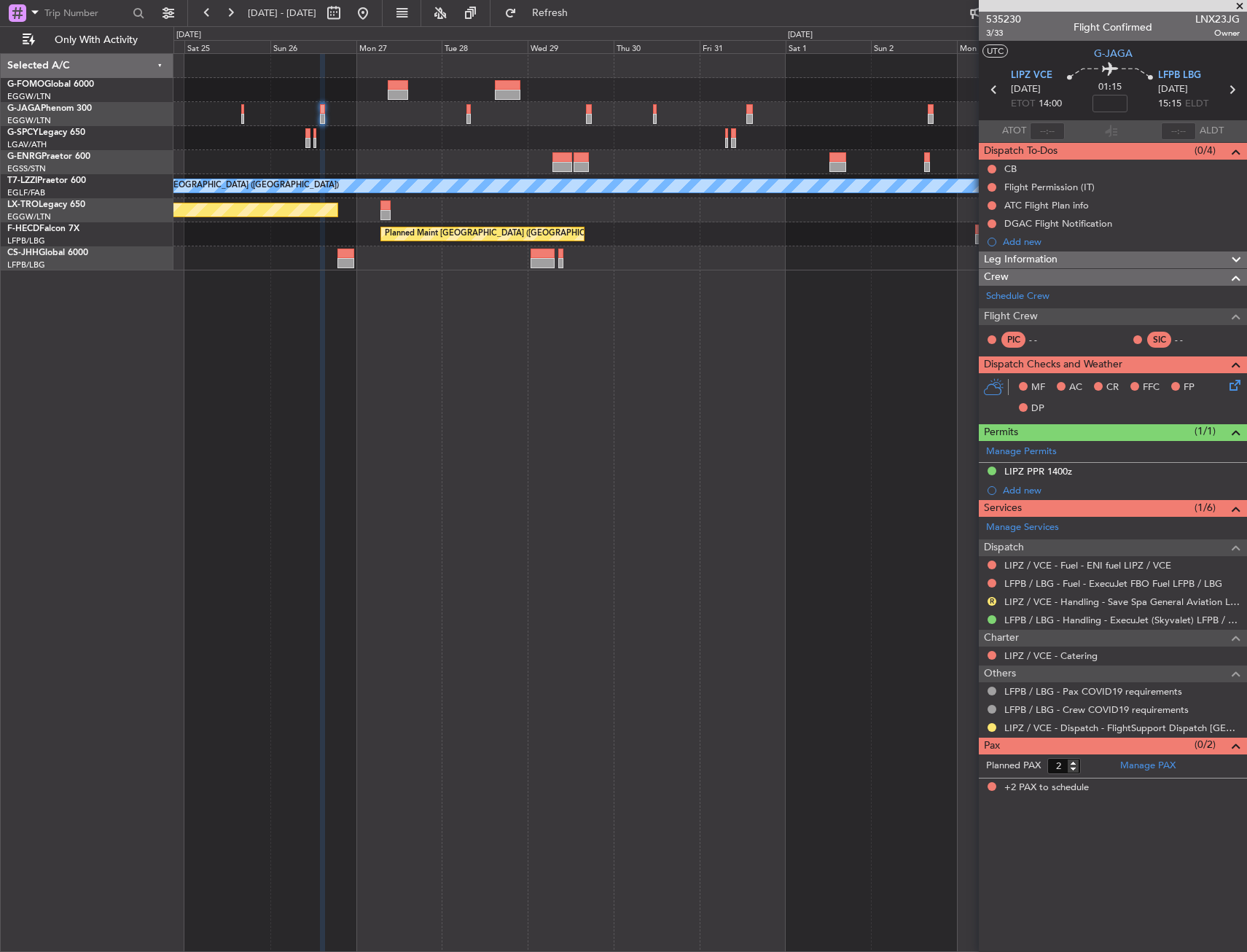
click at [416, 138] on div at bounding box center [709, 138] width 1073 height 24
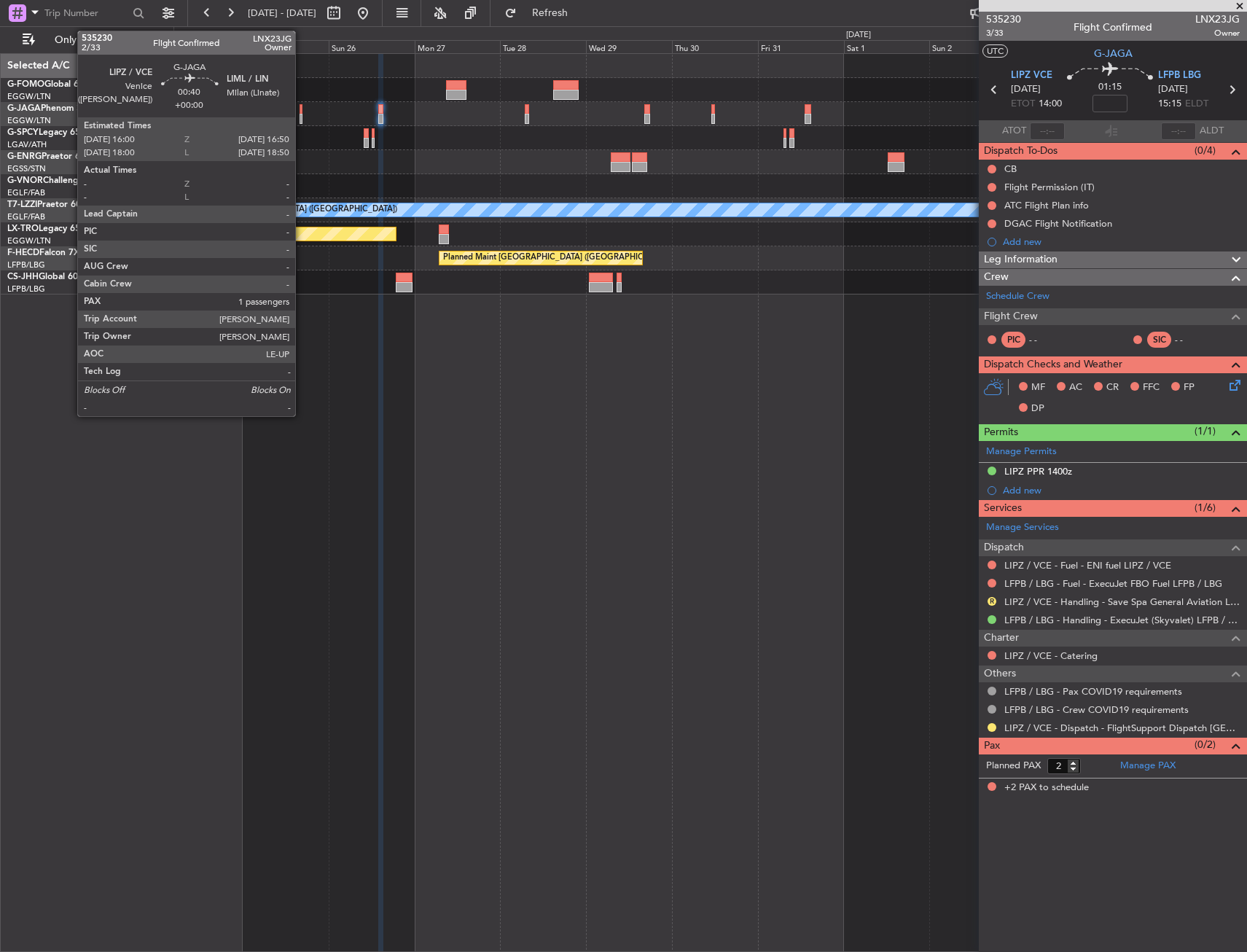
click at [302, 108] on div at bounding box center [301, 109] width 4 height 10
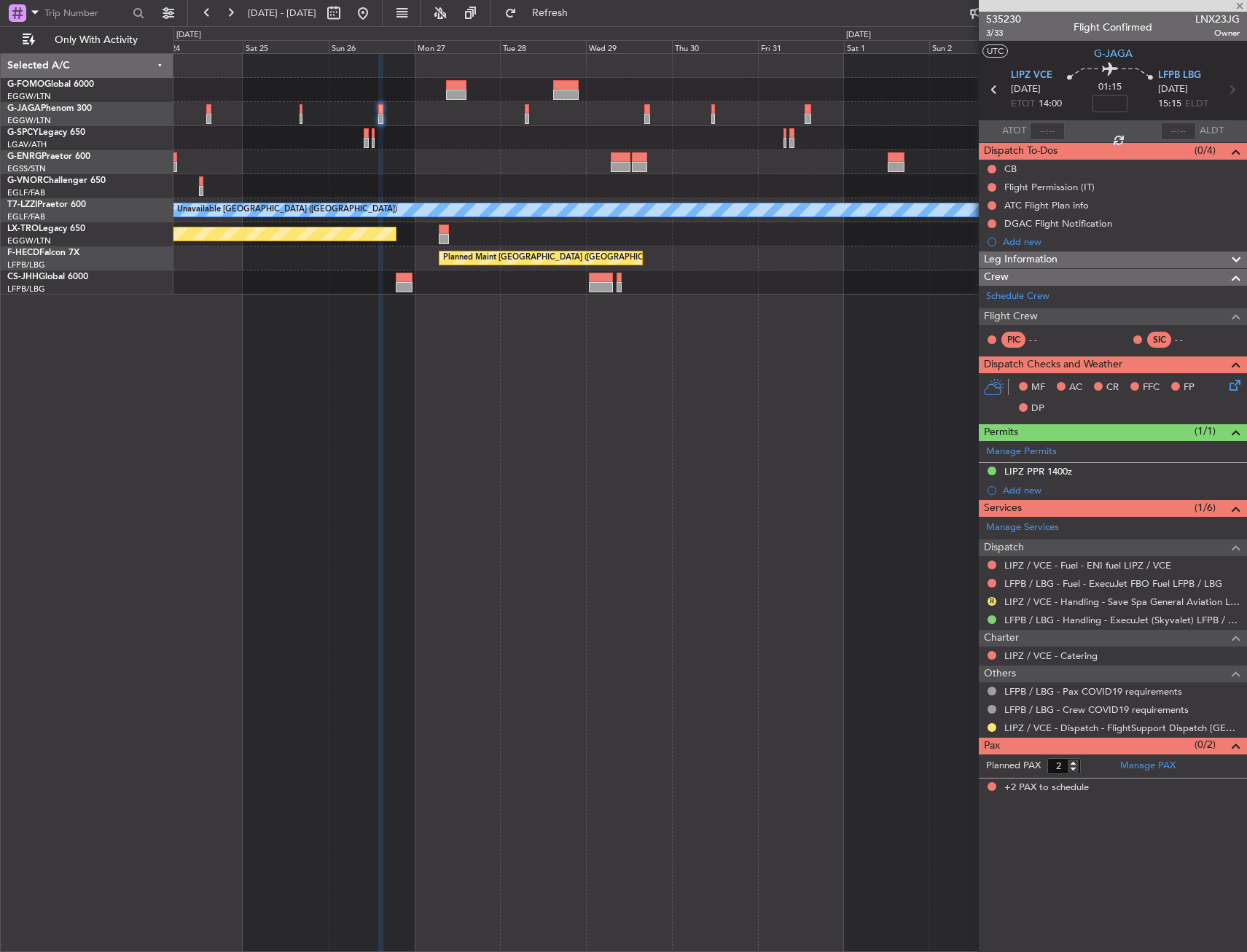
type input "1"
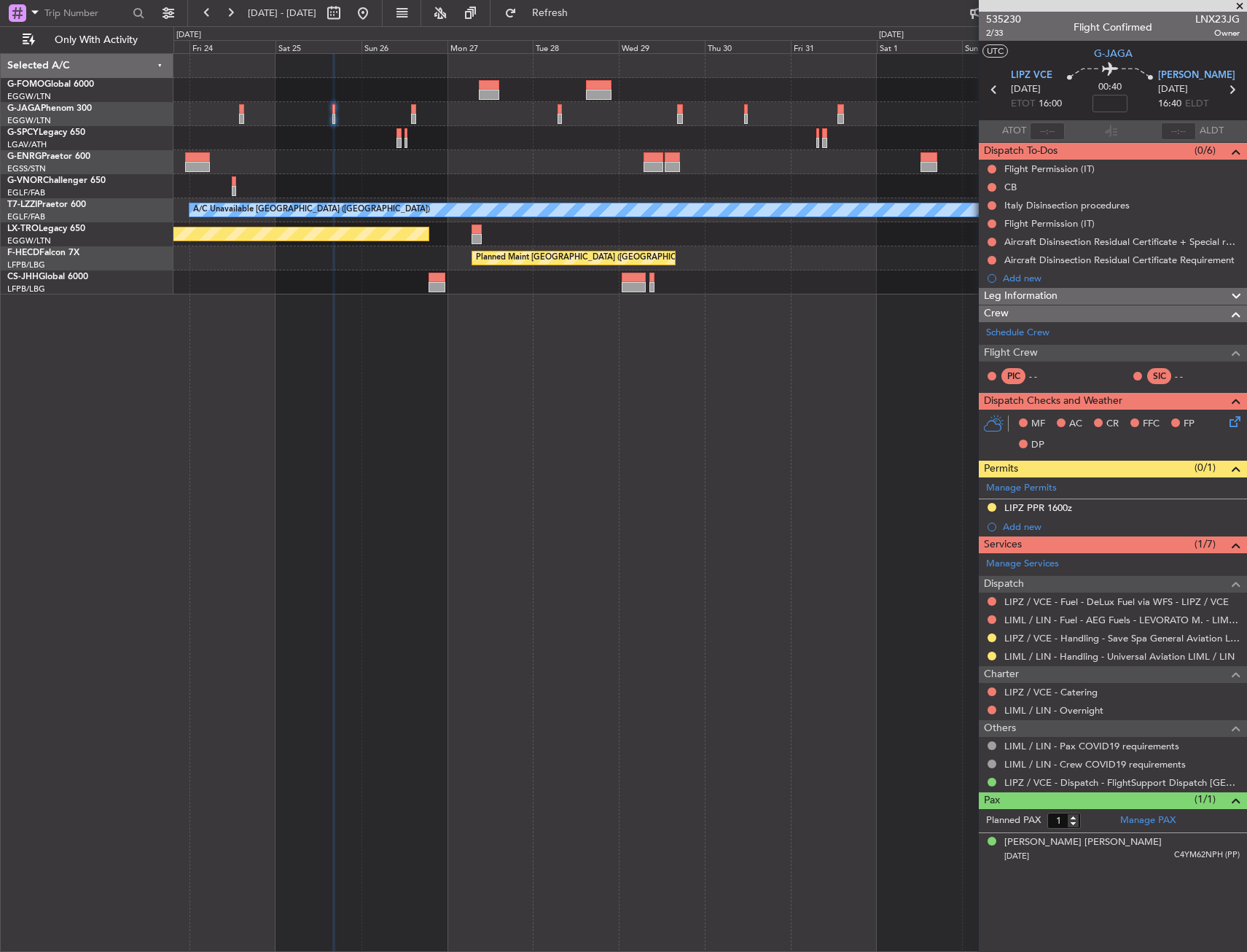
click at [308, 134] on div at bounding box center [709, 138] width 1073 height 24
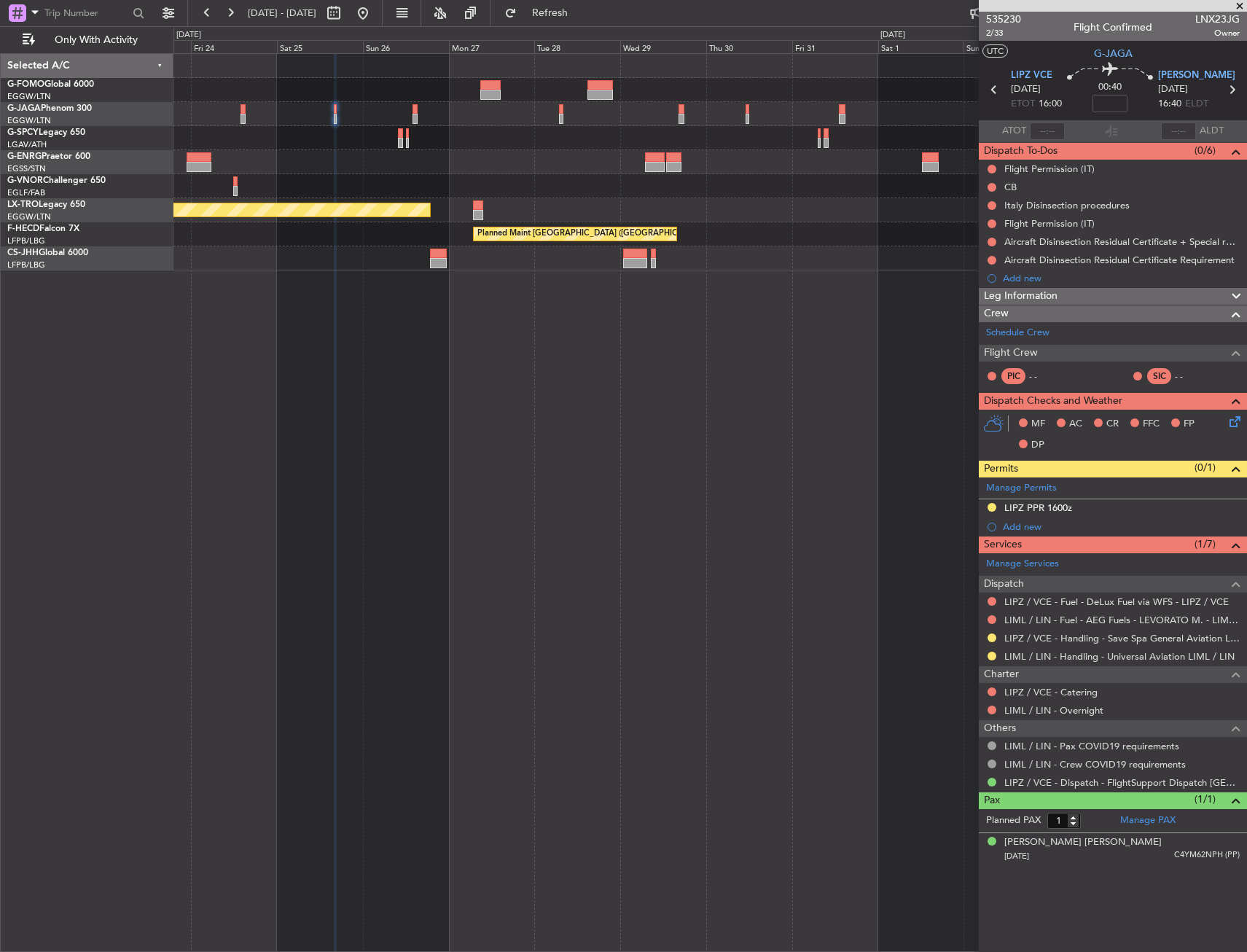
click at [891, 293] on div "Planned Maint Riga (Riga Intl) Planned Maint [GEOGRAPHIC_DATA] ([GEOGRAPHIC_DAT…" at bounding box center [710, 503] width 1074 height 899
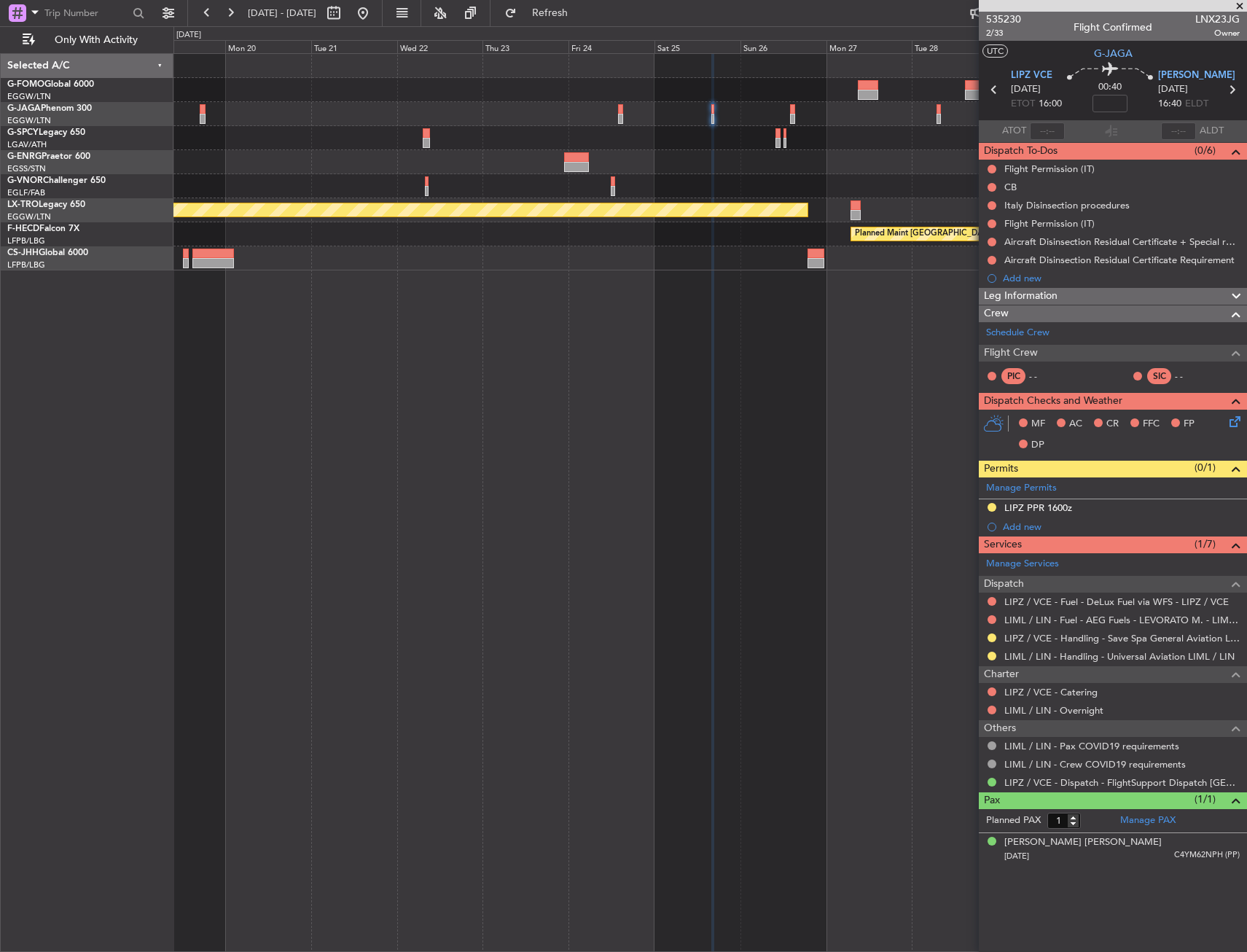
click at [801, 315] on div "Planned Maint Riga (Riga Intl) Planned Maint [GEOGRAPHIC_DATA] ([GEOGRAPHIC_DAT…" at bounding box center [710, 503] width 1074 height 899
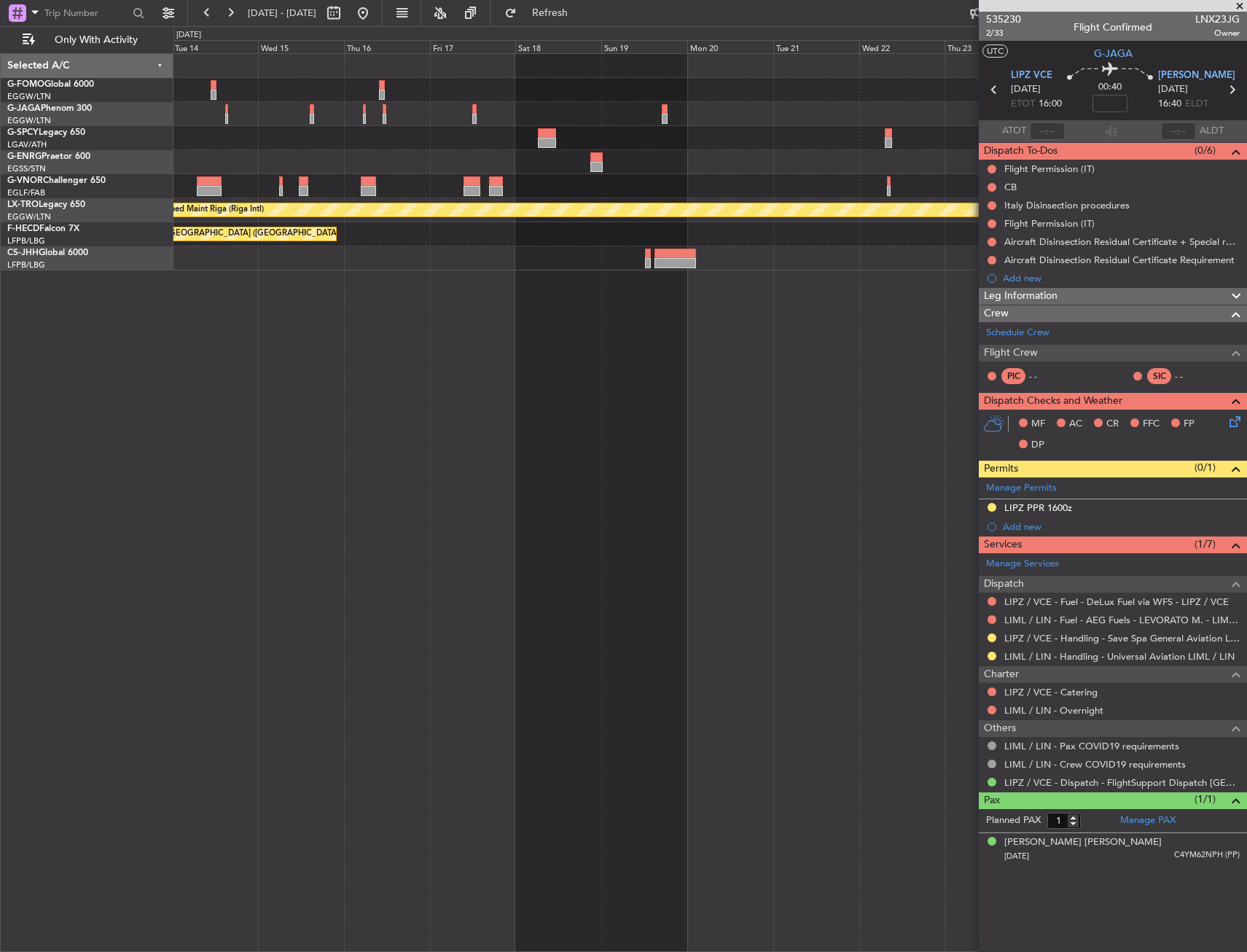
click at [862, 315] on div "Planned Maint Riga (Riga Intl) Planned Maint [GEOGRAPHIC_DATA] ([GEOGRAPHIC_DAT…" at bounding box center [710, 503] width 1074 height 899
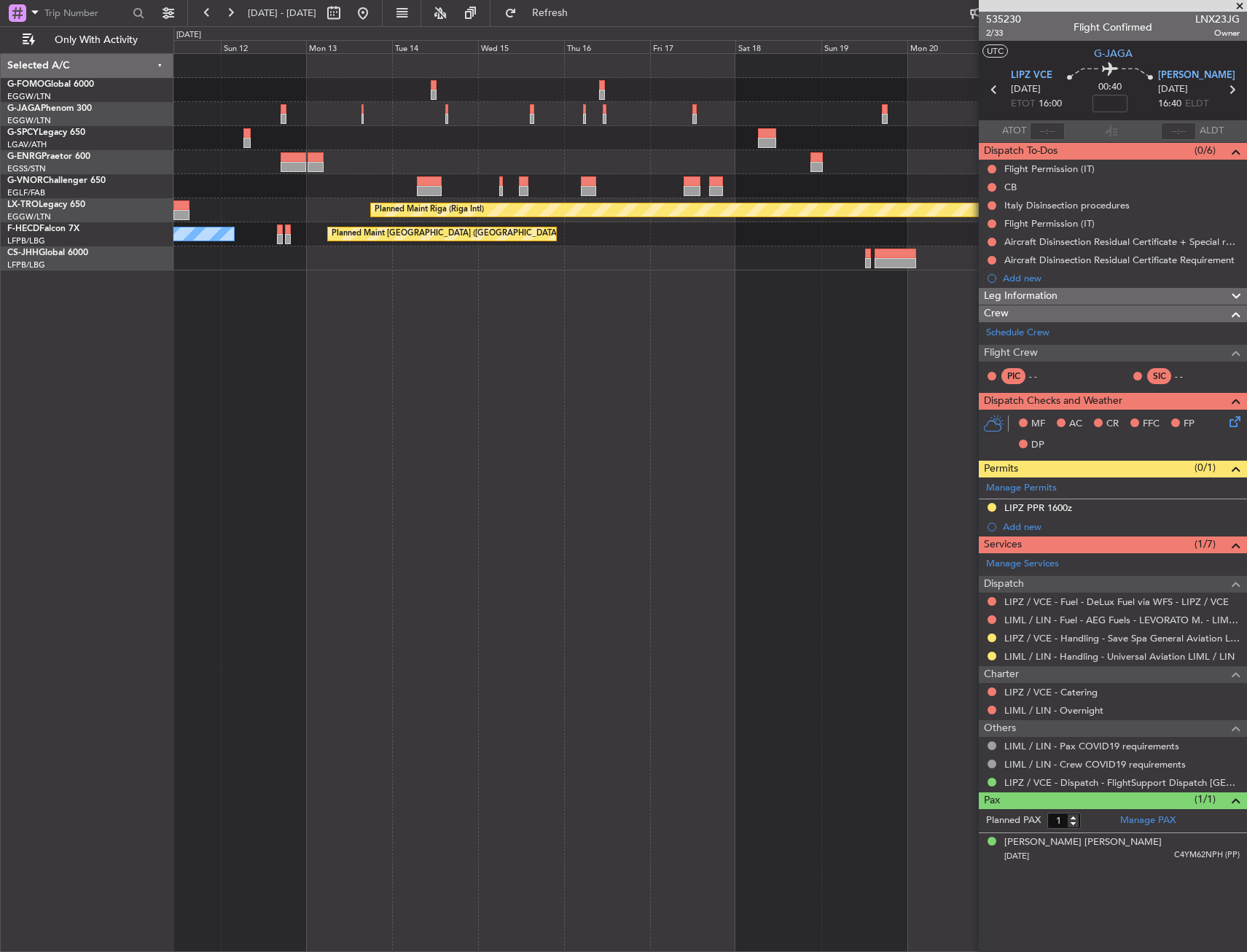
click at [879, 331] on div "Planned Maint [GEOGRAPHIC_DATA] ([GEOGRAPHIC_DATA]) Planned Maint [GEOGRAPHIC_D…" at bounding box center [710, 503] width 1074 height 899
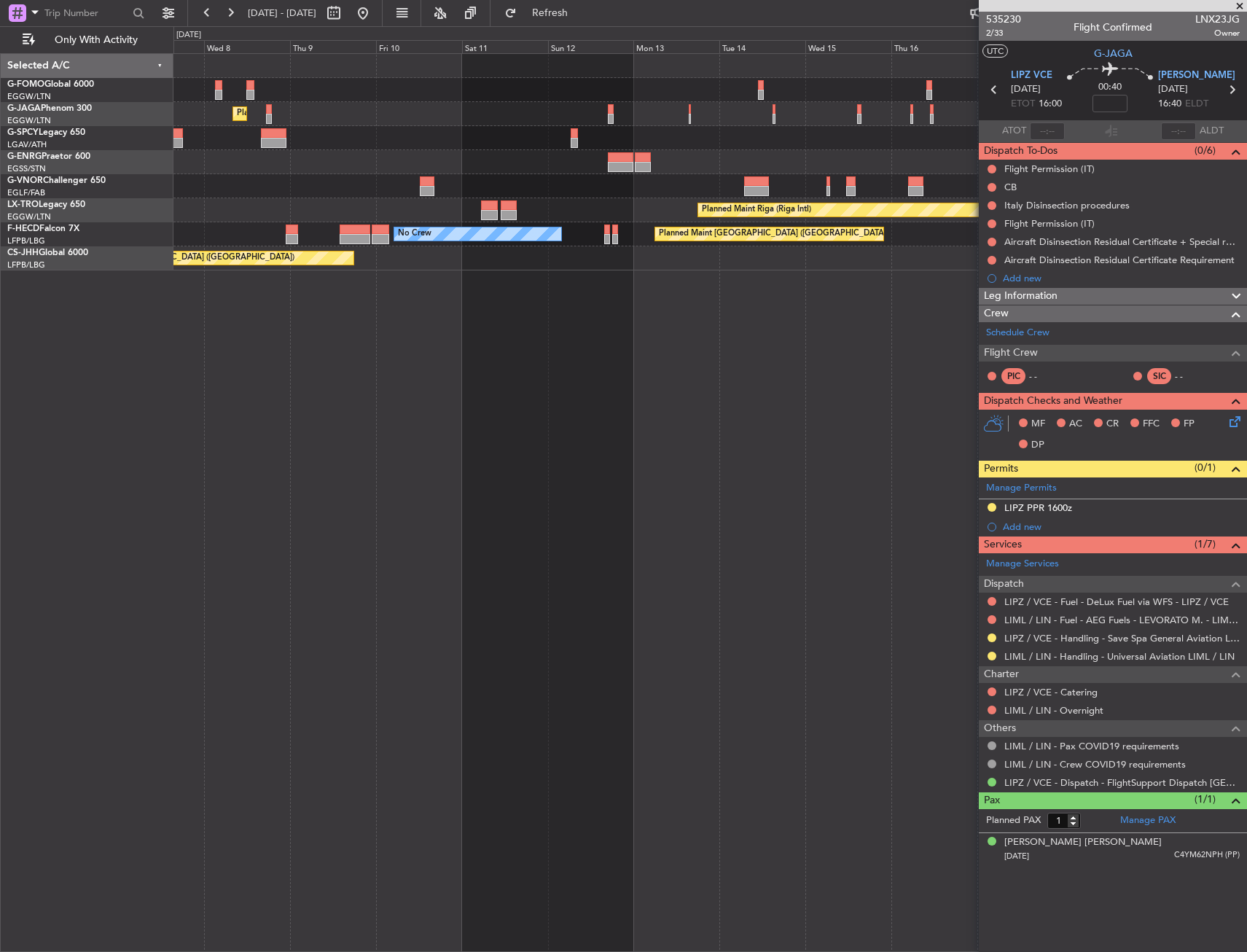
click at [823, 334] on div "Planned Maint [GEOGRAPHIC_DATA] ([GEOGRAPHIC_DATA]) Planned Maint [GEOGRAPHIC_D…" at bounding box center [710, 503] width 1074 height 899
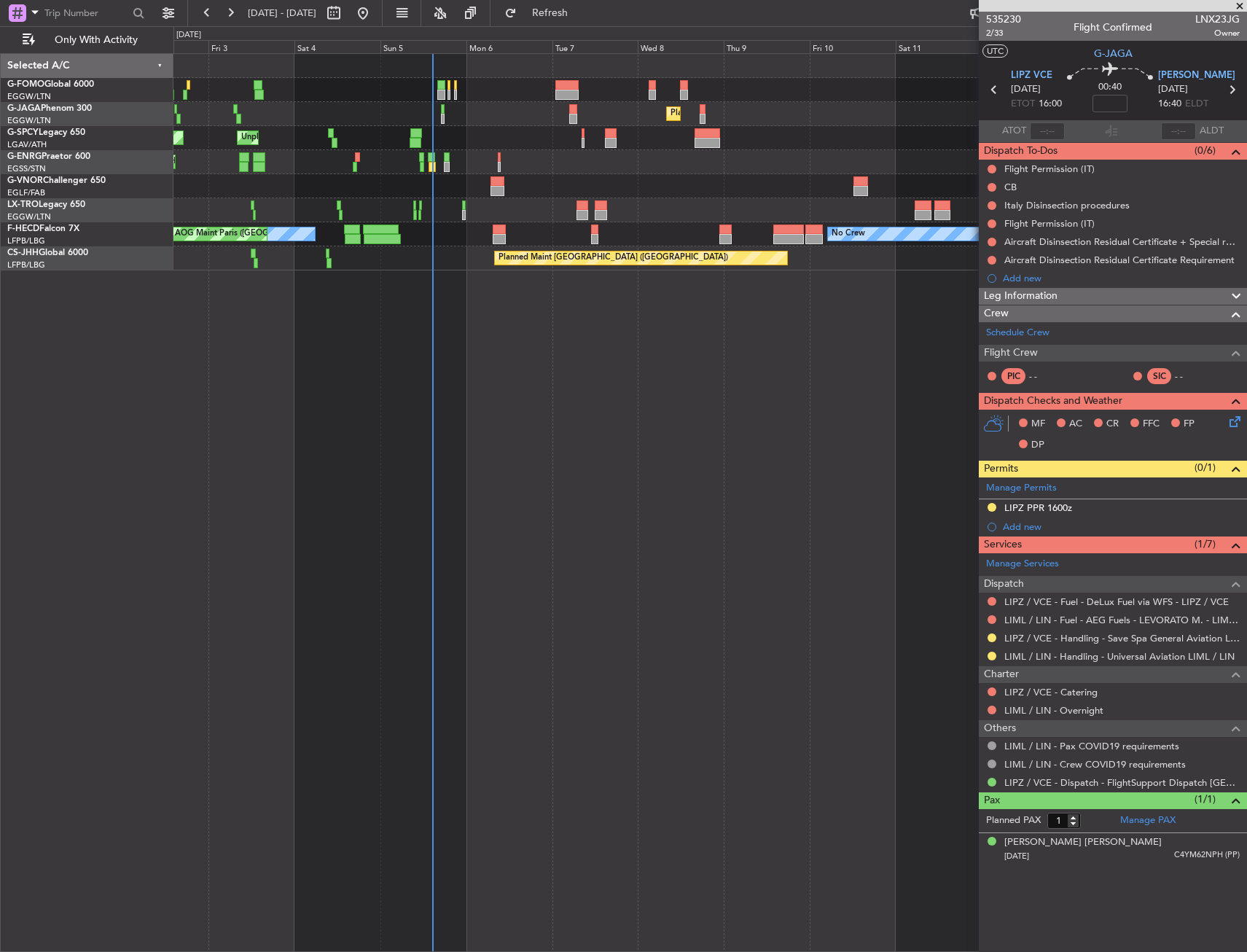
click at [392, 346] on div "Planned Maint [GEOGRAPHIC_DATA] ([GEOGRAPHIC_DATA]) Unplanned Maint [GEOGRAPHIC…" at bounding box center [710, 503] width 1074 height 899
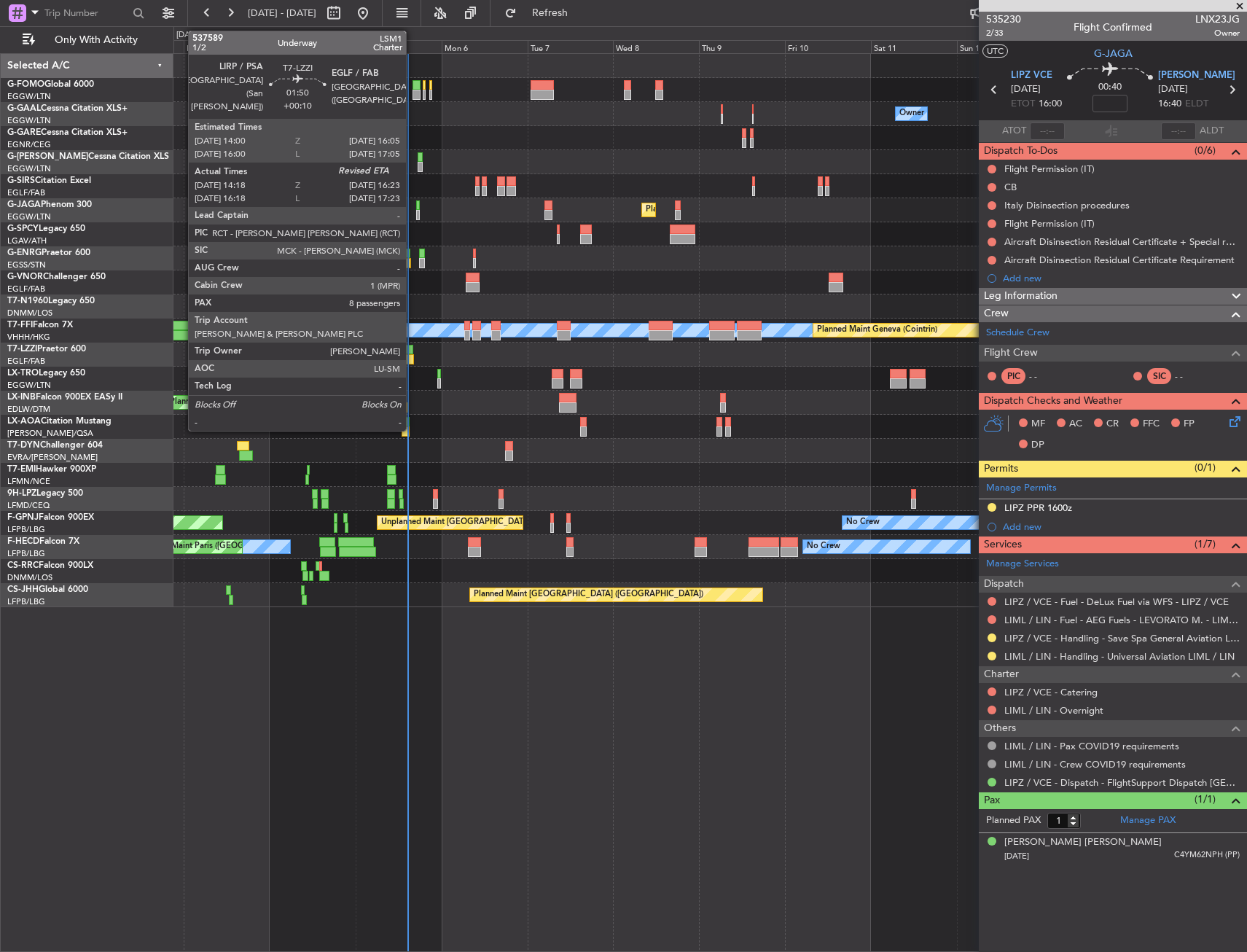
click at [413, 348] on div at bounding box center [409, 350] width 8 height 10
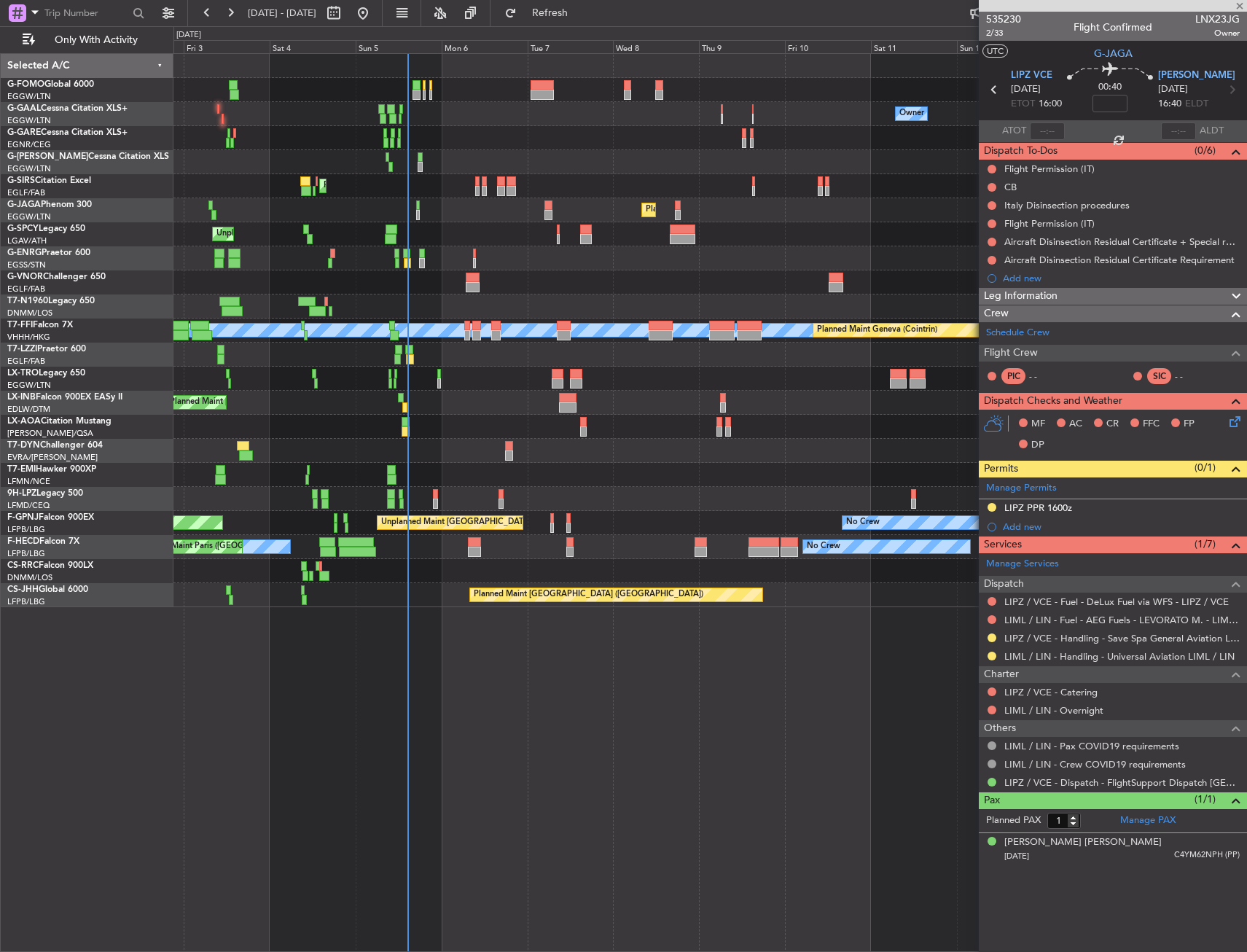
type input "+00:10"
type input "14:28"
type input "8"
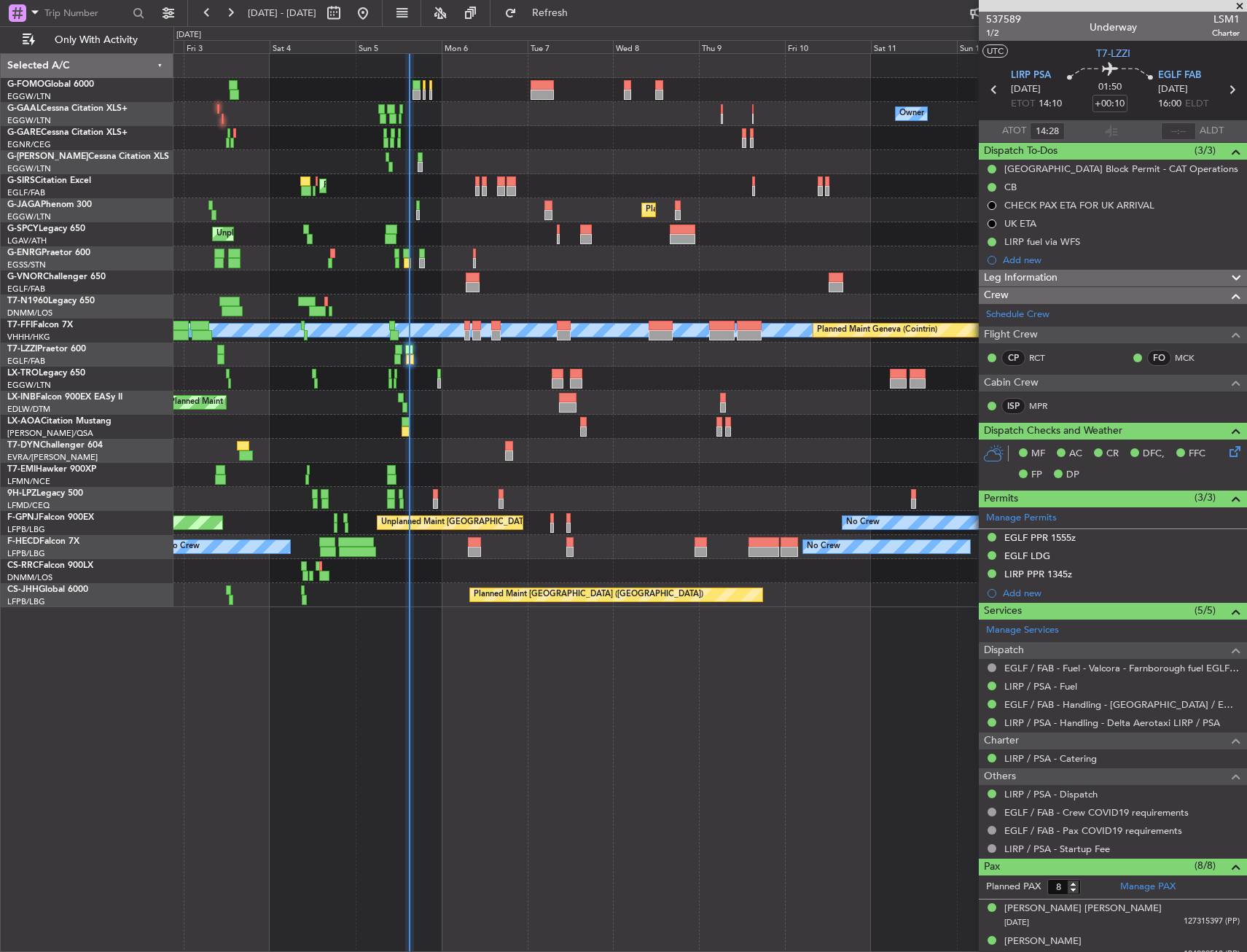
click at [333, 570] on div "Owner Owner No Crew AOG Maint [GEOGRAPHIC_DATA] Owner No Crew Owner Planned [GE…" at bounding box center [709, 330] width 1073 height 553
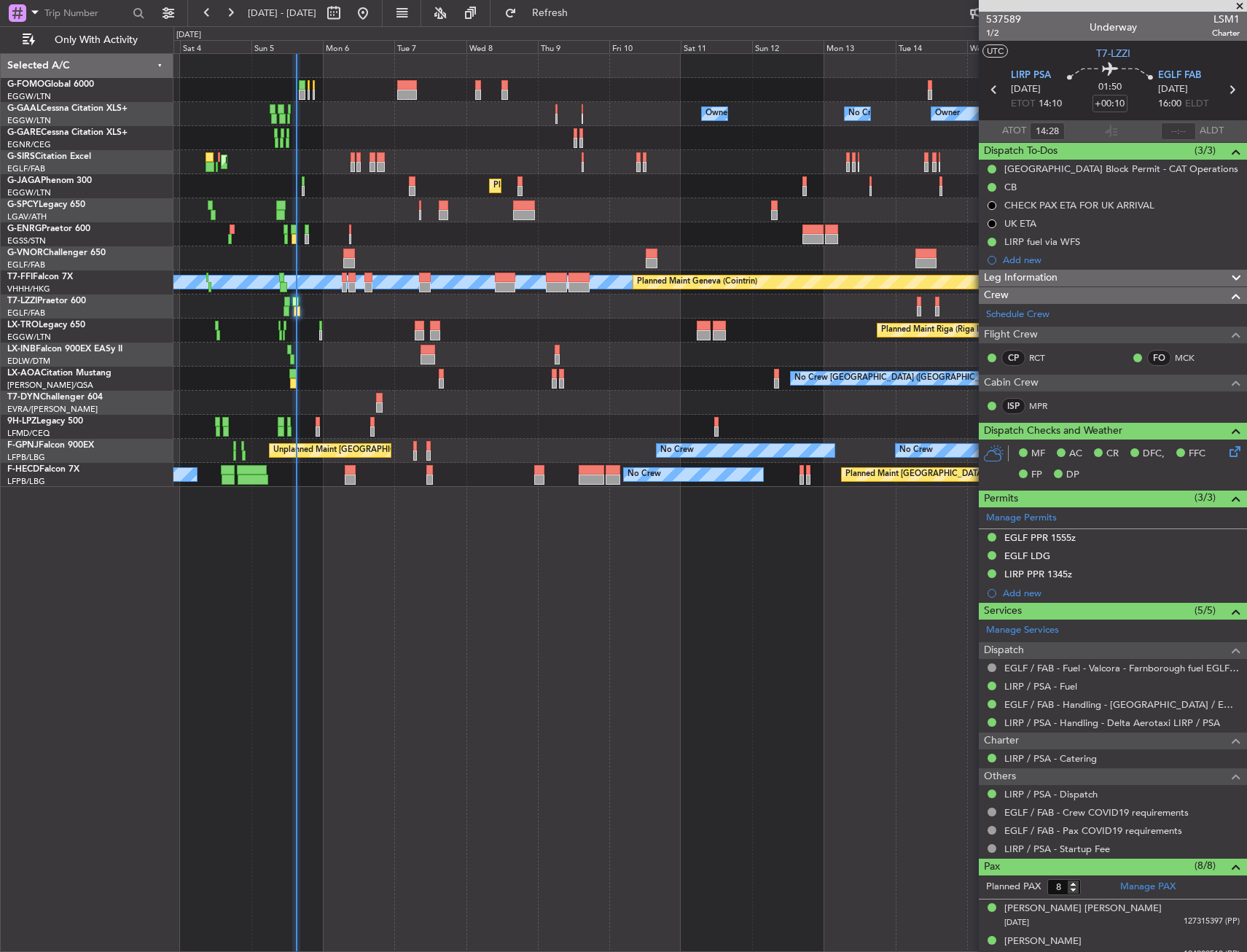
click at [464, 252] on div "Owner Owner No Crew Owner No Crew Owner AOG Maint [GEOGRAPHIC_DATA] Planned [GE…" at bounding box center [709, 270] width 1073 height 433
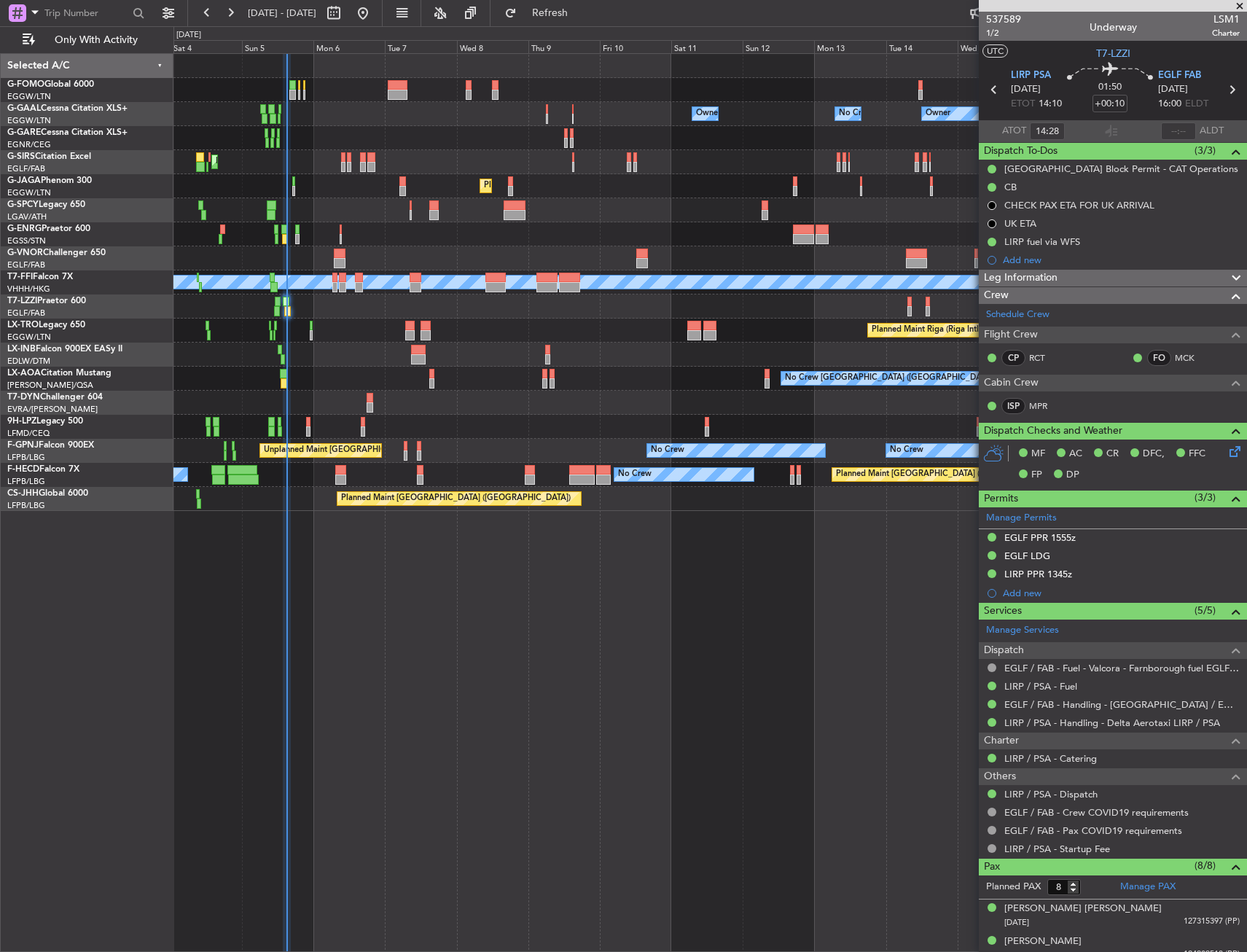
click at [451, 318] on div "Owner Owner No Crew No Crew Owner Owner AOG Maint [GEOGRAPHIC_DATA] Planned [GE…" at bounding box center [709, 282] width 1073 height 457
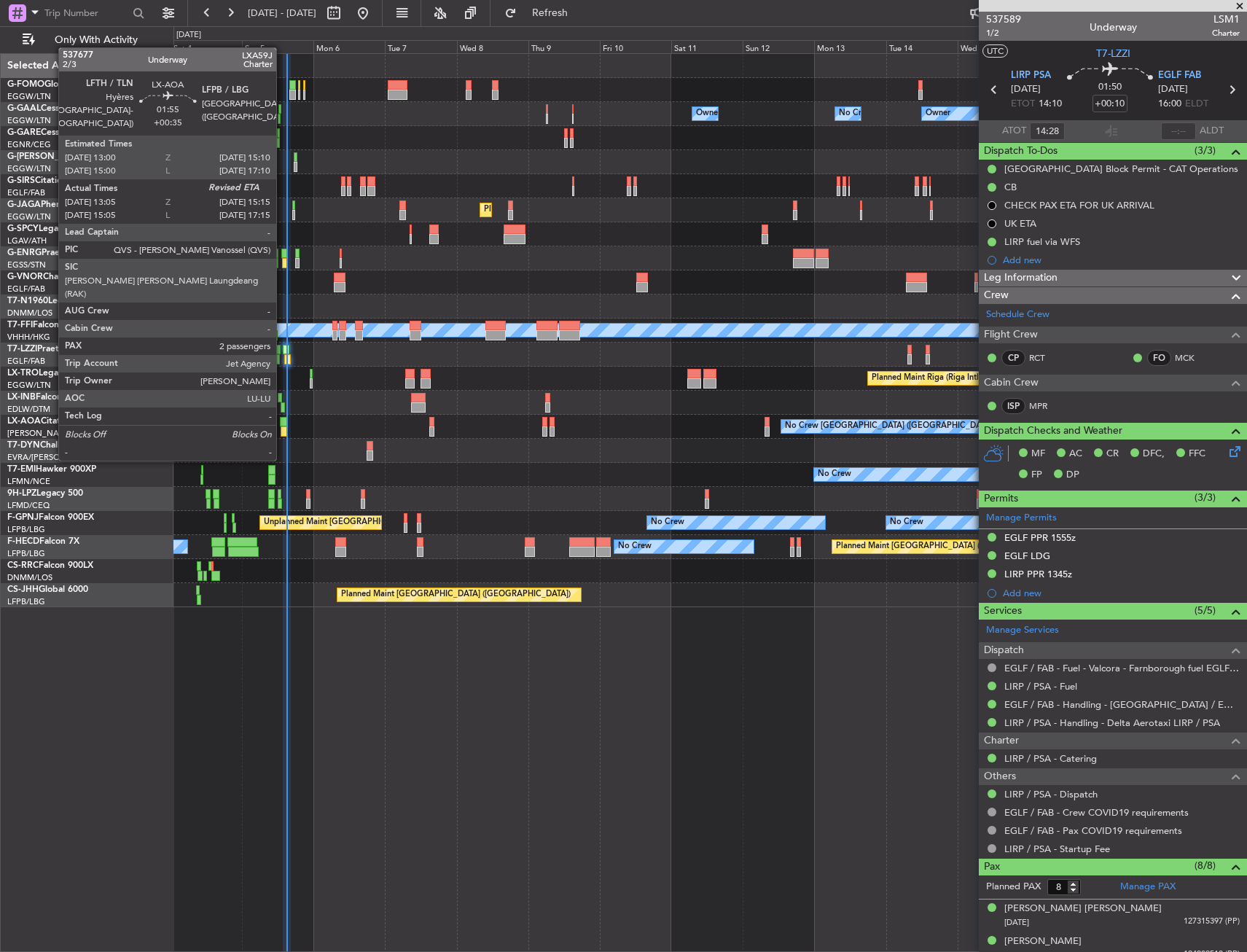
click at [282, 432] on div at bounding box center [284, 431] width 6 height 10
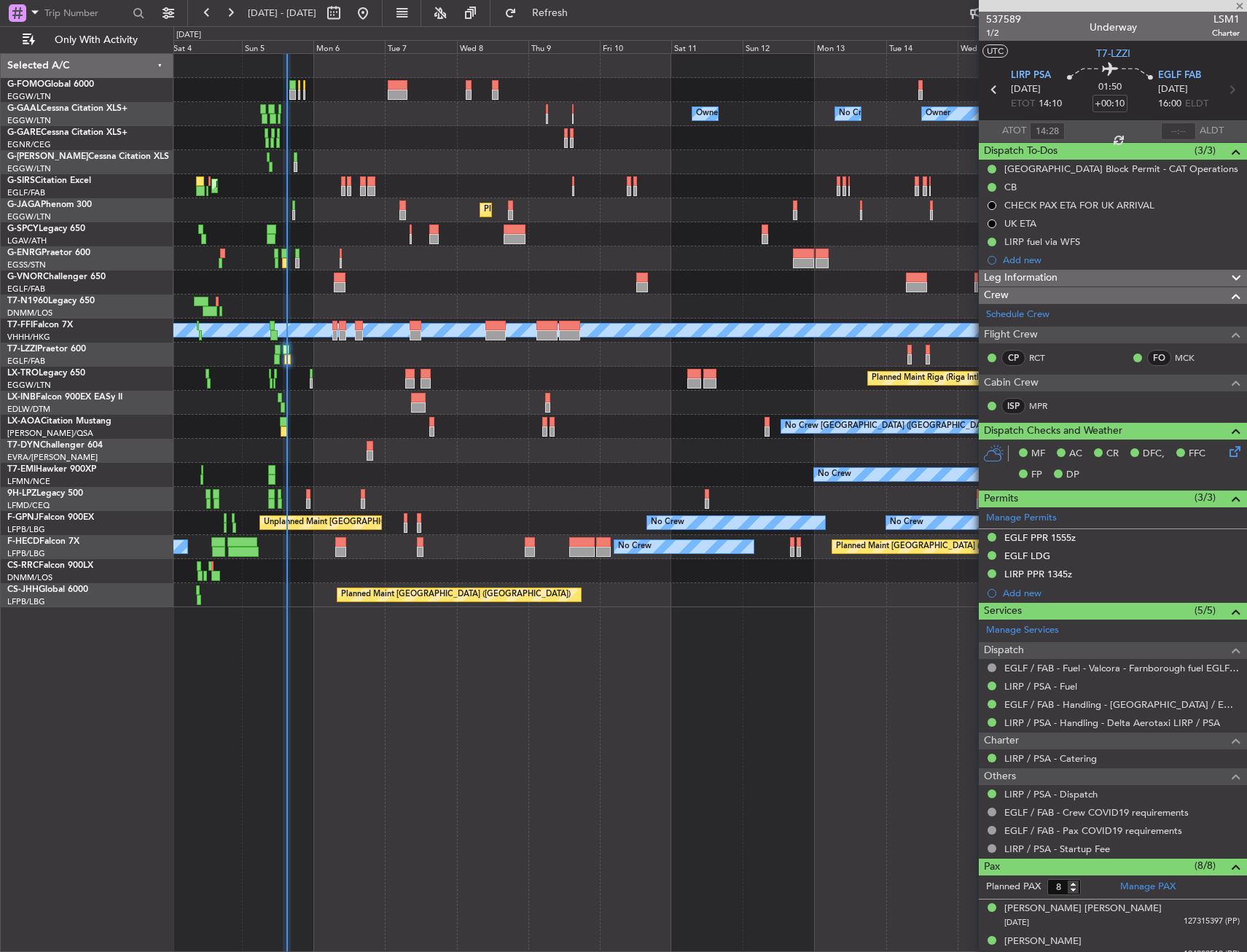
type input "+00:35"
type input "13:15"
type input "2"
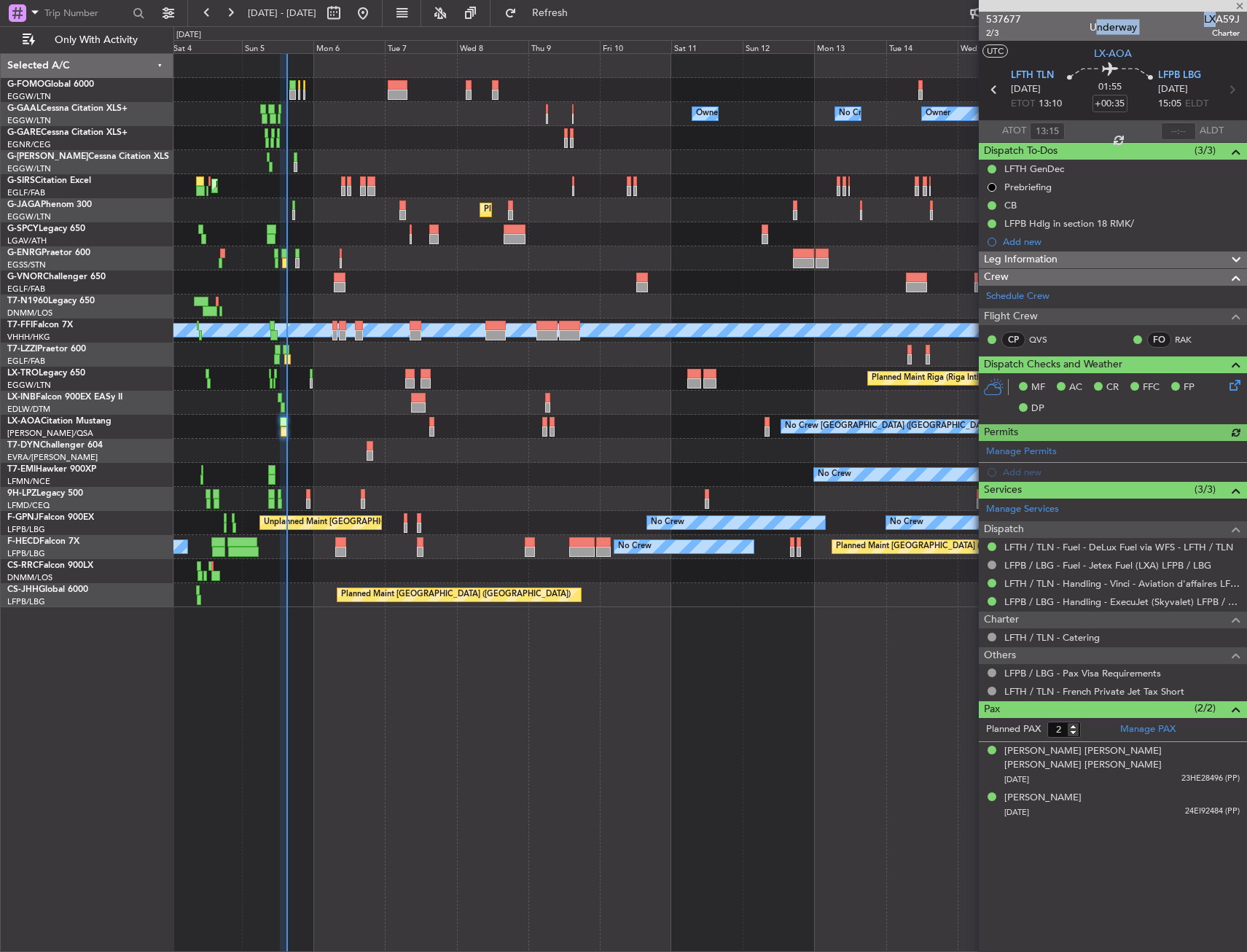
drag, startPoint x: 1203, startPoint y: 18, endPoint x: 1219, endPoint y: 21, distance: 16.3
click at [1219, 21] on div "537677 2/3 Underway LXA59J Charter" at bounding box center [1114, 26] width 268 height 29
drag, startPoint x: 1219, startPoint y: 21, endPoint x: 1202, endPoint y: 24, distance: 17.3
click at [1201, 27] on mat-tooltip-component "Flight Number" at bounding box center [1197, 47] width 80 height 39
drag, startPoint x: 1204, startPoint y: 20, endPoint x: 1238, endPoint y: 18, distance: 34.1
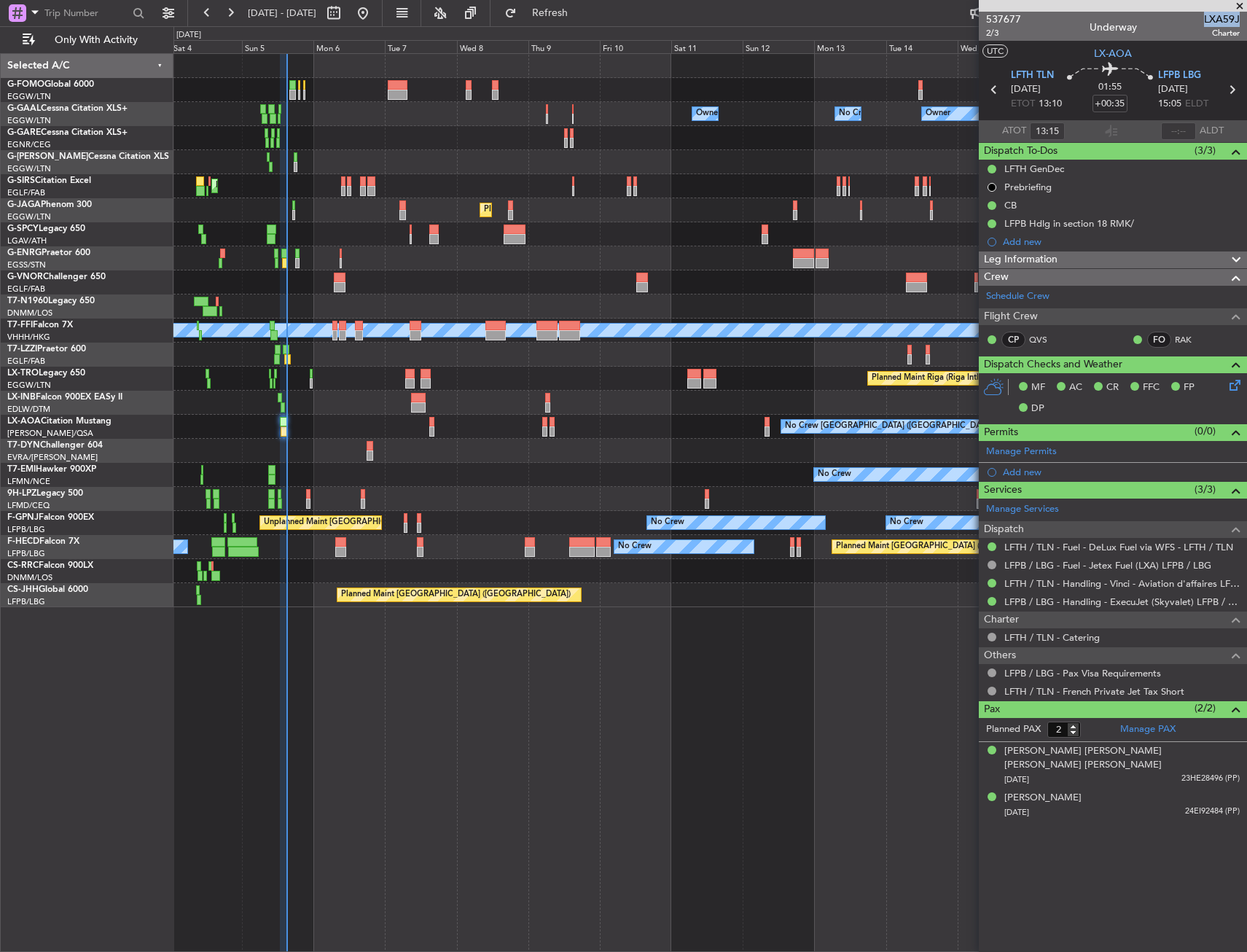
click at [1238, 18] on span "LXA59J" at bounding box center [1222, 20] width 36 height 16
copy span "LXA59J"
click at [1182, 129] on input "text" at bounding box center [1178, 131] width 35 height 17
click at [1140, 125] on section "ATOT 13:15 1459 ALDT" at bounding box center [1114, 131] width 268 height 22
type input "14:59"
